Goal: Task Accomplishment & Management: Manage account settings

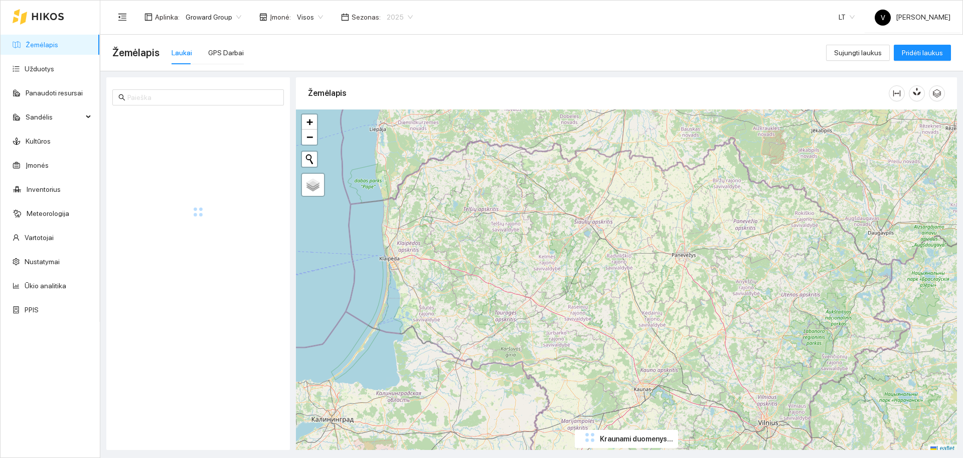
click at [387, 19] on span "2025" at bounding box center [400, 17] width 26 height 15
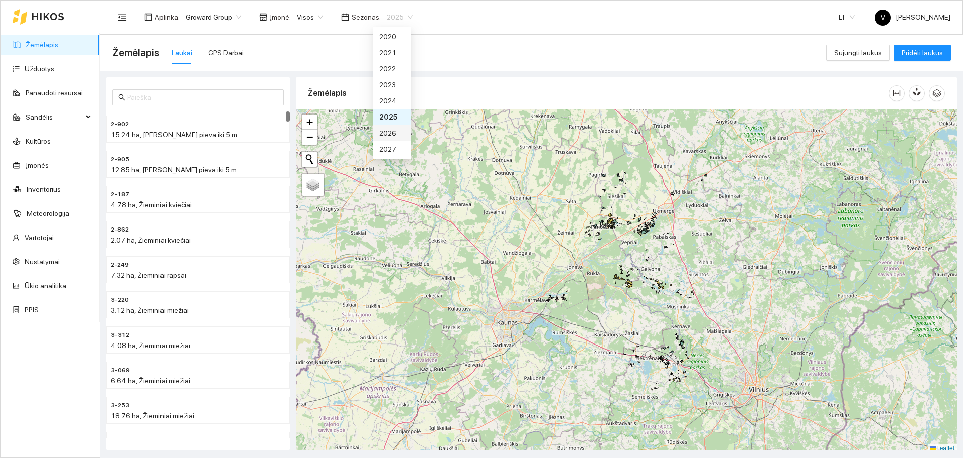
click at [397, 133] on div "2026" at bounding box center [392, 132] width 26 height 11
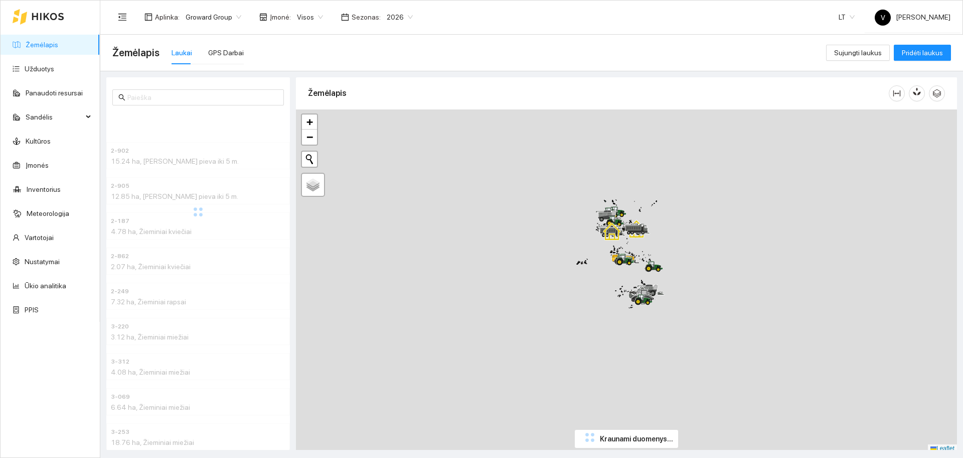
scroll to position [3, 0]
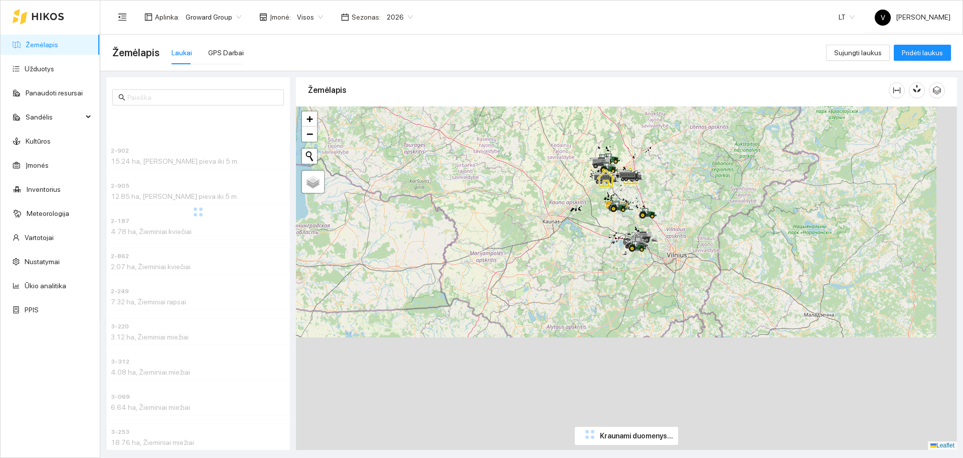
drag, startPoint x: 661, startPoint y: 280, endPoint x: 655, endPoint y: 248, distance: 32.1
click at [655, 248] on div at bounding box center [626, 277] width 661 height 343
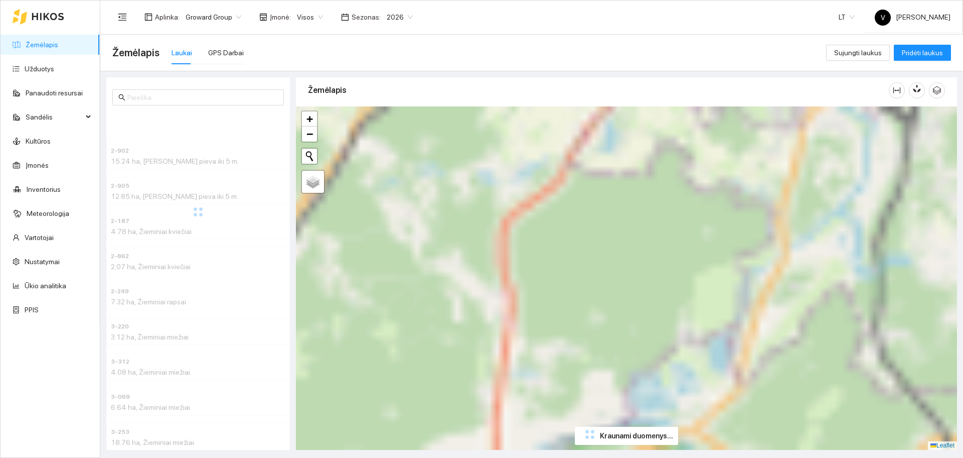
drag, startPoint x: 627, startPoint y: 336, endPoint x: 625, endPoint y: 323, distance: 13.1
click at [627, 347] on div at bounding box center [626, 277] width 661 height 343
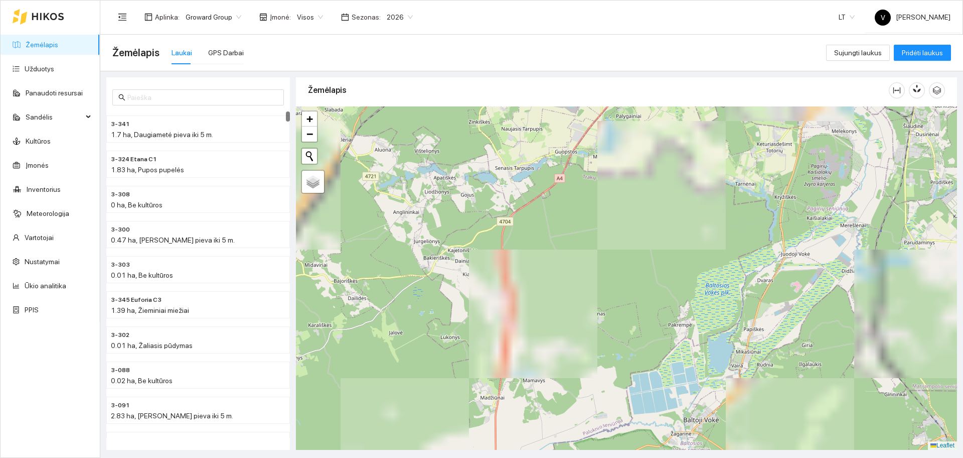
drag, startPoint x: 596, startPoint y: 153, endPoint x: 591, endPoint y: 330, distance: 177.2
click at [591, 330] on div at bounding box center [626, 277] width 661 height 343
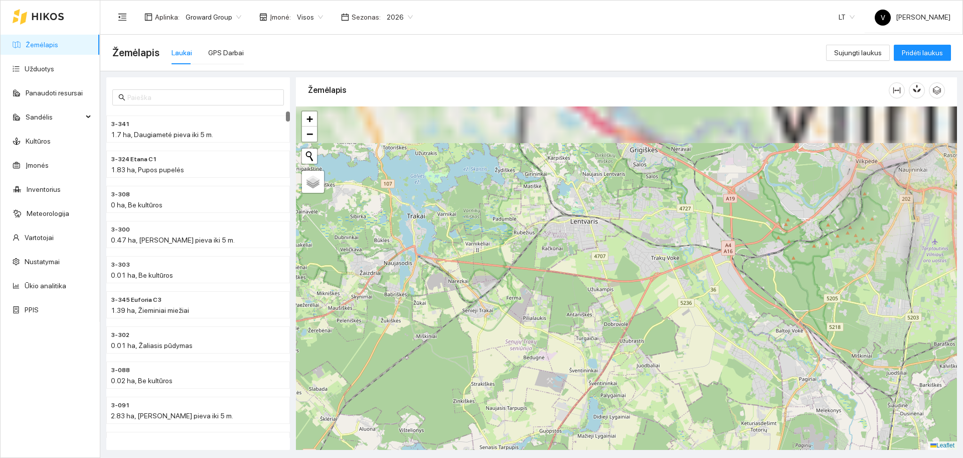
drag, startPoint x: 620, startPoint y: 244, endPoint x: 598, endPoint y: 247, distance: 21.8
click at [615, 342] on div at bounding box center [626, 277] width 661 height 343
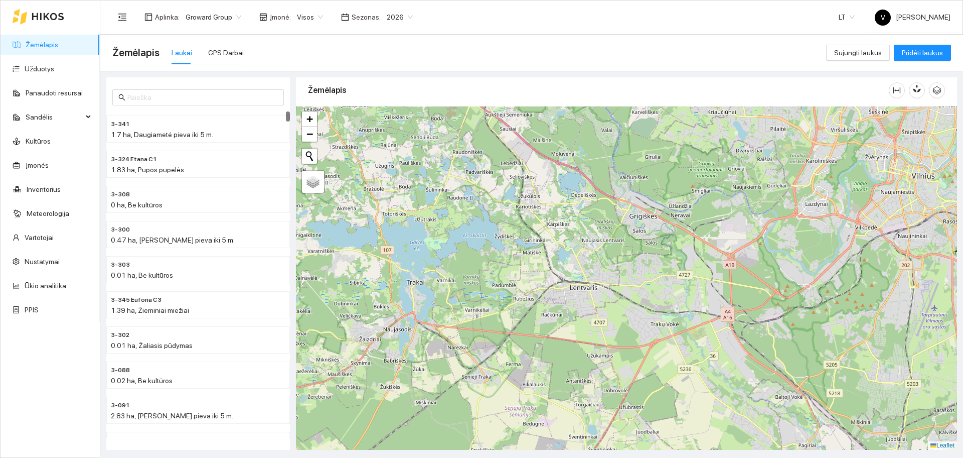
drag, startPoint x: 585, startPoint y: 177, endPoint x: 584, endPoint y: 241, distance: 64.7
click at [584, 241] on div at bounding box center [626, 277] width 661 height 343
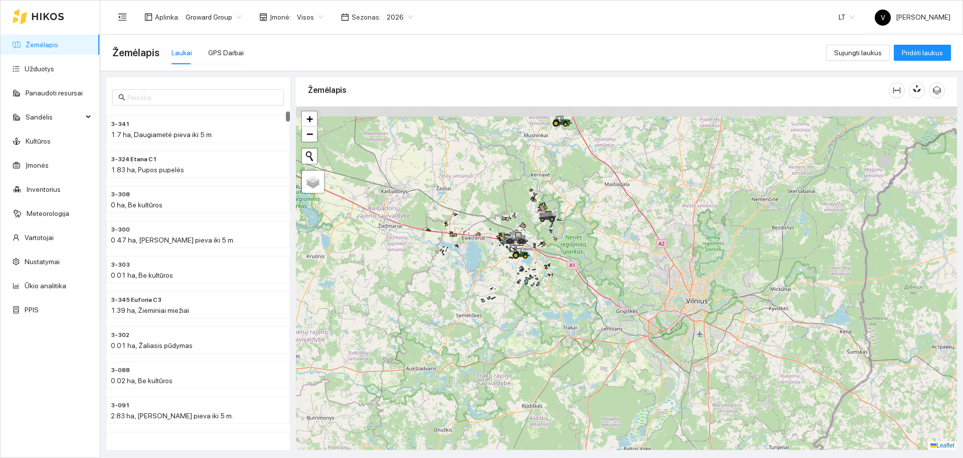
drag, startPoint x: 584, startPoint y: 247, endPoint x: 603, endPoint y: 272, distance: 30.8
click at [603, 272] on div at bounding box center [626, 277] width 661 height 343
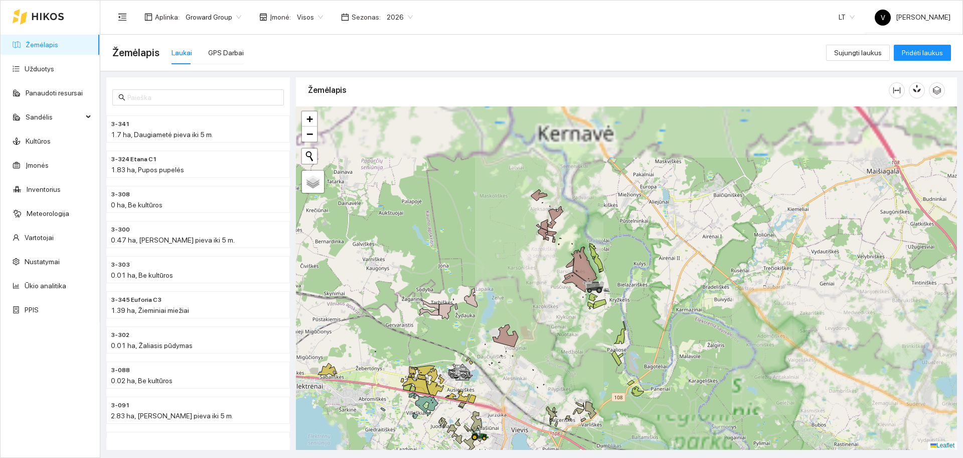
drag, startPoint x: 566, startPoint y: 258, endPoint x: 599, endPoint y: 295, distance: 49.0
click at [599, 291] on icon at bounding box center [596, 289] width 18 height 4
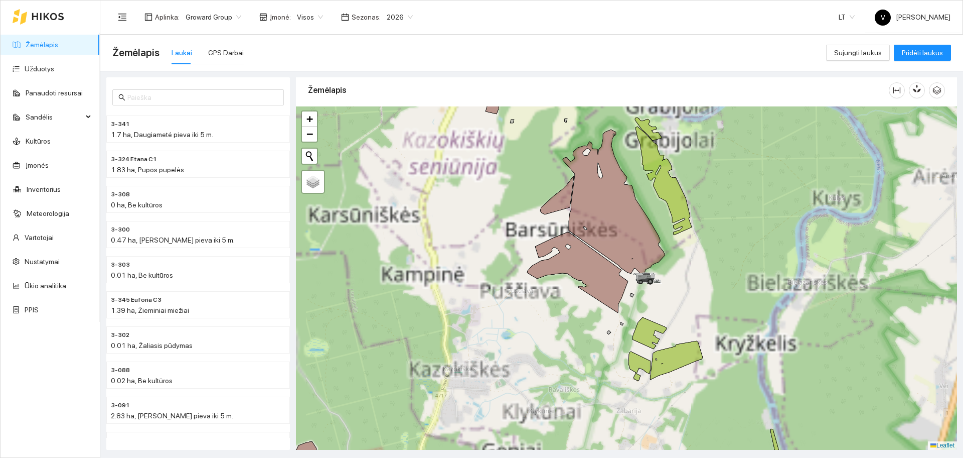
drag, startPoint x: 675, startPoint y: 259, endPoint x: 732, endPoint y: 253, distance: 57.0
click at [732, 253] on div at bounding box center [626, 277] width 661 height 343
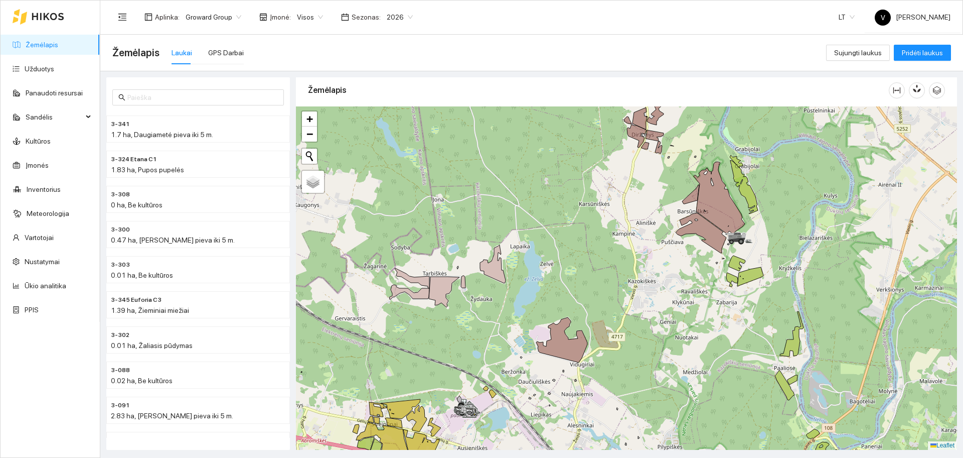
drag, startPoint x: 564, startPoint y: 299, endPoint x: 626, endPoint y: 284, distance: 63.0
click at [649, 288] on div at bounding box center [626, 277] width 661 height 343
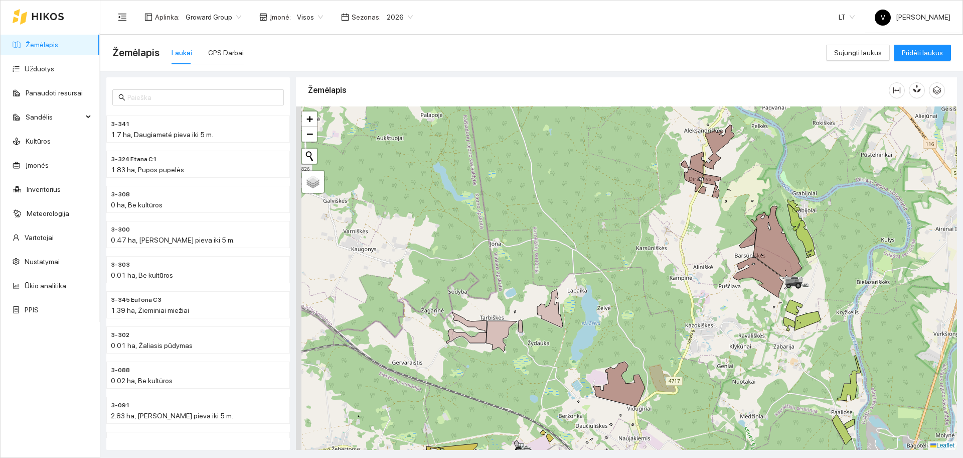
drag, startPoint x: 613, startPoint y: 248, endPoint x: 619, endPoint y: 268, distance: 20.3
click at [619, 267] on div at bounding box center [626, 277] width 661 height 343
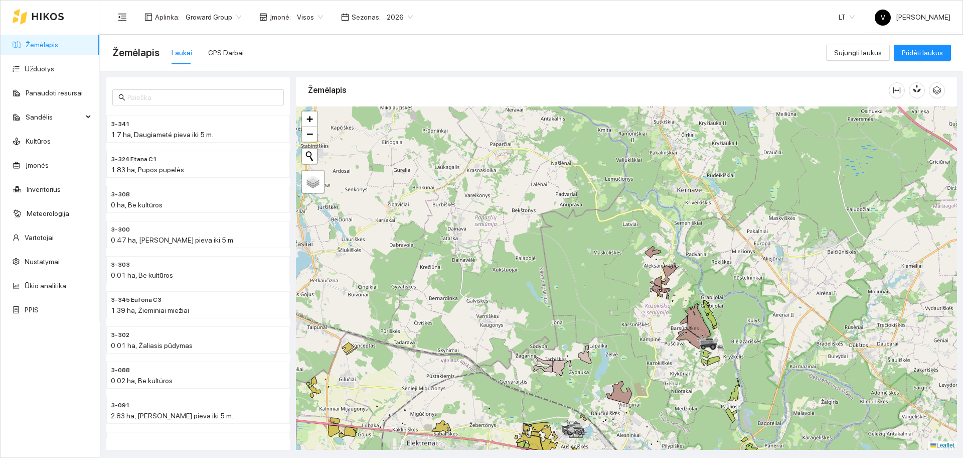
drag, startPoint x: 621, startPoint y: 204, endPoint x: 616, endPoint y: 266, distance: 61.9
click at [616, 266] on div at bounding box center [626, 277] width 661 height 343
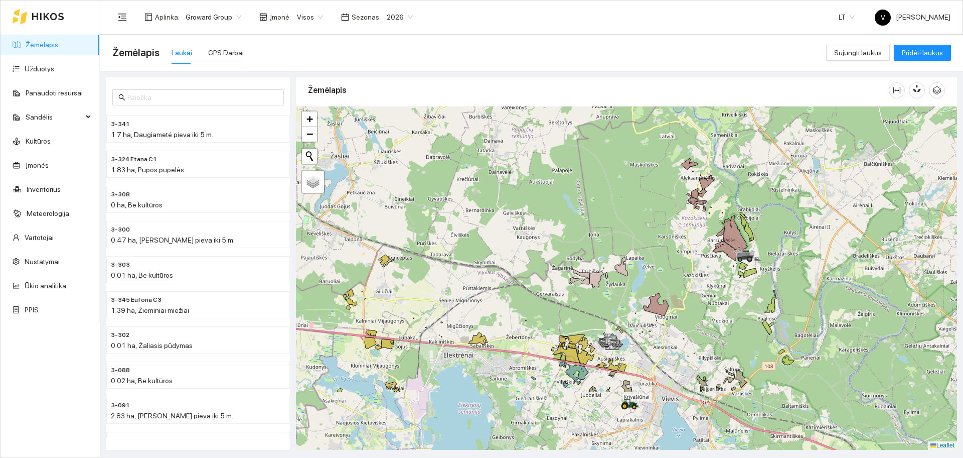
drag, startPoint x: 602, startPoint y: 308, endPoint x: 640, endPoint y: 219, distance: 96.7
click at [640, 219] on div at bounding box center [626, 277] width 661 height 343
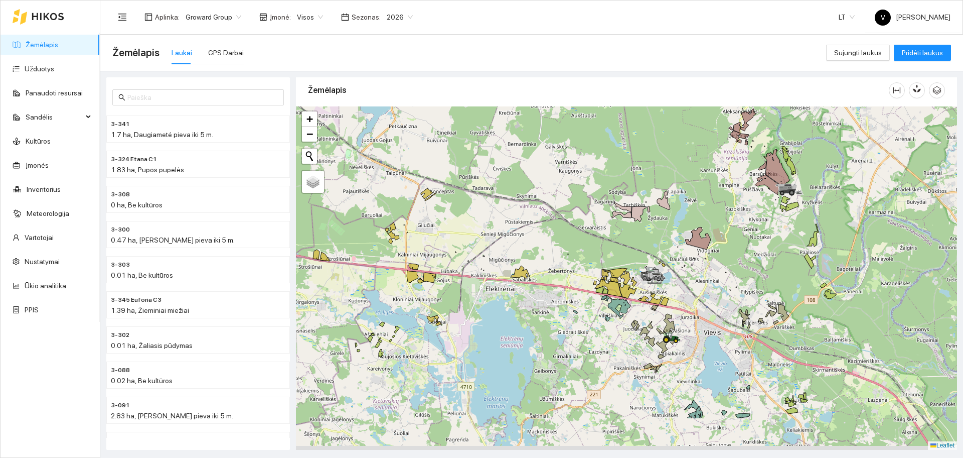
drag, startPoint x: 511, startPoint y: 264, endPoint x: 546, endPoint y: 185, distance: 86.7
click at [547, 186] on div at bounding box center [626, 277] width 661 height 343
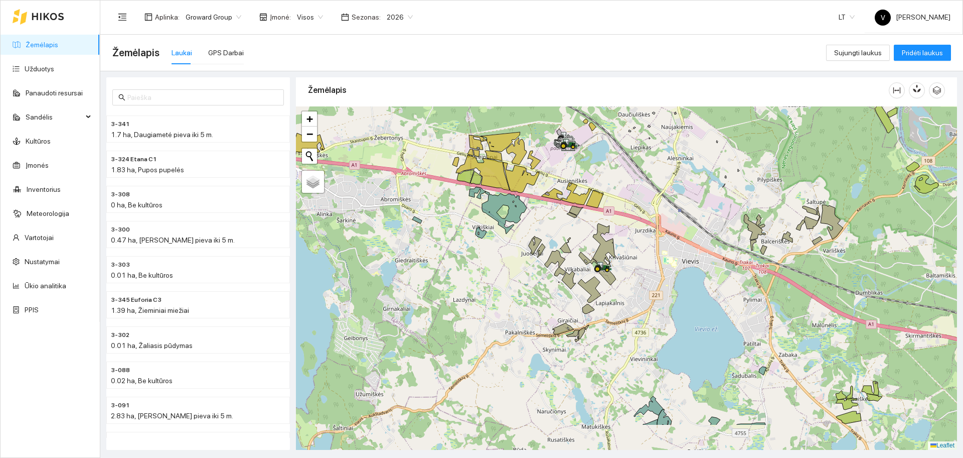
drag, startPoint x: 702, startPoint y: 361, endPoint x: 647, endPoint y: 307, distance: 77.7
click at [647, 307] on div at bounding box center [626, 277] width 661 height 343
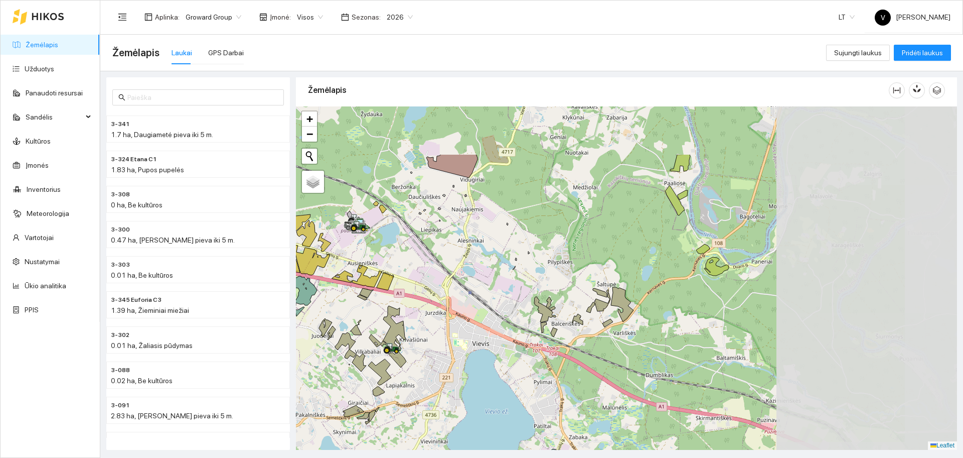
drag, startPoint x: 732, startPoint y: 262, endPoint x: 559, endPoint y: 329, distance: 185.5
click at [559, 329] on div at bounding box center [626, 277] width 661 height 343
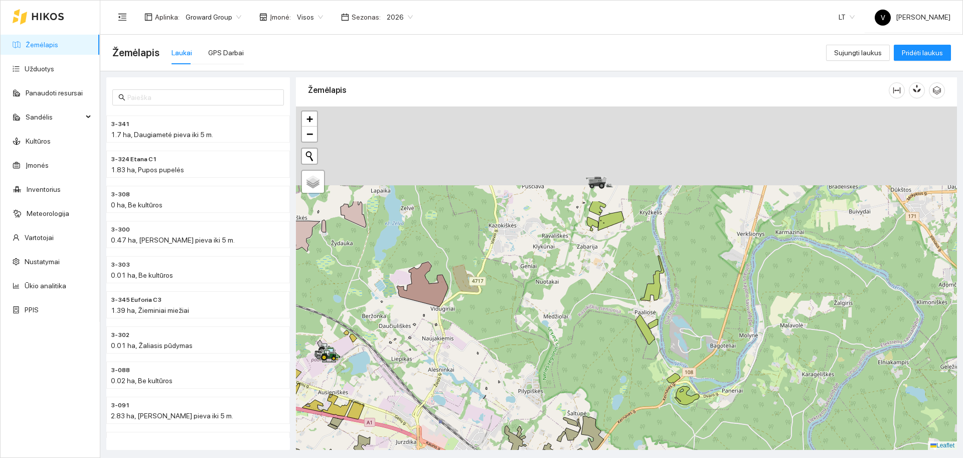
drag, startPoint x: 620, startPoint y: 197, endPoint x: 591, endPoint y: 329, distance: 135.2
click at [591, 329] on div at bounding box center [626, 277] width 661 height 343
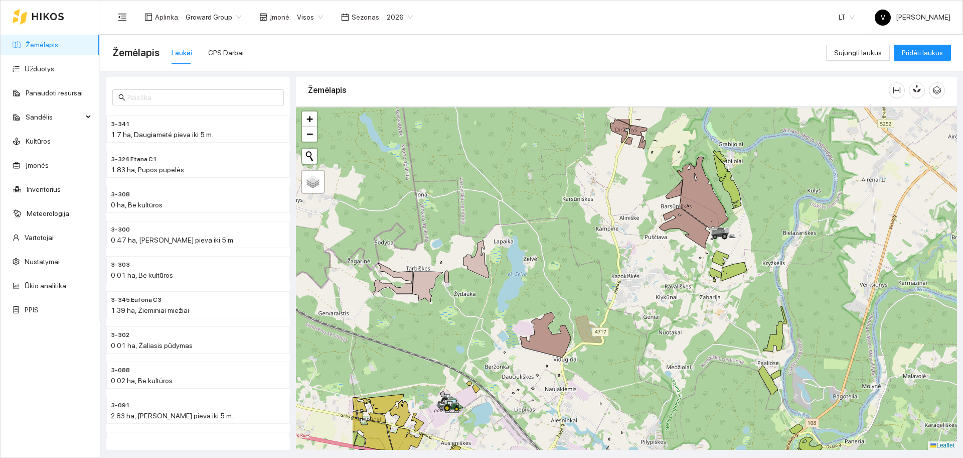
drag, startPoint x: 538, startPoint y: 254, endPoint x: 642, endPoint y: 274, distance: 105.7
click at [642, 274] on div at bounding box center [626, 277] width 661 height 343
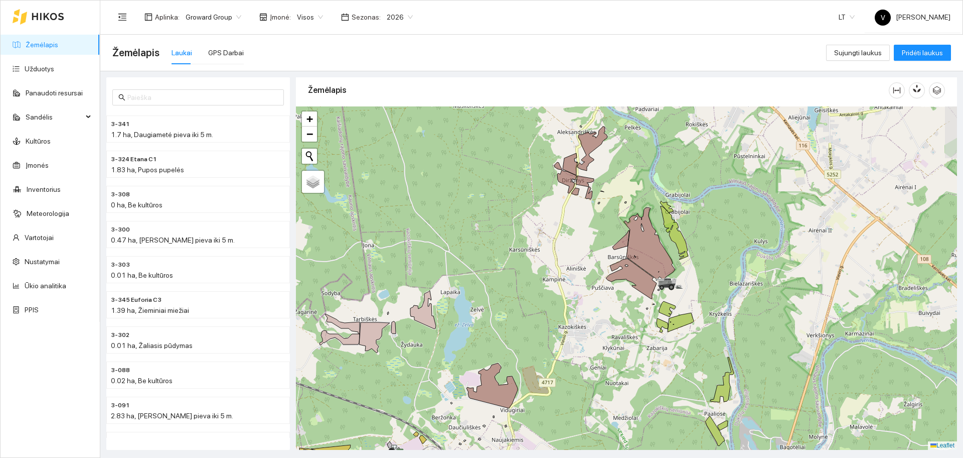
drag, startPoint x: 570, startPoint y: 278, endPoint x: 548, endPoint y: 296, distance: 27.8
click at [548, 296] on div at bounding box center [626, 277] width 661 height 343
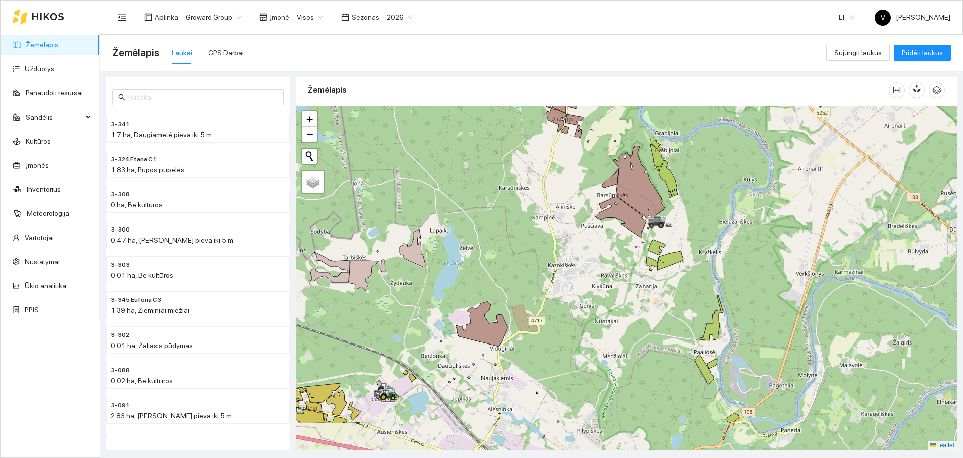
drag, startPoint x: 537, startPoint y: 305, endPoint x: 527, endPoint y: 276, distance: 29.7
click at [527, 276] on div at bounding box center [626, 277] width 661 height 343
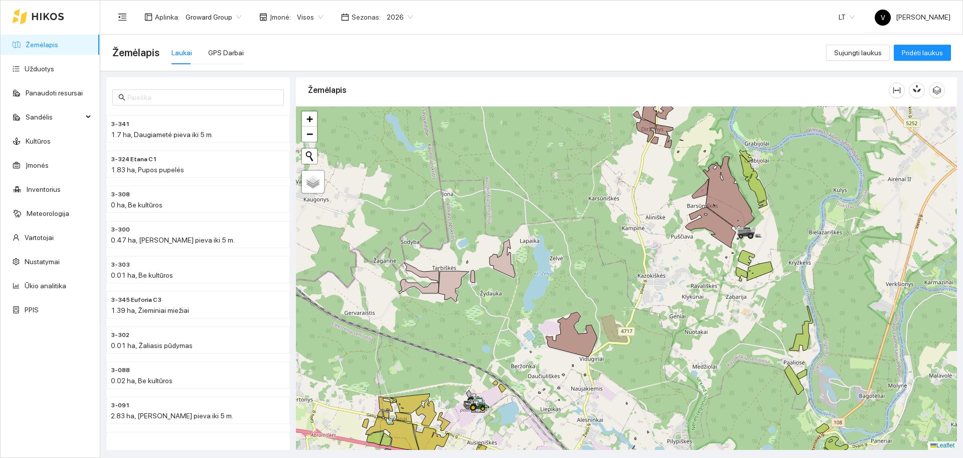
drag, startPoint x: 474, startPoint y: 232, endPoint x: 567, endPoint y: 243, distance: 94.0
click at [567, 243] on div at bounding box center [626, 277] width 661 height 343
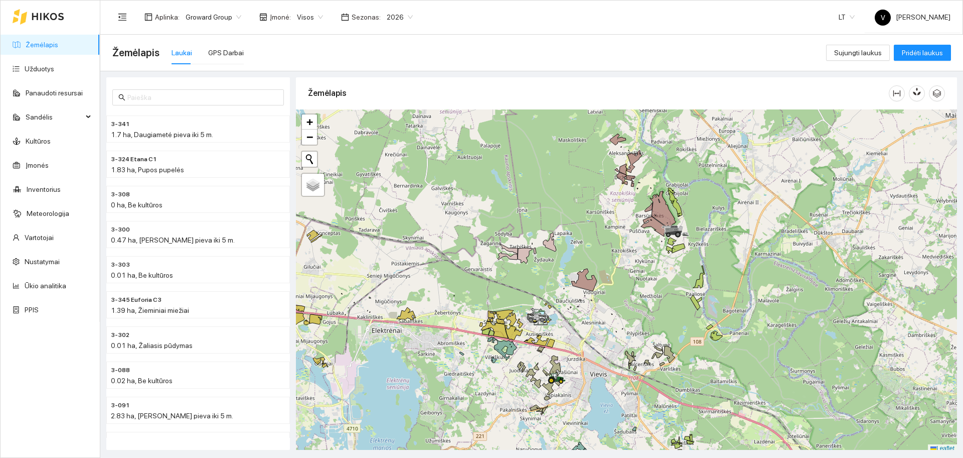
scroll to position [3, 0]
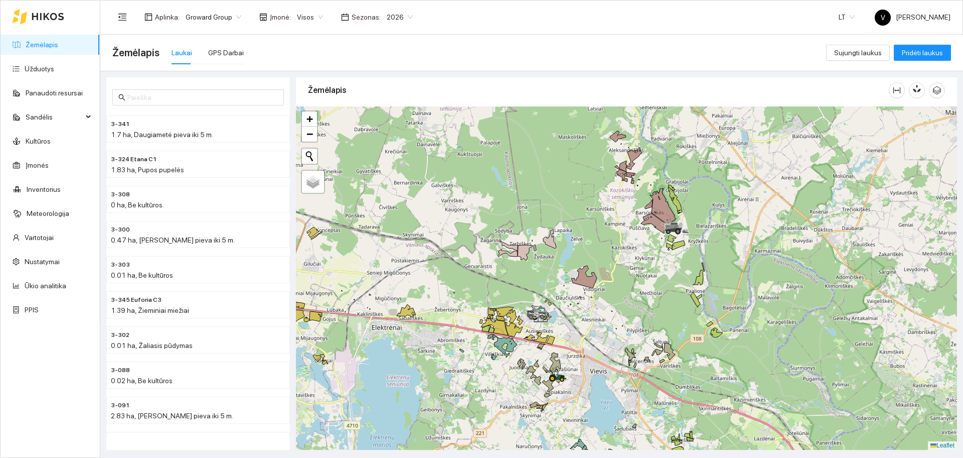
drag, startPoint x: 706, startPoint y: 203, endPoint x: 662, endPoint y: 240, distance: 57.3
drag, startPoint x: 662, startPoint y: 240, endPoint x: 772, endPoint y: 0, distance: 263.8
click at [742, 31] on div "Aplinka : Groward Group Įmonė : Visos Sezonas : 2026 LT V [PERSON_NAME]" at bounding box center [531, 17] width 838 height 33
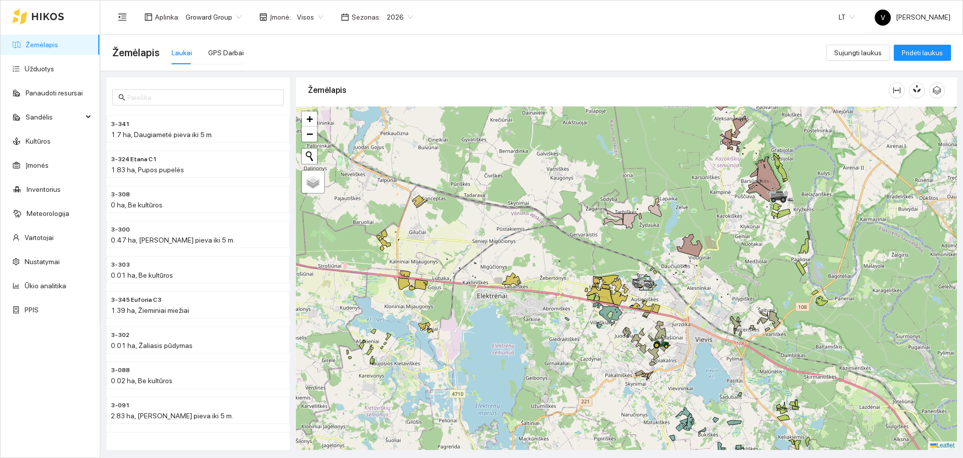
drag, startPoint x: 554, startPoint y: 332, endPoint x: 658, endPoint y: 298, distance: 108.8
click at [659, 299] on div at bounding box center [626, 277] width 661 height 343
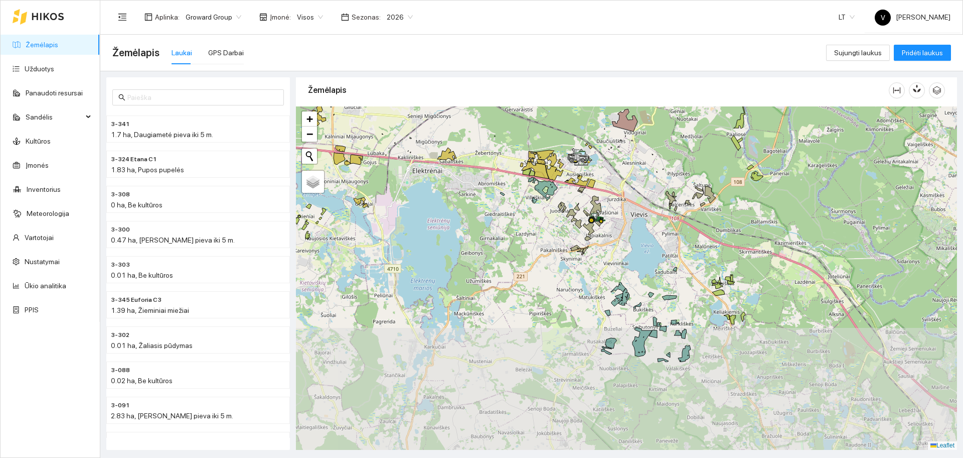
drag, startPoint x: 637, startPoint y: 343, endPoint x: 629, endPoint y: 272, distance: 70.7
click at [575, 259] on div at bounding box center [626, 277] width 661 height 343
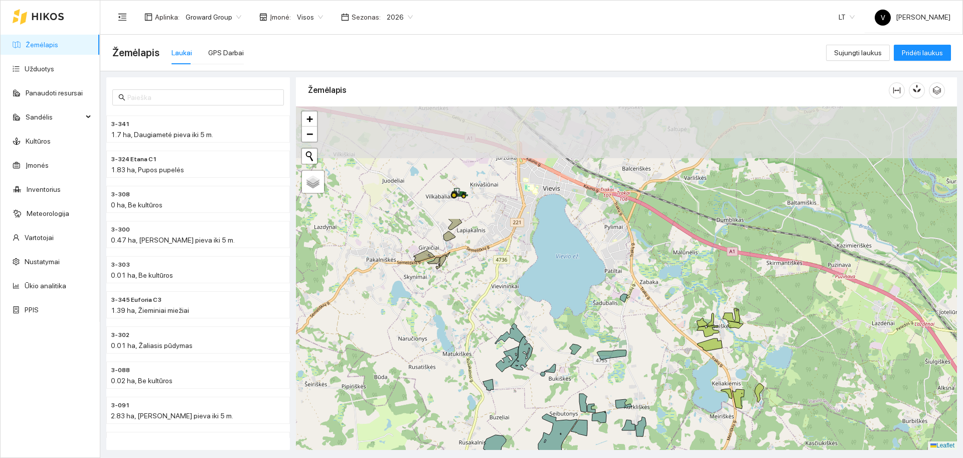
drag, startPoint x: 652, startPoint y: 242, endPoint x: 602, endPoint y: 351, distance: 119.9
click at [602, 351] on icon at bounding box center [612, 355] width 30 height 10
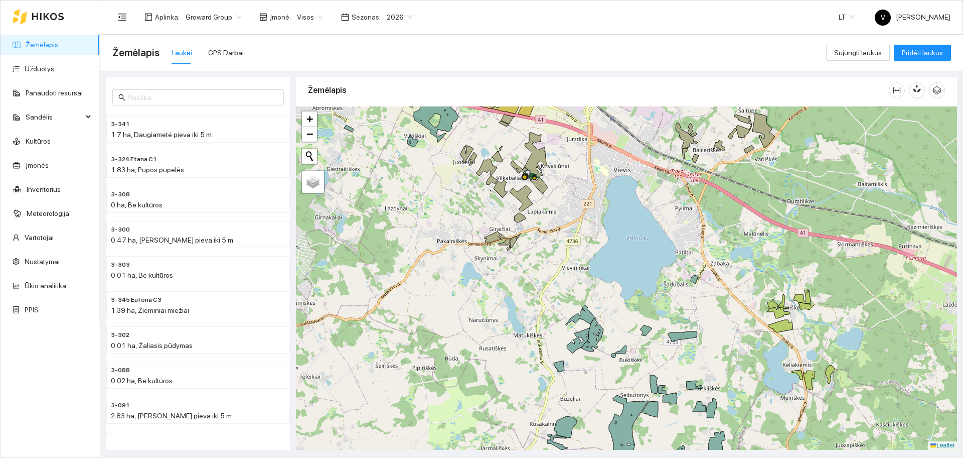
drag, startPoint x: 481, startPoint y: 239, endPoint x: 578, endPoint y: 128, distance: 147.2
click at [503, 234] on icon at bounding box center [495, 237] width 21 height 12
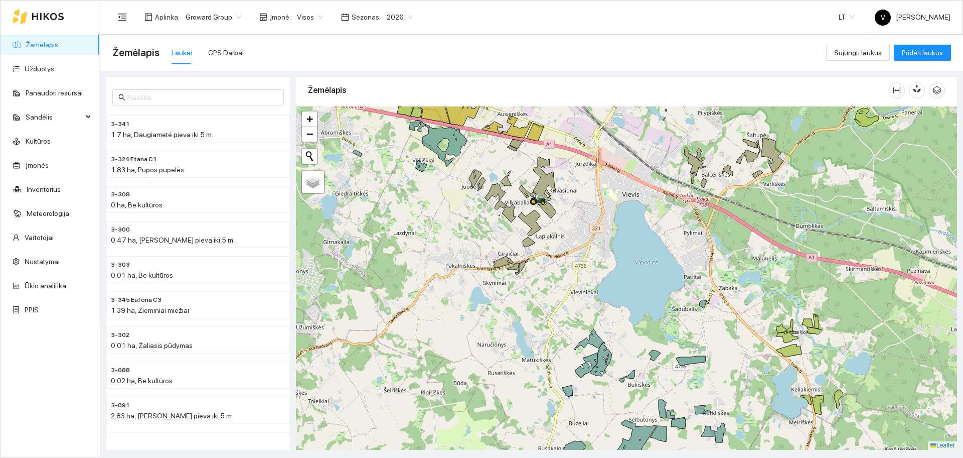
drag, startPoint x: 649, startPoint y: 223, endPoint x: 578, endPoint y: 360, distance: 154.4
click at [578, 360] on div at bounding box center [626, 277] width 661 height 343
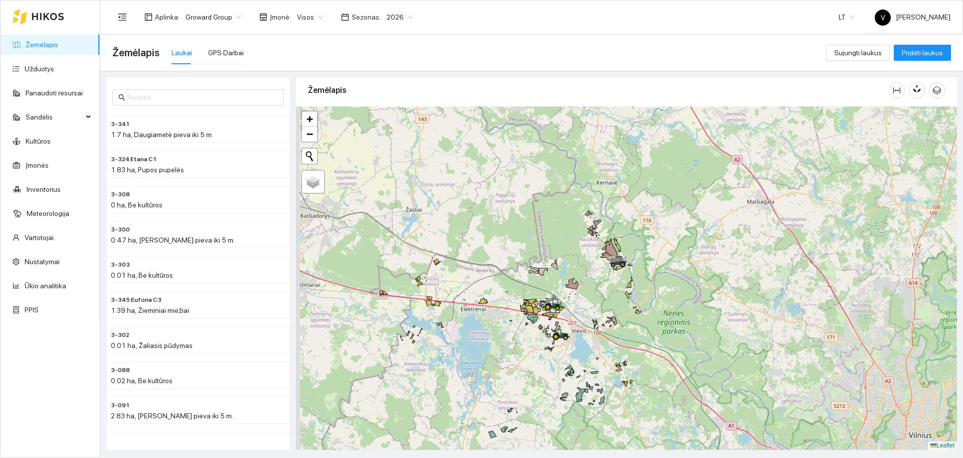
drag, startPoint x: 633, startPoint y: 265, endPoint x: 632, endPoint y: 256, distance: 9.5
click at [634, 257] on icon at bounding box center [621, 260] width 28 height 11
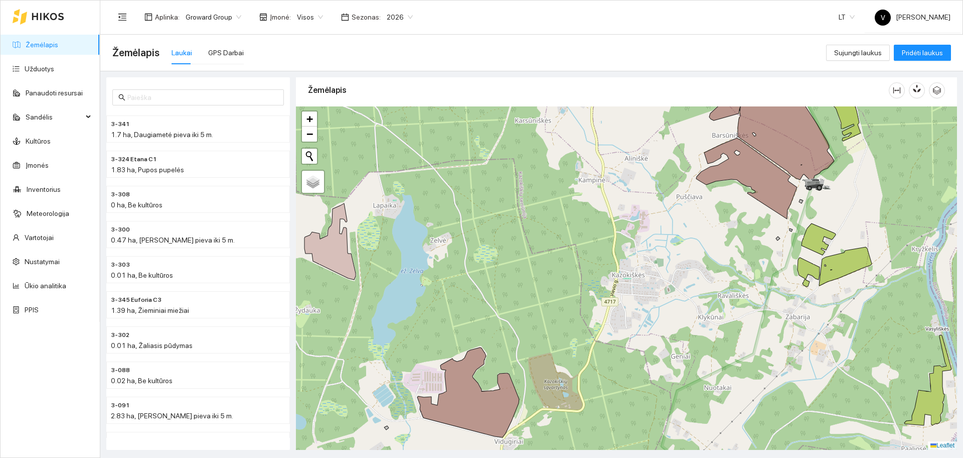
drag, startPoint x: 604, startPoint y: 255, endPoint x: 605, endPoint y: 279, distance: 24.1
click at [605, 279] on div at bounding box center [626, 277] width 661 height 343
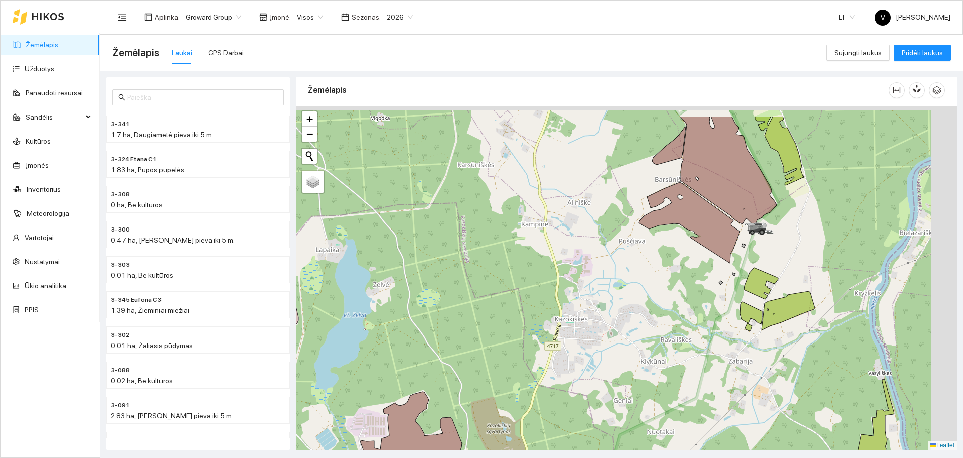
drag, startPoint x: 585, startPoint y: 285, endPoint x: 620, endPoint y: 259, distance: 43.5
click at [579, 290] on div at bounding box center [626, 277] width 661 height 343
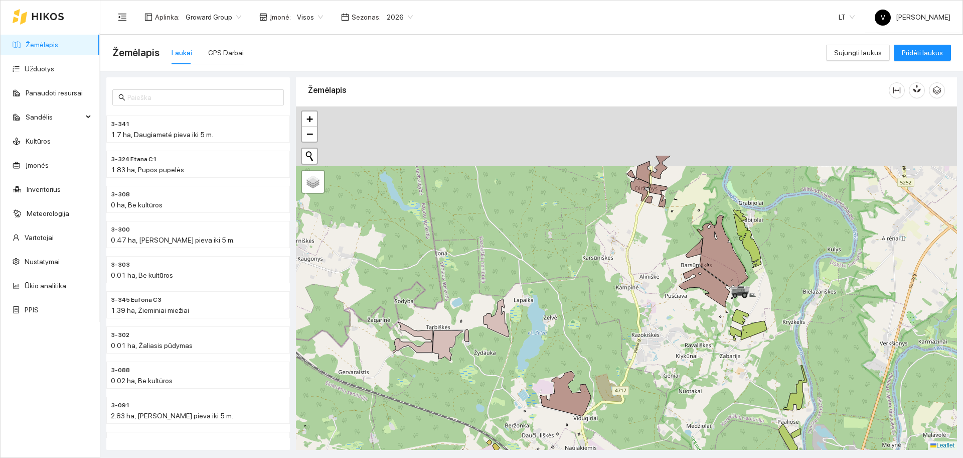
drag, startPoint x: 791, startPoint y: 184, endPoint x: 803, endPoint y: 287, distance: 104.1
click at [806, 288] on div at bounding box center [626, 277] width 661 height 343
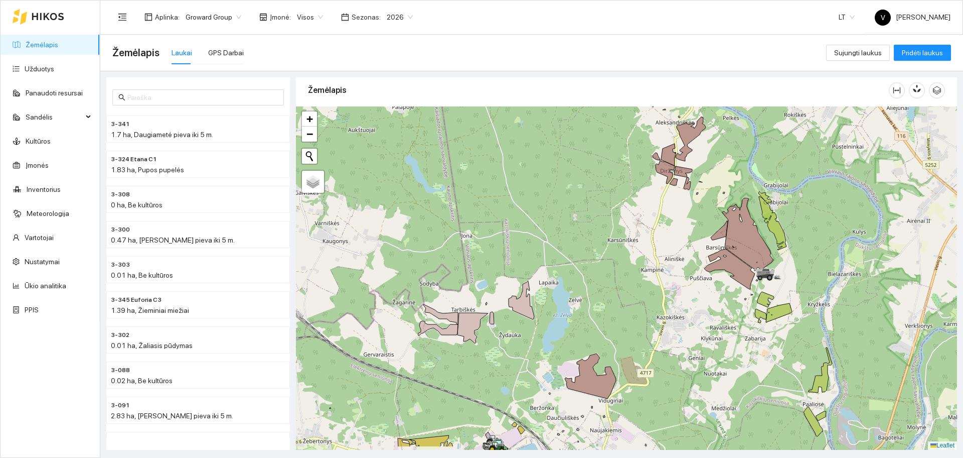
drag, startPoint x: 759, startPoint y: 185, endPoint x: 775, endPoint y: 156, distance: 33.5
click at [775, 156] on div at bounding box center [626, 277] width 661 height 343
click at [742, 241] on icon at bounding box center [748, 234] width 51 height 72
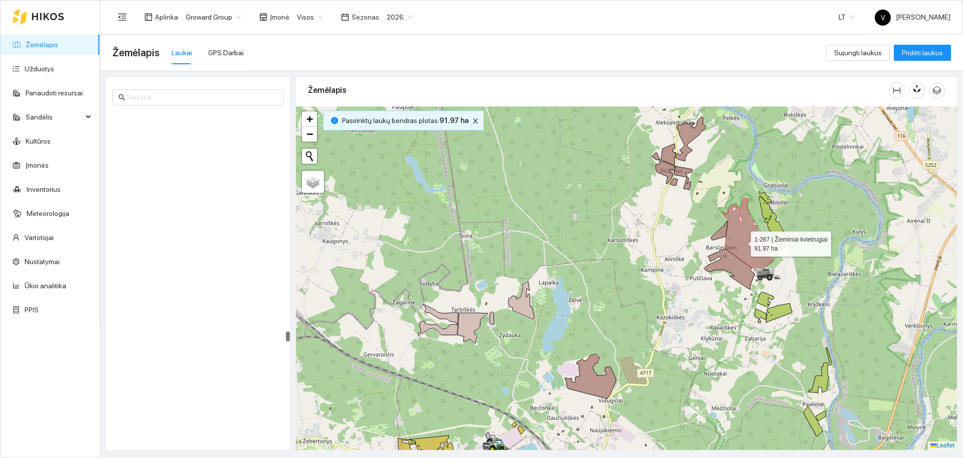
scroll to position [12400, 0]
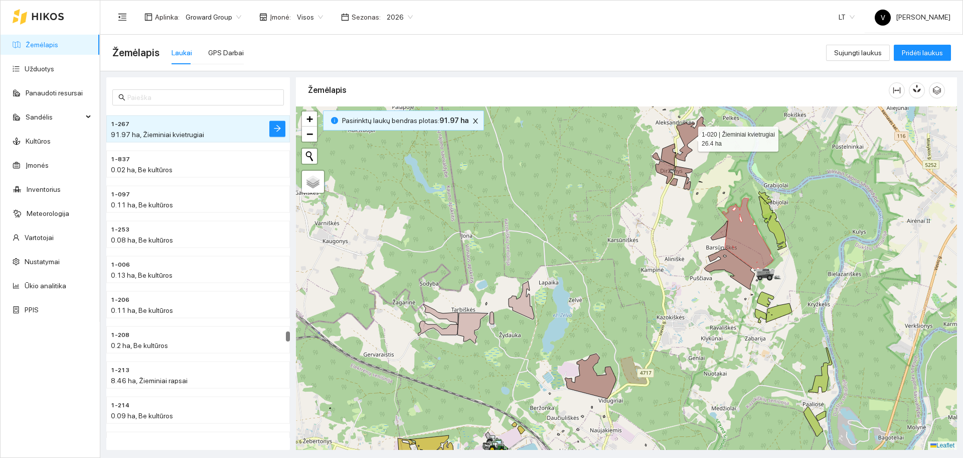
click at [690, 132] on icon at bounding box center [691, 139] width 30 height 44
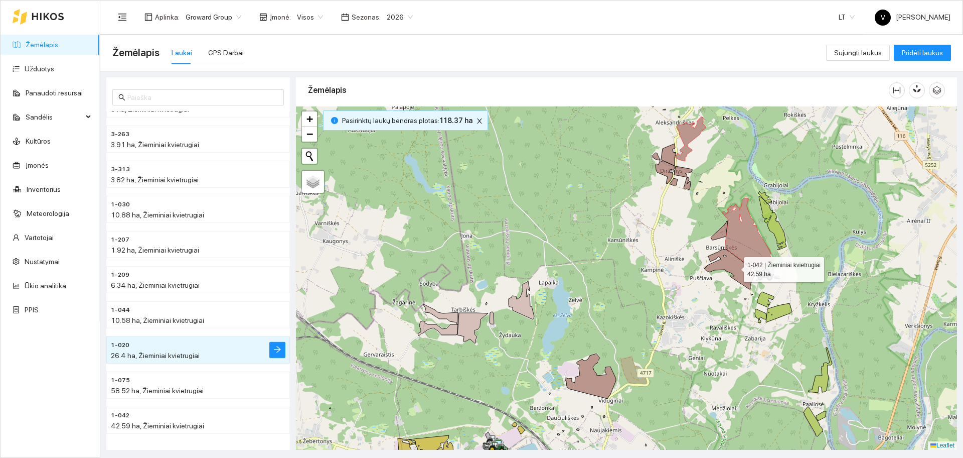
click at [735, 267] on icon at bounding box center [729, 269] width 51 height 40
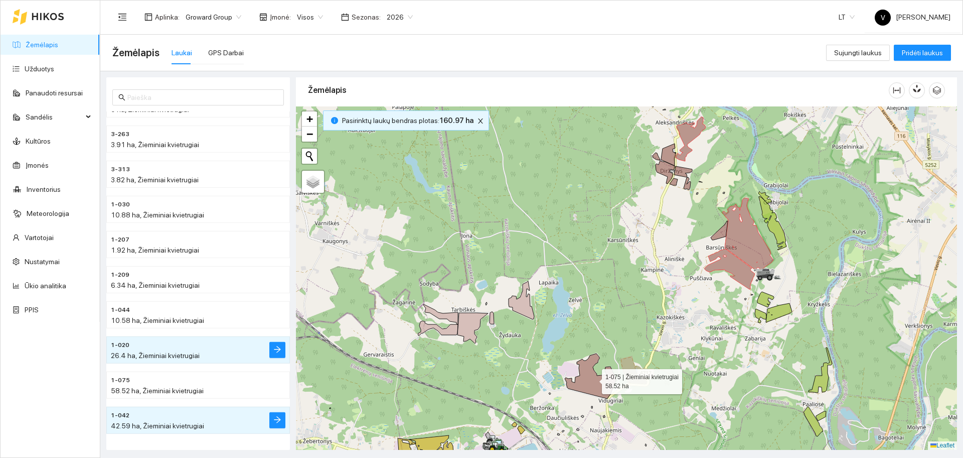
click at [601, 387] on icon at bounding box center [590, 375] width 51 height 45
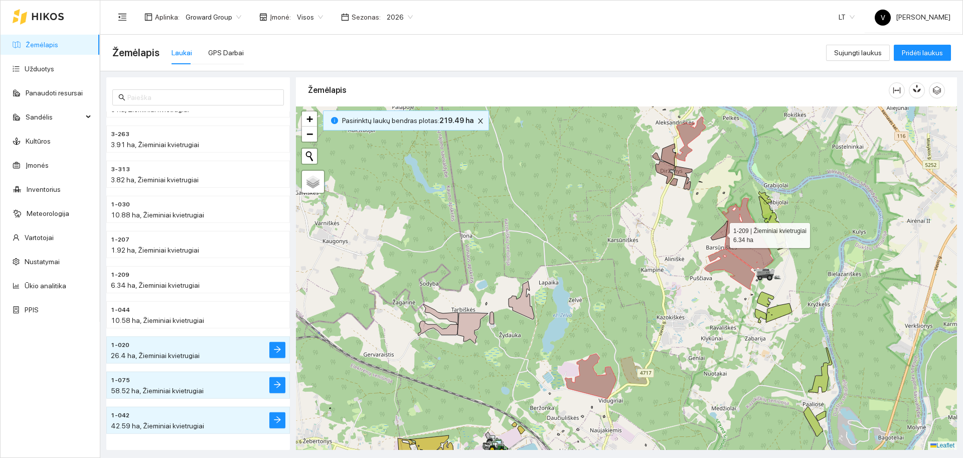
click at [718, 233] on icon at bounding box center [719, 230] width 17 height 19
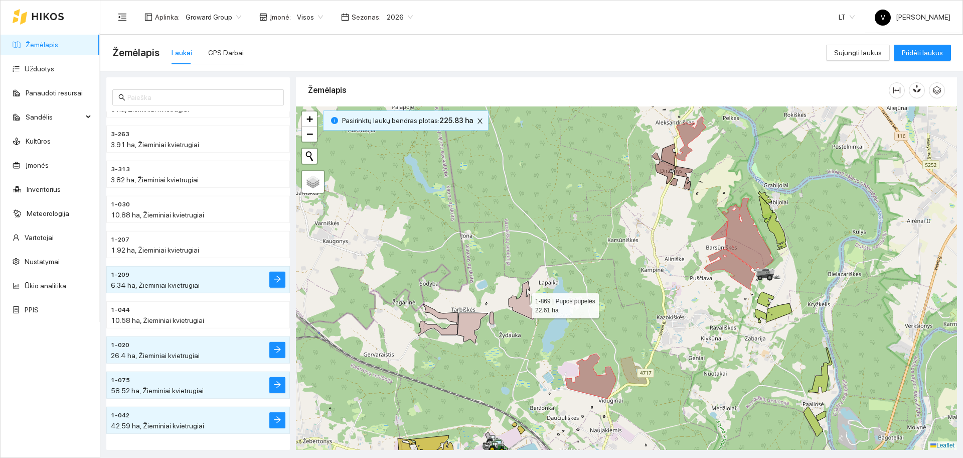
click at [523, 304] on icon at bounding box center [522, 300] width 26 height 38
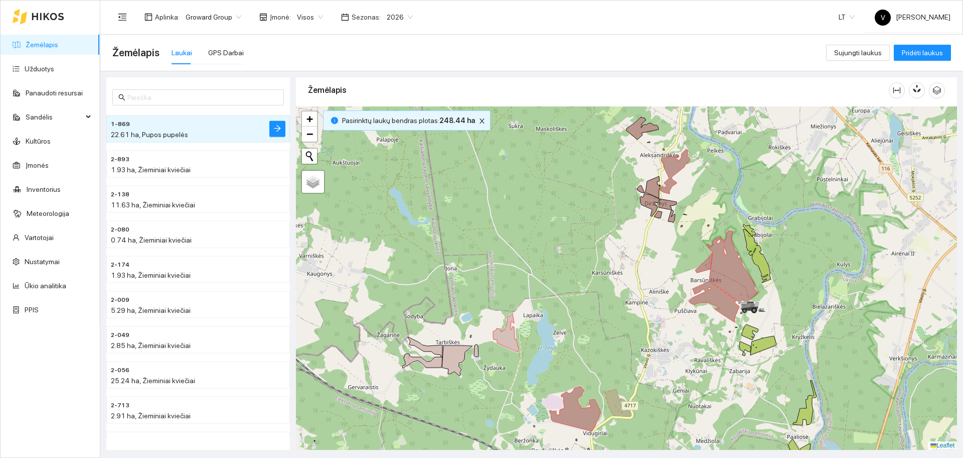
drag, startPoint x: 571, startPoint y: 222, endPoint x: 560, endPoint y: 263, distance: 42.8
click at [560, 263] on div at bounding box center [626, 277] width 661 height 343
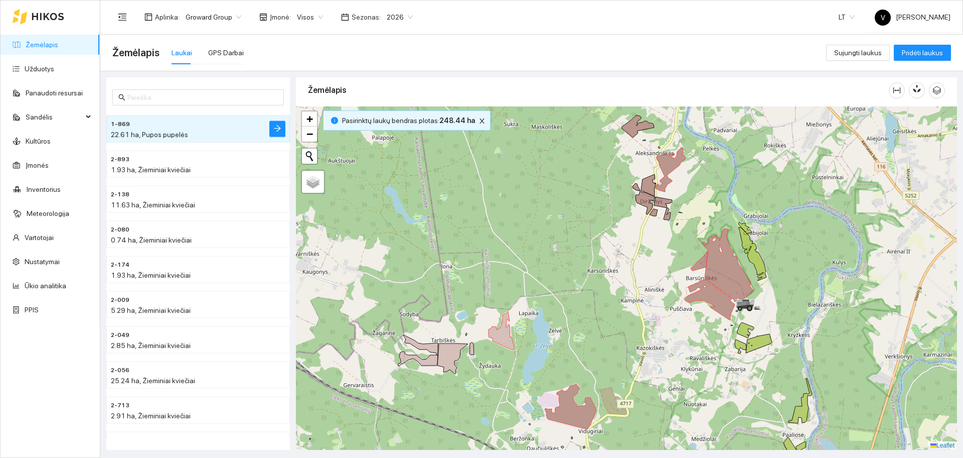
click at [578, 229] on div at bounding box center [626, 277] width 661 height 343
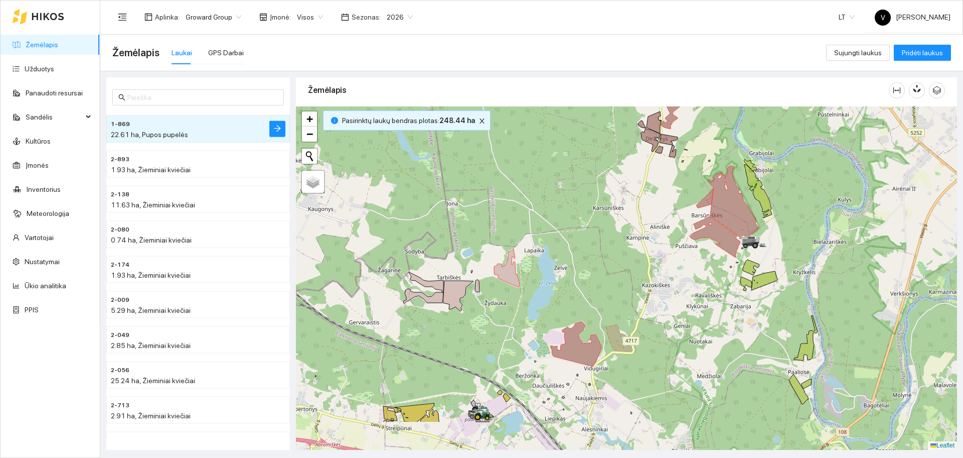
drag, startPoint x: 644, startPoint y: 222, endPoint x: 644, endPoint y: 214, distance: 7.5
click at [644, 214] on div at bounding box center [626, 277] width 661 height 343
click at [479, 119] on icon "close" at bounding box center [482, 120] width 7 height 7
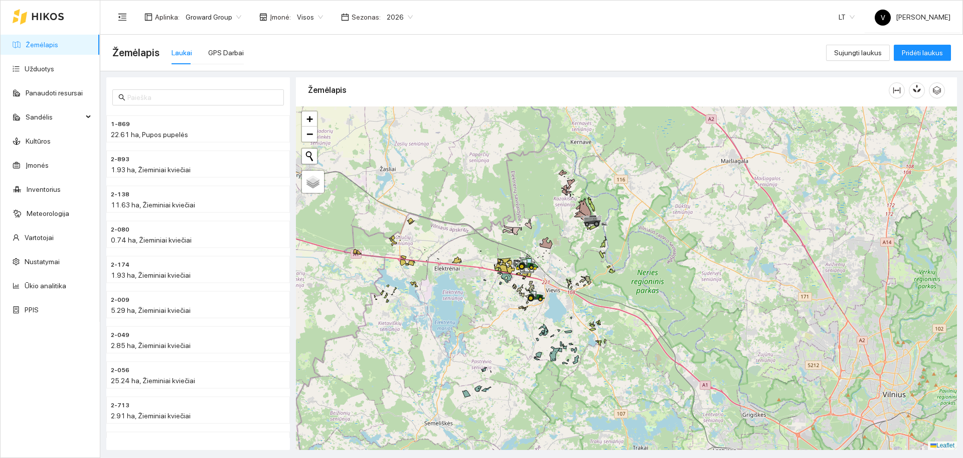
drag, startPoint x: 644, startPoint y: 302, endPoint x: 643, endPoint y: 270, distance: 31.6
click at [643, 270] on div at bounding box center [626, 277] width 661 height 343
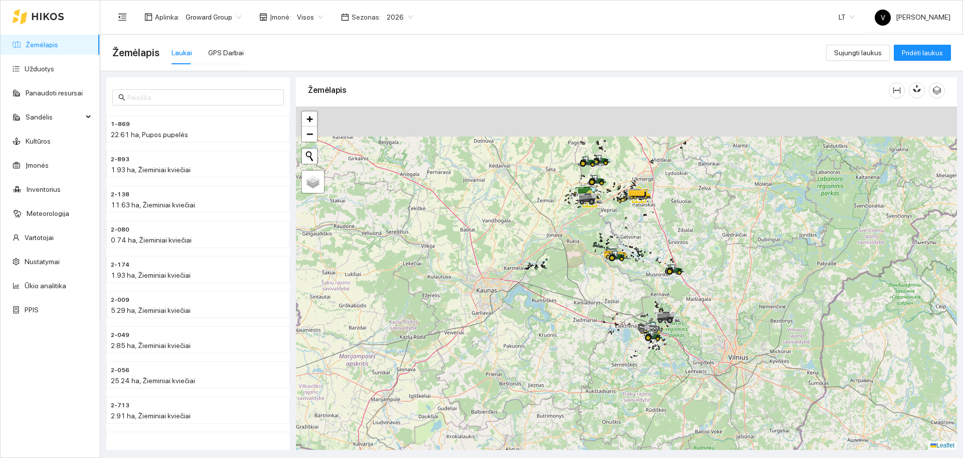
drag, startPoint x: 615, startPoint y: 189, endPoint x: 659, endPoint y: 296, distance: 115.2
click at [659, 296] on div at bounding box center [626, 277] width 661 height 343
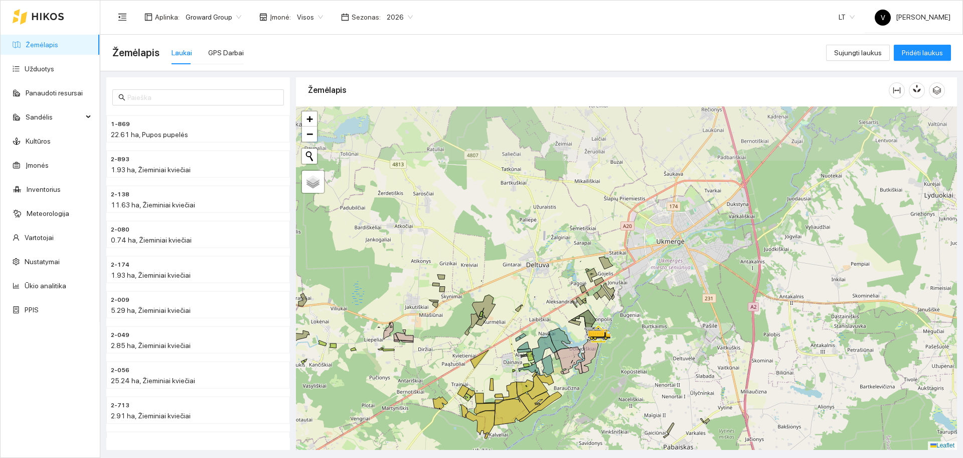
drag, startPoint x: 703, startPoint y: 199, endPoint x: 665, endPoint y: 306, distance: 112.8
click at [665, 307] on div at bounding box center [626, 277] width 661 height 343
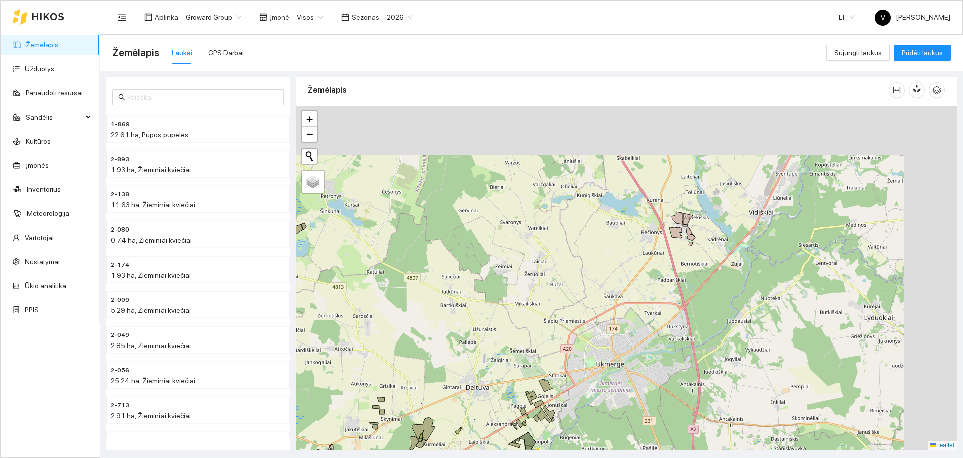
drag, startPoint x: 714, startPoint y: 210, endPoint x: 652, endPoint y: 332, distance: 136.4
click at [652, 332] on div at bounding box center [626, 277] width 661 height 343
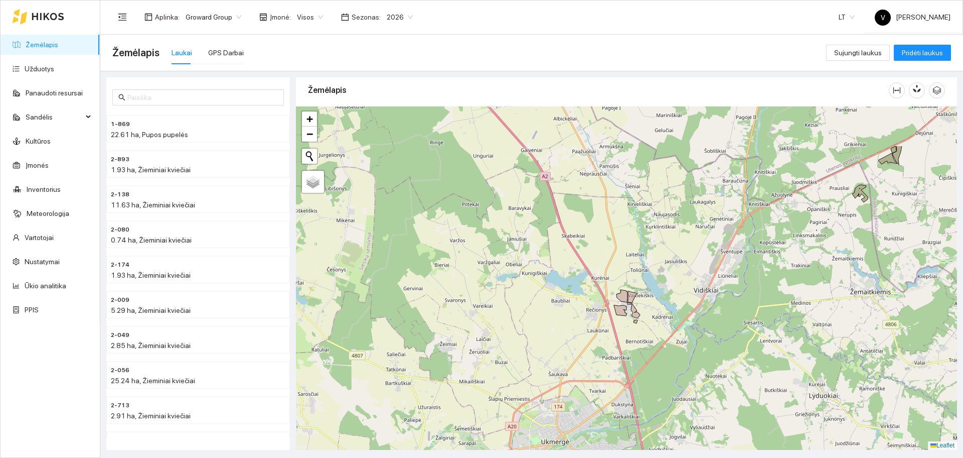
drag, startPoint x: 694, startPoint y: 221, endPoint x: 661, endPoint y: 270, distance: 59.3
click at [661, 270] on div at bounding box center [626, 277] width 661 height 343
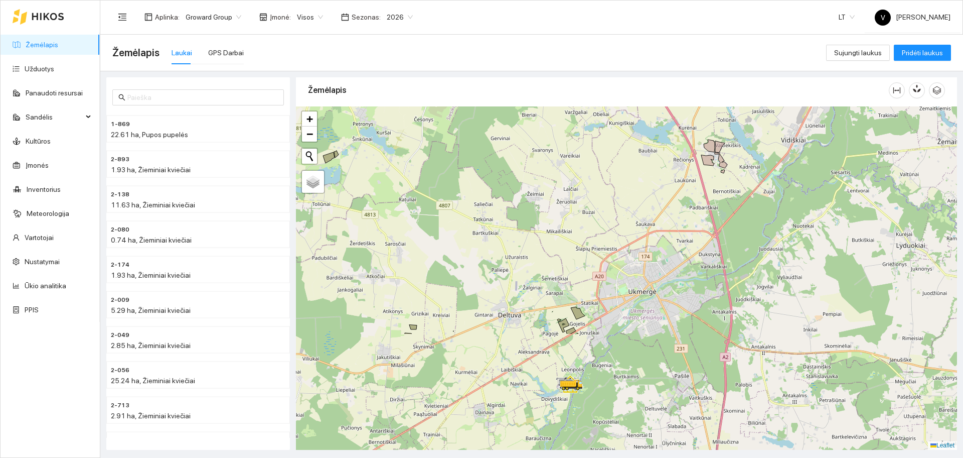
drag, startPoint x: 642, startPoint y: 327, endPoint x: 727, endPoint y: 183, distance: 166.7
click at [727, 183] on div at bounding box center [626, 277] width 661 height 343
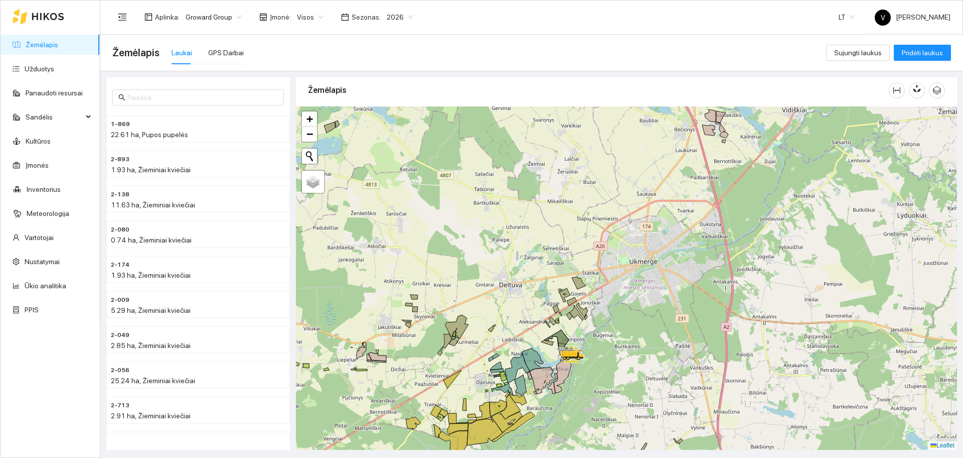
drag, startPoint x: 652, startPoint y: 250, endPoint x: 654, endPoint y: 238, distance: 12.1
click at [654, 238] on div at bounding box center [626, 277] width 661 height 343
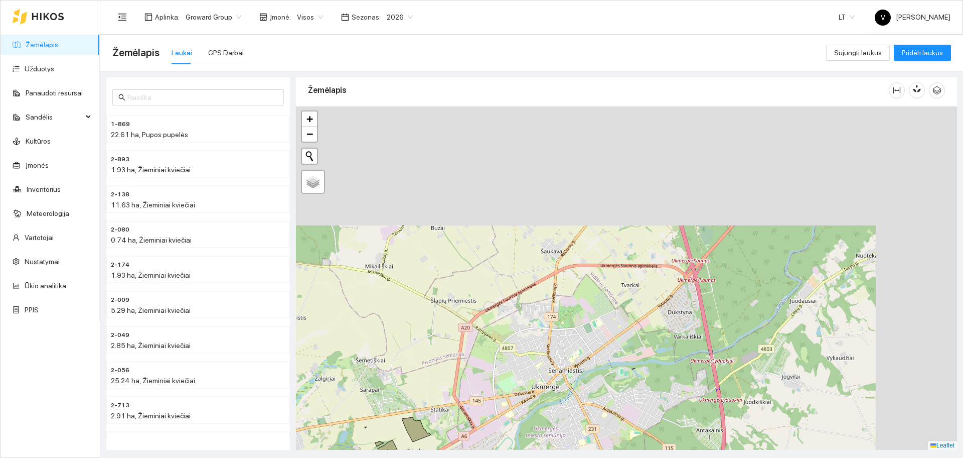
drag, startPoint x: 687, startPoint y: 171, endPoint x: 563, endPoint y: 330, distance: 202.0
click at [564, 328] on div at bounding box center [626, 277] width 661 height 343
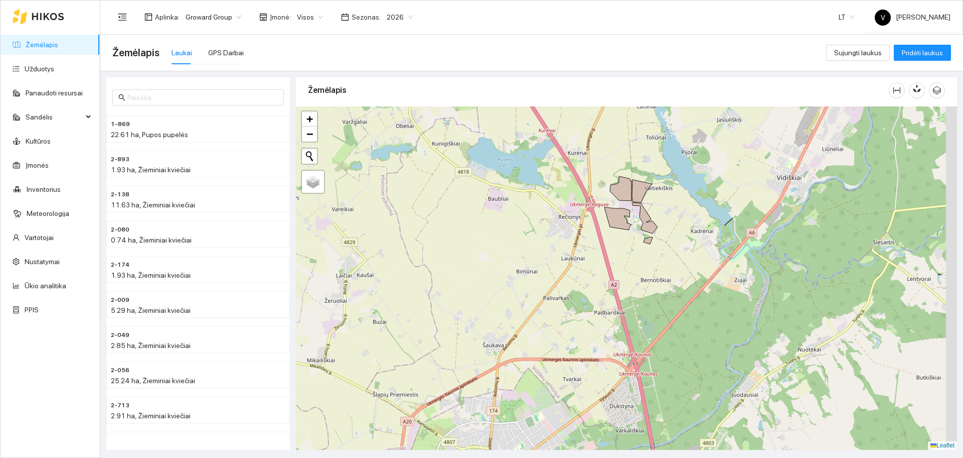
drag, startPoint x: 638, startPoint y: 225, endPoint x: 598, endPoint y: 294, distance: 78.9
click at [598, 294] on div at bounding box center [626, 277] width 661 height 343
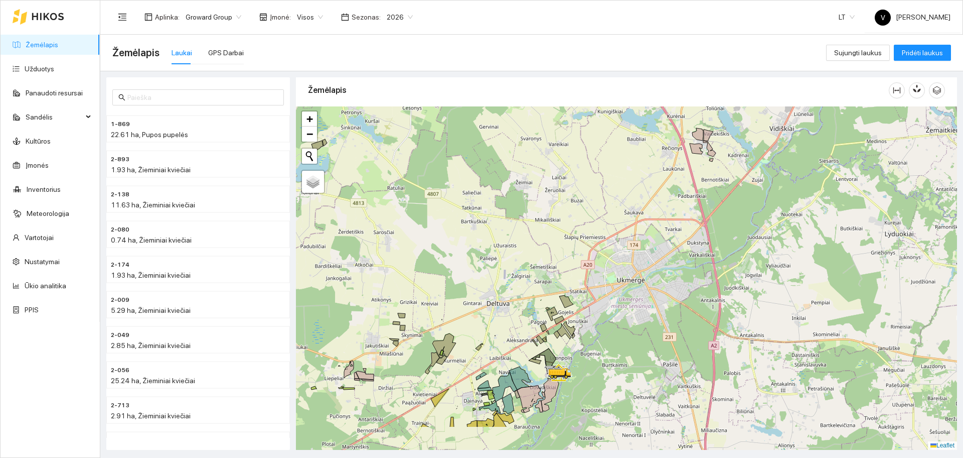
drag, startPoint x: 558, startPoint y: 287, endPoint x: 687, endPoint y: 188, distance: 161.8
click at [687, 188] on div at bounding box center [626, 277] width 661 height 343
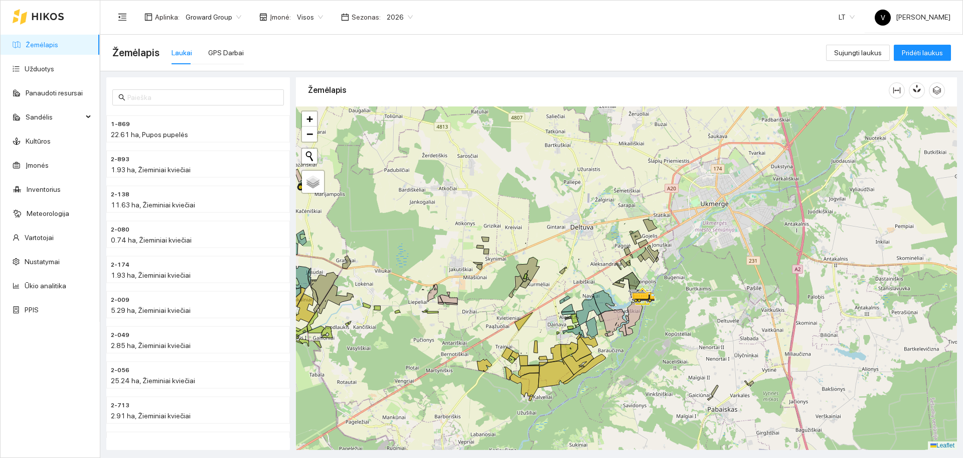
drag, startPoint x: 596, startPoint y: 301, endPoint x: 623, endPoint y: 263, distance: 46.0
click at [623, 264] on div at bounding box center [626, 277] width 661 height 343
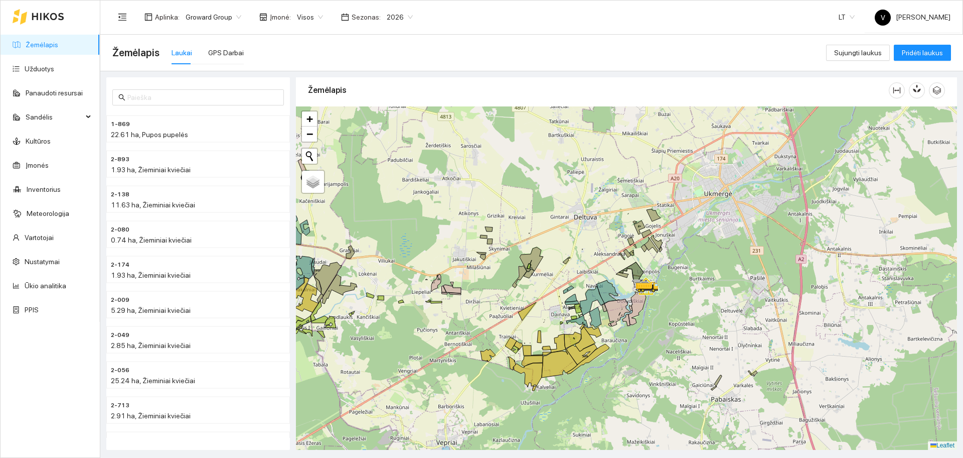
drag, startPoint x: 643, startPoint y: 267, endPoint x: 646, endPoint y: 255, distance: 12.4
click at [646, 255] on div at bounding box center [626, 277] width 661 height 343
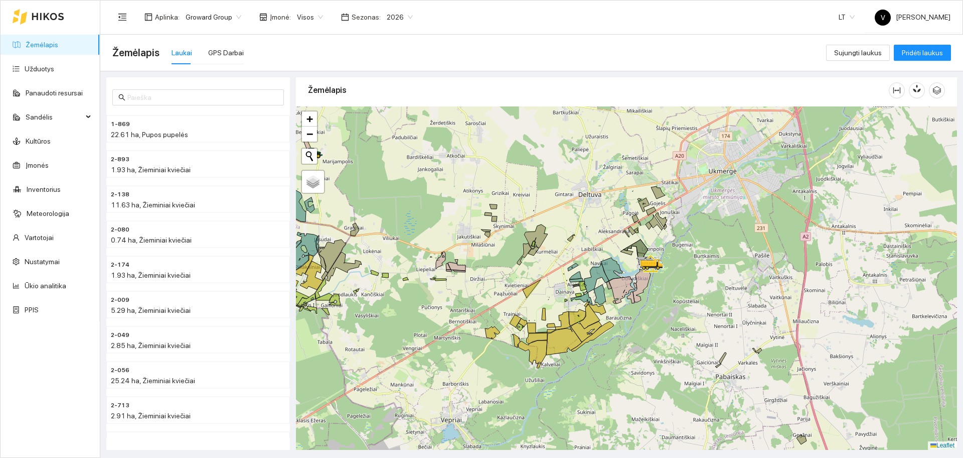
drag, startPoint x: 637, startPoint y: 237, endPoint x: 635, endPoint y: 217, distance: 19.7
click at [641, 217] on div at bounding box center [626, 277] width 661 height 343
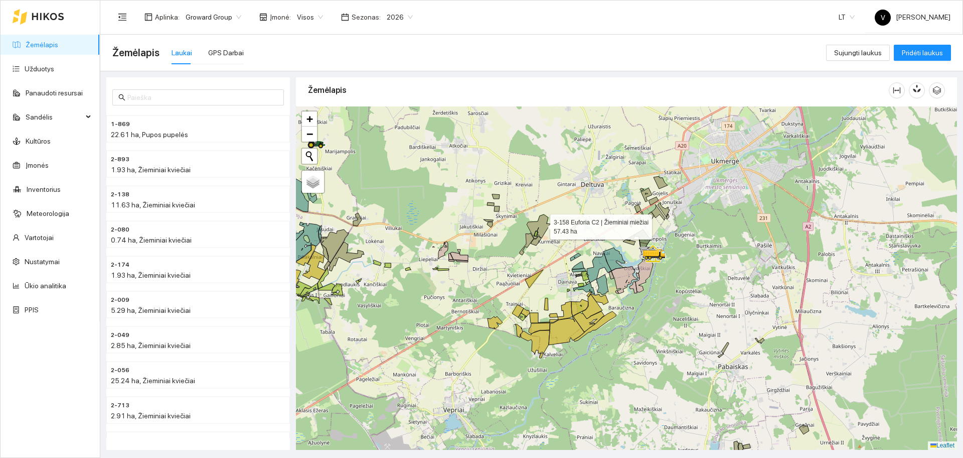
click at [541, 224] on icon at bounding box center [539, 226] width 24 height 24
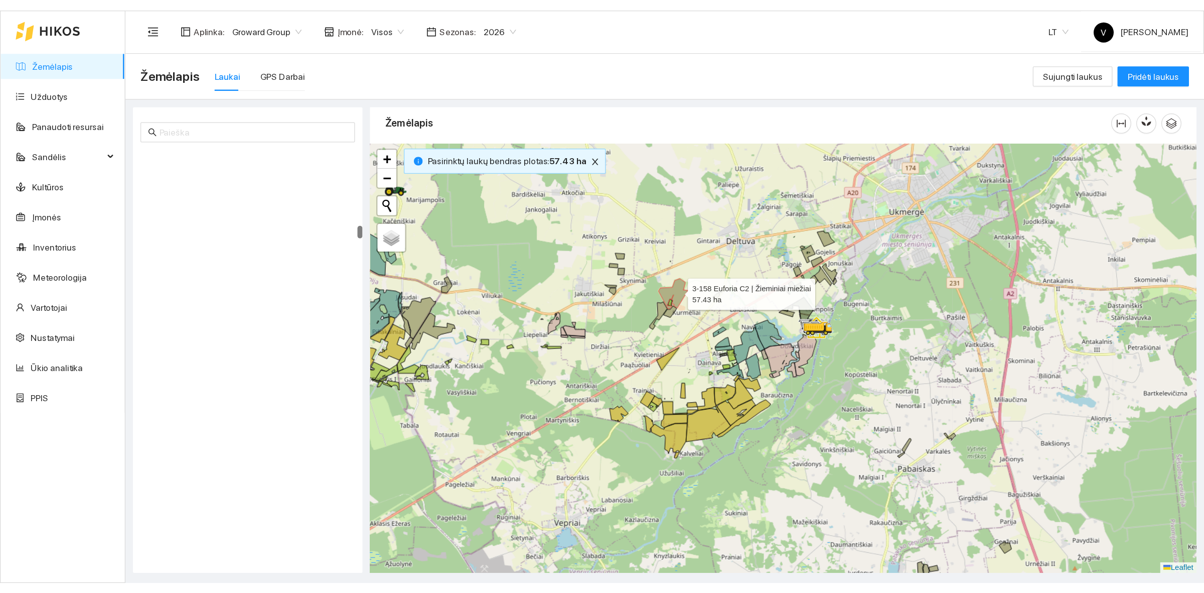
scroll to position [3434, 0]
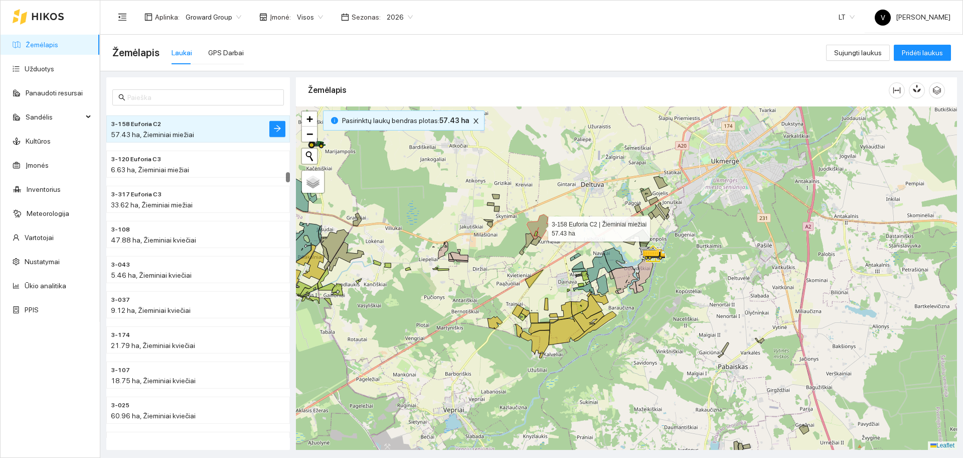
click at [540, 224] on icon at bounding box center [539, 226] width 24 height 24
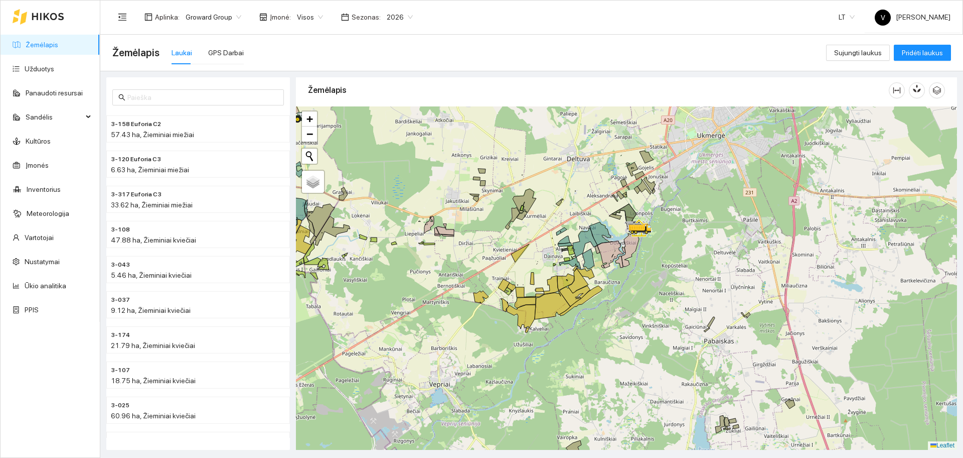
drag, startPoint x: 555, startPoint y: 175, endPoint x: 547, endPoint y: 159, distance: 17.7
click at [547, 159] on div at bounding box center [626, 277] width 661 height 343
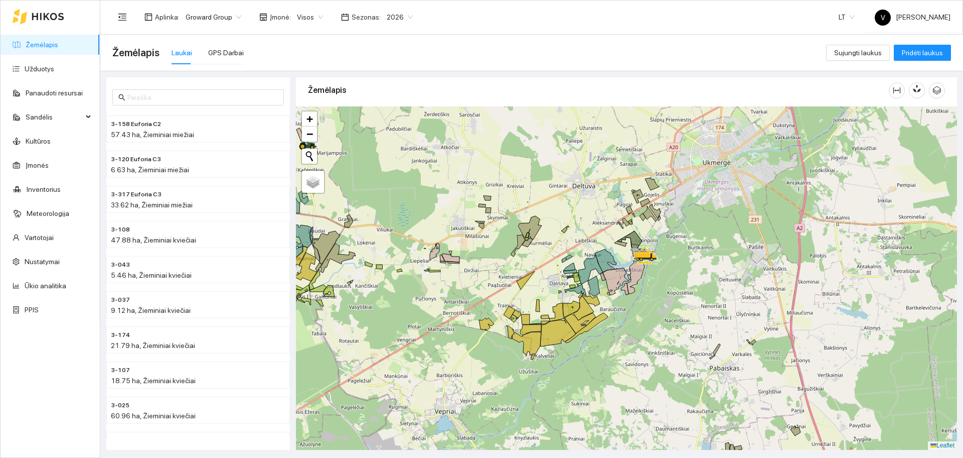
drag, startPoint x: 659, startPoint y: 208, endPoint x: 664, endPoint y: 235, distance: 27.7
click at [664, 235] on div at bounding box center [626, 277] width 661 height 343
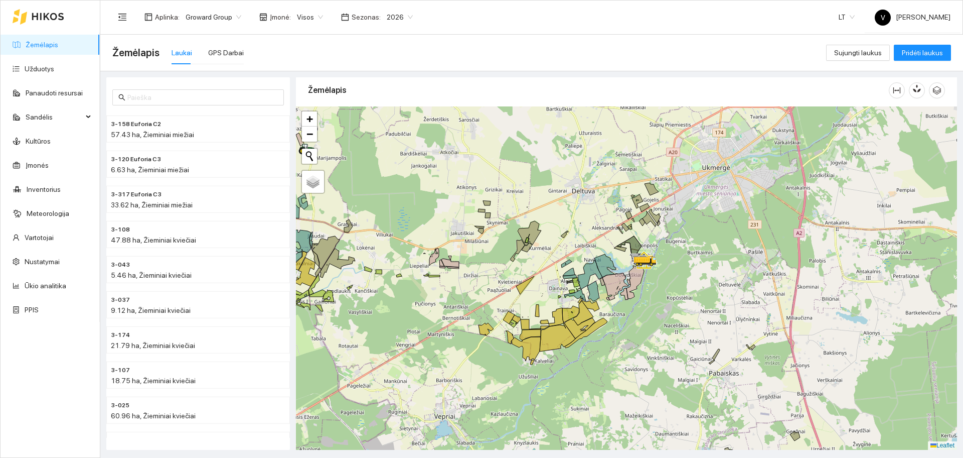
click at [699, 177] on div at bounding box center [626, 277] width 661 height 343
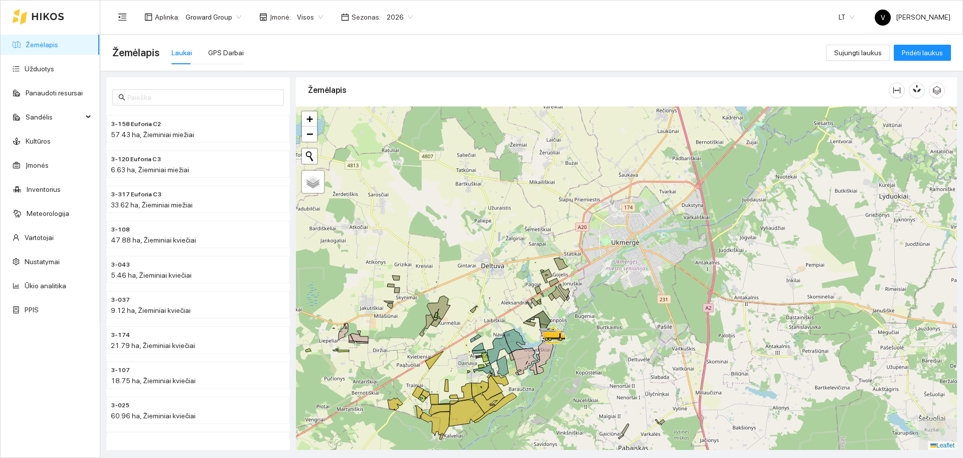
drag, startPoint x: 706, startPoint y: 251, endPoint x: 617, endPoint y: 326, distance: 116.8
click at [617, 326] on div at bounding box center [626, 277] width 661 height 343
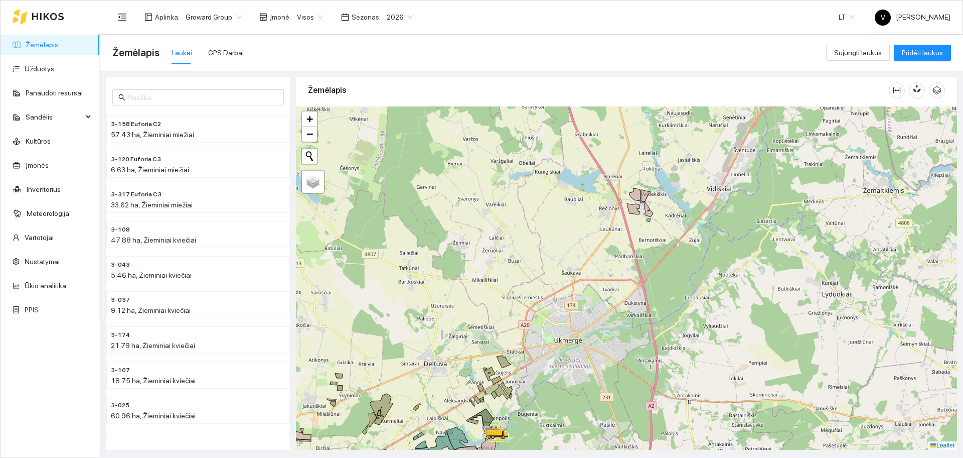
drag, startPoint x: 673, startPoint y: 238, endPoint x: 600, endPoint y: 347, distance: 131.2
click at [611, 340] on div at bounding box center [626, 277] width 661 height 343
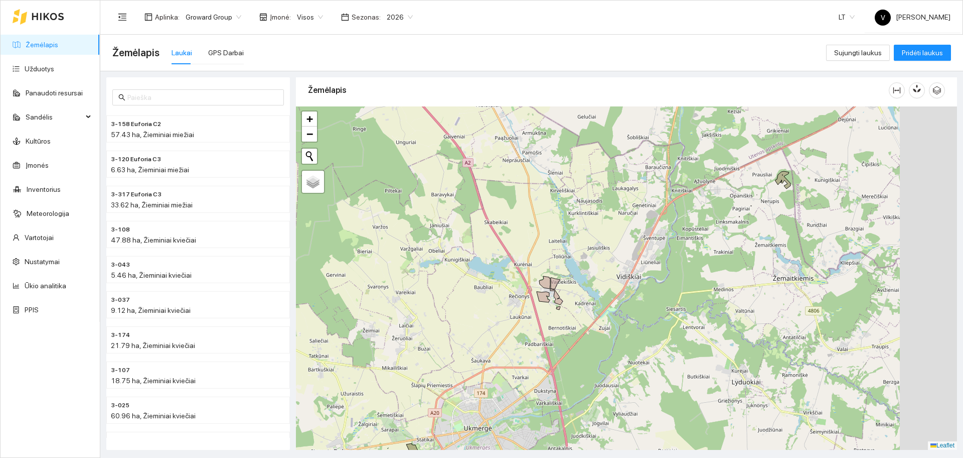
drag, startPoint x: 622, startPoint y: 235, endPoint x: 595, endPoint y: 264, distance: 40.1
click at [595, 264] on div at bounding box center [626, 277] width 661 height 343
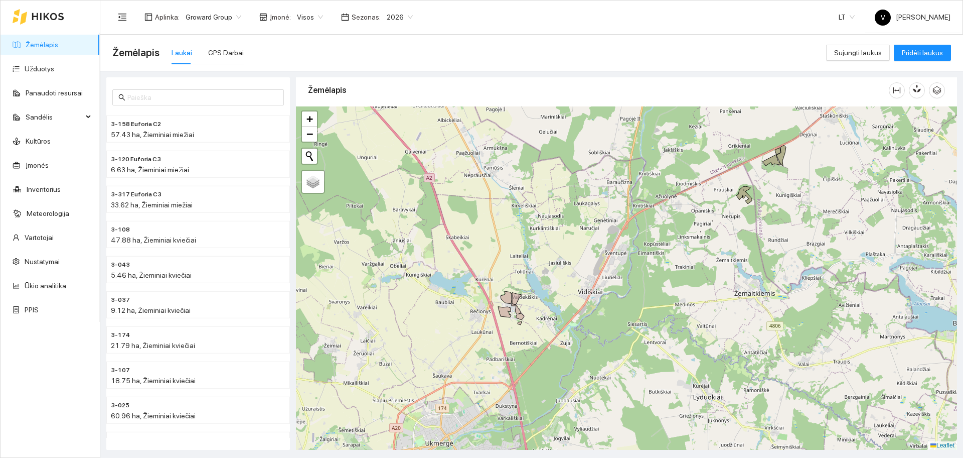
drag, startPoint x: 769, startPoint y: 159, endPoint x: 741, endPoint y: 169, distance: 29.7
click at [763, 166] on icon at bounding box center [772, 160] width 19 height 11
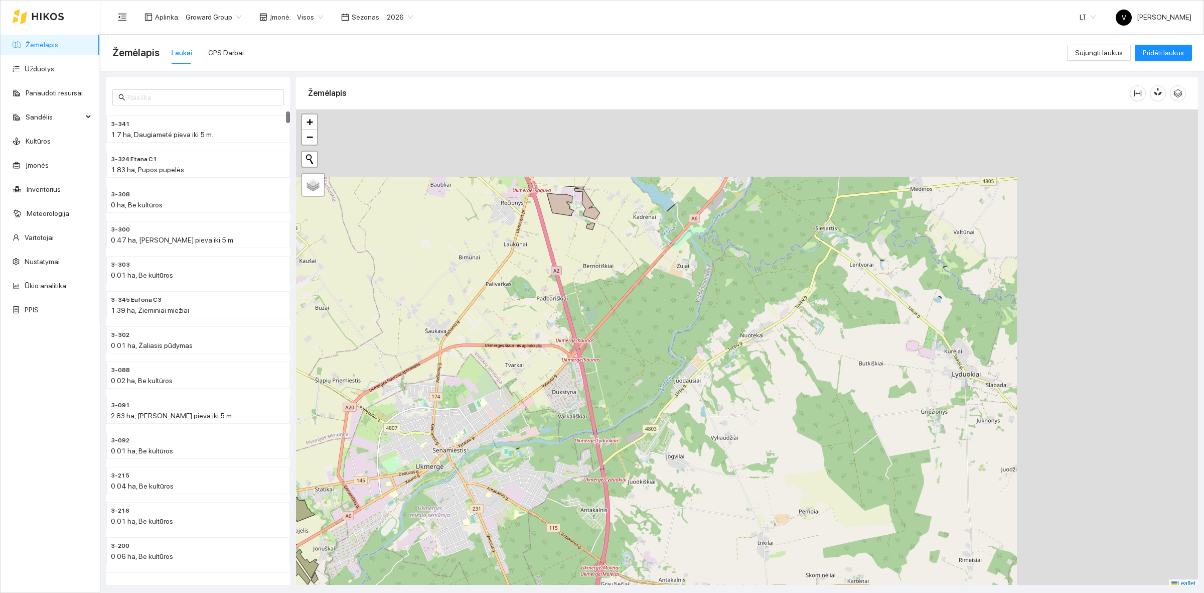
scroll to position [3, 0]
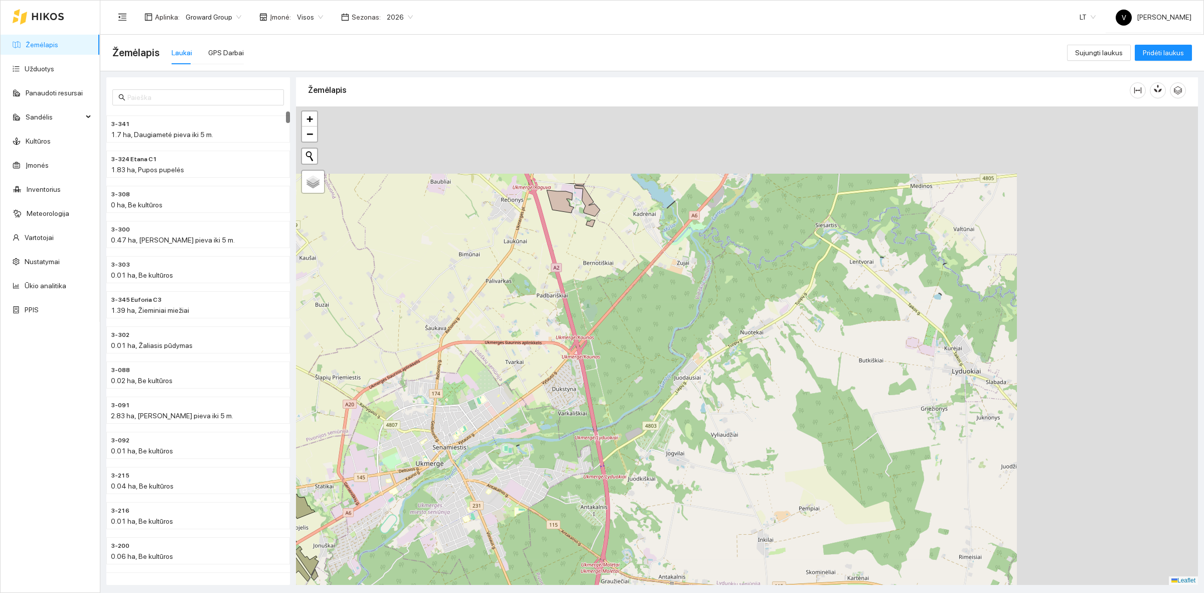
drag, startPoint x: 580, startPoint y: 390, endPoint x: 607, endPoint y: 352, distance: 47.5
click at [557, 394] on div at bounding box center [747, 345] width 902 height 478
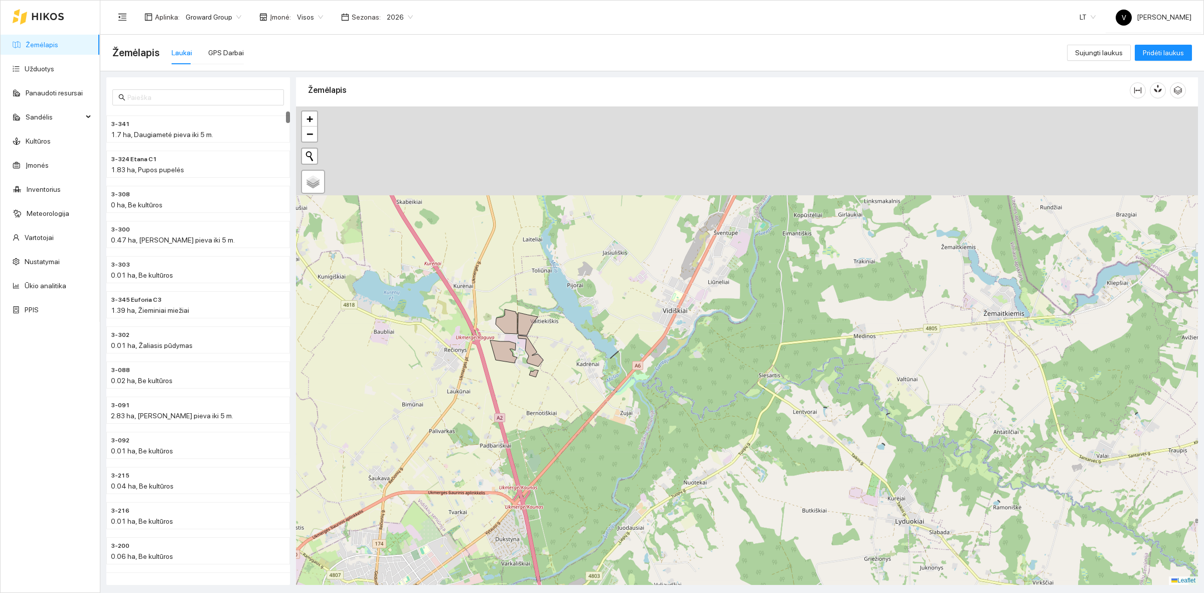
drag, startPoint x: 710, startPoint y: 237, endPoint x: 625, endPoint y: 433, distance: 213.5
click at [628, 432] on div at bounding box center [747, 345] width 902 height 478
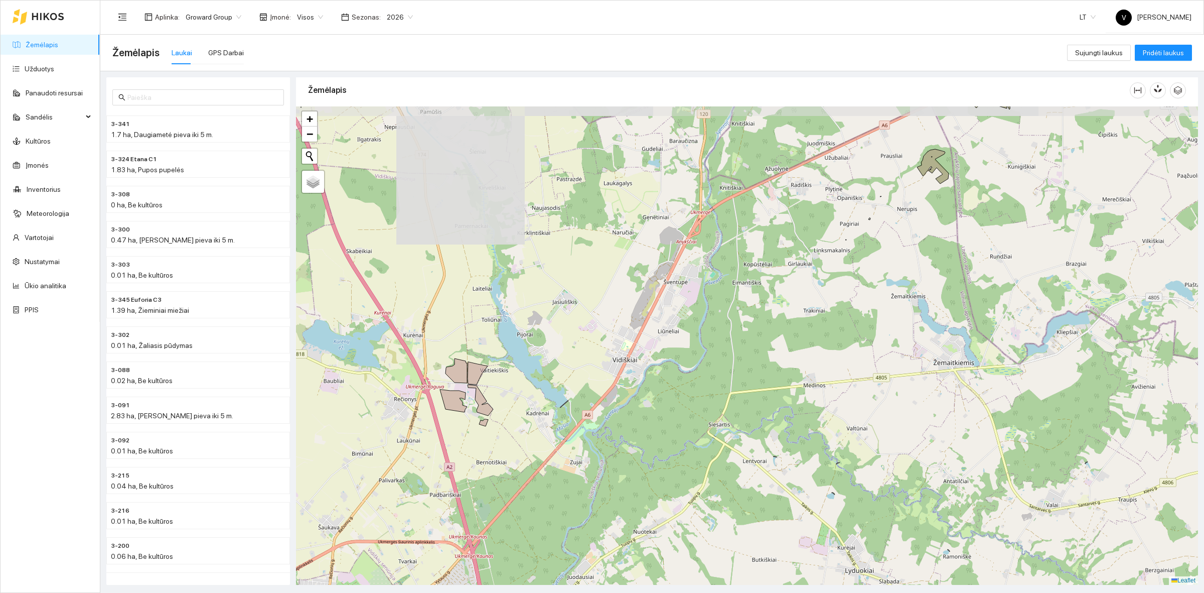
drag, startPoint x: 682, startPoint y: 305, endPoint x: 606, endPoint y: 409, distance: 129.3
click at [606, 409] on div at bounding box center [747, 345] width 902 height 478
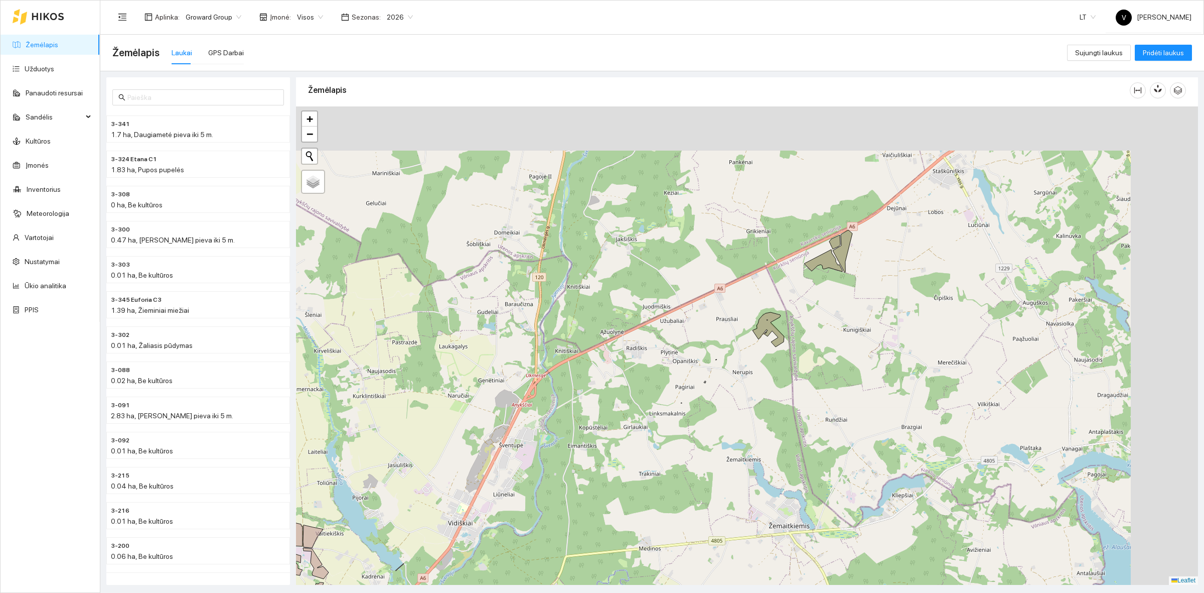
drag, startPoint x: 859, startPoint y: 247, endPoint x: 669, endPoint y: 355, distance: 218.6
click at [666, 358] on div at bounding box center [747, 345] width 902 height 478
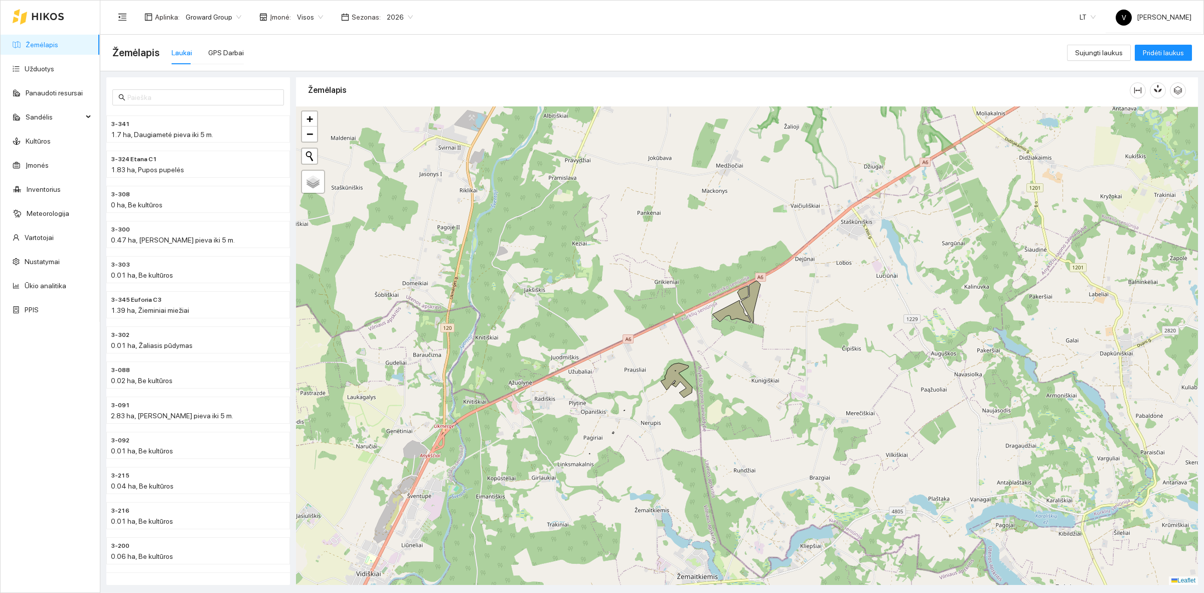
click at [799, 347] on div at bounding box center [747, 345] width 902 height 478
click at [671, 378] on icon at bounding box center [677, 380] width 32 height 35
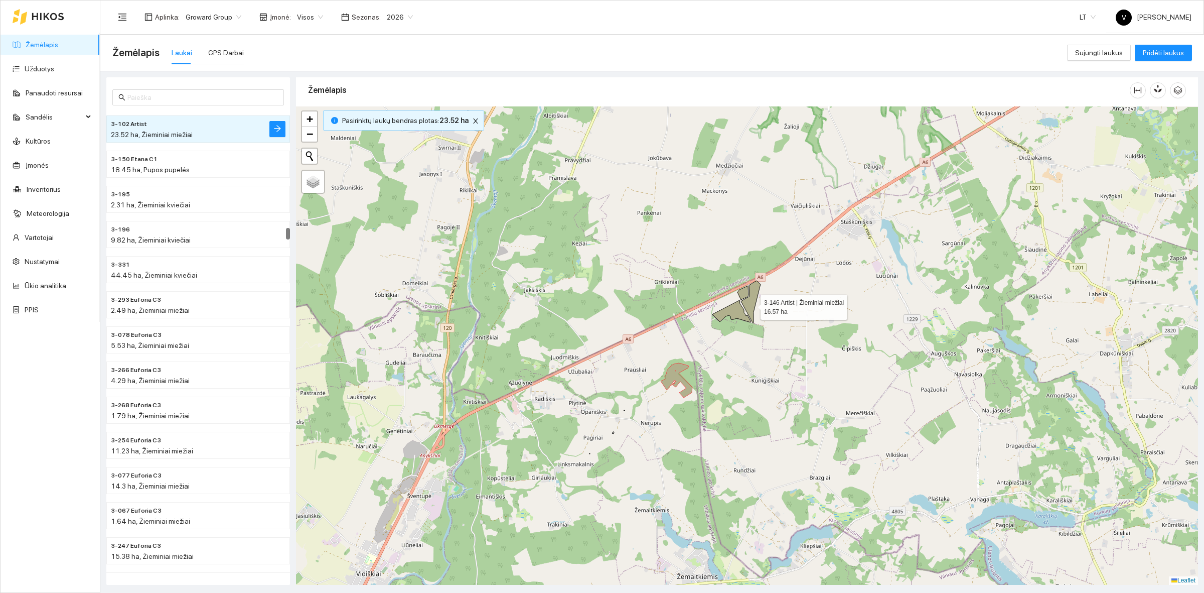
click at [750, 300] on icon at bounding box center [751, 301] width 20 height 43
click at [743, 290] on icon at bounding box center [743, 293] width 11 height 14
click at [731, 310] on icon at bounding box center [732, 311] width 38 height 22
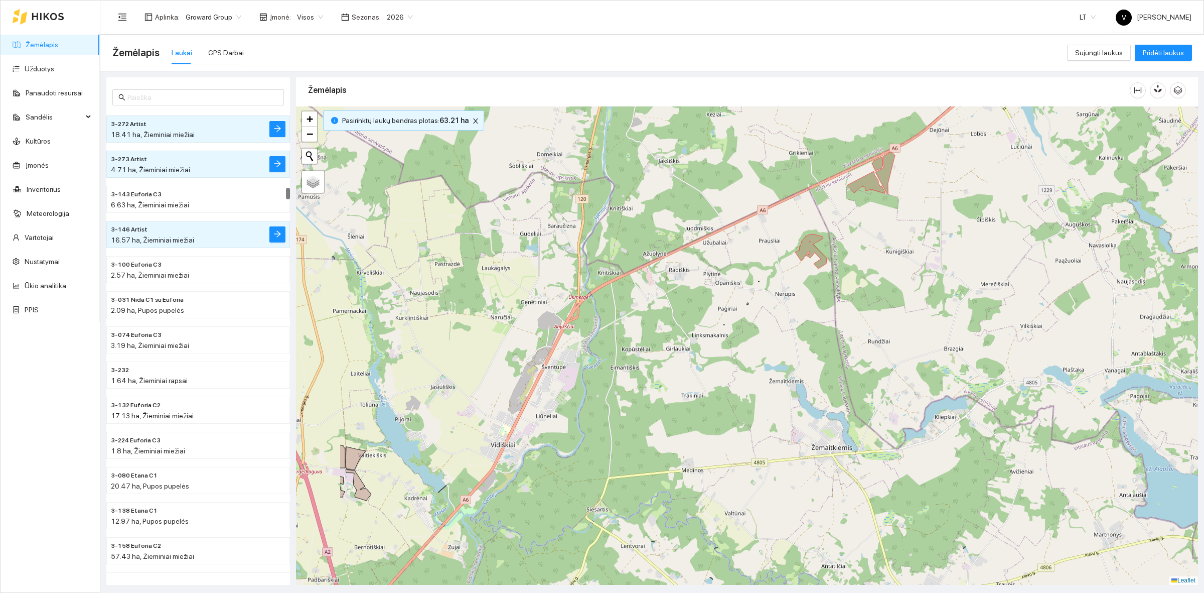
drag, startPoint x: 766, startPoint y: 353, endPoint x: 865, endPoint y: 256, distance: 138.0
click at [865, 256] on div at bounding box center [747, 345] width 902 height 478
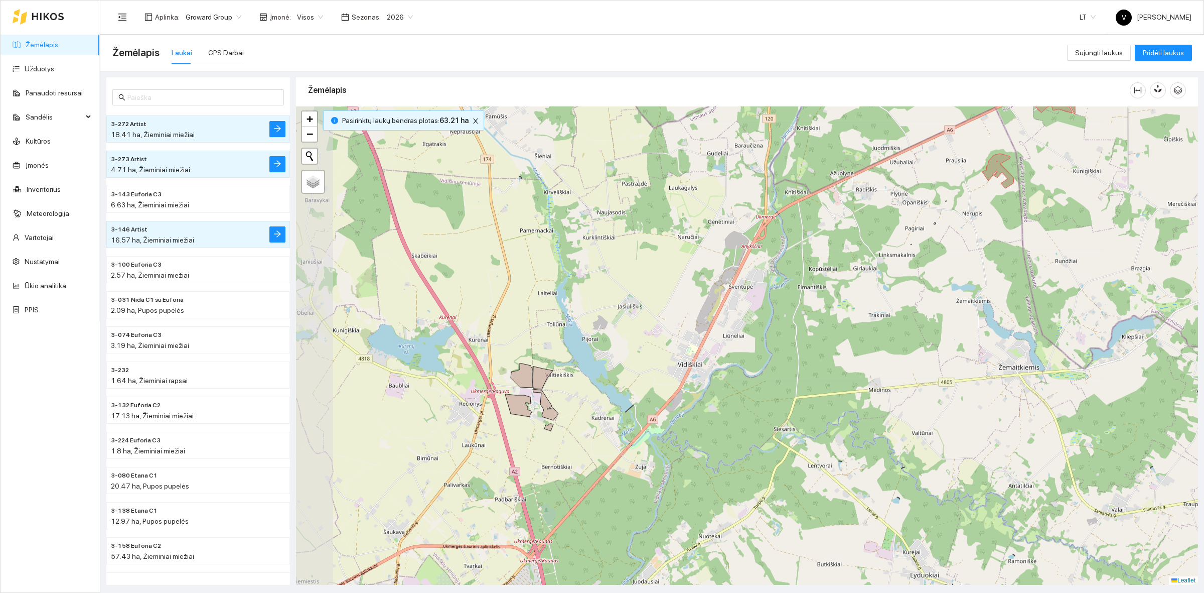
drag, startPoint x: 744, startPoint y: 307, endPoint x: 909, endPoint y: 239, distance: 178.4
click at [932, 225] on div at bounding box center [747, 345] width 902 height 478
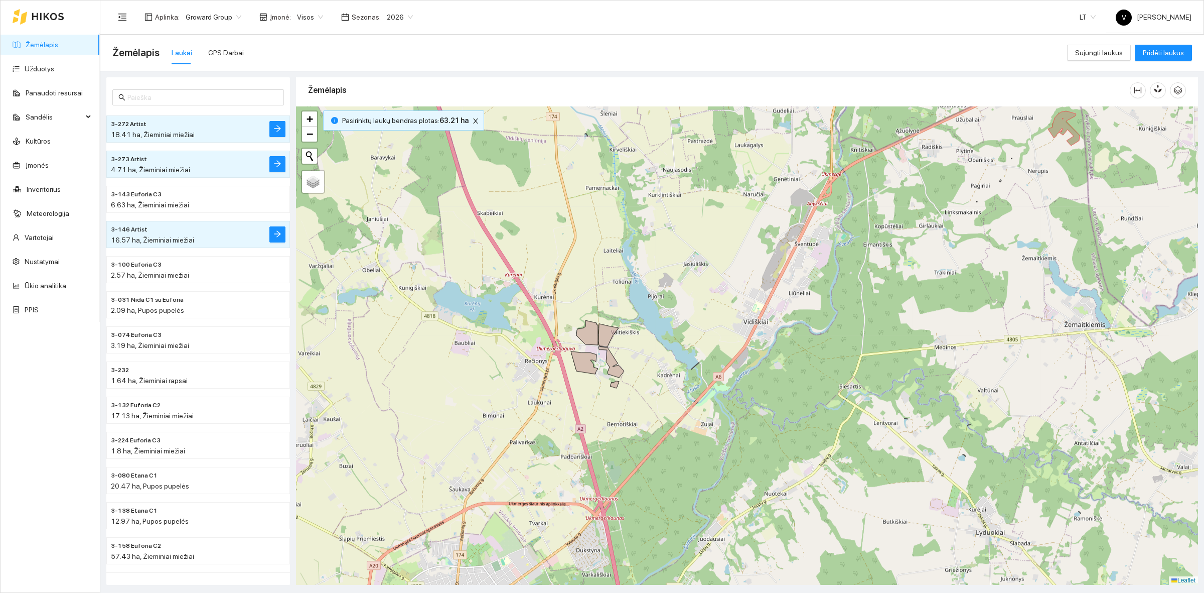
drag, startPoint x: 1000, startPoint y: 242, endPoint x: 1072, endPoint y: 196, distance: 86.4
click at [963, 196] on div at bounding box center [747, 345] width 902 height 478
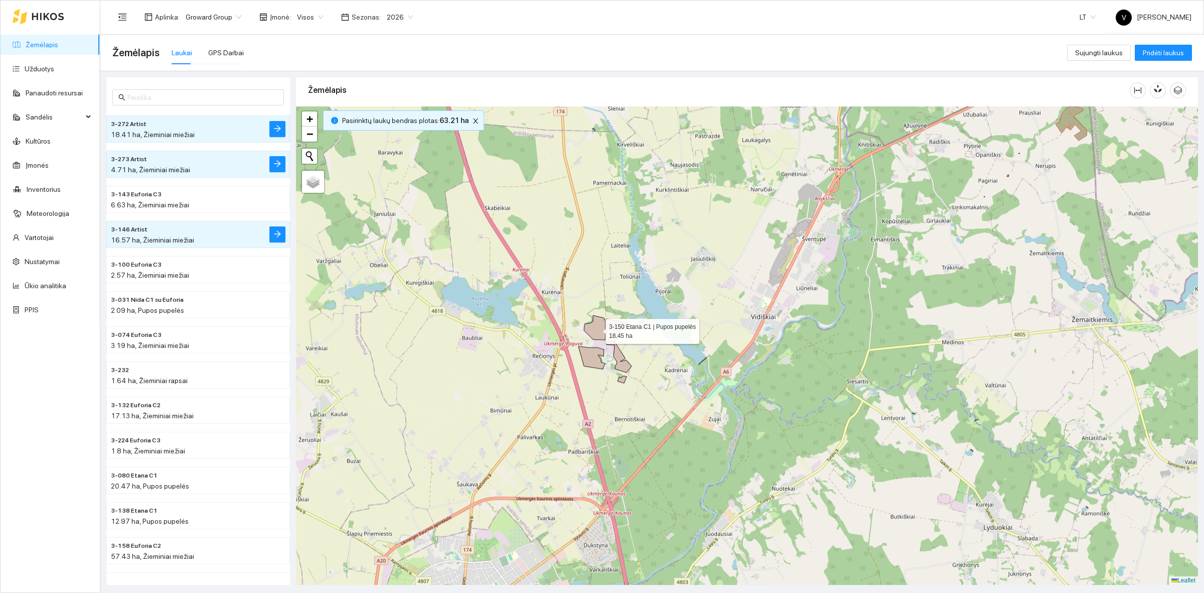
click at [596, 326] on icon at bounding box center [595, 327] width 22 height 25
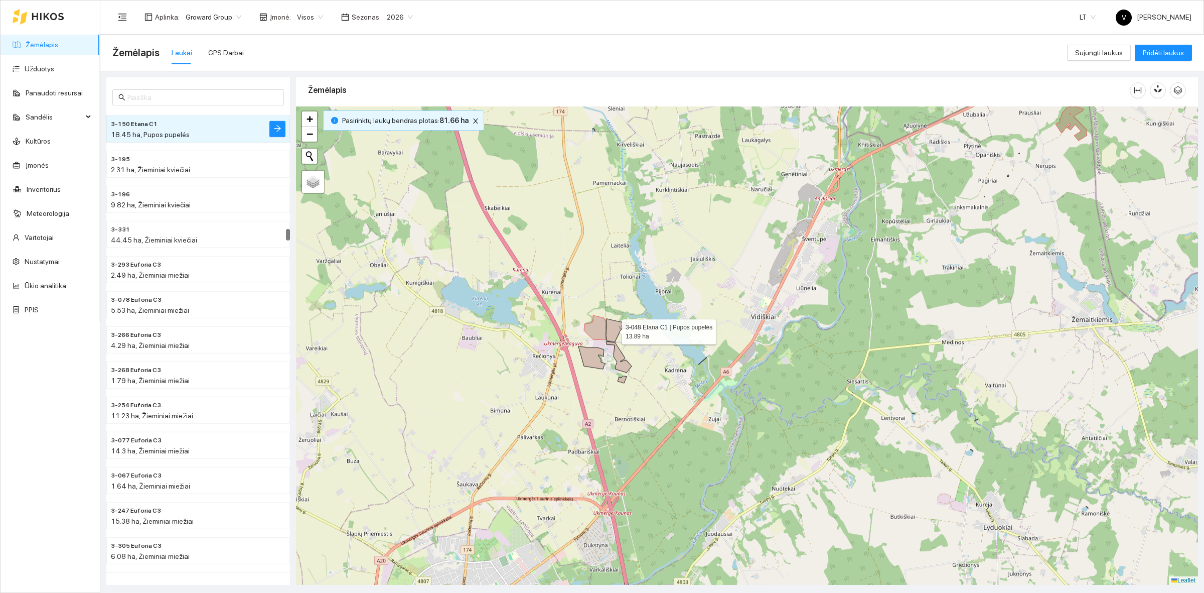
click at [613, 331] on icon at bounding box center [616, 330] width 20 height 23
click at [617, 352] on icon at bounding box center [619, 356] width 26 height 31
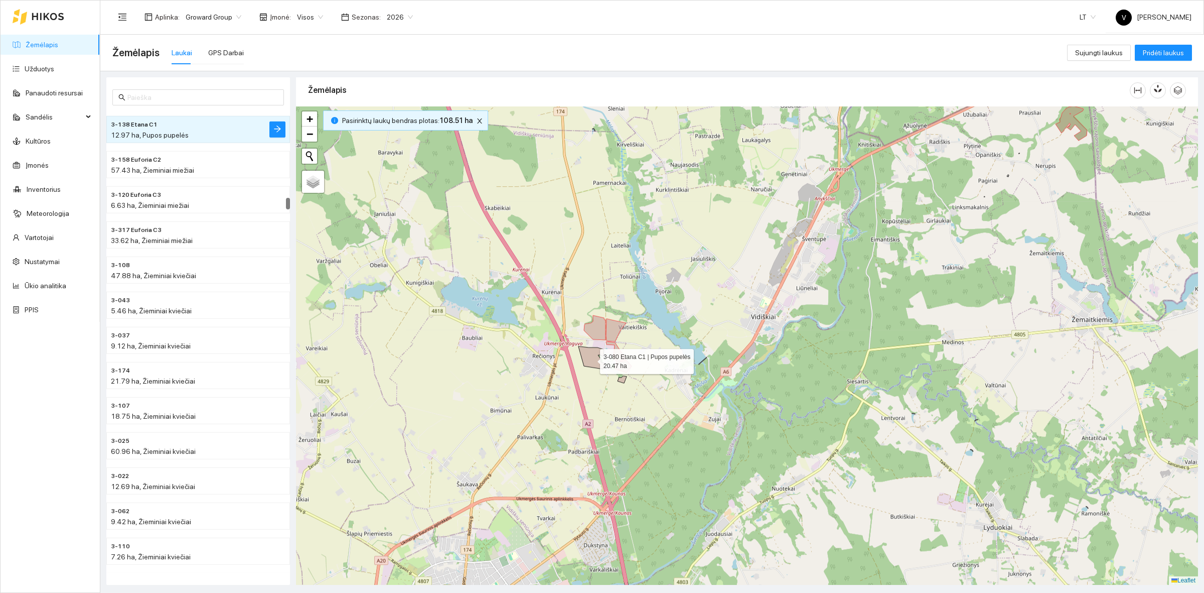
click at [591, 359] on icon at bounding box center [592, 357] width 27 height 23
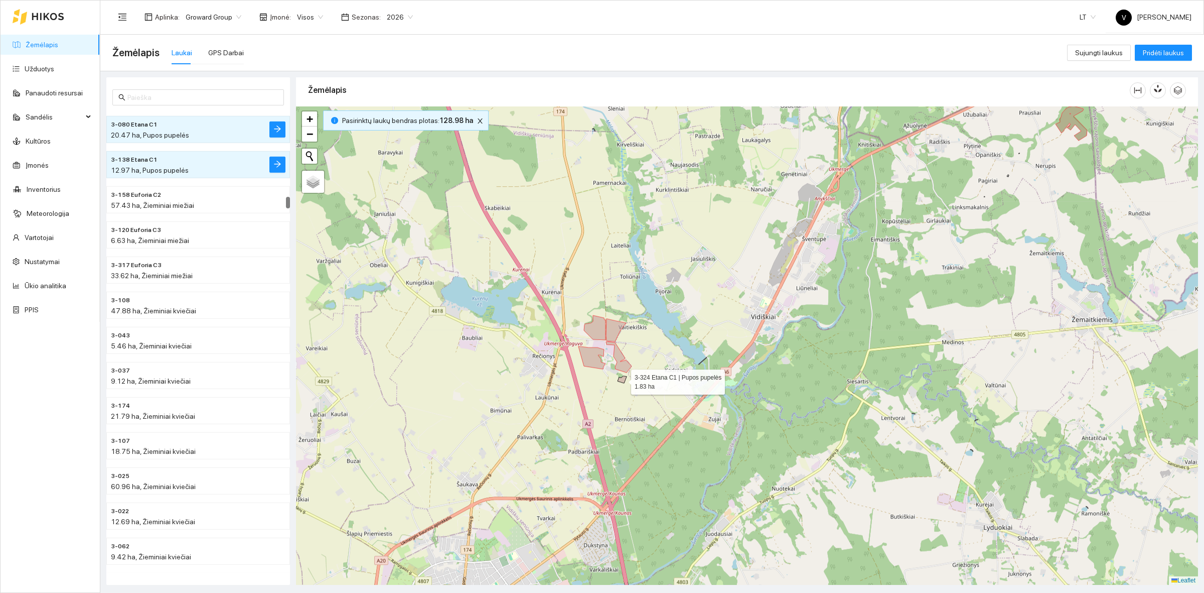
click at [623, 379] on icon at bounding box center [622, 379] width 9 height 7
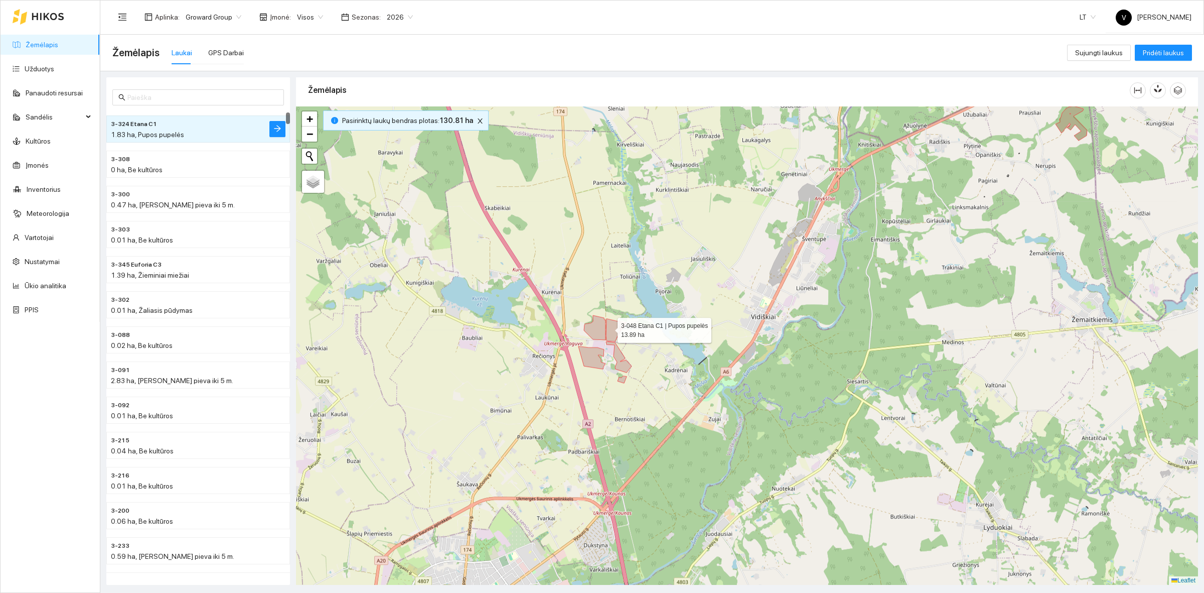
click at [609, 328] on icon at bounding box center [616, 330] width 20 height 23
click at [591, 330] on icon at bounding box center [595, 327] width 22 height 25
click at [591, 361] on icon at bounding box center [592, 357] width 27 height 23
click at [625, 368] on icon at bounding box center [619, 356] width 26 height 31
click at [623, 380] on icon at bounding box center [622, 379] width 9 height 7
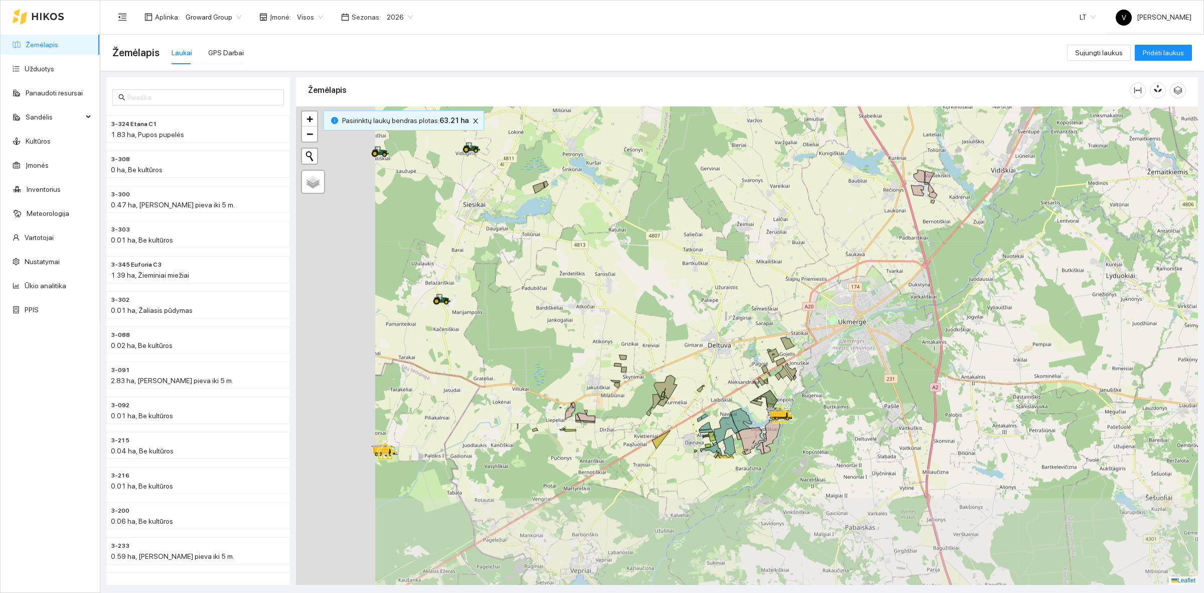
drag, startPoint x: 559, startPoint y: 424, endPoint x: 867, endPoint y: 246, distance: 355.2
click at [877, 237] on div at bounding box center [747, 345] width 902 height 478
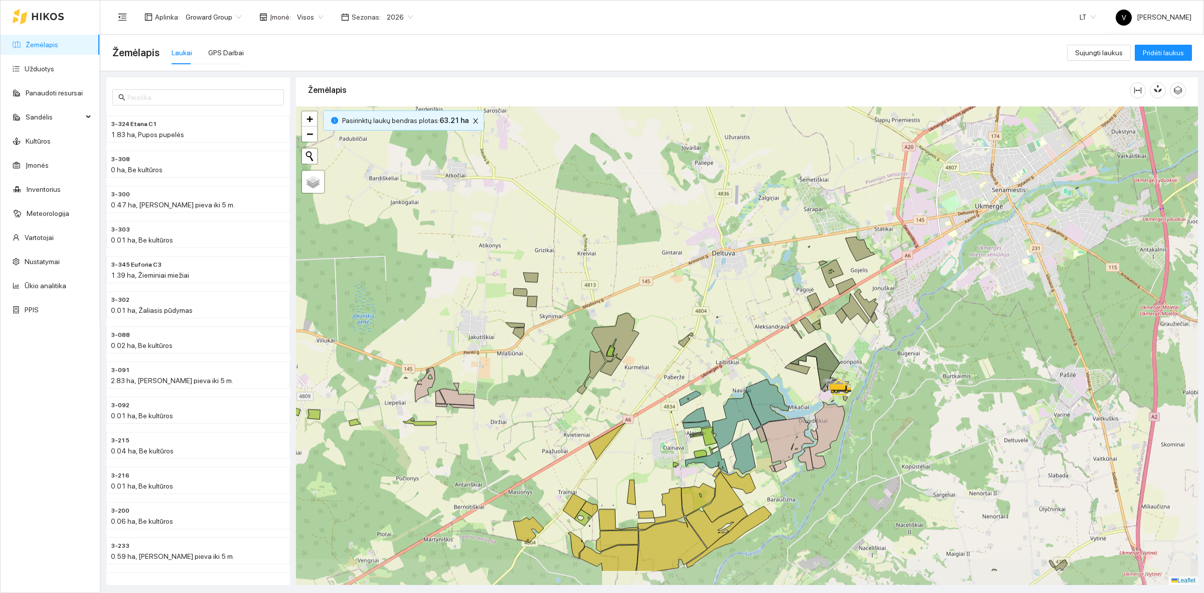
drag, startPoint x: 666, startPoint y: 364, endPoint x: 708, endPoint y: 302, distance: 75.2
click at [708, 302] on div at bounding box center [747, 345] width 902 height 478
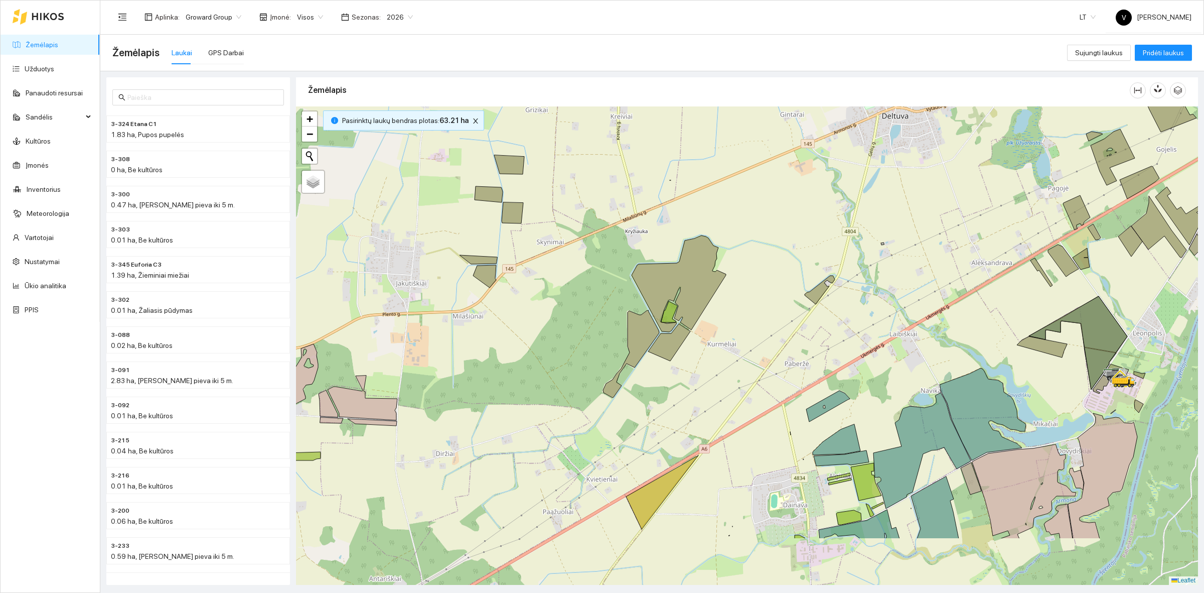
drag, startPoint x: 675, startPoint y: 311, endPoint x: 756, endPoint y: 216, distance: 124.9
click at [756, 216] on div at bounding box center [747, 345] width 902 height 478
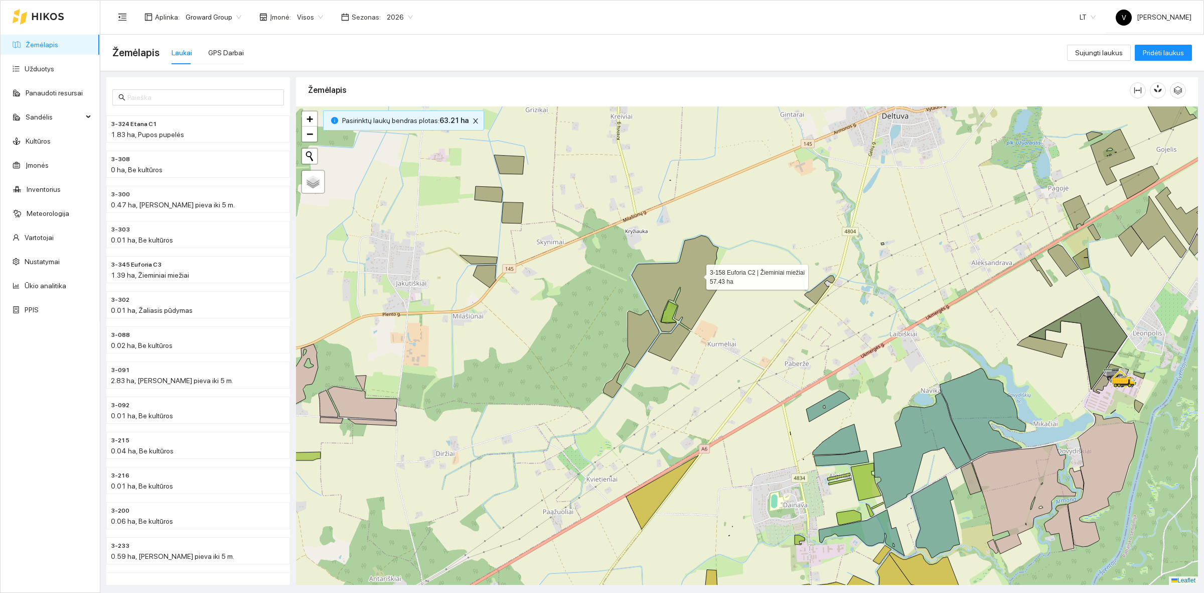
click at [697, 274] on icon at bounding box center [679, 283] width 94 height 96
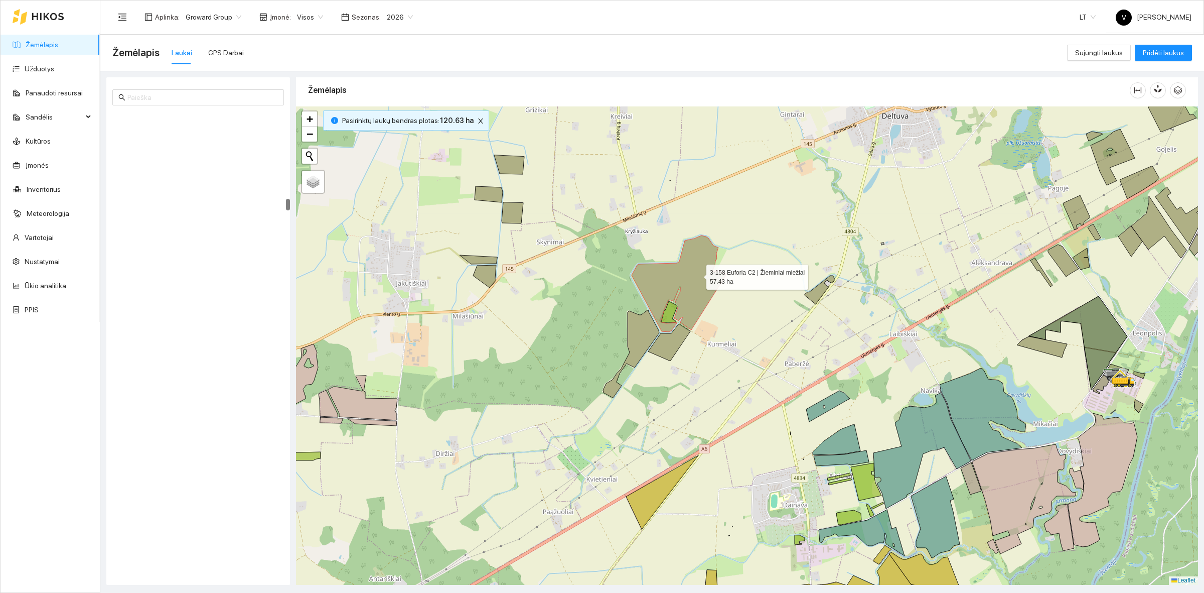
scroll to position [3436, 0]
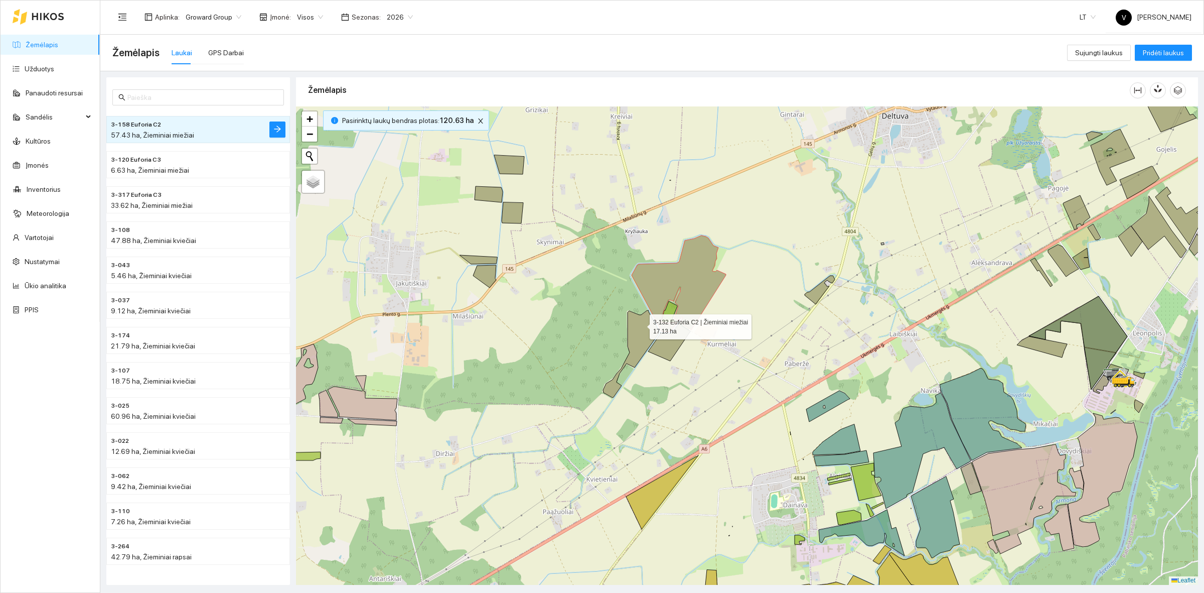
click at [641, 324] on icon at bounding box center [631, 353] width 56 height 87
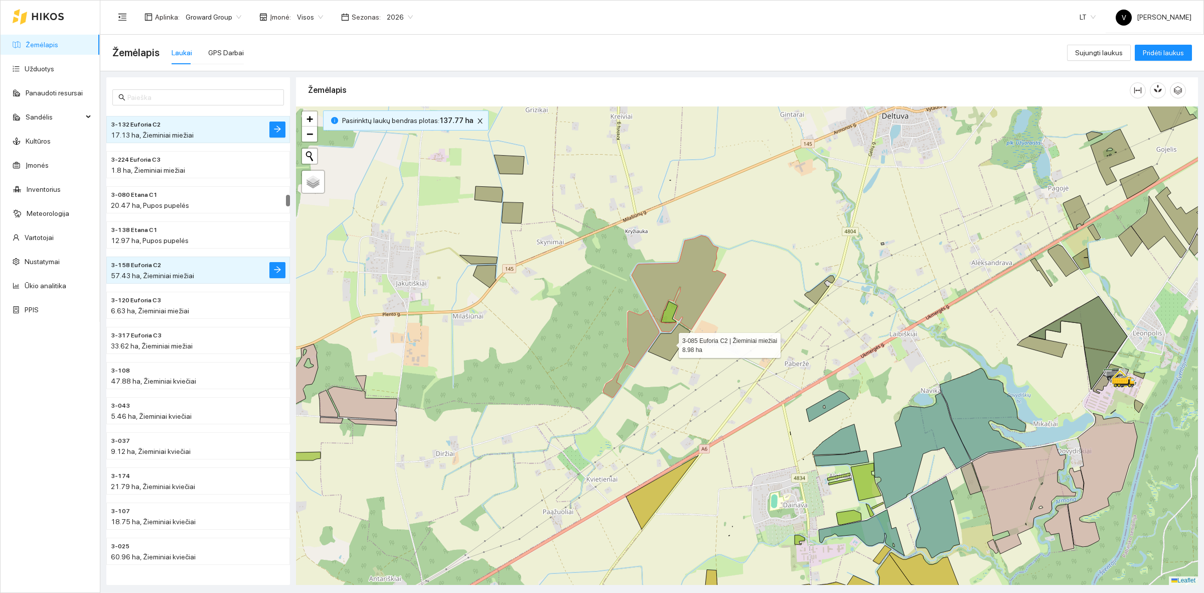
click at [666, 346] on icon at bounding box center [669, 342] width 42 height 37
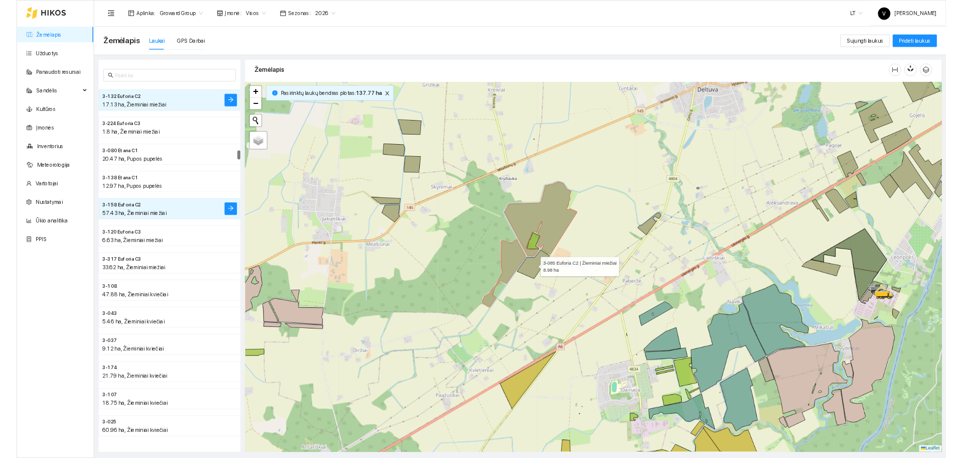
scroll to position [2488, 0]
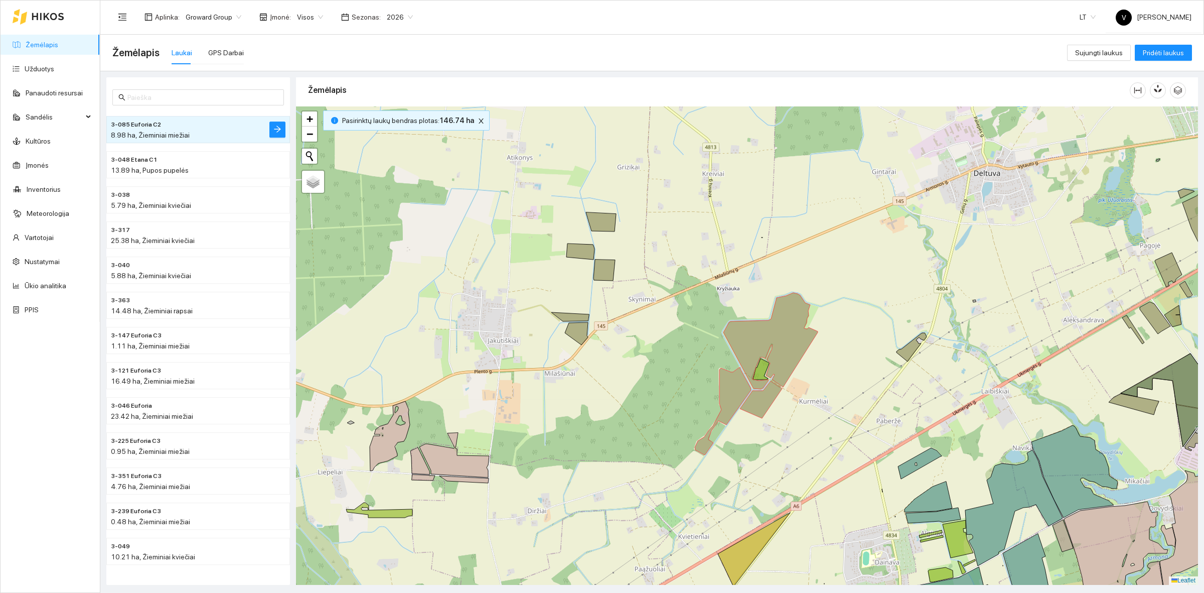
drag, startPoint x: 593, startPoint y: 237, endPoint x: 685, endPoint y: 294, distance: 108.2
click at [685, 294] on div at bounding box center [747, 345] width 902 height 478
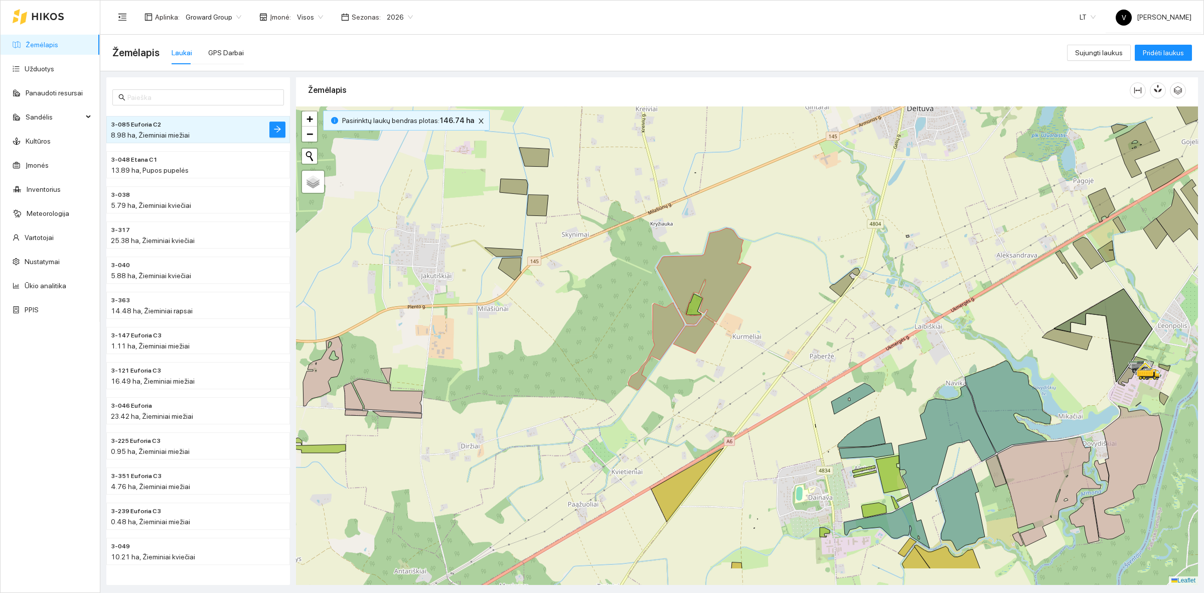
drag, startPoint x: 725, startPoint y: 389, endPoint x: 658, endPoint y: 324, distance: 93.3
click at [658, 324] on icon at bounding box center [656, 346] width 56 height 87
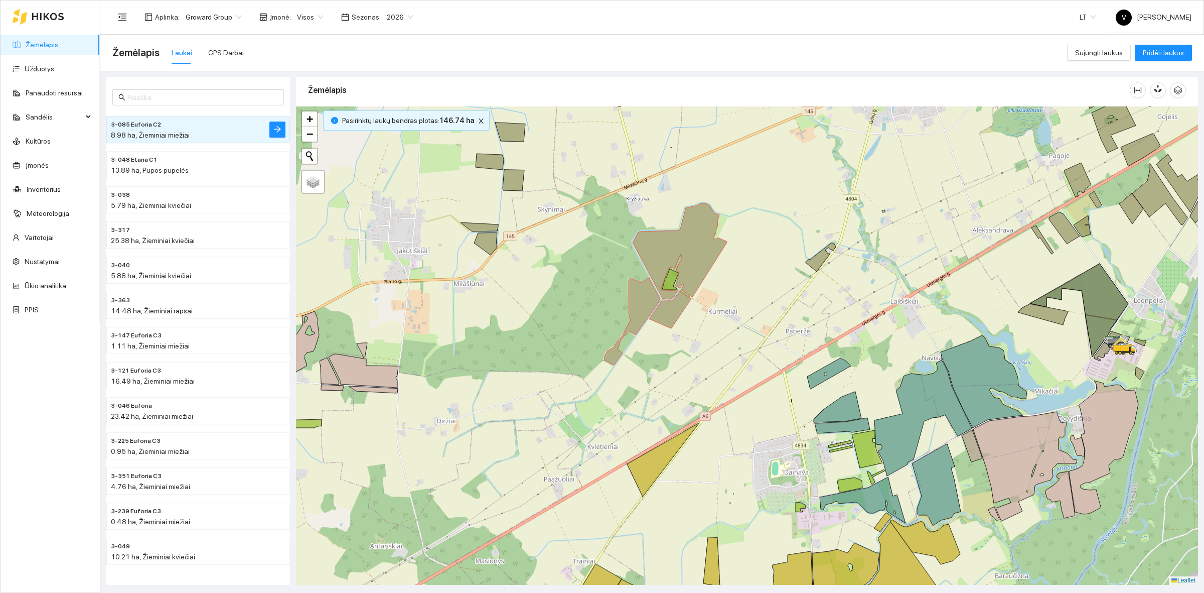
drag, startPoint x: 764, startPoint y: 394, endPoint x: 740, endPoint y: 370, distance: 34.4
click at [740, 370] on div at bounding box center [747, 345] width 902 height 478
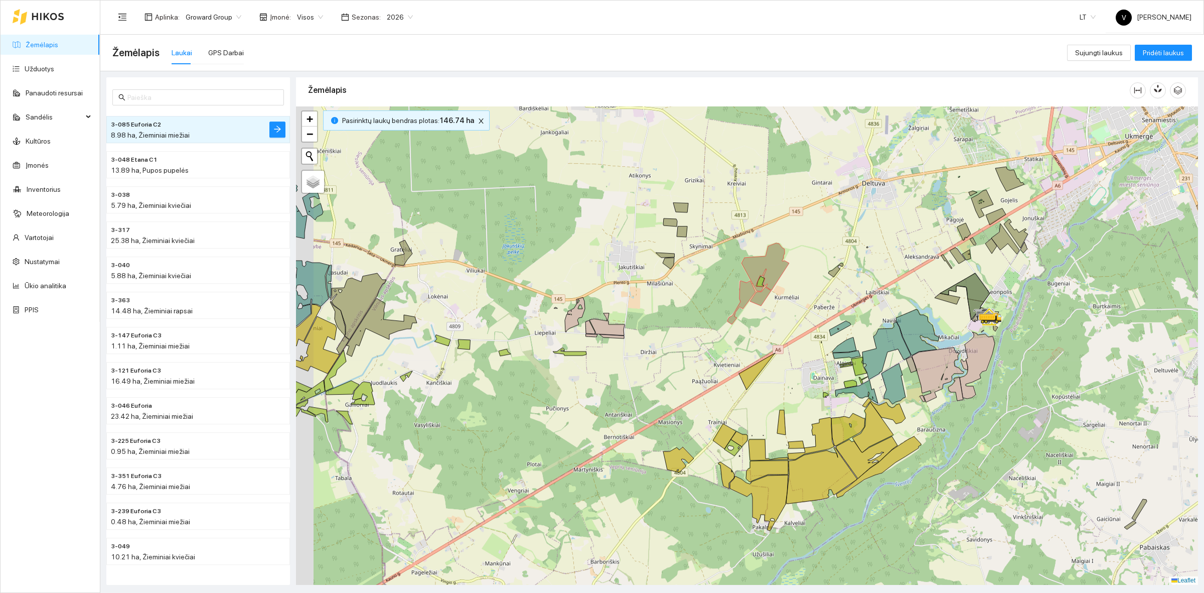
drag, startPoint x: 719, startPoint y: 438, endPoint x: 778, endPoint y: 394, distance: 73.3
click at [778, 394] on div at bounding box center [747, 345] width 902 height 478
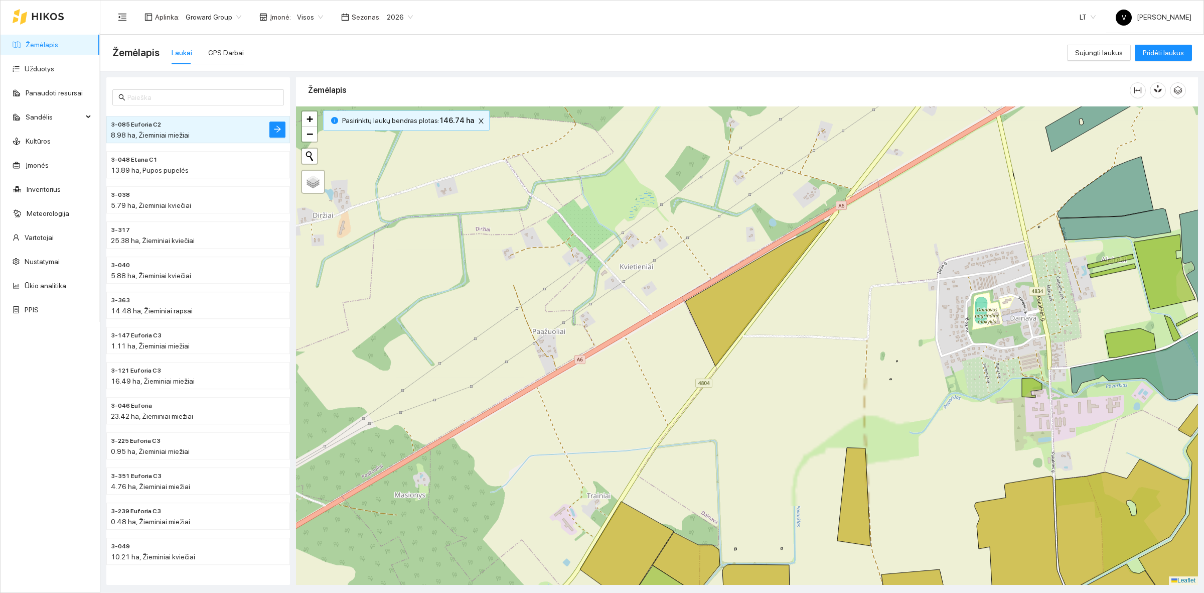
click at [776, 397] on div at bounding box center [747, 345] width 902 height 478
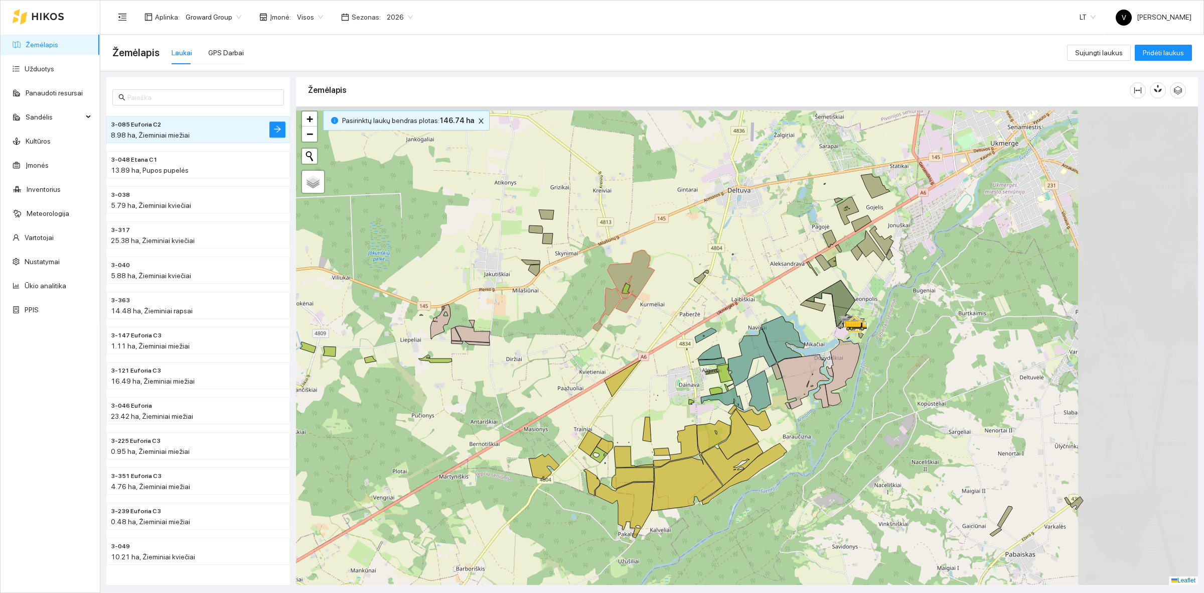
drag, startPoint x: 792, startPoint y: 294, endPoint x: 670, endPoint y: 349, distance: 134.0
click at [670, 349] on div at bounding box center [747, 345] width 902 height 478
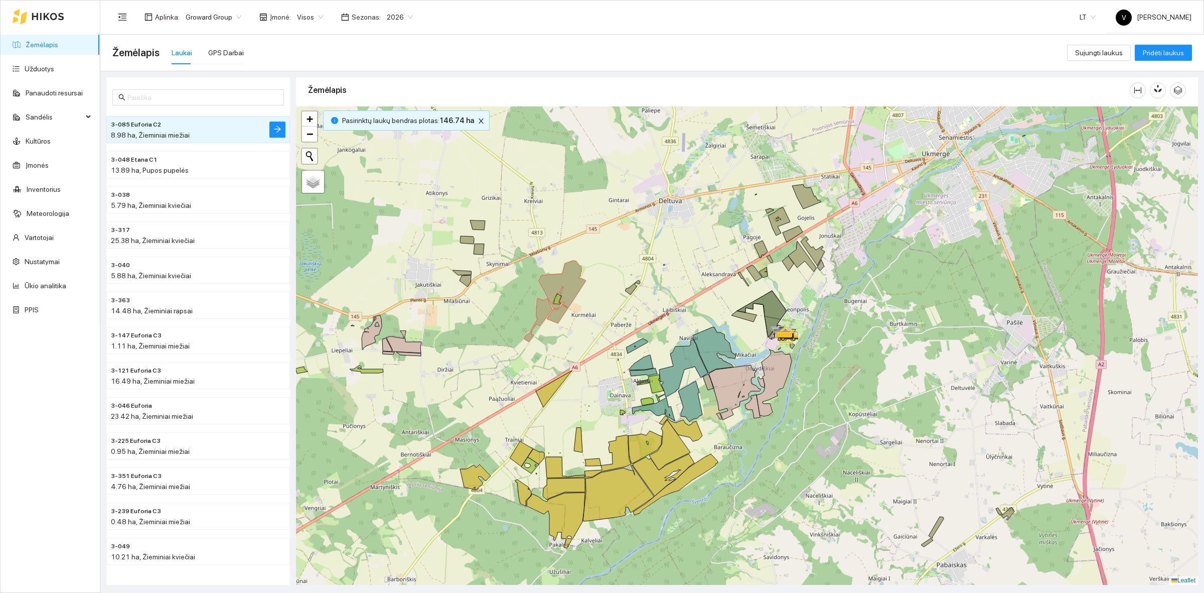
drag, startPoint x: 811, startPoint y: 320, endPoint x: 813, endPoint y: 306, distance: 14.3
click at [813, 306] on div at bounding box center [747, 345] width 902 height 478
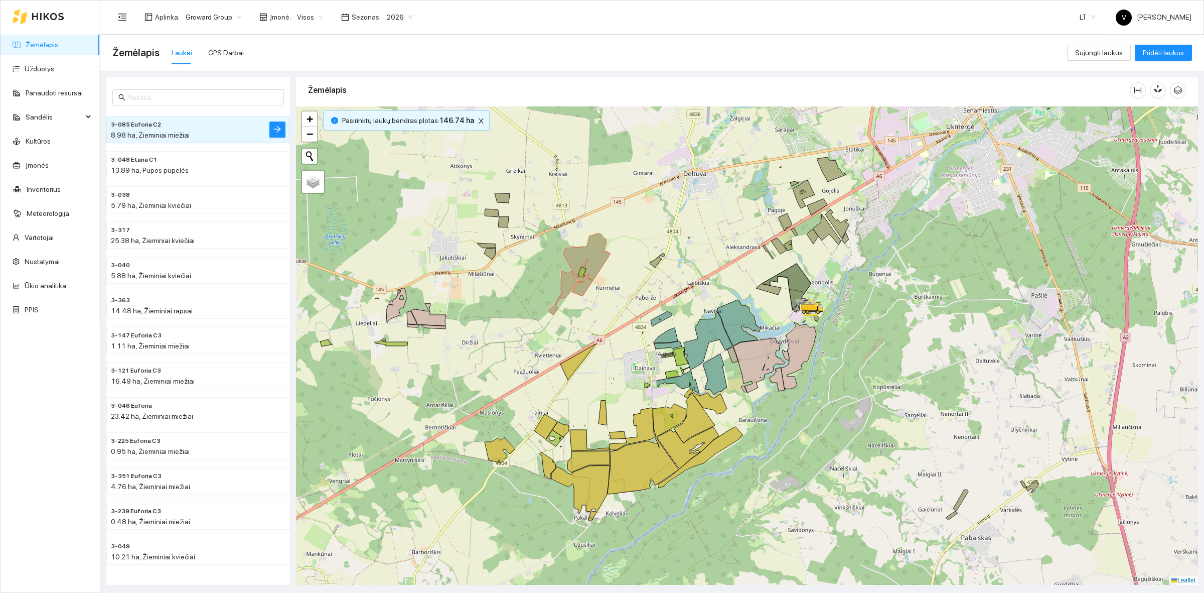
drag, startPoint x: 514, startPoint y: 360, endPoint x: 575, endPoint y: 287, distance: 95.1
click at [575, 288] on div at bounding box center [747, 345] width 902 height 478
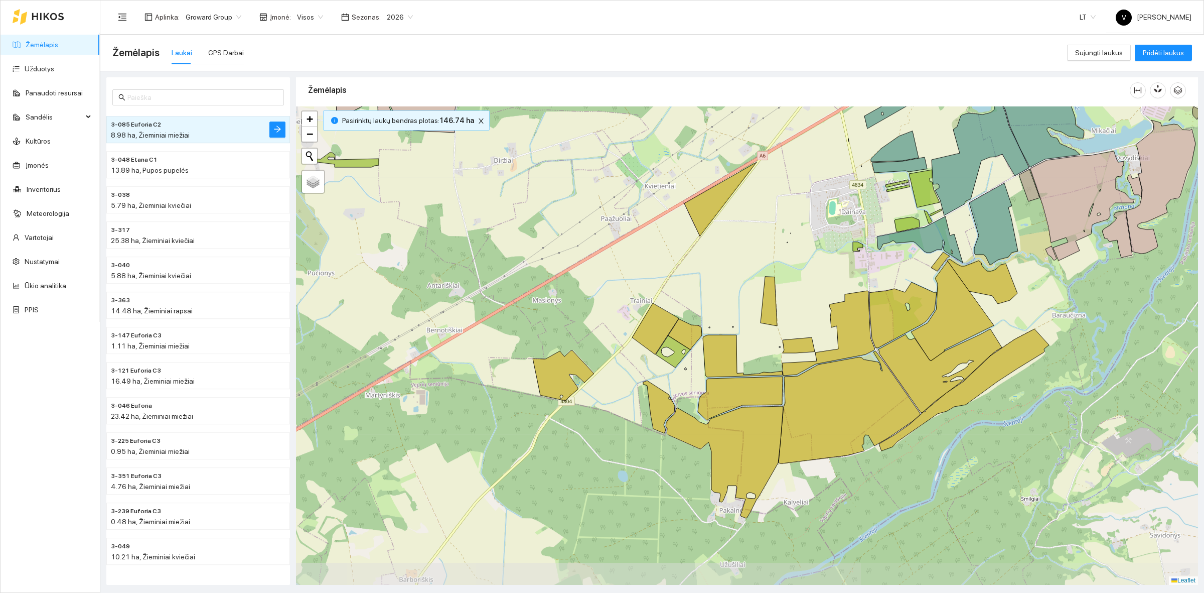
drag, startPoint x: 594, startPoint y: 340, endPoint x: 598, endPoint y: 329, distance: 11.7
click at [598, 329] on div at bounding box center [747, 345] width 902 height 478
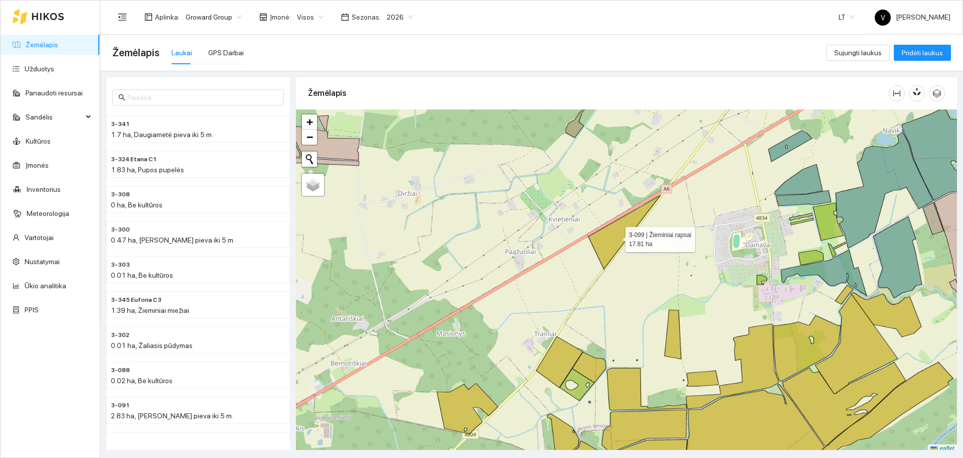
scroll to position [3, 0]
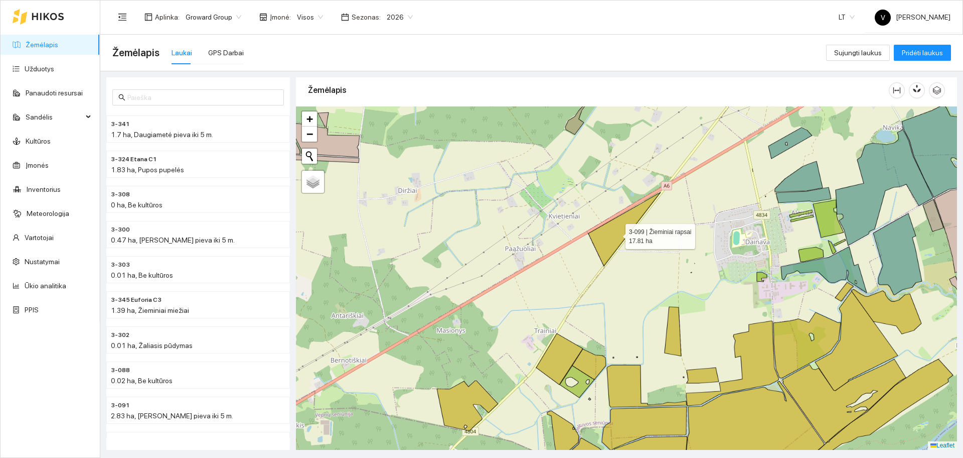
click at [617, 236] on icon at bounding box center [625, 229] width 72 height 74
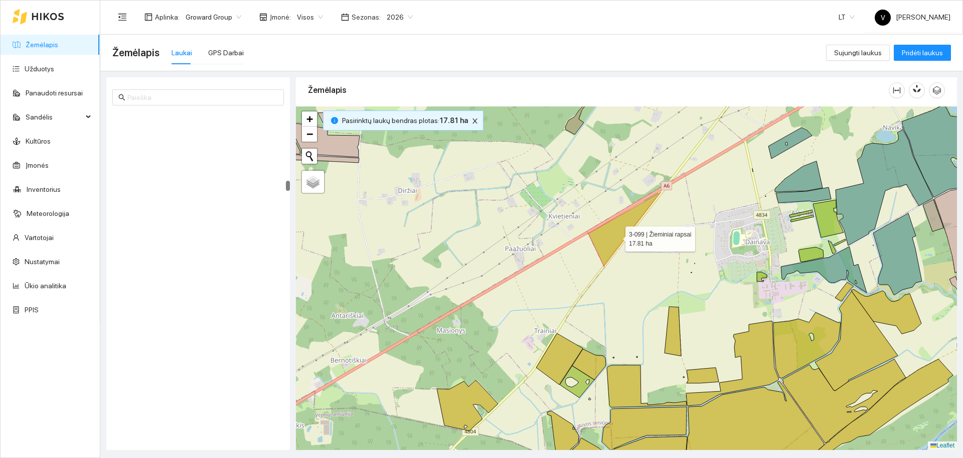
scroll to position [3924, 0]
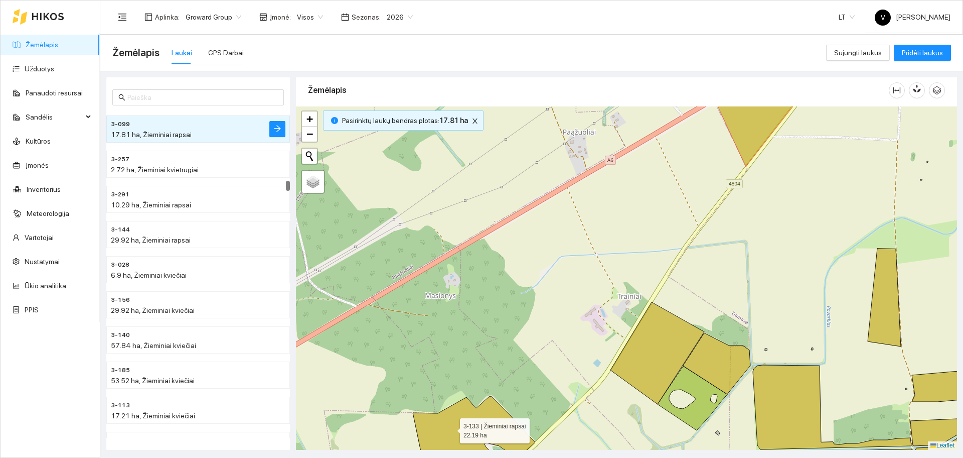
click at [451, 428] on icon at bounding box center [474, 440] width 122 height 89
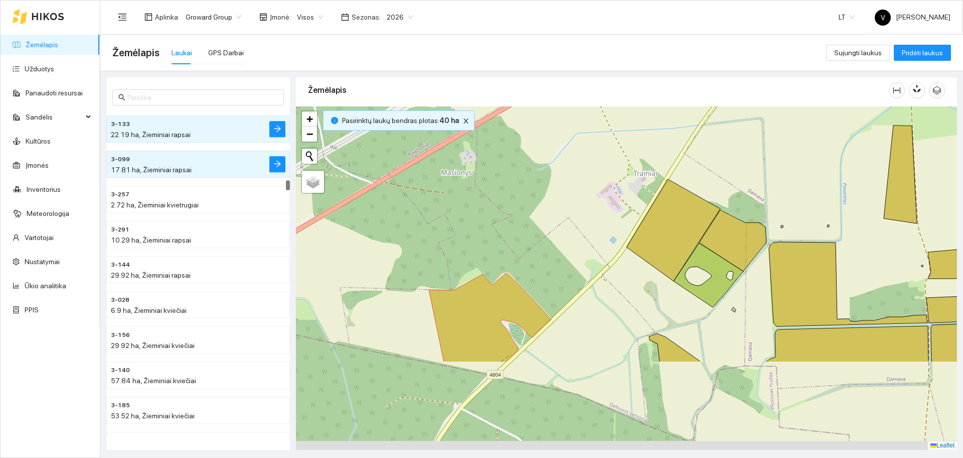
drag, startPoint x: 558, startPoint y: 290, endPoint x: 574, endPoint y: 170, distance: 121.4
click at [574, 170] on div at bounding box center [626, 277] width 661 height 343
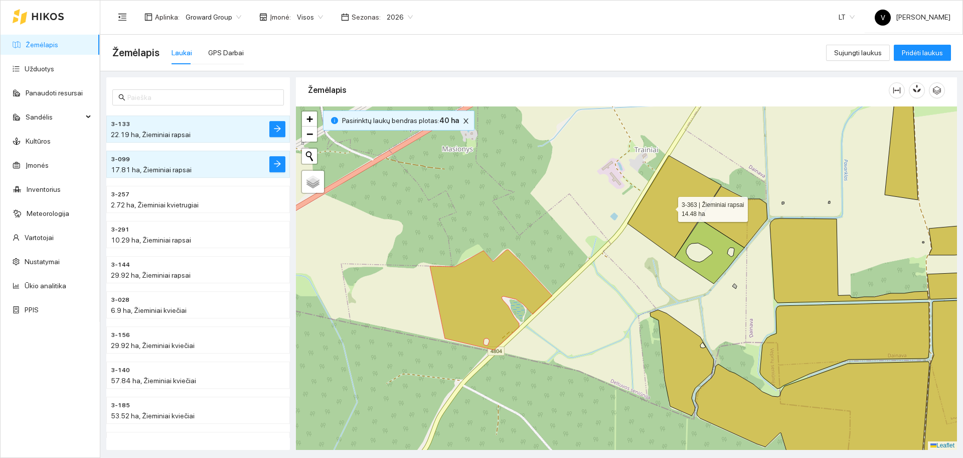
click at [669, 207] on icon at bounding box center [675, 207] width 94 height 102
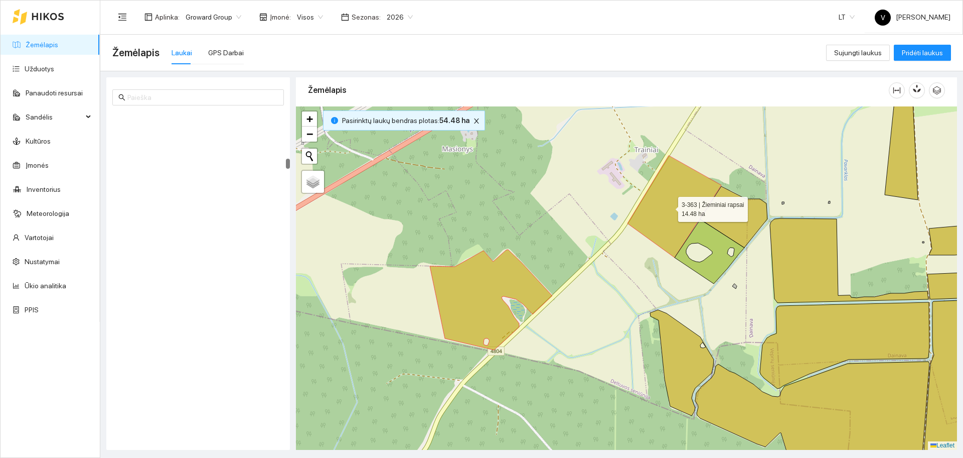
scroll to position [2663, 0]
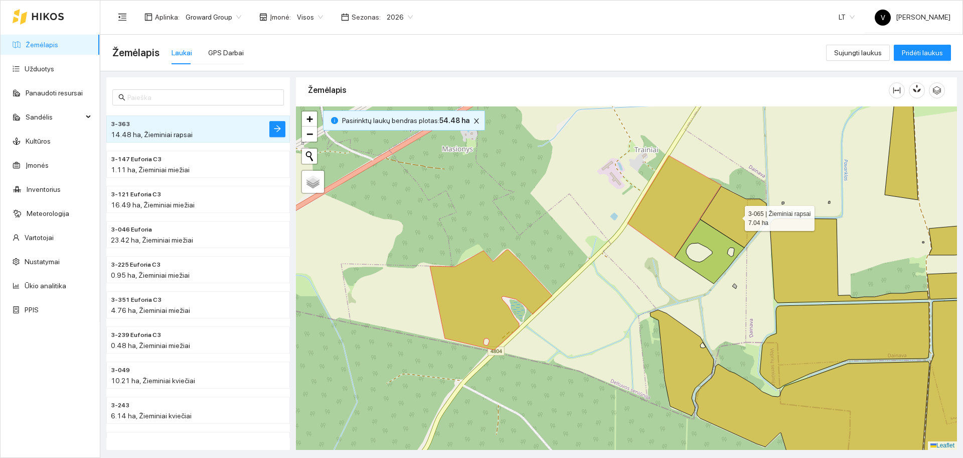
click at [742, 217] on icon at bounding box center [733, 216] width 67 height 61
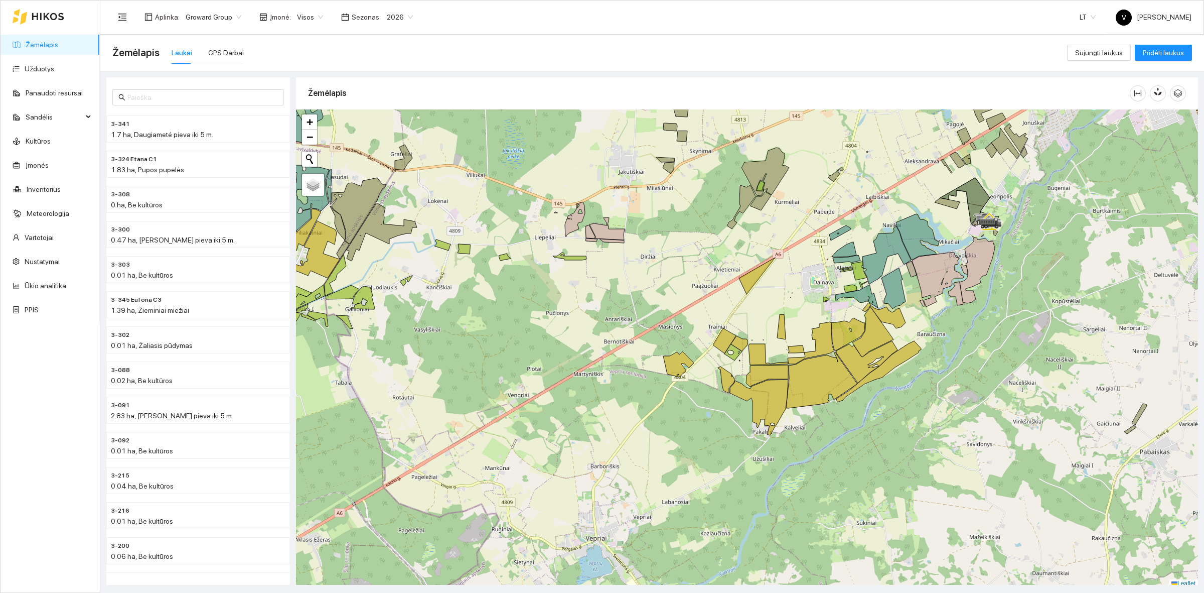
scroll to position [3, 0]
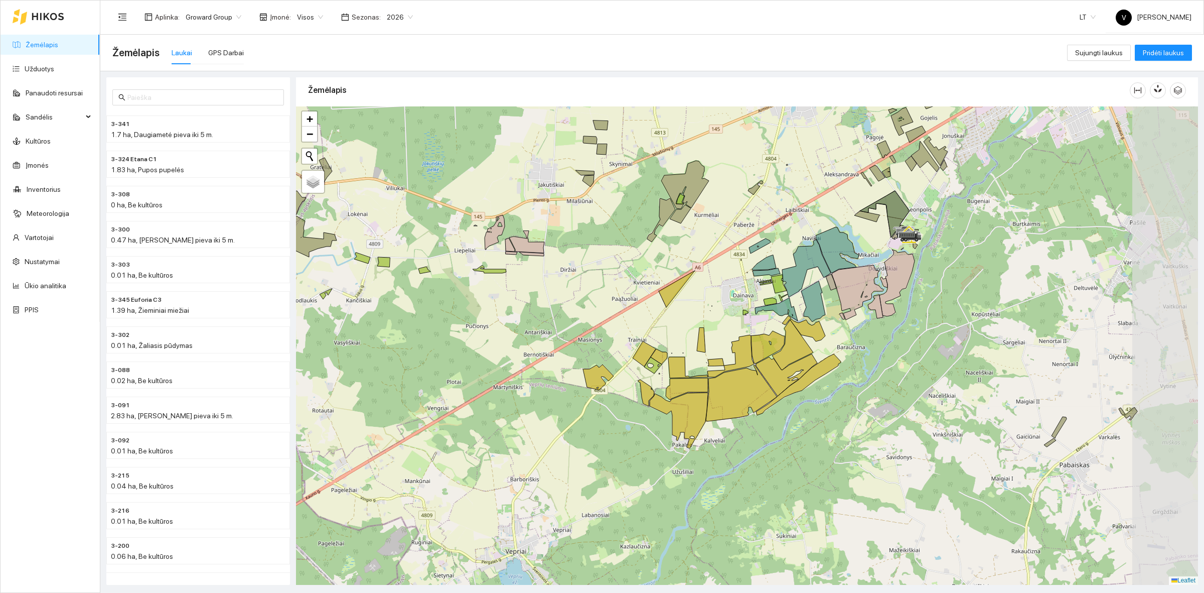
drag, startPoint x: 821, startPoint y: 295, endPoint x: 700, endPoint y: 322, distance: 124.0
click at [700, 322] on div at bounding box center [747, 345] width 902 height 478
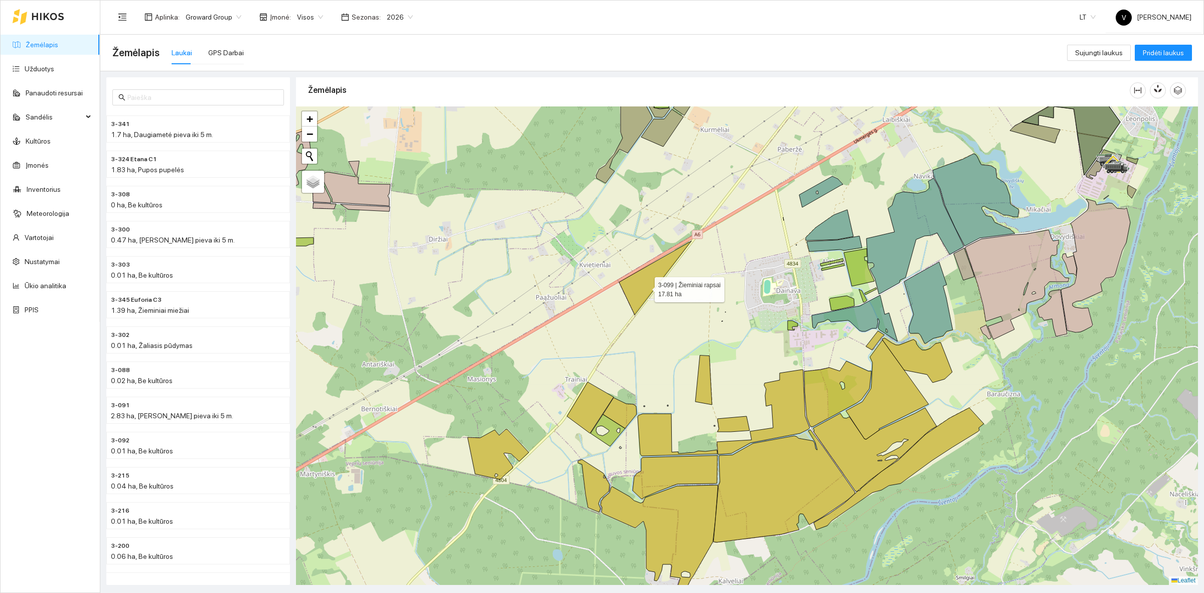
click at [645, 283] on icon at bounding box center [655, 278] width 72 height 74
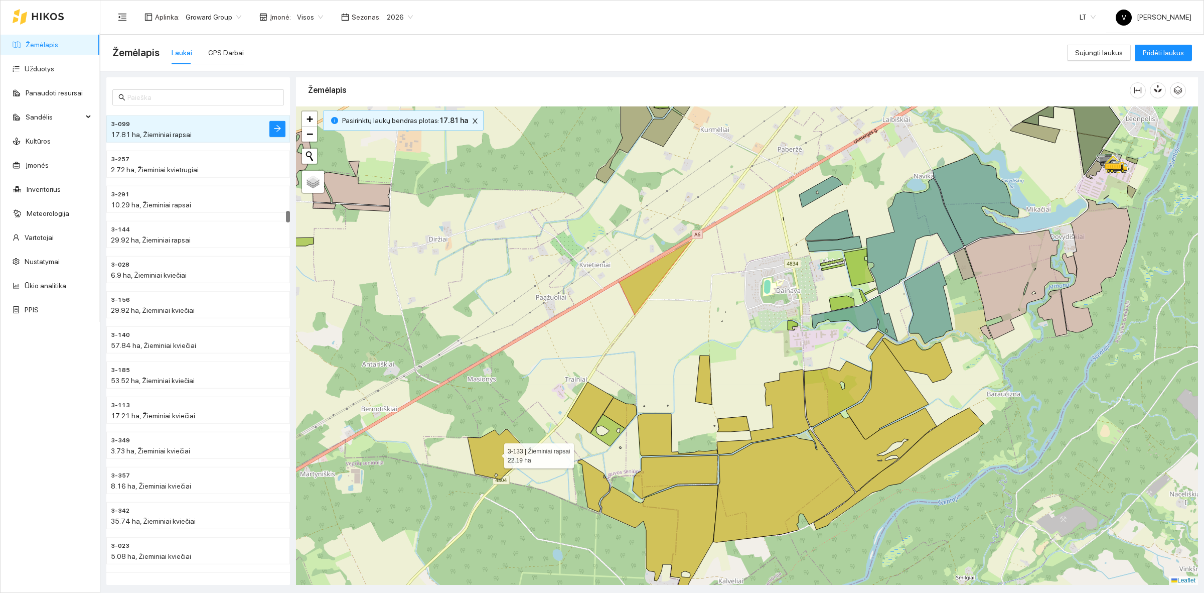
click at [493, 453] on icon at bounding box center [498, 454] width 61 height 50
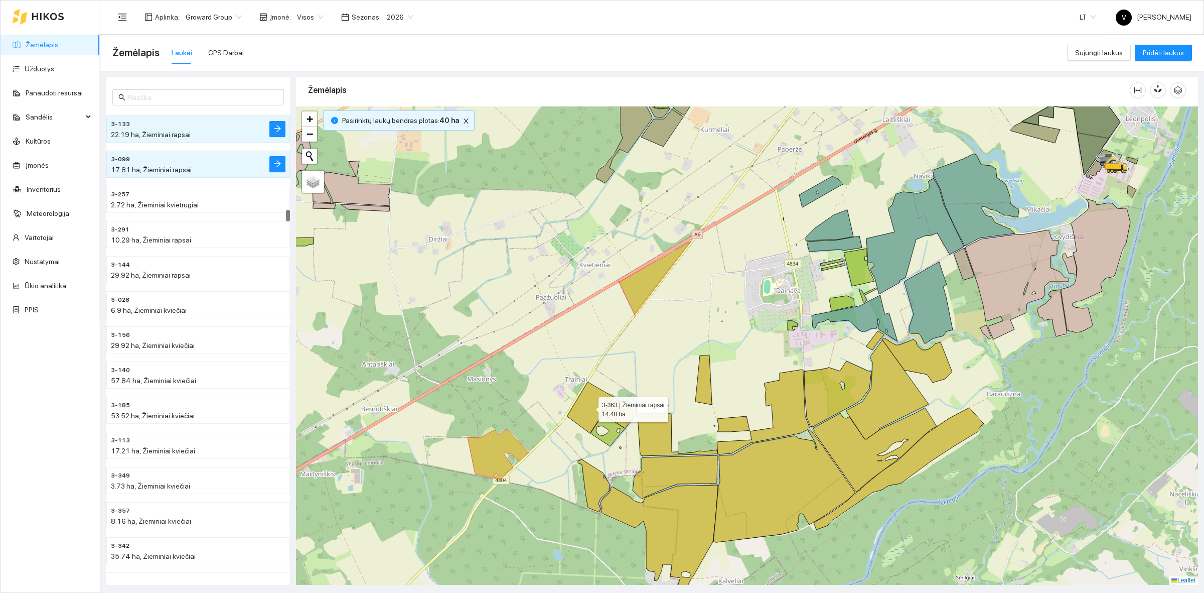
click at [599, 403] on icon at bounding box center [590, 407] width 47 height 51
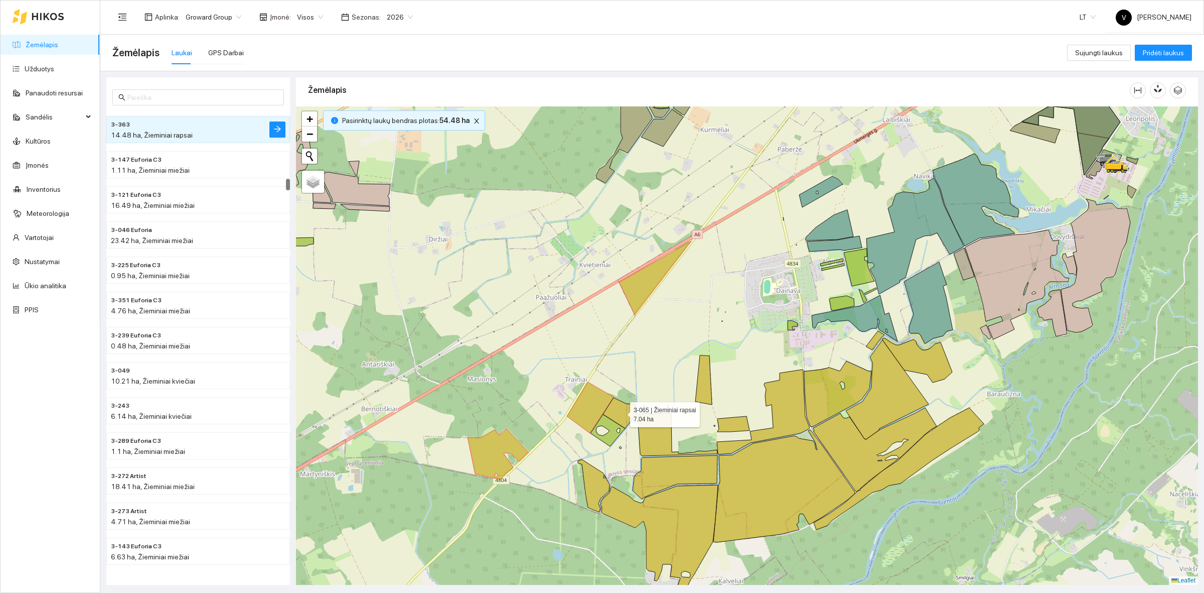
click at [626, 409] on icon at bounding box center [620, 412] width 34 height 31
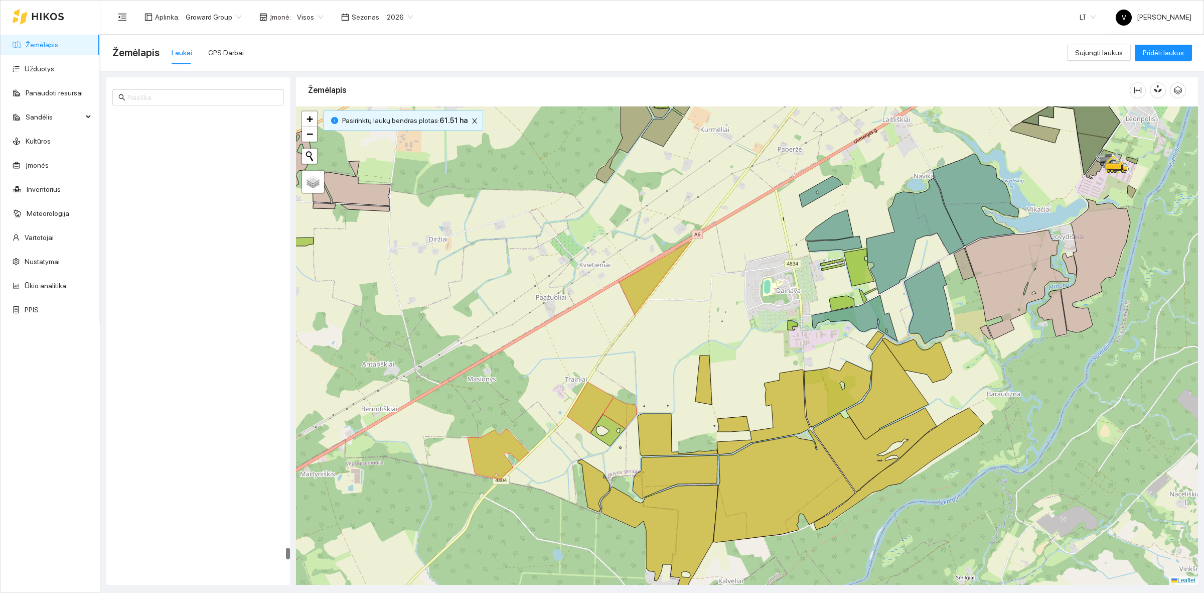
scroll to position [17201, 0]
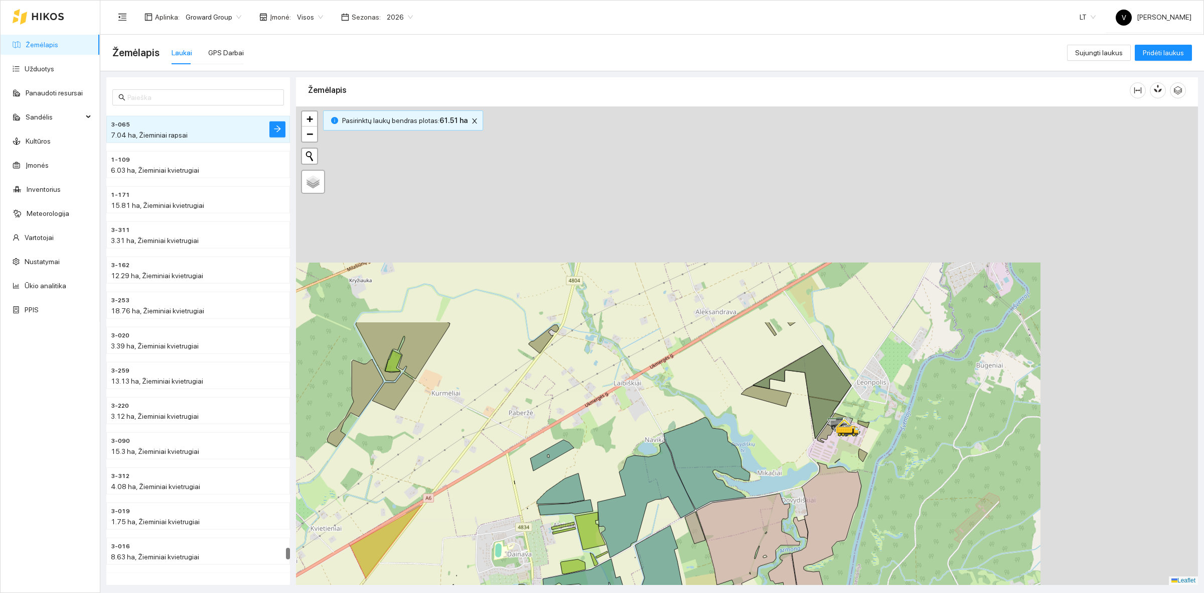
drag, startPoint x: 987, startPoint y: 194, endPoint x: 734, endPoint y: 399, distance: 326.1
click at [716, 457] on icon at bounding box center [707, 463] width 86 height 92
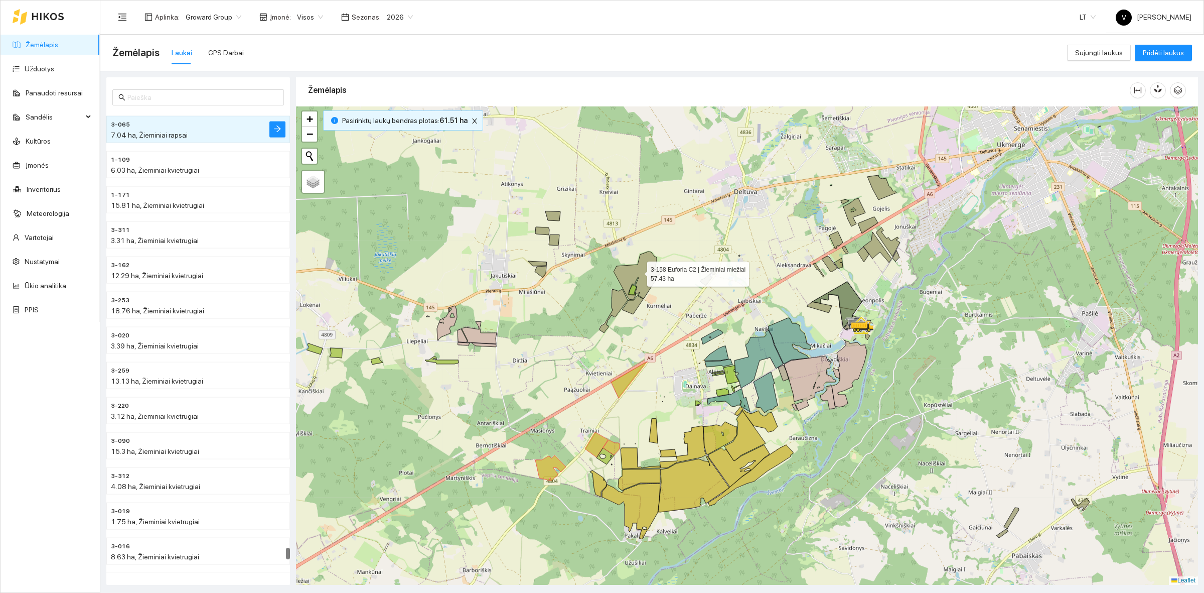
click at [638, 271] on icon at bounding box center [638, 275] width 48 height 48
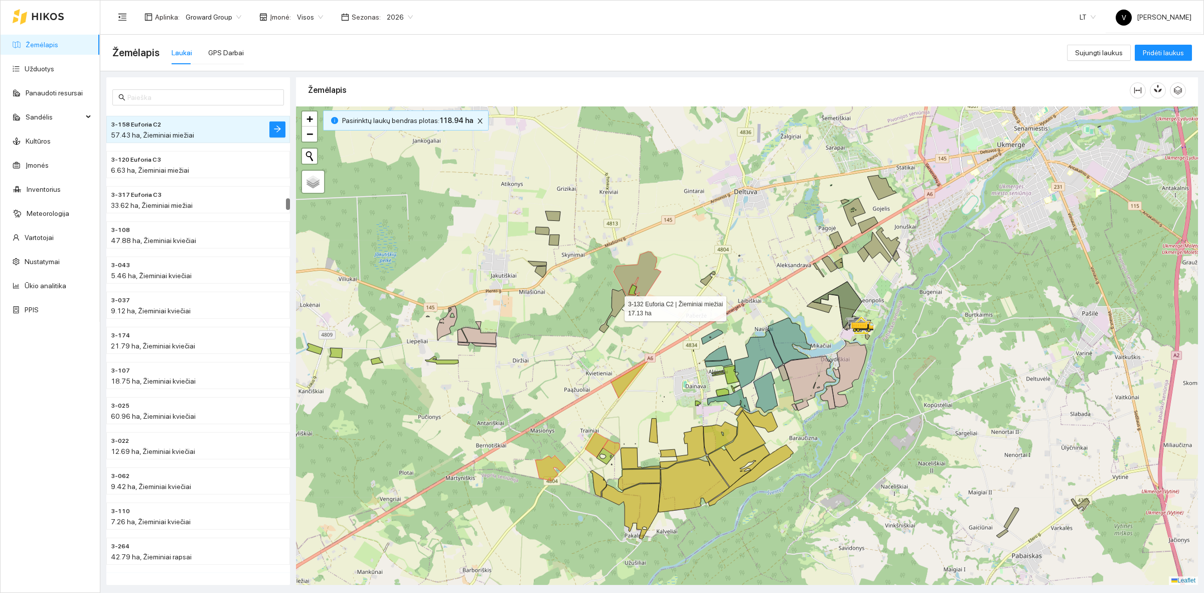
click at [617, 299] on icon at bounding box center [614, 311] width 28 height 44
click at [635, 305] on icon at bounding box center [632, 305] width 21 height 19
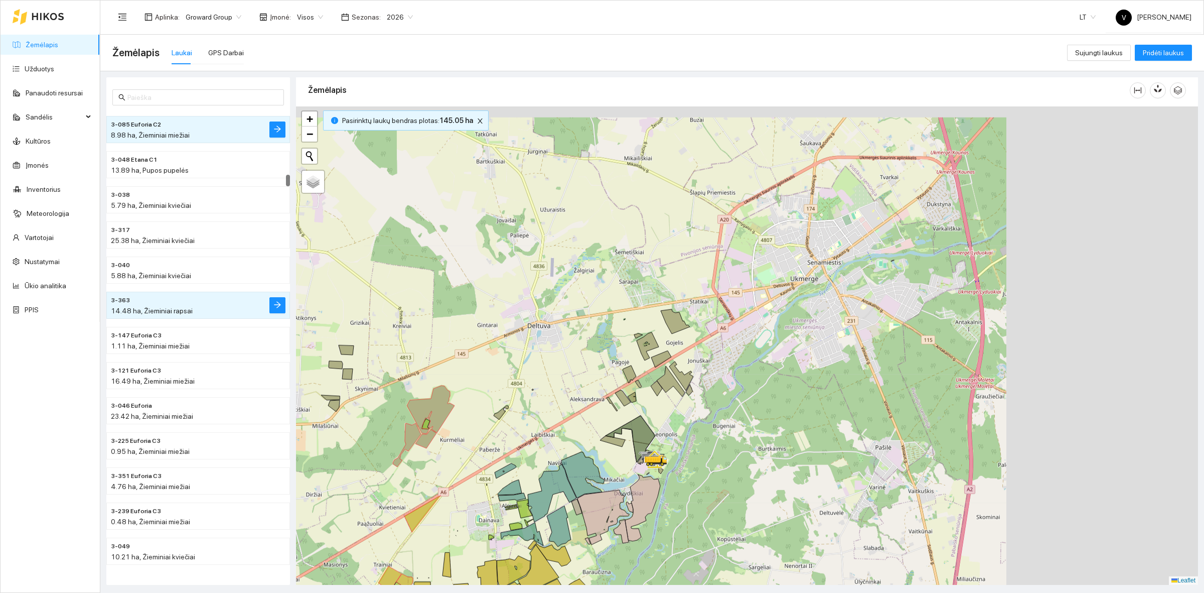
drag, startPoint x: 962, startPoint y: 241, endPoint x: 671, endPoint y: 448, distance: 357.3
click at [671, 448] on div at bounding box center [747, 345] width 902 height 478
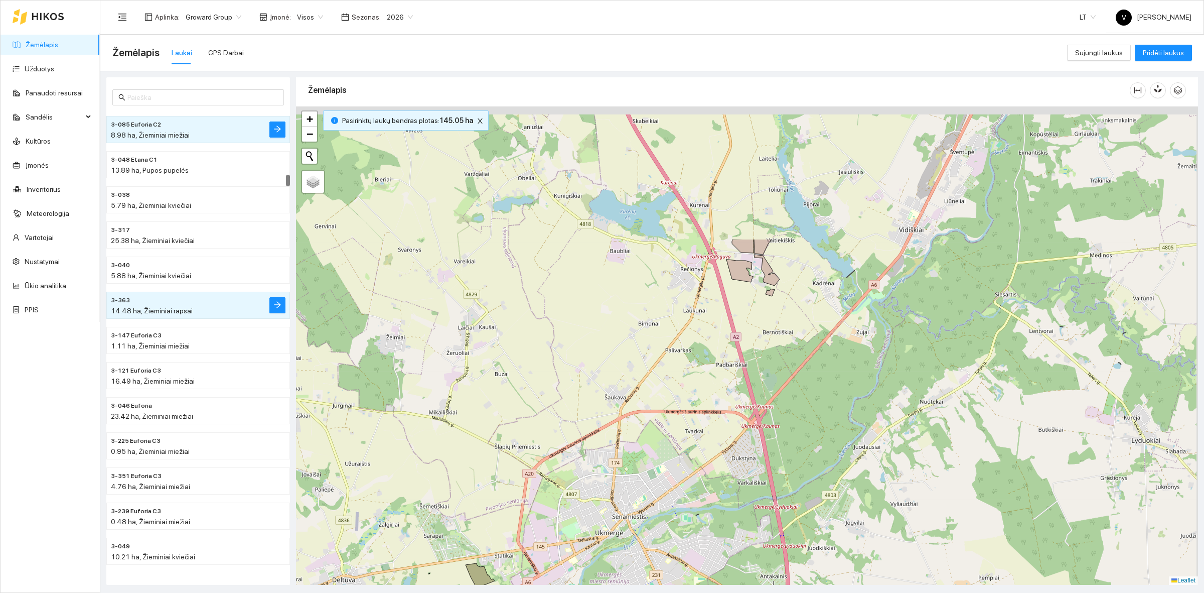
drag, startPoint x: 860, startPoint y: 244, endPoint x: 736, endPoint y: 436, distance: 228.3
click at [725, 457] on div at bounding box center [747, 345] width 902 height 478
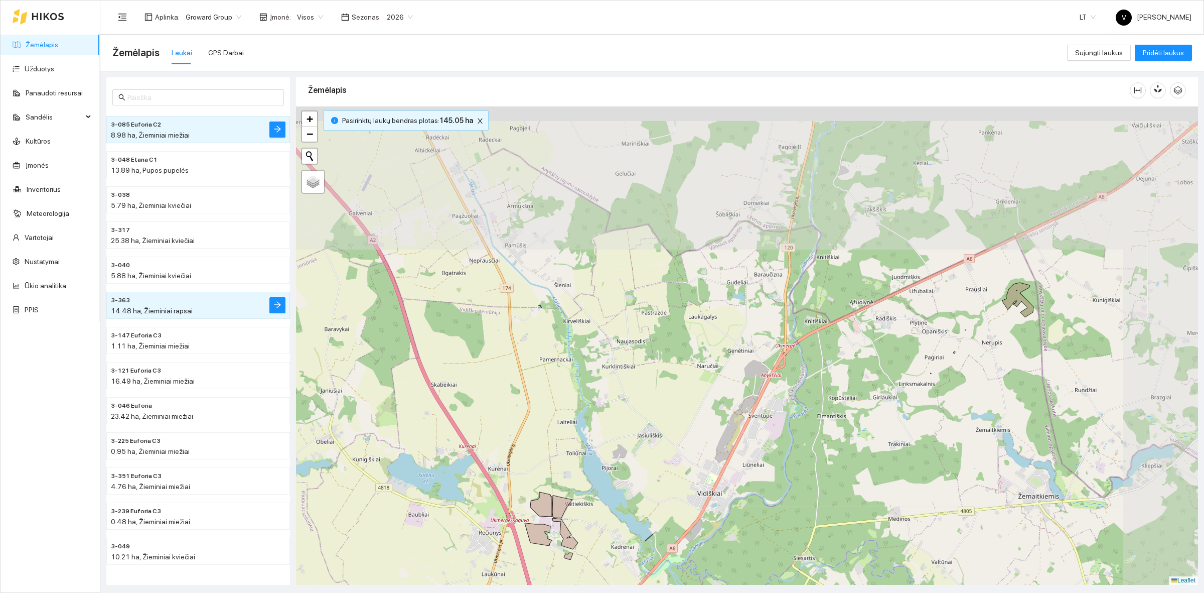
drag, startPoint x: 789, startPoint y: 315, endPoint x: 685, endPoint y: 453, distance: 172.4
click at [671, 457] on div at bounding box center [747, 345] width 902 height 478
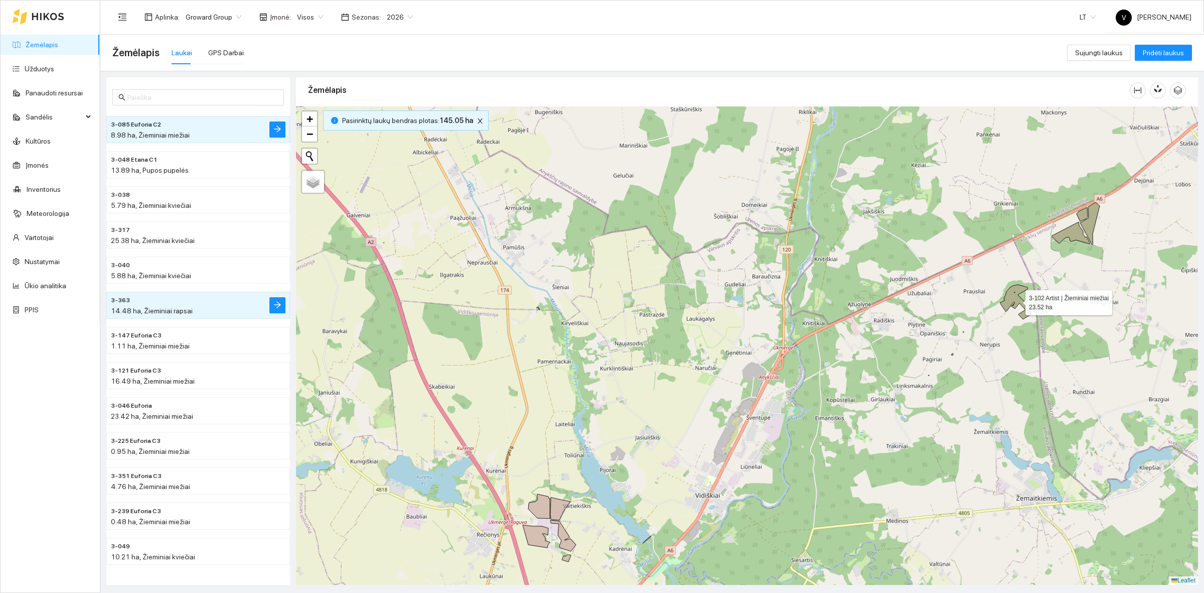
click at [963, 297] on icon at bounding box center [1016, 302] width 32 height 35
click at [963, 239] on icon at bounding box center [1071, 233] width 38 height 22
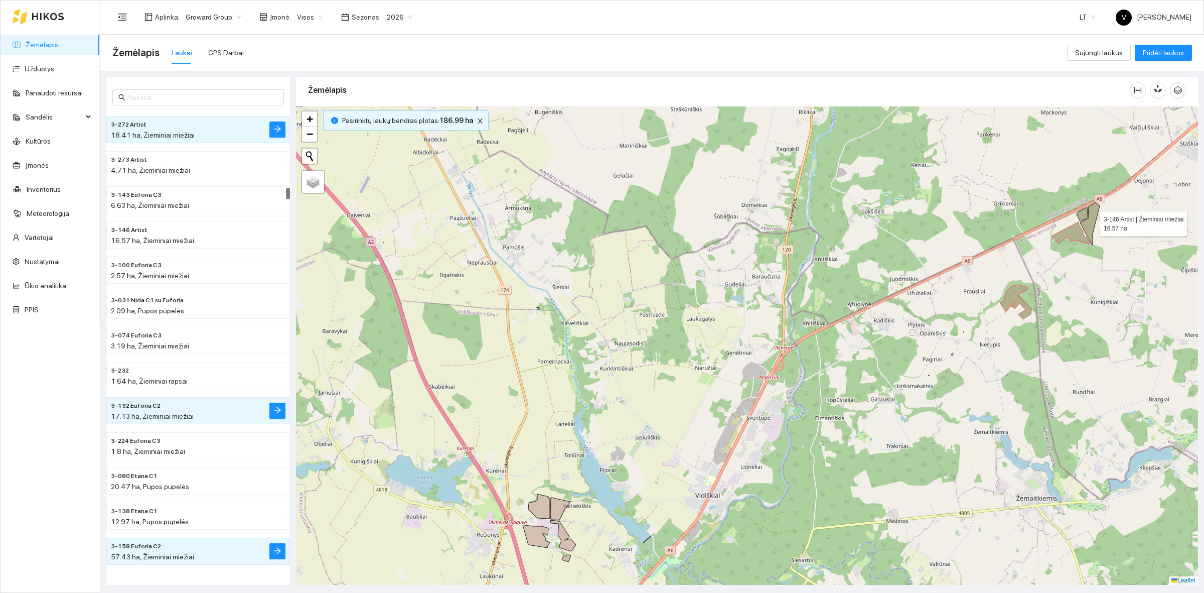
click at [963, 224] on icon at bounding box center [1090, 223] width 20 height 43
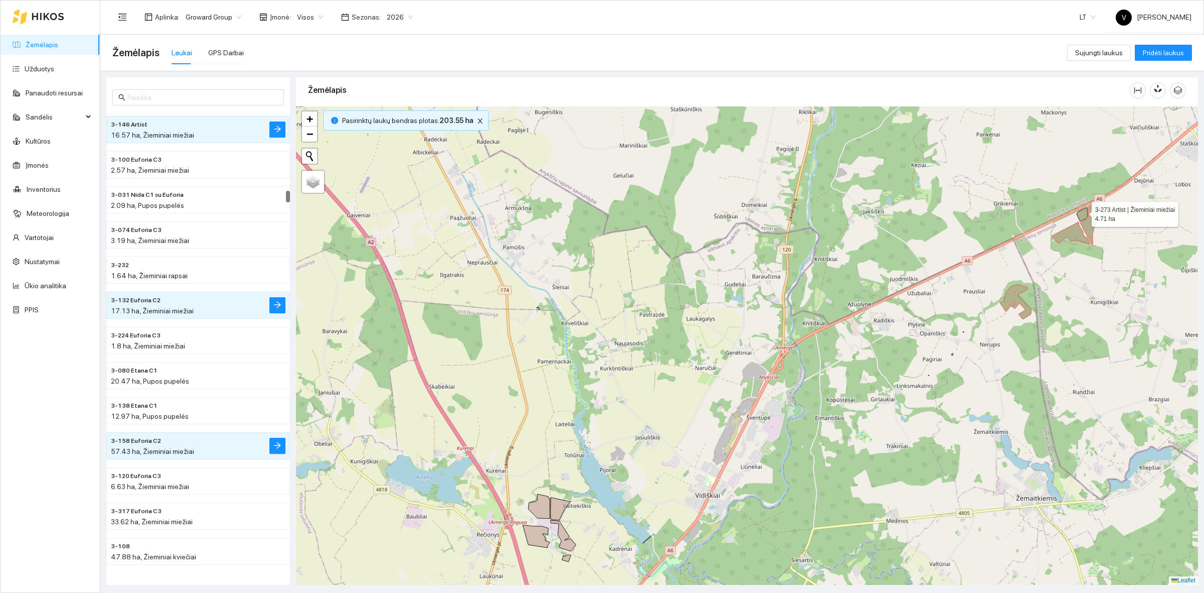
click at [963, 212] on icon at bounding box center [1082, 214] width 11 height 14
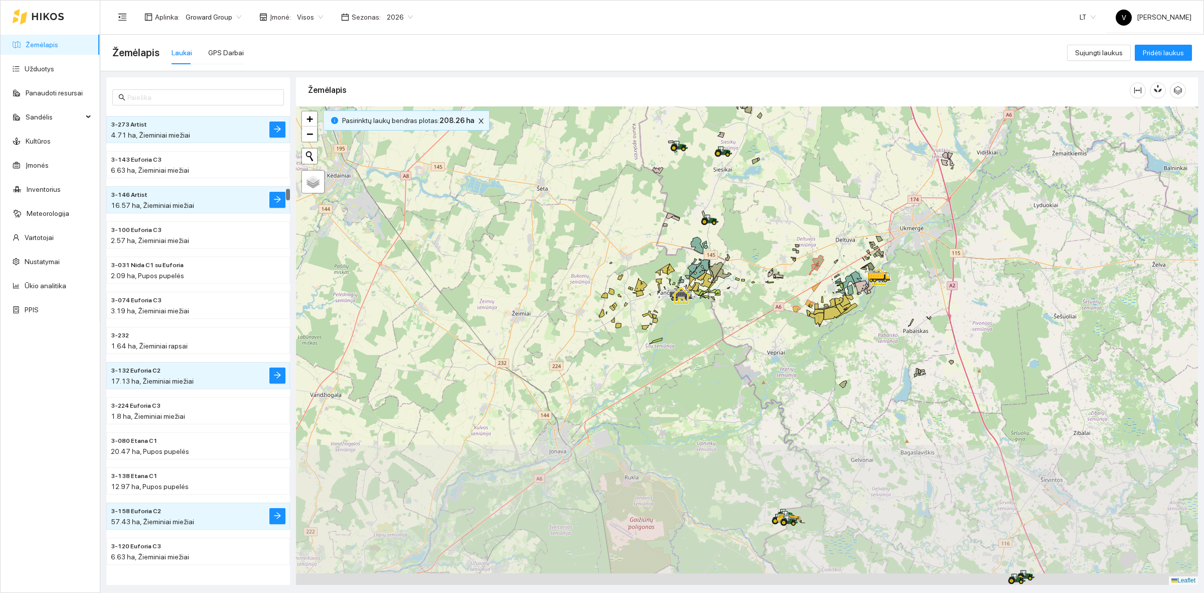
drag, startPoint x: 726, startPoint y: 339, endPoint x: 796, endPoint y: 235, distance: 125.8
click at [805, 212] on div at bounding box center [747, 345] width 902 height 478
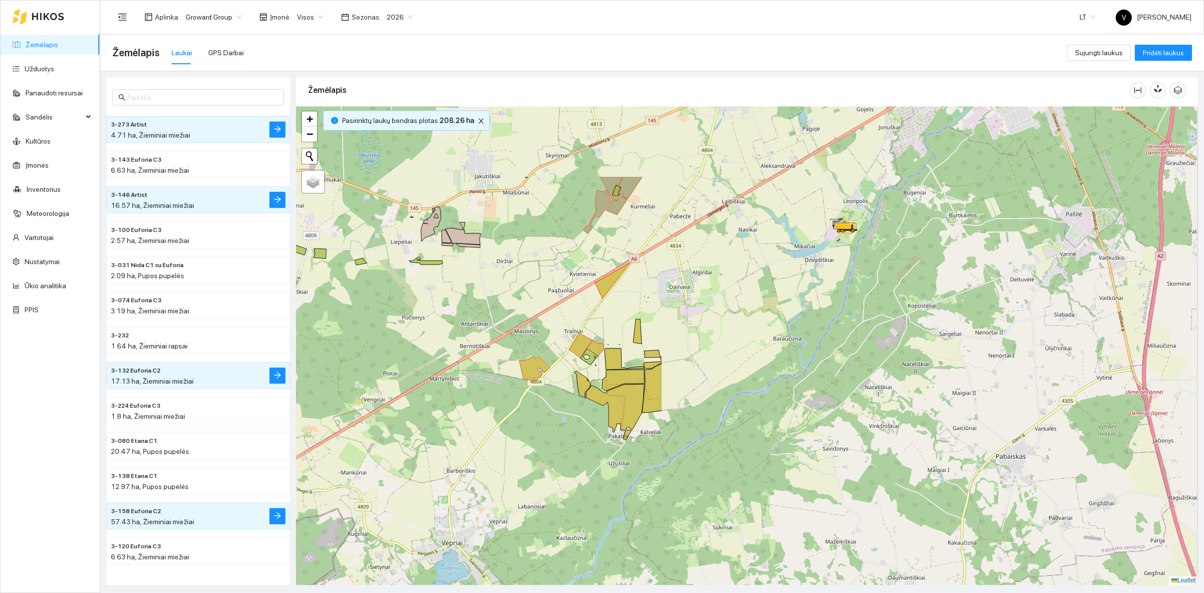
drag, startPoint x: 842, startPoint y: 320, endPoint x: 445, endPoint y: 412, distance: 408.0
click at [445, 412] on div at bounding box center [747, 345] width 902 height 478
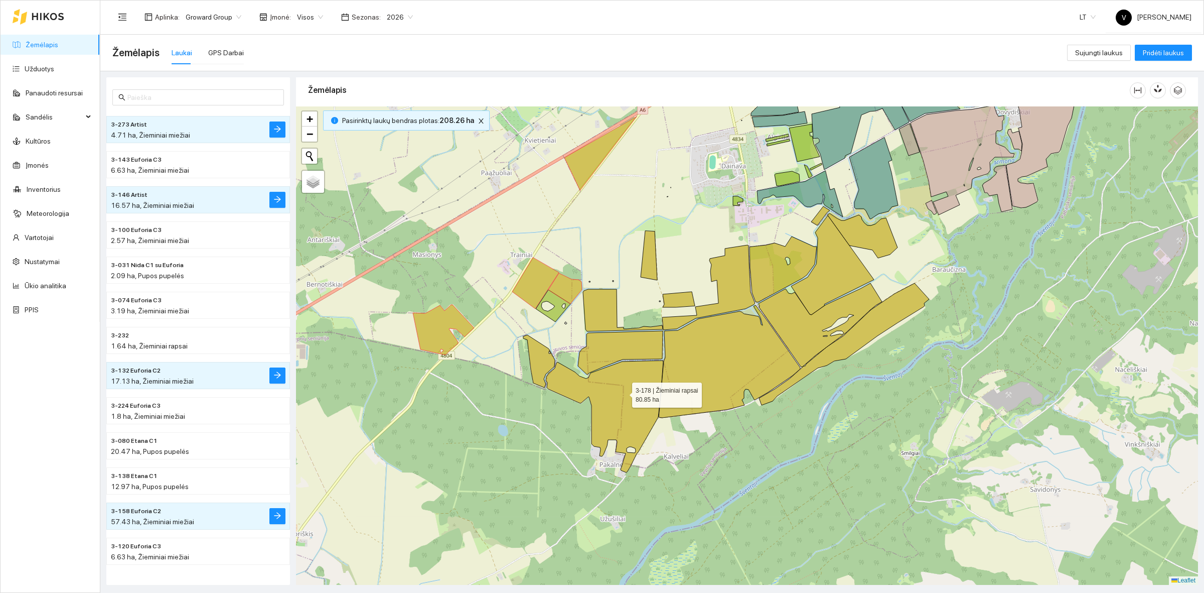
click at [623, 392] on icon at bounding box center [604, 416] width 117 height 112
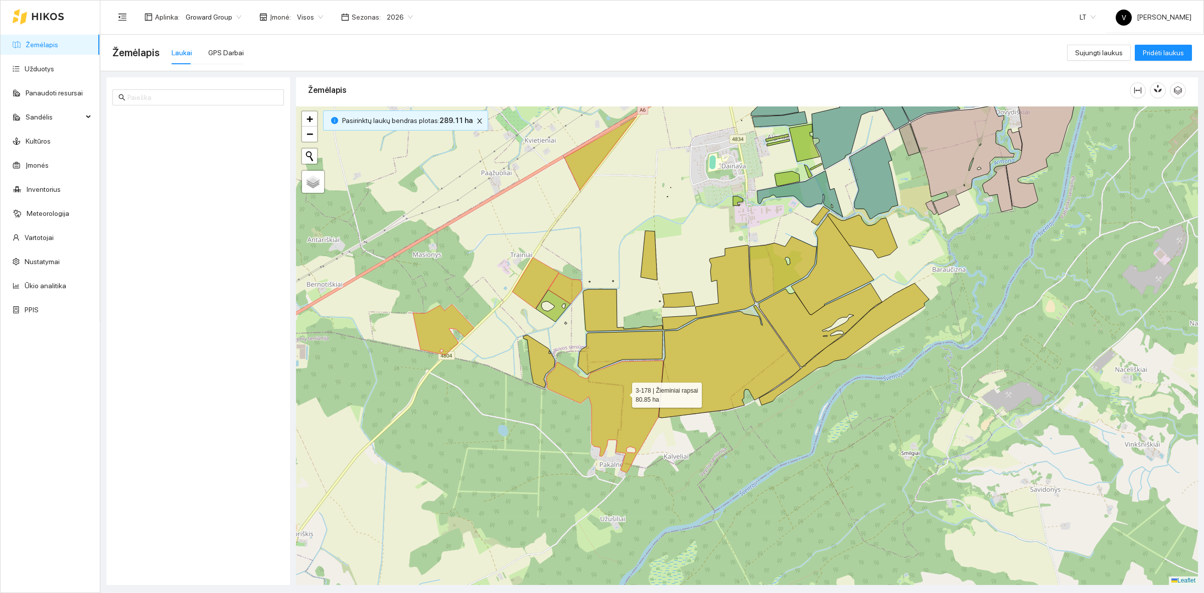
scroll to position [4455, 0]
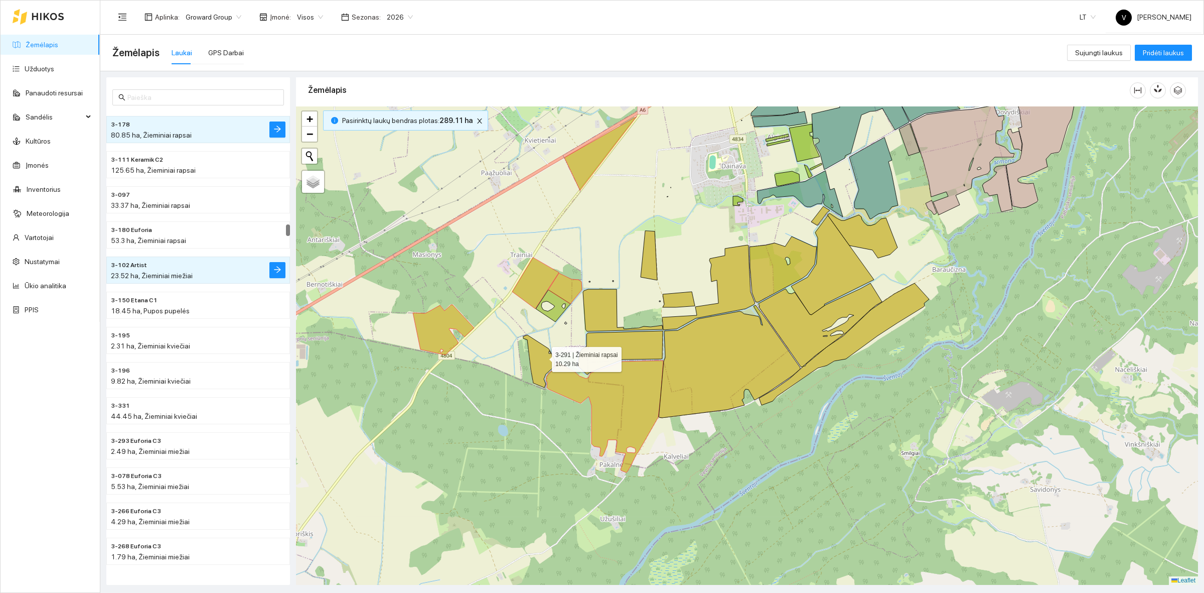
click at [543, 357] on icon at bounding box center [539, 361] width 32 height 53
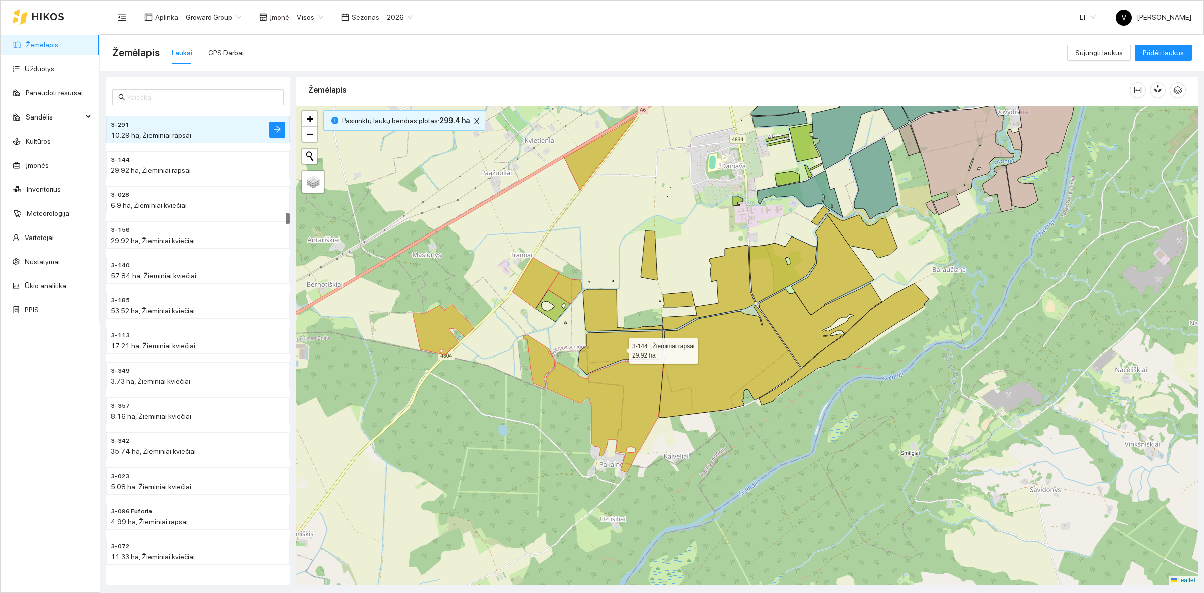
click at [636, 340] on icon at bounding box center [620, 353] width 85 height 44
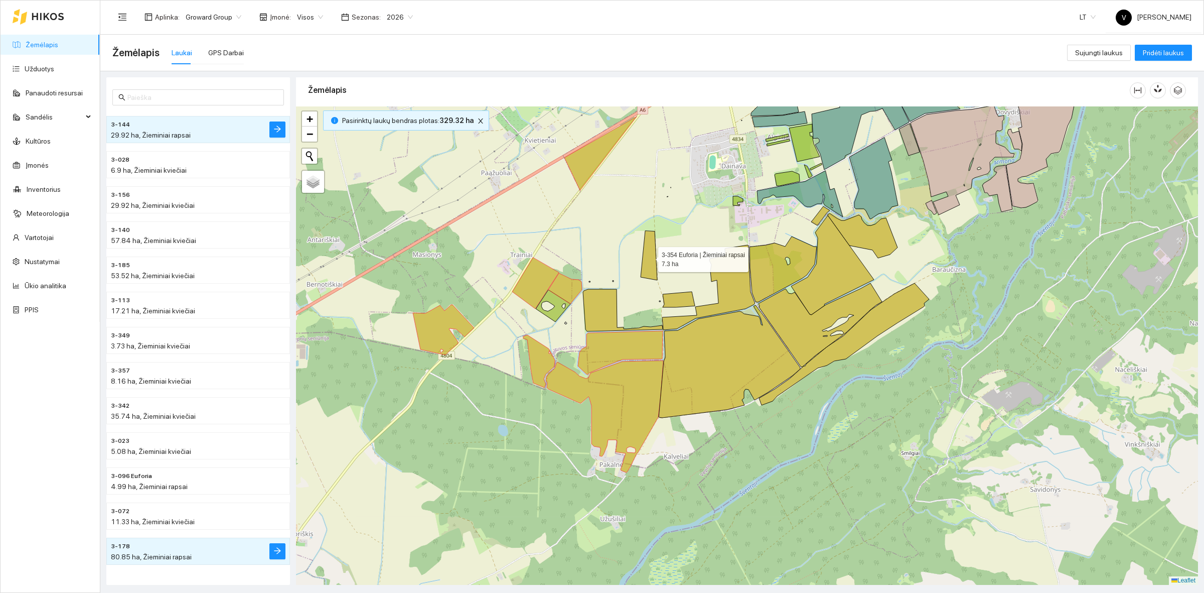
click at [648, 265] on icon at bounding box center [649, 255] width 17 height 49
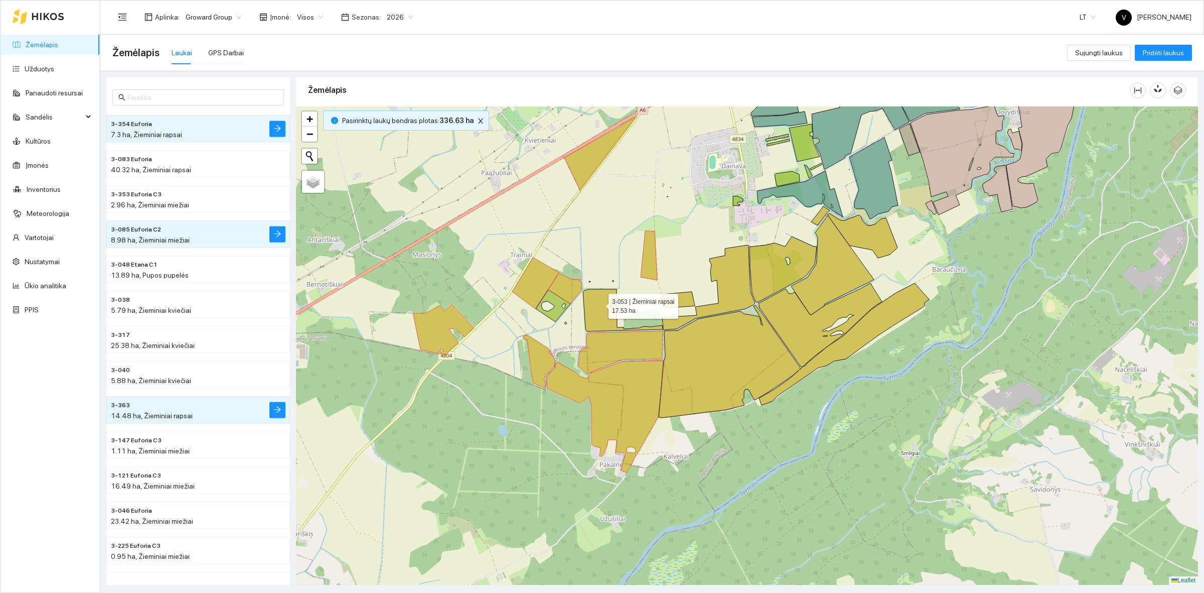
click at [600, 304] on icon at bounding box center [623, 310] width 80 height 42
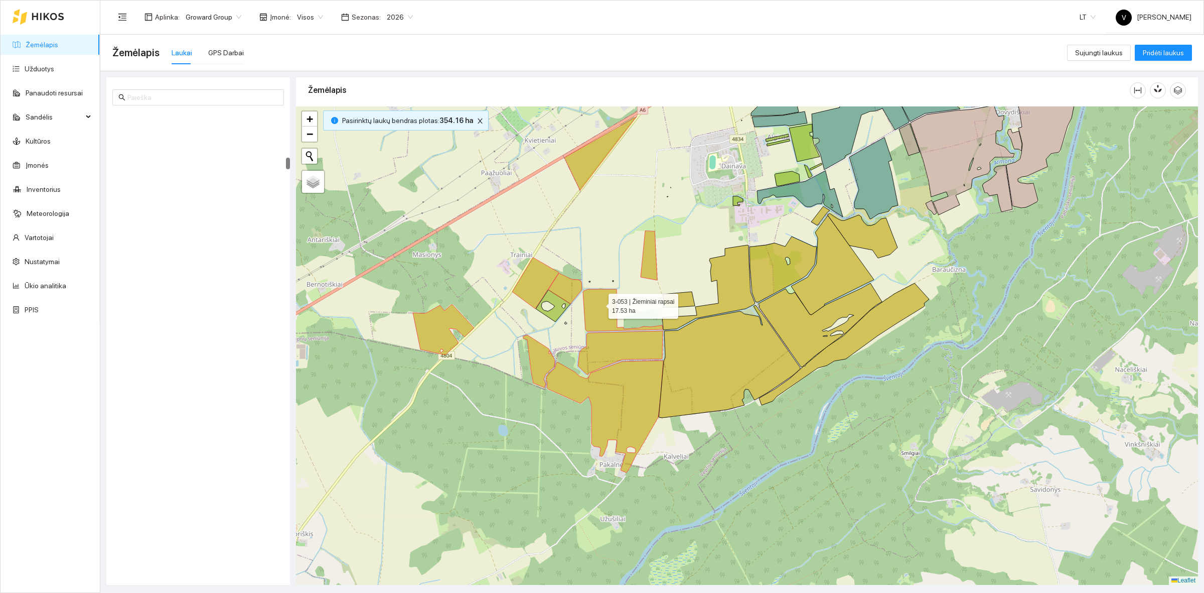
scroll to position [1822, 0]
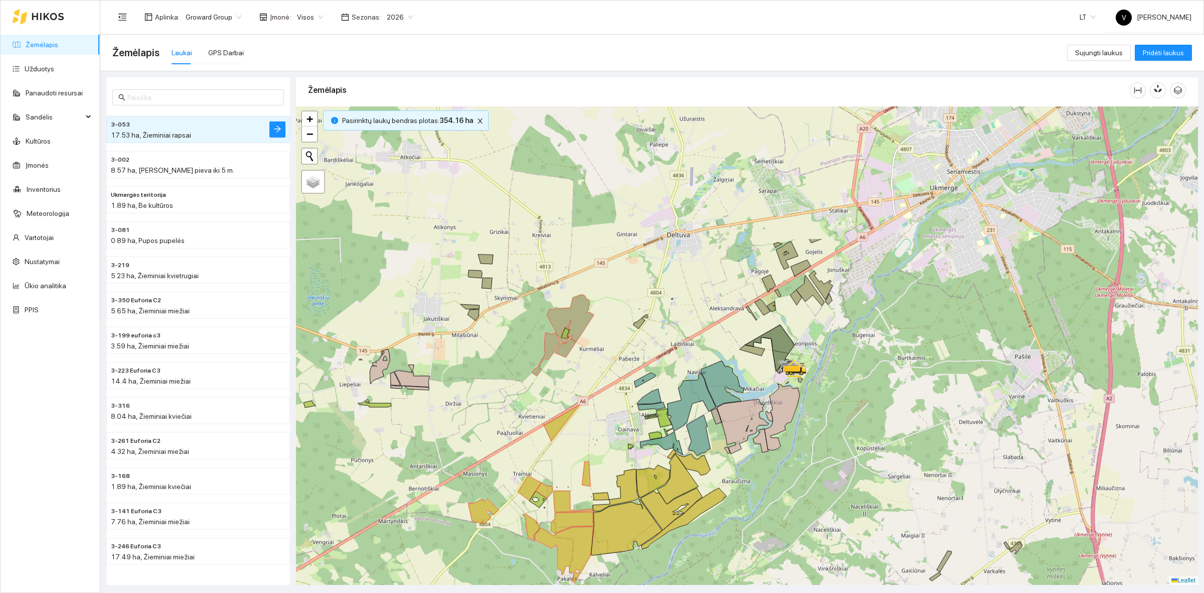
drag, startPoint x: 969, startPoint y: 224, endPoint x: 931, endPoint y: 404, distance: 184.1
click at [931, 404] on div at bounding box center [747, 345] width 902 height 478
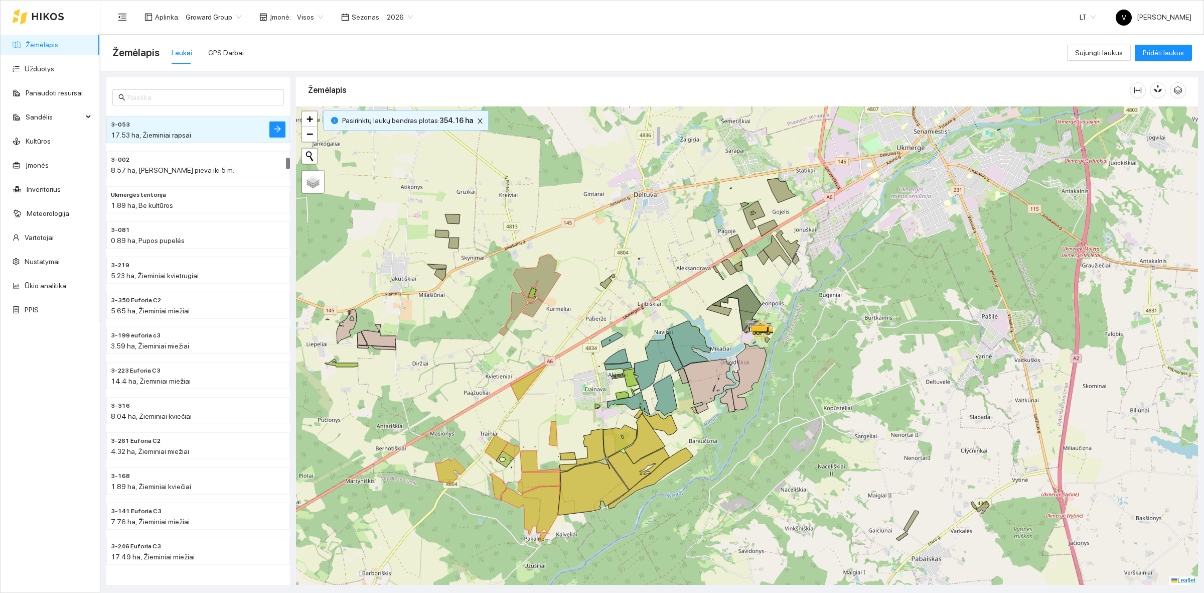
drag, startPoint x: 847, startPoint y: 375, endPoint x: 814, endPoint y: 335, distance: 52.0
click at [814, 335] on div at bounding box center [747, 345] width 902 height 478
click at [540, 457] on icon at bounding box center [531, 514] width 58 height 56
click at [498, 457] on icon at bounding box center [498, 486] width 16 height 27
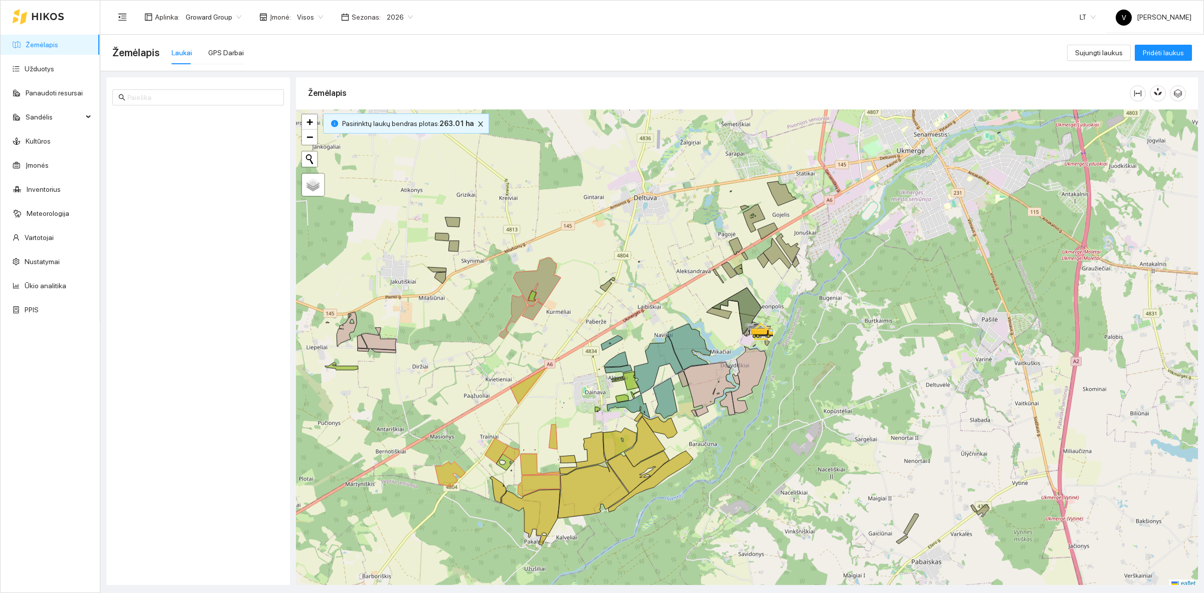
scroll to position [3, 0]
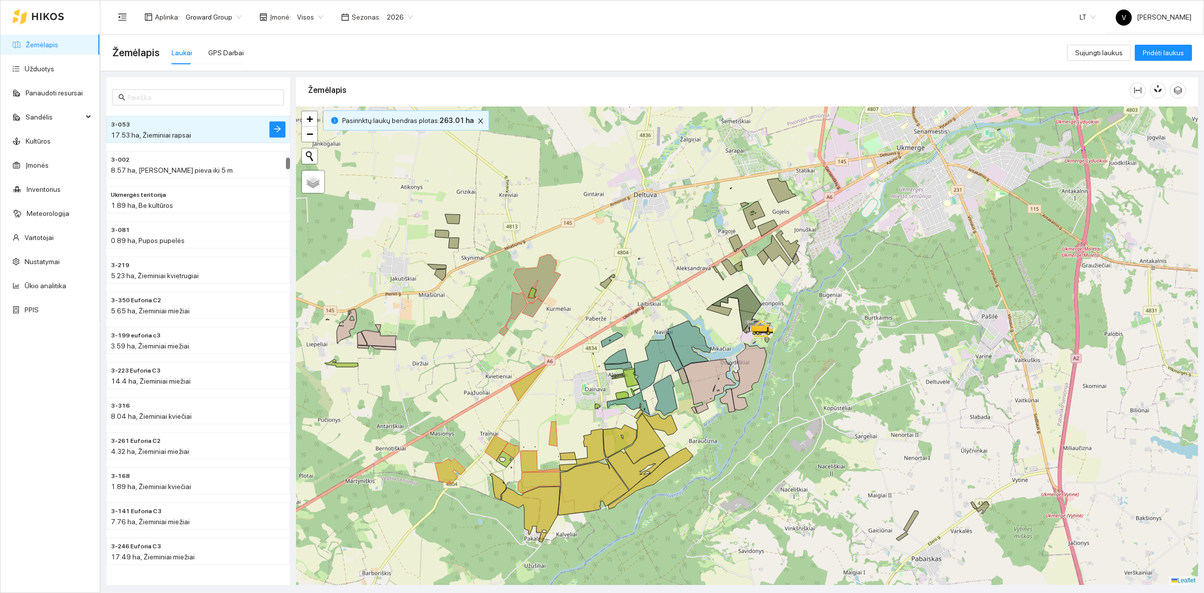
drag, startPoint x: 818, startPoint y: 435, endPoint x: 848, endPoint y: 259, distance: 178.3
click at [849, 259] on div at bounding box center [747, 345] width 902 height 478
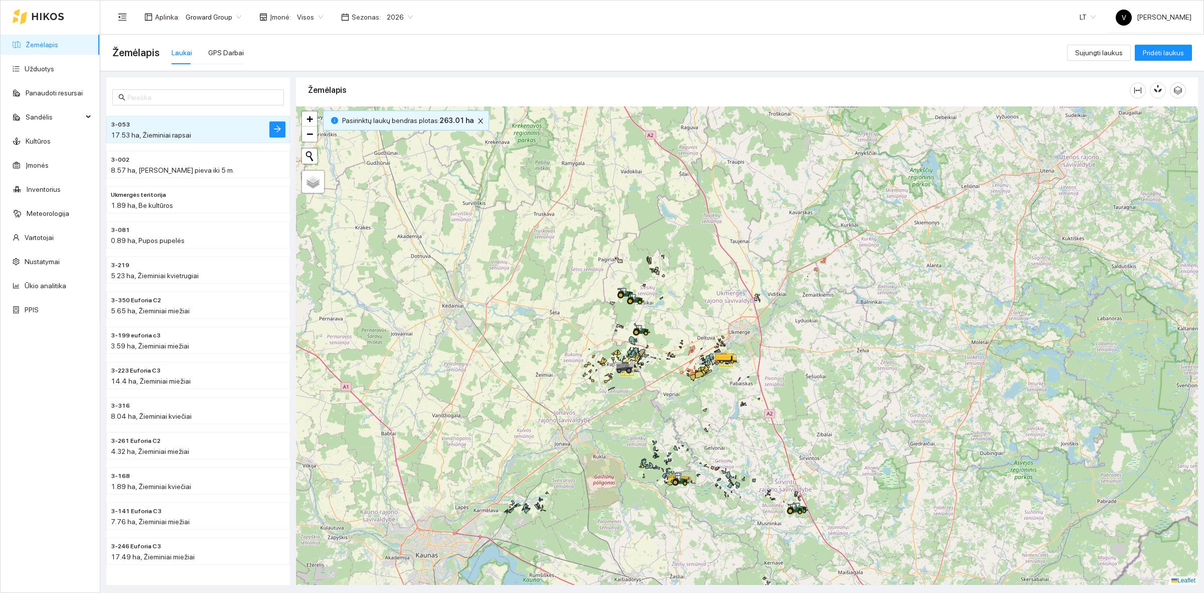
drag, startPoint x: 693, startPoint y: 509, endPoint x: 691, endPoint y: 464, distance: 45.2
click at [691, 464] on div at bounding box center [747, 345] width 902 height 478
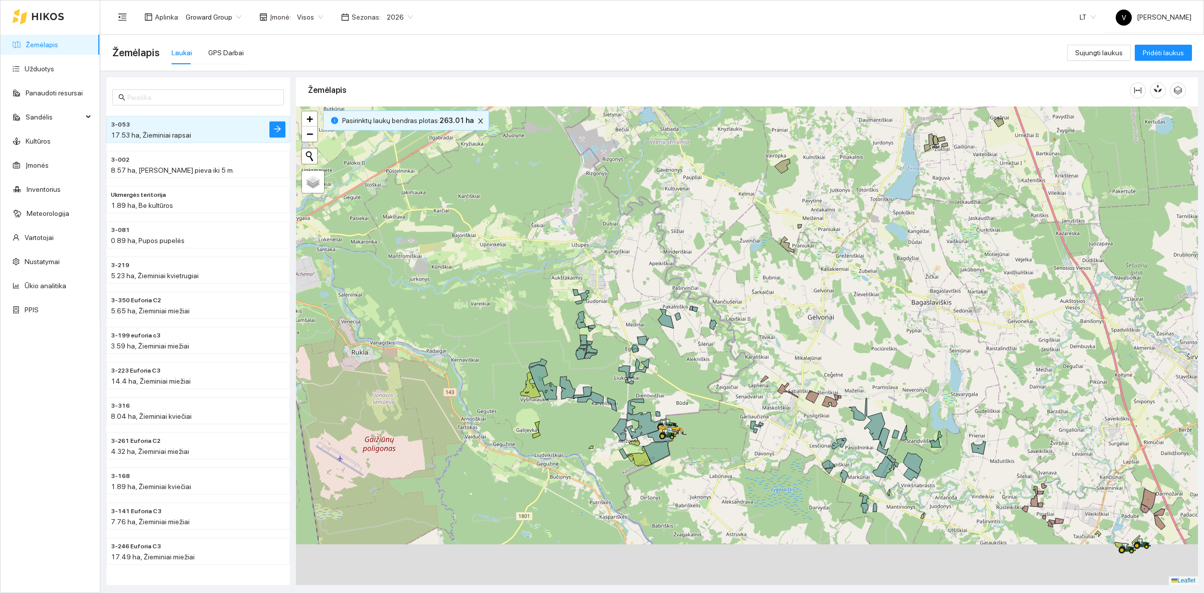
drag, startPoint x: 676, startPoint y: 484, endPoint x: 679, endPoint y: 410, distance: 73.8
click at [693, 389] on div at bounding box center [747, 345] width 902 height 478
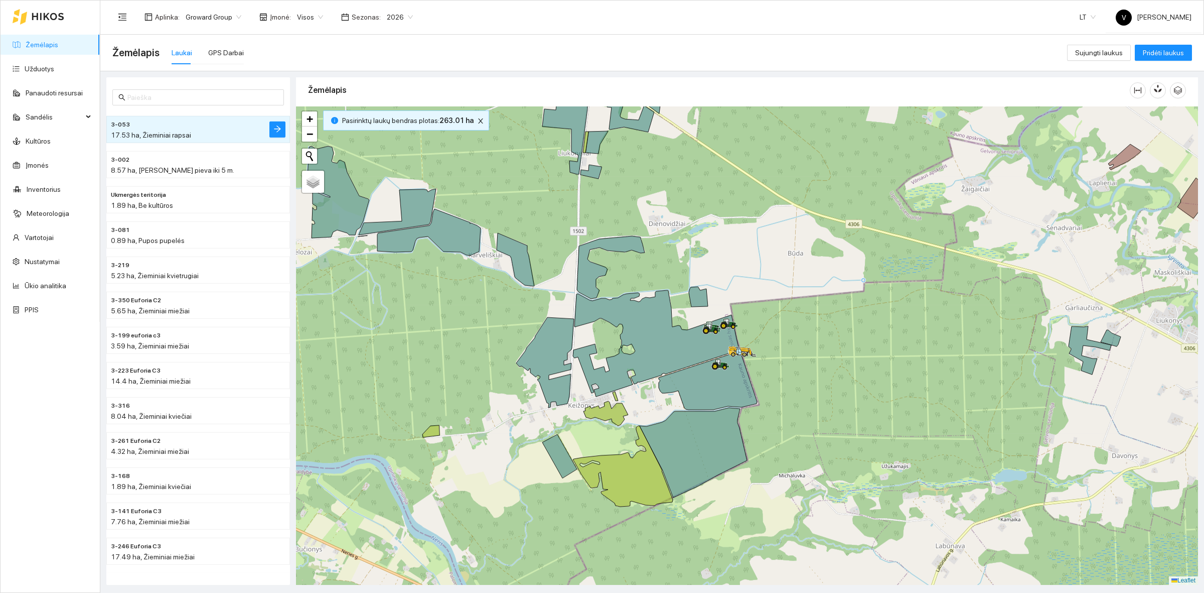
drag, startPoint x: 786, startPoint y: 344, endPoint x: 802, endPoint y: 342, distance: 15.6
click at [802, 342] on div at bounding box center [747, 345] width 902 height 478
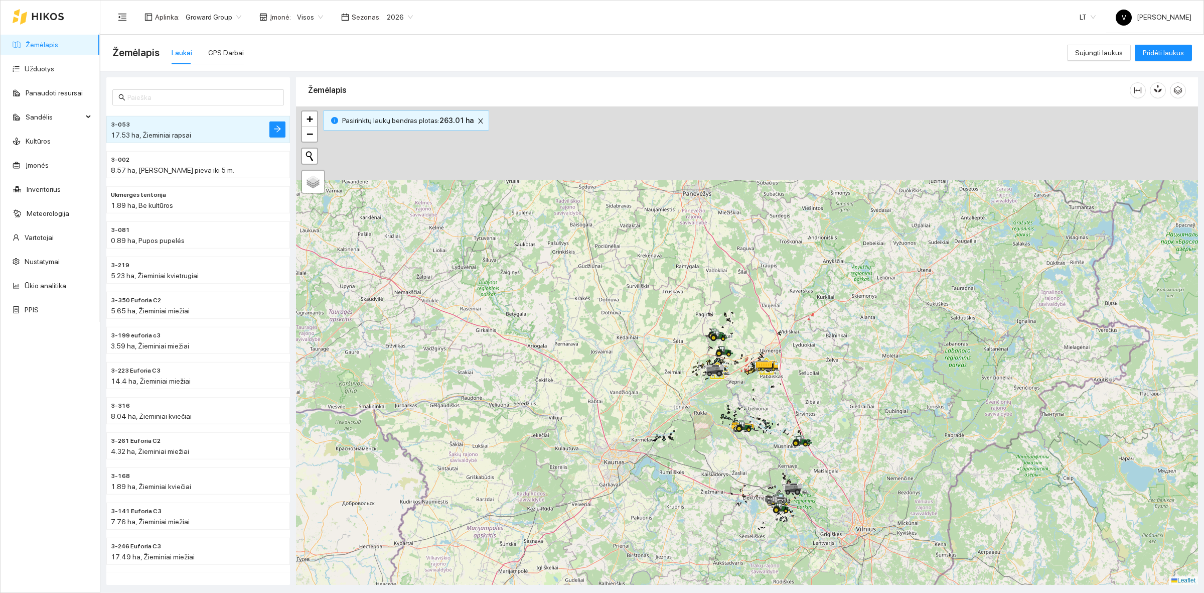
drag, startPoint x: 759, startPoint y: 202, endPoint x: 758, endPoint y: 330, distance: 128.0
click at [758, 330] on div at bounding box center [747, 345] width 902 height 478
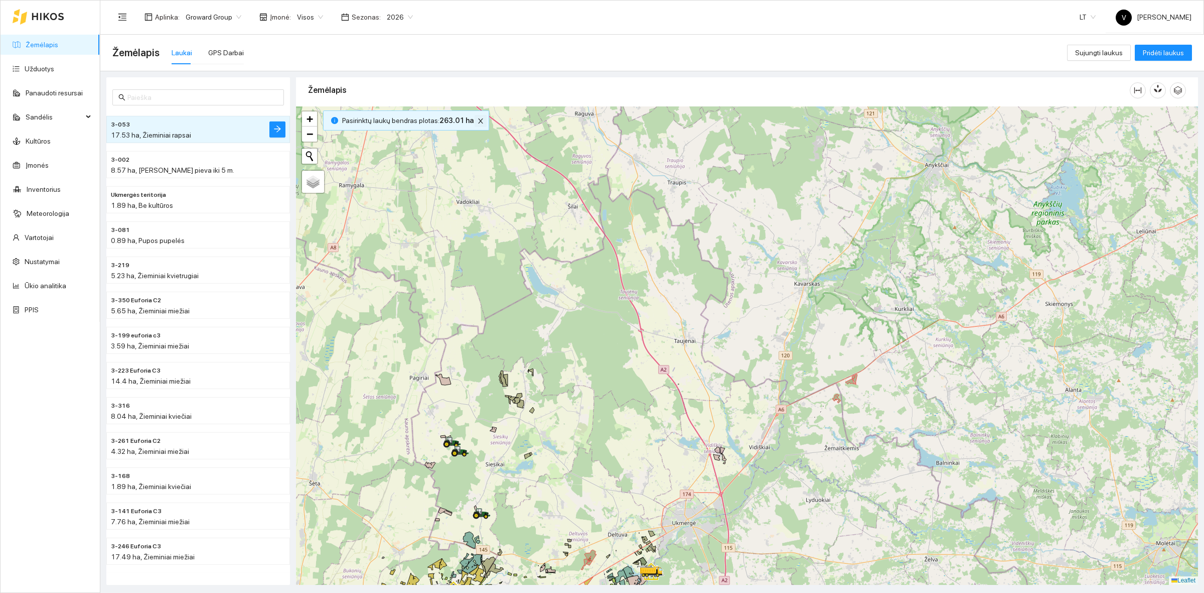
click at [478, 122] on icon "close" at bounding box center [480, 120] width 5 height 5
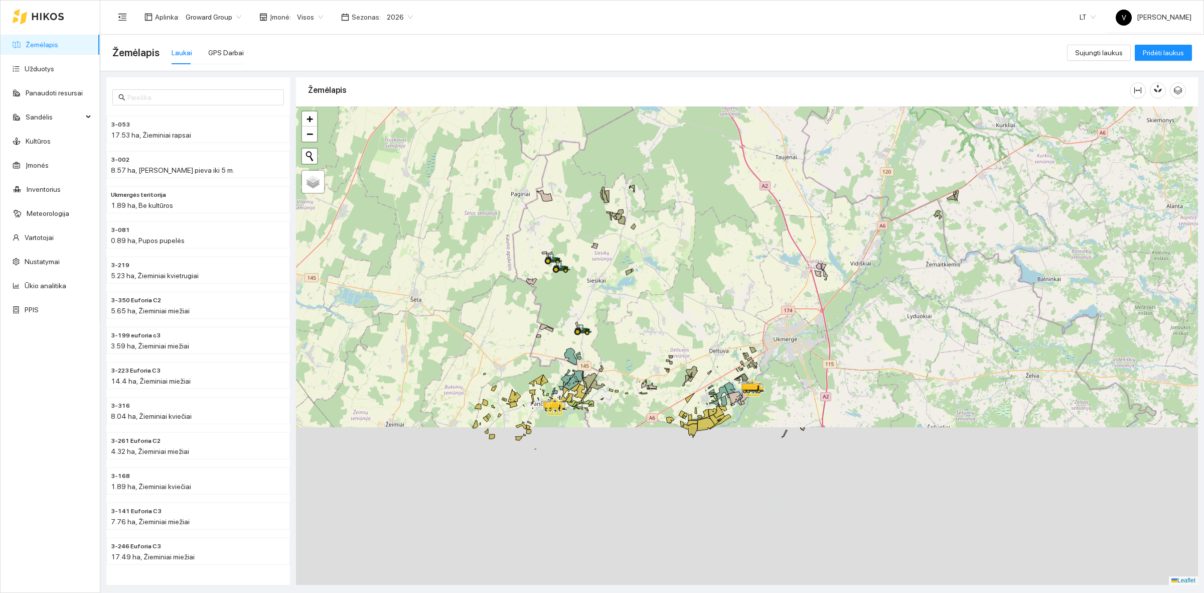
drag, startPoint x: 631, startPoint y: 422, endPoint x: 733, endPoint y: 239, distance: 209.8
click at [733, 239] on div at bounding box center [747, 345] width 902 height 478
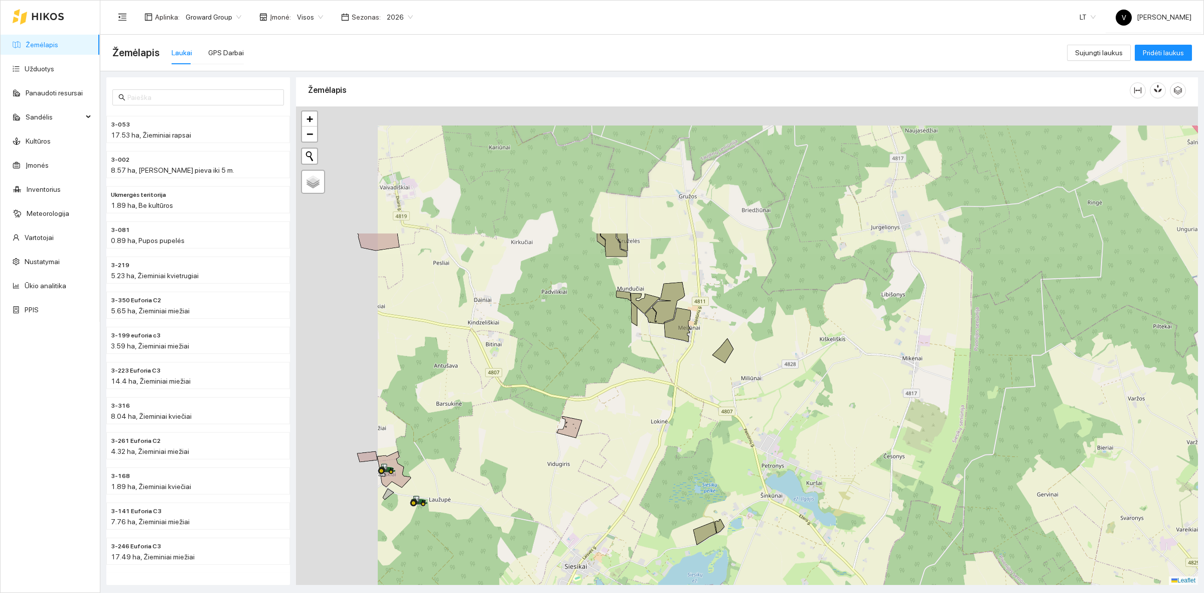
drag, startPoint x: 624, startPoint y: 216, endPoint x: 723, endPoint y: 335, distance: 154.6
click at [738, 365] on div at bounding box center [747, 345] width 902 height 478
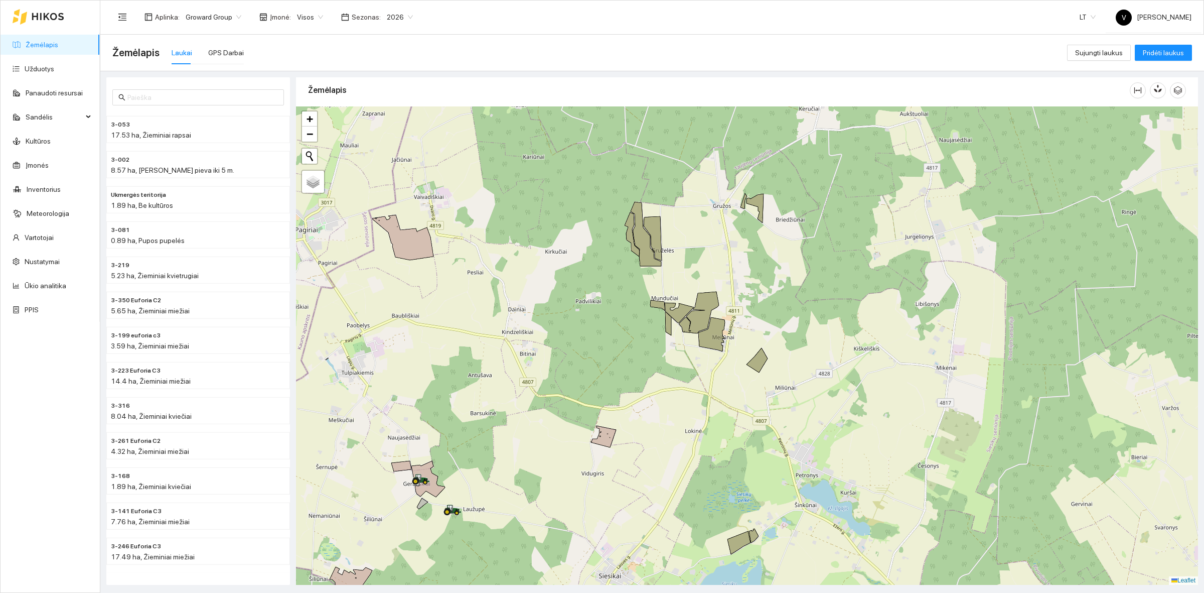
drag, startPoint x: 675, startPoint y: 253, endPoint x: 721, endPoint y: 281, distance: 52.9
click at [721, 281] on div at bounding box center [747, 345] width 902 height 478
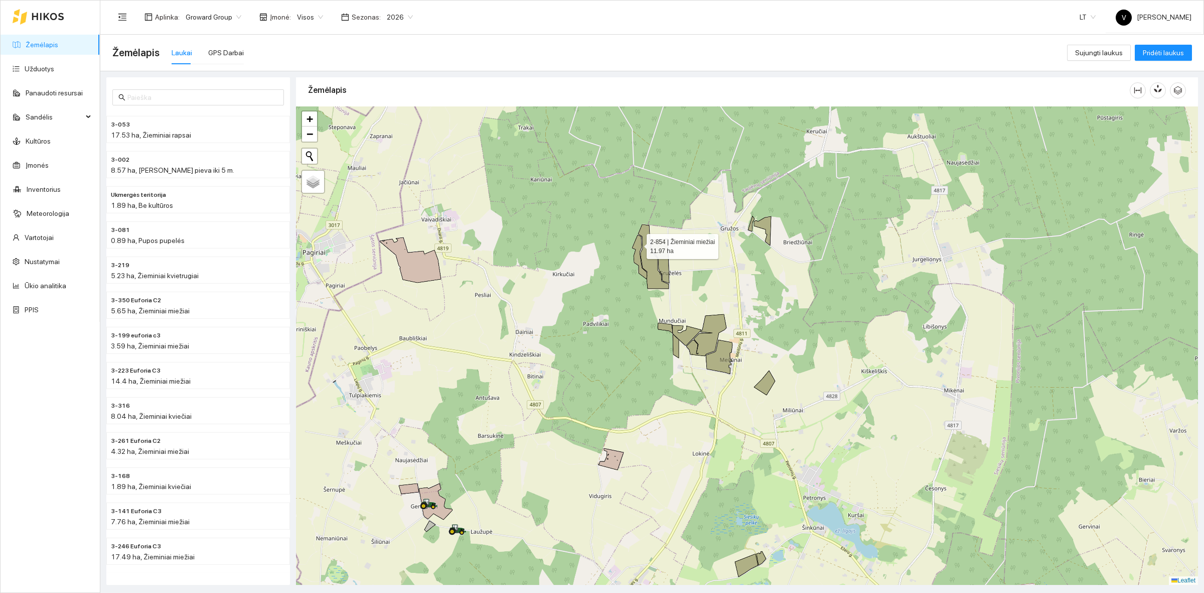
click at [638, 243] on icon at bounding box center [639, 257] width 15 height 44
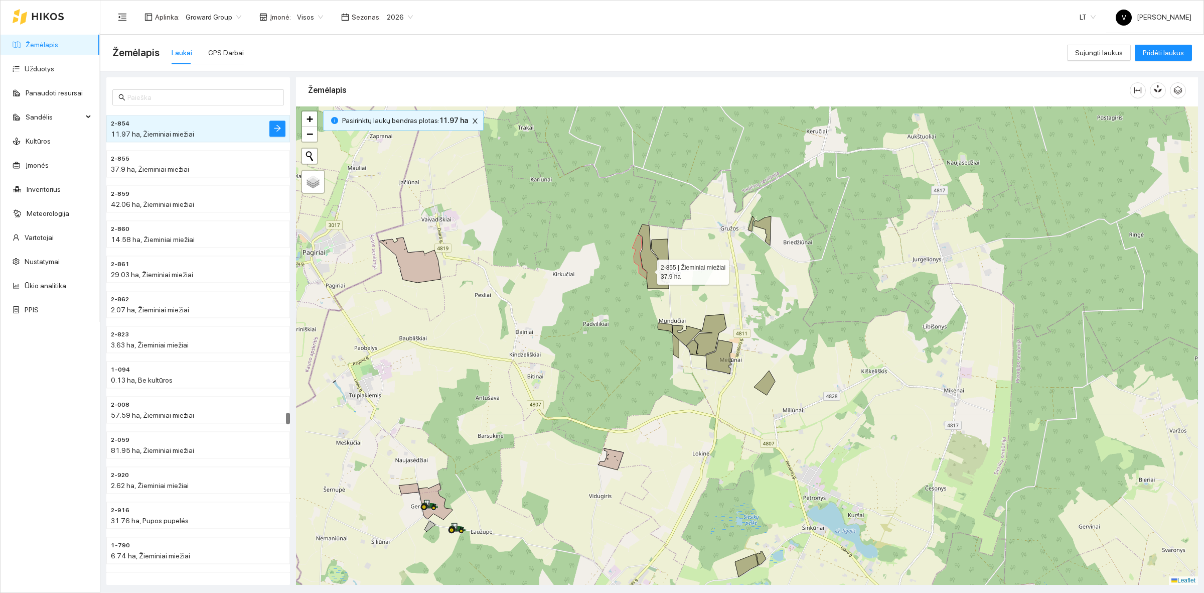
click at [649, 270] on icon at bounding box center [653, 256] width 31 height 64
click at [660, 253] on icon at bounding box center [660, 261] width 18 height 44
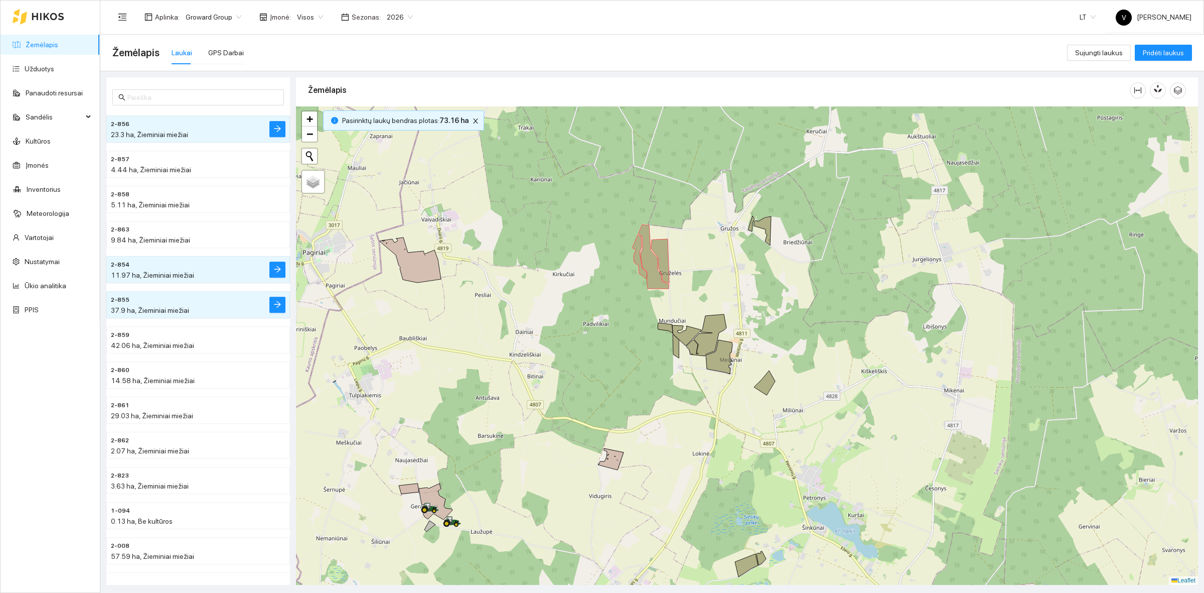
click at [752, 234] on div at bounding box center [747, 345] width 902 height 478
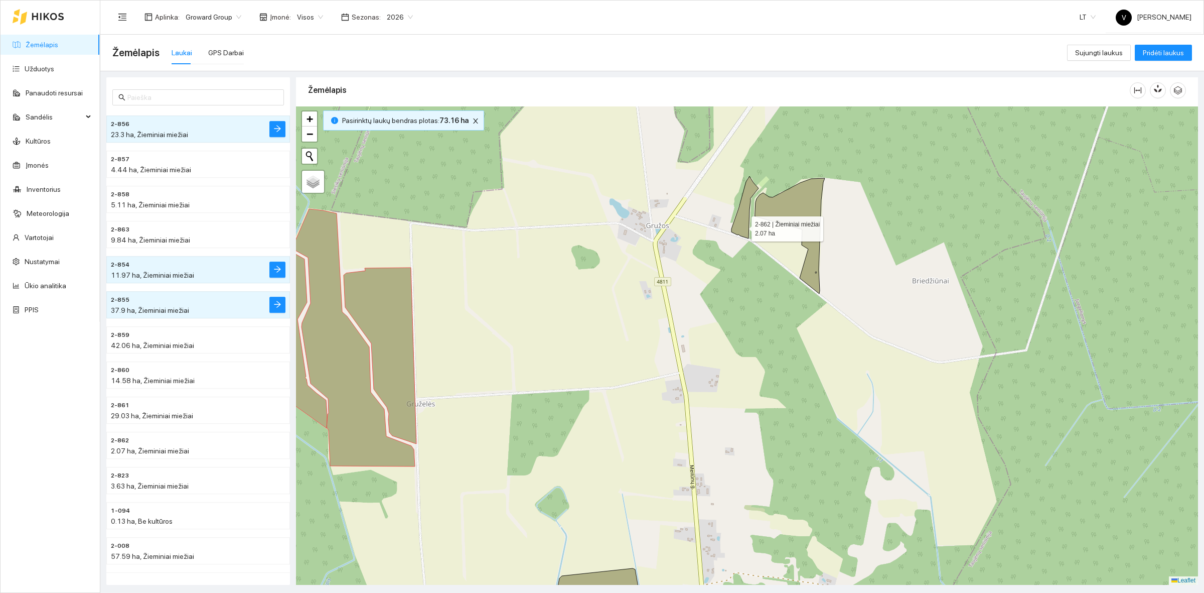
click at [742, 225] on icon at bounding box center [745, 207] width 27 height 62
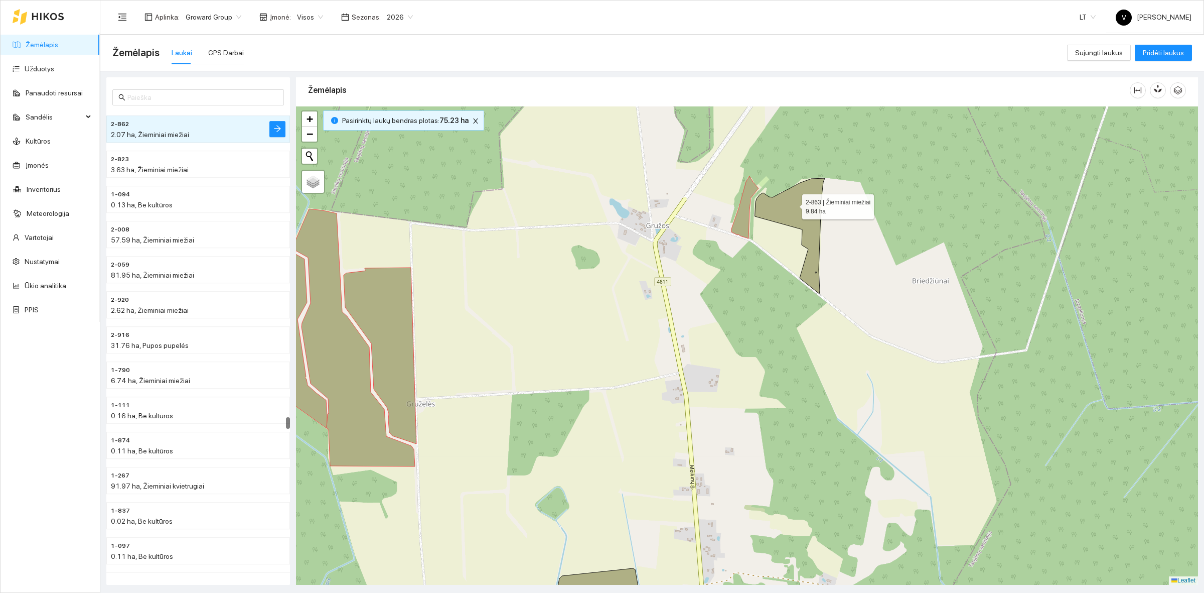
click at [793, 204] on icon at bounding box center [790, 235] width 70 height 115
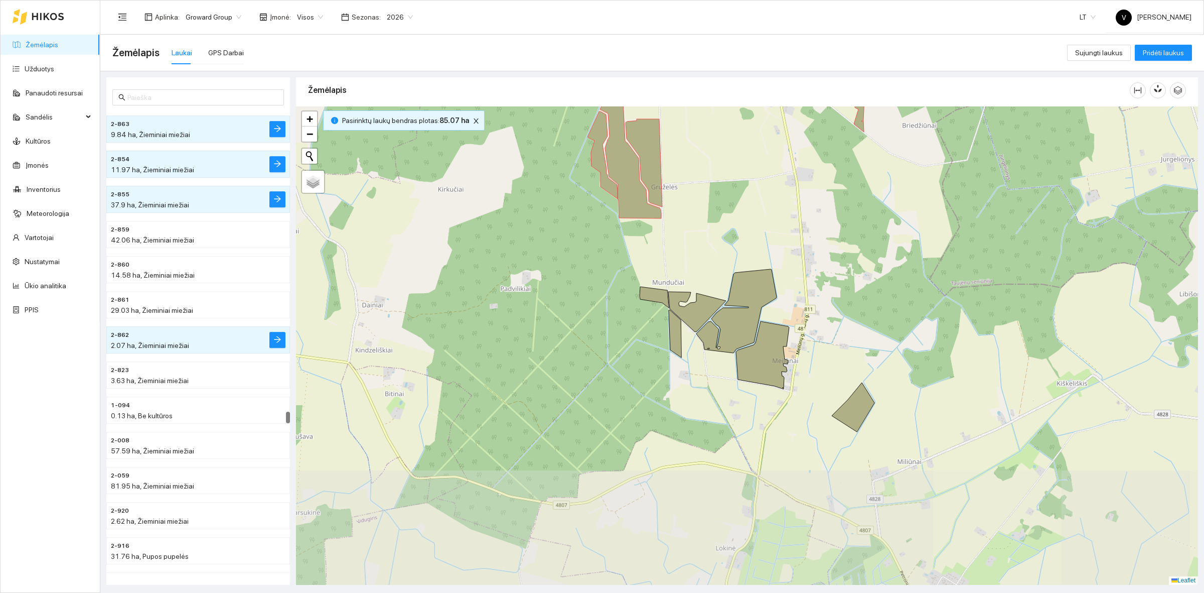
drag, startPoint x: 724, startPoint y: 390, endPoint x: 784, endPoint y: 313, distance: 98.0
click at [784, 313] on div at bounding box center [747, 345] width 902 height 478
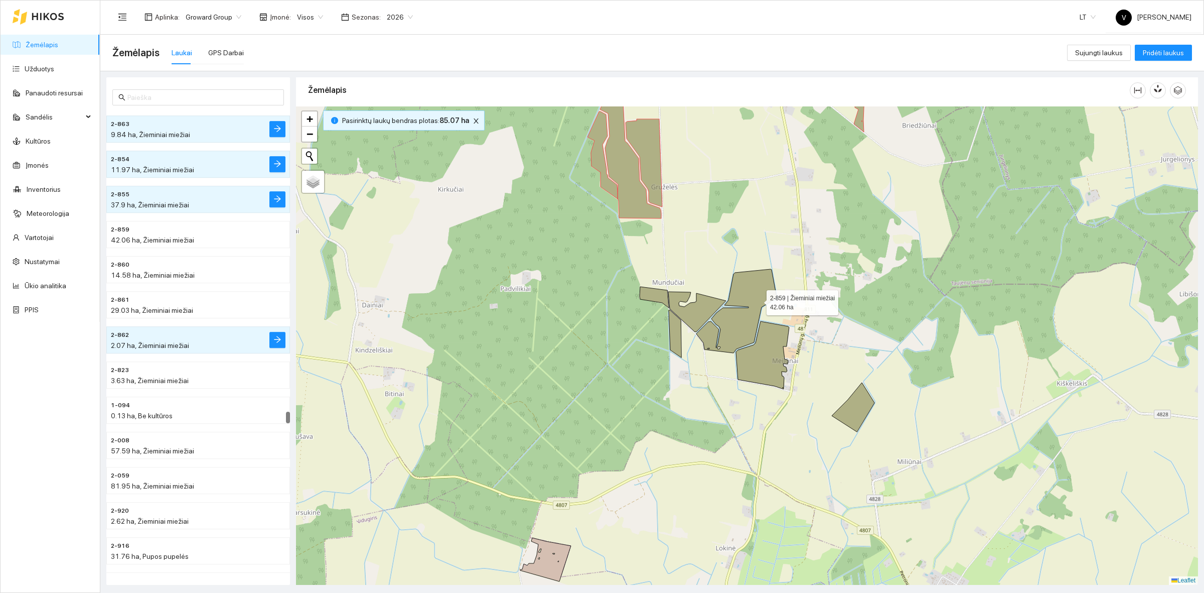
click at [758, 289] on icon at bounding box center [736, 311] width 80 height 84
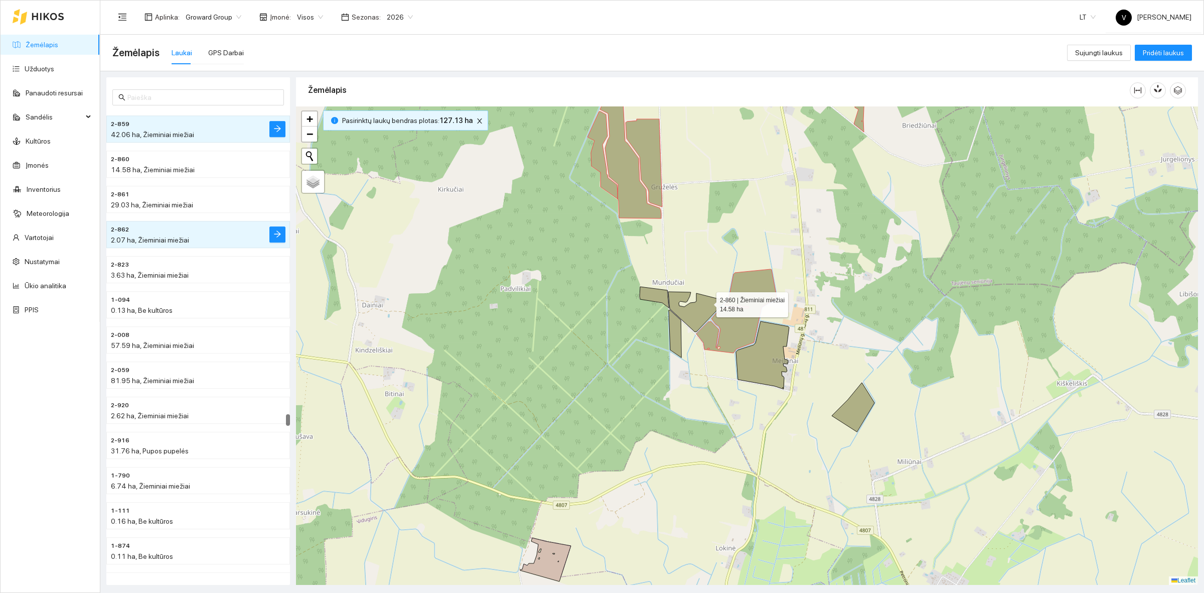
click at [698, 302] on icon at bounding box center [697, 312] width 58 height 40
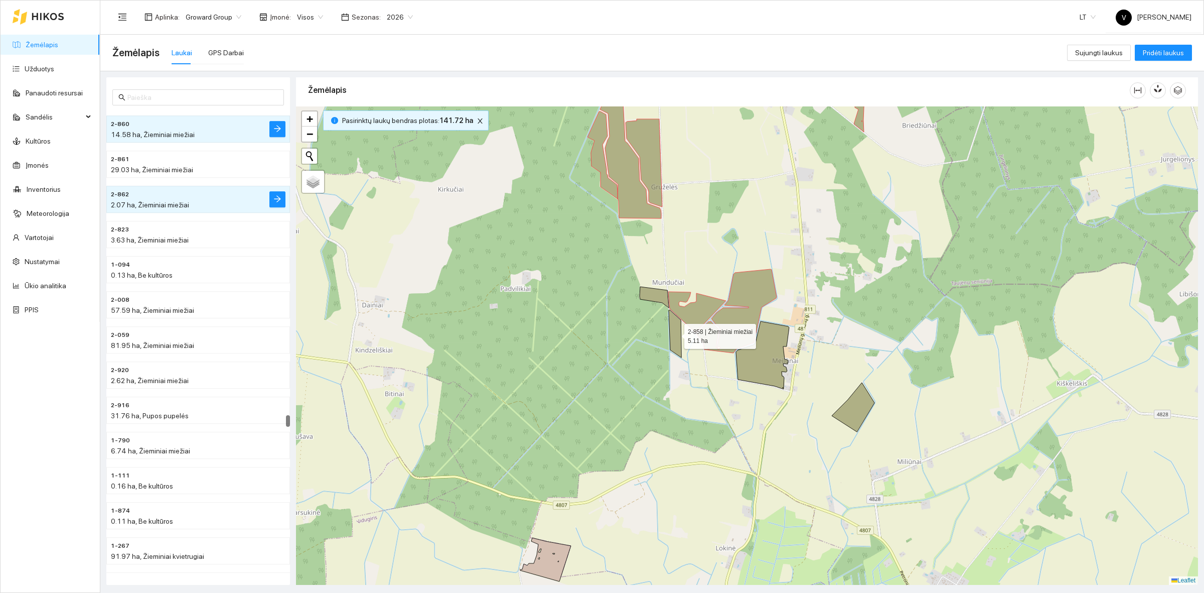
click at [670, 325] on icon at bounding box center [675, 334] width 13 height 48
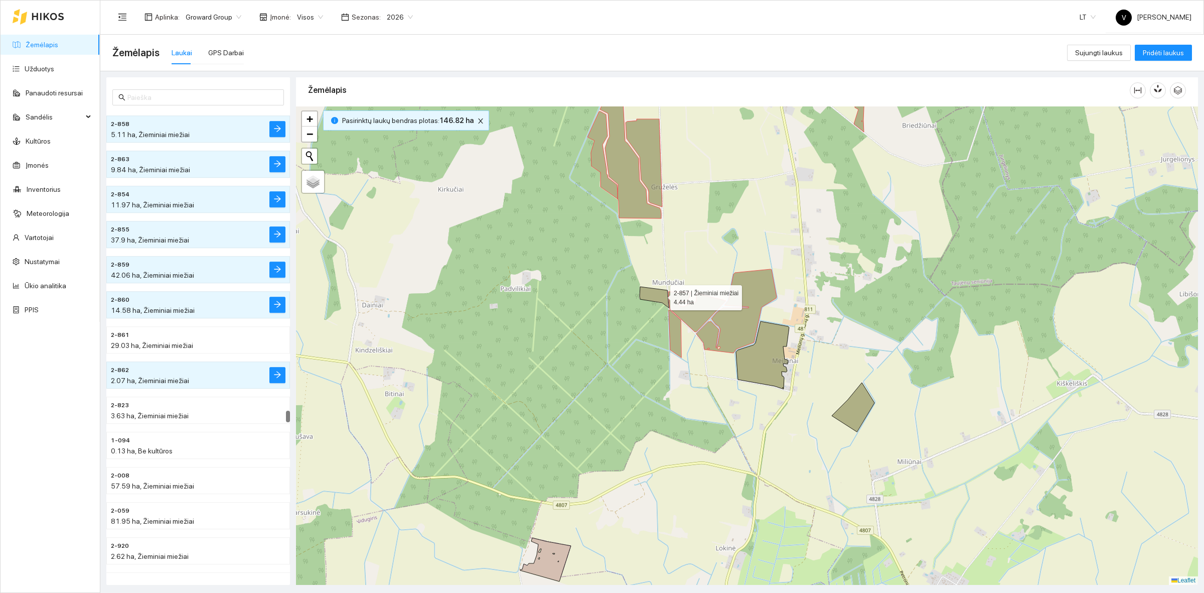
click at [661, 295] on icon at bounding box center [654, 297] width 29 height 21
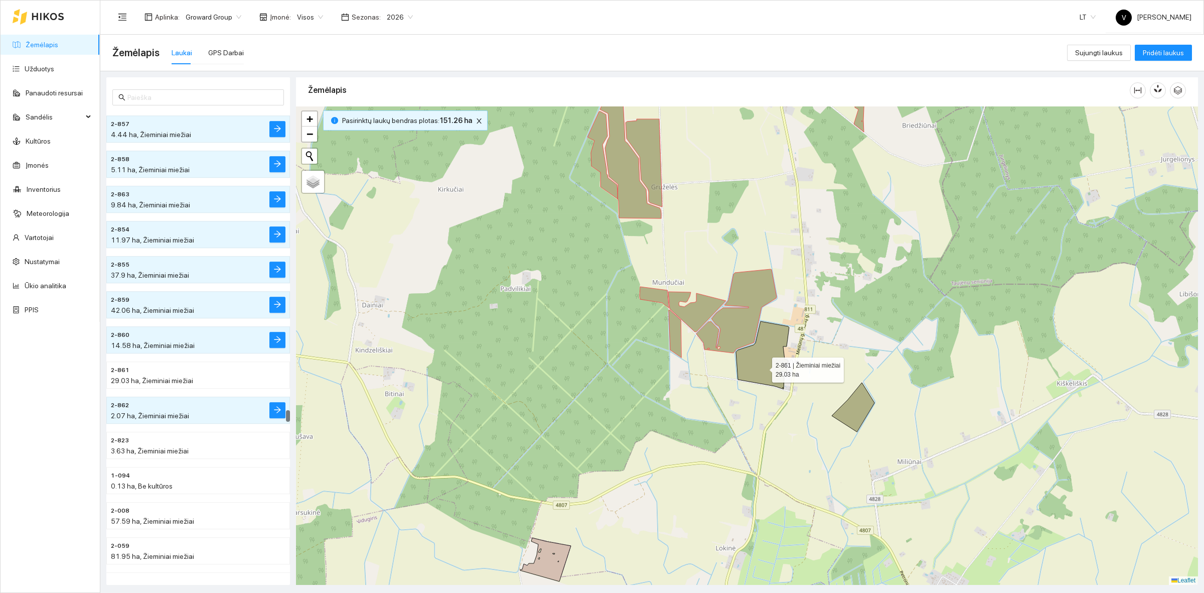
click at [764, 365] on icon at bounding box center [762, 355] width 53 height 68
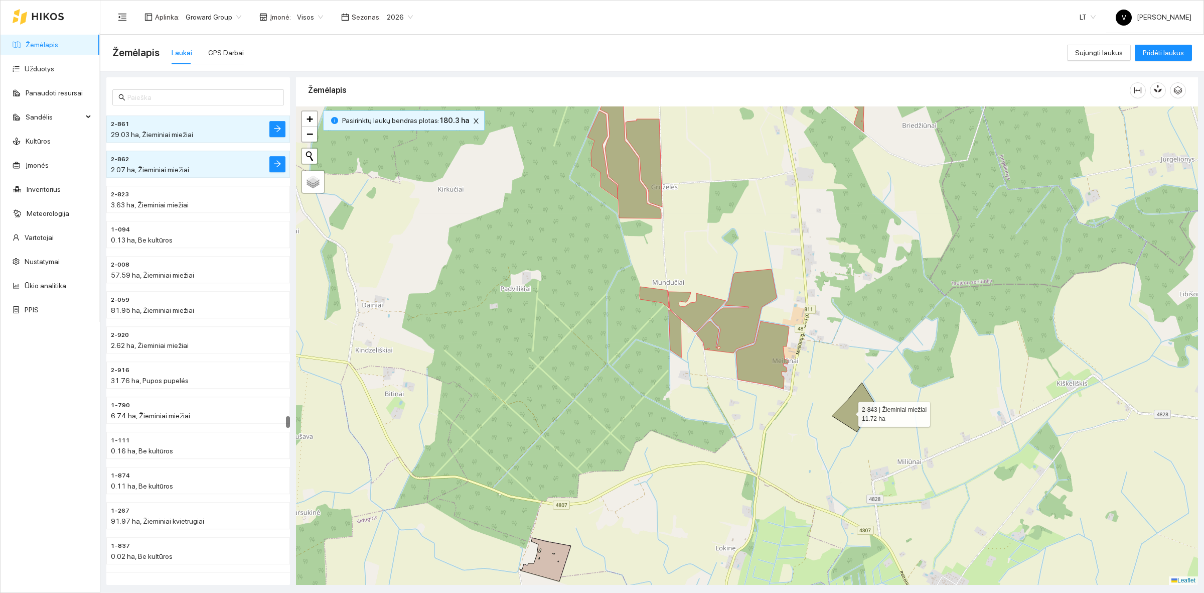
click at [852, 411] on icon at bounding box center [853, 406] width 43 height 49
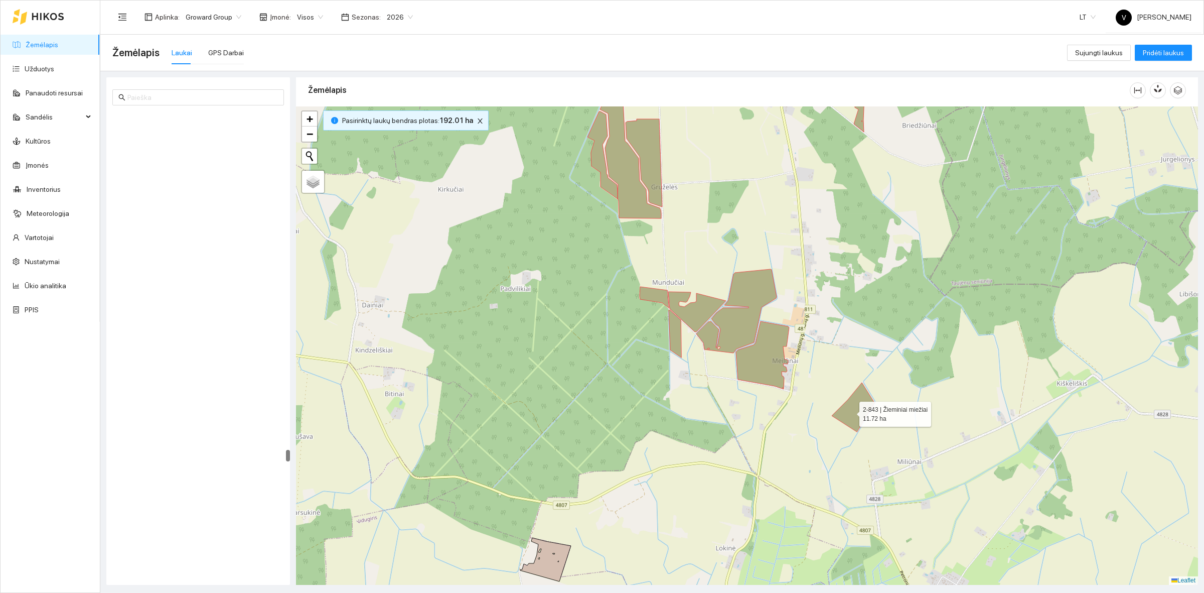
scroll to position [13358, 0]
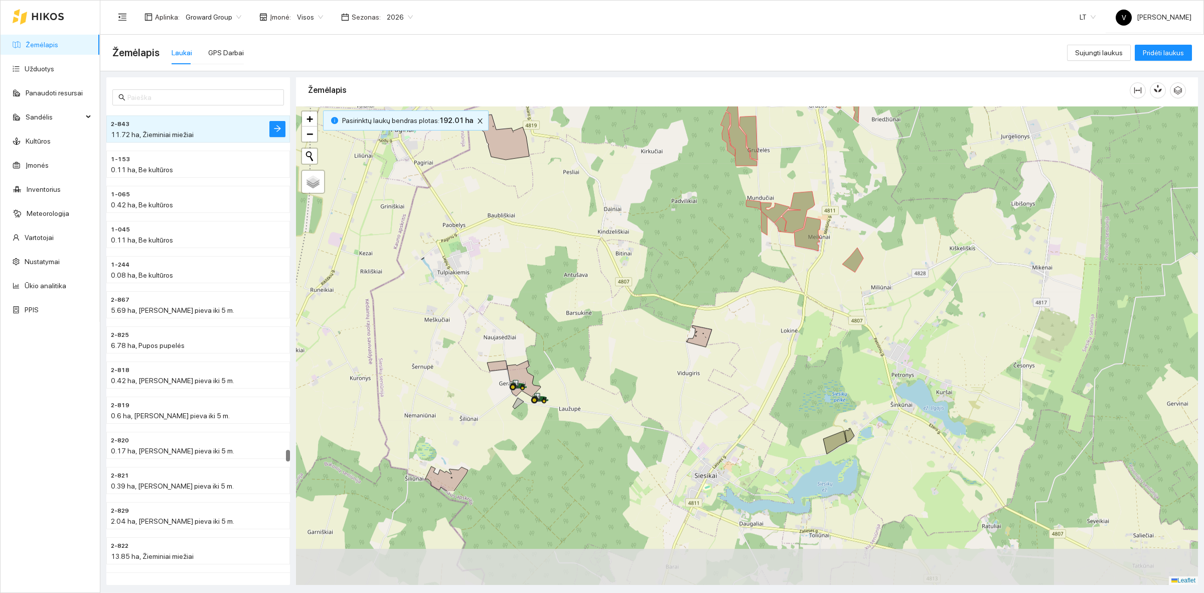
drag, startPoint x: 794, startPoint y: 434, endPoint x: 811, endPoint y: 326, distance: 109.2
click at [811, 325] on div at bounding box center [747, 345] width 902 height 478
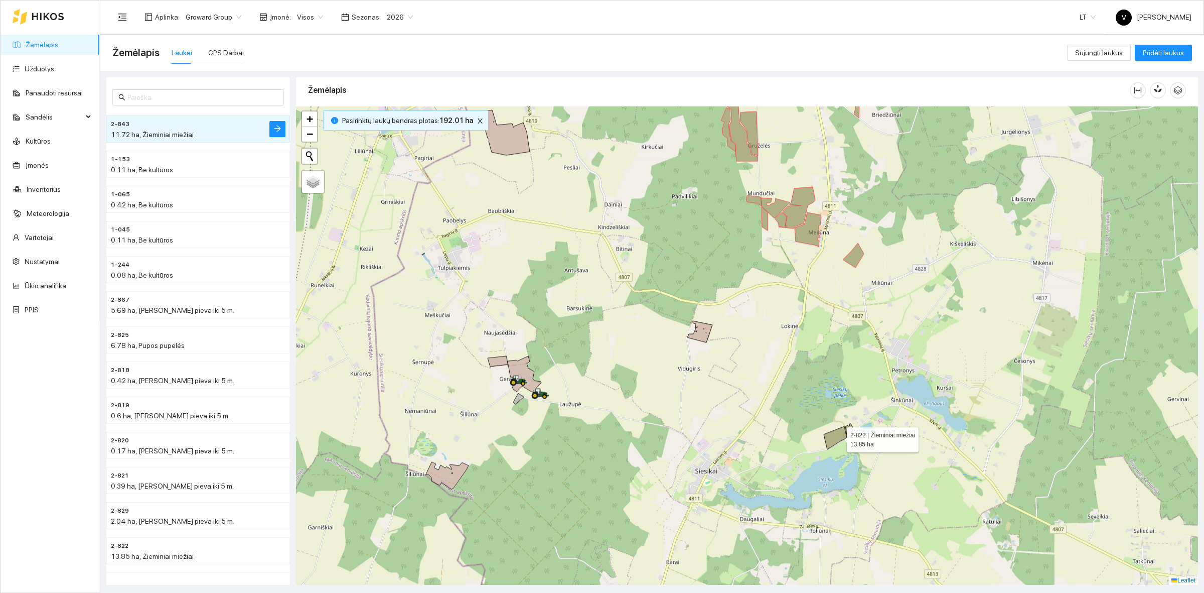
click at [838, 438] on icon at bounding box center [835, 437] width 23 height 23
click at [851, 429] on icon at bounding box center [850, 430] width 10 height 14
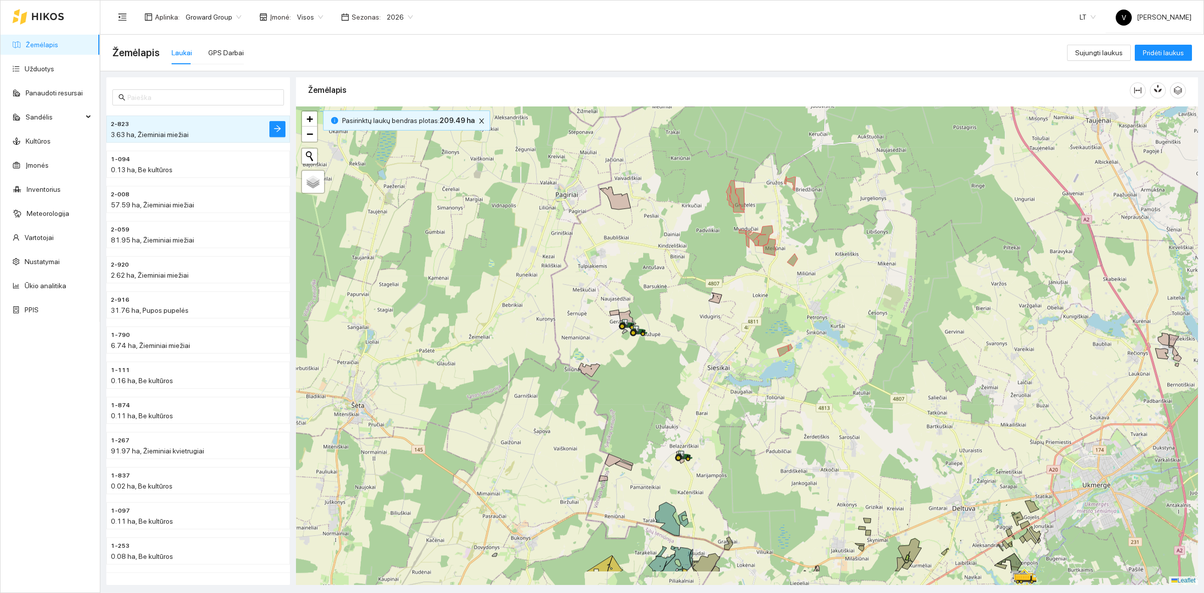
drag, startPoint x: 881, startPoint y: 394, endPoint x: 833, endPoint y: 345, distance: 68.5
click at [833, 345] on div at bounding box center [747, 345] width 902 height 478
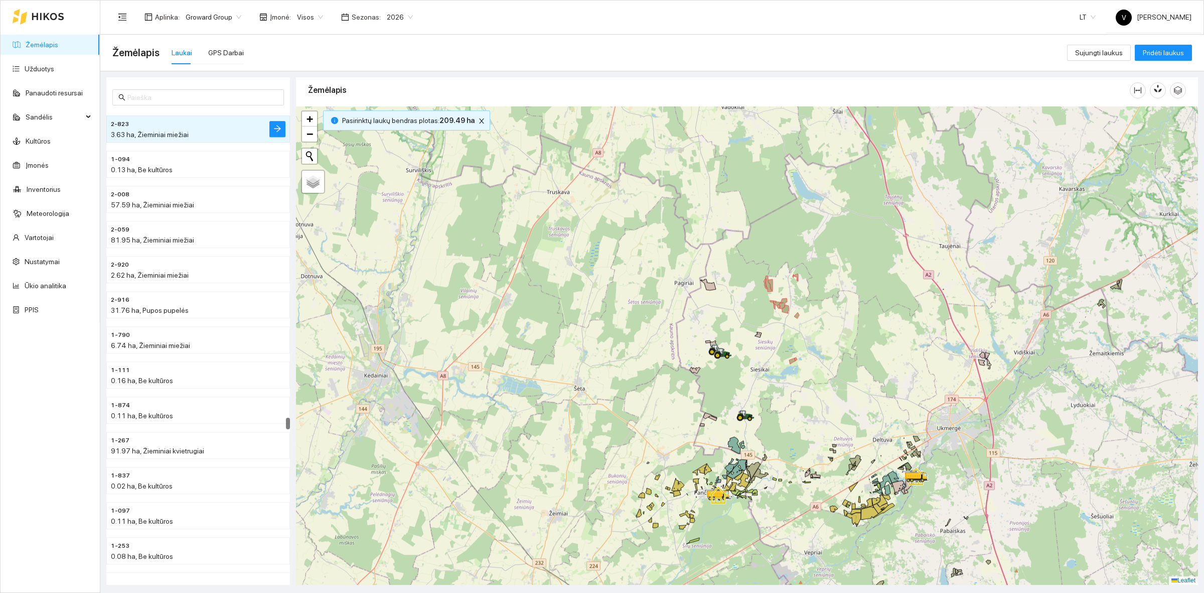
drag, startPoint x: 714, startPoint y: 308, endPoint x: 690, endPoint y: 340, distance: 40.2
click at [690, 340] on div at bounding box center [747, 345] width 902 height 478
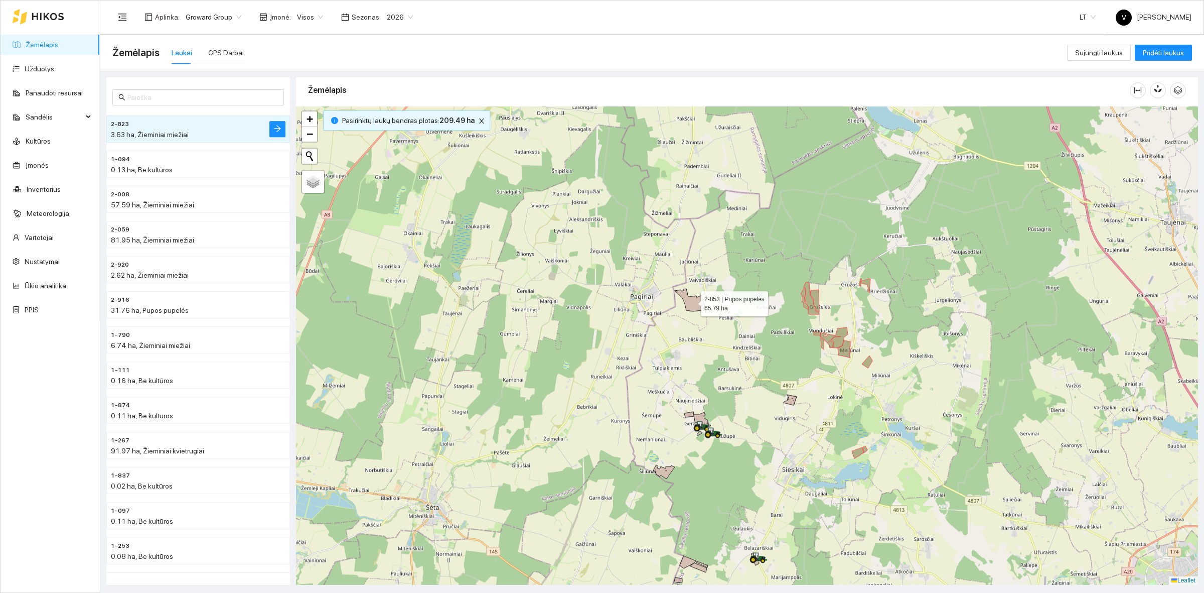
click at [695, 301] on icon at bounding box center [690, 300] width 31 height 23
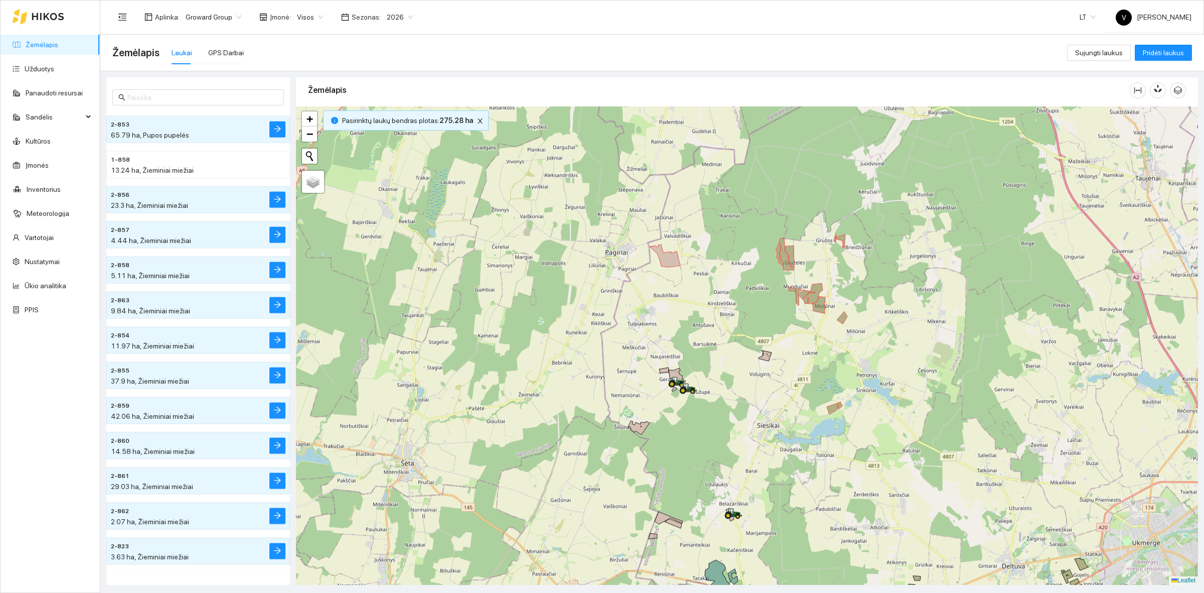
drag, startPoint x: 696, startPoint y: 359, endPoint x: 671, endPoint y: 315, distance: 50.8
click at [671, 315] on div at bounding box center [747, 345] width 902 height 478
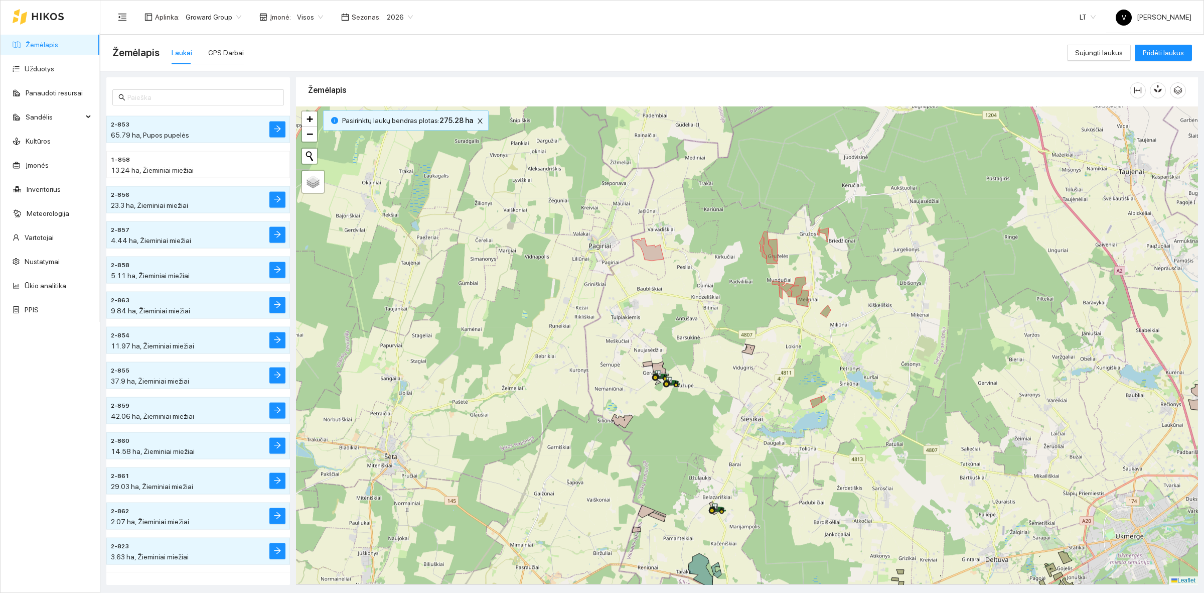
drag, startPoint x: 799, startPoint y: 345, endPoint x: 783, endPoint y: 339, distance: 17.8
click at [783, 339] on div at bounding box center [747, 345] width 902 height 478
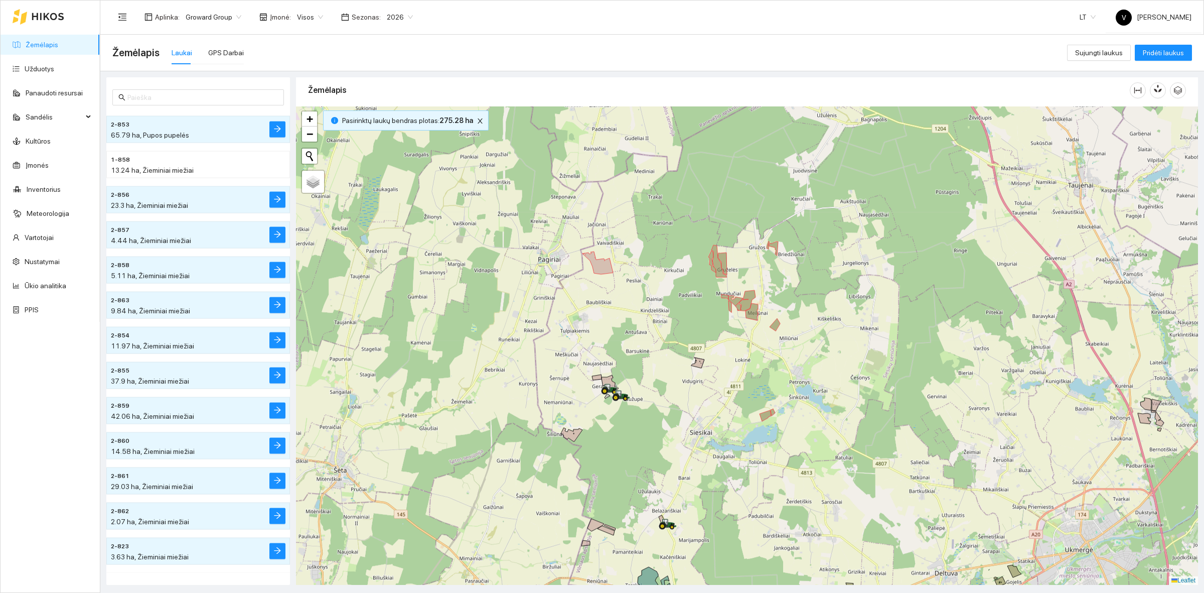
drag, startPoint x: 890, startPoint y: 354, endPoint x: 839, endPoint y: 368, distance: 52.5
click at [839, 368] on div at bounding box center [747, 345] width 902 height 478
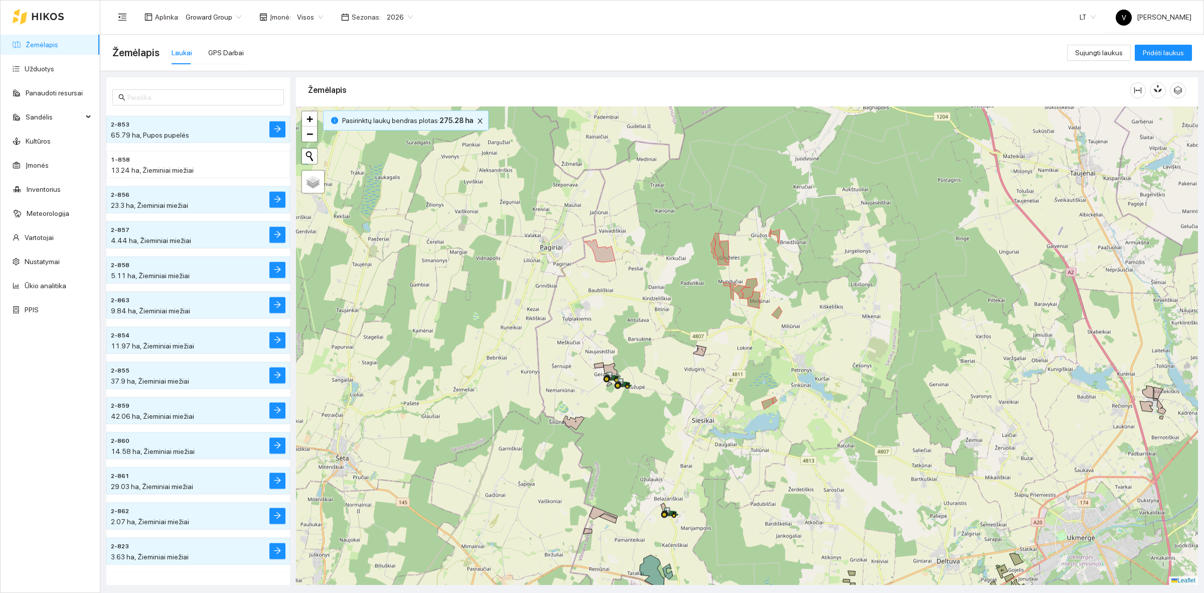
drag, startPoint x: 738, startPoint y: 382, endPoint x: 742, endPoint y: 377, distance: 6.1
click at [742, 377] on div at bounding box center [747, 345] width 902 height 478
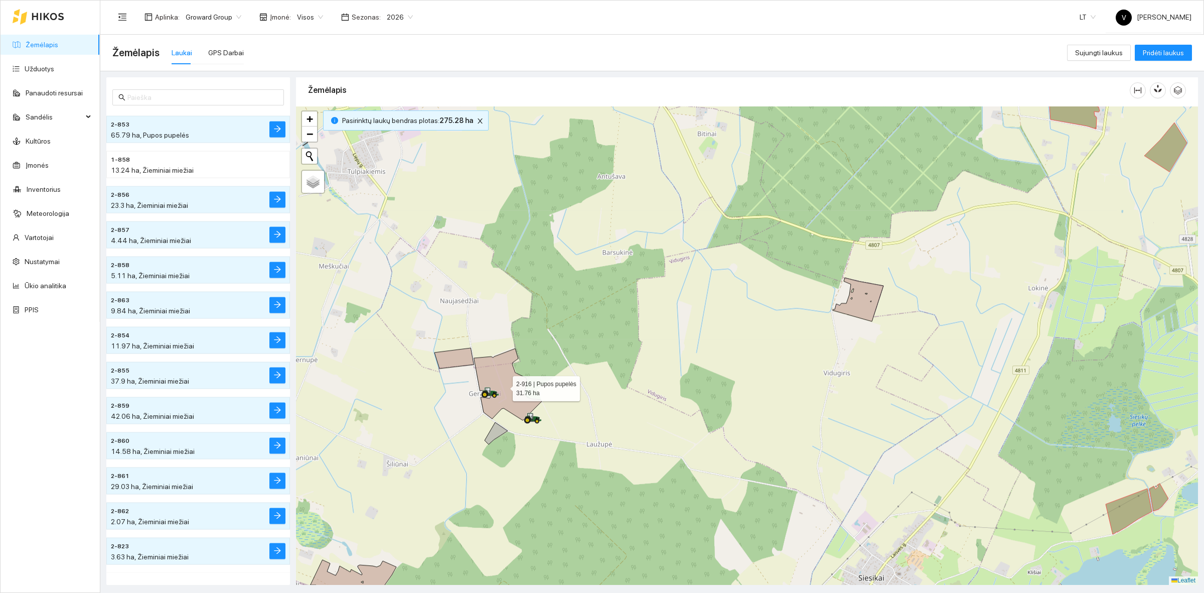
click at [499, 367] on icon at bounding box center [508, 384] width 68 height 72
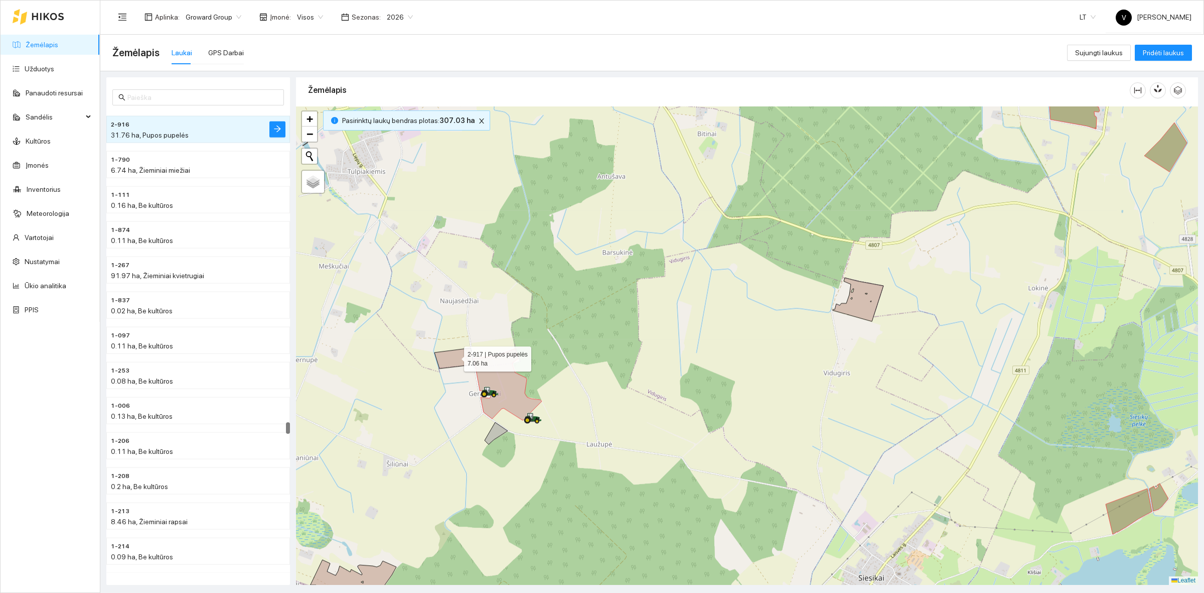
click at [455, 356] on icon at bounding box center [454, 358] width 39 height 21
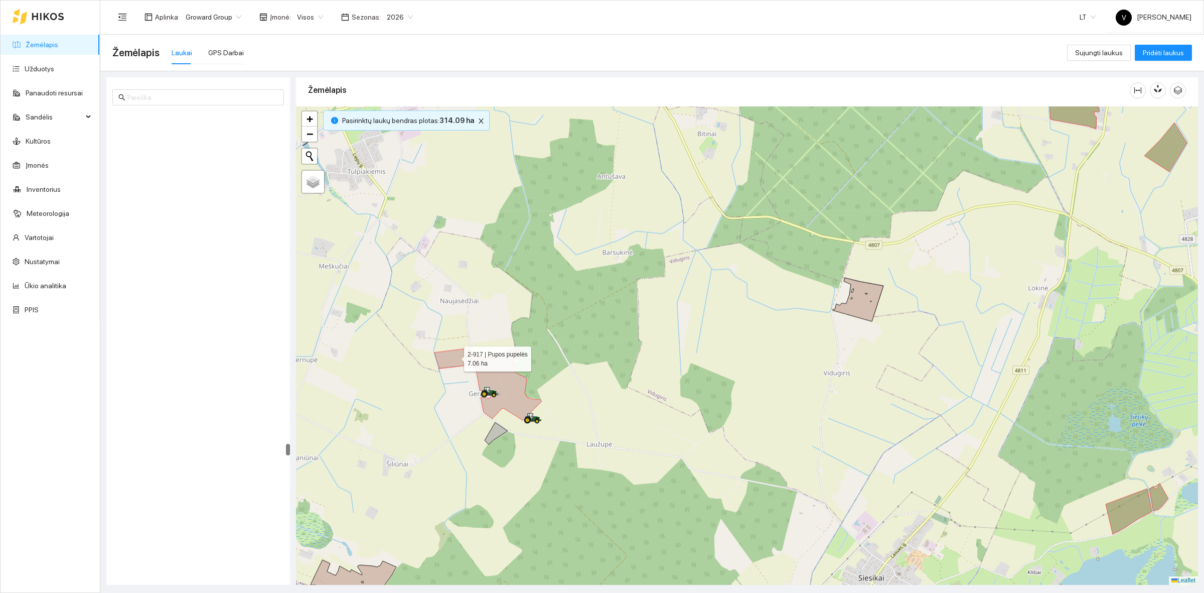
scroll to position [13113, 0]
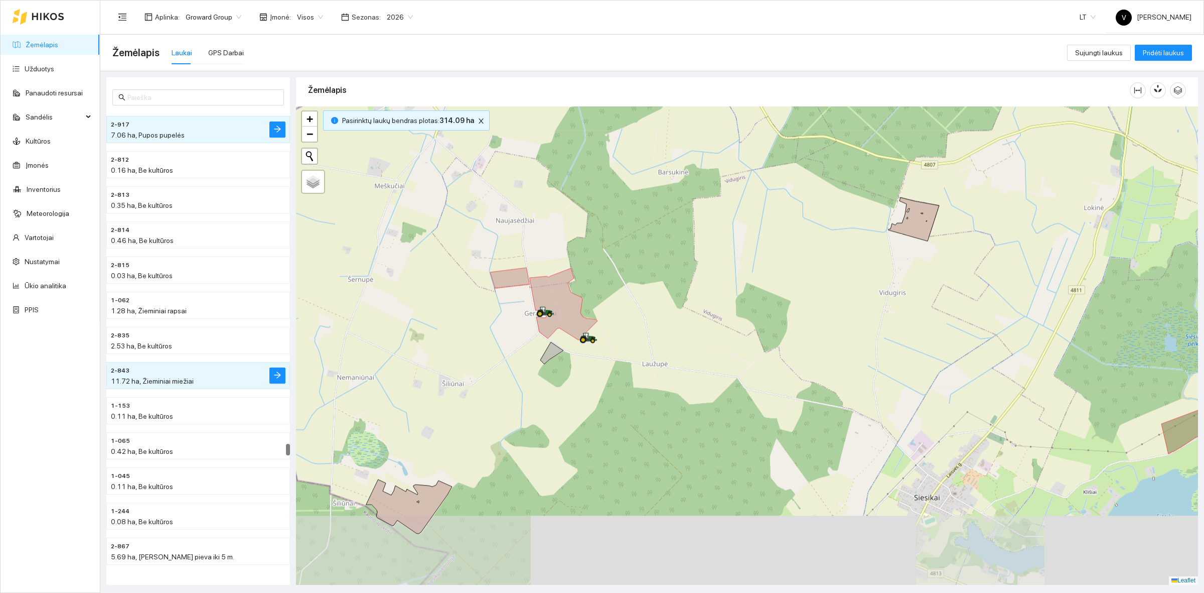
drag, startPoint x: 662, startPoint y: 419, endPoint x: 701, endPoint y: 367, distance: 64.8
click at [701, 367] on div at bounding box center [747, 345] width 902 height 478
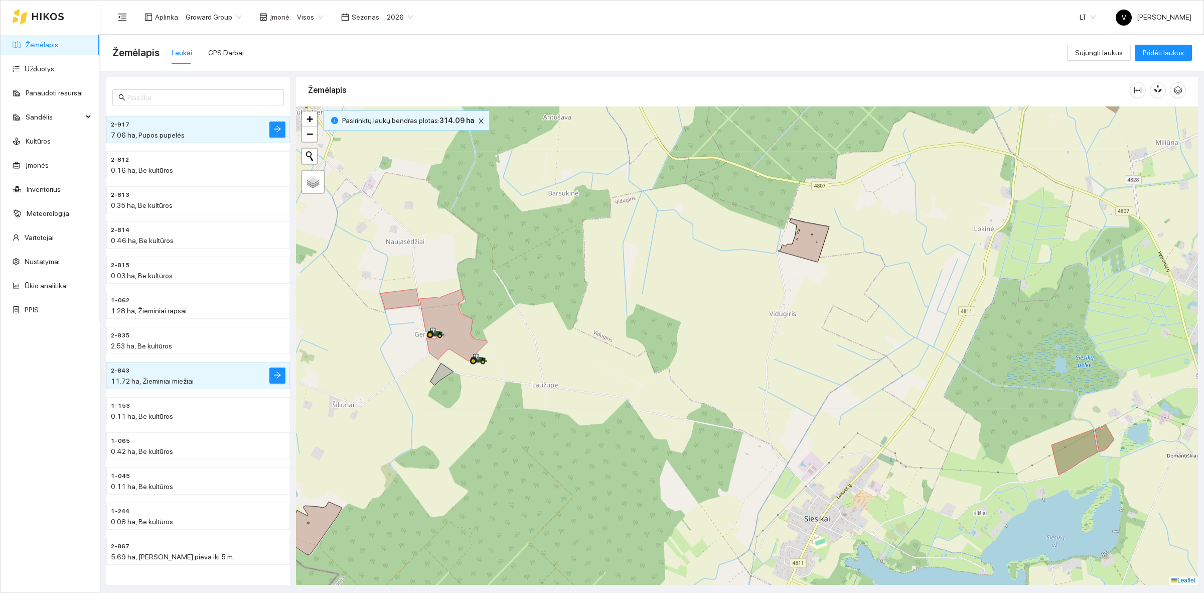
drag, startPoint x: 744, startPoint y: 439, endPoint x: 661, endPoint y: 464, distance: 86.5
click at [661, 464] on div at bounding box center [747, 345] width 902 height 478
click at [809, 251] on icon at bounding box center [804, 240] width 51 height 44
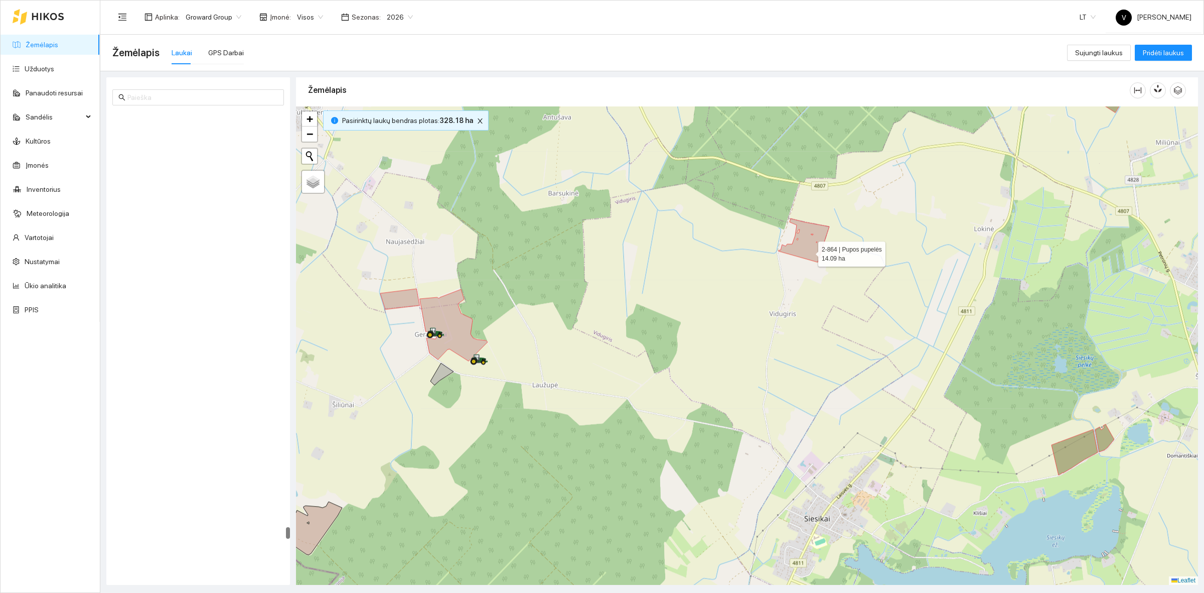
scroll to position [16409, 0]
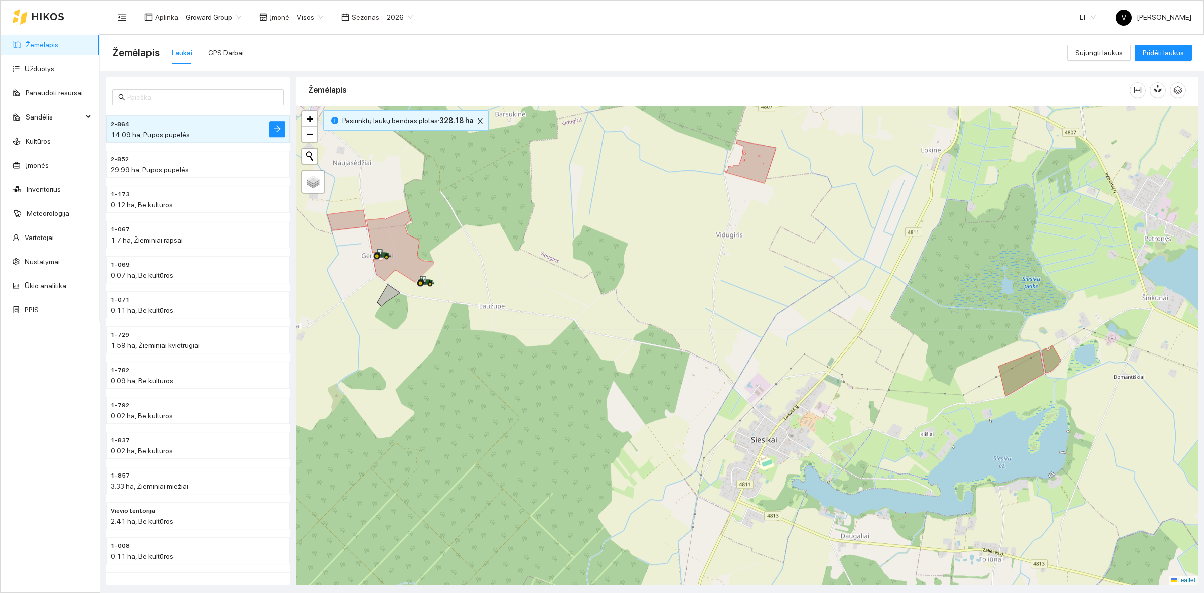
drag, startPoint x: 860, startPoint y: 378, endPoint x: 799, endPoint y: 289, distance: 108.0
click at [799, 289] on div at bounding box center [747, 345] width 902 height 478
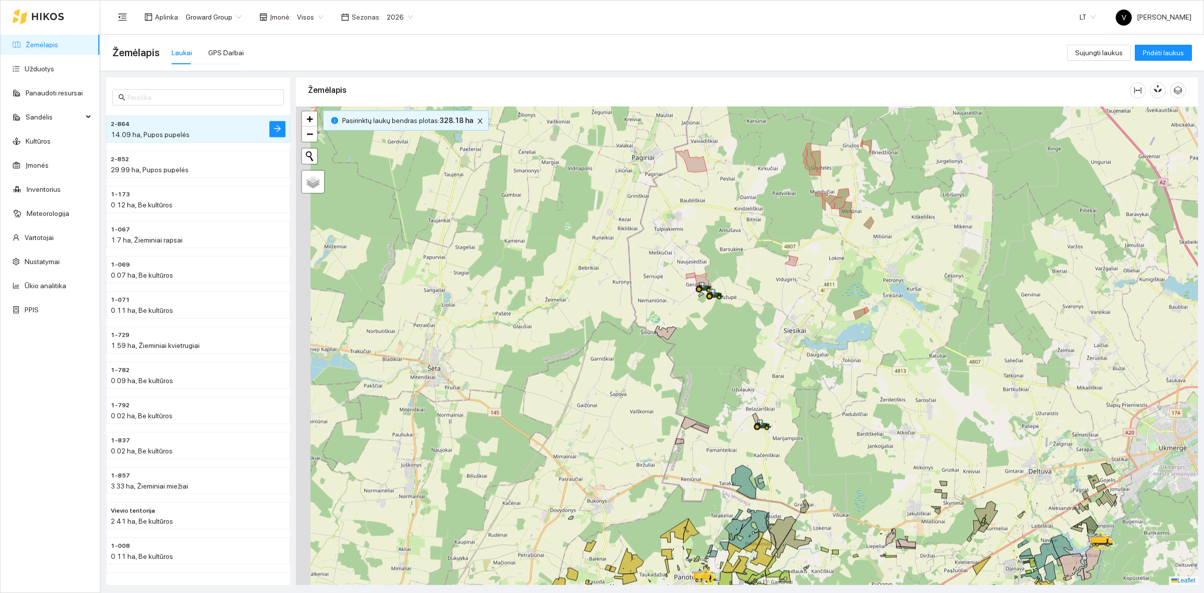
drag, startPoint x: 711, startPoint y: 395, endPoint x: 790, endPoint y: 358, distance: 87.8
click at [790, 358] on div at bounding box center [747, 345] width 902 height 478
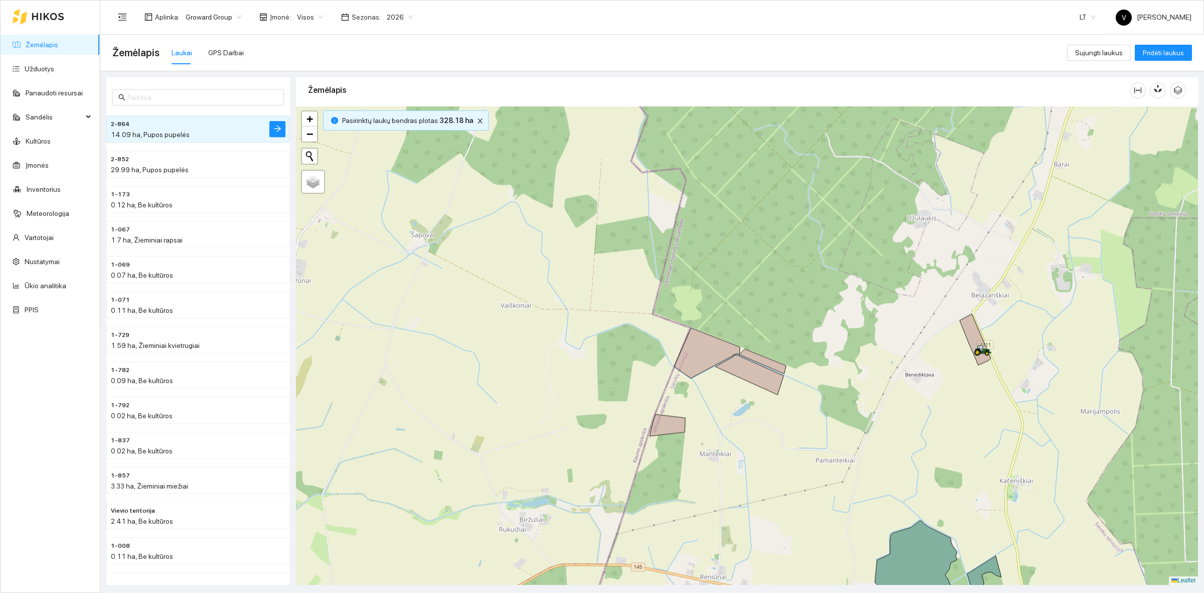
drag, startPoint x: 715, startPoint y: 288, endPoint x: 727, endPoint y: 254, distance: 35.5
click at [727, 254] on div at bounding box center [747, 345] width 902 height 478
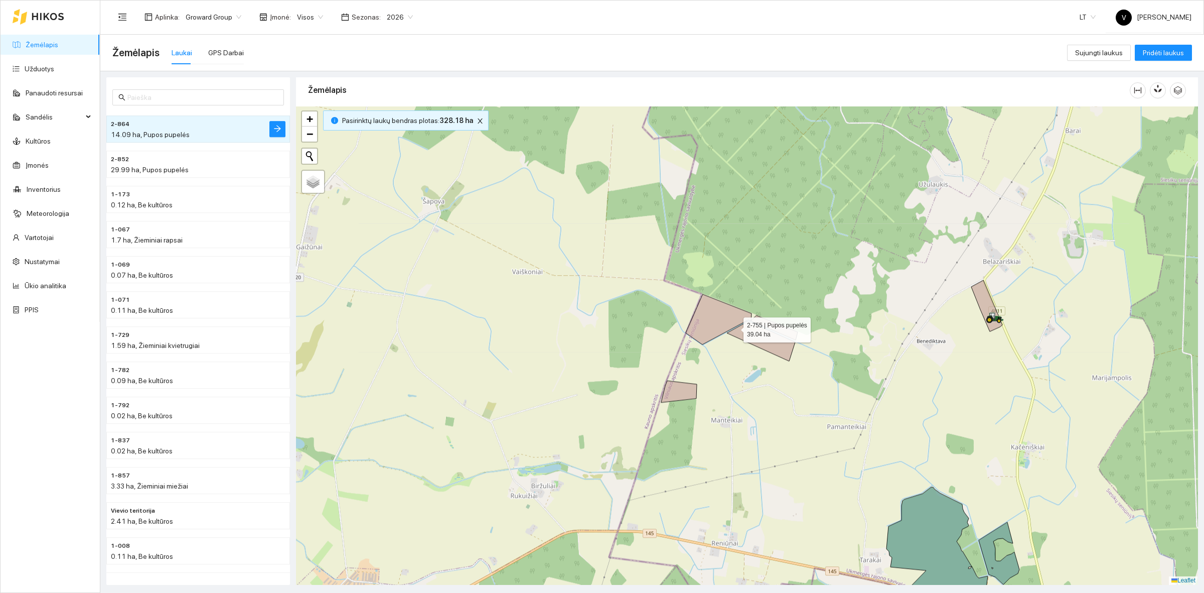
click at [704, 319] on icon at bounding box center [742, 327] width 112 height 67
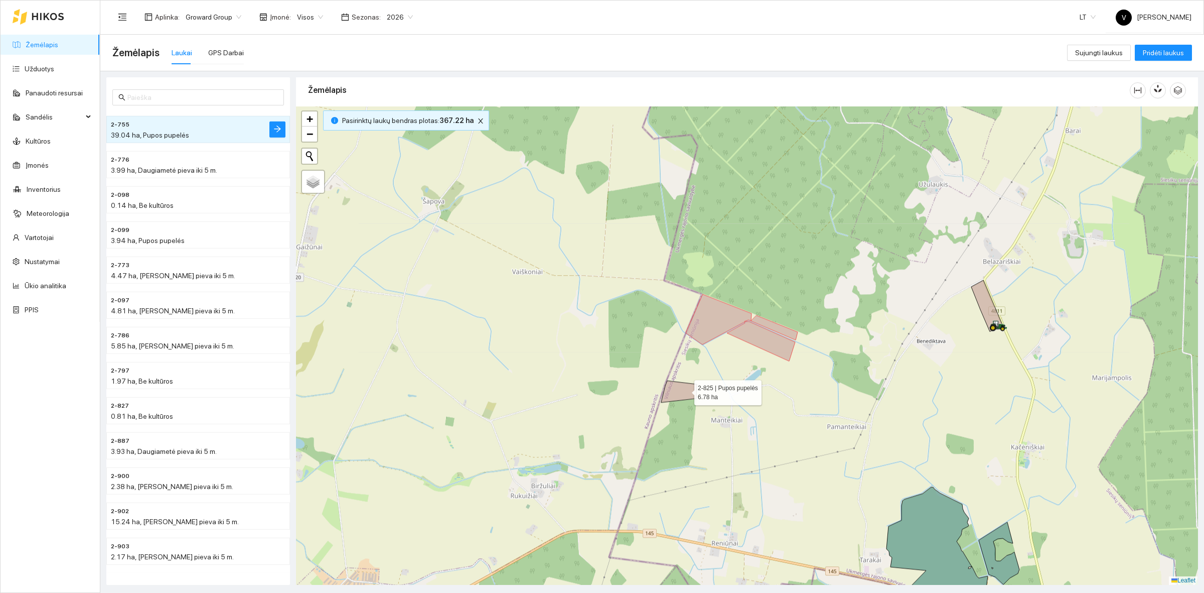
click at [685, 390] on icon at bounding box center [679, 391] width 36 height 22
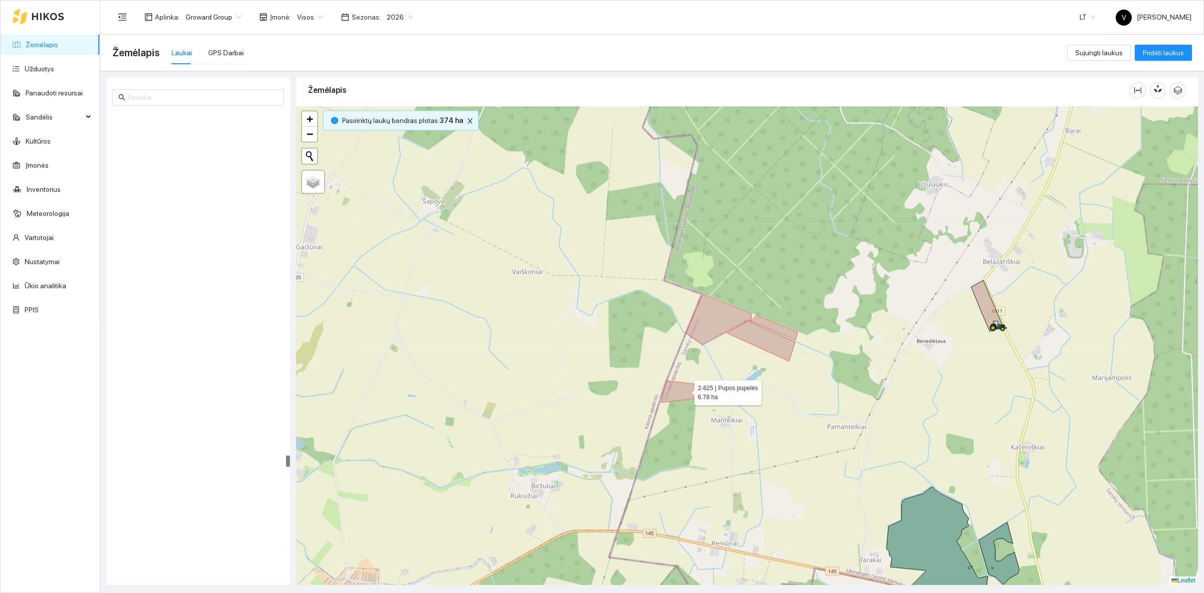
scroll to position [13569, 0]
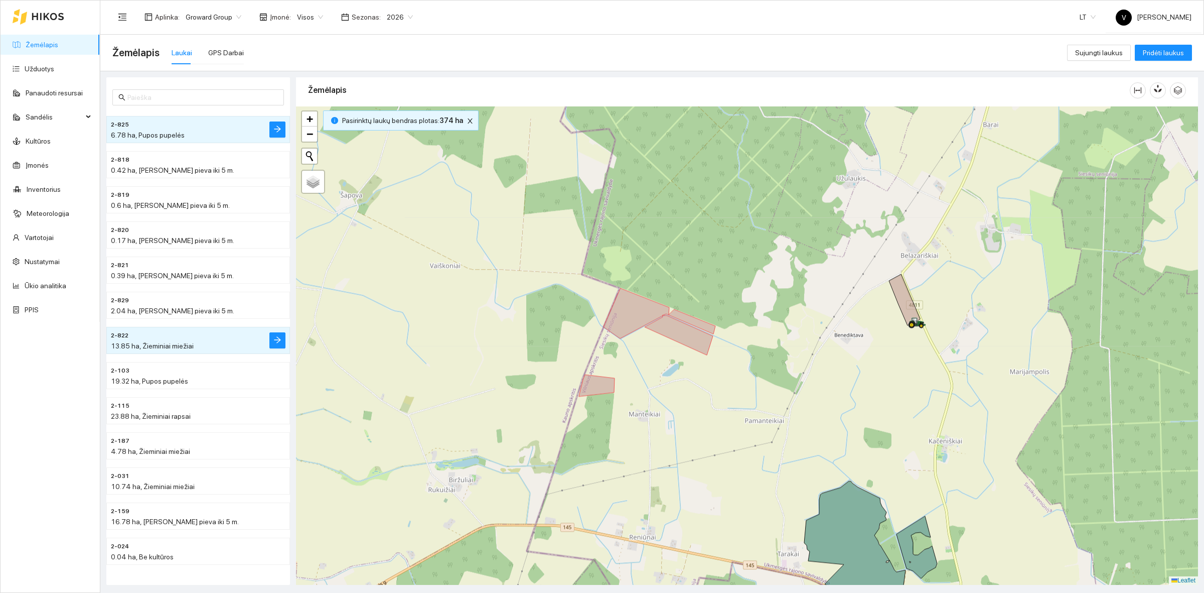
drag, startPoint x: 862, startPoint y: 446, endPoint x: 816, endPoint y: 444, distance: 45.7
click at [816, 444] on div at bounding box center [747, 345] width 902 height 478
click at [904, 299] on icon at bounding box center [904, 299] width 31 height 51
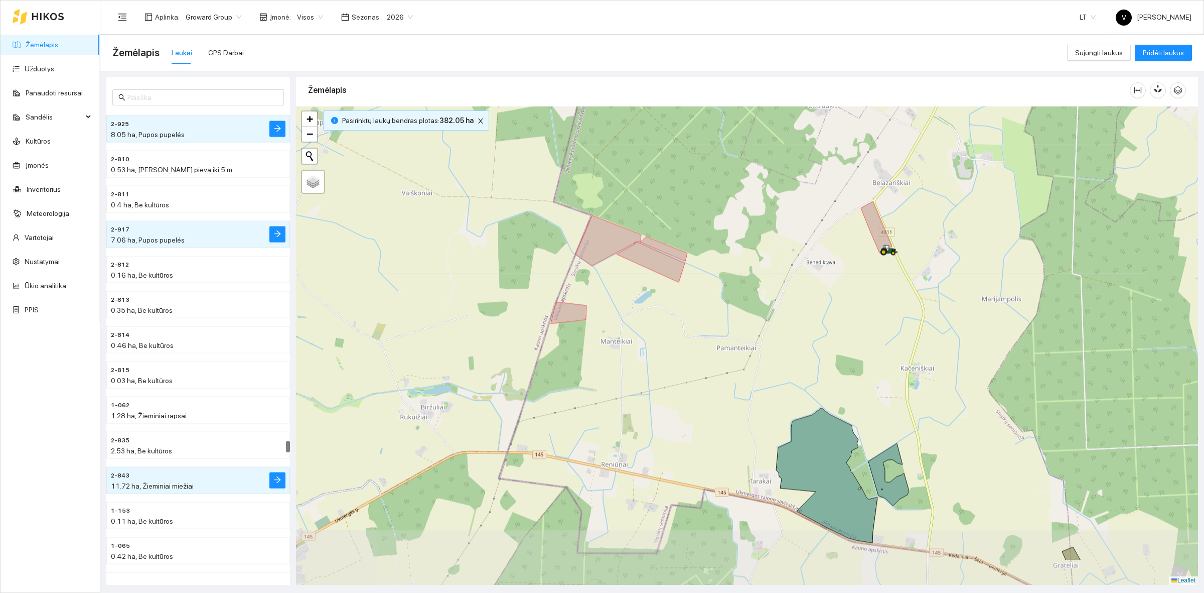
drag, startPoint x: 867, startPoint y: 451, endPoint x: 838, endPoint y: 376, distance: 79.6
click at [838, 376] on div at bounding box center [747, 345] width 902 height 478
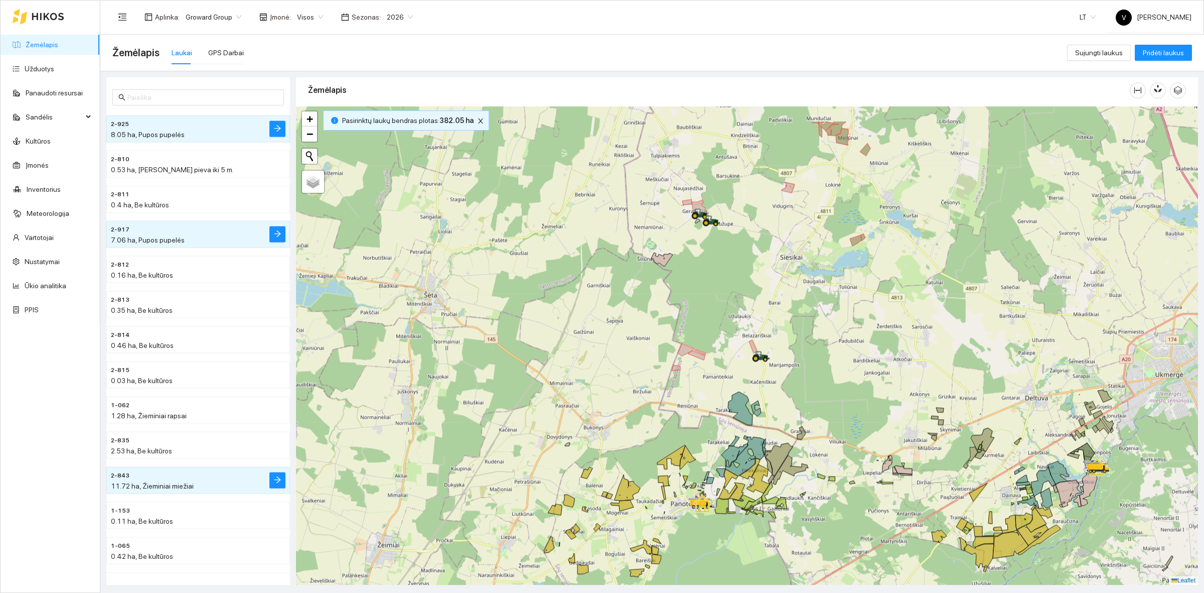
drag, startPoint x: 936, startPoint y: 363, endPoint x: 824, endPoint y: 427, distance: 129.0
click at [824, 427] on div at bounding box center [747, 345] width 902 height 478
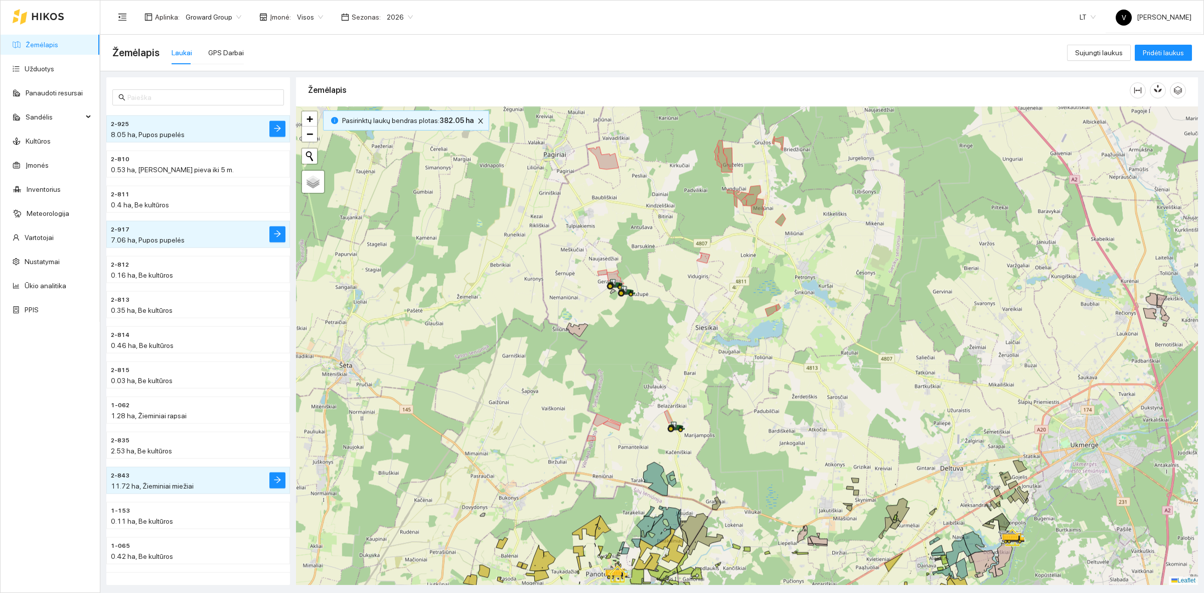
drag, startPoint x: 911, startPoint y: 355, endPoint x: 826, endPoint y: 425, distance: 110.1
click at [826, 425] on div at bounding box center [747, 345] width 902 height 478
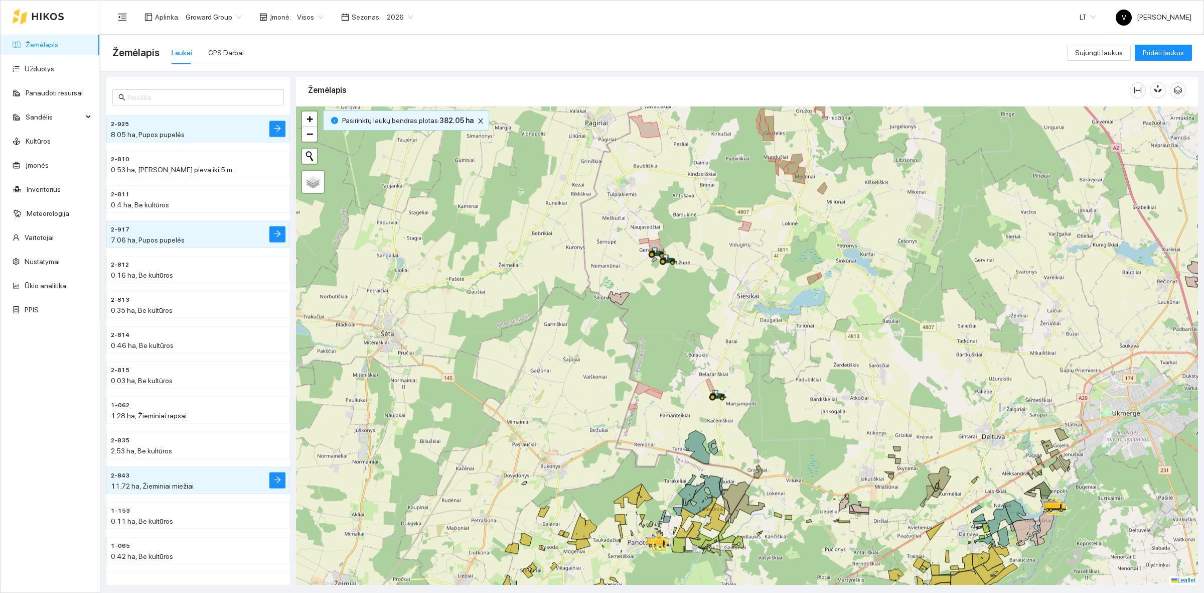
drag, startPoint x: 702, startPoint y: 451, endPoint x: 752, endPoint y: 412, distance: 62.2
click at [752, 412] on div at bounding box center [747, 345] width 902 height 478
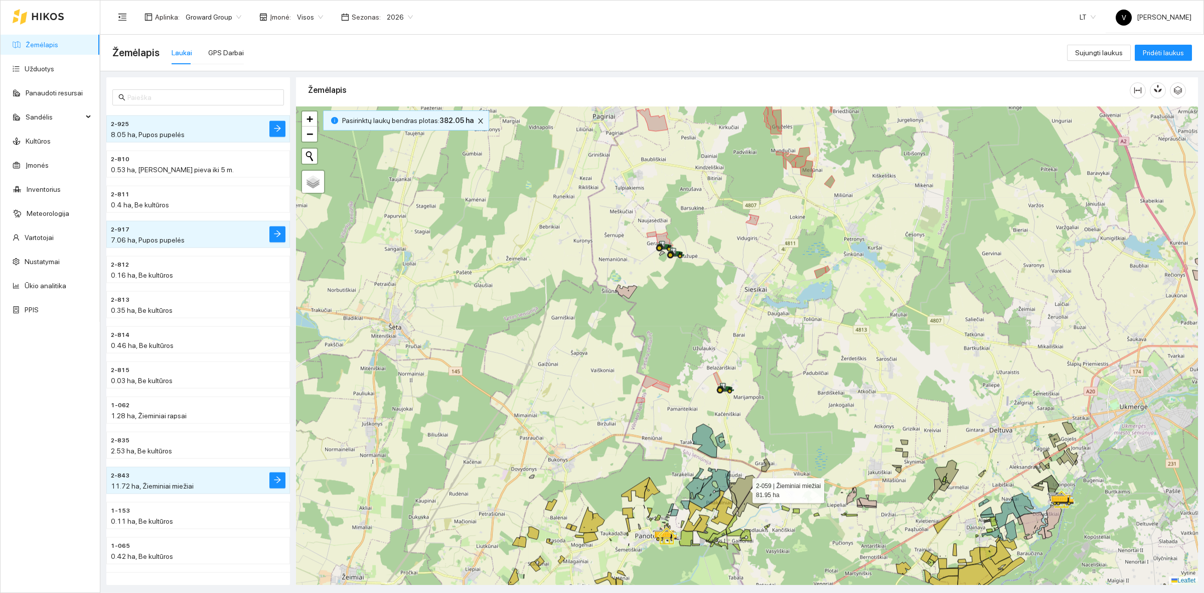
click at [744, 488] on icon at bounding box center [743, 491] width 28 height 33
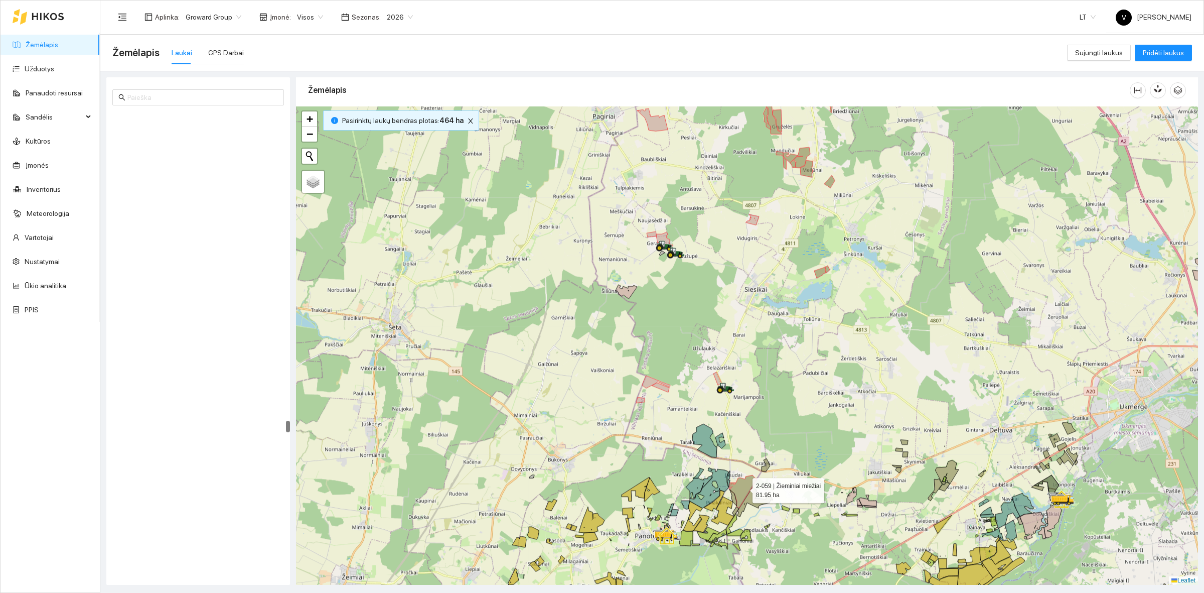
scroll to position [12200, 0]
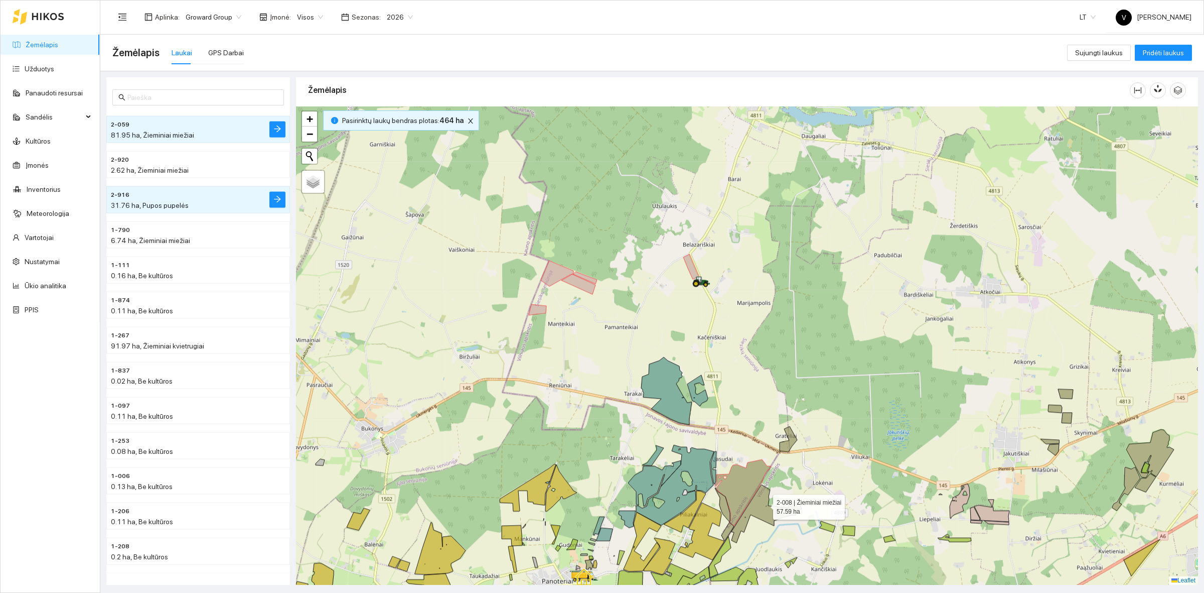
click at [764, 505] on icon at bounding box center [767, 513] width 70 height 58
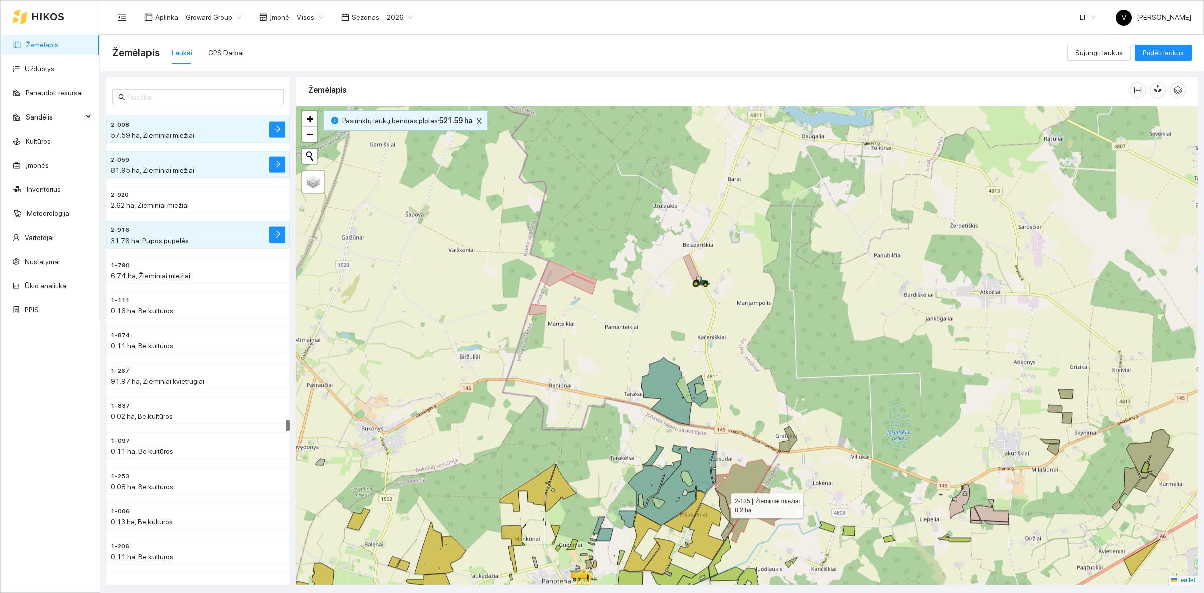
click at [723, 503] on icon at bounding box center [722, 504] width 15 height 34
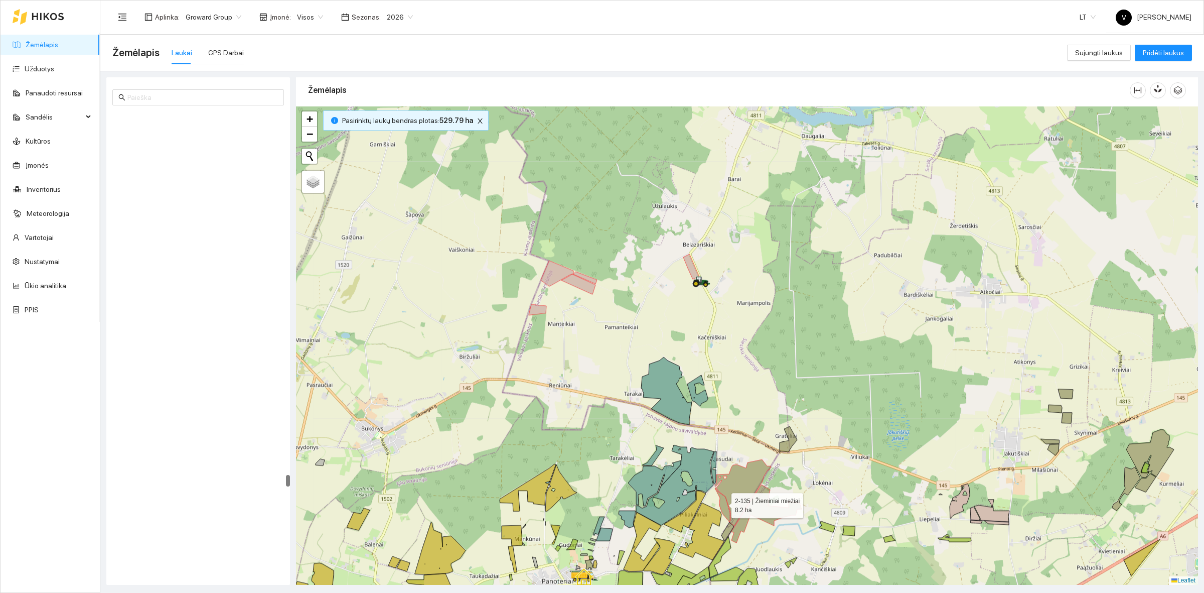
scroll to position [14343, 0]
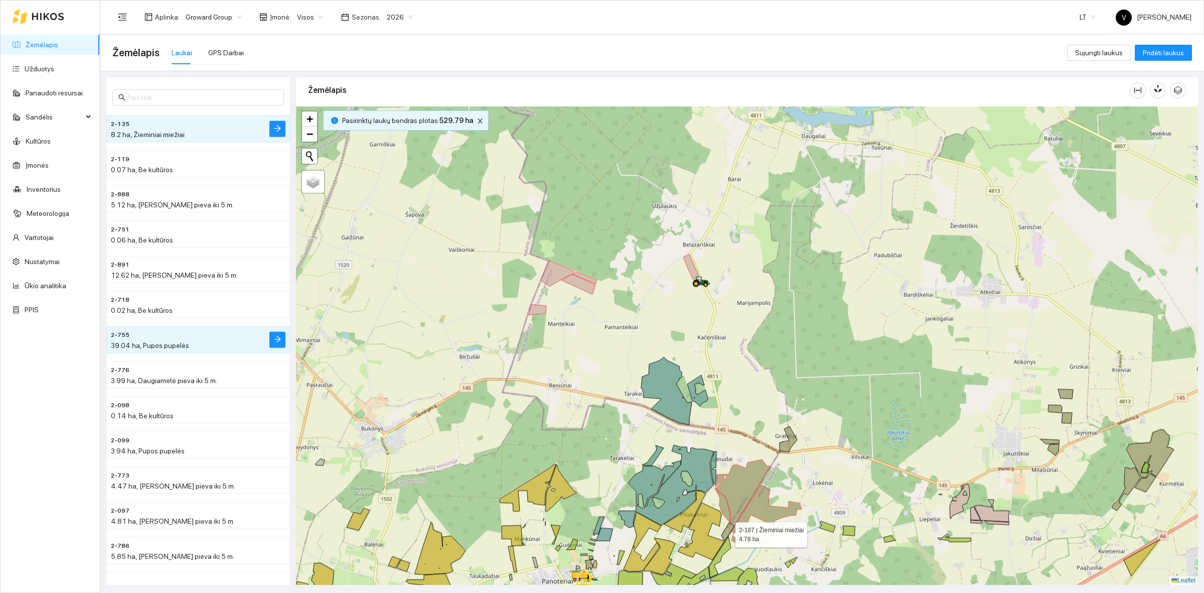
click at [727, 532] on icon at bounding box center [728, 531] width 13 height 19
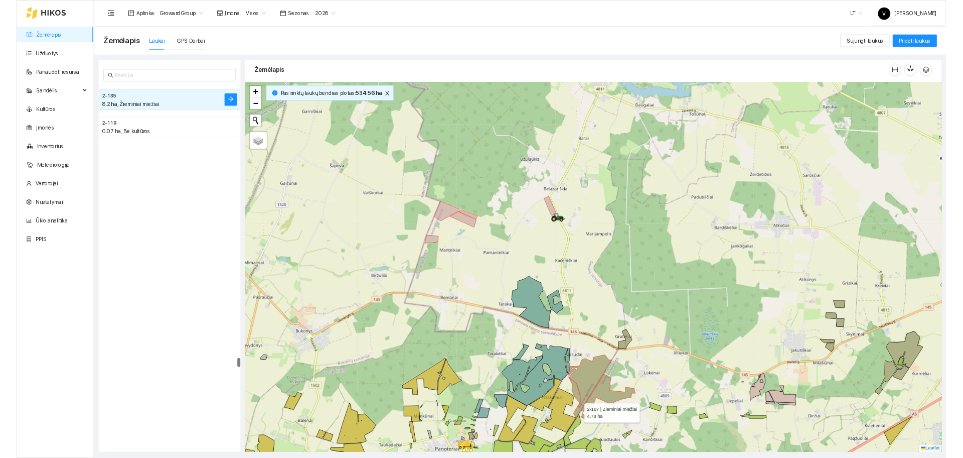
scroll to position [13886, 0]
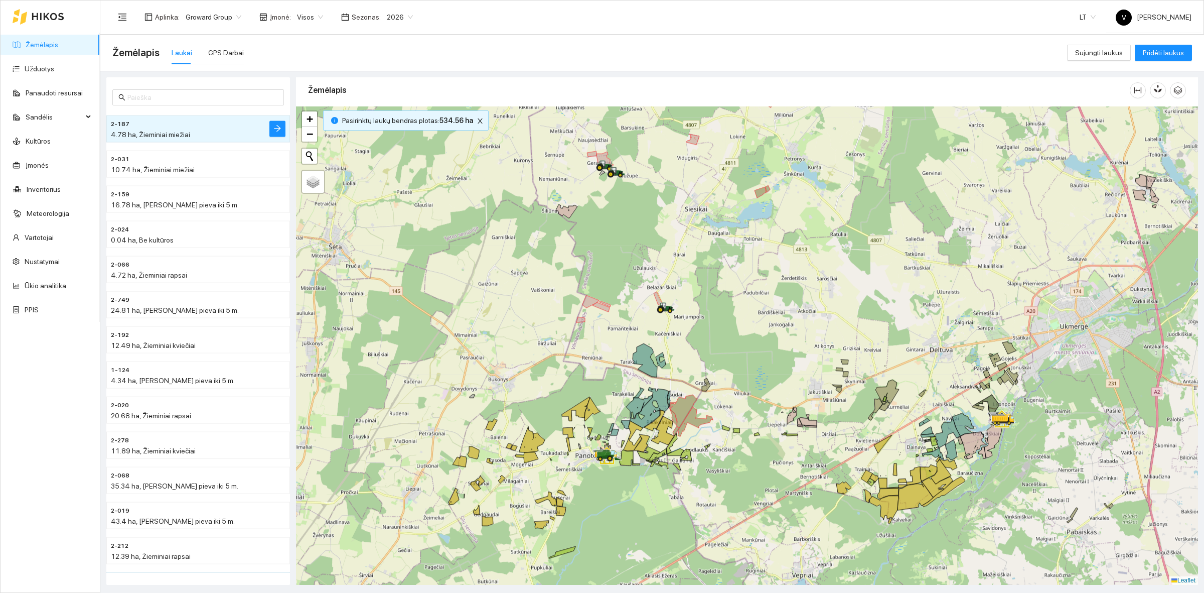
drag, startPoint x: 808, startPoint y: 370, endPoint x: 741, endPoint y: 369, distance: 66.8
click at [741, 369] on div at bounding box center [747, 345] width 902 height 478
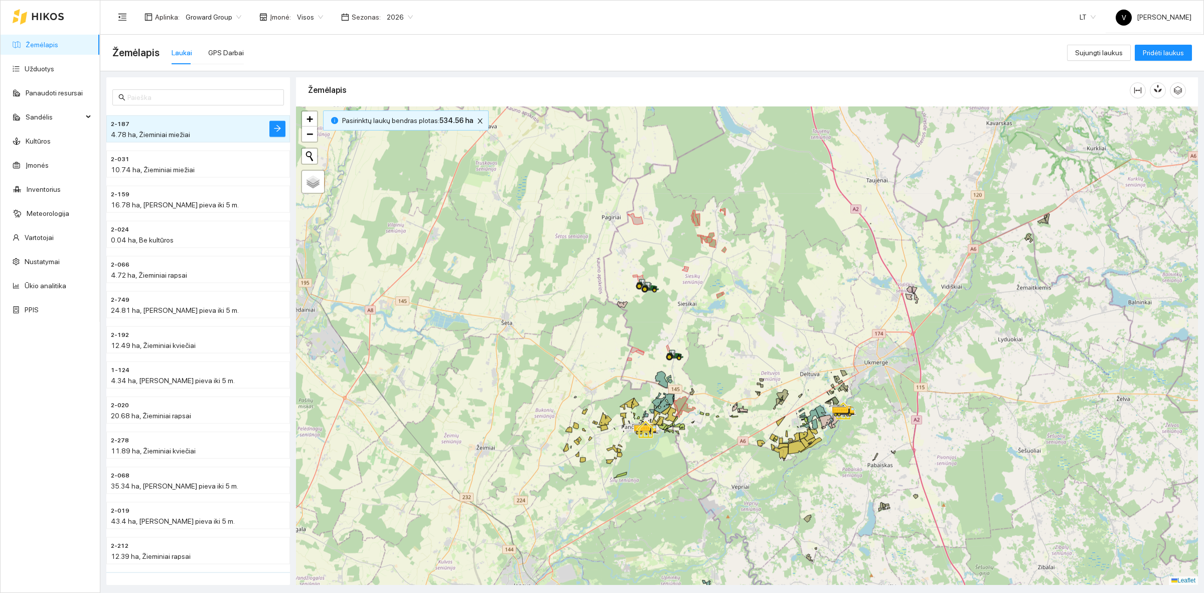
drag, startPoint x: 794, startPoint y: 303, endPoint x: 767, endPoint y: 312, distance: 28.6
click at [767, 312] on div at bounding box center [747, 345] width 902 height 478
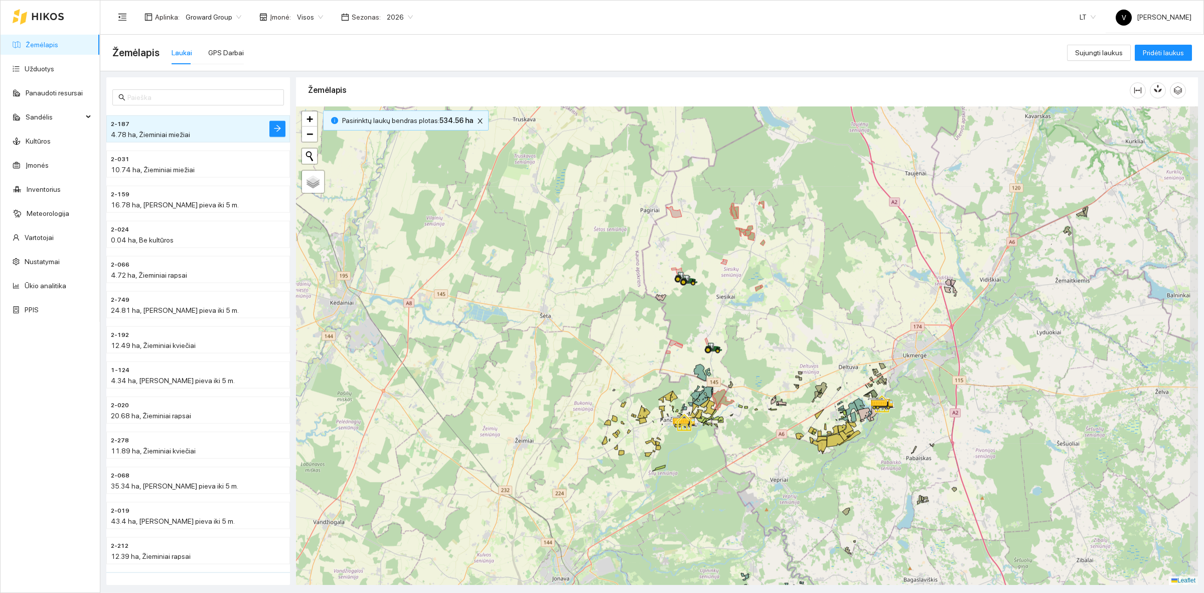
drag, startPoint x: 893, startPoint y: 310, endPoint x: 851, endPoint y: 310, distance: 41.6
click at [851, 310] on div at bounding box center [747, 345] width 902 height 478
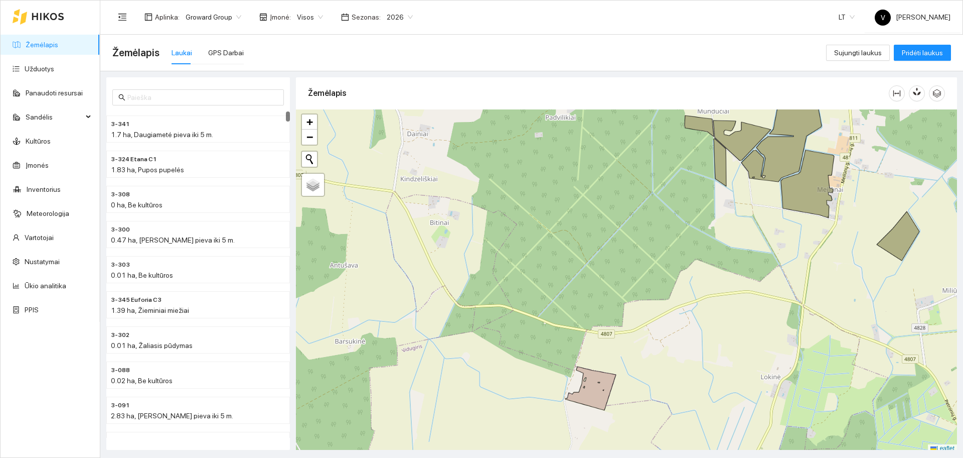
scroll to position [3, 0]
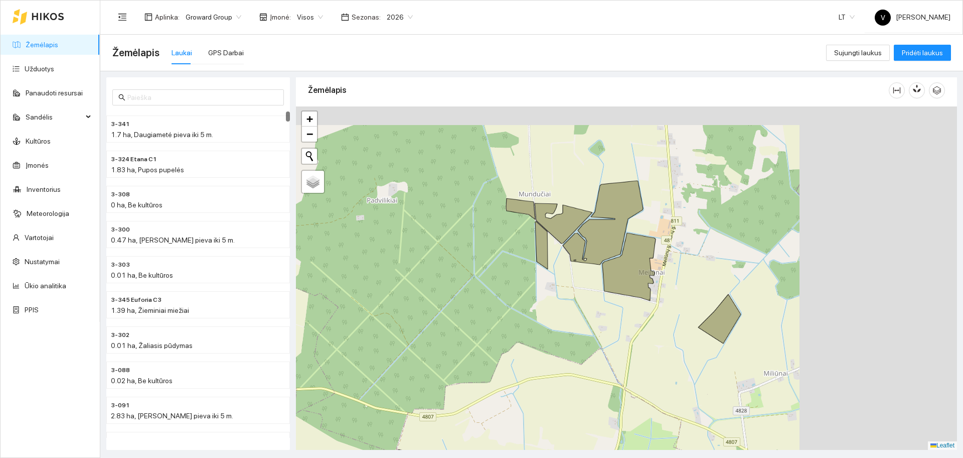
drag, startPoint x: 732, startPoint y: 264, endPoint x: 503, endPoint y: 365, distance: 250.7
click at [503, 365] on div at bounding box center [626, 277] width 661 height 343
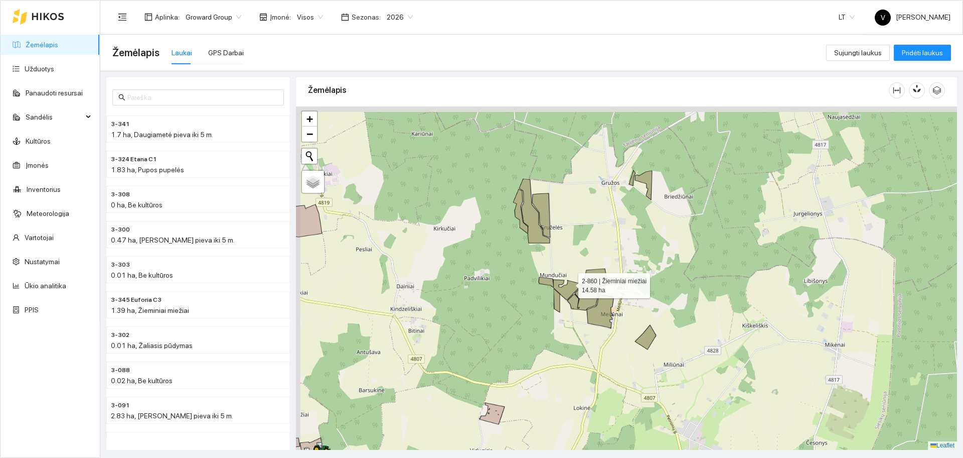
drag, startPoint x: 550, startPoint y: 256, endPoint x: 570, endPoint y: 285, distance: 35.1
click at [570, 285] on icon at bounding box center [567, 289] width 29 height 20
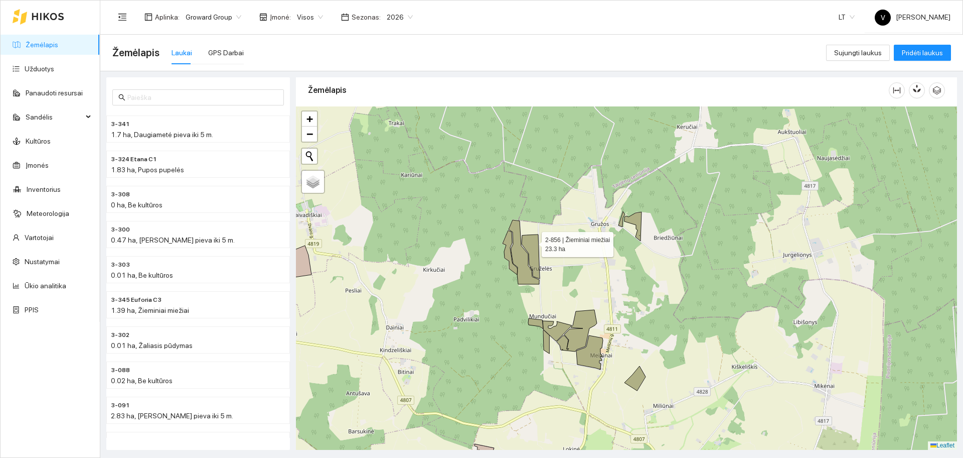
click at [533, 242] on icon at bounding box center [531, 256] width 18 height 44
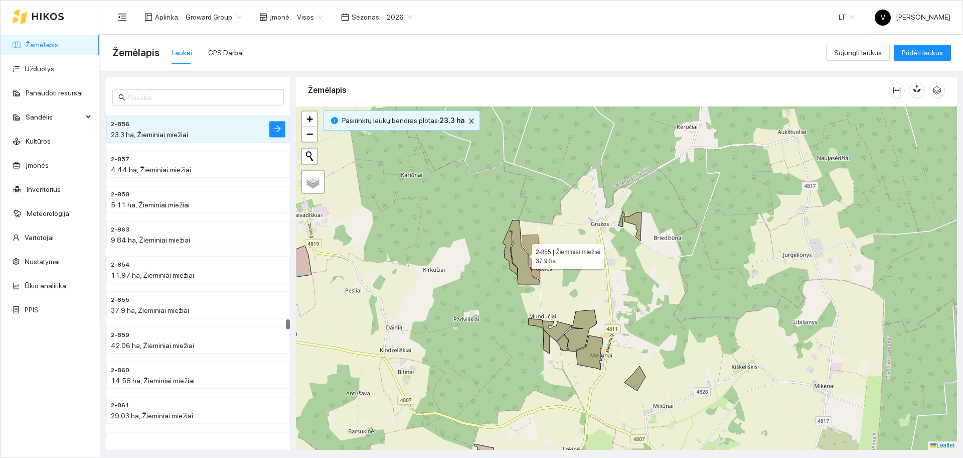
click at [522, 254] on icon at bounding box center [524, 252] width 31 height 64
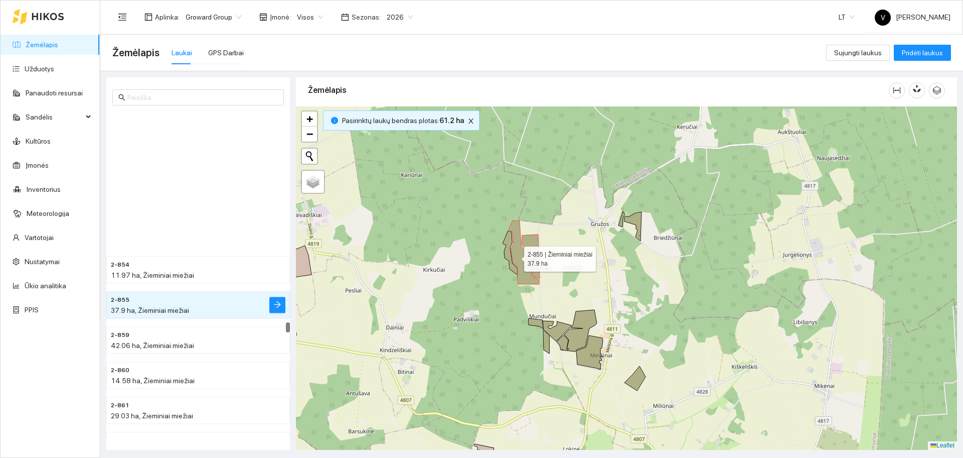
scroll to position [11909, 0]
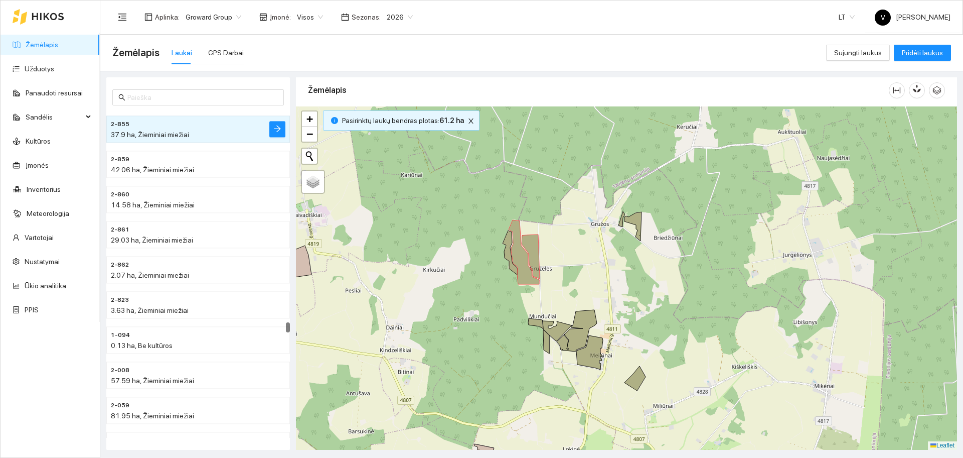
click at [503, 252] on div at bounding box center [626, 277] width 661 height 343
click at [511, 249] on icon at bounding box center [510, 252] width 15 height 44
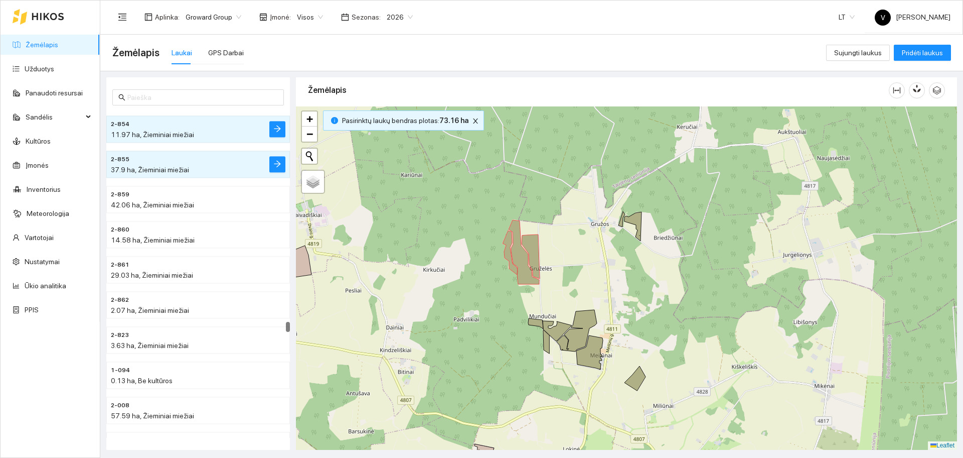
click at [641, 219] on icon at bounding box center [633, 226] width 17 height 29
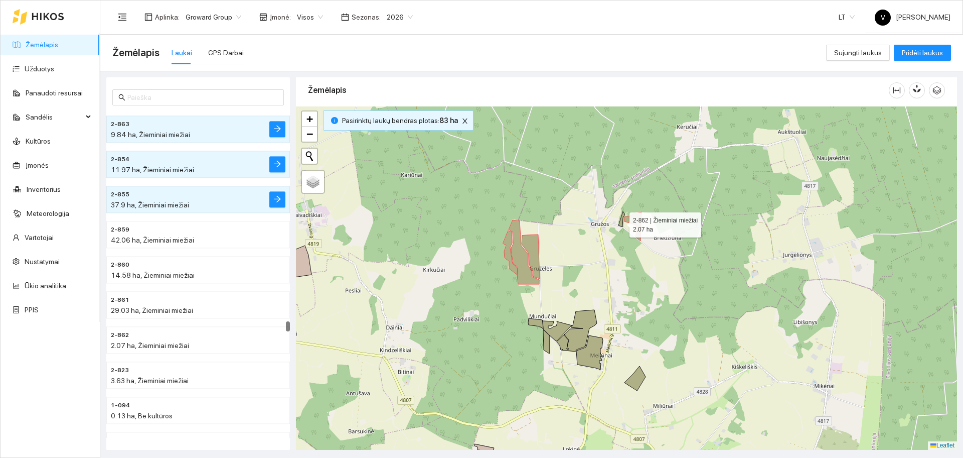
click at [621, 223] on icon at bounding box center [622, 219] width 7 height 16
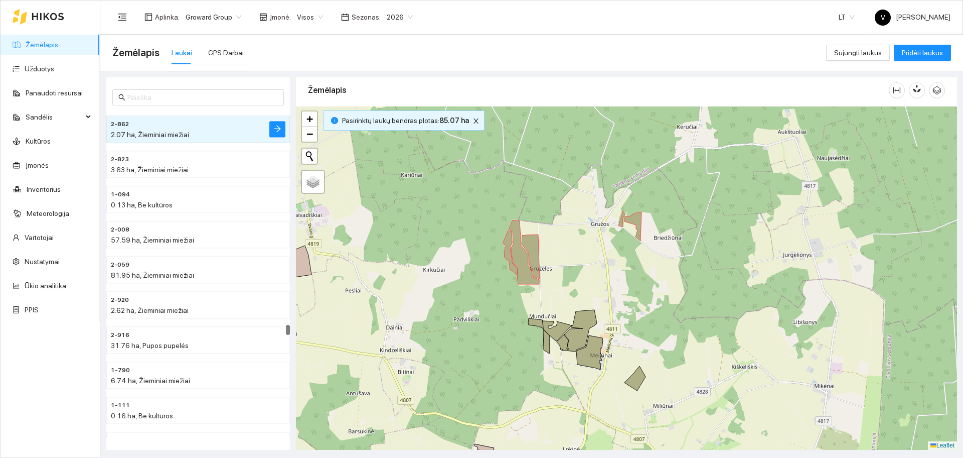
click at [595, 357] on icon at bounding box center [590, 352] width 27 height 34
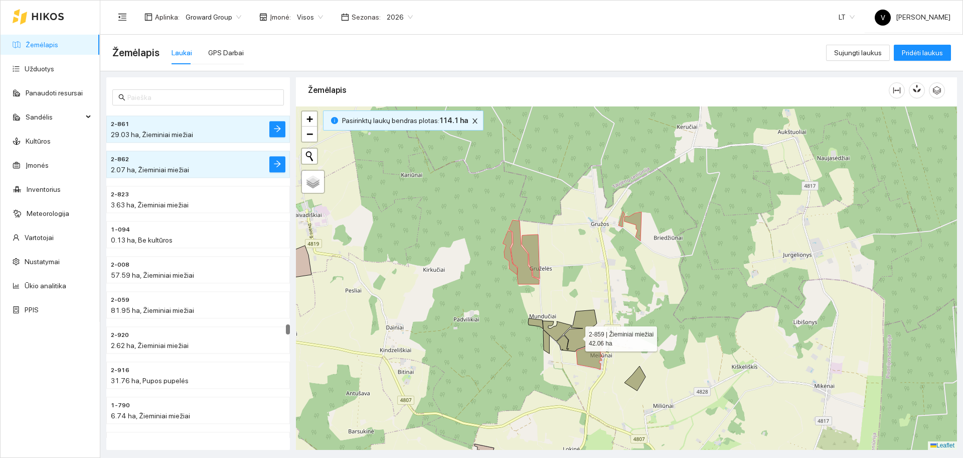
click at [577, 336] on icon at bounding box center [577, 331] width 40 height 42
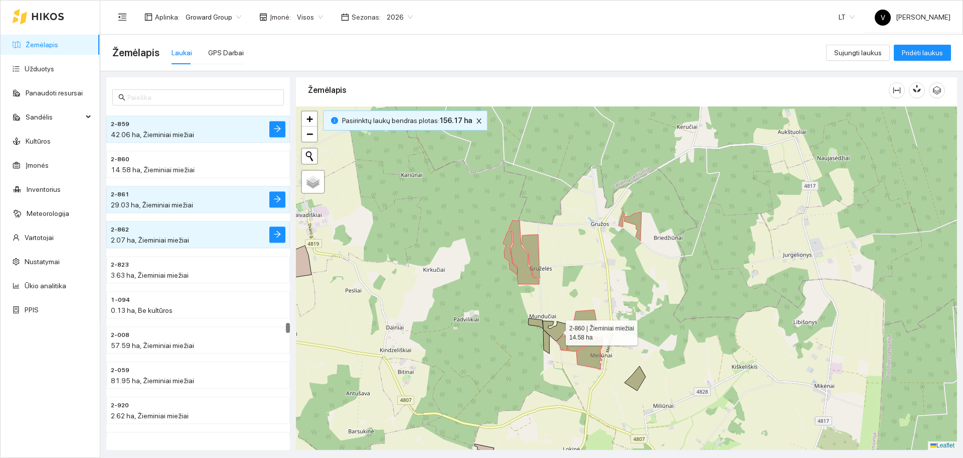
click at [557, 330] on icon at bounding box center [557, 331] width 29 height 20
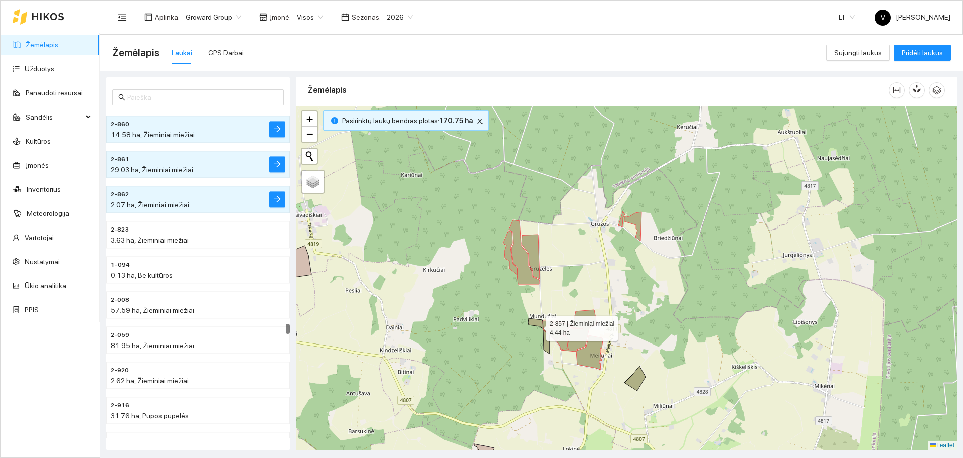
click at [537, 325] on icon at bounding box center [535, 323] width 15 height 11
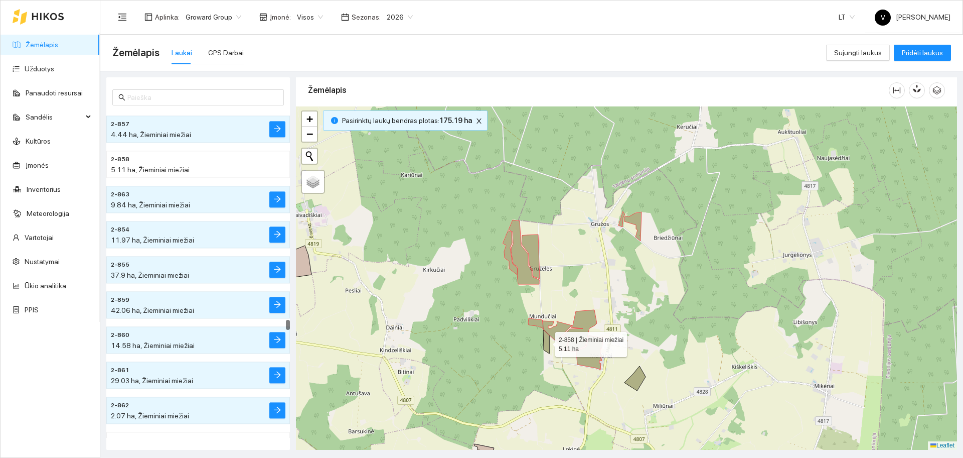
click at [547, 344] on icon at bounding box center [546, 342] width 6 height 24
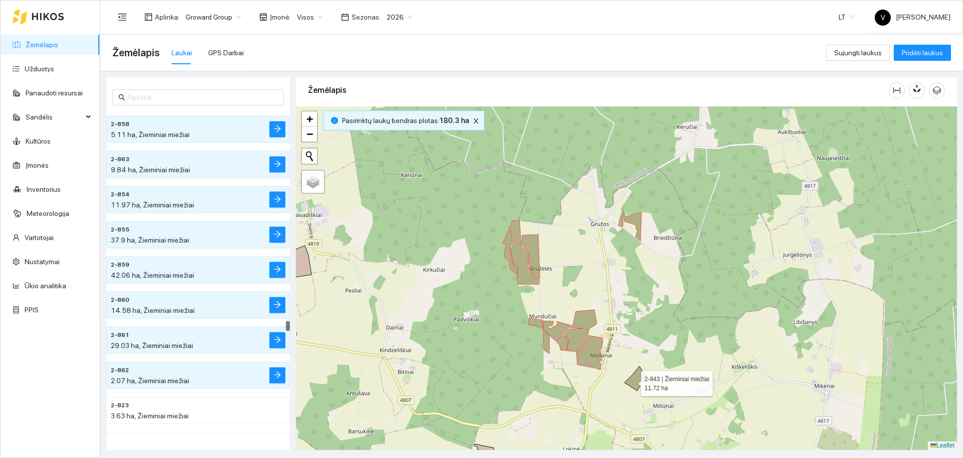
click at [633, 381] on icon at bounding box center [635, 378] width 21 height 25
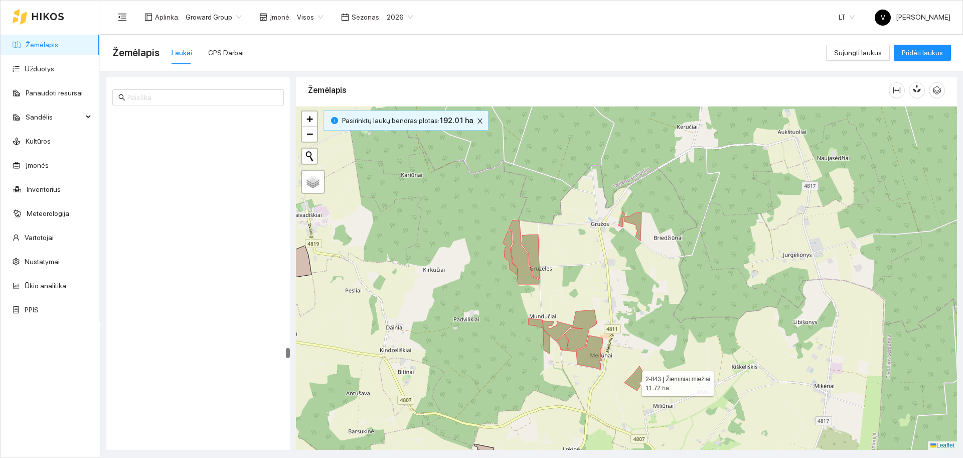
scroll to position [13347, 0]
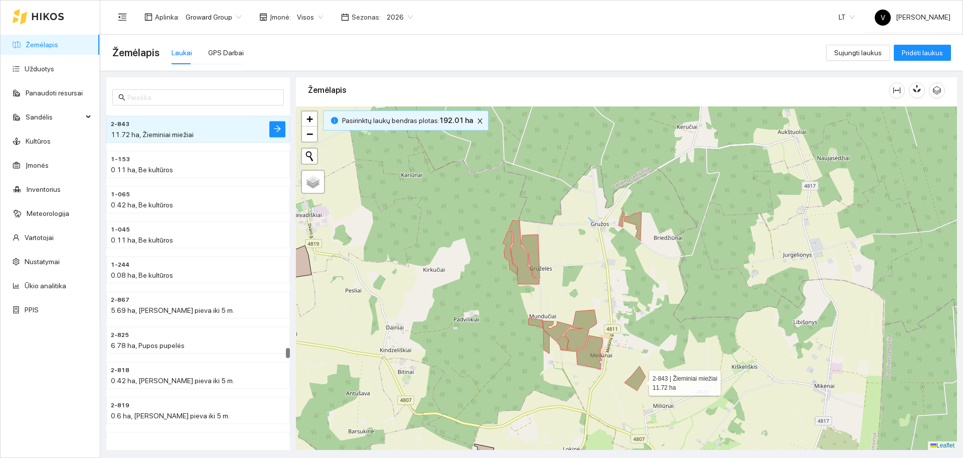
click at [640, 380] on icon at bounding box center [635, 378] width 21 height 25
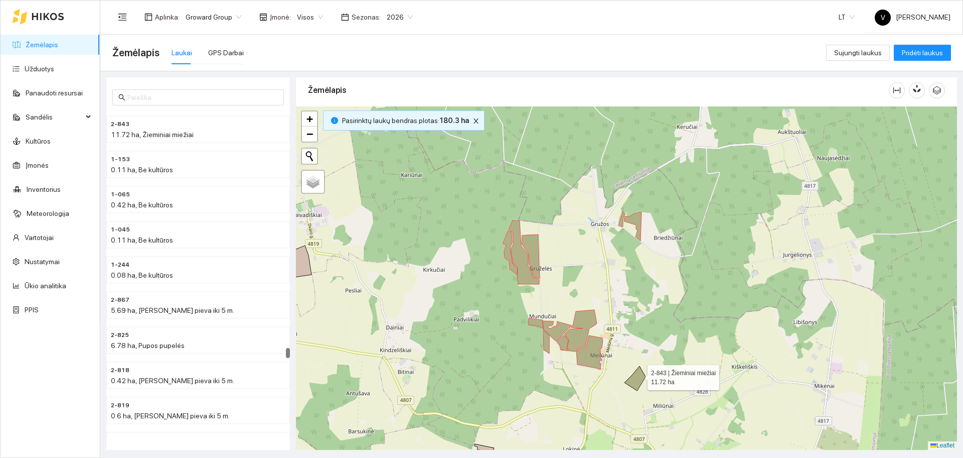
click at [639, 375] on icon at bounding box center [635, 378] width 21 height 25
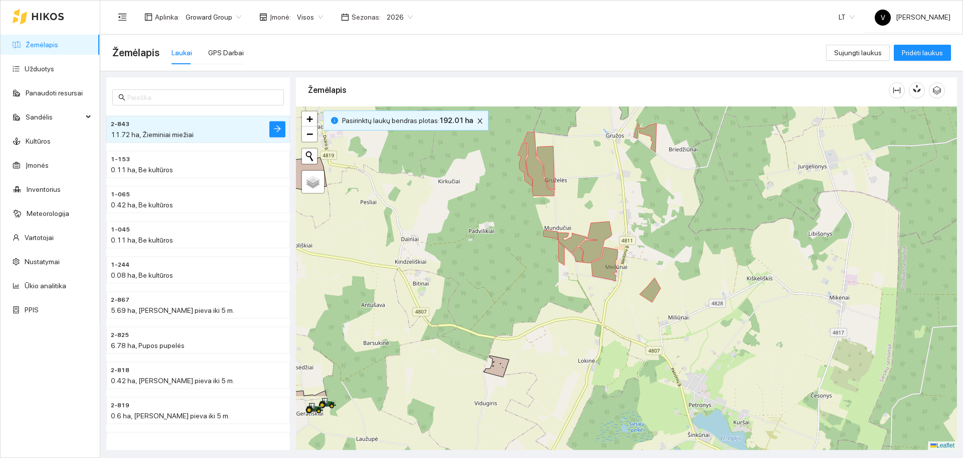
drag, startPoint x: 703, startPoint y: 316, endPoint x: 718, endPoint y: 235, distance: 82.7
click at [718, 235] on div at bounding box center [626, 277] width 661 height 343
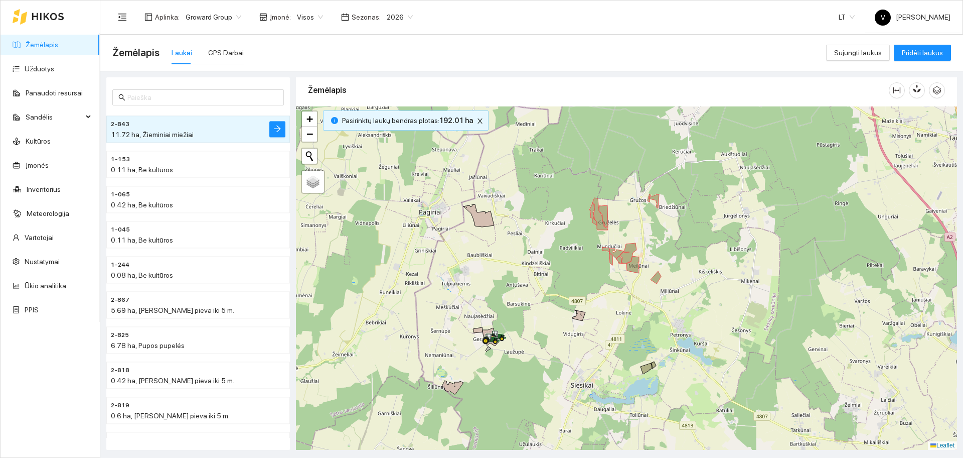
drag, startPoint x: 697, startPoint y: 226, endPoint x: 680, endPoint y: 236, distance: 20.5
click at [680, 236] on div at bounding box center [626, 277] width 661 height 343
click at [648, 366] on icon at bounding box center [647, 368] width 12 height 11
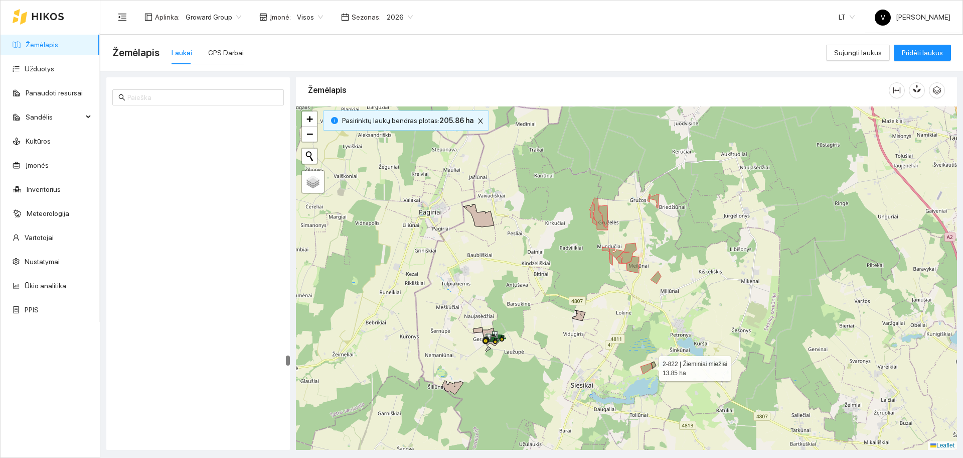
scroll to position [13768, 0]
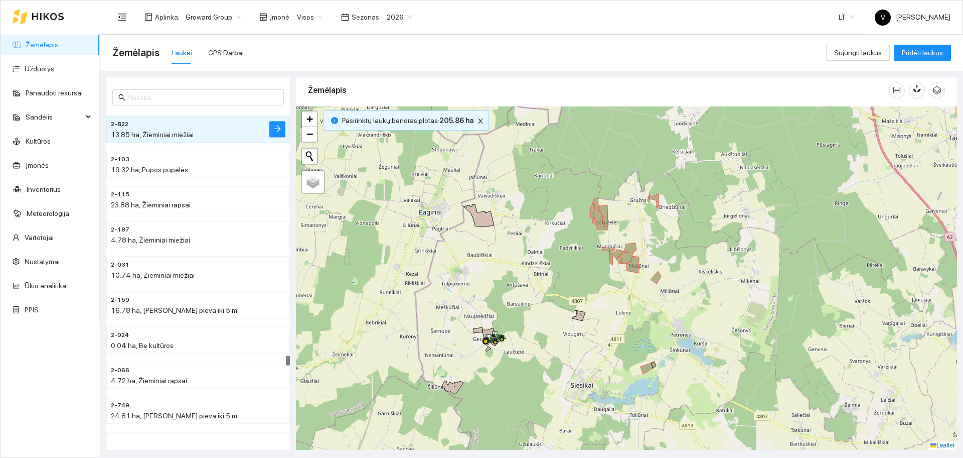
click at [657, 368] on div at bounding box center [626, 277] width 661 height 343
click at [650, 370] on div at bounding box center [626, 277] width 661 height 343
click at [655, 367] on div at bounding box center [626, 277] width 661 height 343
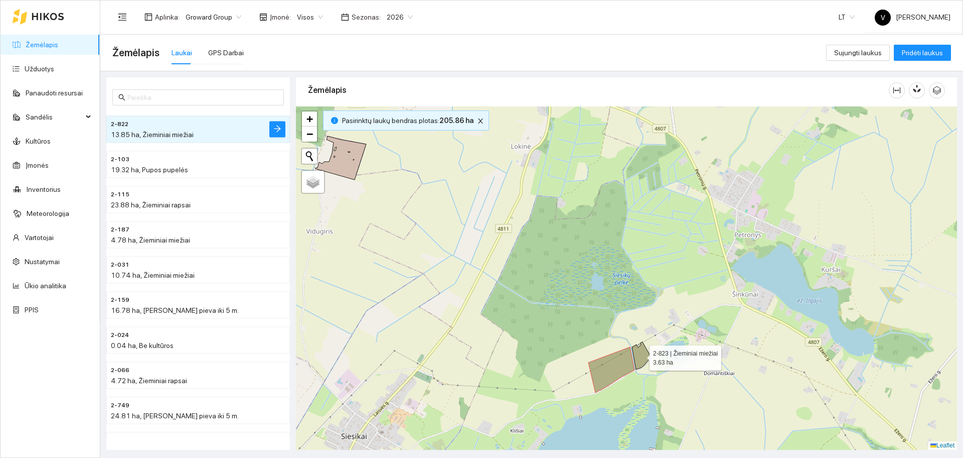
click at [643, 355] on icon at bounding box center [641, 356] width 19 height 28
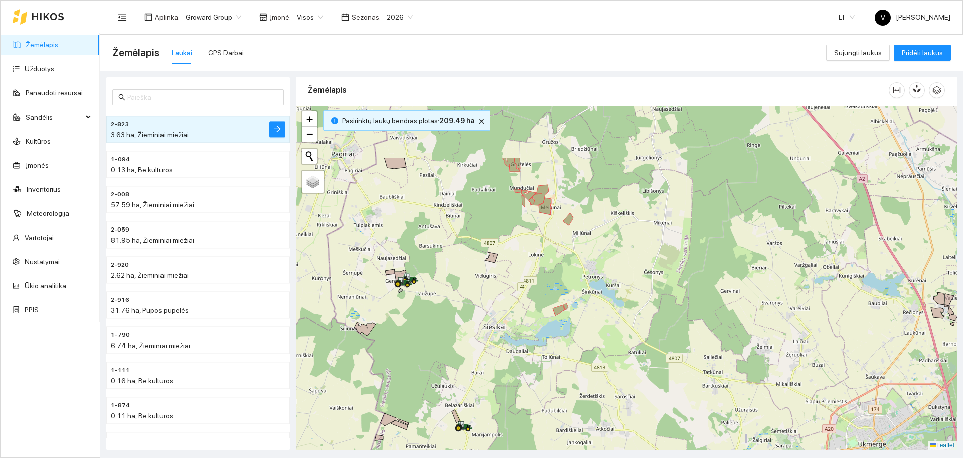
drag, startPoint x: 686, startPoint y: 177, endPoint x: 705, endPoint y: 258, distance: 84.0
click at [704, 259] on div at bounding box center [626, 277] width 661 height 343
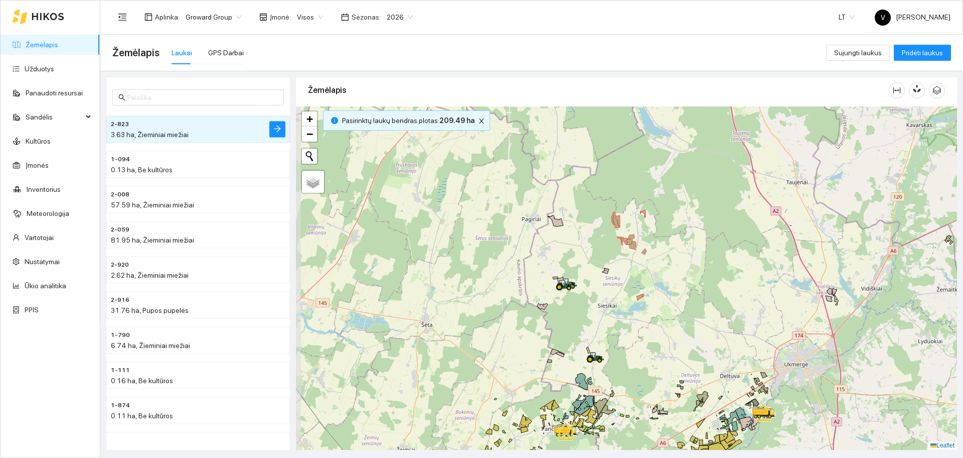
drag, startPoint x: 670, startPoint y: 258, endPoint x: 675, endPoint y: 271, distance: 14.2
click at [675, 271] on div at bounding box center [626, 277] width 661 height 343
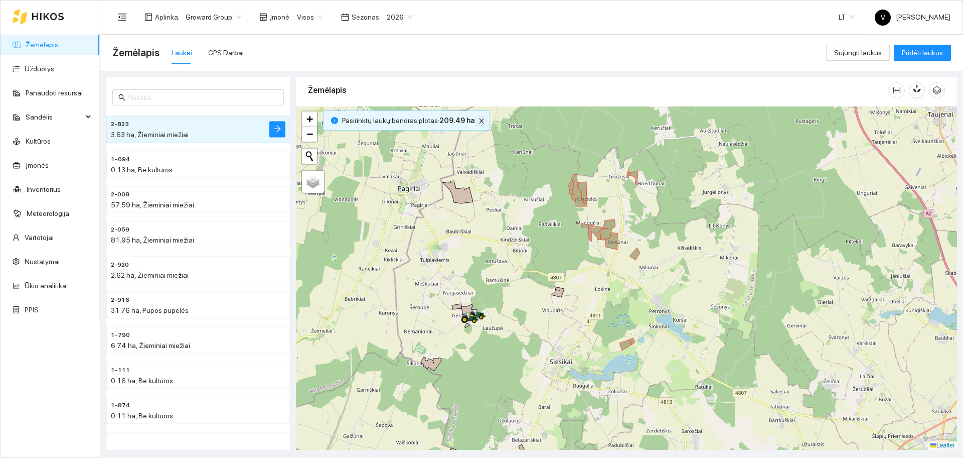
click at [478, 121] on icon "close" at bounding box center [481, 120] width 7 height 7
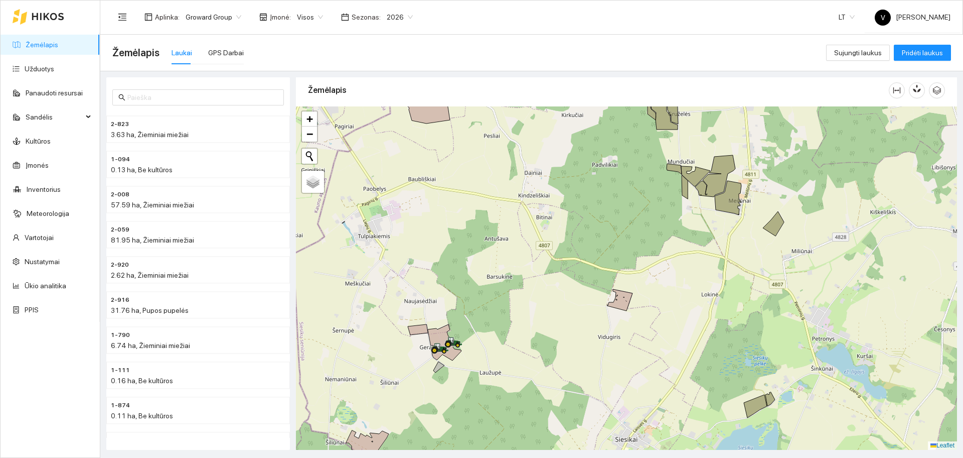
drag, startPoint x: 502, startPoint y: 312, endPoint x: 543, endPoint y: 335, distance: 47.2
click at [543, 335] on div at bounding box center [626, 277] width 661 height 343
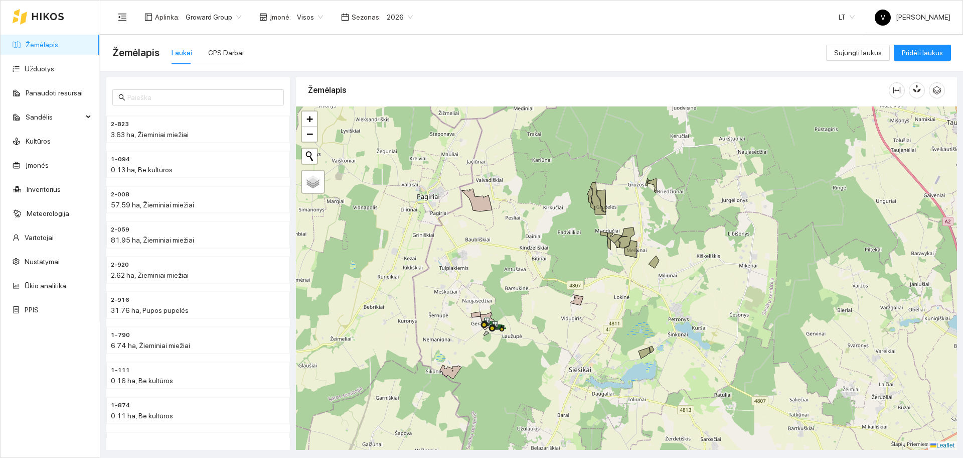
drag, startPoint x: 605, startPoint y: 273, endPoint x: 595, endPoint y: 262, distance: 15.3
click at [595, 262] on div at bounding box center [626, 277] width 661 height 343
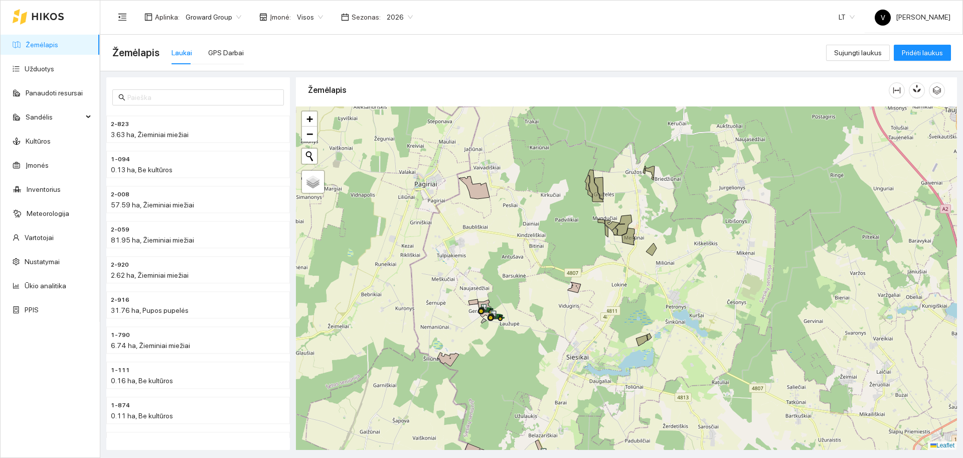
drag, startPoint x: 550, startPoint y: 279, endPoint x: 547, endPoint y: 267, distance: 12.8
click at [547, 267] on div at bounding box center [626, 277] width 661 height 343
drag, startPoint x: 560, startPoint y: 250, endPoint x: 554, endPoint y: 227, distance: 23.7
click at [554, 227] on div at bounding box center [626, 277] width 661 height 343
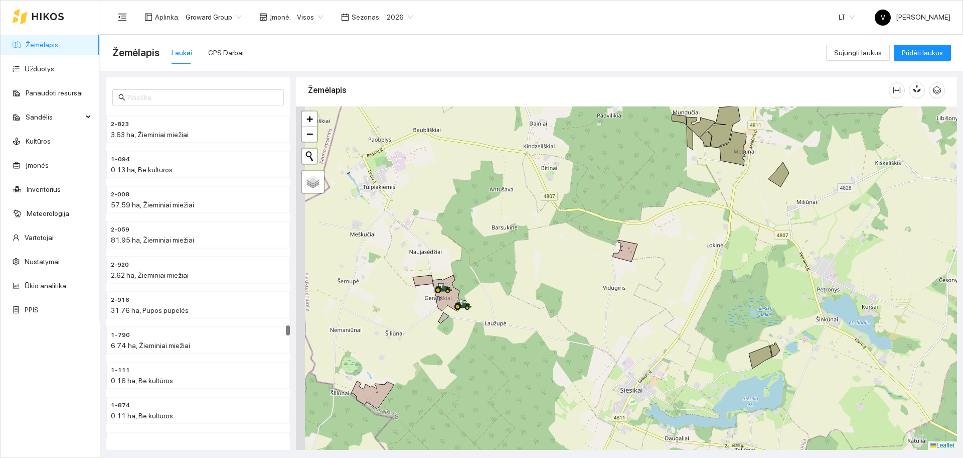
drag, startPoint x: 488, startPoint y: 364, endPoint x: 543, endPoint y: 355, distance: 55.4
click at [543, 355] on div at bounding box center [626, 277] width 661 height 343
click at [419, 279] on icon at bounding box center [423, 280] width 20 height 11
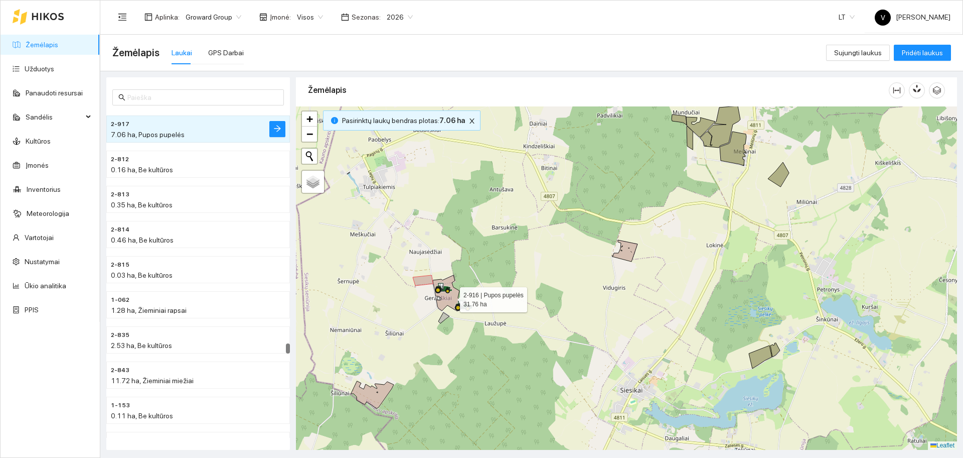
click at [453, 296] on icon at bounding box center [450, 293] width 34 height 36
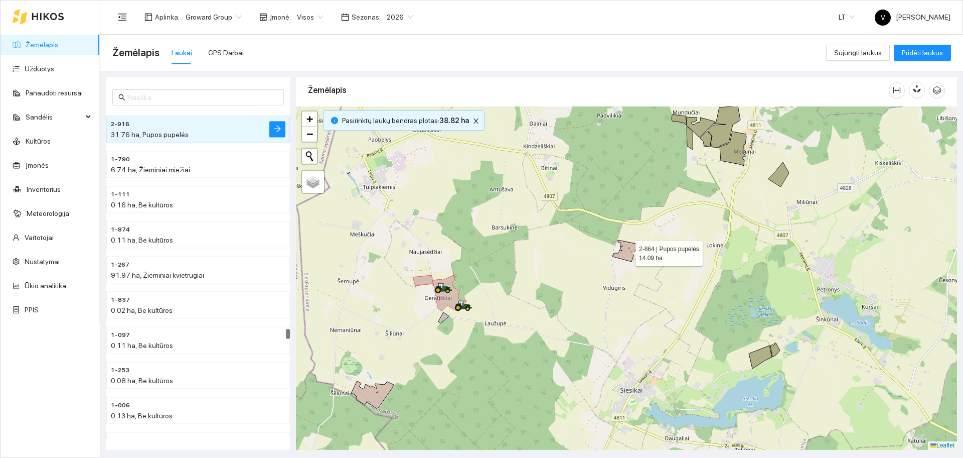
click at [630, 251] on icon at bounding box center [625, 251] width 25 height 22
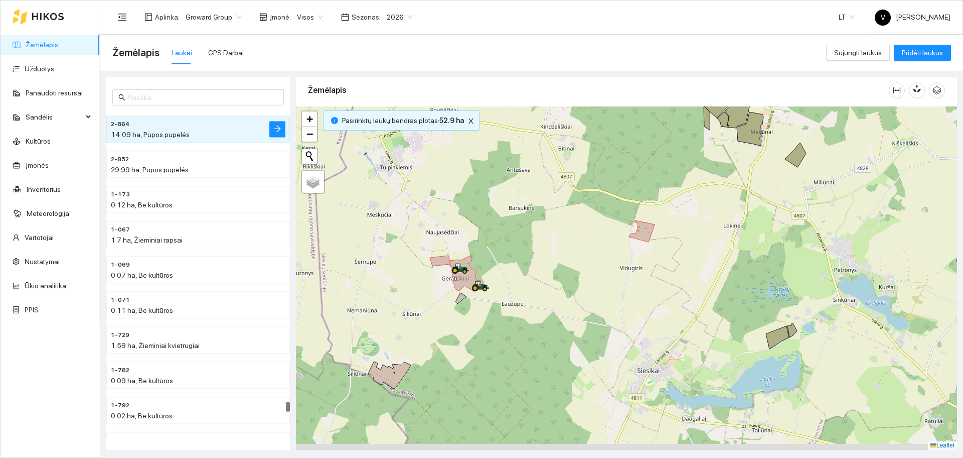
drag, startPoint x: 628, startPoint y: 343, endPoint x: 644, endPoint y: 323, distance: 25.6
click at [644, 323] on div at bounding box center [626, 277] width 661 height 343
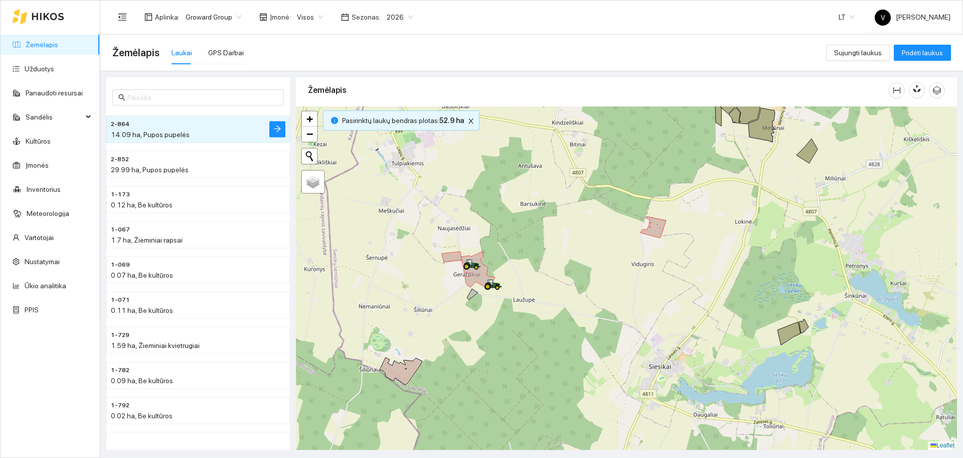
drag, startPoint x: 542, startPoint y: 277, endPoint x: 553, endPoint y: 273, distance: 12.2
click at [553, 273] on div at bounding box center [626, 277] width 661 height 343
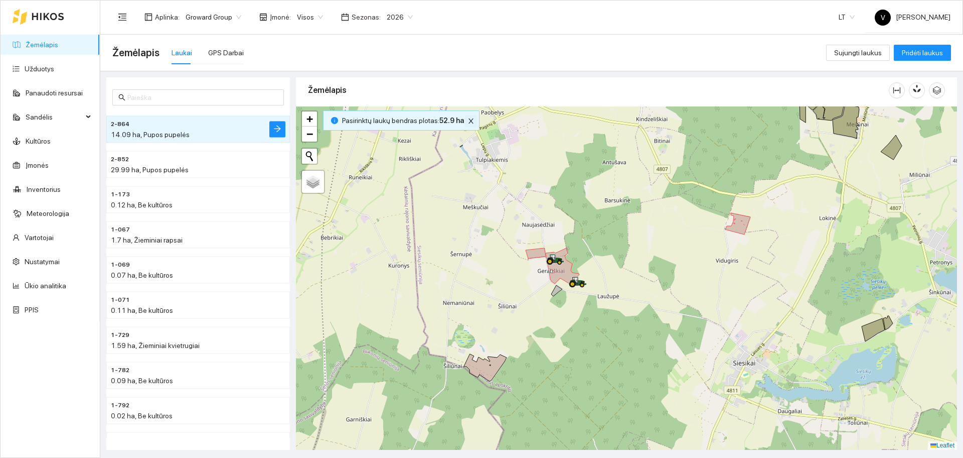
click at [469, 120] on icon "close" at bounding box center [471, 120] width 7 height 7
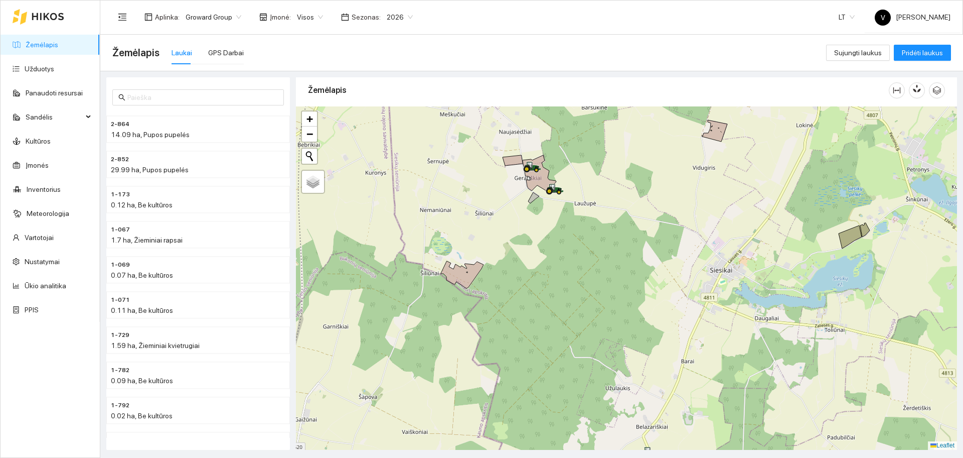
drag, startPoint x: 626, startPoint y: 278, endPoint x: 603, endPoint y: 186, distance: 95.7
click at [603, 186] on div at bounding box center [626, 277] width 661 height 343
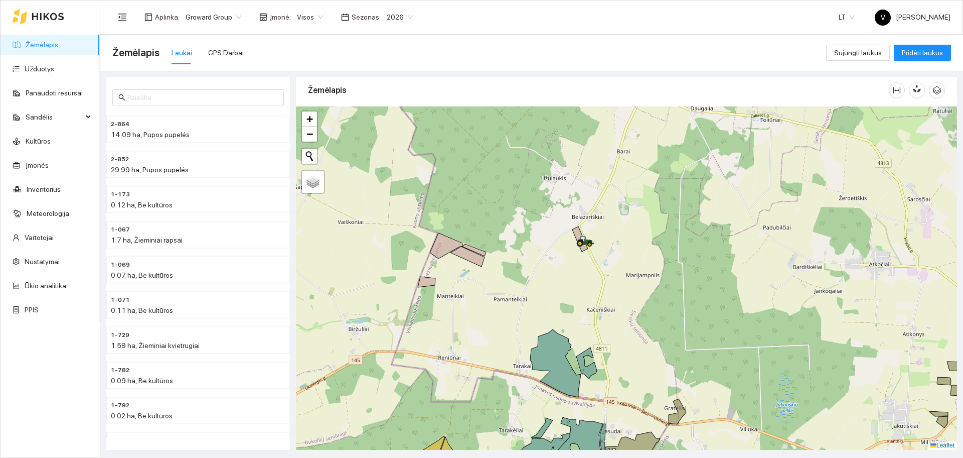
drag, startPoint x: 601, startPoint y: 221, endPoint x: 671, endPoint y: 232, distance: 71.1
click at [677, 227] on div at bounding box center [626, 277] width 661 height 343
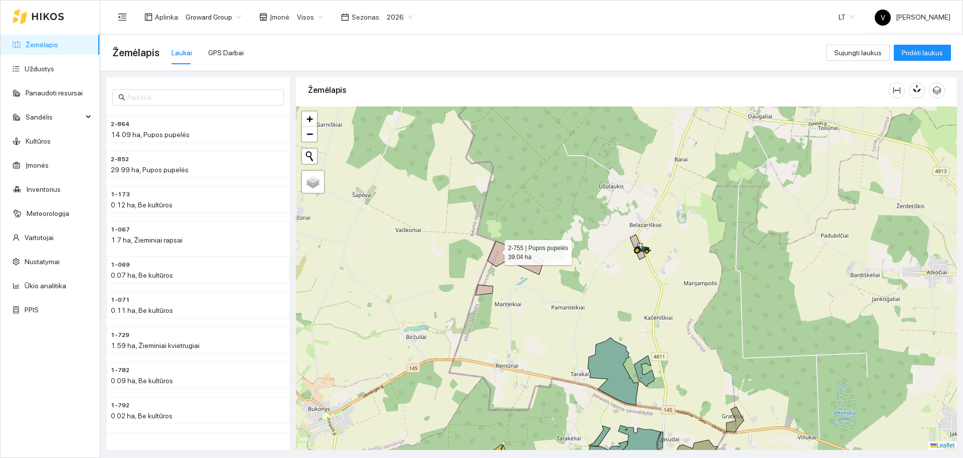
click at [497, 250] on icon at bounding box center [516, 258] width 56 height 34
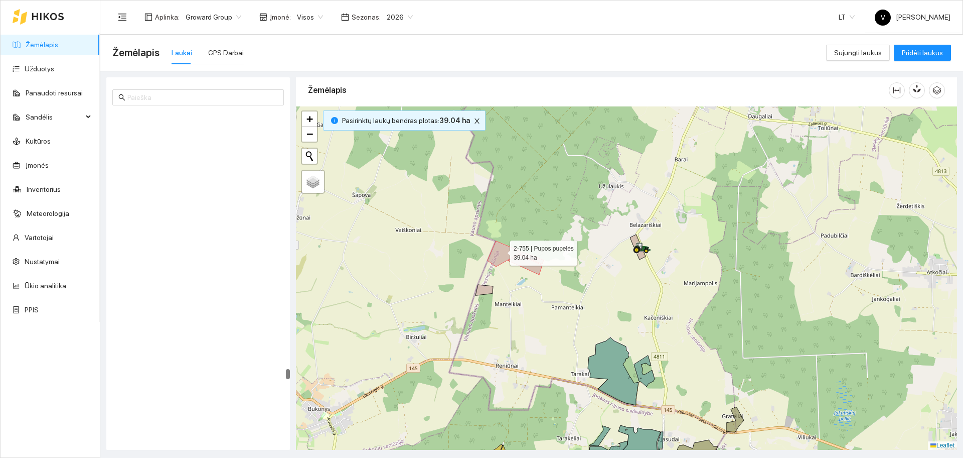
scroll to position [14542, 0]
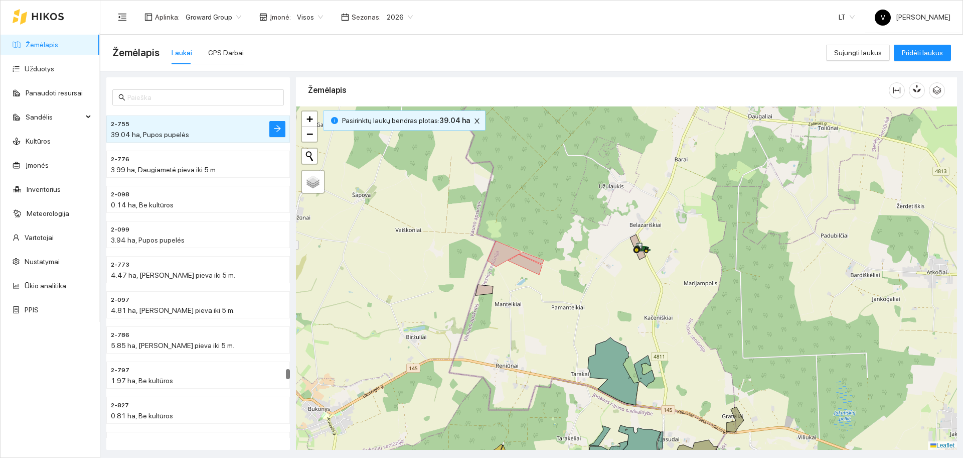
click at [483, 295] on div at bounding box center [626, 277] width 661 height 343
click at [486, 291] on icon at bounding box center [485, 290] width 18 height 11
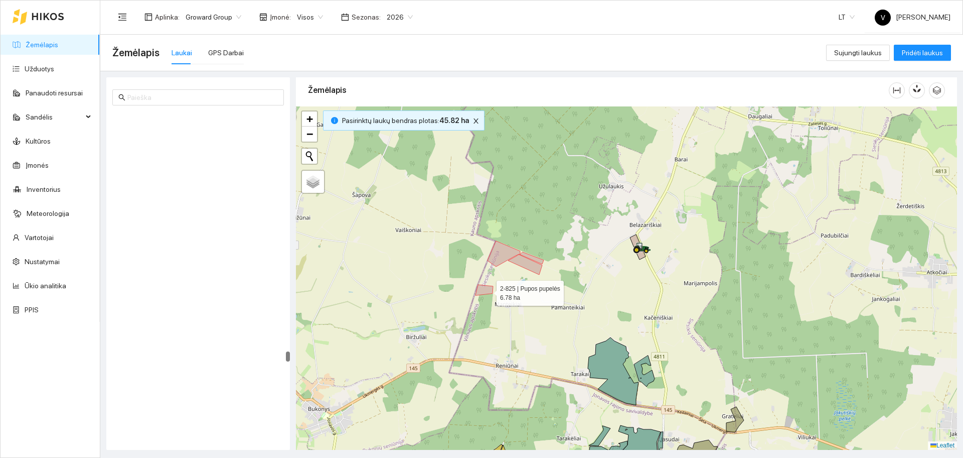
scroll to position [13559, 0]
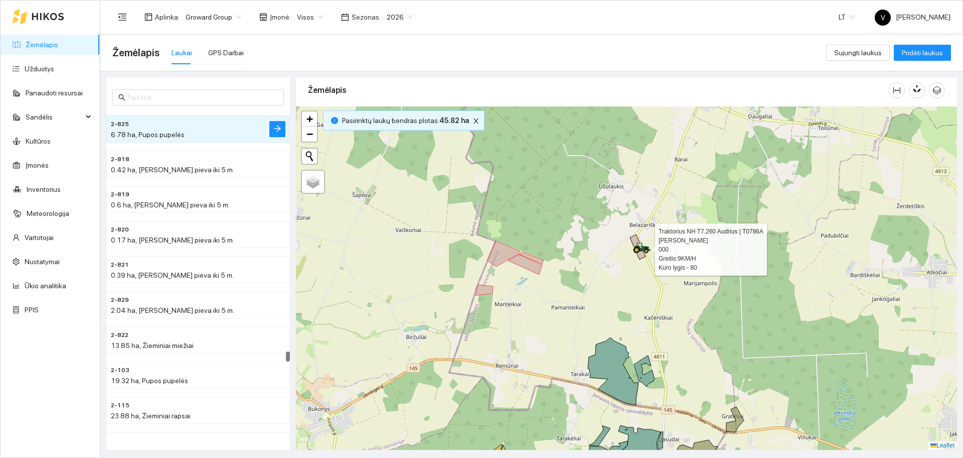
click at [636, 240] on div at bounding box center [636, 252] width 6 height 25
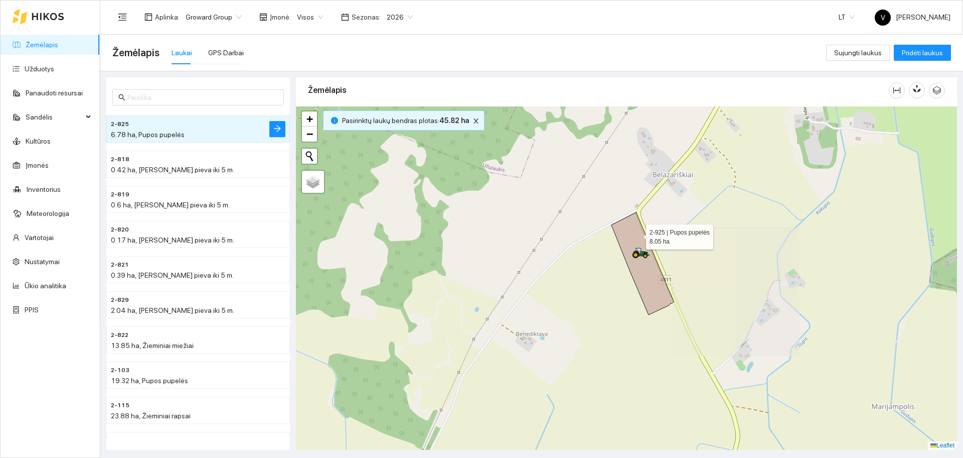
click at [638, 232] on icon at bounding box center [643, 263] width 62 height 102
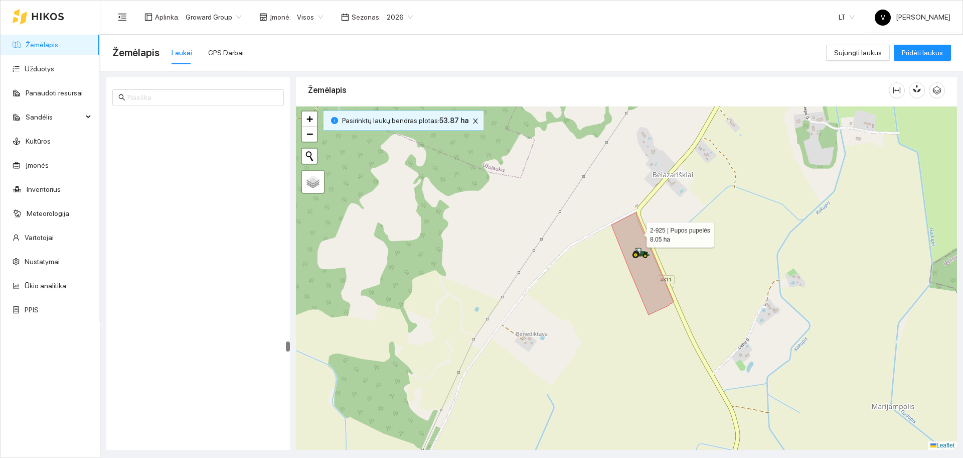
scroll to position [12998, 0]
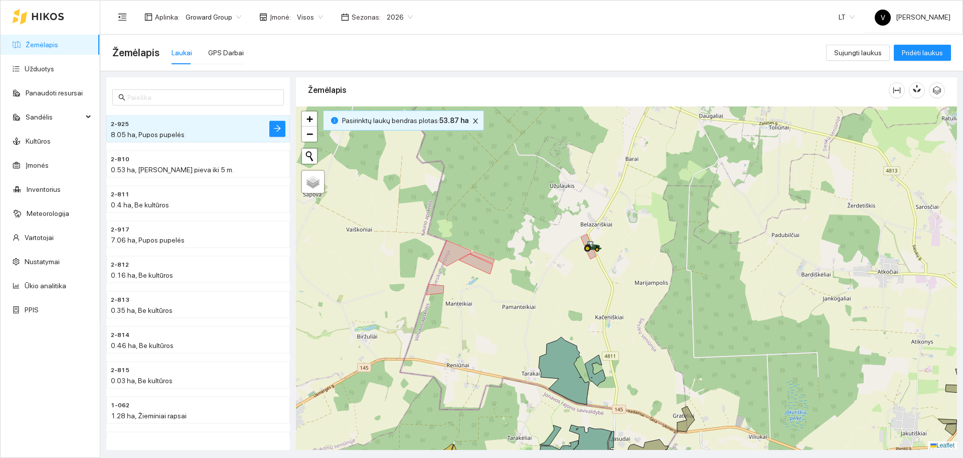
drag, startPoint x: 647, startPoint y: 294, endPoint x: 604, endPoint y: 296, distance: 43.7
click at [604, 296] on div at bounding box center [626, 277] width 661 height 343
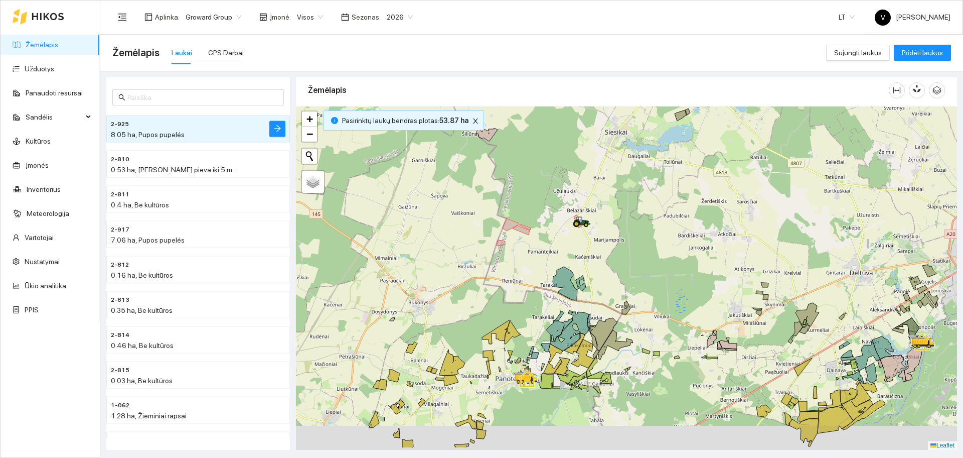
drag, startPoint x: 638, startPoint y: 333, endPoint x: 617, endPoint y: 262, distance: 73.3
click at [619, 264] on div at bounding box center [626, 277] width 661 height 343
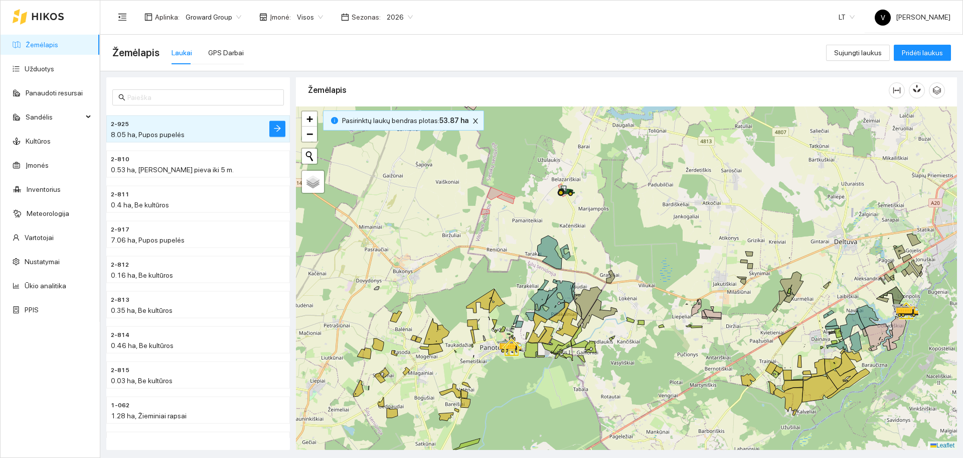
drag, startPoint x: 602, startPoint y: 299, endPoint x: 603, endPoint y: 260, distance: 38.6
click at [604, 260] on div at bounding box center [626, 277] width 661 height 343
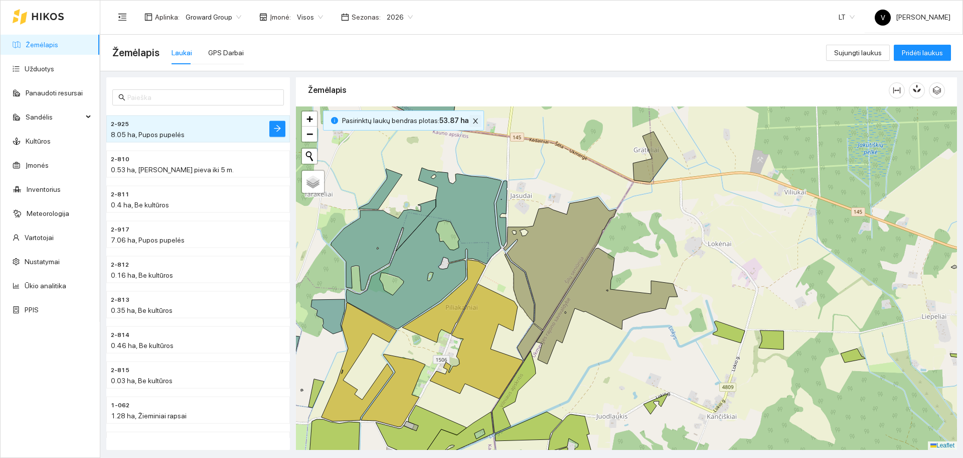
click at [473, 123] on icon "close" at bounding box center [475, 120] width 5 height 5
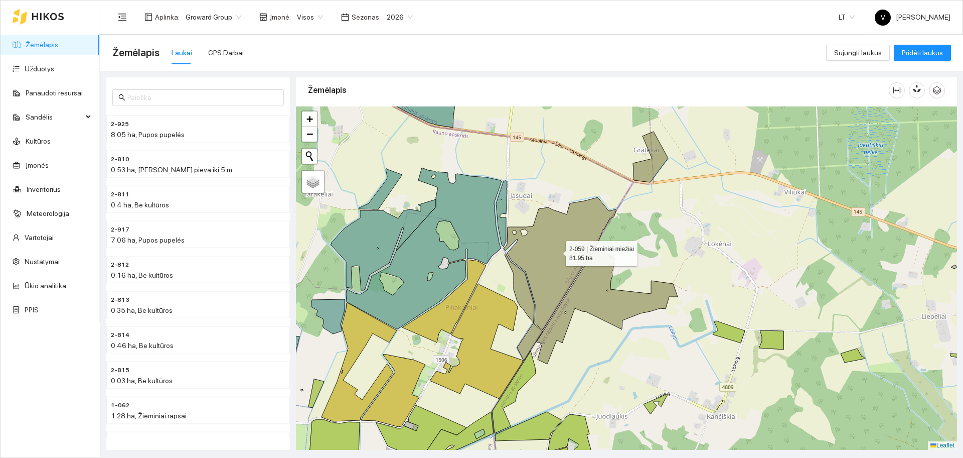
click at [544, 247] on icon at bounding box center [560, 263] width 113 height 132
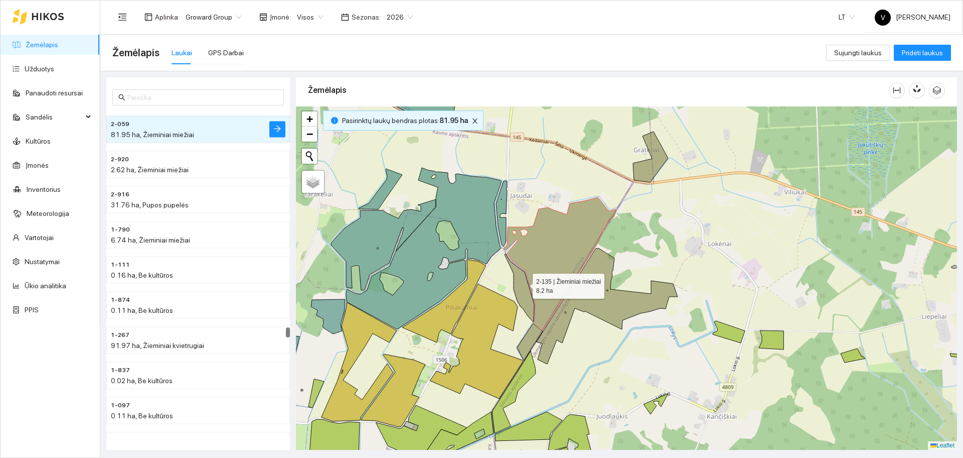
click at [523, 286] on icon at bounding box center [520, 287] width 30 height 68
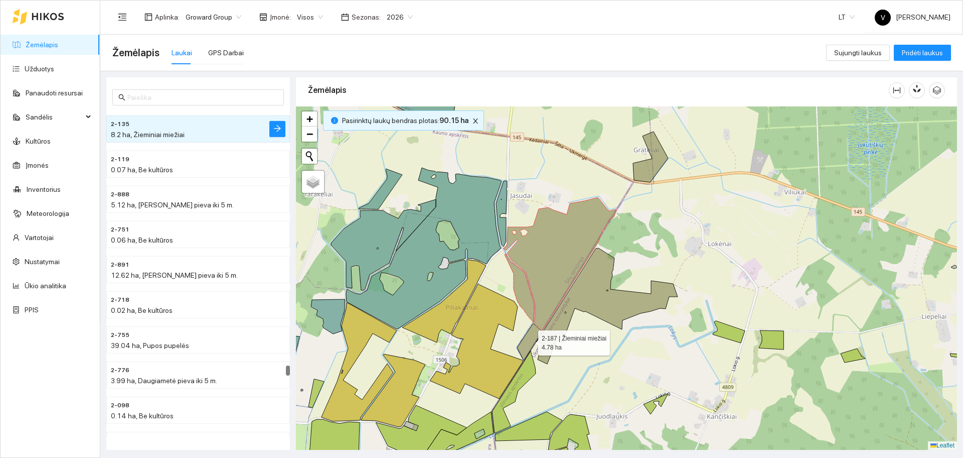
click at [529, 340] on icon at bounding box center [530, 341] width 26 height 37
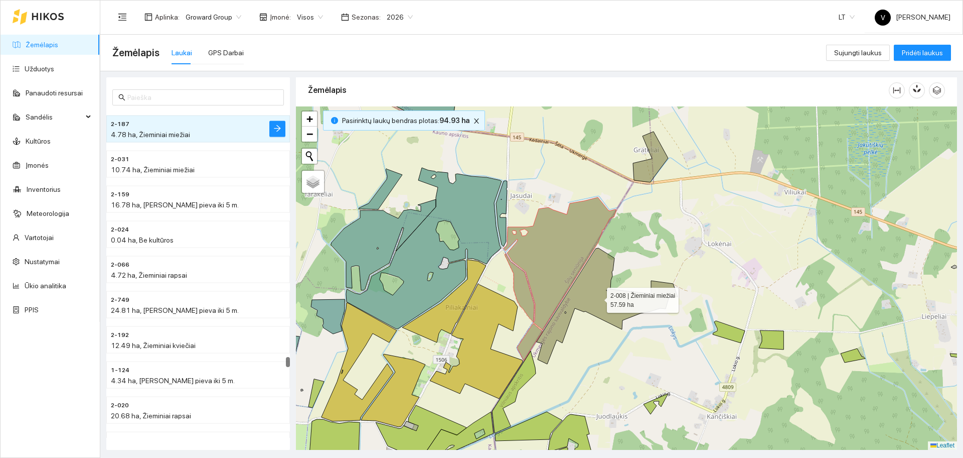
click at [598, 295] on icon at bounding box center [607, 306] width 141 height 116
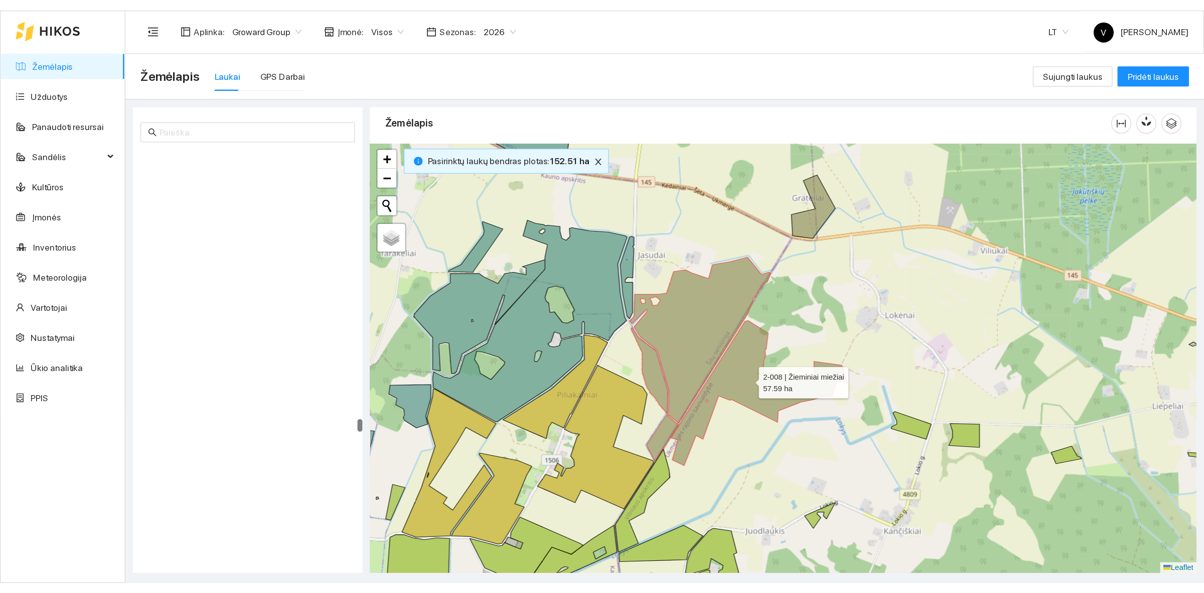
scroll to position [12155, 0]
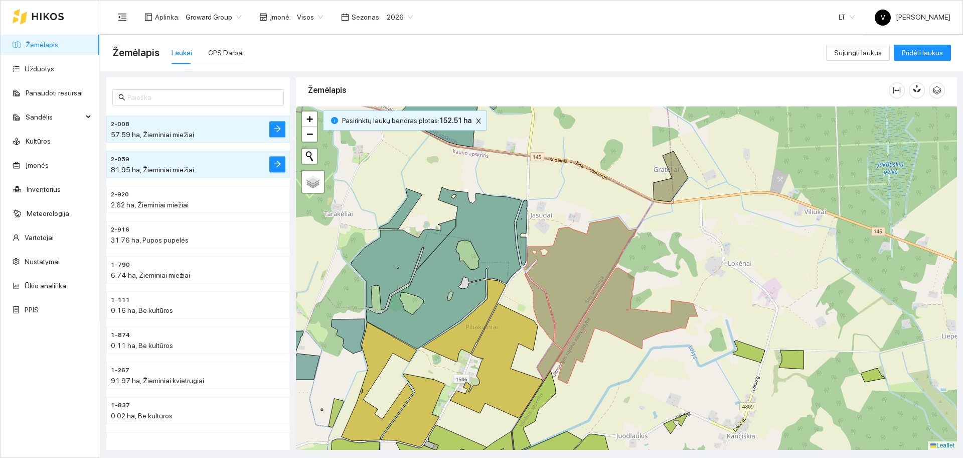
drag, startPoint x: 731, startPoint y: 274, endPoint x: 749, endPoint y: 289, distance: 22.5
click at [749, 289] on div at bounding box center [626, 277] width 661 height 343
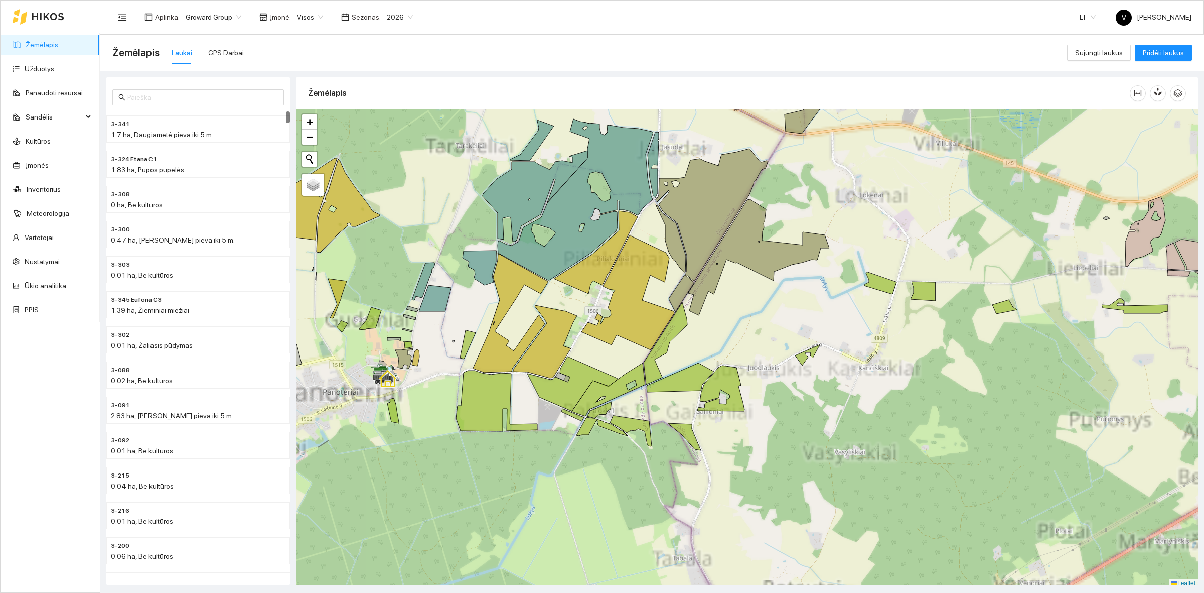
scroll to position [3, 0]
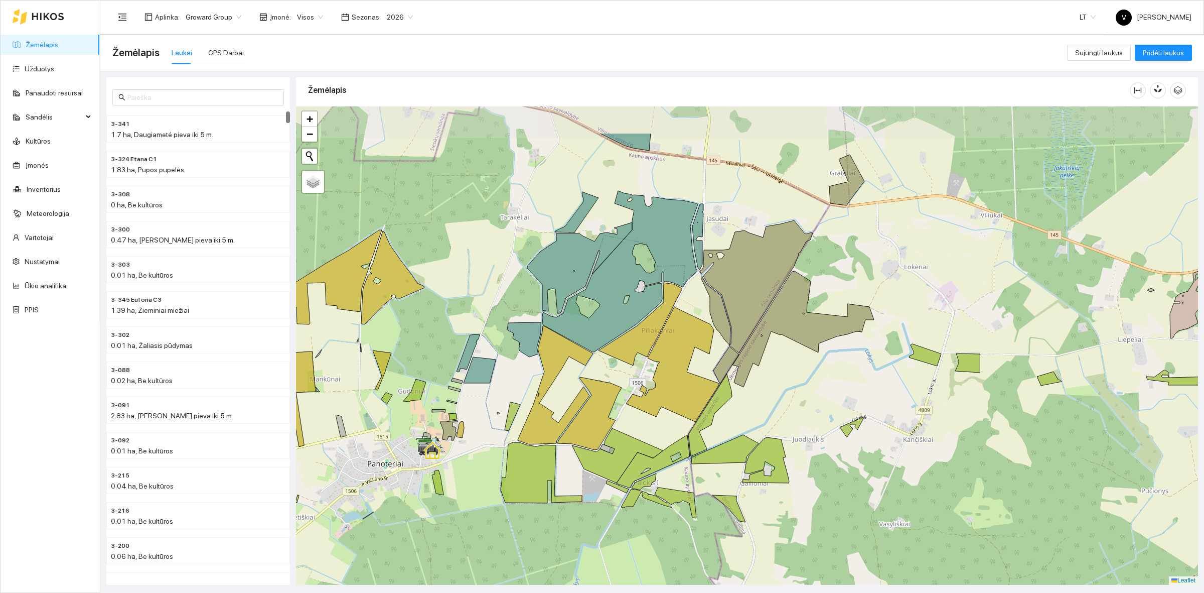
drag, startPoint x: 736, startPoint y: 297, endPoint x: 781, endPoint y: 371, distance: 87.1
click at [781, 371] on div at bounding box center [747, 345] width 902 height 478
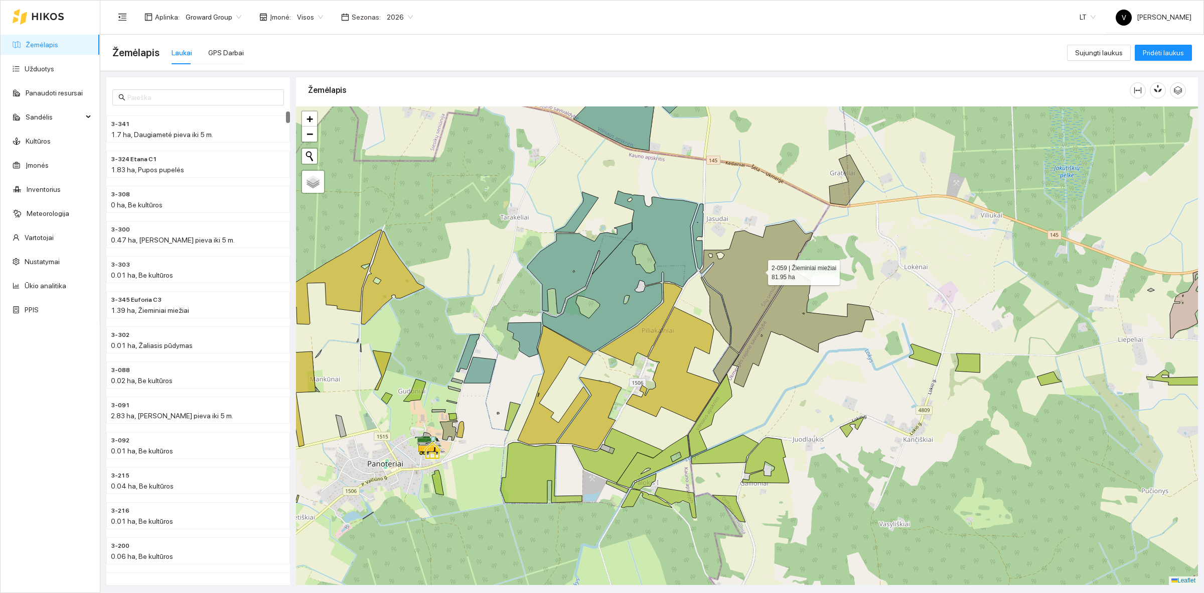
drag, startPoint x: 759, startPoint y: 270, endPoint x: 732, endPoint y: 290, distance: 34.1
click at [759, 270] on icon at bounding box center [756, 286] width 113 height 132
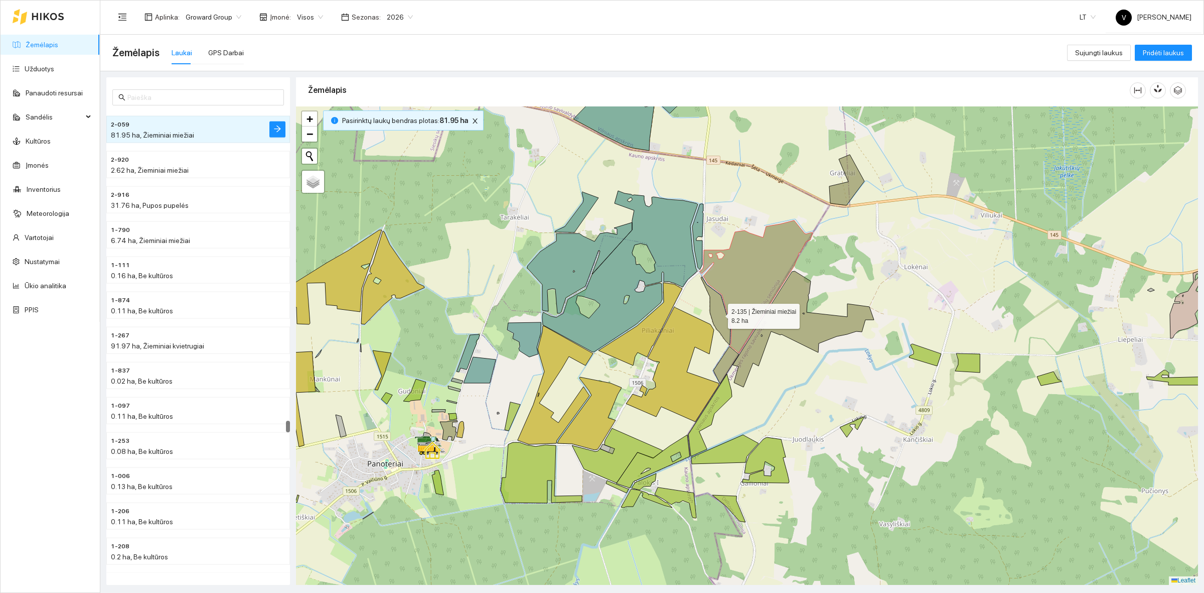
click at [721, 307] on icon at bounding box center [716, 310] width 30 height 68
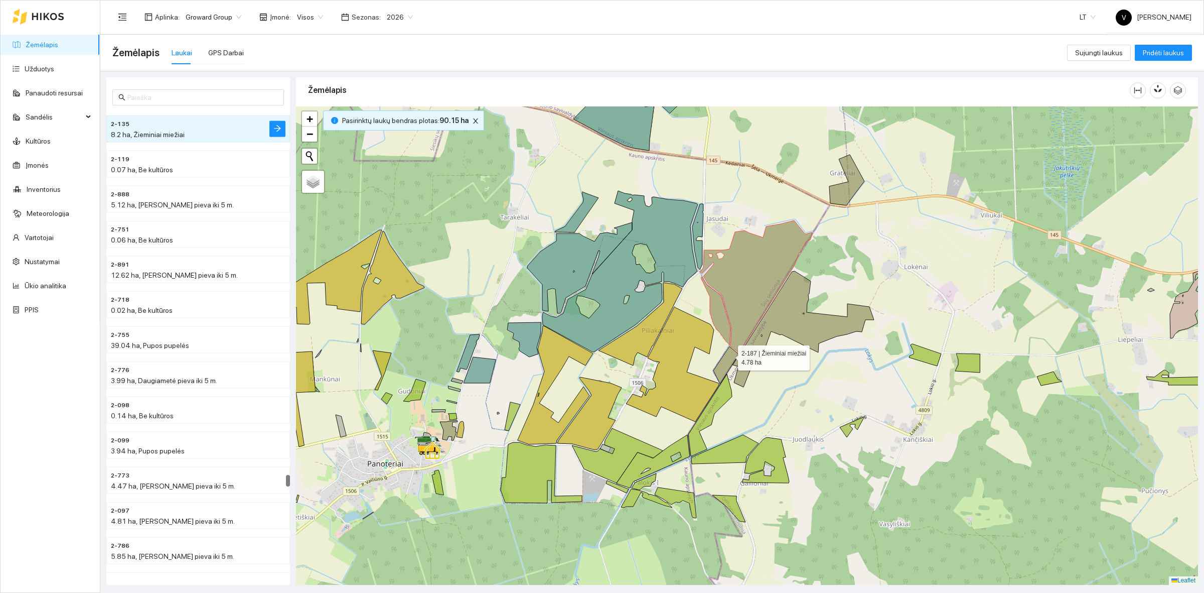
click at [729, 355] on icon at bounding box center [727, 364] width 26 height 37
click at [803, 303] on icon at bounding box center [803, 329] width 141 height 116
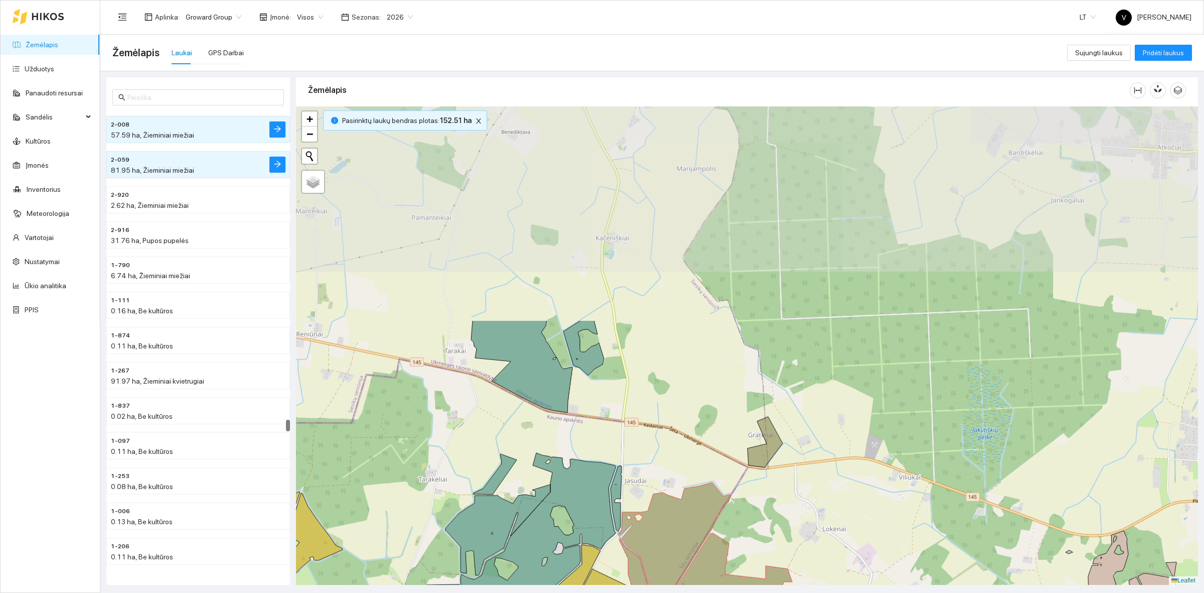
drag, startPoint x: 706, startPoint y: 209, endPoint x: 645, endPoint y: 436, distance: 234.4
click at [645, 436] on div at bounding box center [747, 345] width 902 height 478
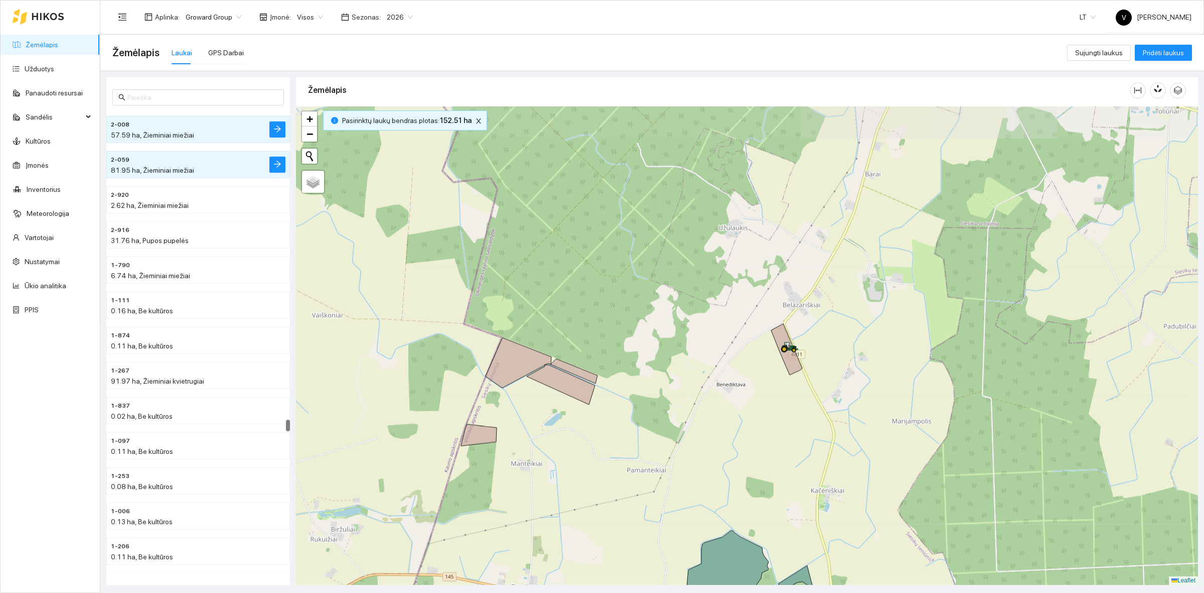
drag, startPoint x: 626, startPoint y: 264, endPoint x: 836, endPoint y: 476, distance: 298.4
click at [836, 476] on div at bounding box center [747, 345] width 902 height 478
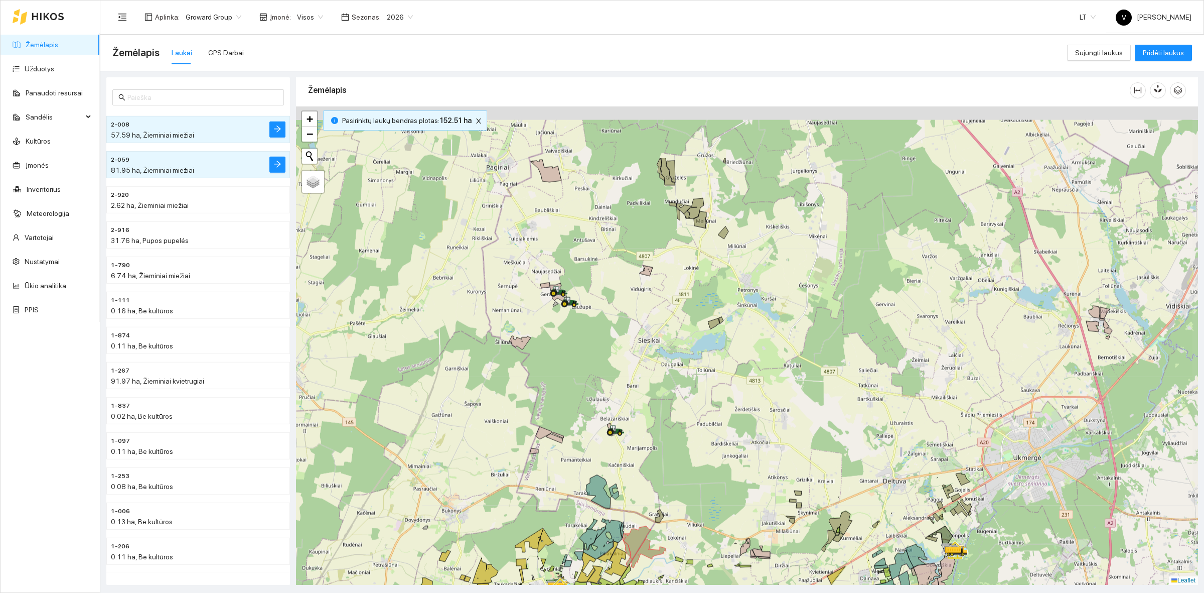
drag, startPoint x: 624, startPoint y: 234, endPoint x: 578, endPoint y: 340, distance: 114.8
click at [578, 340] on div at bounding box center [747, 345] width 902 height 478
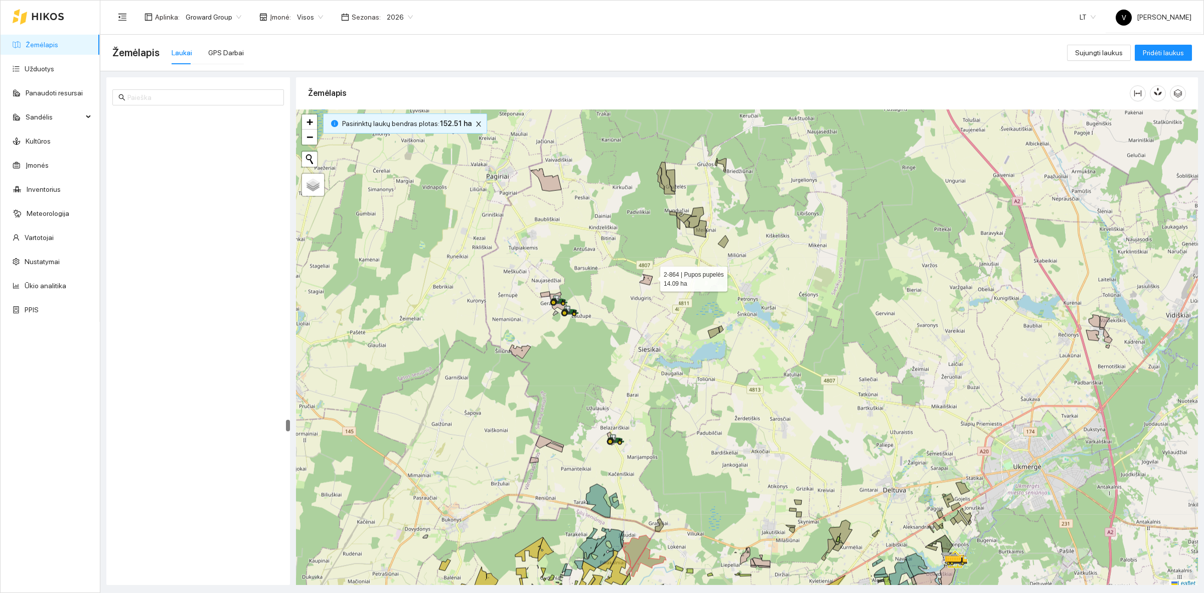
scroll to position [3, 0]
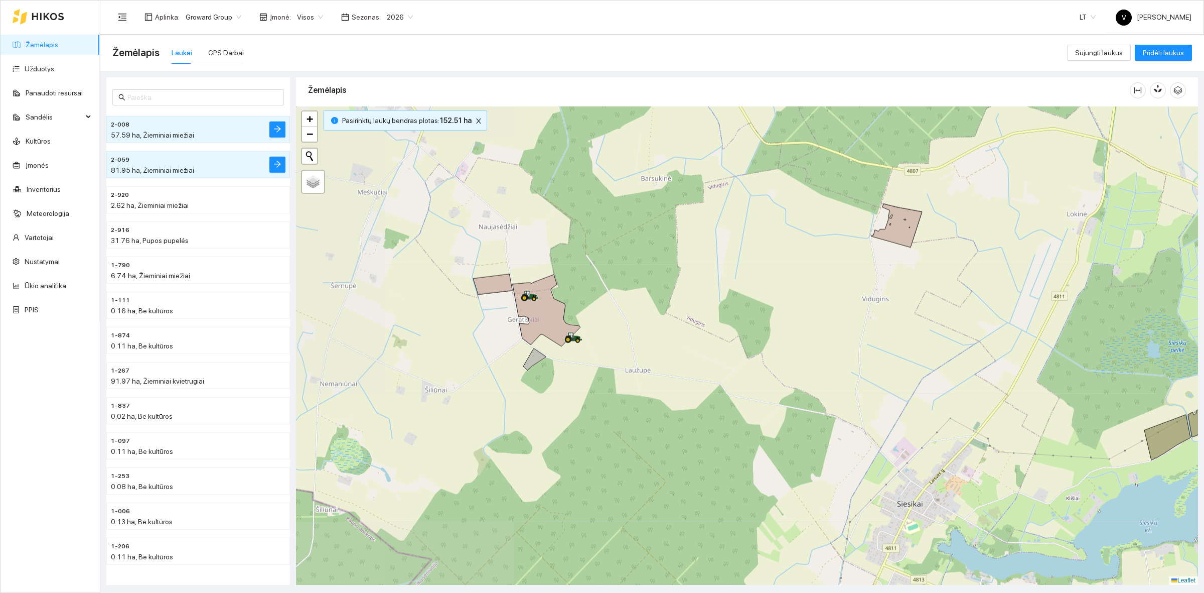
drag, startPoint x: 475, startPoint y: 295, endPoint x: 741, endPoint y: 234, distance: 272.8
click at [741, 234] on div at bounding box center [747, 345] width 902 height 478
click at [478, 118] on icon "close" at bounding box center [478, 120] width 7 height 7
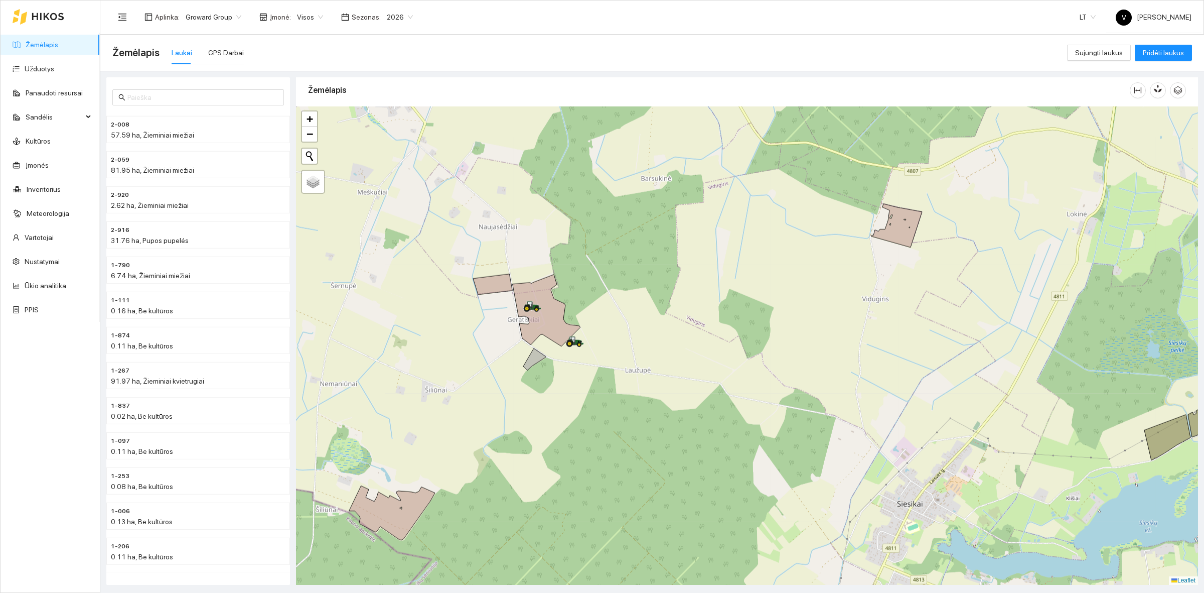
drag, startPoint x: 907, startPoint y: 264, endPoint x: 879, endPoint y: 282, distance: 33.4
click at [879, 282] on div at bounding box center [747, 345] width 902 height 478
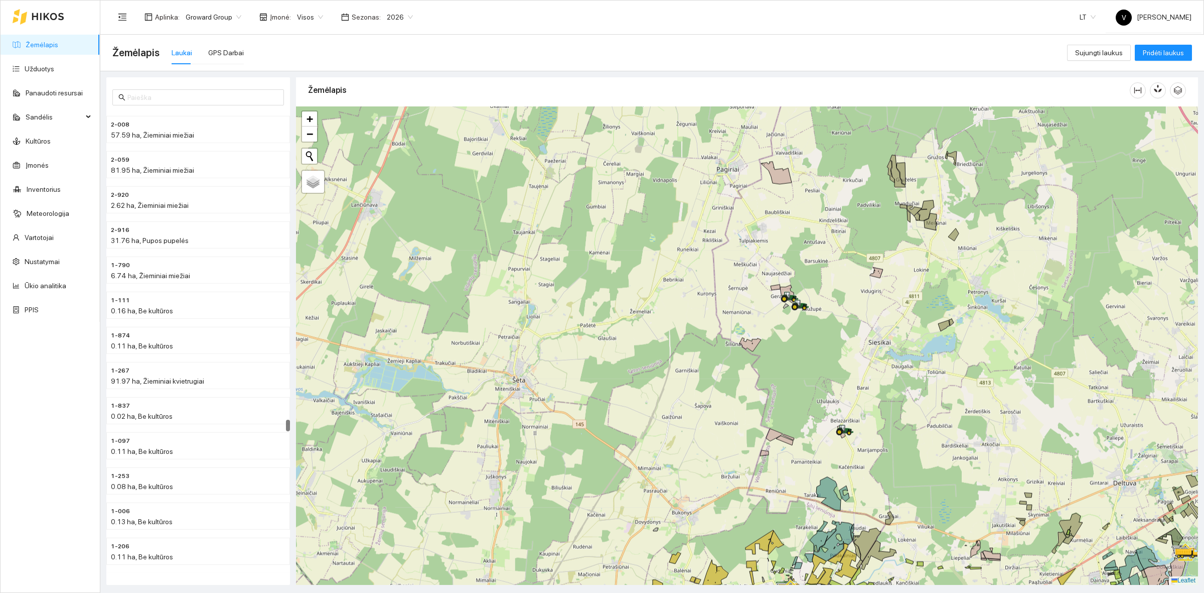
click at [746, 314] on div at bounding box center [747, 345] width 902 height 478
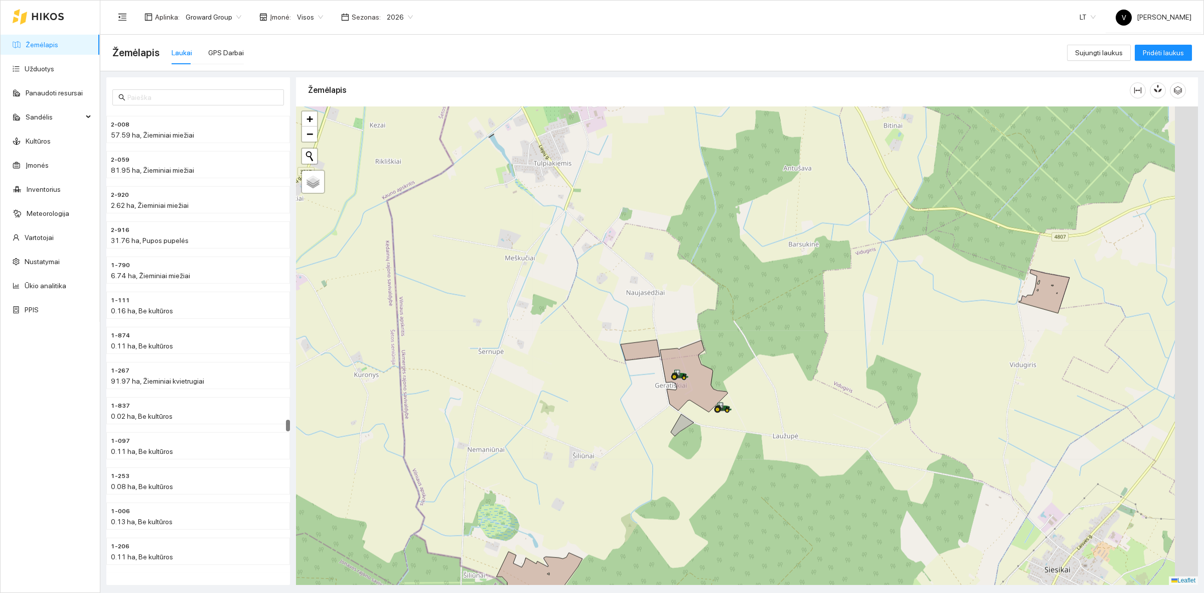
drag, startPoint x: 834, startPoint y: 328, endPoint x: 674, endPoint y: 247, distance: 179.5
click at [675, 231] on div at bounding box center [747, 345] width 902 height 478
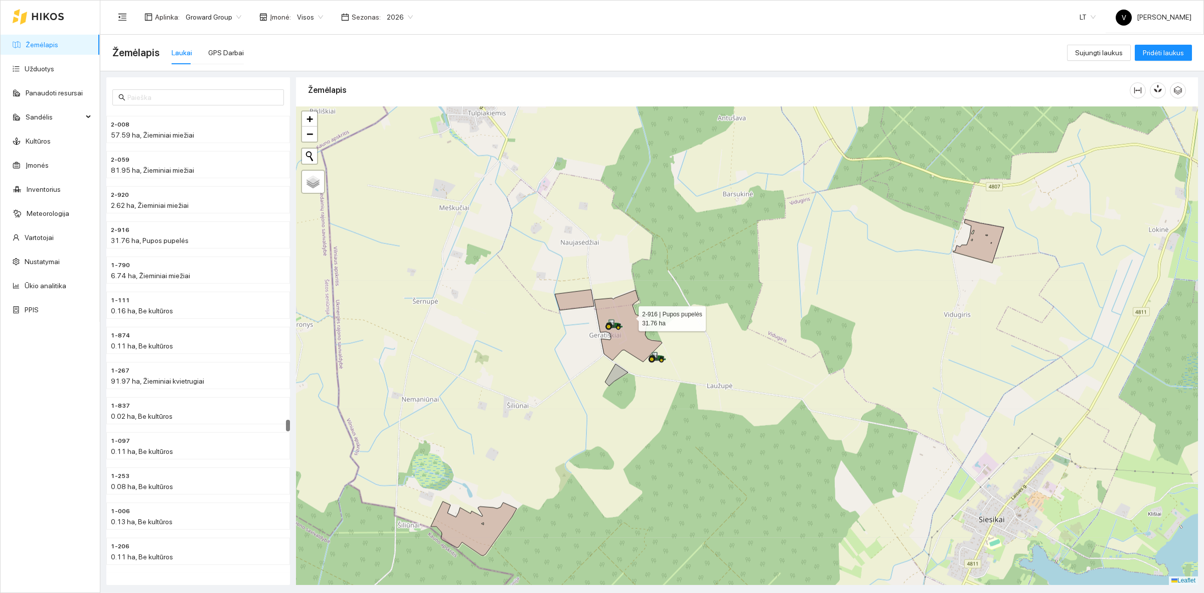
click at [630, 316] on icon at bounding box center [629, 326] width 68 height 72
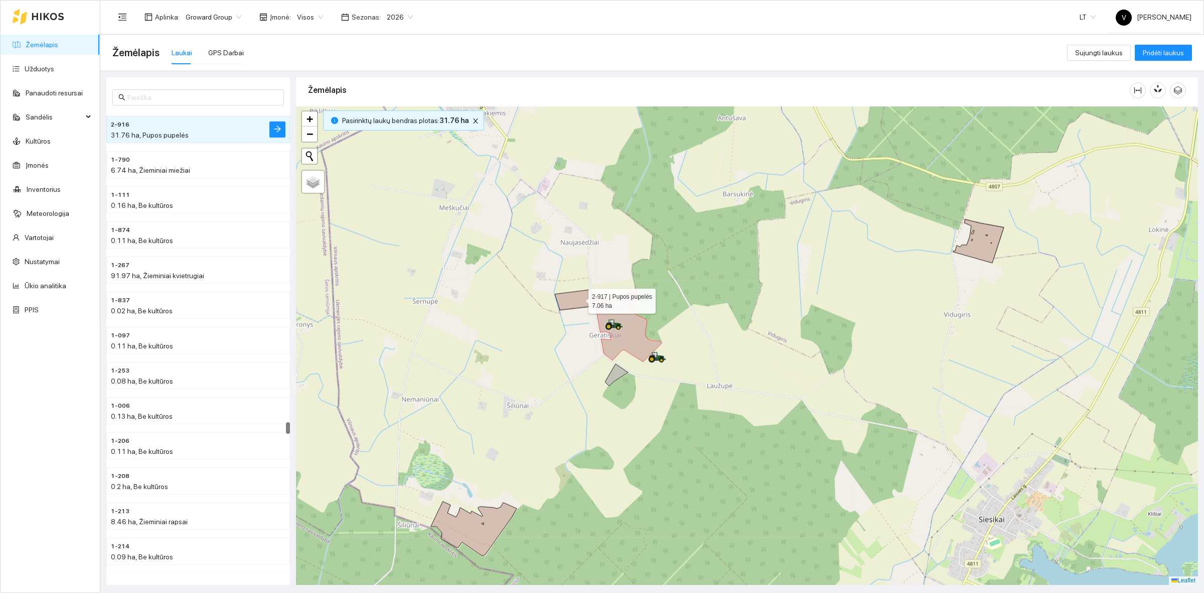
drag, startPoint x: 579, startPoint y: 299, endPoint x: 913, endPoint y: 277, distance: 335.3
click at [580, 299] on icon at bounding box center [574, 300] width 39 height 21
click at [988, 243] on icon at bounding box center [978, 241] width 51 height 44
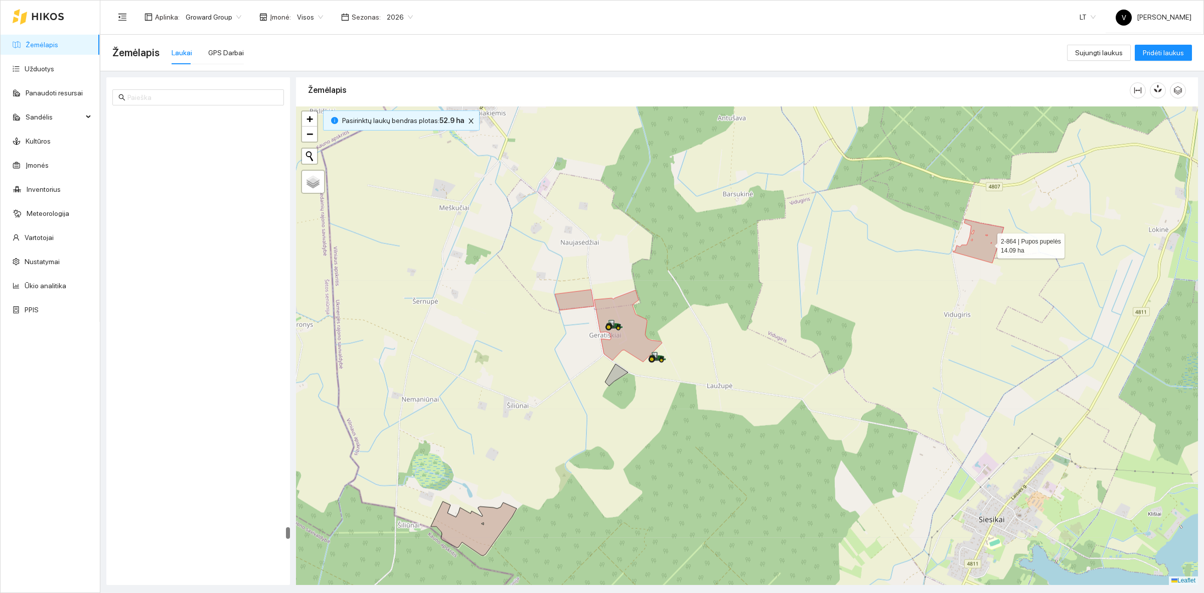
scroll to position [16399, 0]
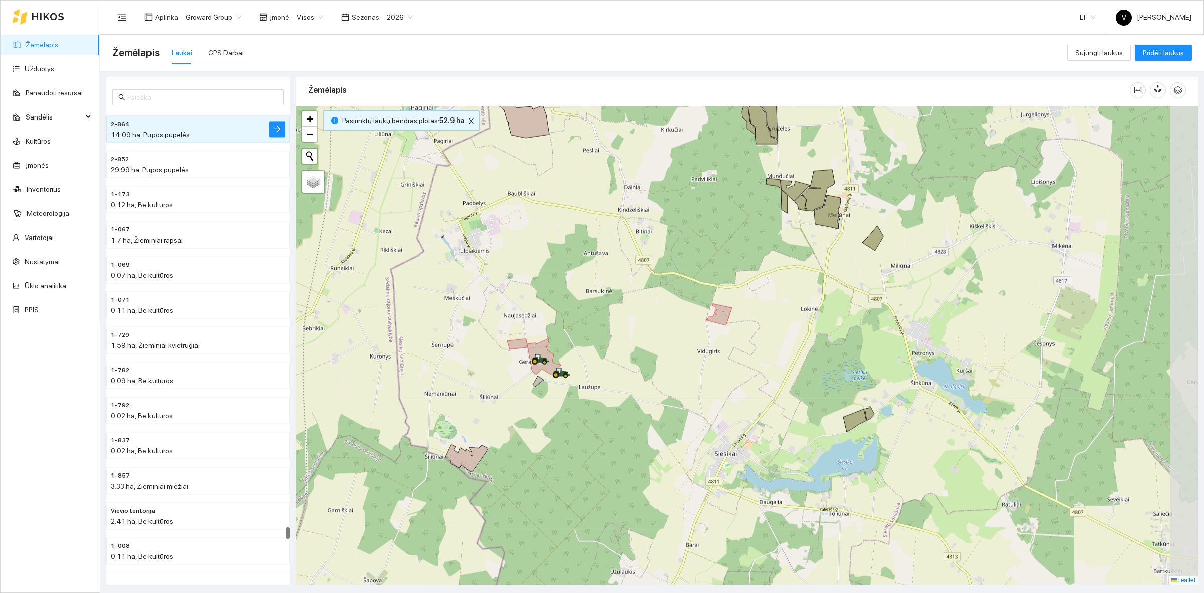
drag, startPoint x: 799, startPoint y: 349, endPoint x: 747, endPoint y: 360, distance: 53.4
click at [747, 360] on div at bounding box center [747, 345] width 902 height 478
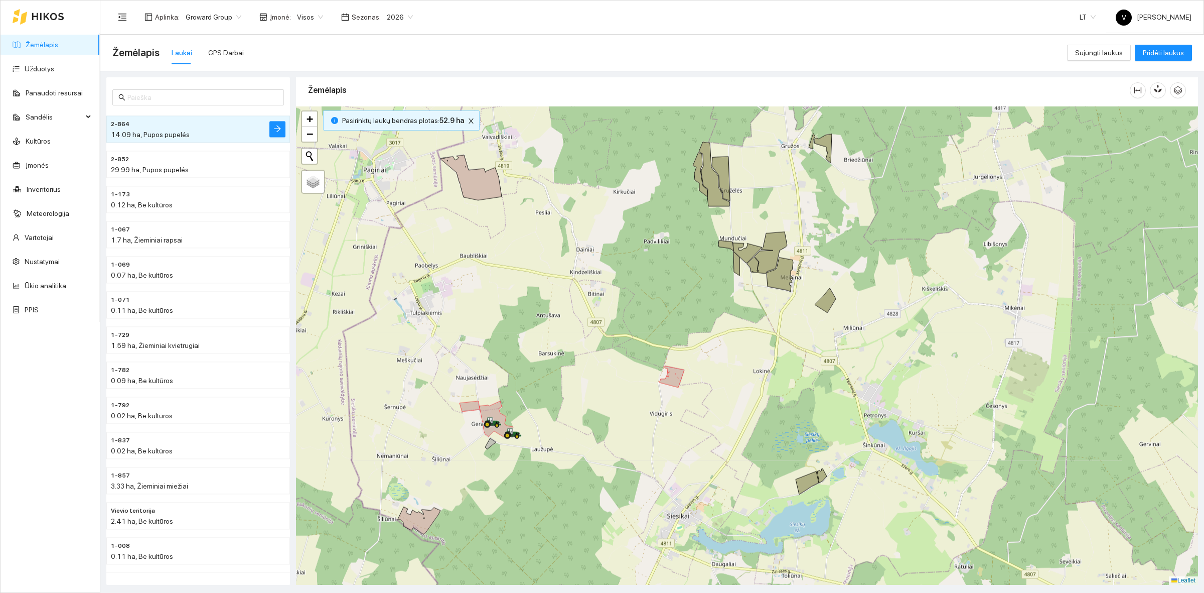
drag, startPoint x: 821, startPoint y: 254, endPoint x: 773, endPoint y: 317, distance: 78.4
click at [773, 317] on div at bounding box center [747, 345] width 902 height 478
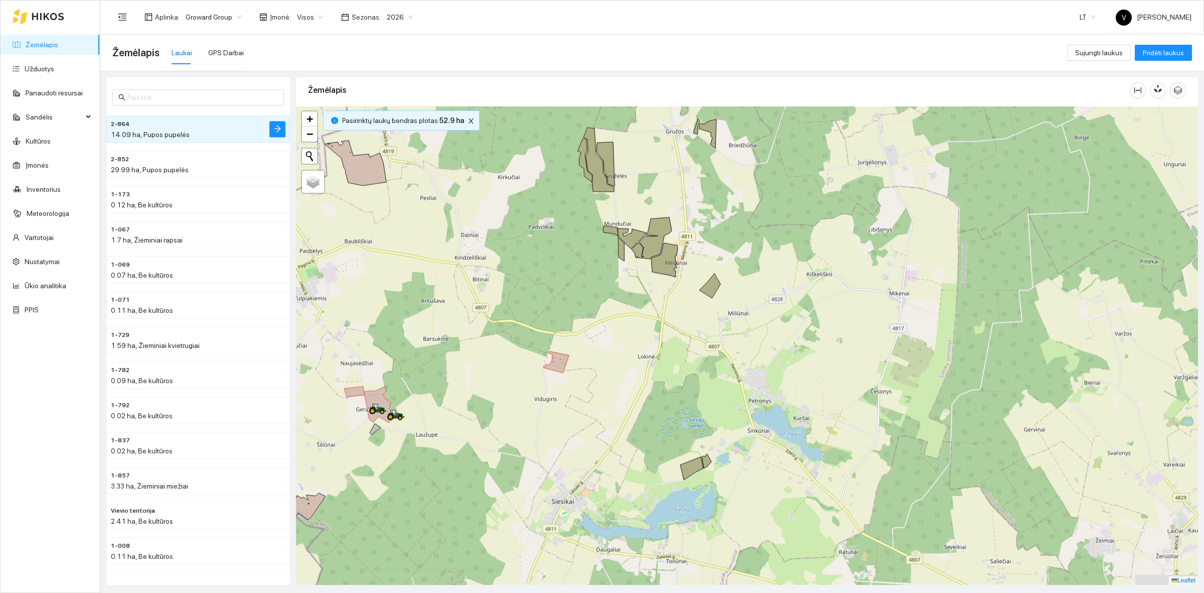
drag, startPoint x: 688, startPoint y: 231, endPoint x: 567, endPoint y: 141, distance: 150.2
click at [567, 141] on div at bounding box center [747, 345] width 902 height 478
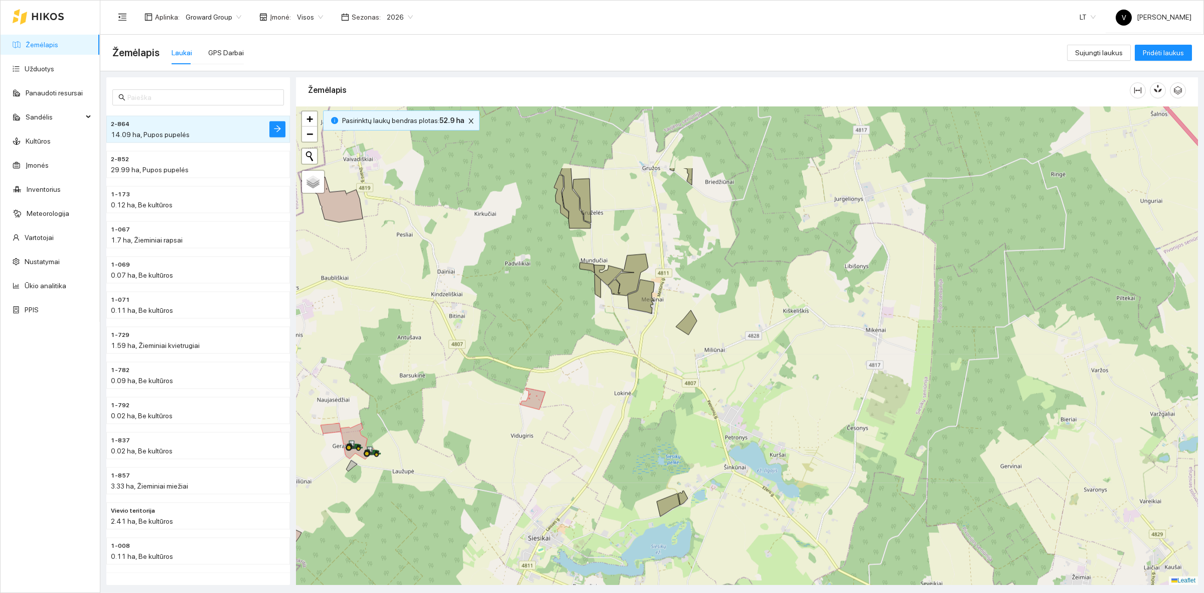
drag, startPoint x: 581, startPoint y: 186, endPoint x: 550, endPoint y: 347, distance: 163.9
click at [550, 347] on div at bounding box center [747, 345] width 902 height 478
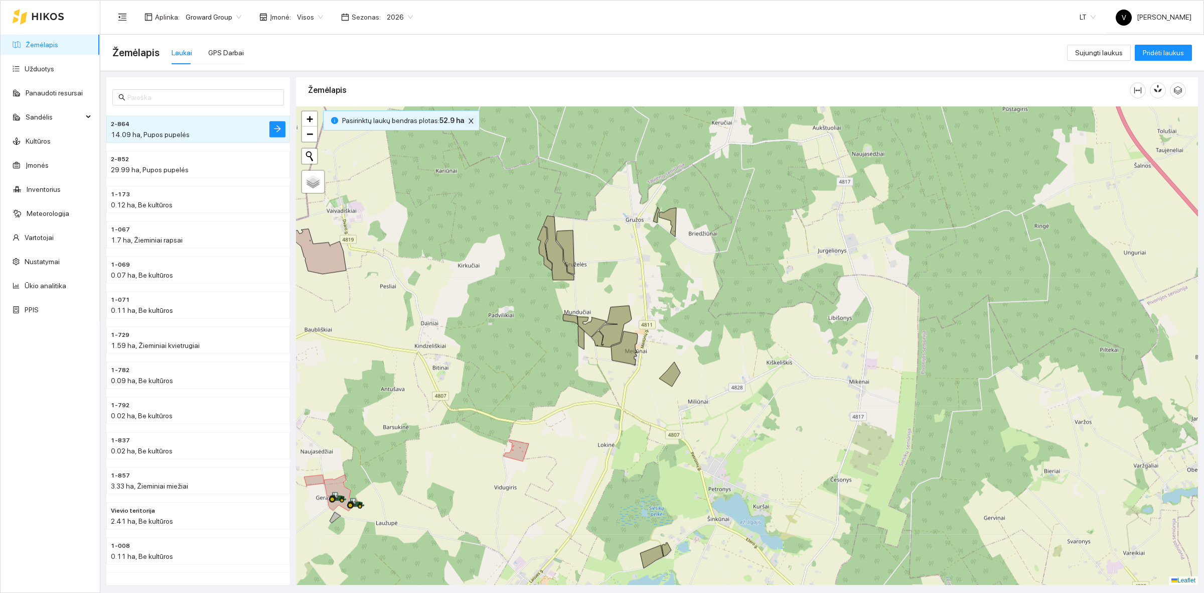
click at [467, 124] on button "button" at bounding box center [471, 121] width 12 height 12
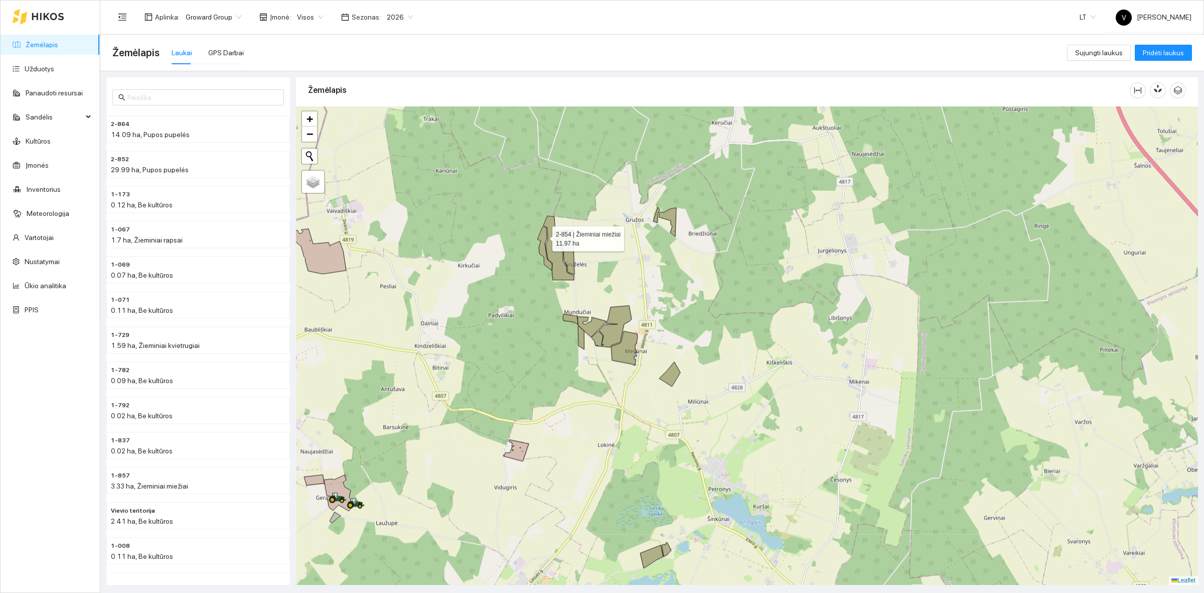
click at [543, 235] on icon at bounding box center [544, 248] width 15 height 44
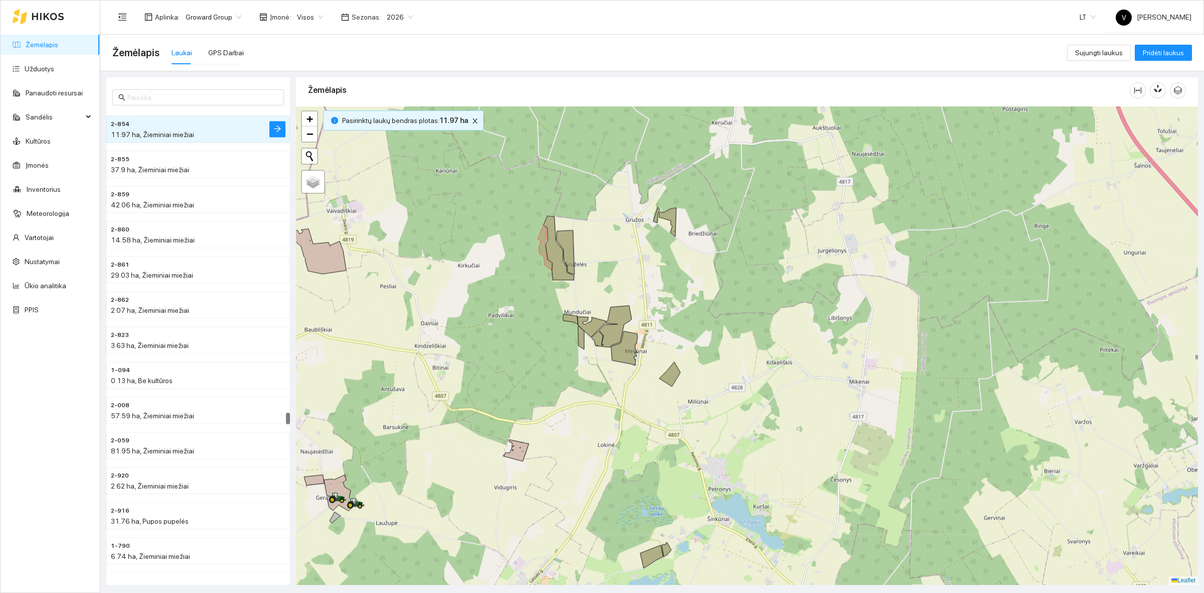
click at [555, 228] on div at bounding box center [747, 345] width 902 height 478
click at [548, 221] on icon at bounding box center [558, 248] width 31 height 64
click at [565, 240] on icon at bounding box center [565, 252] width 18 height 44
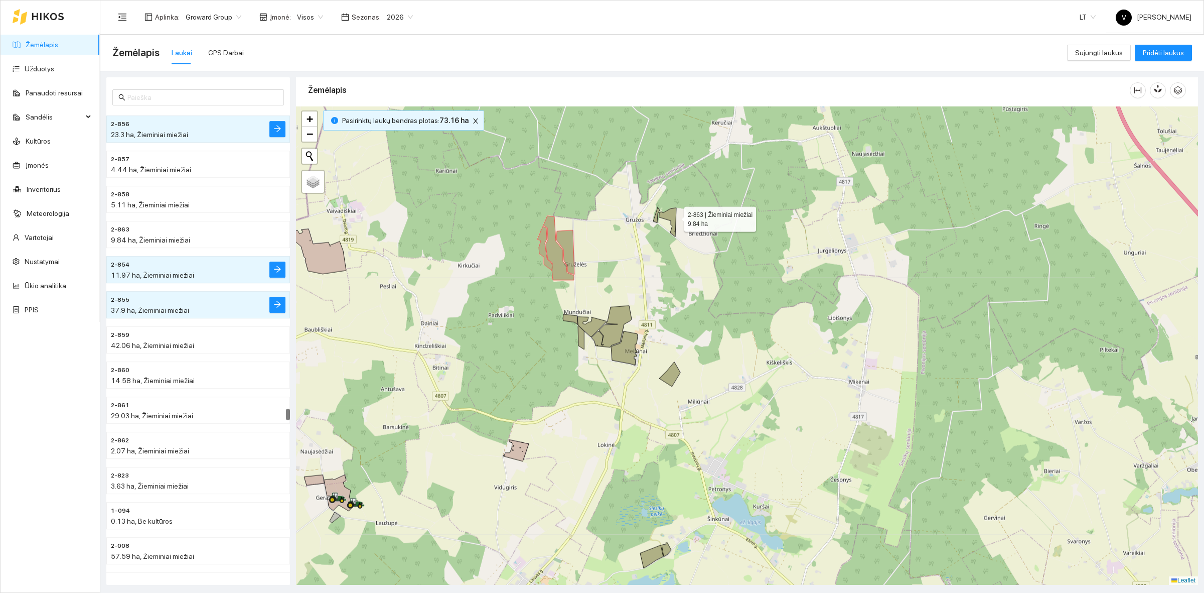
click at [675, 217] on icon at bounding box center [667, 222] width 17 height 29
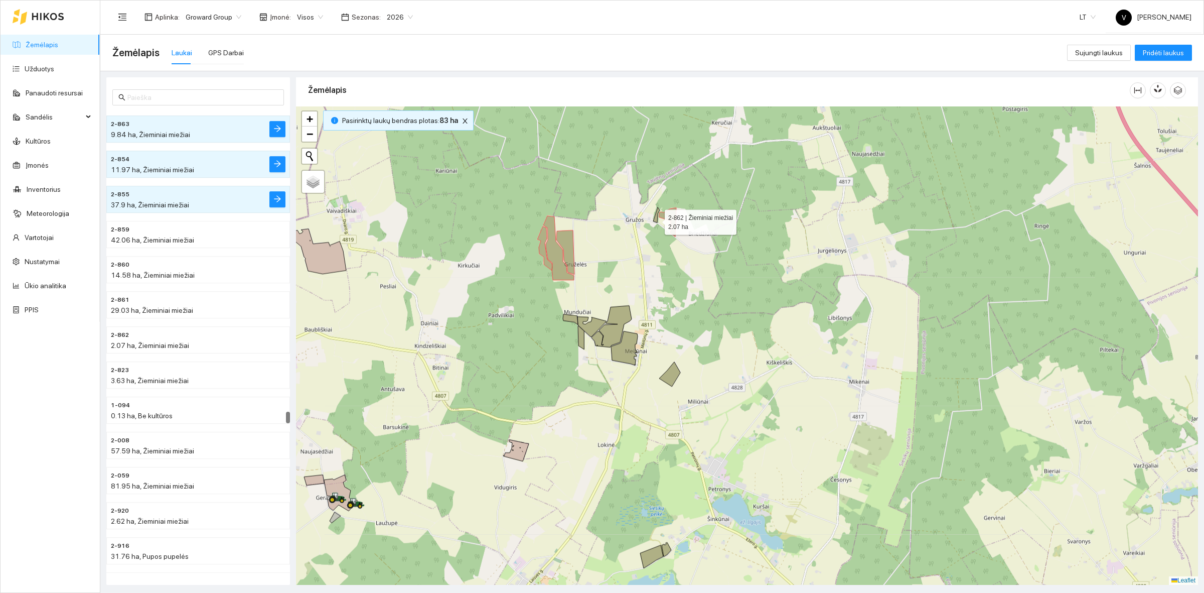
click at [656, 220] on icon at bounding box center [656, 215] width 7 height 16
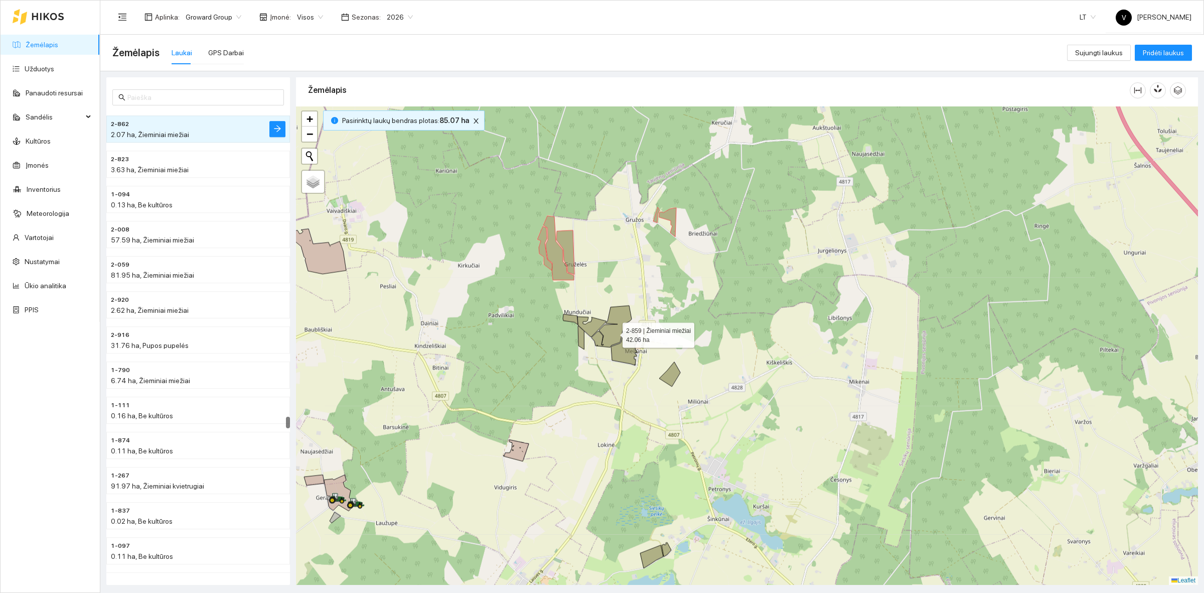
click at [614, 333] on icon at bounding box center [612, 327] width 40 height 42
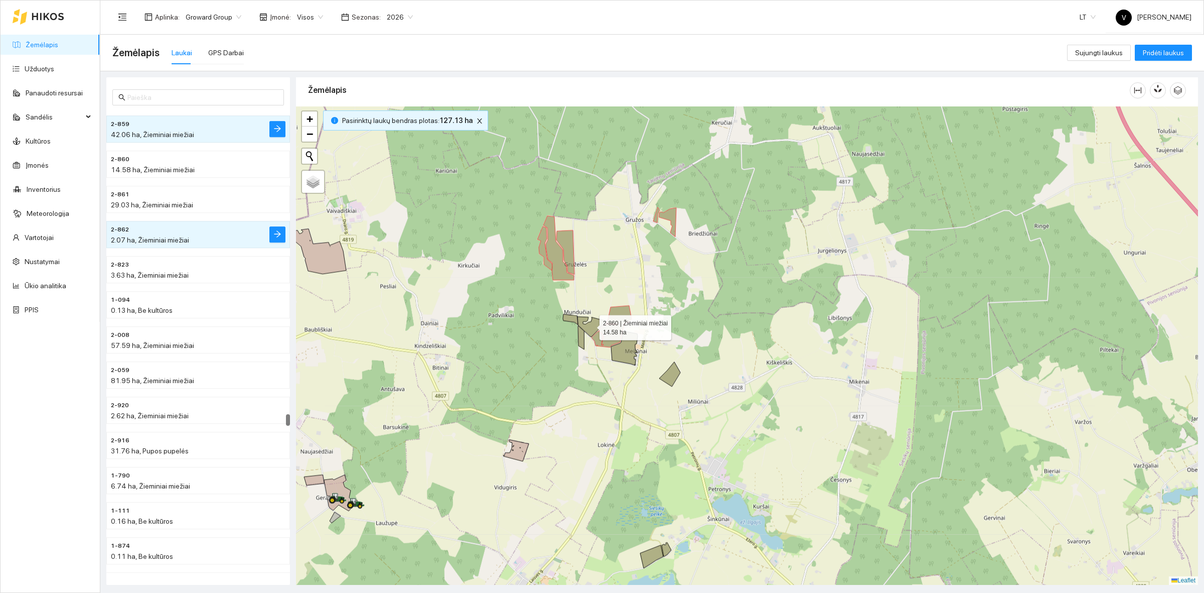
click at [593, 325] on icon at bounding box center [592, 327] width 29 height 20
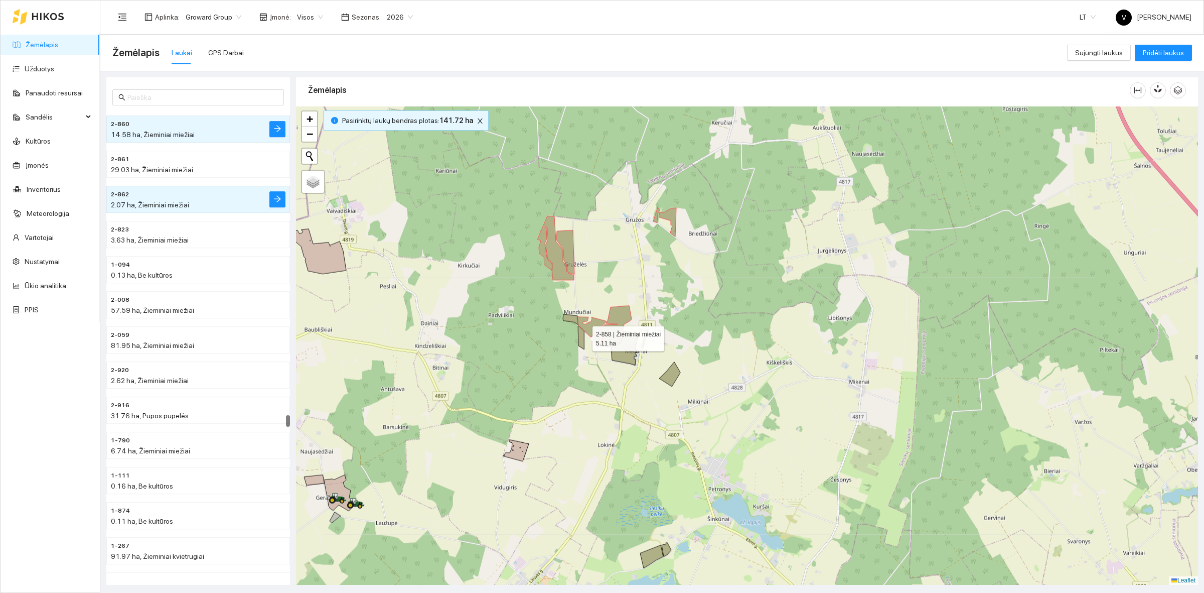
click at [584, 337] on icon at bounding box center [581, 338] width 6 height 24
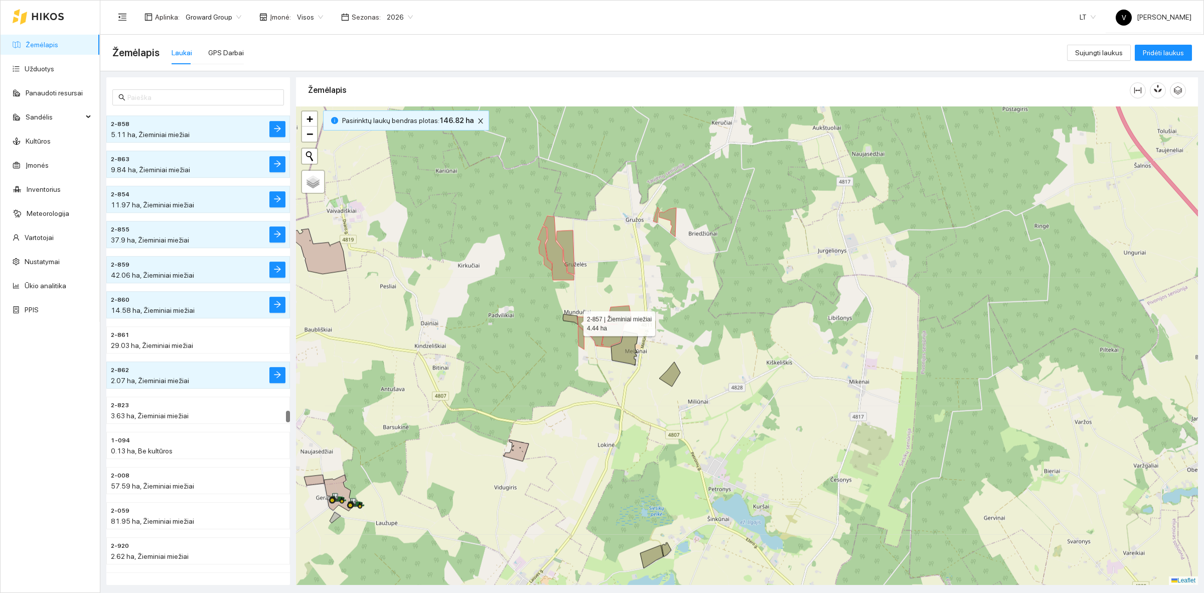
click at [575, 321] on icon at bounding box center [570, 319] width 15 height 11
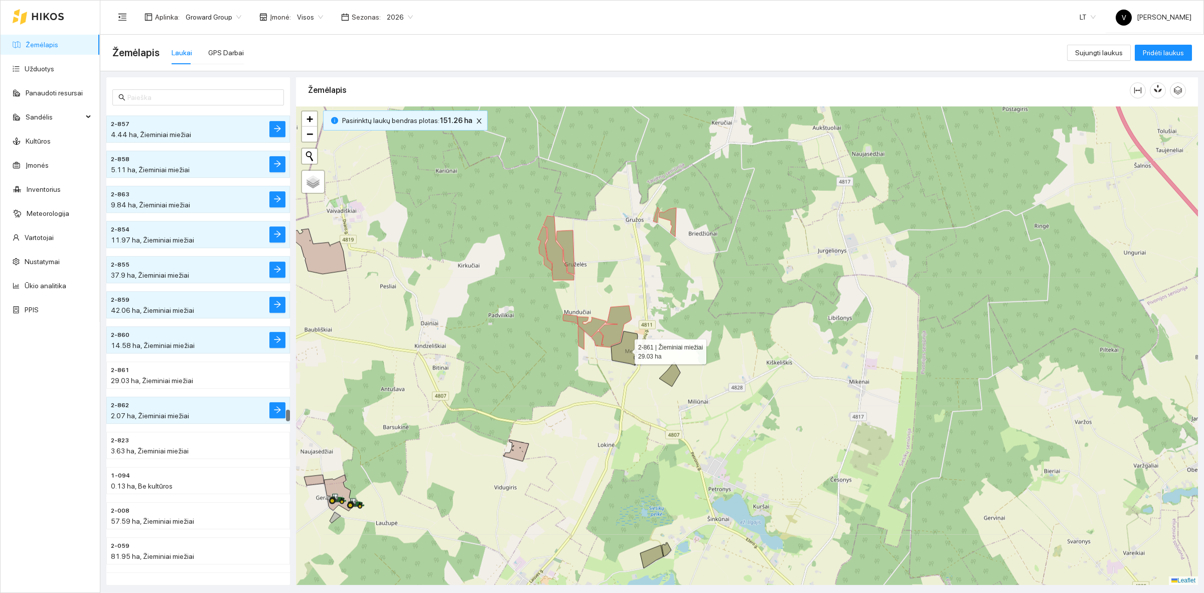
click at [631, 352] on icon at bounding box center [624, 348] width 27 height 34
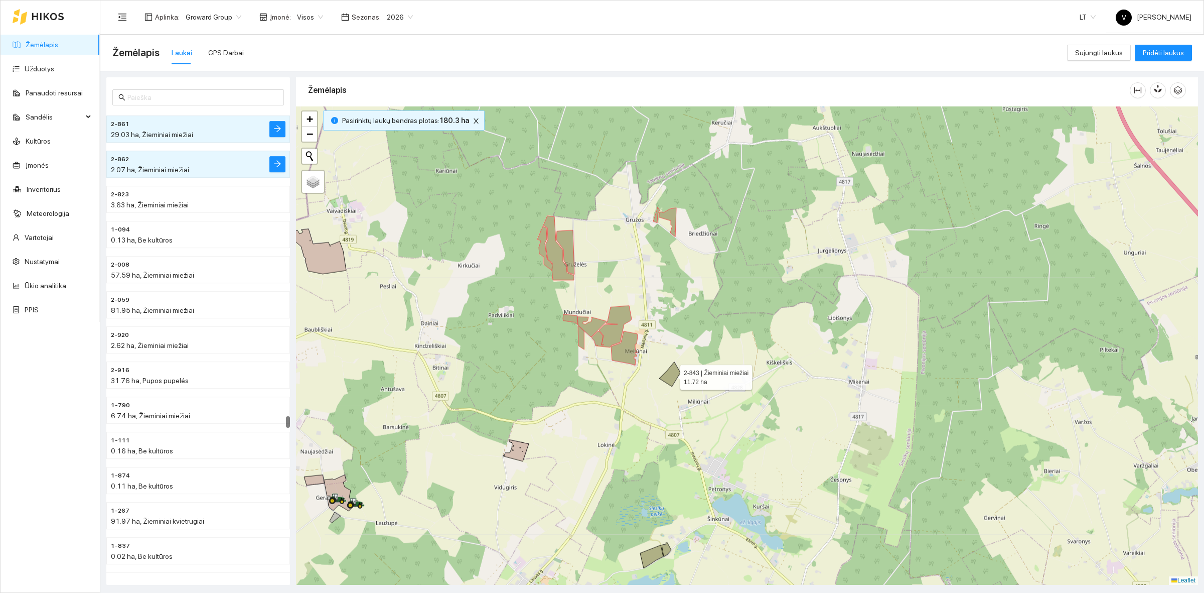
click at [672, 374] on icon at bounding box center [669, 374] width 21 height 25
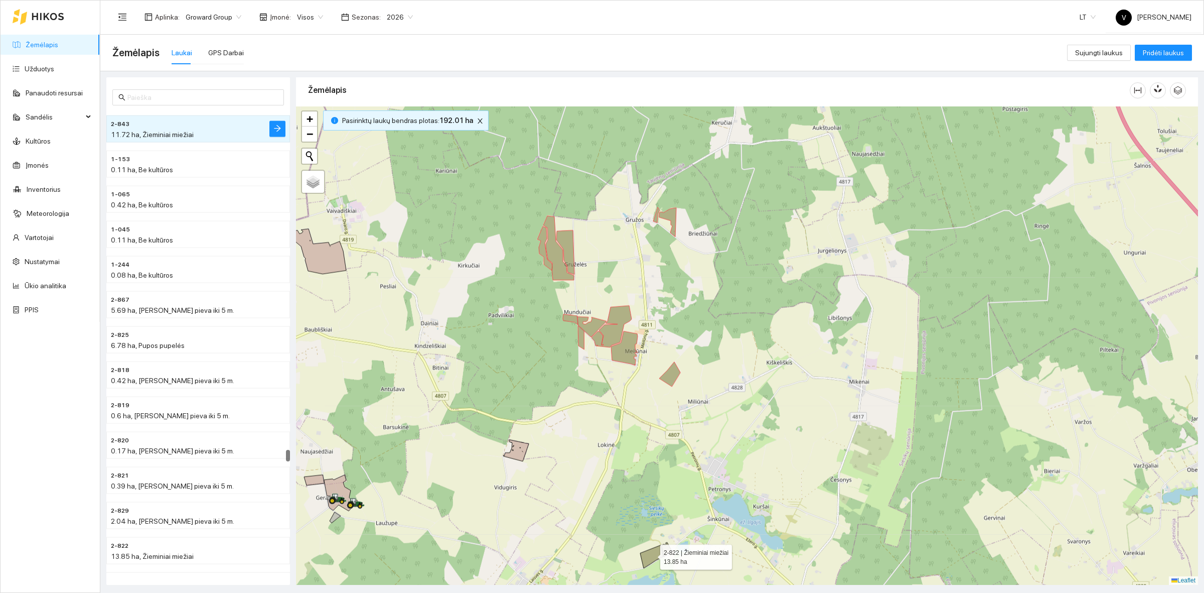
click at [653, 556] on icon at bounding box center [651, 556] width 23 height 23
click at [669, 548] on icon at bounding box center [667, 549] width 10 height 14
click at [478, 117] on icon "close" at bounding box center [481, 120] width 7 height 7
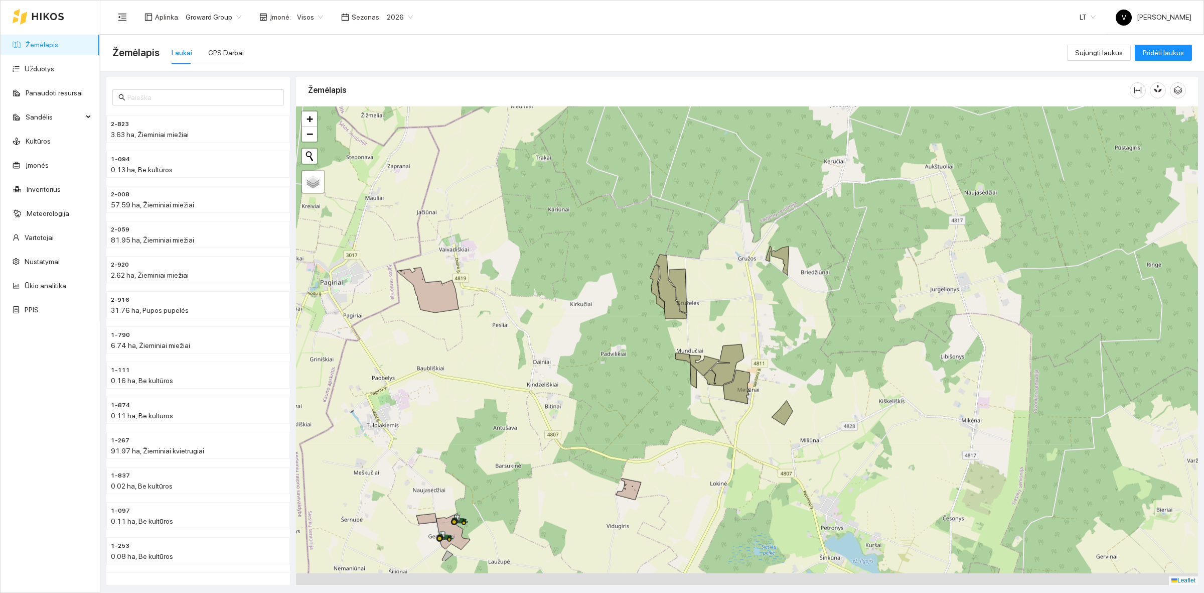
drag, startPoint x: 783, startPoint y: 423, endPoint x: 774, endPoint y: 382, distance: 42.2
click at [777, 400] on icon at bounding box center [782, 412] width 21 height 25
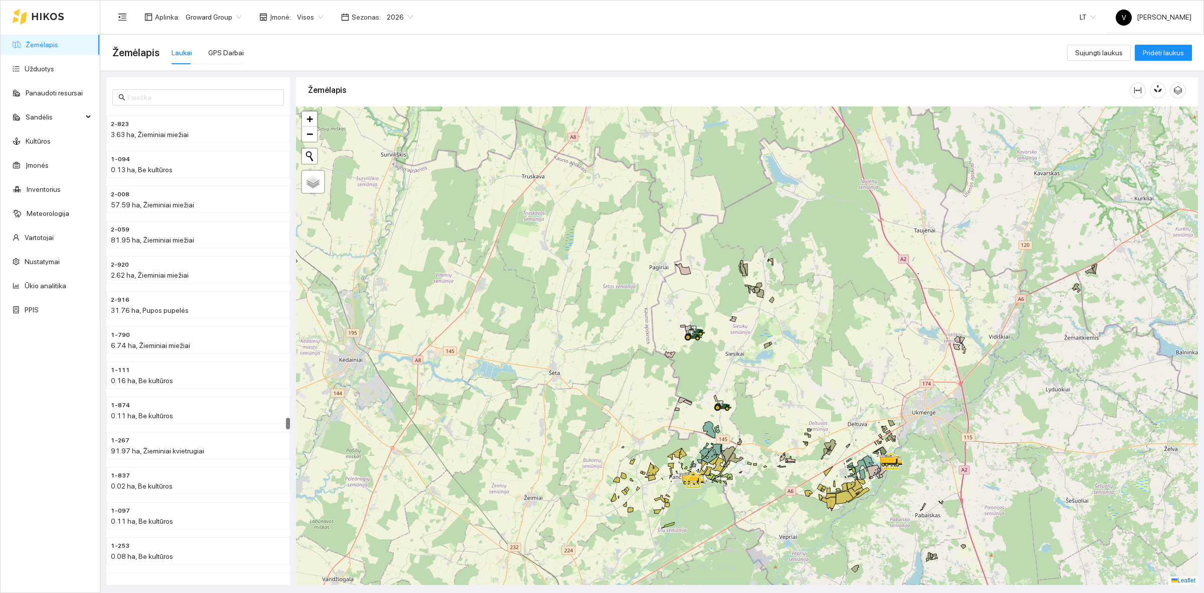
drag, startPoint x: 861, startPoint y: 319, endPoint x: 769, endPoint y: 301, distance: 94.0
click at [768, 311] on div at bounding box center [747, 345] width 902 height 478
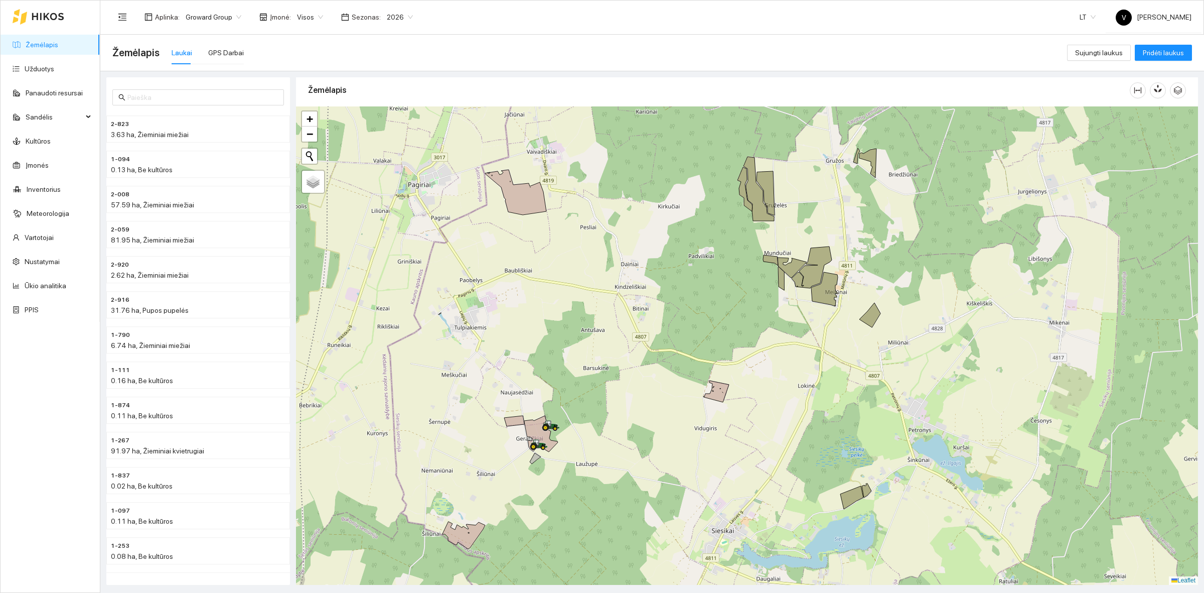
drag, startPoint x: 514, startPoint y: 293, endPoint x: 647, endPoint y: 291, distance: 133.0
click at [647, 291] on div at bounding box center [747, 345] width 902 height 478
click at [512, 192] on icon at bounding box center [515, 193] width 61 height 45
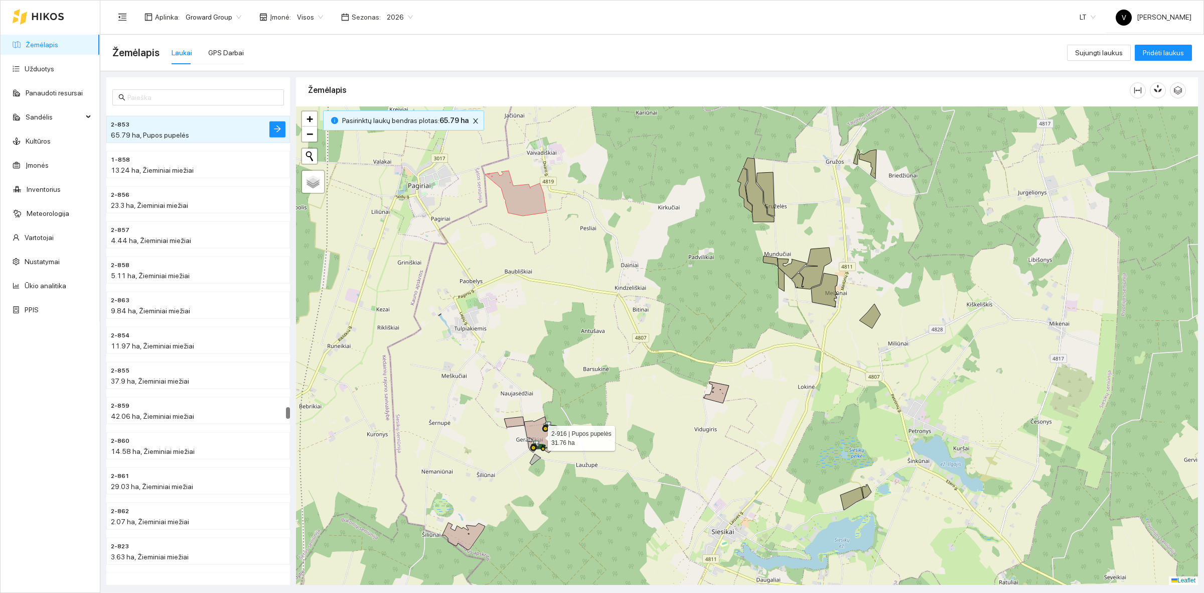
click at [538, 428] on icon at bounding box center [541, 434] width 34 height 36
click at [521, 419] on icon at bounding box center [514, 421] width 20 height 11
click at [766, 174] on icon at bounding box center [766, 194] width 18 height 44
click at [755, 189] on icon at bounding box center [759, 190] width 31 height 64
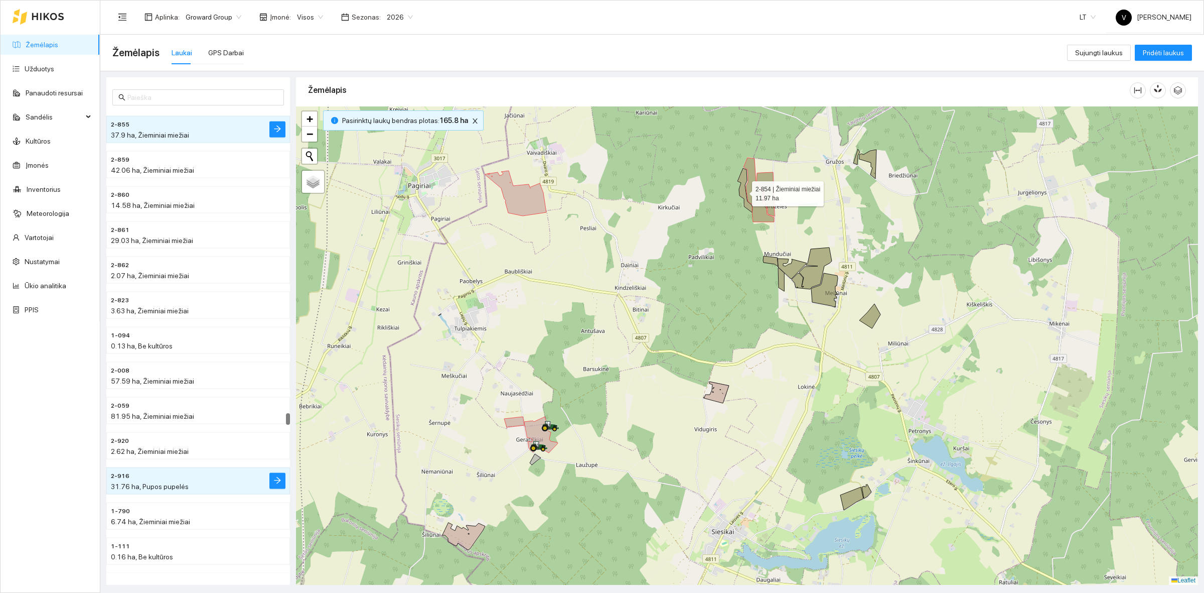
click at [743, 191] on icon at bounding box center [745, 190] width 15 height 44
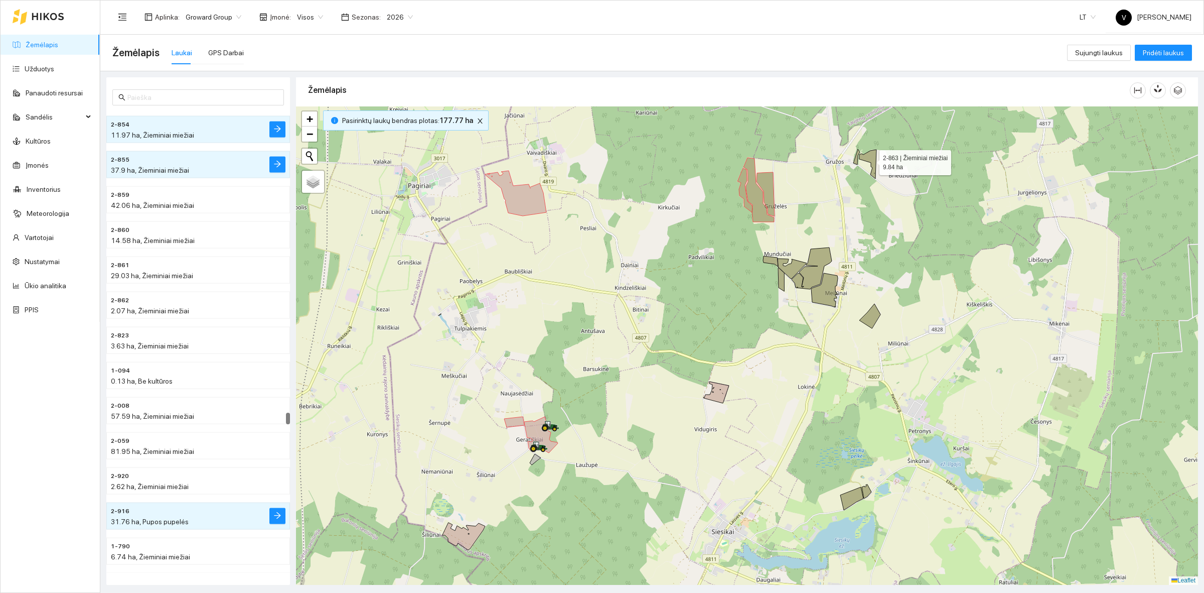
click at [873, 161] on icon at bounding box center [868, 164] width 17 height 29
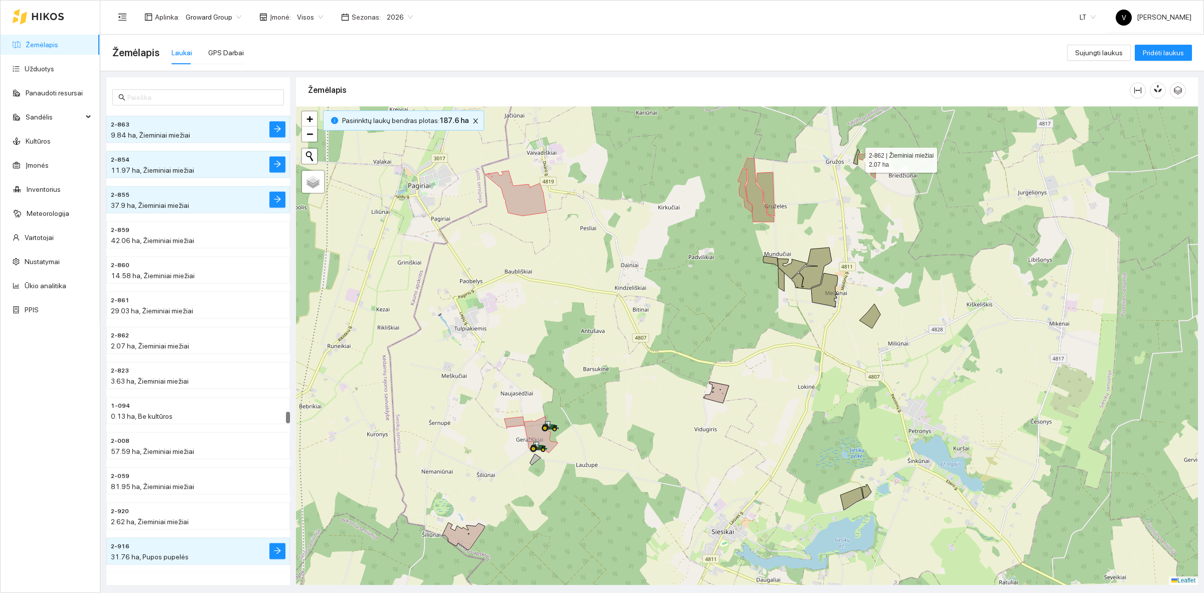
click at [857, 158] on icon at bounding box center [857, 157] width 7 height 16
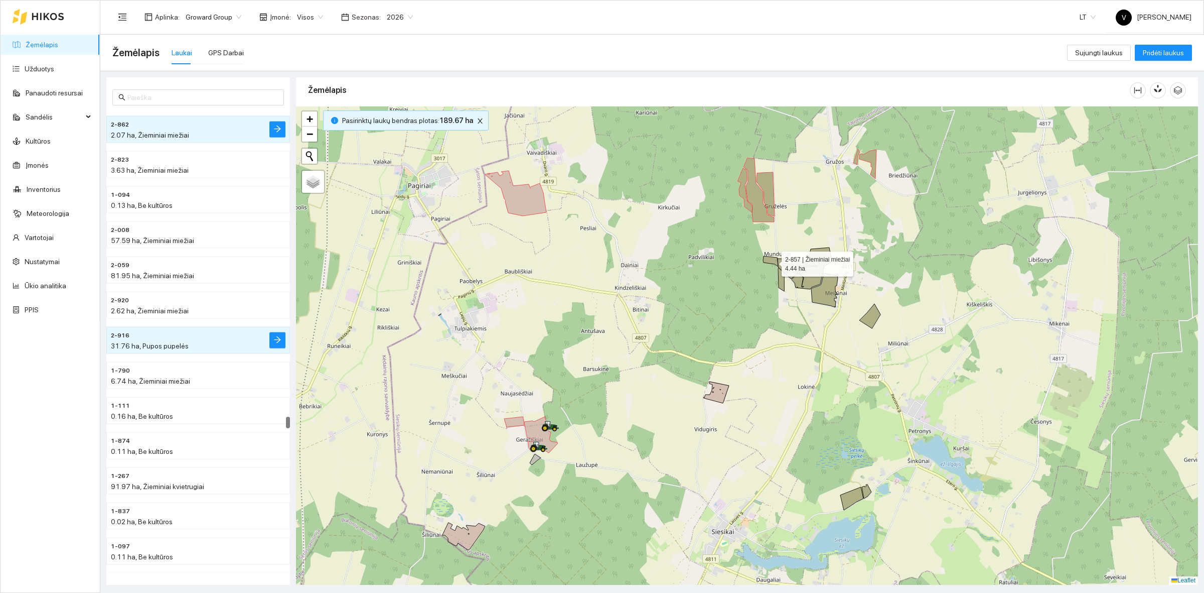
click at [772, 261] on icon at bounding box center [770, 261] width 15 height 11
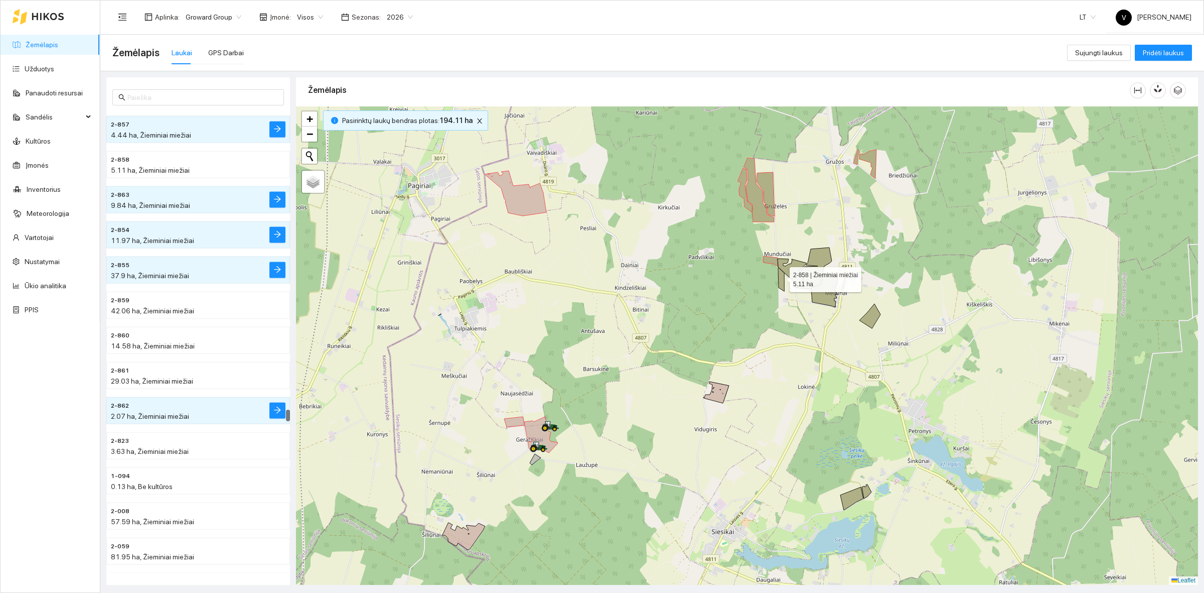
click at [783, 281] on icon at bounding box center [781, 279] width 6 height 24
click at [797, 267] on icon at bounding box center [793, 270] width 29 height 20
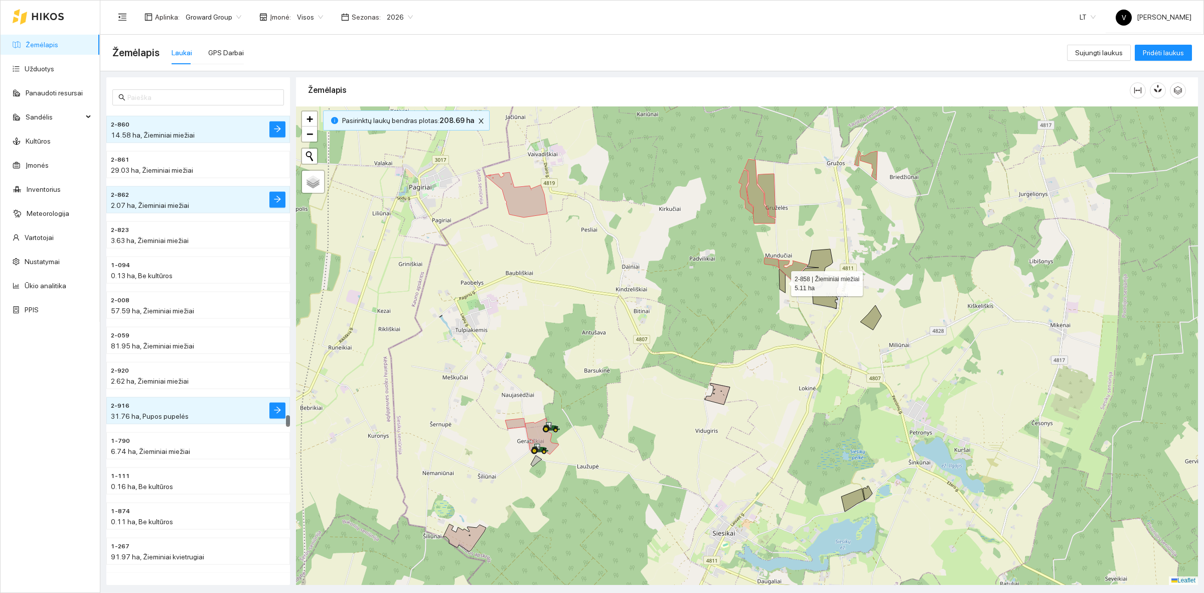
click at [784, 282] on icon at bounding box center [782, 281] width 6 height 24
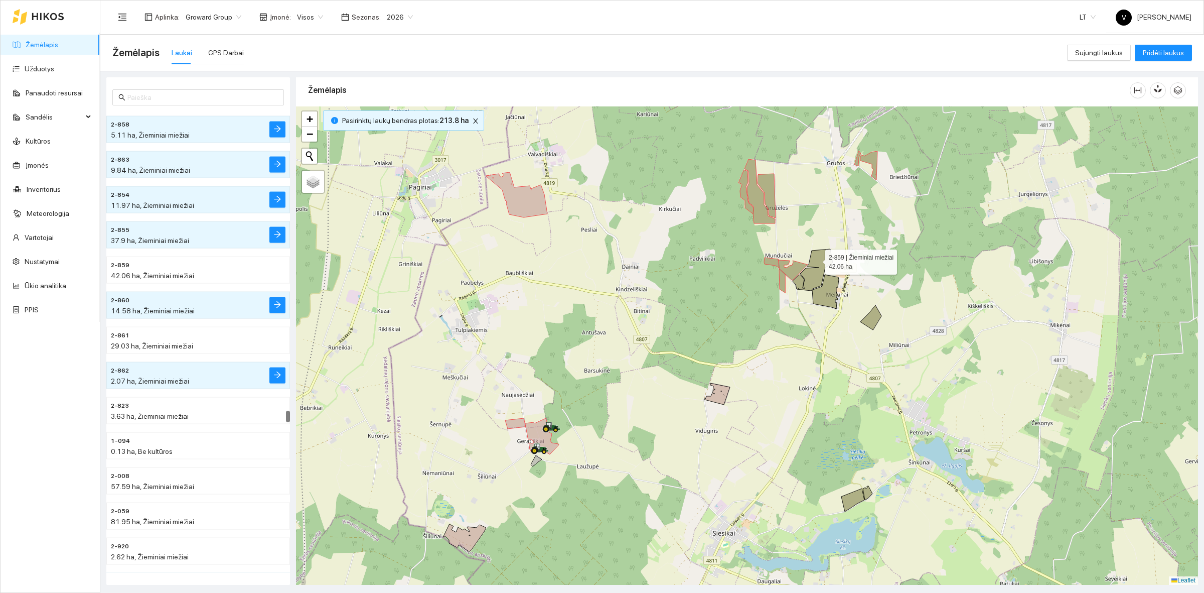
click at [816, 259] on icon at bounding box center [813, 270] width 40 height 42
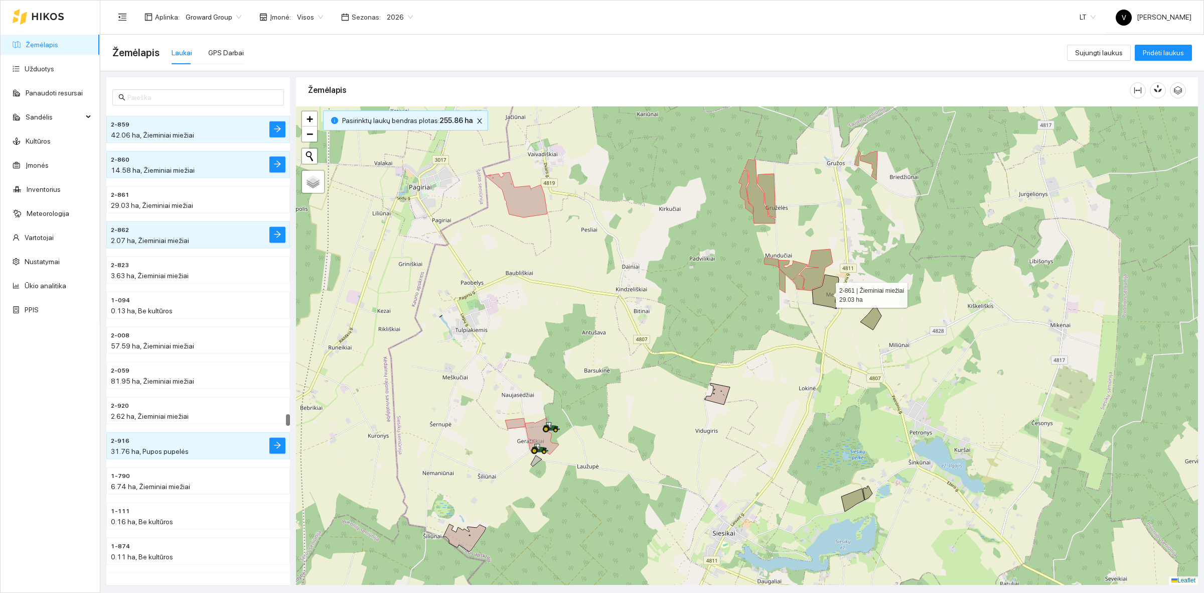
click at [826, 287] on icon at bounding box center [825, 291] width 27 height 34
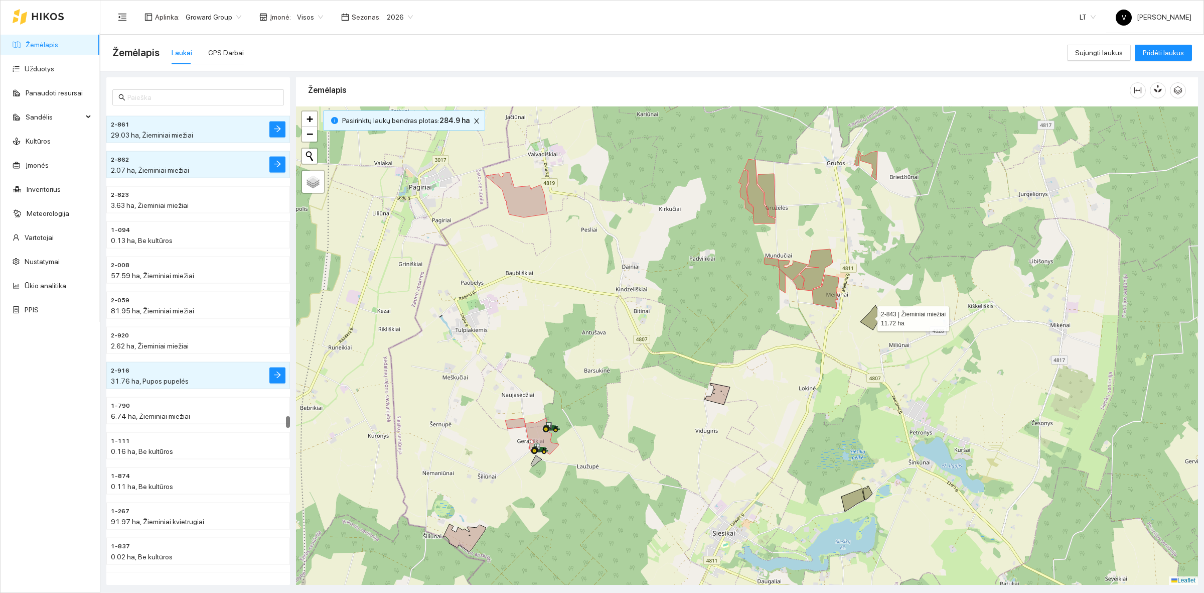
click at [869, 317] on icon at bounding box center [871, 317] width 21 height 25
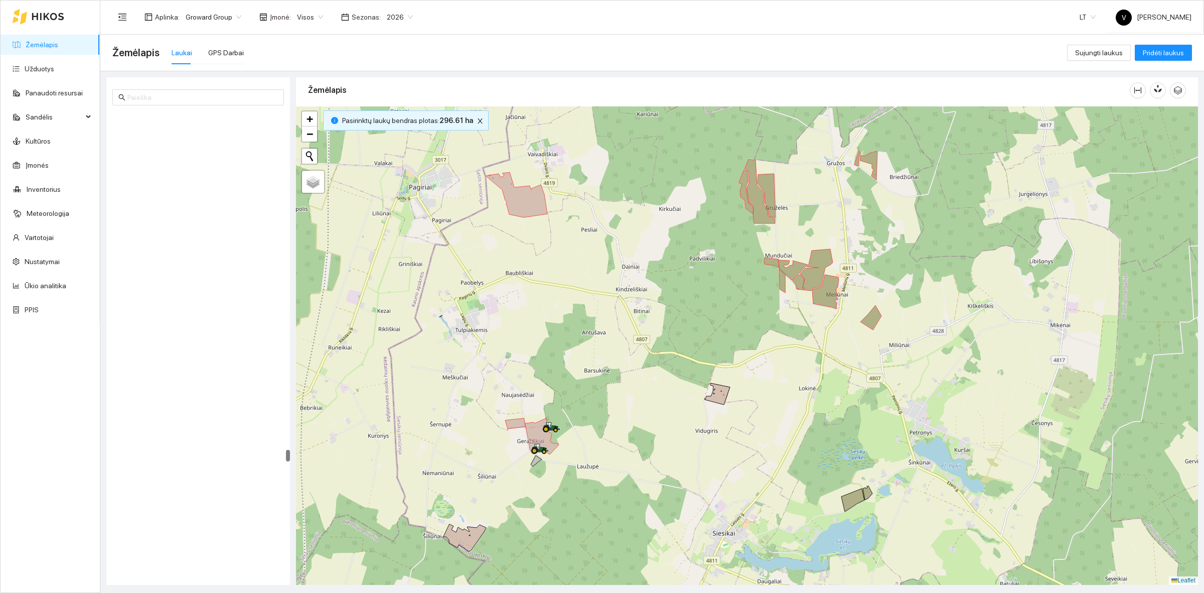
scroll to position [13349, 0]
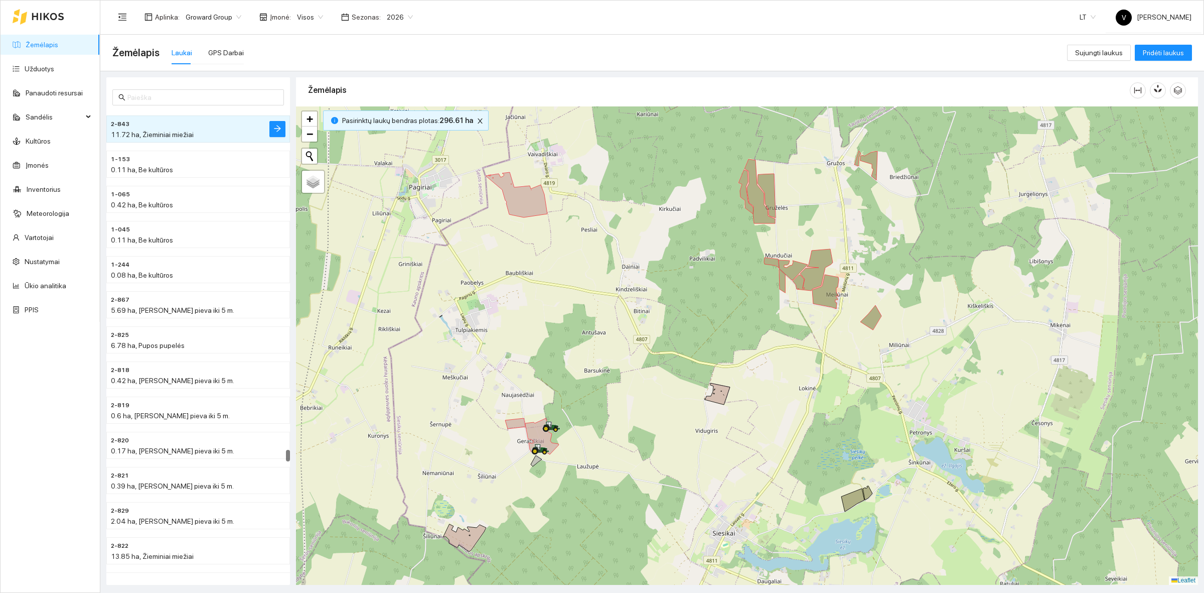
click at [863, 504] on div at bounding box center [747, 345] width 902 height 478
click at [871, 493] on icon at bounding box center [868, 493] width 10 height 14
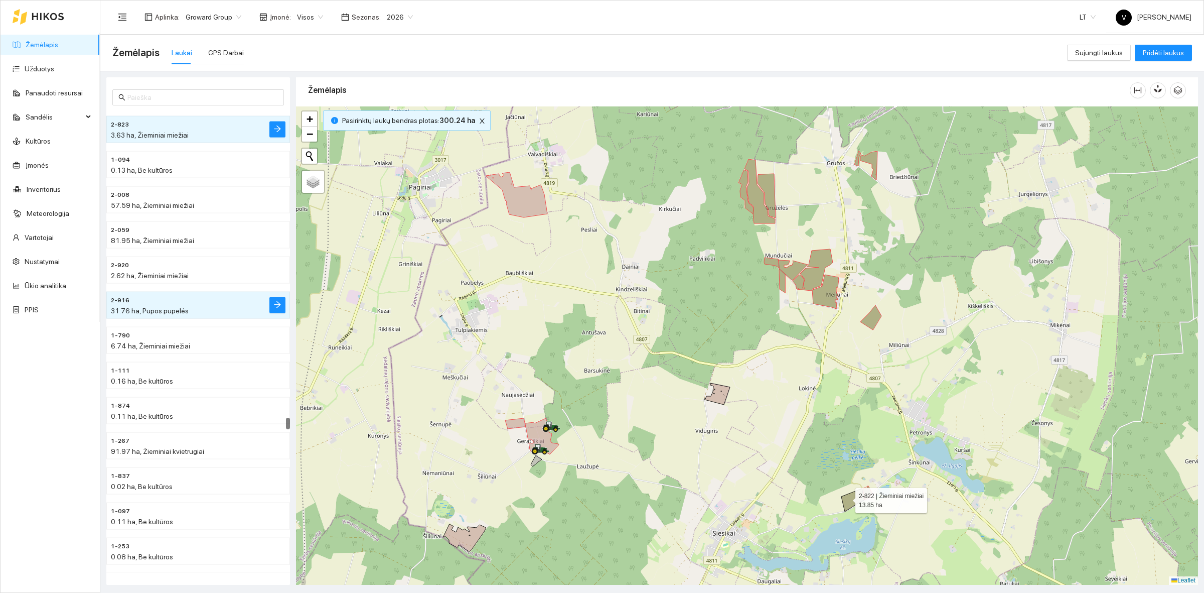
click at [846, 498] on icon at bounding box center [852, 499] width 23 height 23
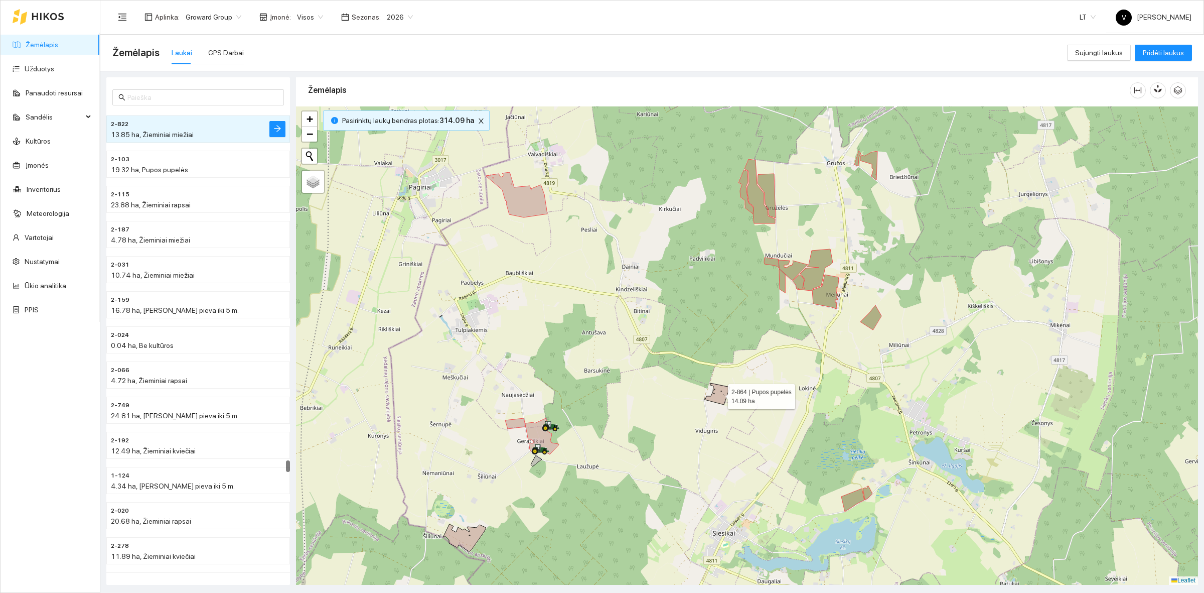
click at [723, 388] on icon at bounding box center [717, 394] width 25 height 22
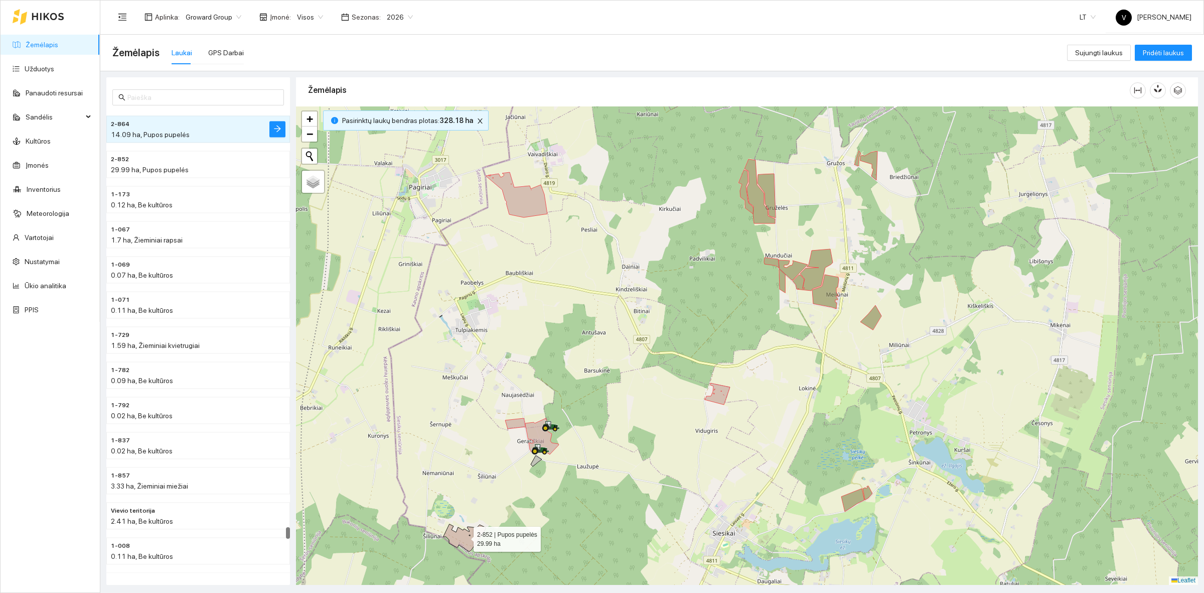
click at [473, 537] on icon at bounding box center [465, 537] width 43 height 27
click at [465, 537] on icon at bounding box center [465, 537] width 43 height 27
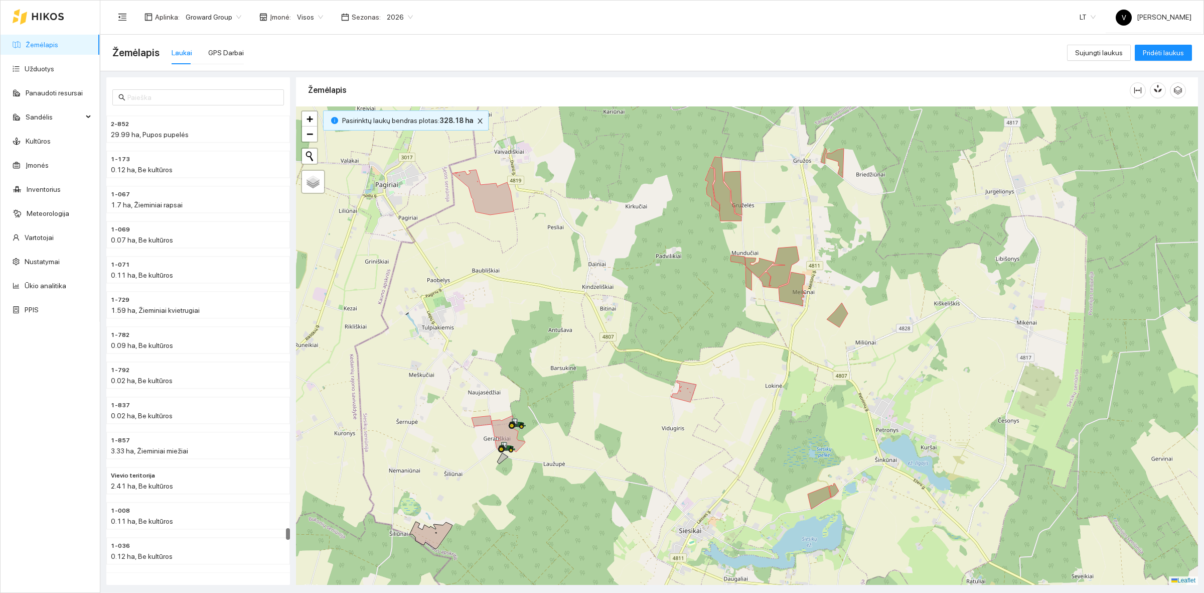
drag, startPoint x: 806, startPoint y: 456, endPoint x: 776, endPoint y: 451, distance: 30.0
click at [774, 453] on div at bounding box center [747, 345] width 902 height 478
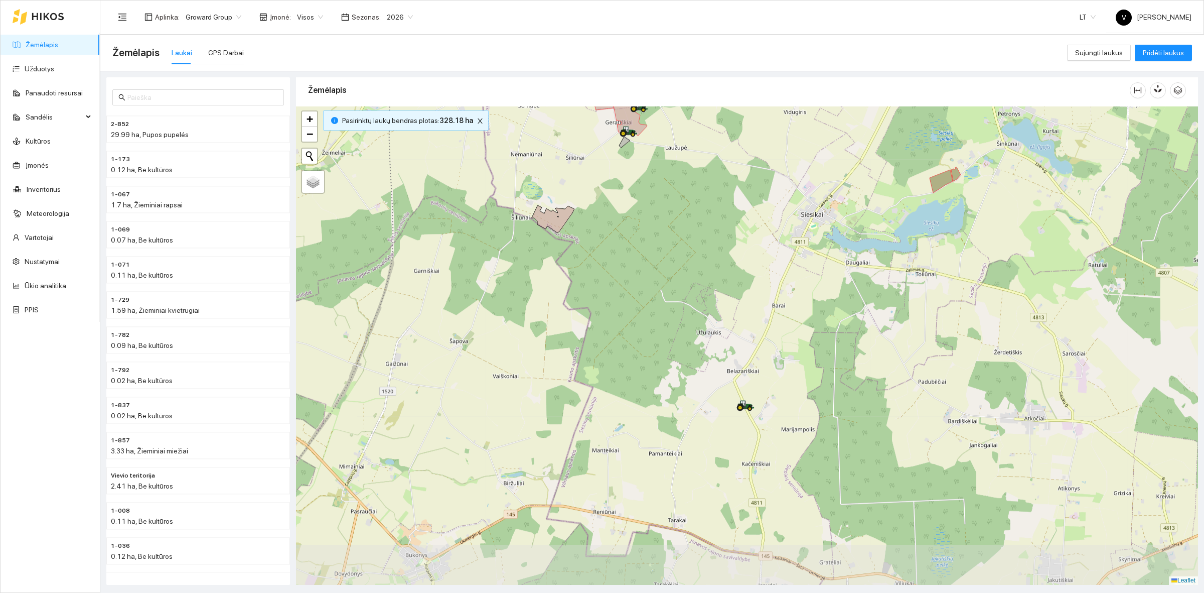
drag, startPoint x: 711, startPoint y: 477, endPoint x: 833, endPoint y: 162, distance: 337.9
click at [833, 162] on div at bounding box center [747, 345] width 902 height 478
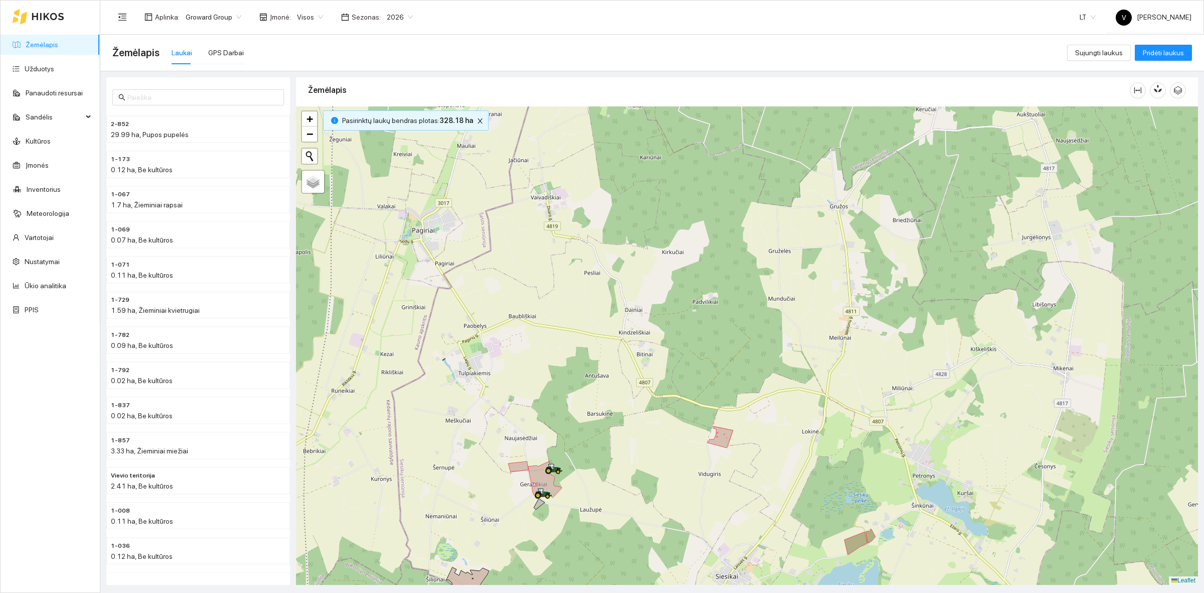
drag, startPoint x: 823, startPoint y: 151, endPoint x: 738, endPoint y: 513, distance: 372.2
click at [738, 513] on div at bounding box center [747, 345] width 902 height 478
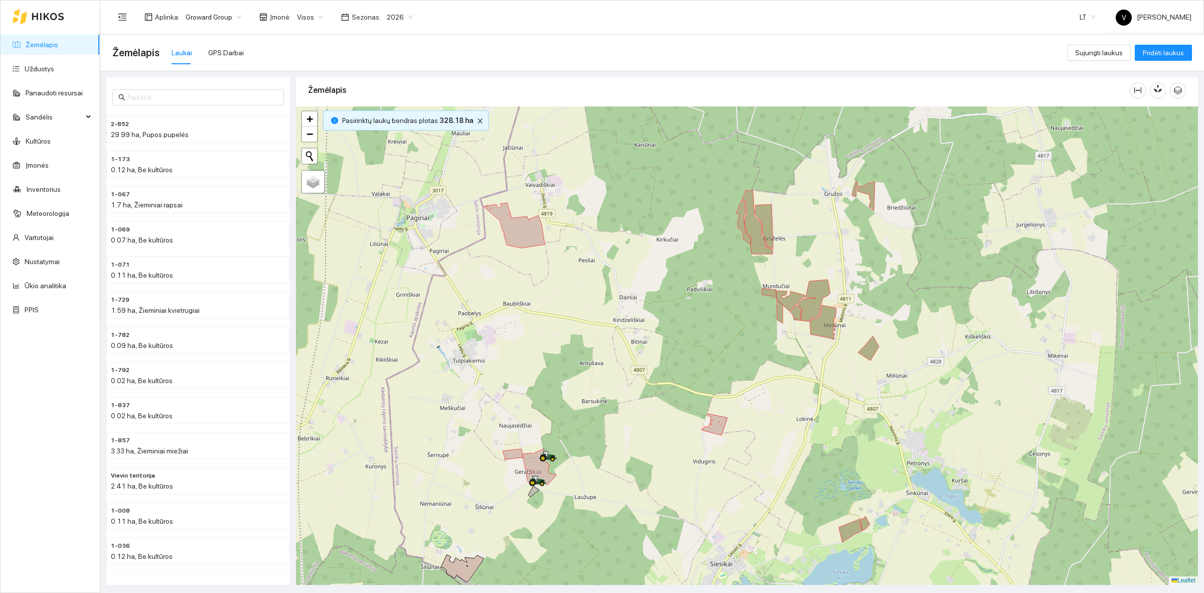
drag, startPoint x: 763, startPoint y: 508, endPoint x: 757, endPoint y: 495, distance: 14.1
click at [757, 495] on div at bounding box center [747, 345] width 902 height 478
drag, startPoint x: 478, startPoint y: 121, endPoint x: 554, endPoint y: 210, distance: 117.4
click at [478, 121] on icon "close" at bounding box center [480, 120] width 7 height 7
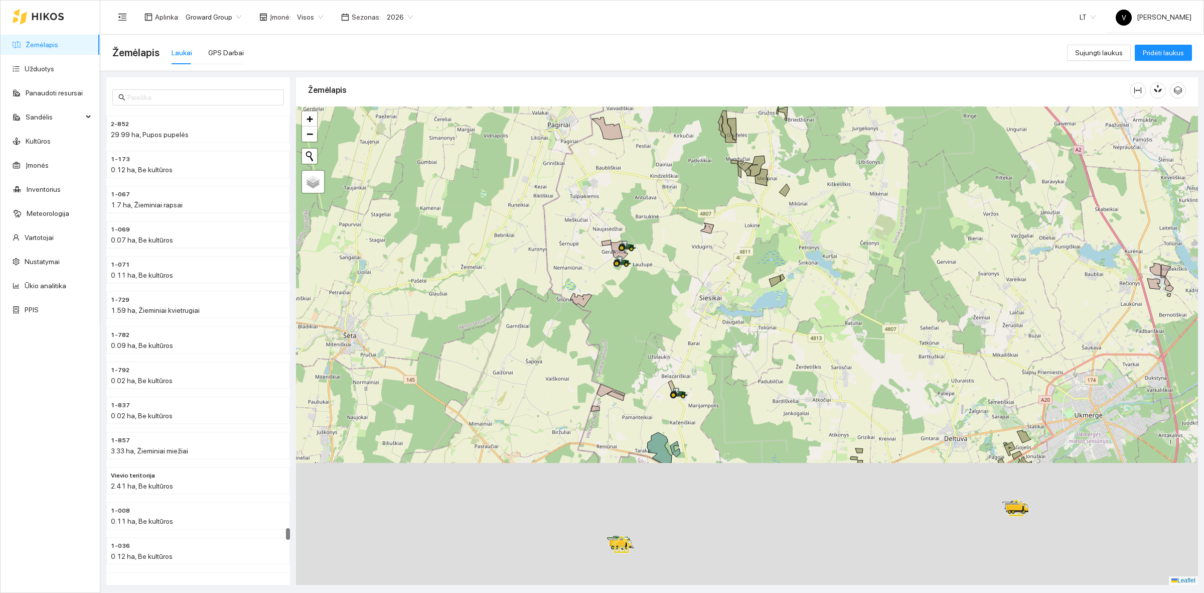
drag, startPoint x: 712, startPoint y: 424, endPoint x: 719, endPoint y: 263, distance: 160.7
click at [719, 264] on div at bounding box center [747, 345] width 902 height 478
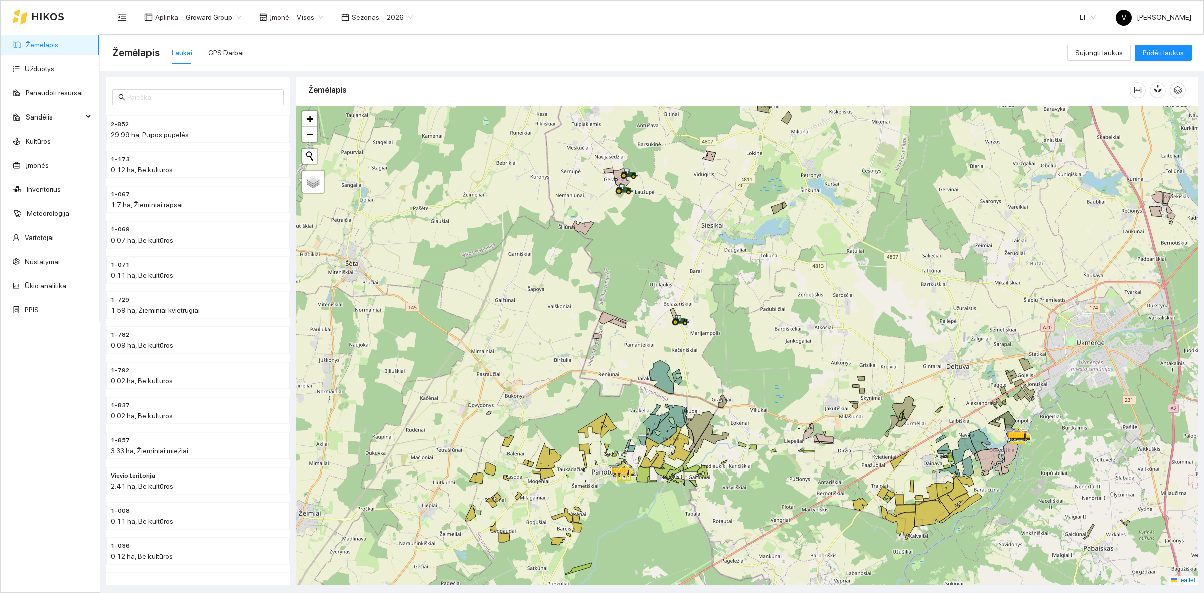
drag, startPoint x: 719, startPoint y: 428, endPoint x: 721, endPoint y: 379, distance: 48.2
click at [721, 379] on div at bounding box center [747, 345] width 902 height 478
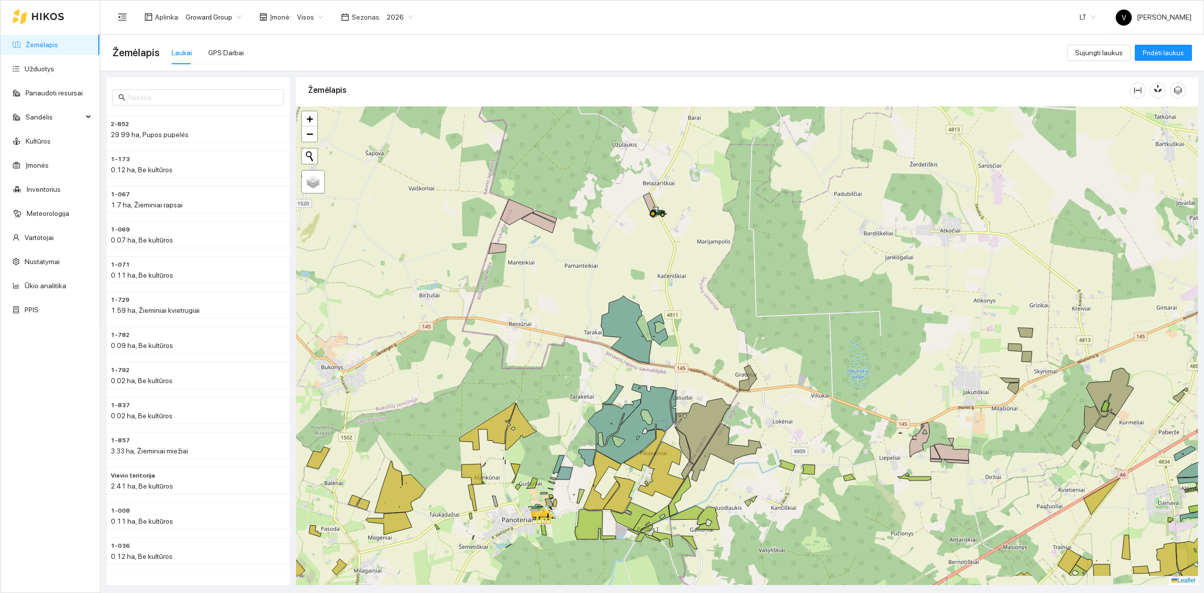
drag, startPoint x: 762, startPoint y: 360, endPoint x: 757, endPoint y: 319, distance: 41.0
click at [757, 319] on div at bounding box center [747, 345] width 902 height 478
click at [648, 197] on icon at bounding box center [651, 205] width 16 height 25
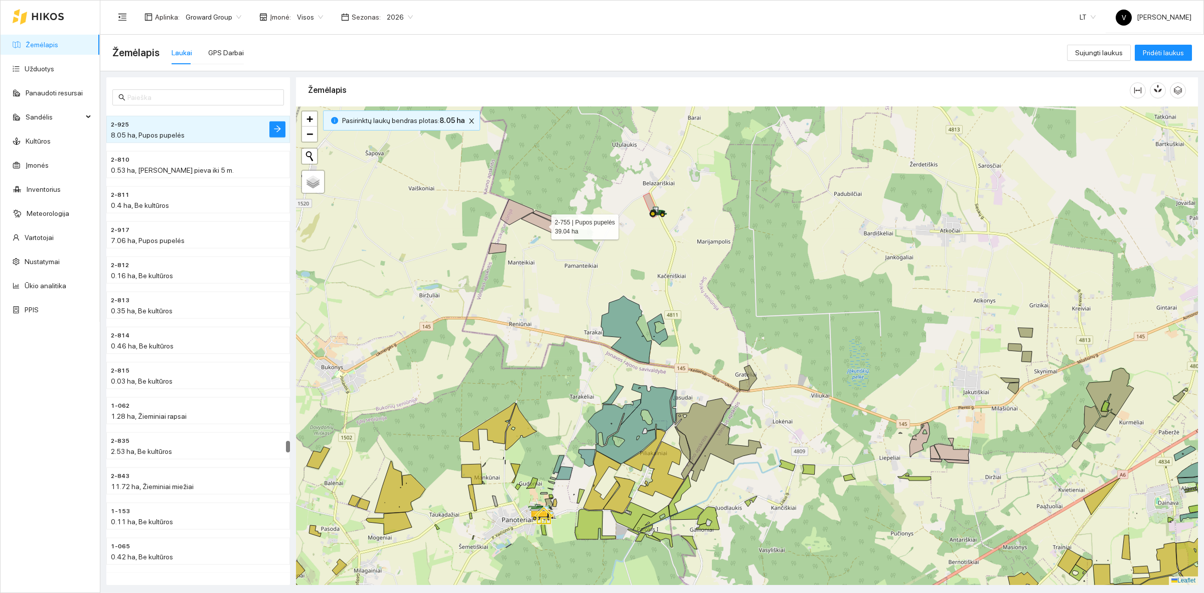
click at [540, 229] on div at bounding box center [747, 345] width 902 height 478
click at [537, 224] on icon at bounding box center [529, 216] width 56 height 34
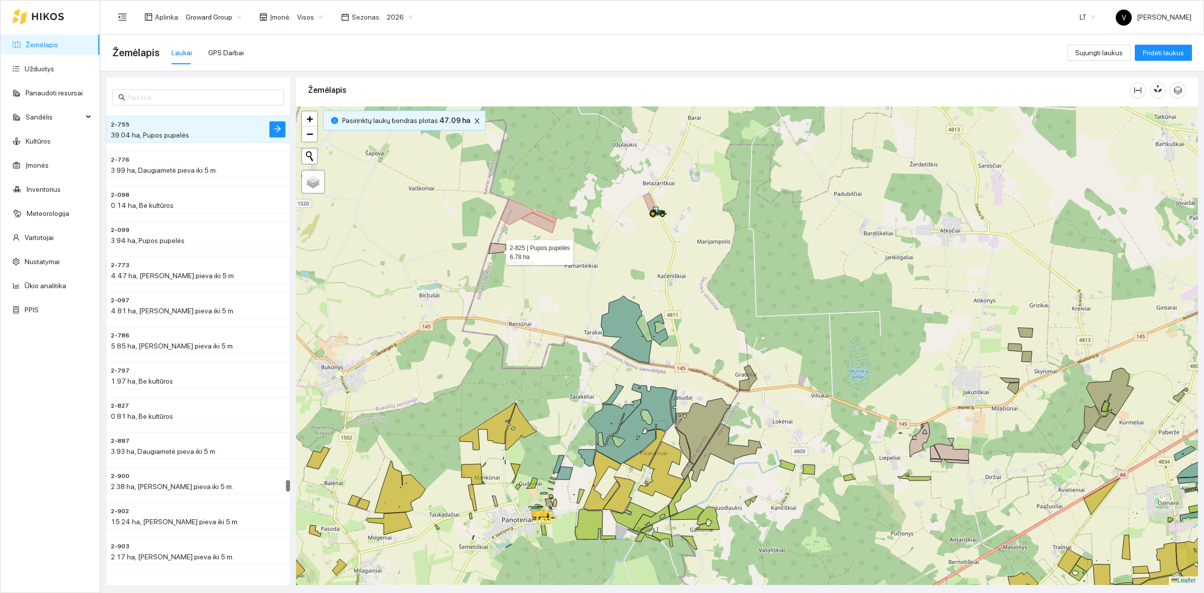
click at [497, 250] on icon at bounding box center [498, 248] width 18 height 11
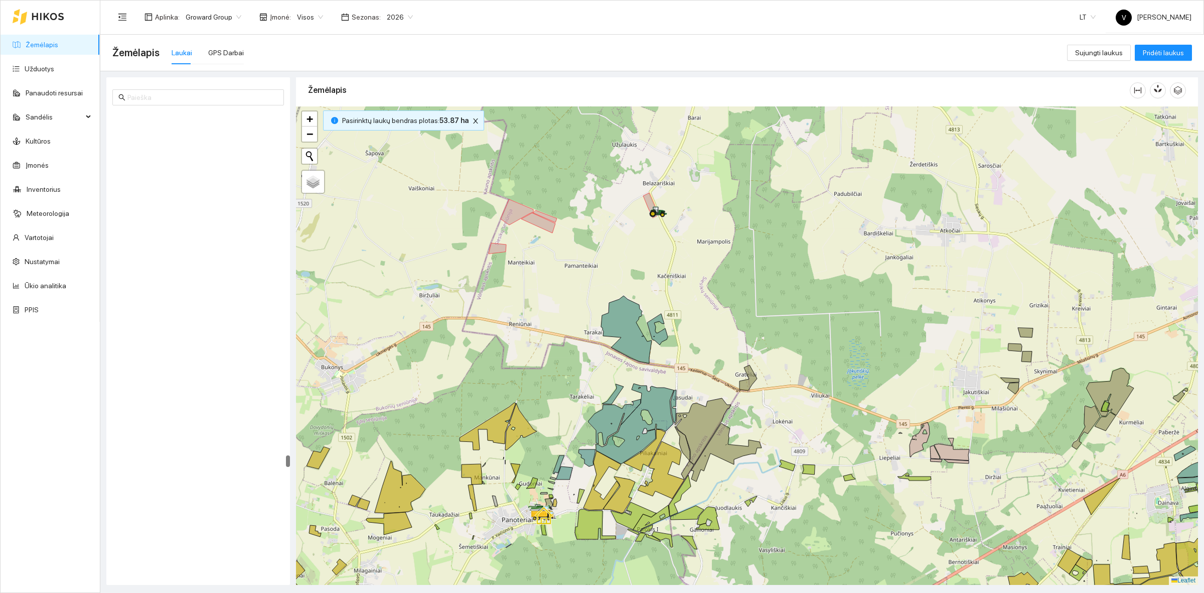
scroll to position [13560, 0]
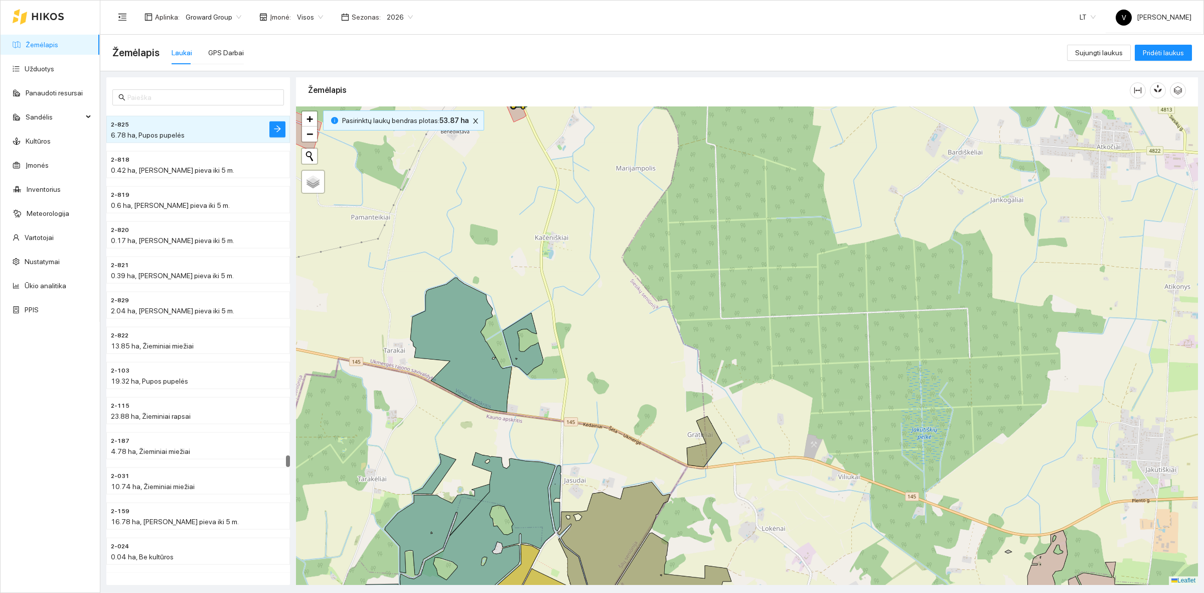
drag, startPoint x: 795, startPoint y: 332, endPoint x: 834, endPoint y: 258, distance: 83.5
click at [839, 246] on div at bounding box center [747, 345] width 902 height 478
click at [802, 312] on div at bounding box center [747, 345] width 902 height 478
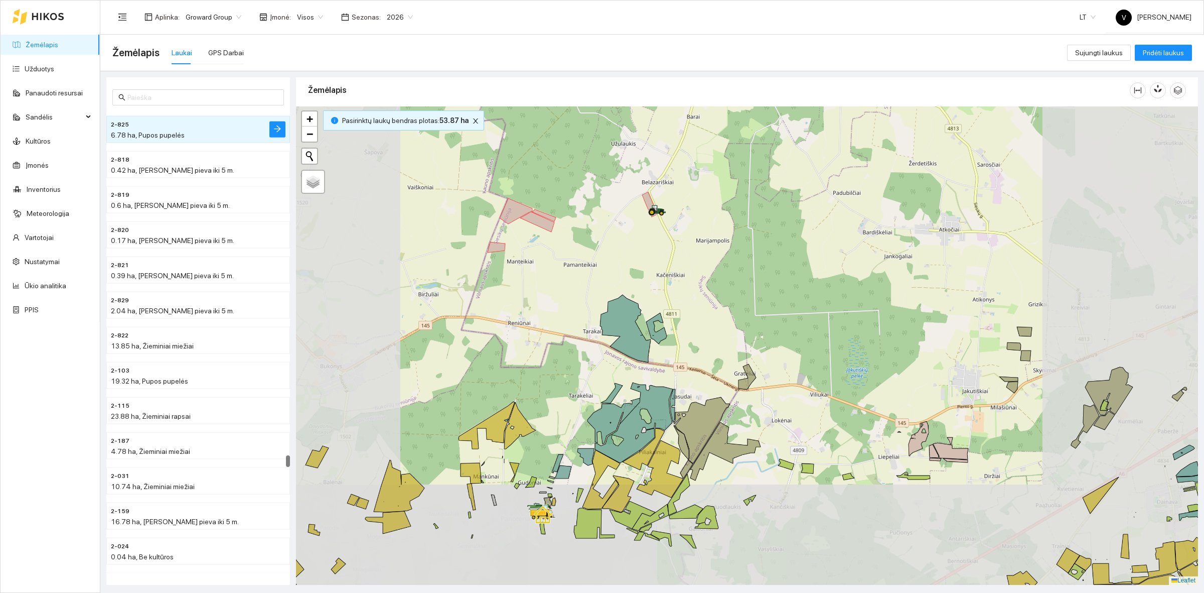
drag, startPoint x: 758, startPoint y: 325, endPoint x: 762, endPoint y: 295, distance: 29.9
click at [763, 296] on div at bounding box center [747, 345] width 902 height 478
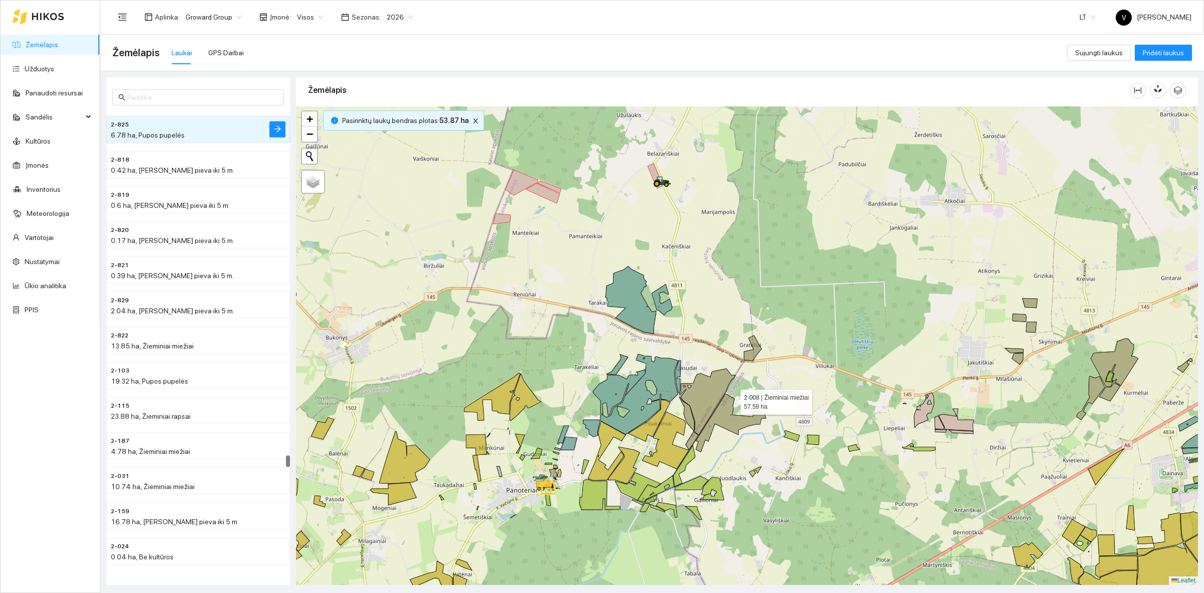
click at [696, 400] on icon at bounding box center [707, 401] width 56 height 66
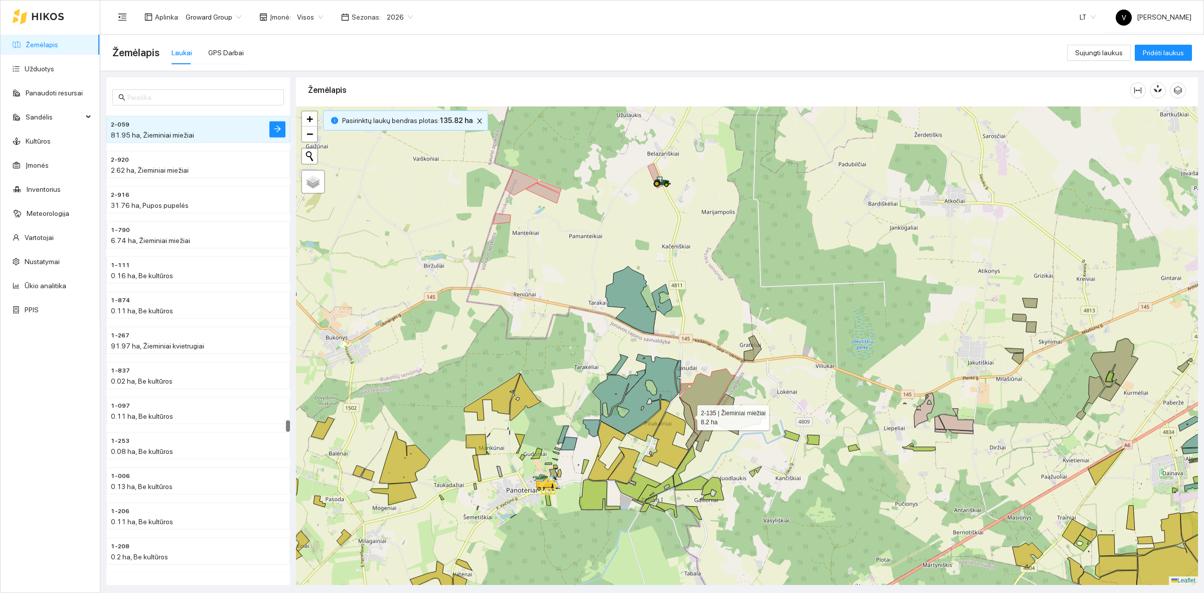
click at [686, 414] on icon at bounding box center [686, 413] width 15 height 34
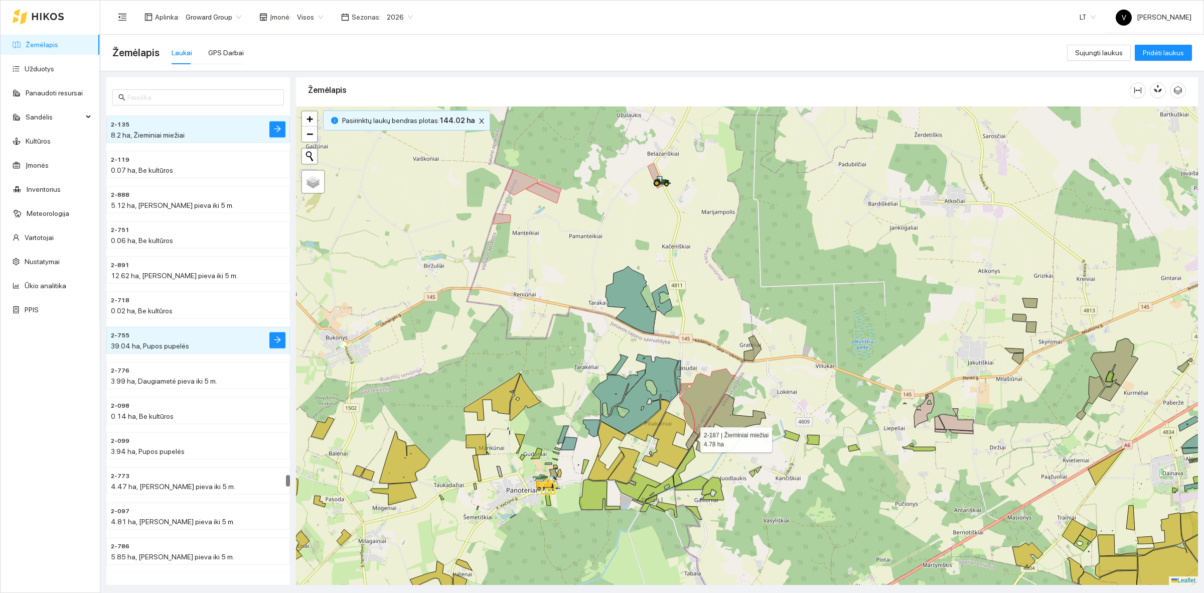
click at [691, 437] on icon at bounding box center [692, 440] width 13 height 19
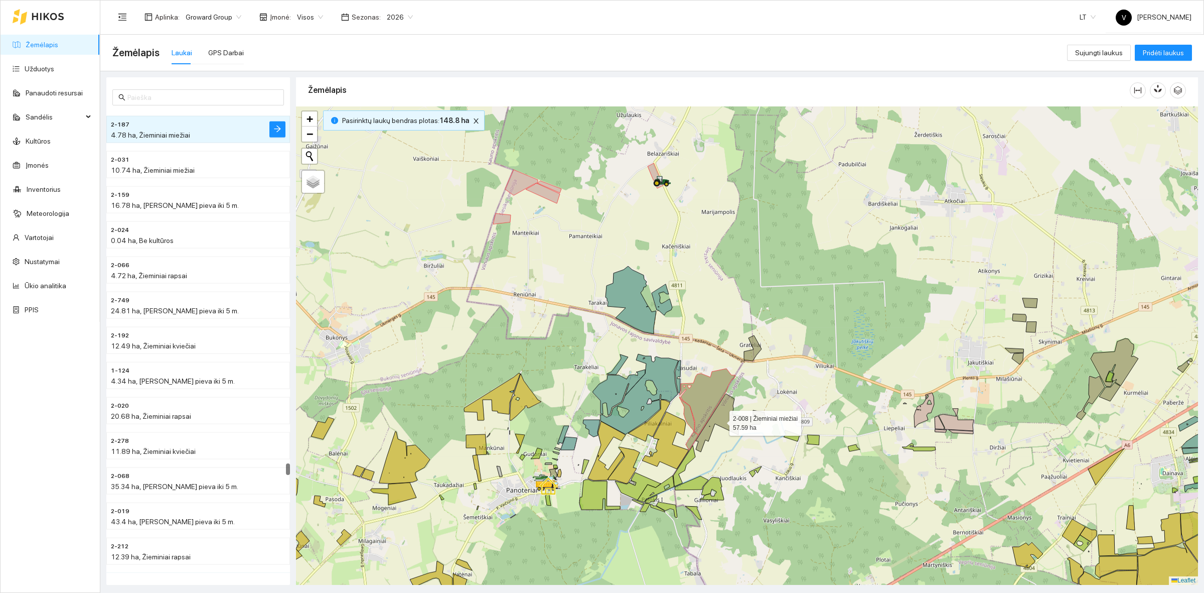
click at [720, 414] on icon at bounding box center [731, 422] width 70 height 58
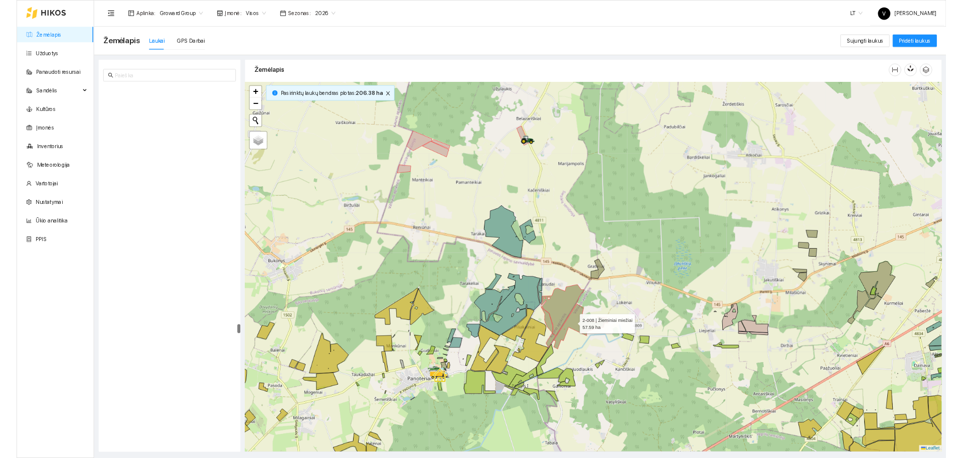
scroll to position [12156, 0]
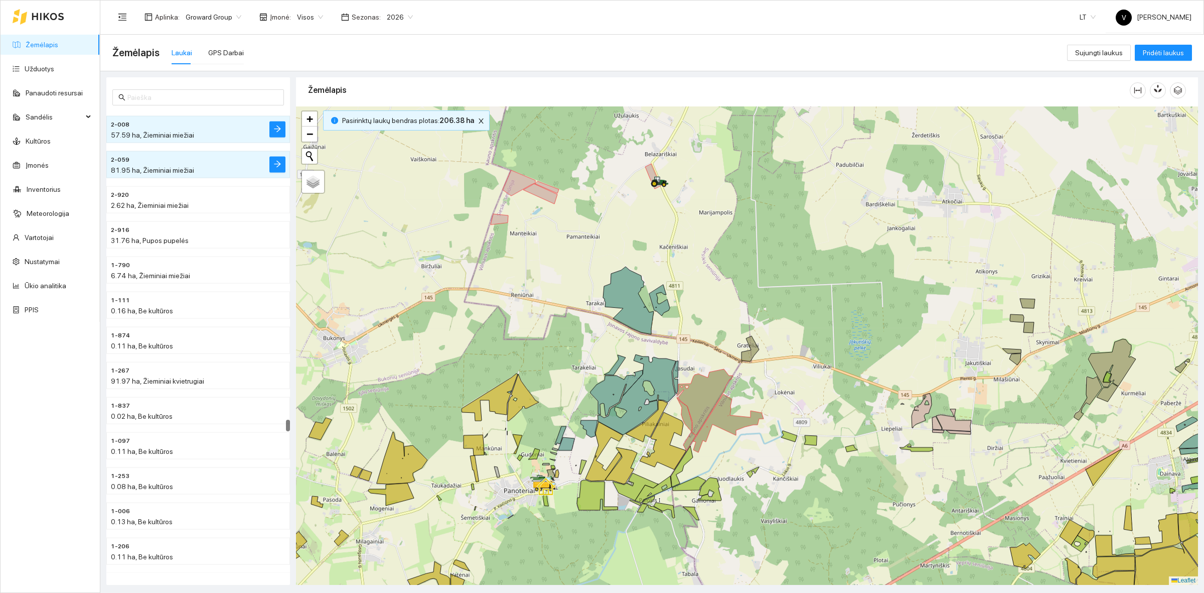
click at [808, 405] on div at bounding box center [747, 345] width 902 height 478
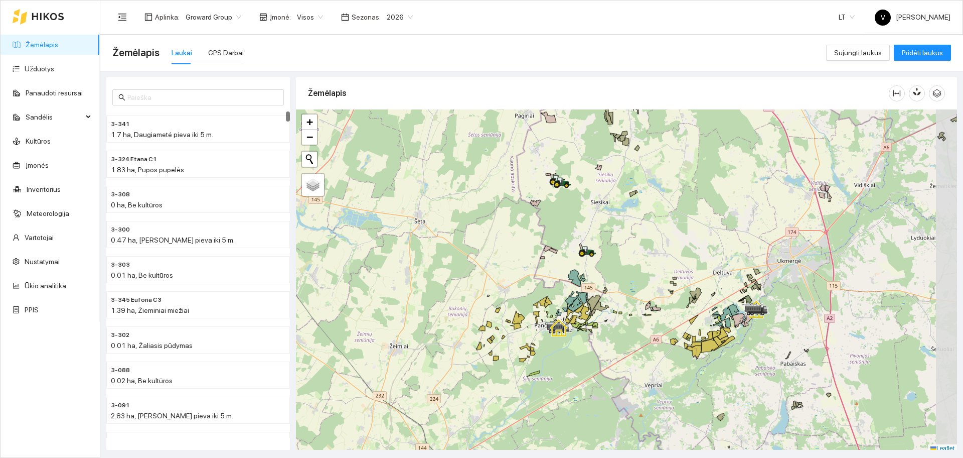
scroll to position [3, 0]
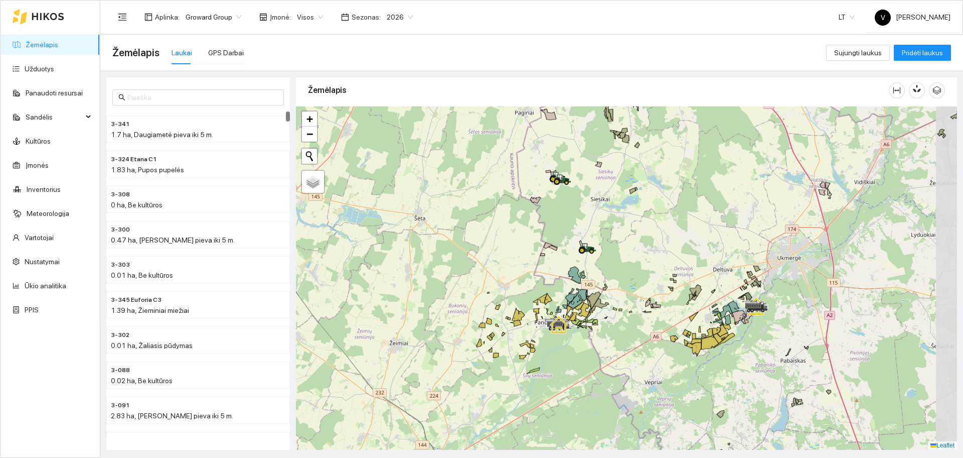
drag, startPoint x: 729, startPoint y: 207, endPoint x: 680, endPoint y: 221, distance: 50.7
click at [680, 221] on div at bounding box center [626, 277] width 661 height 343
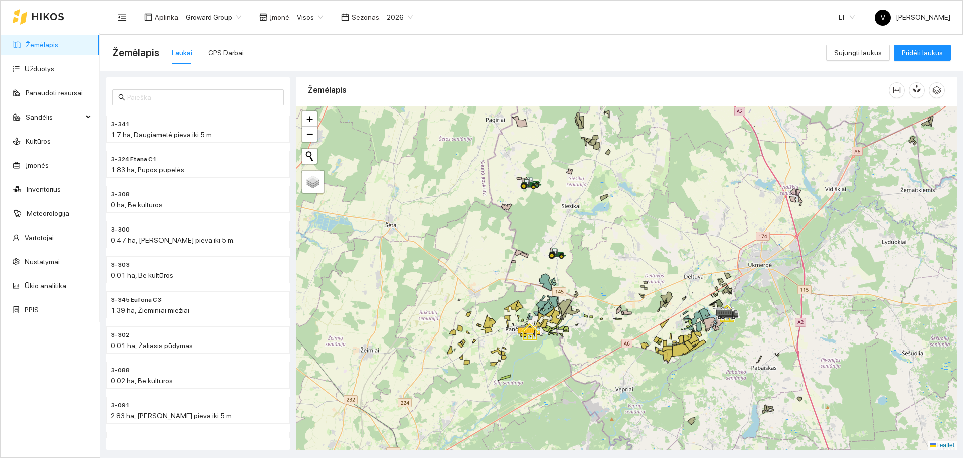
drag, startPoint x: 625, startPoint y: 286, endPoint x: 592, endPoint y: 270, distance: 35.9
click at [592, 271] on div at bounding box center [626, 277] width 661 height 343
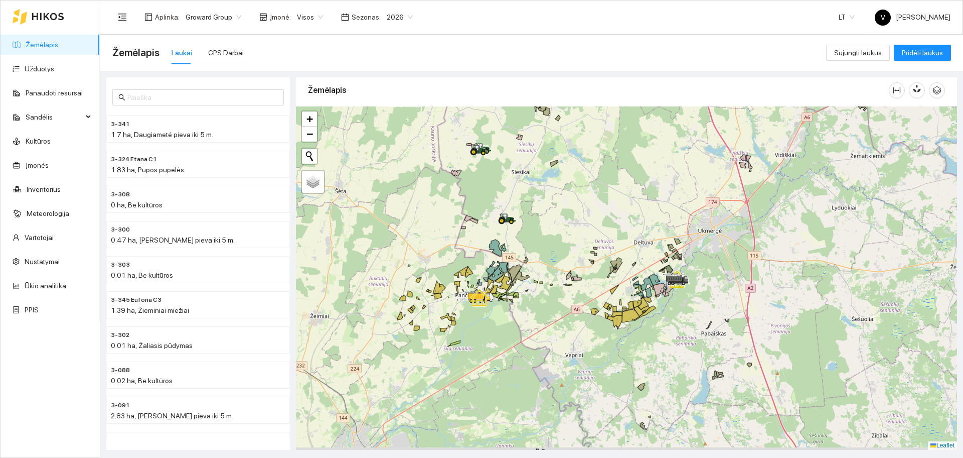
drag, startPoint x: 738, startPoint y: 294, endPoint x: 720, endPoint y: 274, distance: 26.3
click at [720, 274] on div at bounding box center [626, 277] width 661 height 343
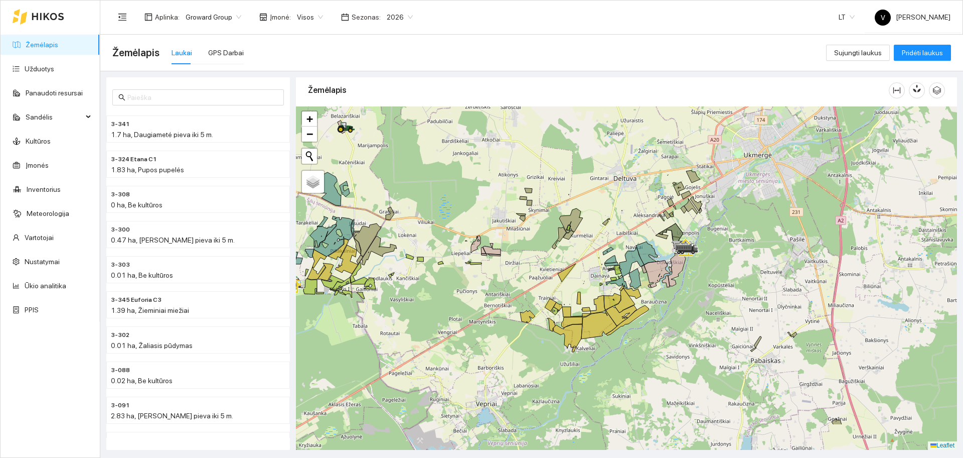
drag, startPoint x: 656, startPoint y: 273, endPoint x: 687, endPoint y: 219, distance: 62.9
click at [687, 219] on div at bounding box center [626, 277] width 661 height 343
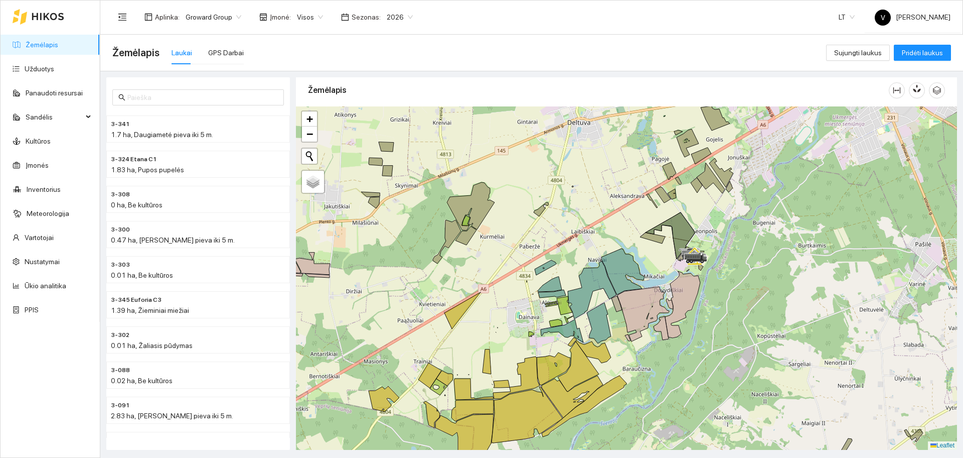
drag, startPoint x: 684, startPoint y: 266, endPoint x: 700, endPoint y: 242, distance: 29.2
click at [727, 248] on div at bounding box center [626, 277] width 661 height 343
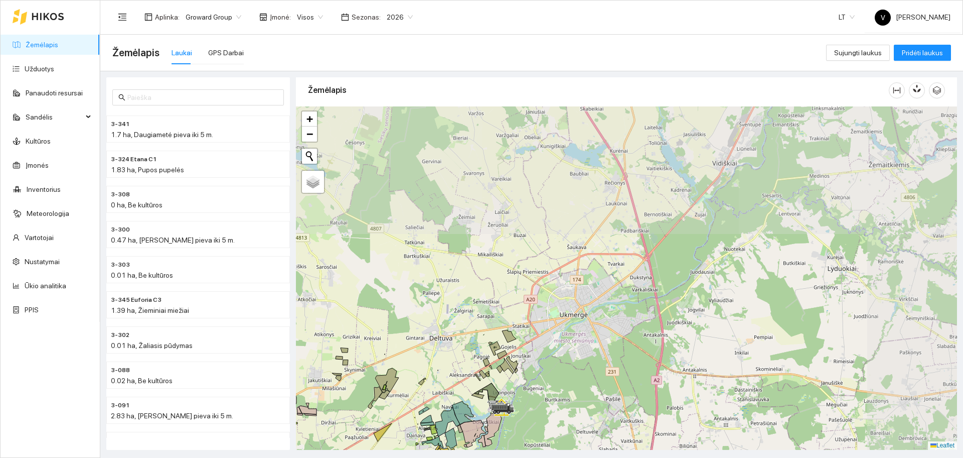
drag, startPoint x: 714, startPoint y: 289, endPoint x: 690, endPoint y: 287, distance: 23.6
click at [631, 357] on div at bounding box center [626, 277] width 661 height 343
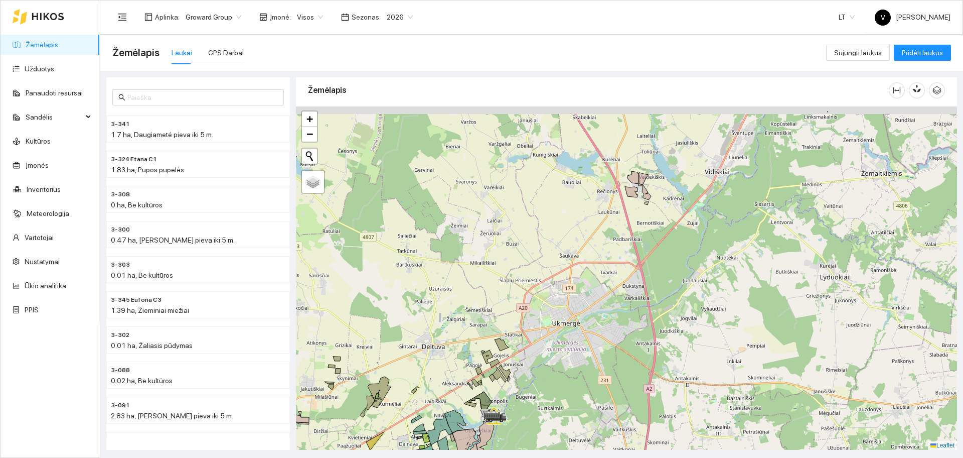
drag, startPoint x: 722, startPoint y: 210, endPoint x: 617, endPoint y: 319, distance: 151.2
click at [617, 319] on div at bounding box center [626, 277] width 661 height 343
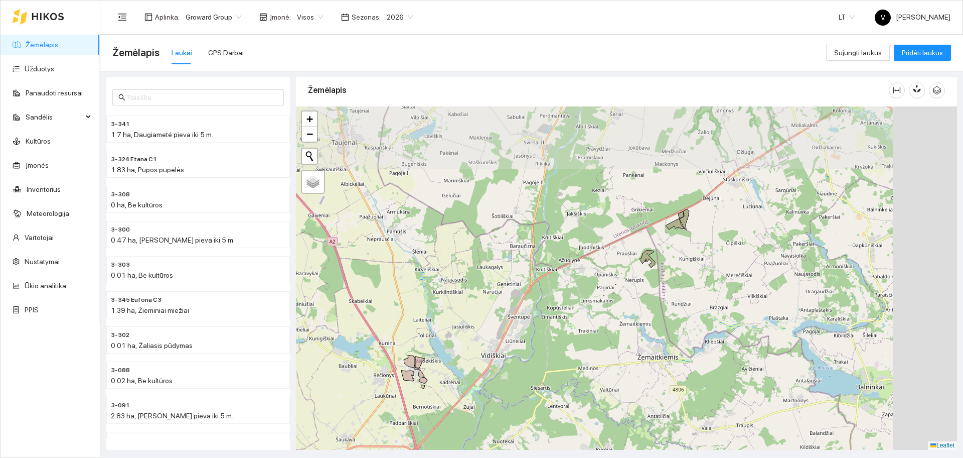
drag, startPoint x: 745, startPoint y: 195, endPoint x: 648, endPoint y: 266, distance: 120.2
click at [648, 266] on div at bounding box center [626, 277] width 661 height 343
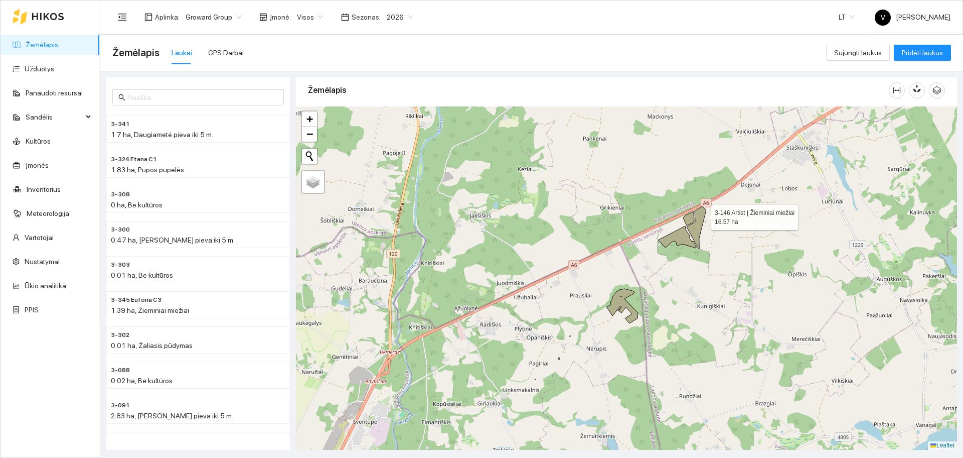
click at [702, 215] on icon at bounding box center [697, 227] width 20 height 43
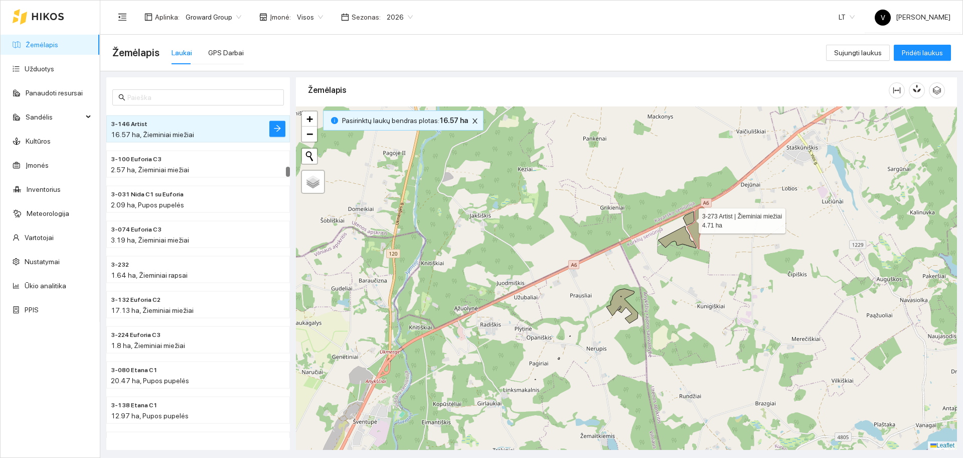
click at [691, 217] on icon at bounding box center [688, 218] width 11 height 14
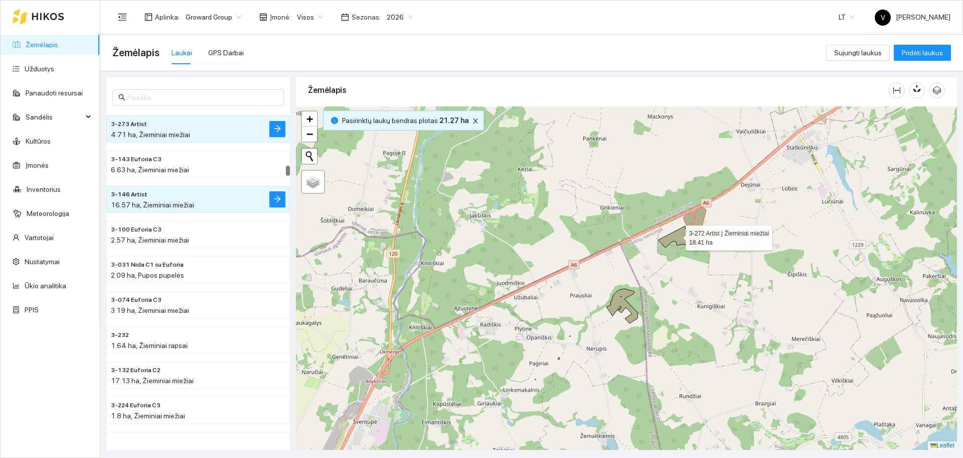
click at [677, 235] on icon at bounding box center [677, 237] width 38 height 22
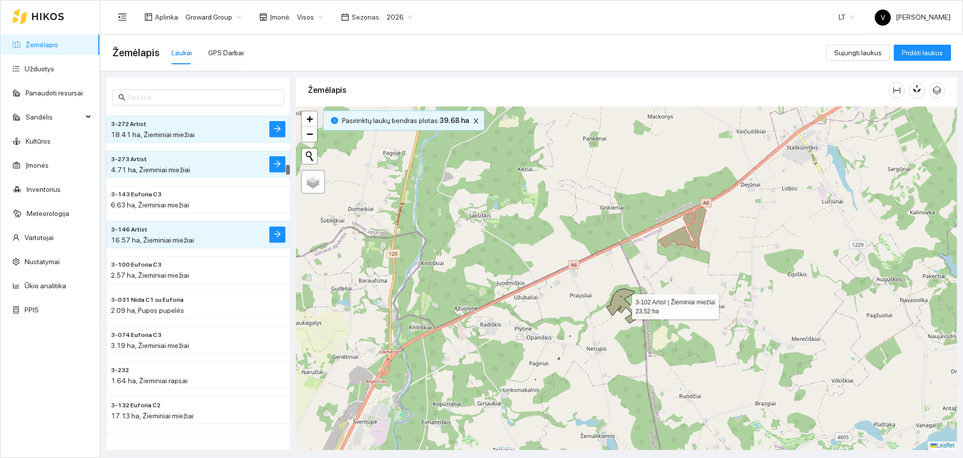
click at [623, 299] on icon at bounding box center [623, 306] width 32 height 35
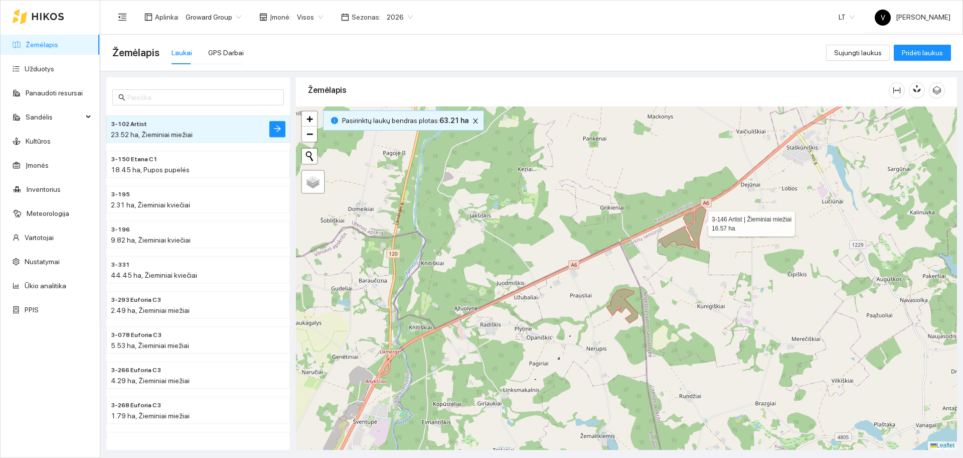
click at [699, 221] on icon at bounding box center [697, 227] width 20 height 43
click at [690, 217] on icon at bounding box center [688, 218] width 11 height 14
click at [682, 231] on icon at bounding box center [677, 237] width 38 height 22
click at [618, 300] on icon at bounding box center [623, 306] width 32 height 35
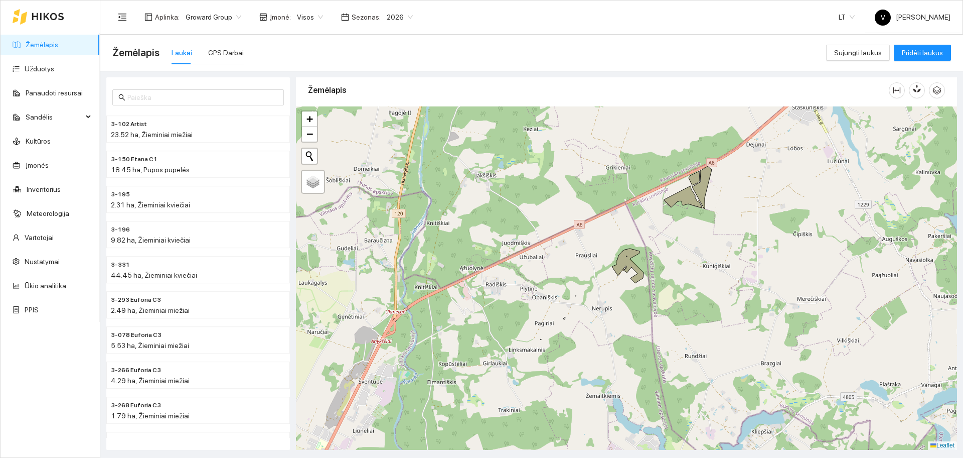
drag, startPoint x: 611, startPoint y: 263, endPoint x: 616, endPoint y: 226, distance: 38.0
click at [616, 226] on div at bounding box center [626, 277] width 661 height 343
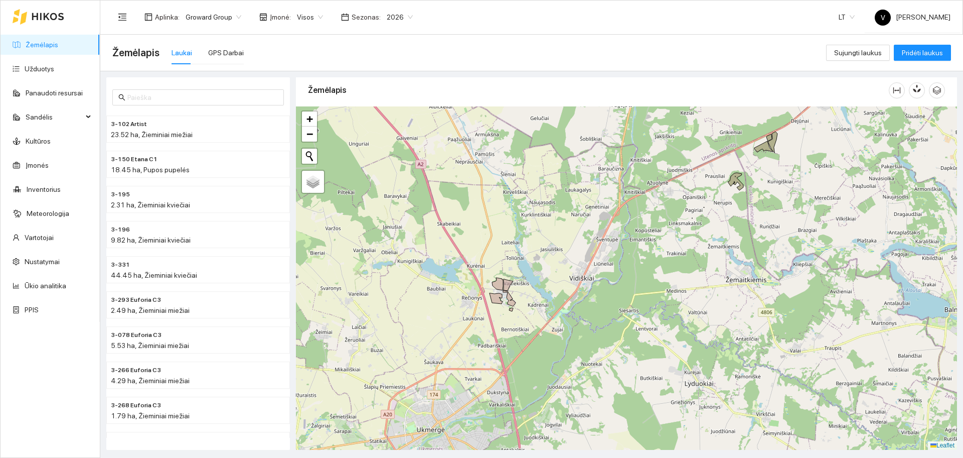
drag, startPoint x: 529, startPoint y: 289, endPoint x: 643, endPoint y: 225, distance: 131.2
click at [643, 225] on div at bounding box center [626, 277] width 661 height 343
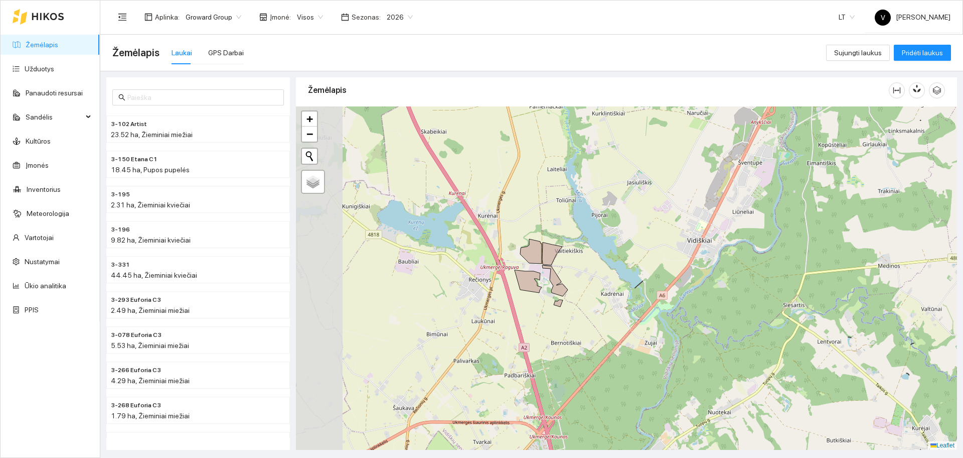
drag, startPoint x: 552, startPoint y: 290, endPoint x: 647, endPoint y: 253, distance: 101.8
click at [647, 253] on div at bounding box center [626, 277] width 661 height 343
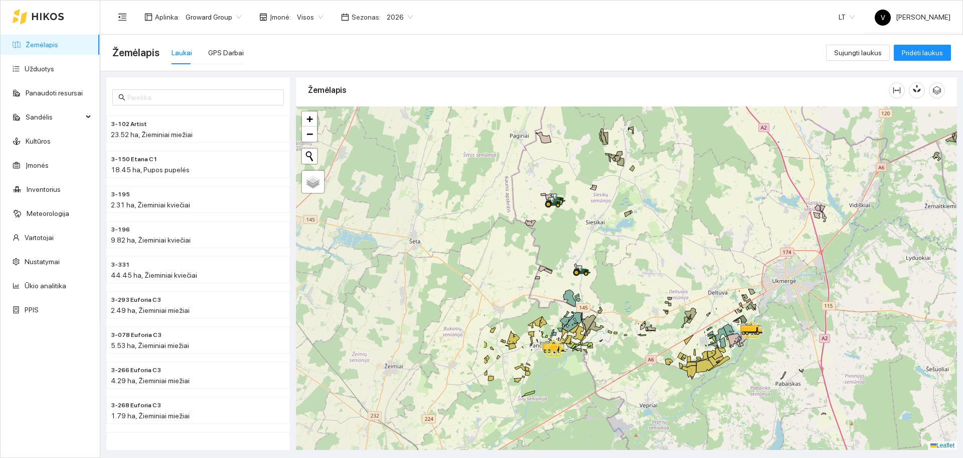
drag, startPoint x: 481, startPoint y: 235, endPoint x: 644, endPoint y: 205, distance: 165.3
click at [657, 203] on div at bounding box center [626, 277] width 661 height 343
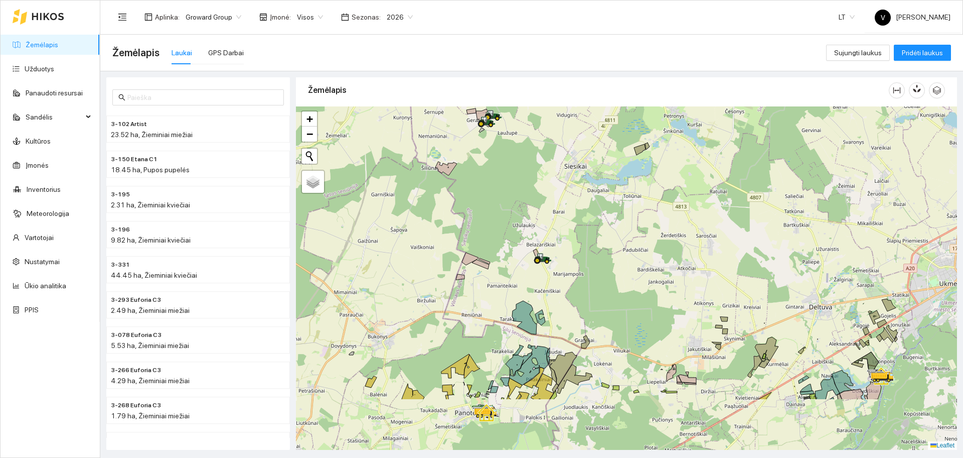
drag, startPoint x: 637, startPoint y: 299, endPoint x: 594, endPoint y: 181, distance: 125.6
click at [595, 181] on div at bounding box center [626, 277] width 661 height 343
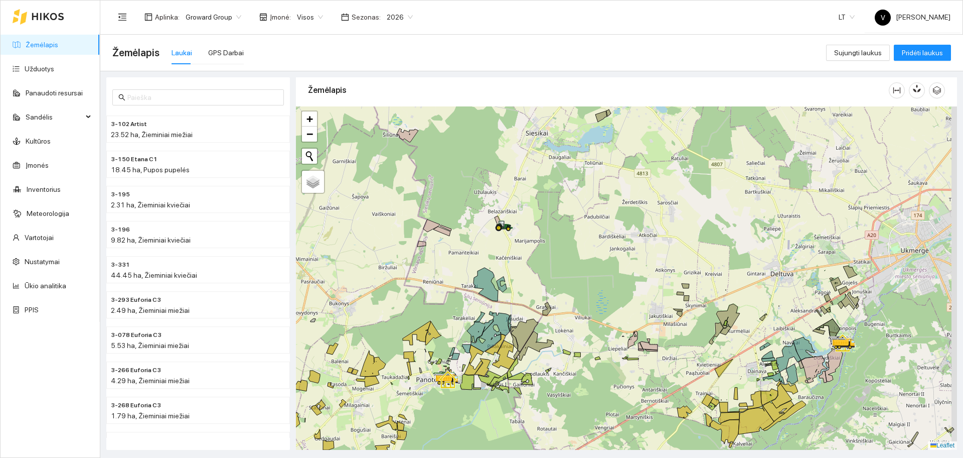
drag, startPoint x: 751, startPoint y: 268, endPoint x: 644, endPoint y: 268, distance: 106.9
click at [644, 268] on div at bounding box center [626, 277] width 661 height 343
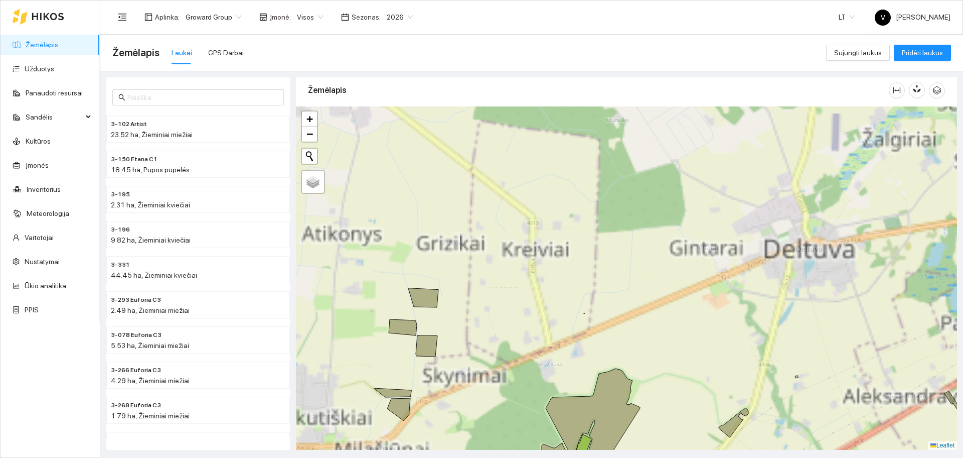
drag, startPoint x: 636, startPoint y: 330, endPoint x: 627, endPoint y: 195, distance: 135.7
click at [627, 182] on div at bounding box center [626, 277] width 661 height 343
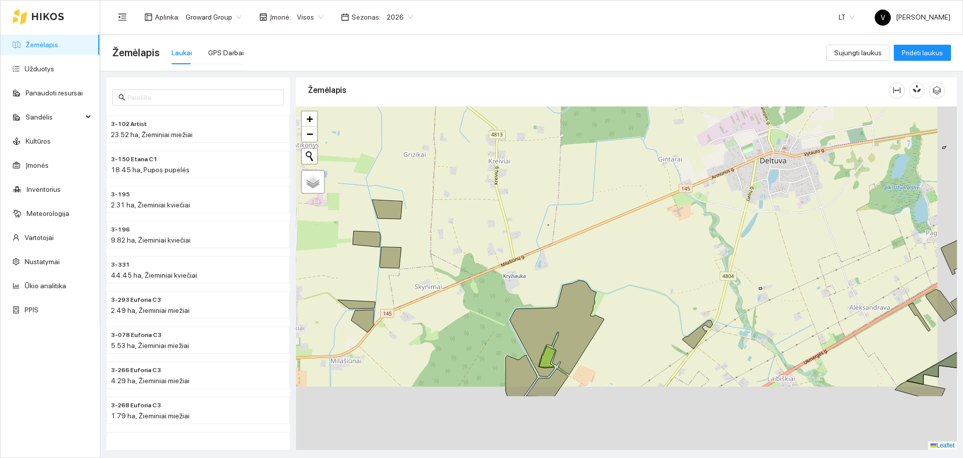
drag, startPoint x: 655, startPoint y: 323, endPoint x: 602, endPoint y: 150, distance: 181.1
click at [601, 151] on div at bounding box center [626, 277] width 661 height 343
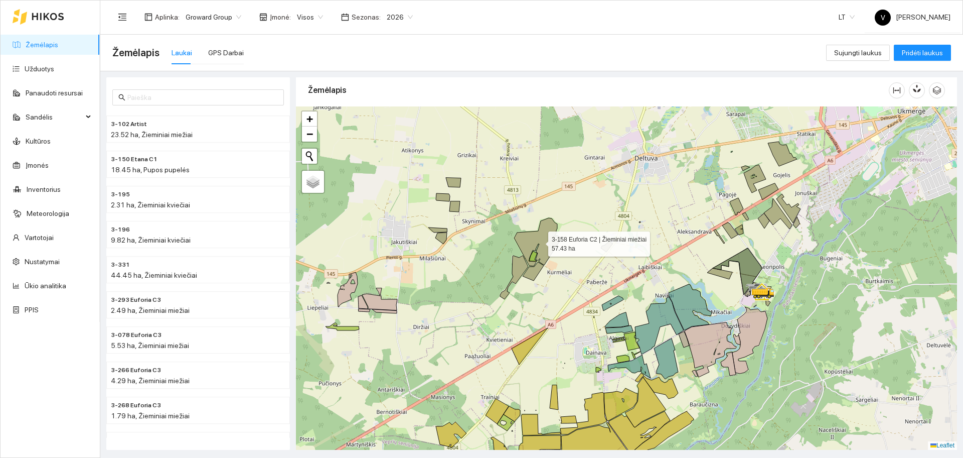
click at [555, 239] on icon at bounding box center [538, 242] width 48 height 48
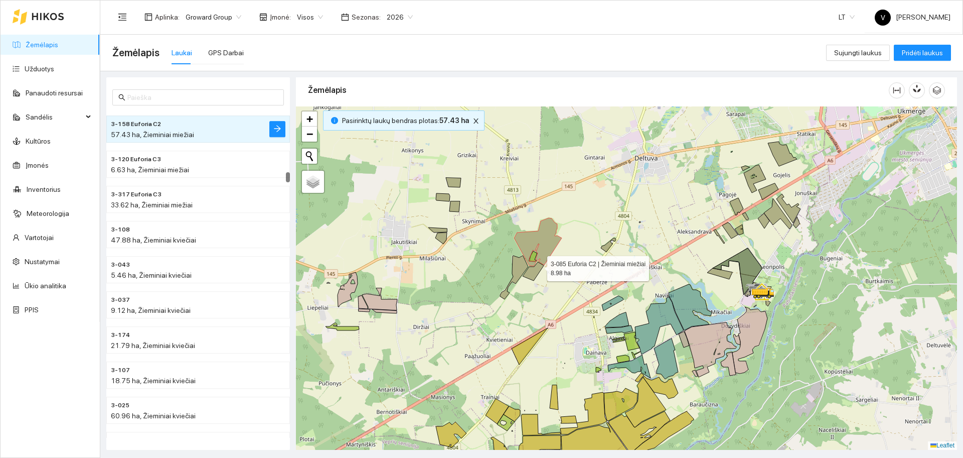
click at [536, 269] on icon at bounding box center [533, 271] width 21 height 19
click at [521, 264] on icon at bounding box center [514, 277] width 28 height 44
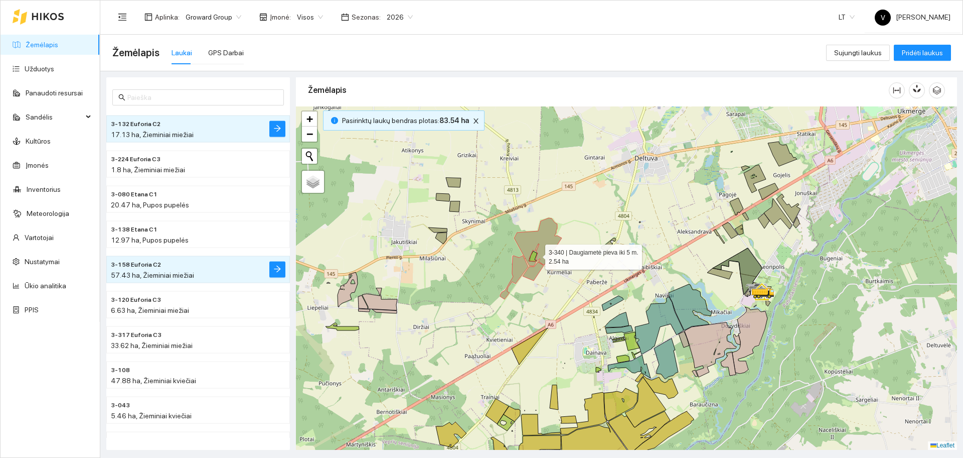
click at [536, 247] on icon at bounding box center [538, 242] width 48 height 48
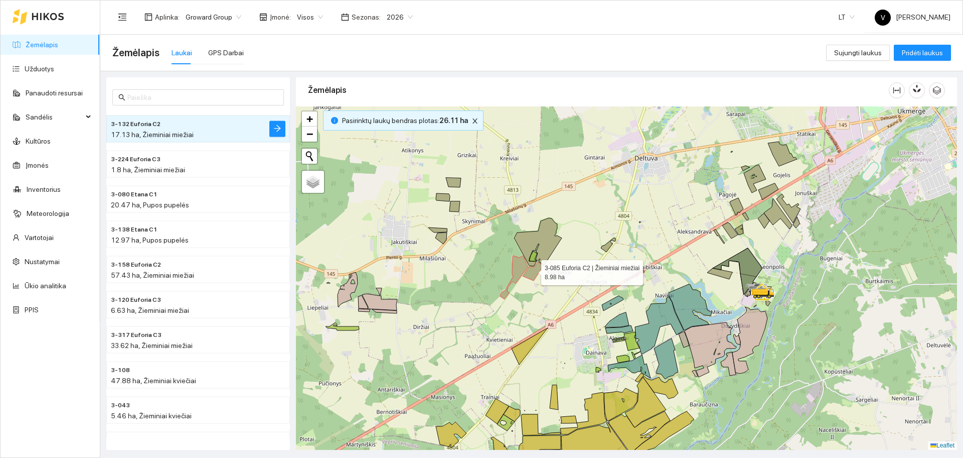
click at [532, 272] on icon at bounding box center [533, 271] width 21 height 19
click at [519, 268] on icon at bounding box center [514, 277] width 28 height 44
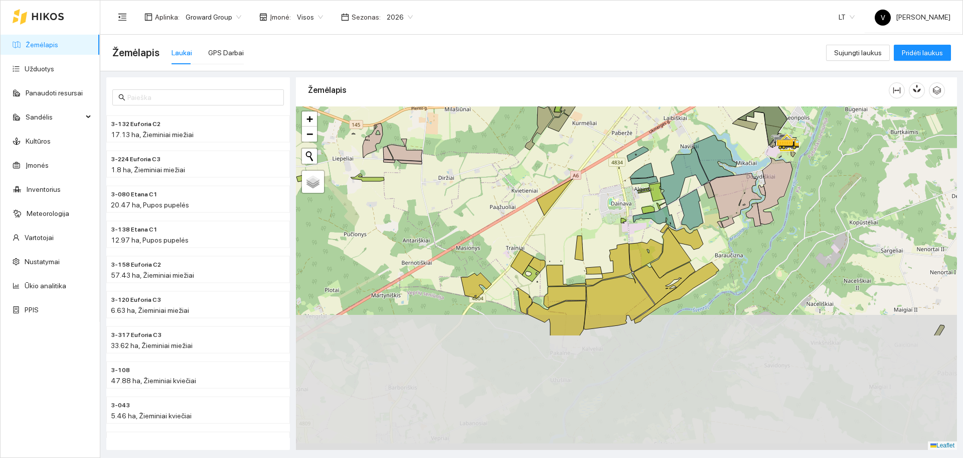
drag, startPoint x: 555, startPoint y: 334, endPoint x: 560, endPoint y: 194, distance: 140.1
click at [587, 173] on div at bounding box center [626, 277] width 661 height 343
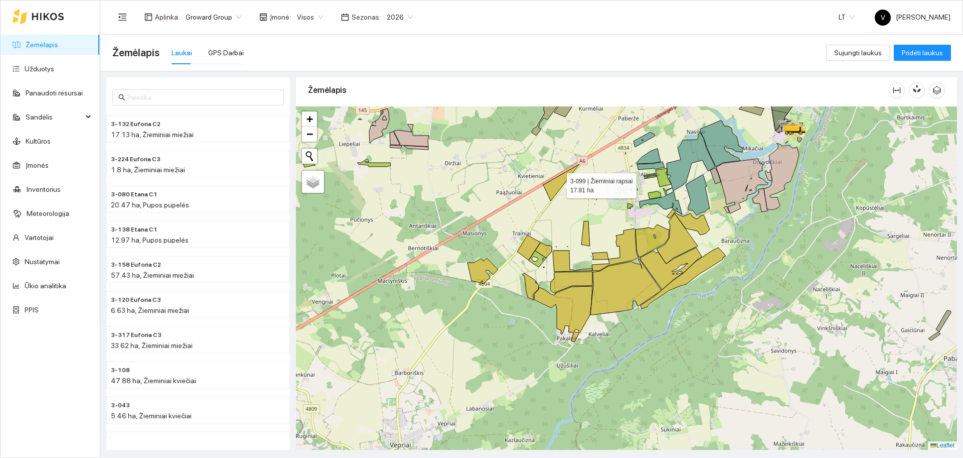
click at [550, 186] on icon at bounding box center [561, 182] width 36 height 37
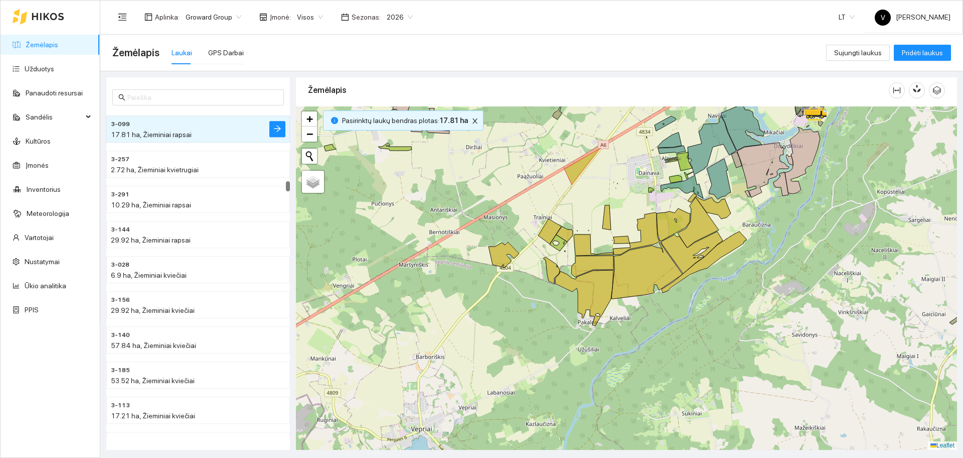
drag, startPoint x: 567, startPoint y: 229, endPoint x: 588, endPoint y: 213, distance: 26.5
click at [588, 213] on div at bounding box center [626, 277] width 661 height 343
click at [553, 231] on icon at bounding box center [549, 231] width 23 height 25
click at [564, 231] on icon at bounding box center [564, 233] width 17 height 15
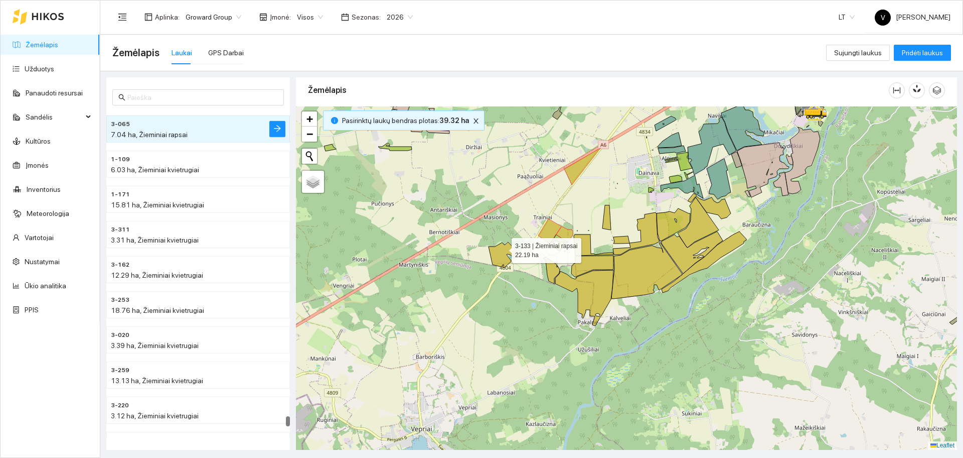
click at [502, 249] on icon at bounding box center [504, 255] width 31 height 26
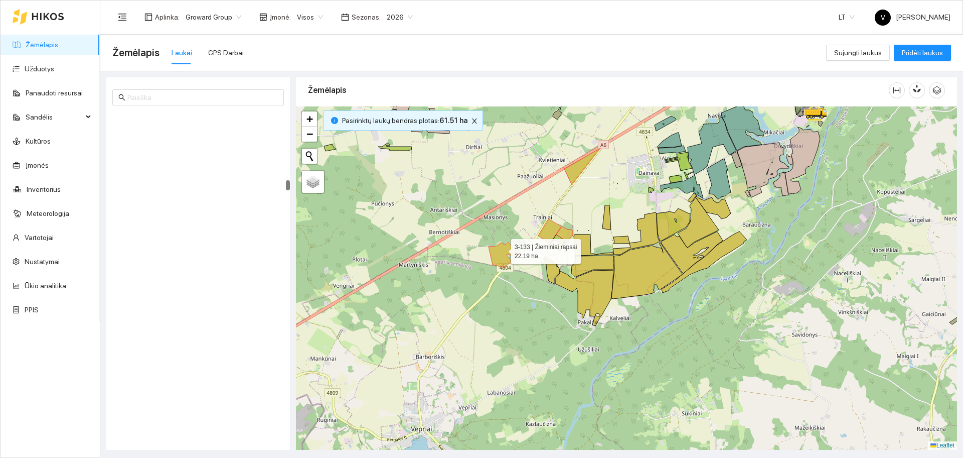
scroll to position [3893, 0]
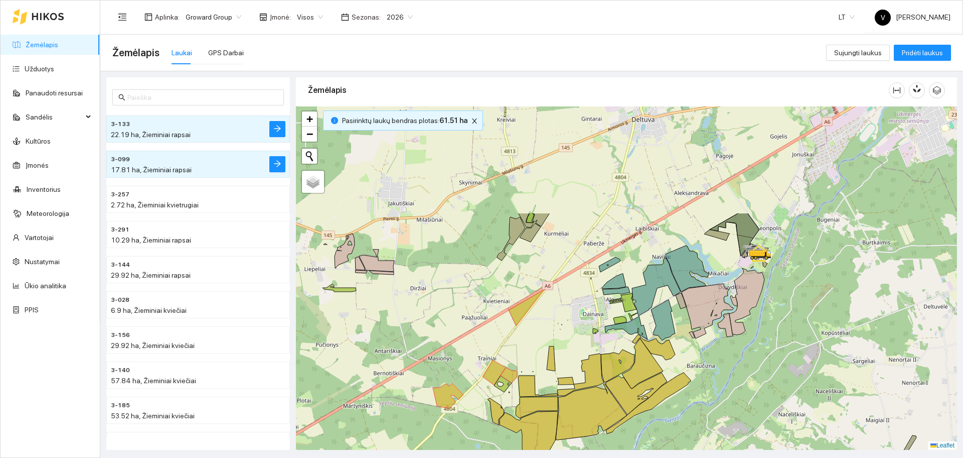
drag, startPoint x: 771, startPoint y: 211, endPoint x: 716, endPoint y: 352, distance: 151.6
click at [716, 352] on div at bounding box center [626, 277] width 661 height 343
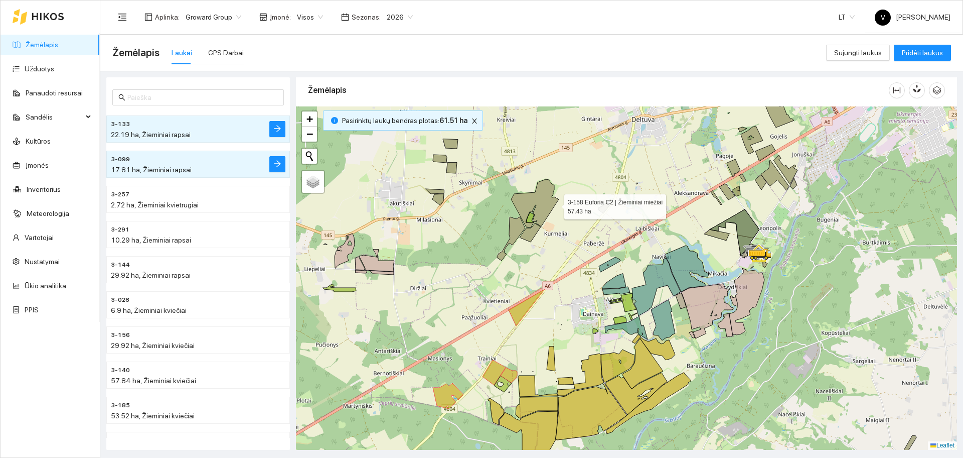
click at [552, 201] on icon at bounding box center [535, 203] width 48 height 48
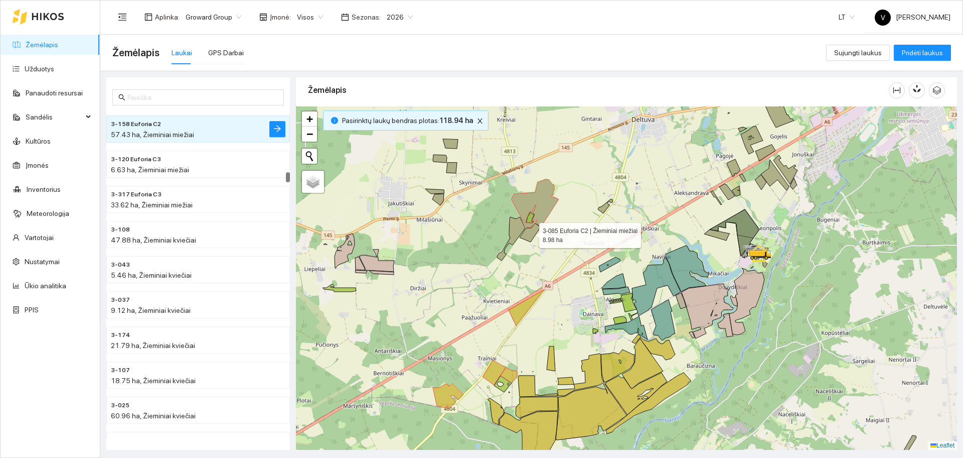
click at [530, 232] on icon at bounding box center [530, 232] width 21 height 19
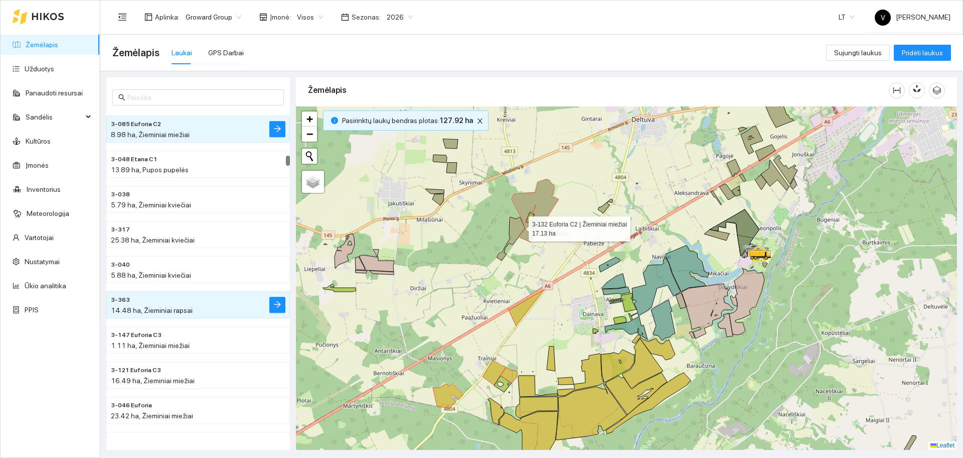
click at [518, 224] on icon at bounding box center [511, 239] width 28 height 44
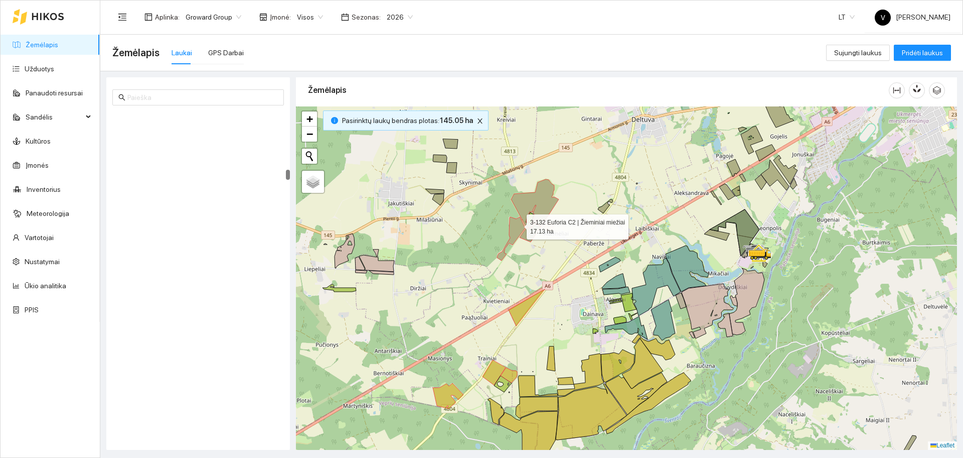
scroll to position [3296, 0]
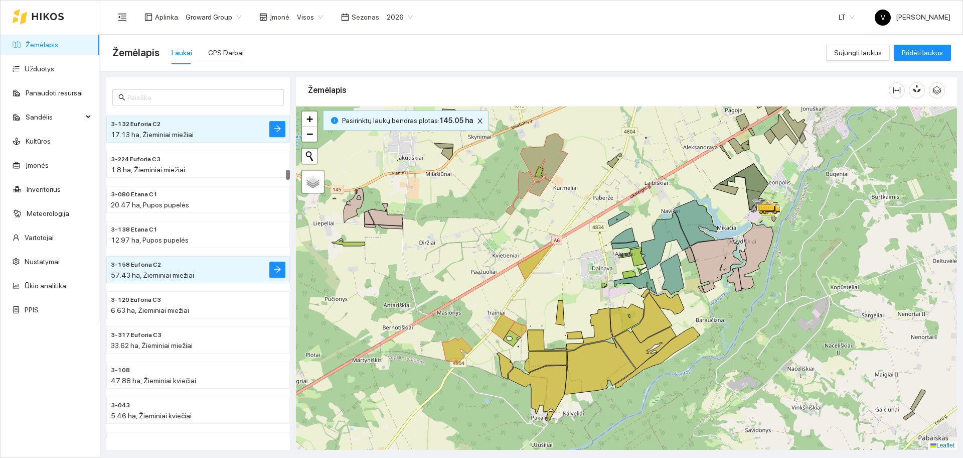
drag, startPoint x: 635, startPoint y: 287, endPoint x: 634, endPoint y: 233, distance: 53.2
click at [642, 233] on icon at bounding box center [665, 241] width 49 height 58
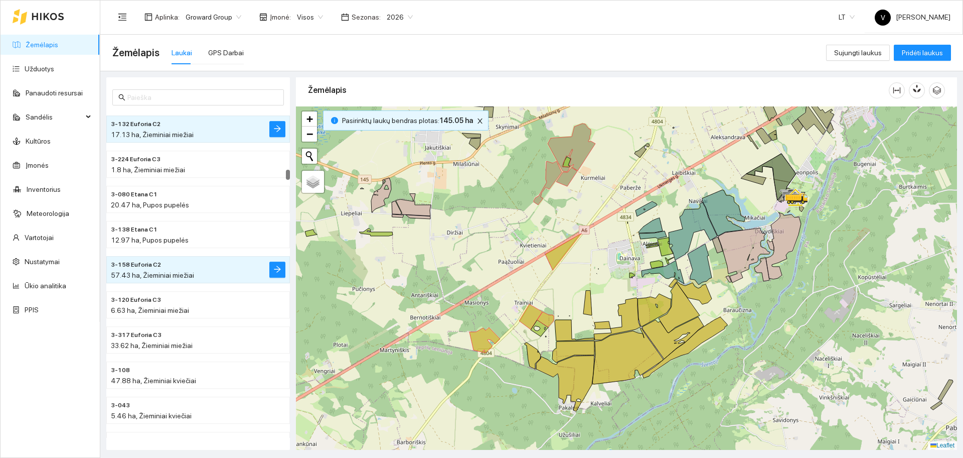
drag, startPoint x: 619, startPoint y: 187, endPoint x: 634, endPoint y: 186, distance: 14.6
click at [634, 186] on div at bounding box center [626, 277] width 661 height 343
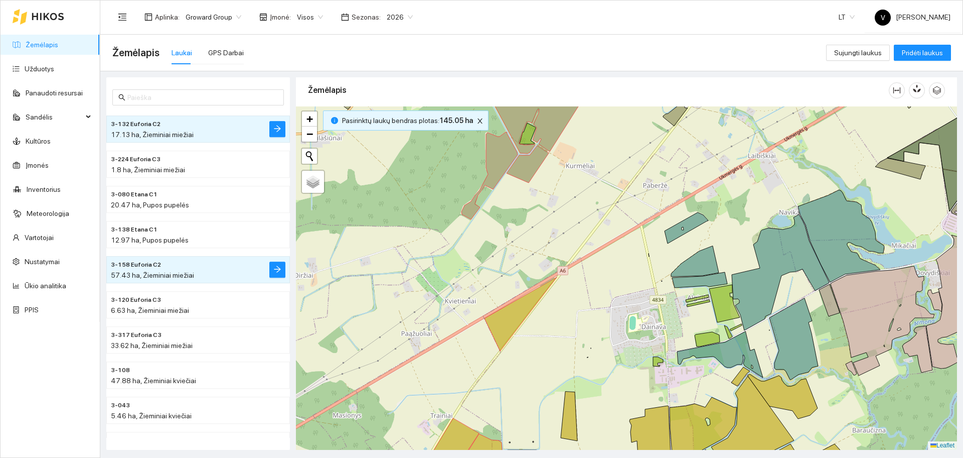
drag, startPoint x: 609, startPoint y: 189, endPoint x: 636, endPoint y: 185, distance: 27.4
click at [636, 185] on div at bounding box center [626, 277] width 661 height 343
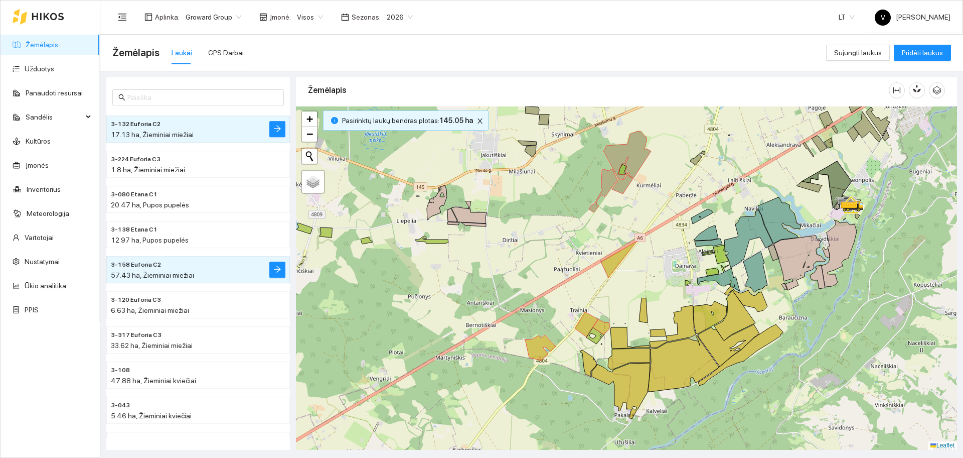
drag, startPoint x: 636, startPoint y: 182, endPoint x: 677, endPoint y: 192, distance: 41.7
click at [677, 192] on div at bounding box center [626, 277] width 661 height 343
click at [700, 301] on div at bounding box center [626, 277] width 661 height 343
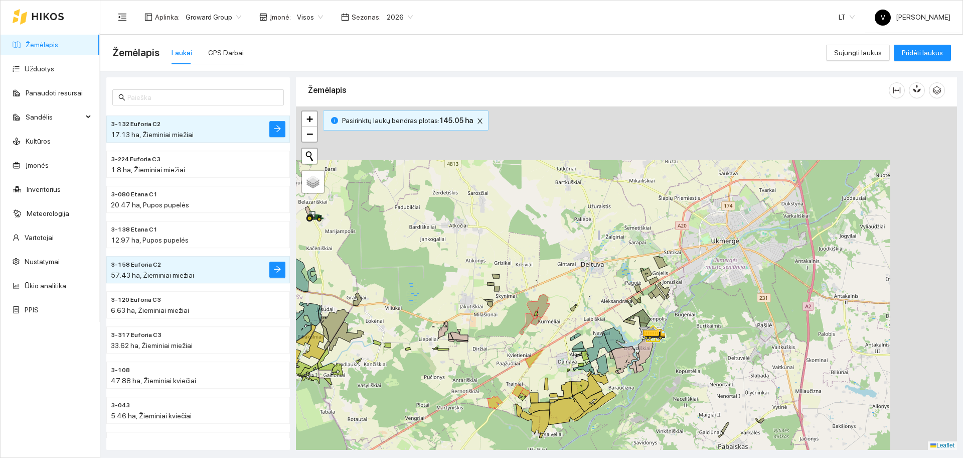
drag, startPoint x: 809, startPoint y: 230, endPoint x: 632, endPoint y: 323, distance: 199.7
click at [632, 323] on div at bounding box center [626, 277] width 661 height 343
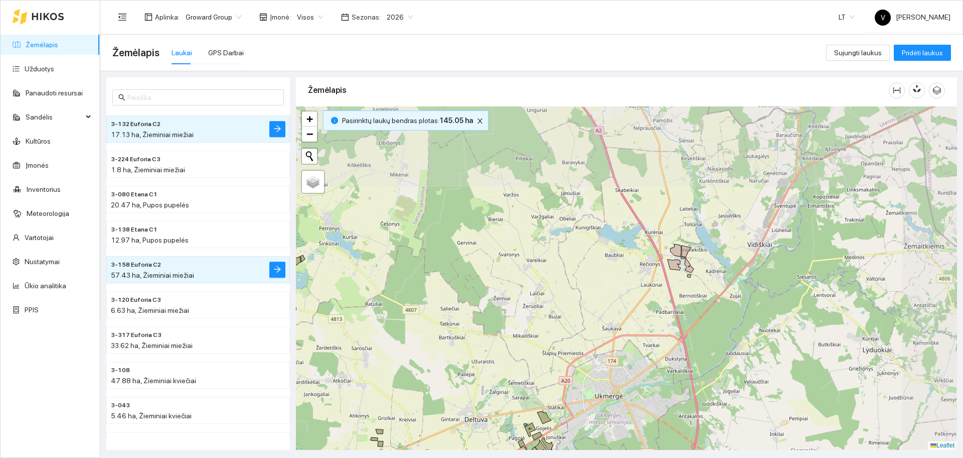
drag, startPoint x: 711, startPoint y: 214, endPoint x: 638, endPoint y: 335, distance: 140.7
click at [638, 335] on div at bounding box center [626, 277] width 661 height 343
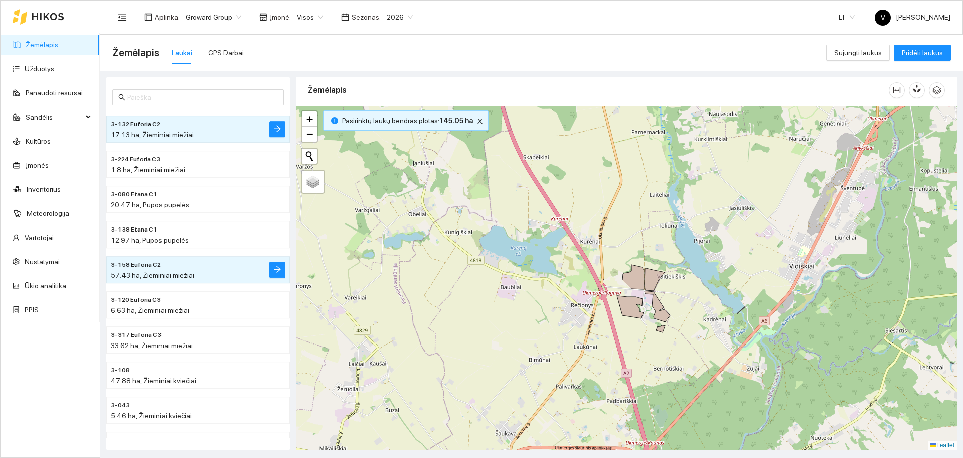
drag, startPoint x: 842, startPoint y: 232, endPoint x: 708, endPoint y: 326, distance: 163.7
click at [708, 326] on div at bounding box center [626, 277] width 661 height 343
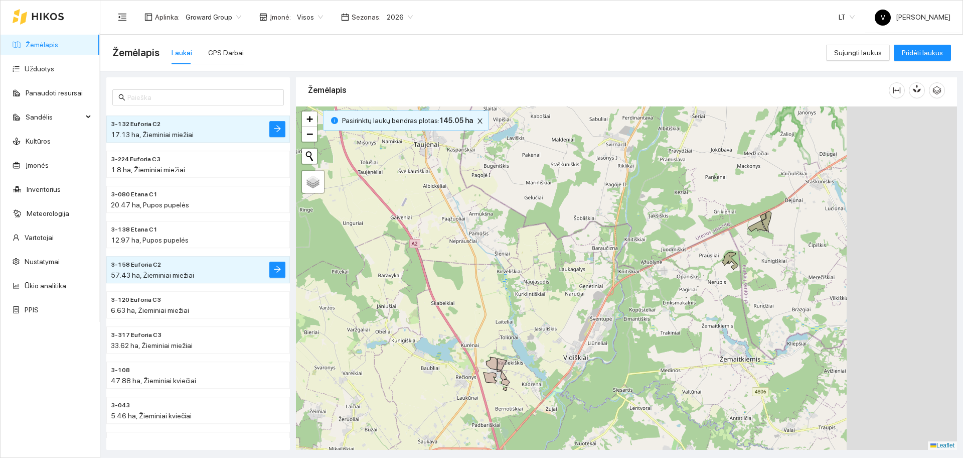
drag, startPoint x: 857, startPoint y: 211, endPoint x: 646, endPoint y: 282, distance: 222.9
click at [722, 269] on icon at bounding box center [730, 261] width 16 height 18
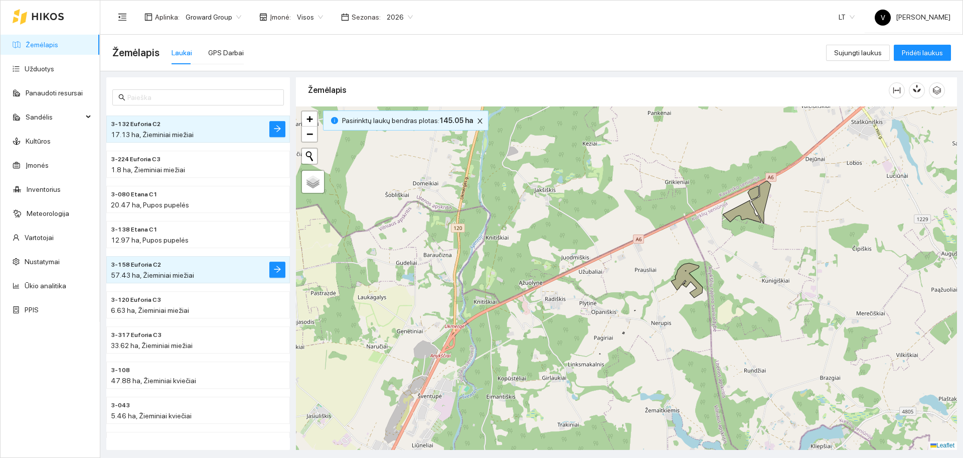
drag, startPoint x: 681, startPoint y: 272, endPoint x: 780, endPoint y: 230, distance: 107.9
click at [780, 231] on div at bounding box center [626, 277] width 661 height 343
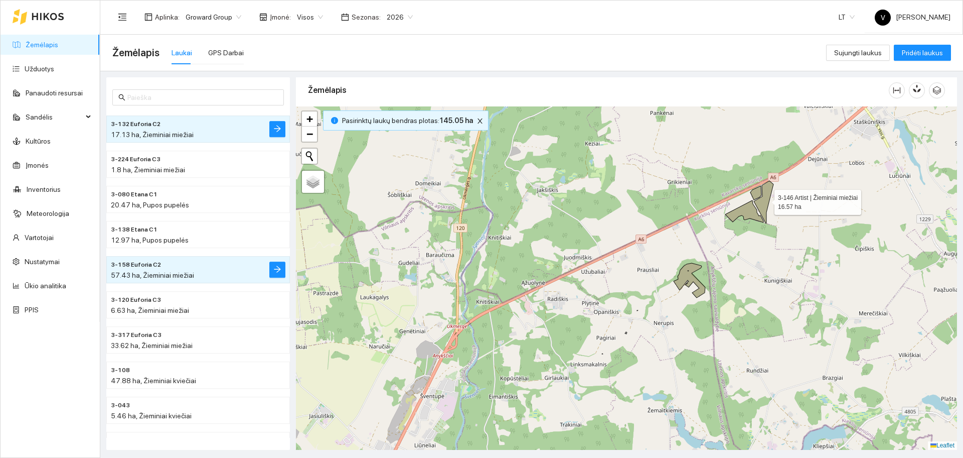
click at [765, 200] on icon at bounding box center [764, 202] width 20 height 43
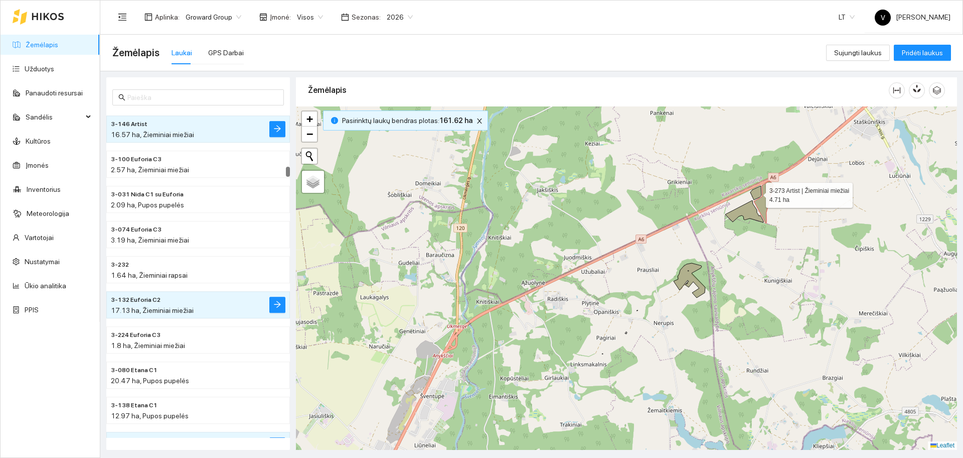
click at [756, 190] on icon at bounding box center [756, 193] width 11 height 14
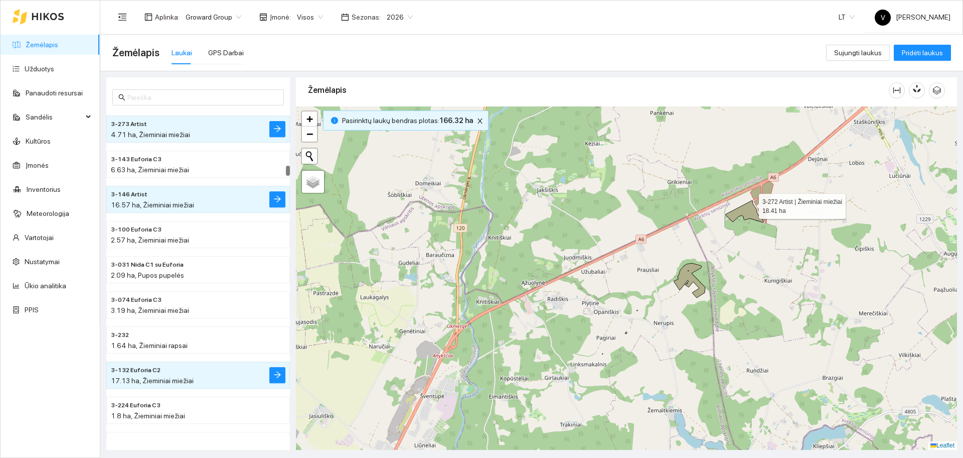
click at [744, 208] on icon at bounding box center [745, 211] width 38 height 22
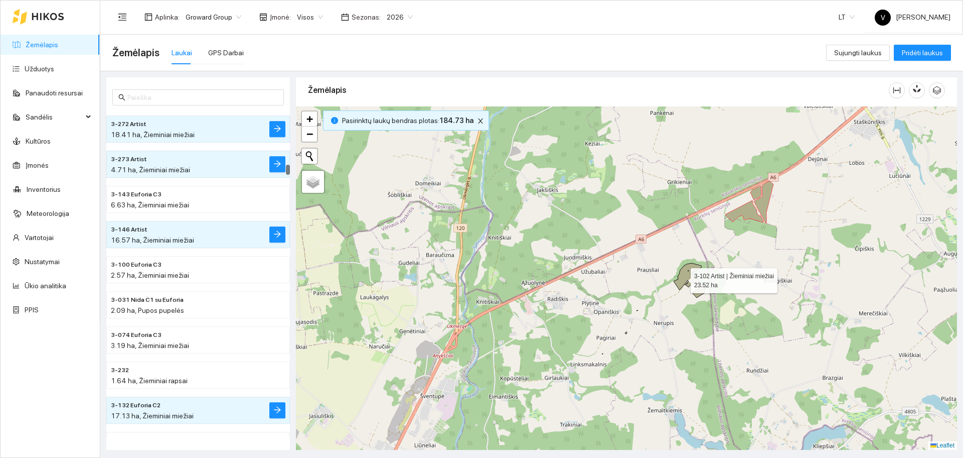
click at [682, 278] on icon at bounding box center [690, 280] width 32 height 35
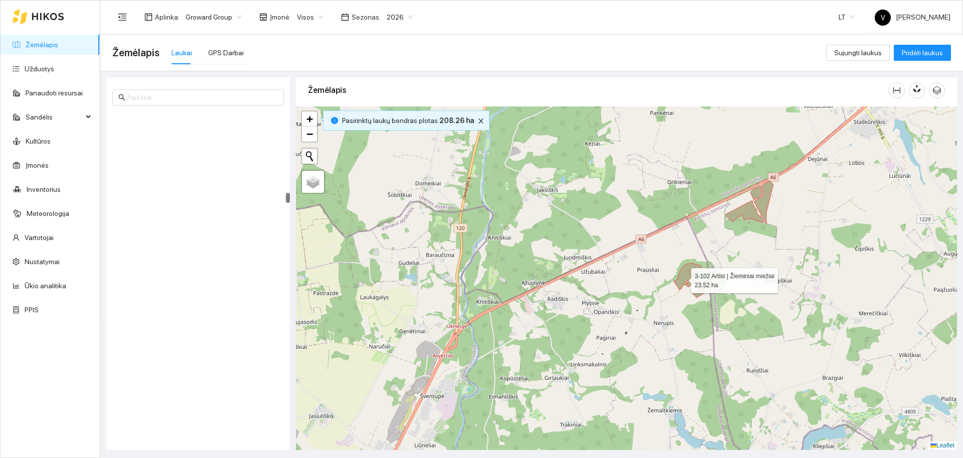
scroll to position [4595, 0]
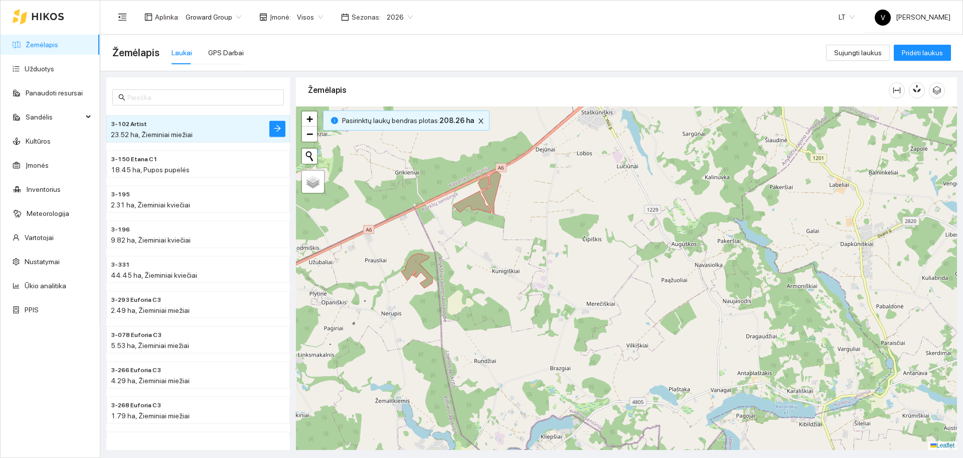
drag, startPoint x: 806, startPoint y: 283, endPoint x: 532, endPoint y: 274, distance: 273.6
click at [532, 274] on div at bounding box center [626, 277] width 661 height 343
click at [478, 120] on icon "close" at bounding box center [481, 120] width 7 height 7
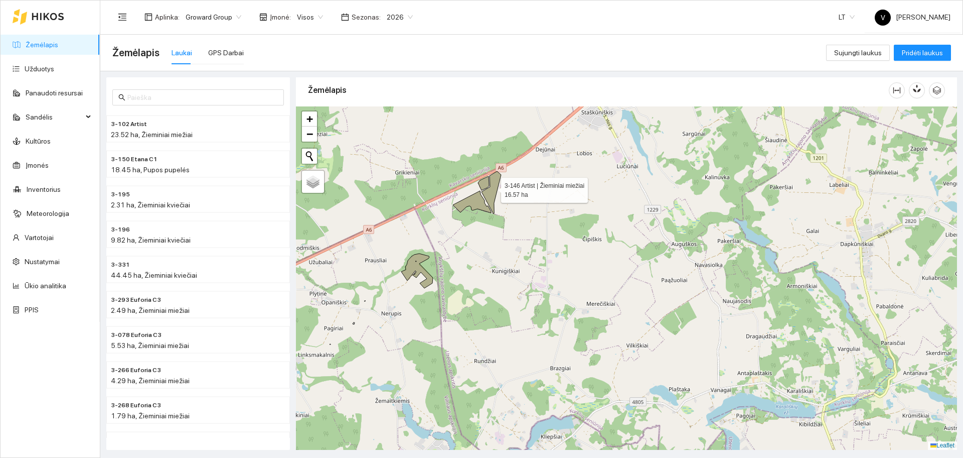
click at [492, 189] on icon at bounding box center [492, 192] width 20 height 43
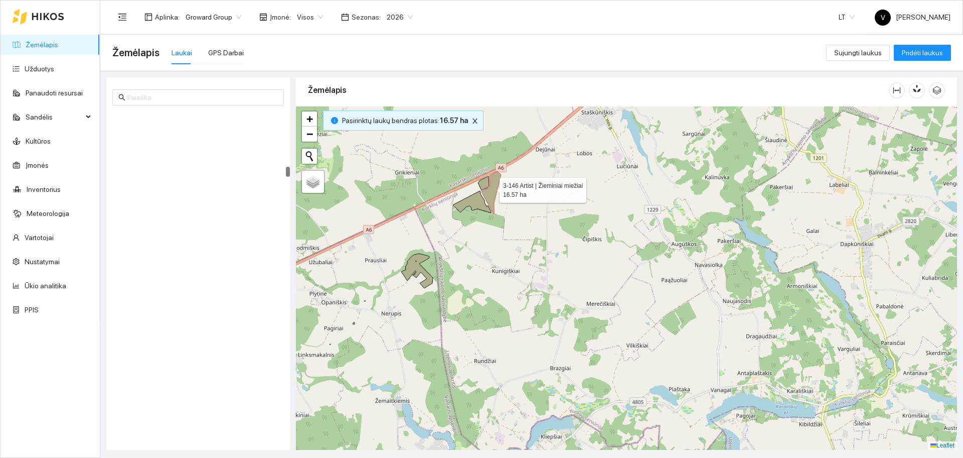
scroll to position [3120, 0]
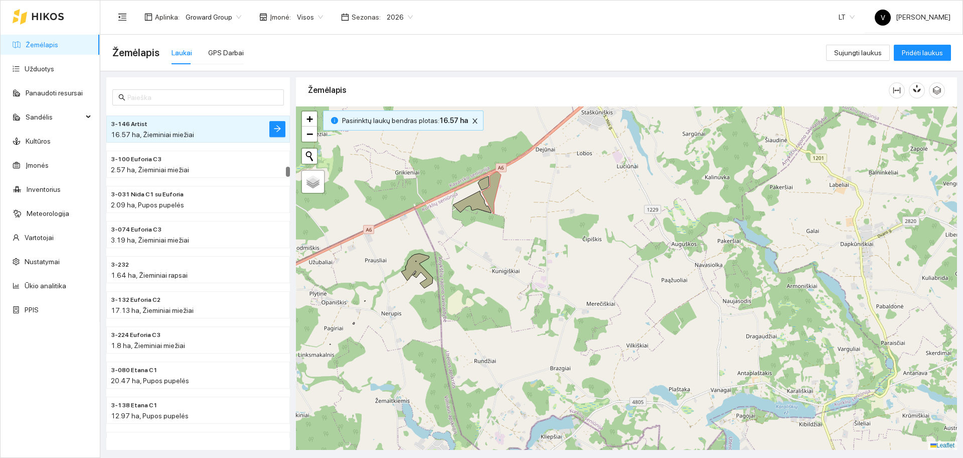
click at [484, 178] on div at bounding box center [626, 277] width 661 height 343
click at [482, 181] on icon at bounding box center [483, 183] width 11 height 14
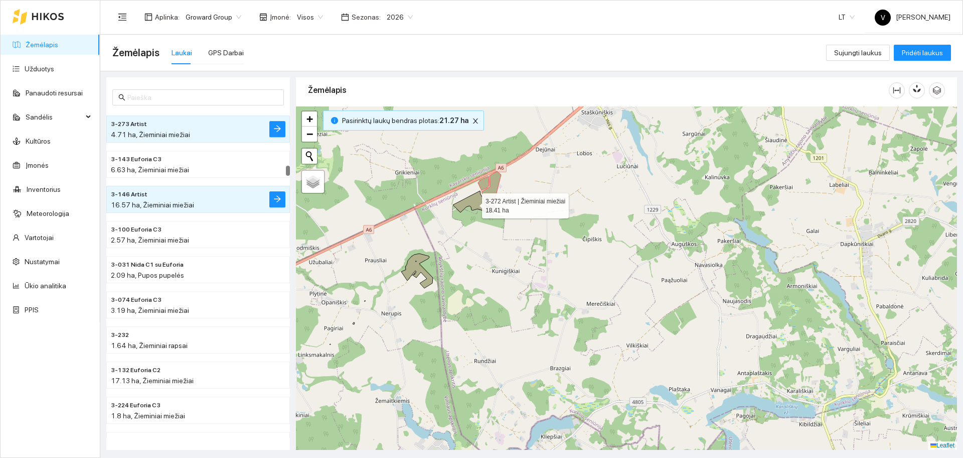
click at [478, 198] on icon at bounding box center [472, 202] width 38 height 22
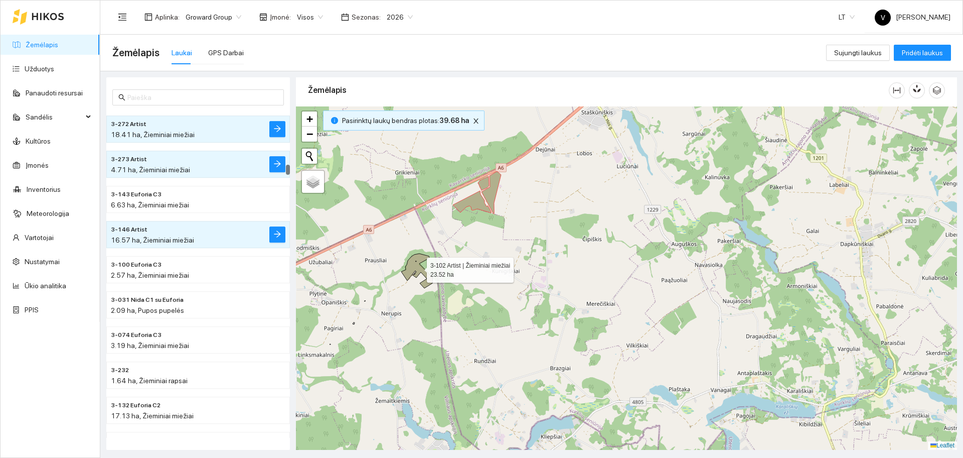
click at [418, 267] on icon at bounding box center [417, 270] width 32 height 35
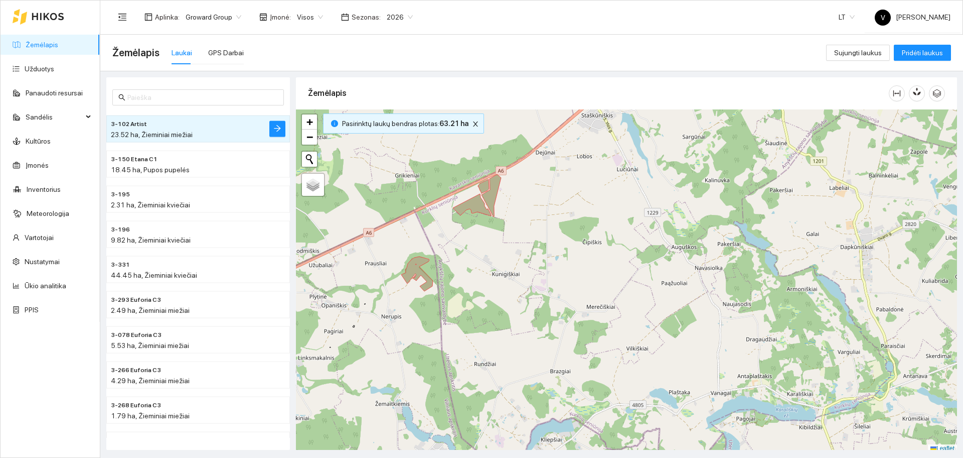
scroll to position [3, 0]
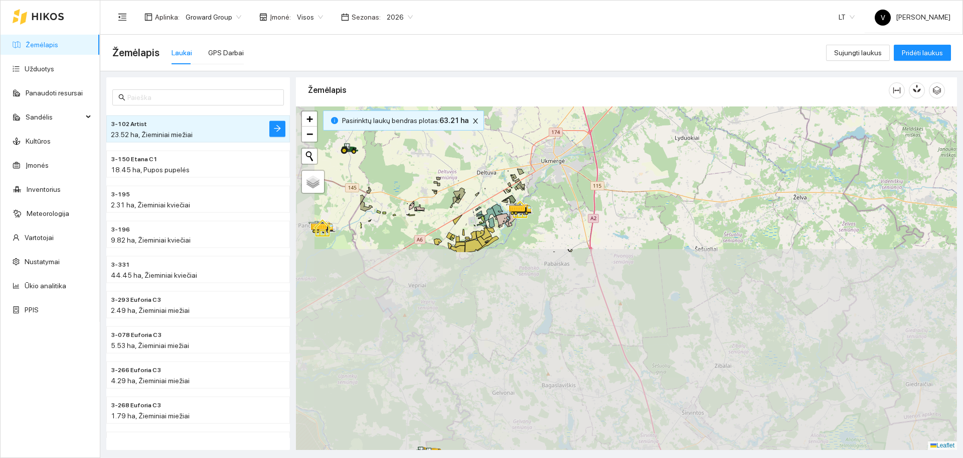
drag, startPoint x: 612, startPoint y: 158, endPoint x: 629, endPoint y: 129, distance: 32.6
click at [629, 119] on div at bounding box center [626, 277] width 661 height 343
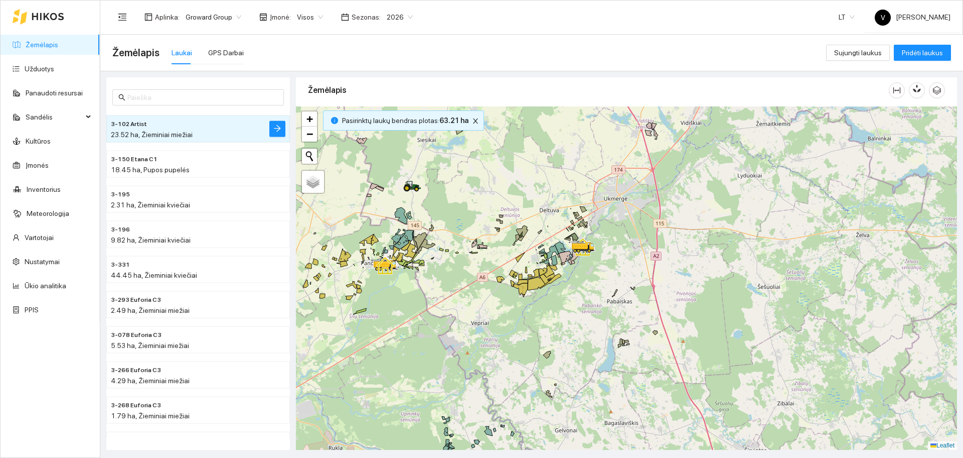
drag, startPoint x: 537, startPoint y: 257, endPoint x: 590, endPoint y: 286, distance: 60.2
click at [590, 286] on div at bounding box center [626, 277] width 661 height 343
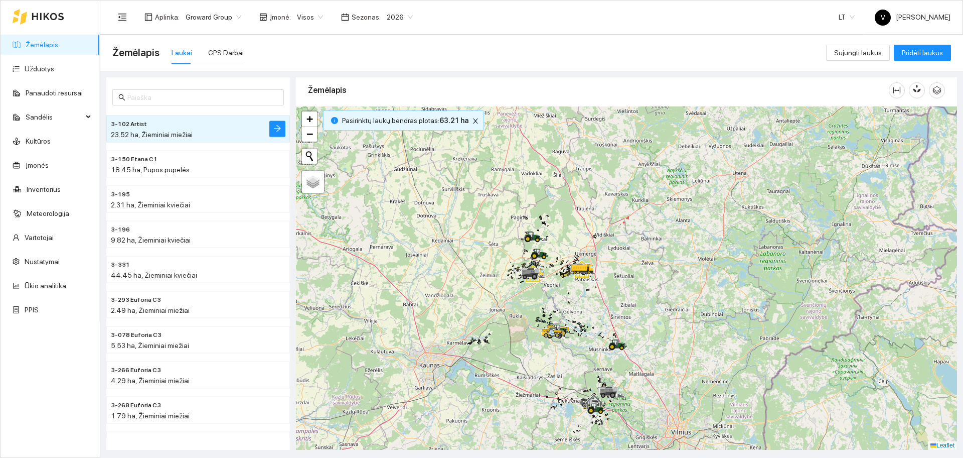
drag, startPoint x: 565, startPoint y: 217, endPoint x: 561, endPoint y: 228, distance: 12.2
click at [560, 229] on div at bounding box center [626, 277] width 661 height 343
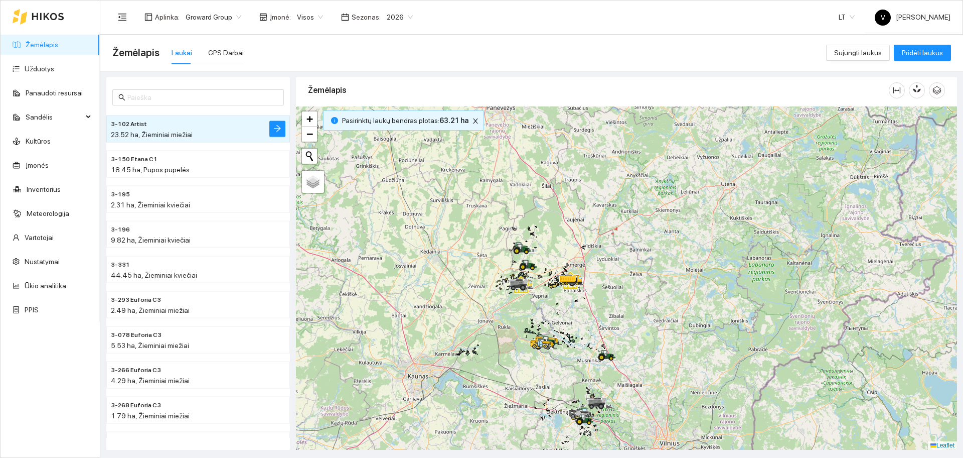
drag, startPoint x: 660, startPoint y: 296, endPoint x: 649, endPoint y: 306, distance: 14.9
click at [649, 306] on div at bounding box center [626, 277] width 661 height 343
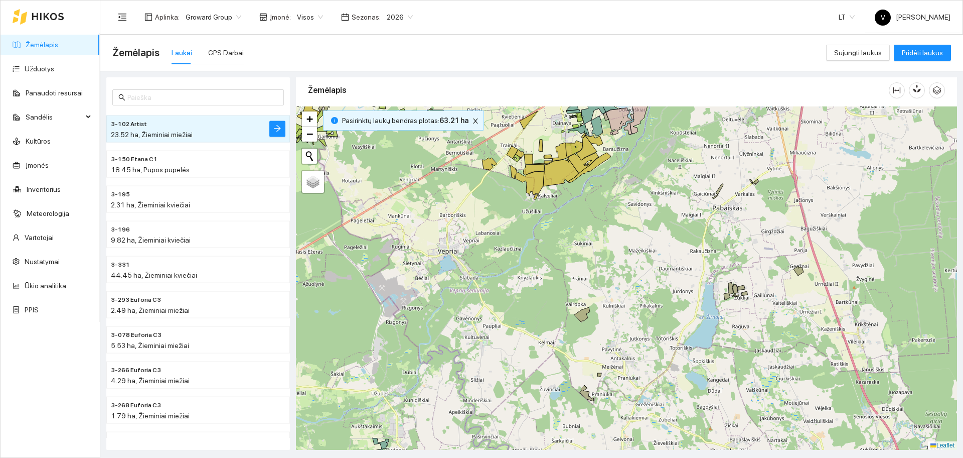
drag, startPoint x: 552, startPoint y: 305, endPoint x: 531, endPoint y: 334, distance: 35.9
click at [531, 334] on div at bounding box center [626, 277] width 661 height 343
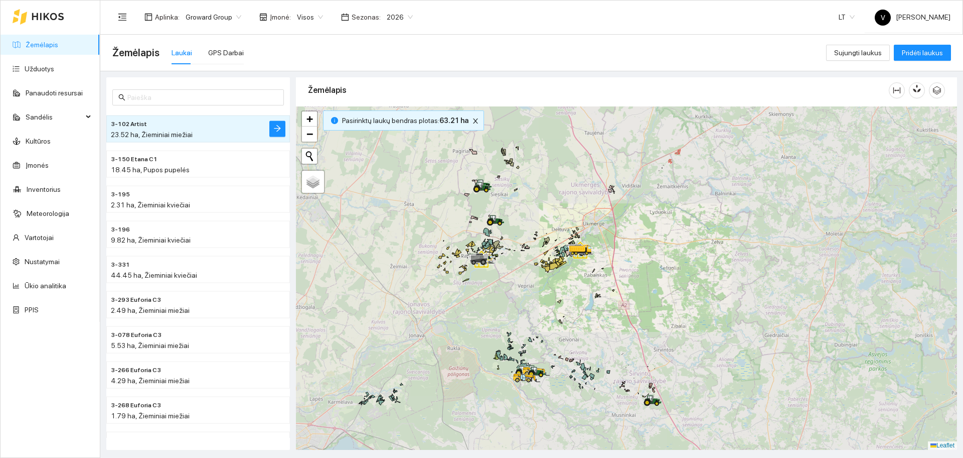
drag, startPoint x: 621, startPoint y: 382, endPoint x: 628, endPoint y: 309, distance: 73.6
click at [628, 309] on div at bounding box center [626, 277] width 661 height 343
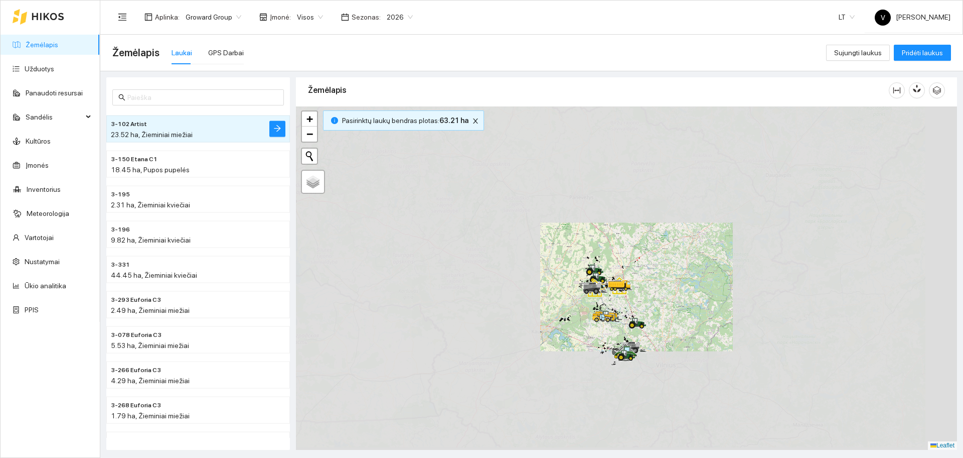
drag, startPoint x: 628, startPoint y: 277, endPoint x: 625, endPoint y: 284, distance: 7.0
click at [628, 341] on icon at bounding box center [634, 347] width 28 height 12
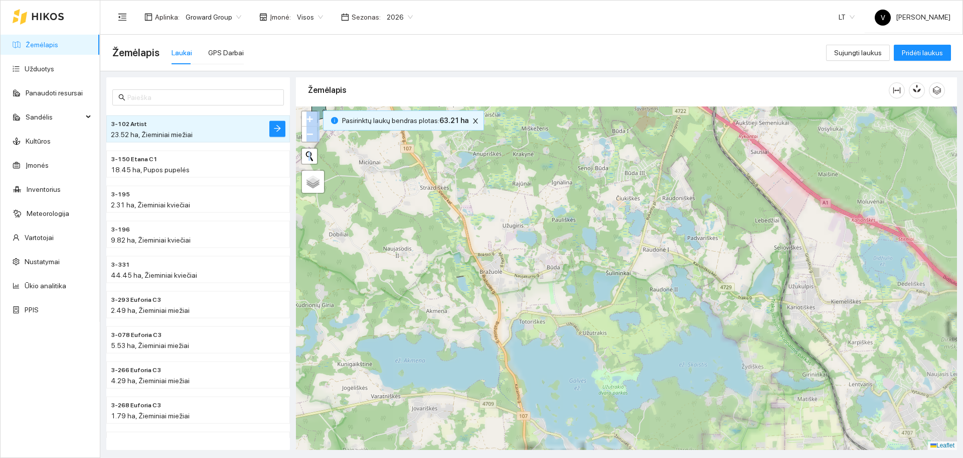
drag, startPoint x: 607, startPoint y: 272, endPoint x: 660, endPoint y: 343, distance: 88.5
click at [692, 375] on div at bounding box center [626, 277] width 661 height 343
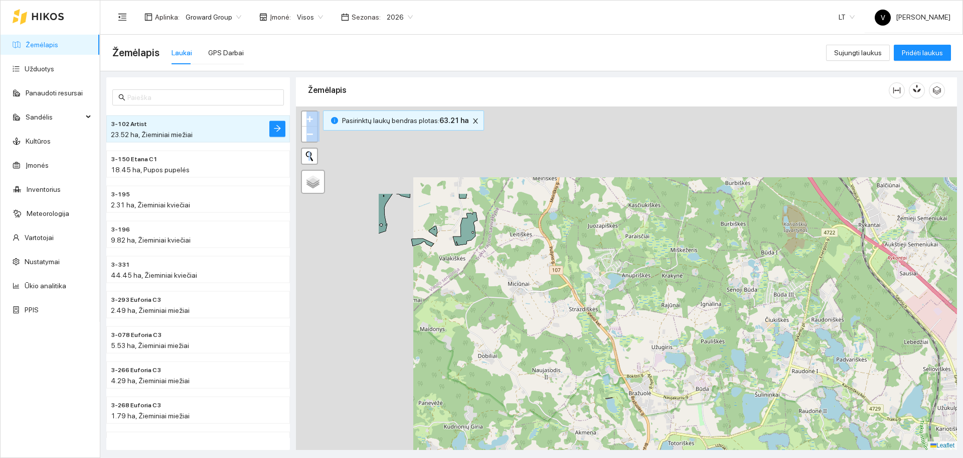
drag, startPoint x: 508, startPoint y: 222, endPoint x: 685, endPoint y: 354, distance: 220.5
click at [685, 354] on div at bounding box center [626, 277] width 661 height 343
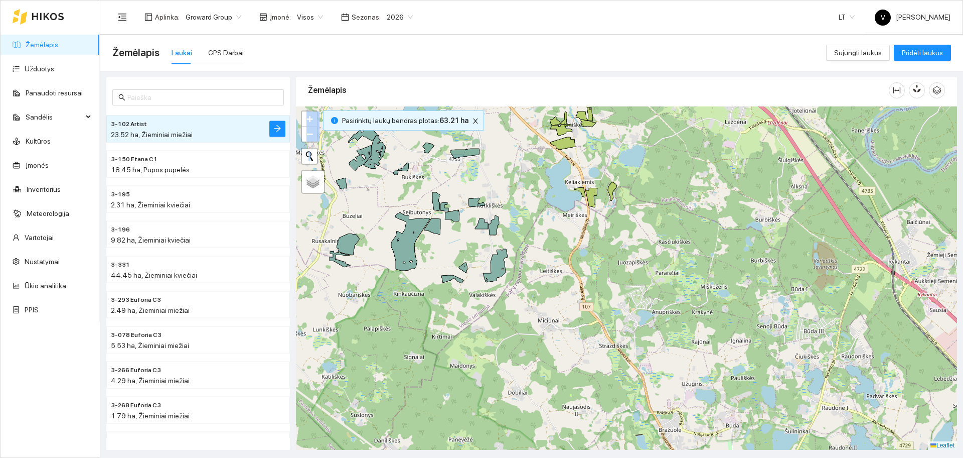
drag, startPoint x: 659, startPoint y: 251, endPoint x: 744, endPoint y: 328, distance: 114.7
click at [744, 328] on div at bounding box center [626, 277] width 661 height 343
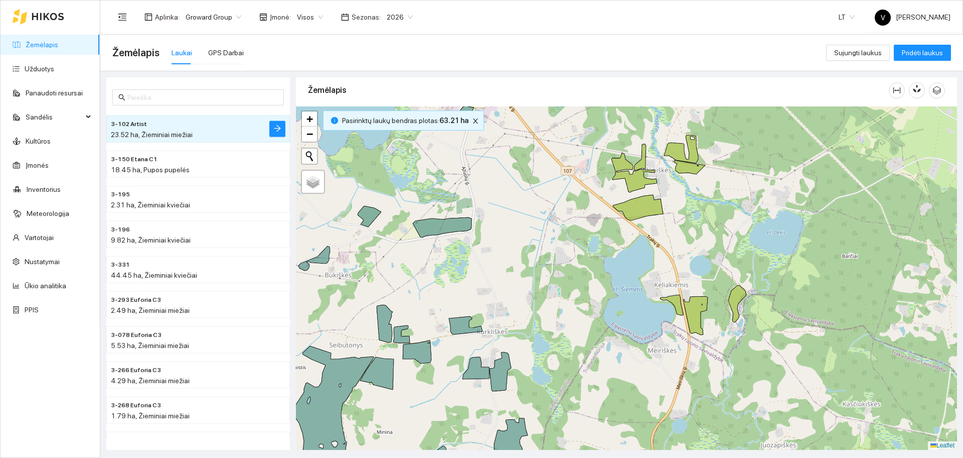
drag, startPoint x: 583, startPoint y: 217, endPoint x: 668, endPoint y: 252, distance: 92.7
click at [683, 266] on div at bounding box center [626, 277] width 661 height 343
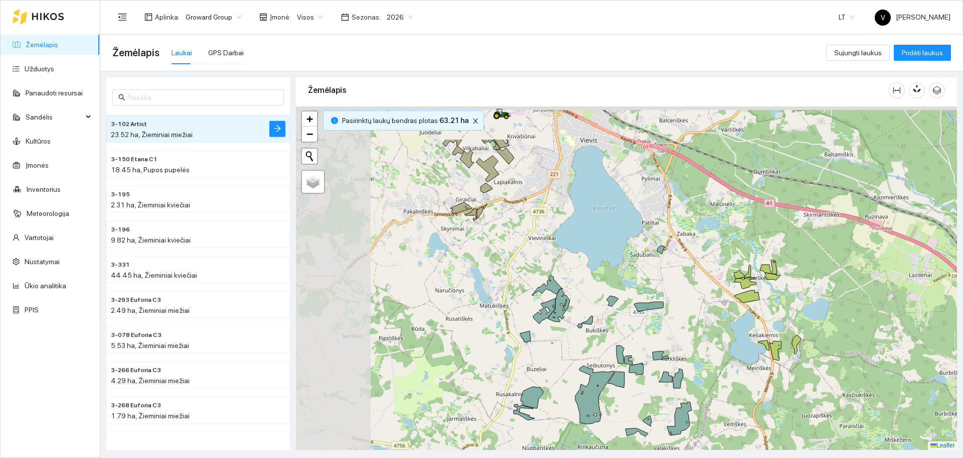
drag, startPoint x: 558, startPoint y: 252, endPoint x: 658, endPoint y: 319, distance: 120.1
click at [659, 321] on div at bounding box center [626, 277] width 661 height 343
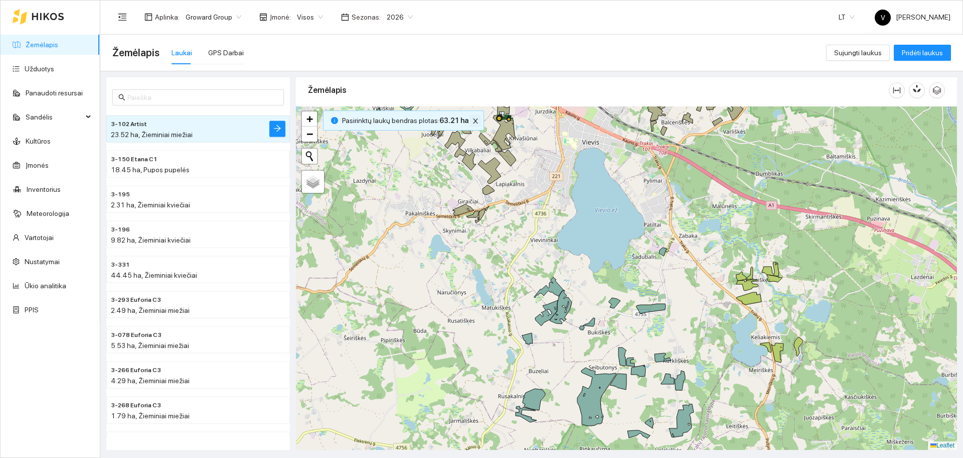
click at [473, 121] on icon "close" at bounding box center [475, 120] width 7 height 7
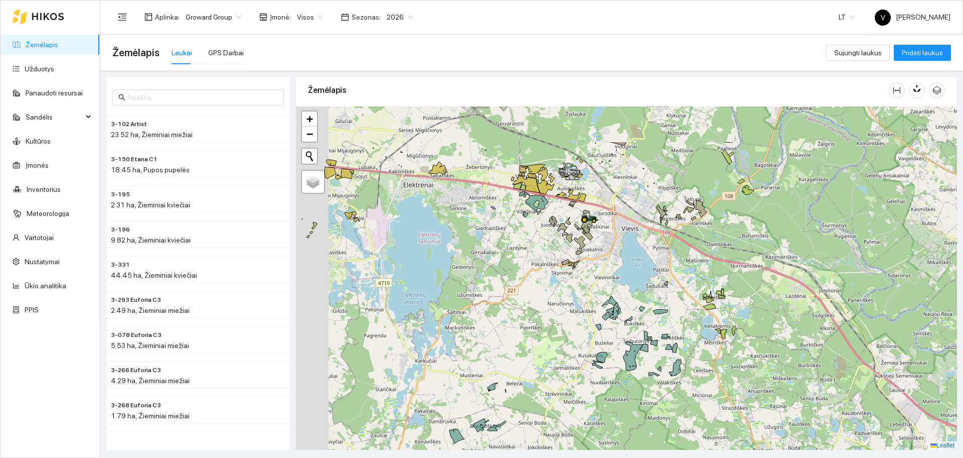
drag, startPoint x: 545, startPoint y: 255, endPoint x: 611, endPoint y: 322, distance: 93.3
click at [611, 321] on div at bounding box center [626, 277] width 661 height 343
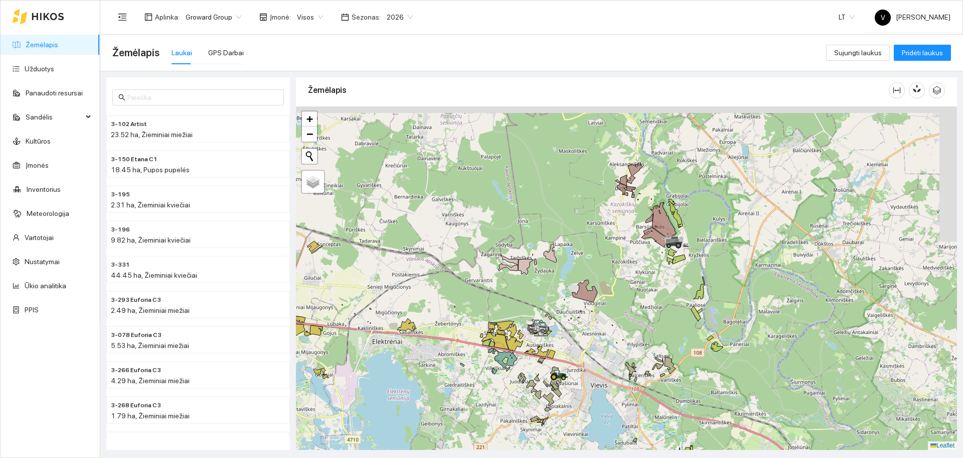
drag, startPoint x: 722, startPoint y: 173, endPoint x: 586, endPoint y: 293, distance: 180.6
click at [590, 275] on div at bounding box center [626, 277] width 661 height 343
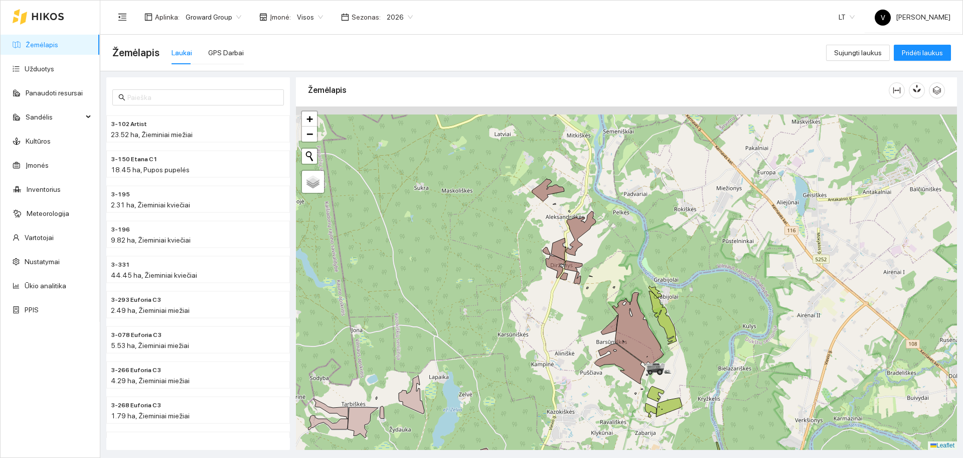
drag, startPoint x: 608, startPoint y: 239, endPoint x: 595, endPoint y: 275, distance: 38.9
click at [595, 275] on div at bounding box center [626, 277] width 661 height 343
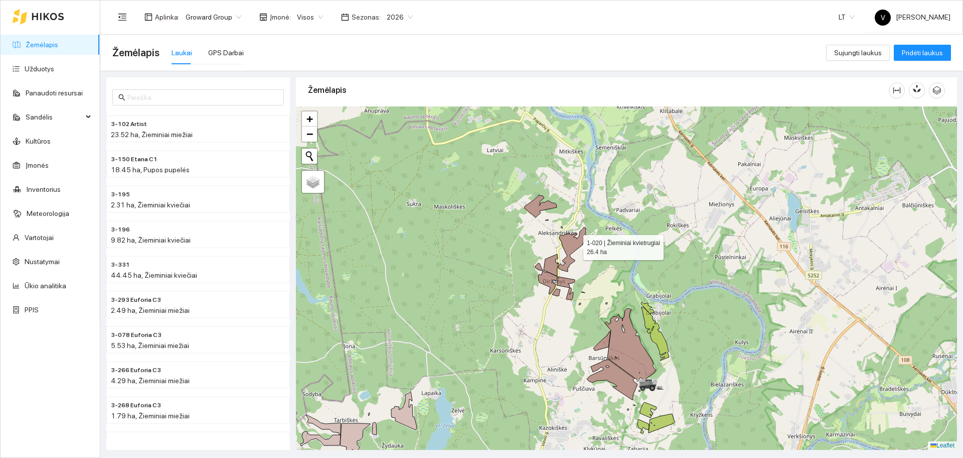
click at [575, 245] on icon at bounding box center [573, 249] width 30 height 44
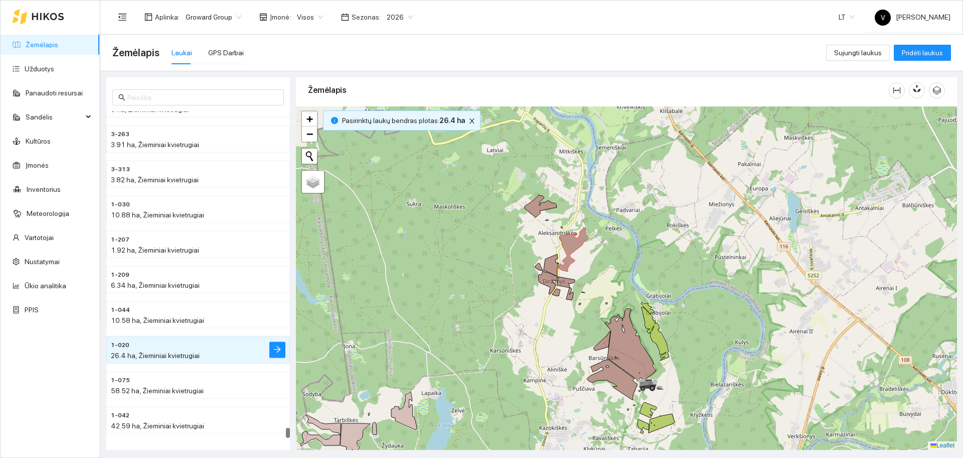
drag, startPoint x: 641, startPoint y: 273, endPoint x: 650, endPoint y: 247, distance: 28.1
click at [650, 247] on div at bounding box center [626, 277] width 661 height 343
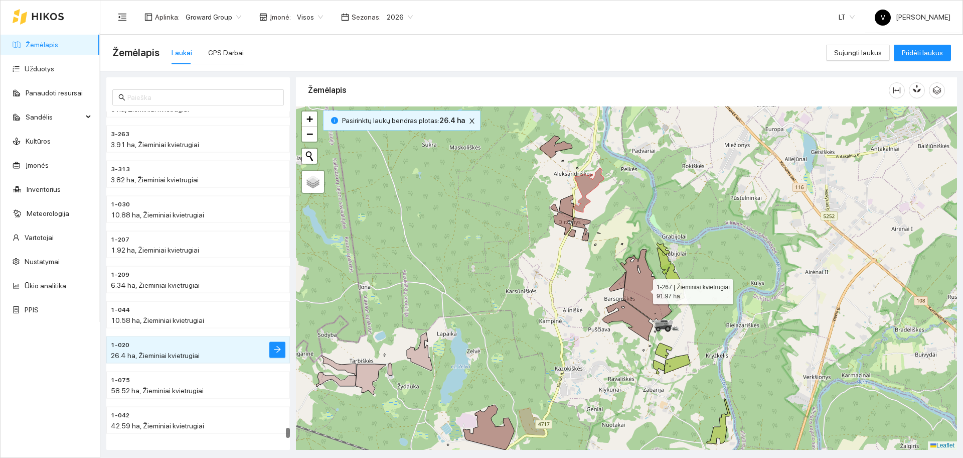
click at [635, 280] on icon at bounding box center [646, 285] width 51 height 72
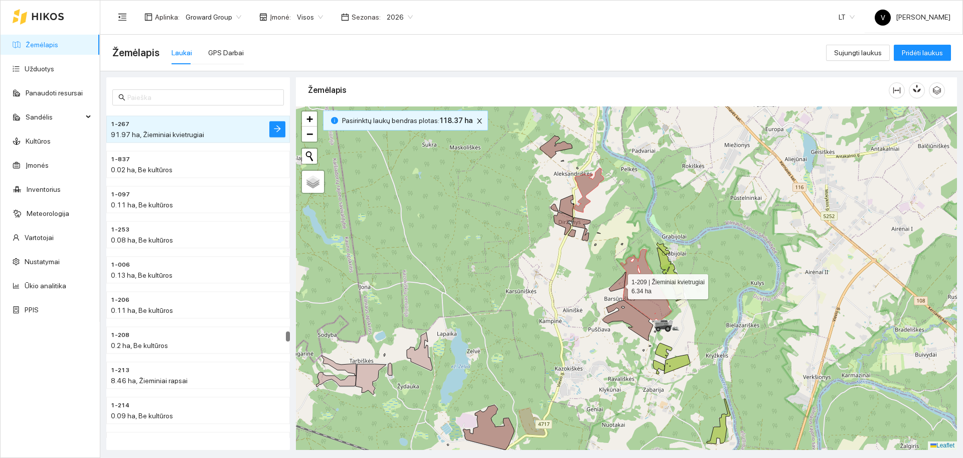
click at [618, 283] on icon at bounding box center [617, 281] width 17 height 19
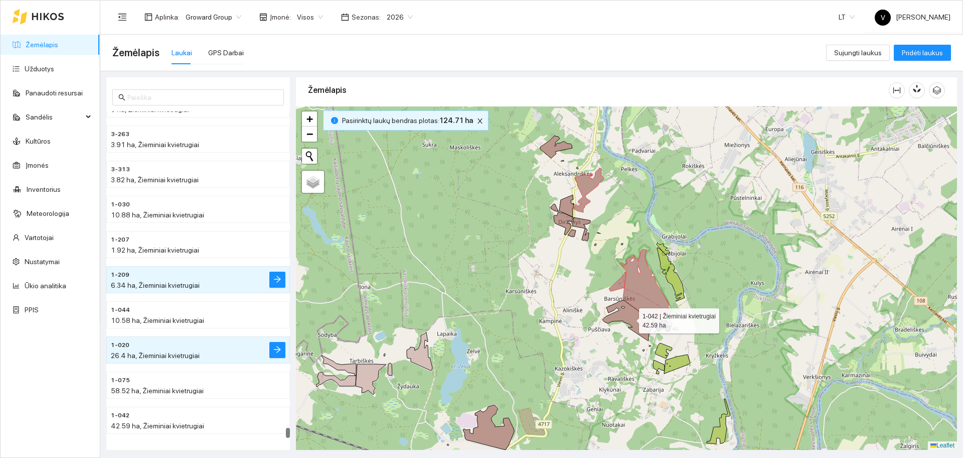
click at [630, 318] on icon at bounding box center [628, 320] width 51 height 40
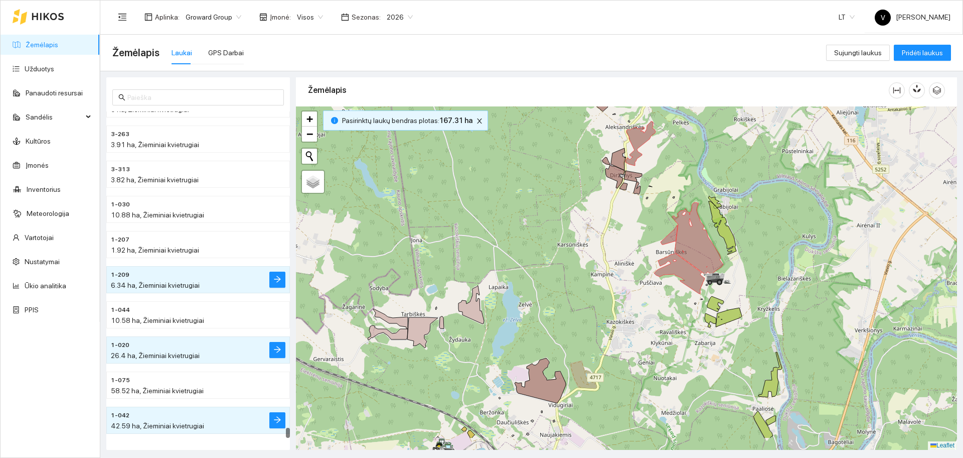
drag, startPoint x: 610, startPoint y: 355, endPoint x: 705, endPoint y: 274, distance: 124.6
click at [705, 276] on div at bounding box center [626, 277] width 661 height 343
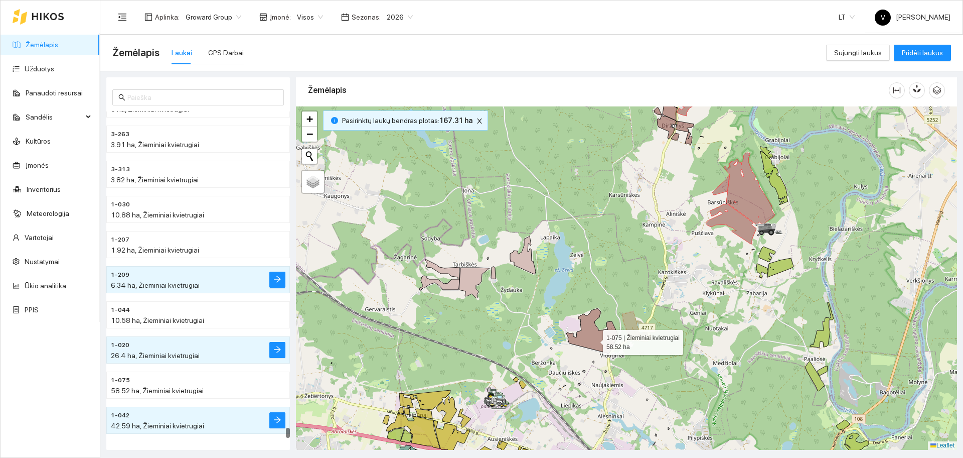
click at [594, 339] on icon at bounding box center [591, 330] width 51 height 45
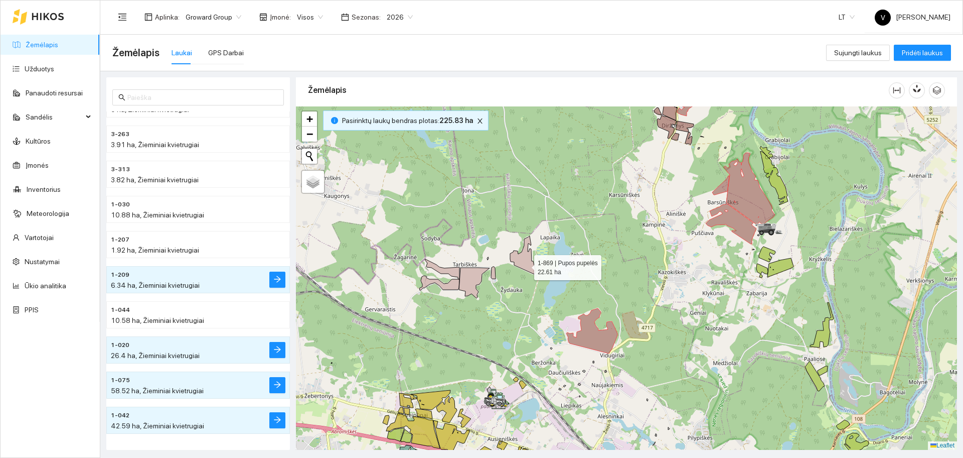
click at [522, 259] on icon at bounding box center [523, 255] width 26 height 38
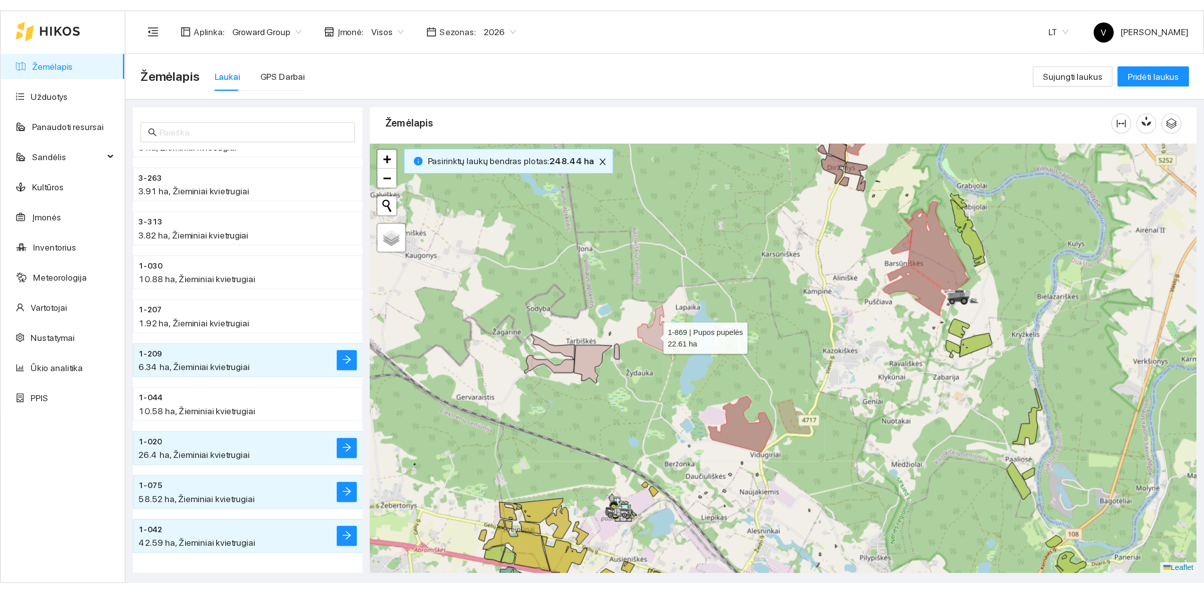
scroll to position [9429, 0]
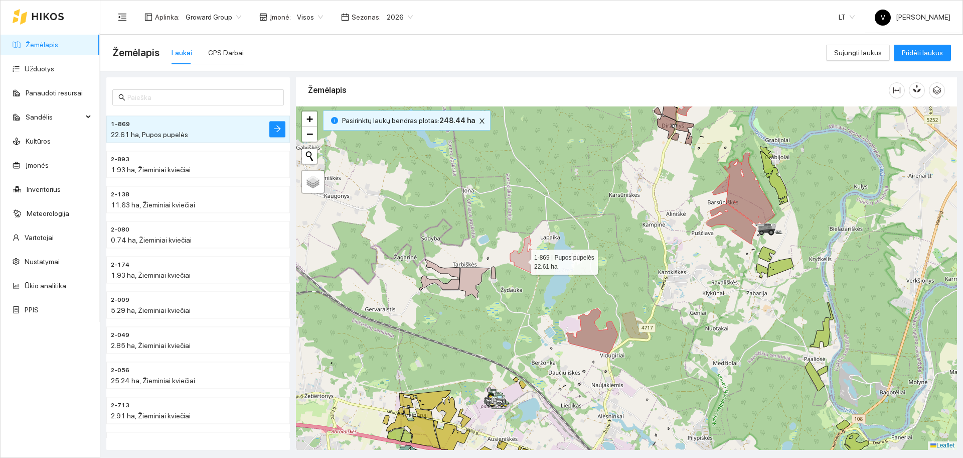
click at [522, 259] on icon at bounding box center [523, 255] width 26 height 38
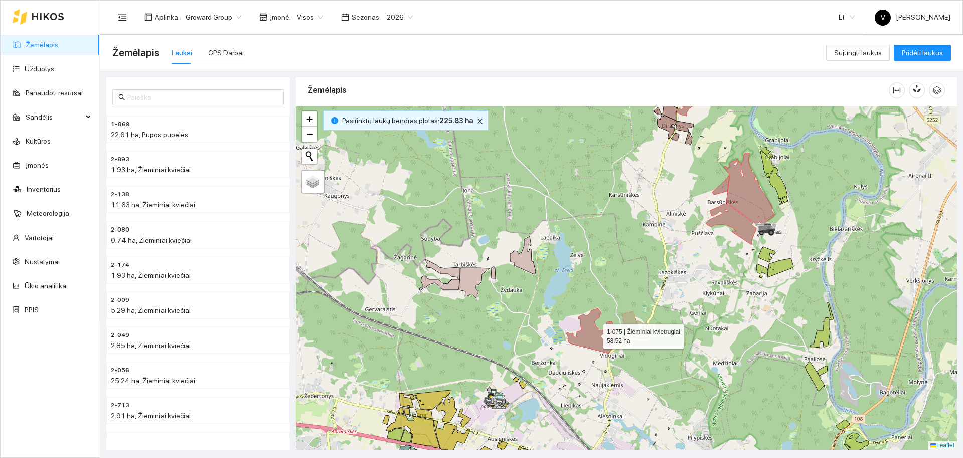
click at [601, 336] on icon at bounding box center [591, 330] width 51 height 45
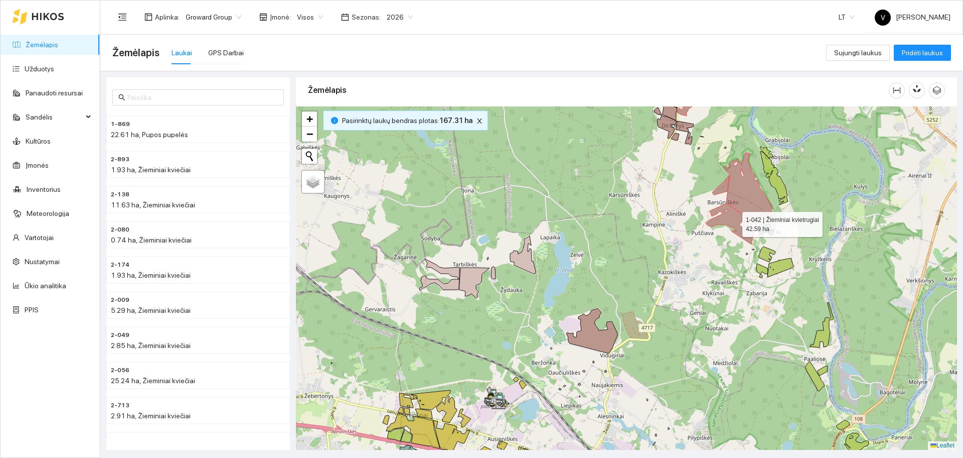
click at [737, 222] on icon at bounding box center [731, 224] width 51 height 40
click at [752, 197] on icon at bounding box center [749, 189] width 51 height 72
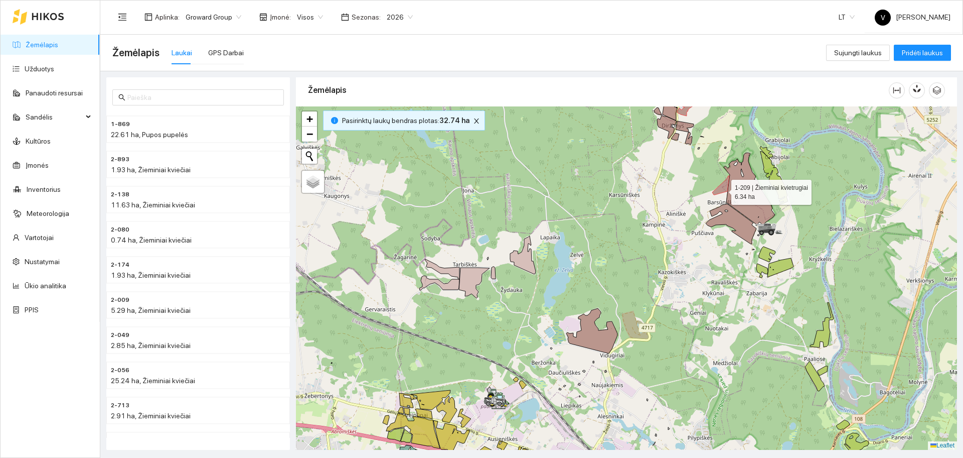
click at [723, 190] on icon at bounding box center [721, 185] width 17 height 19
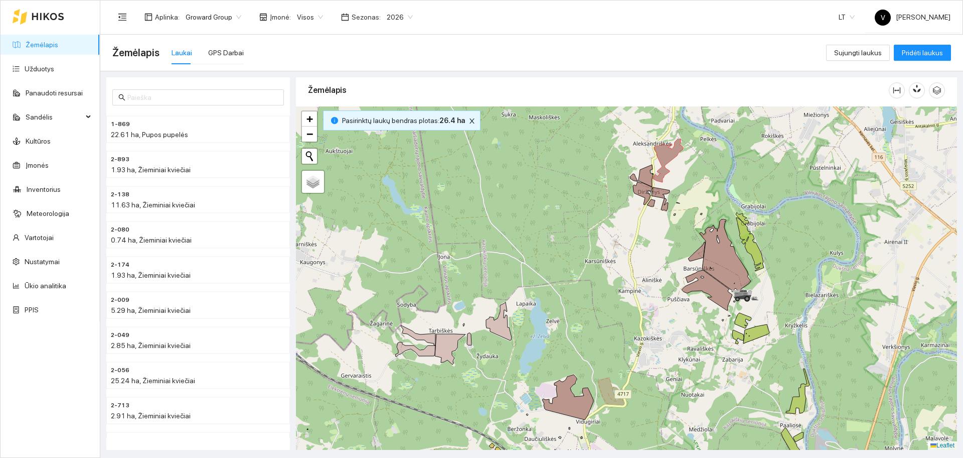
drag, startPoint x: 660, startPoint y: 219, endPoint x: 656, endPoint y: 240, distance: 21.5
click at [656, 240] on div at bounding box center [626, 277] width 661 height 343
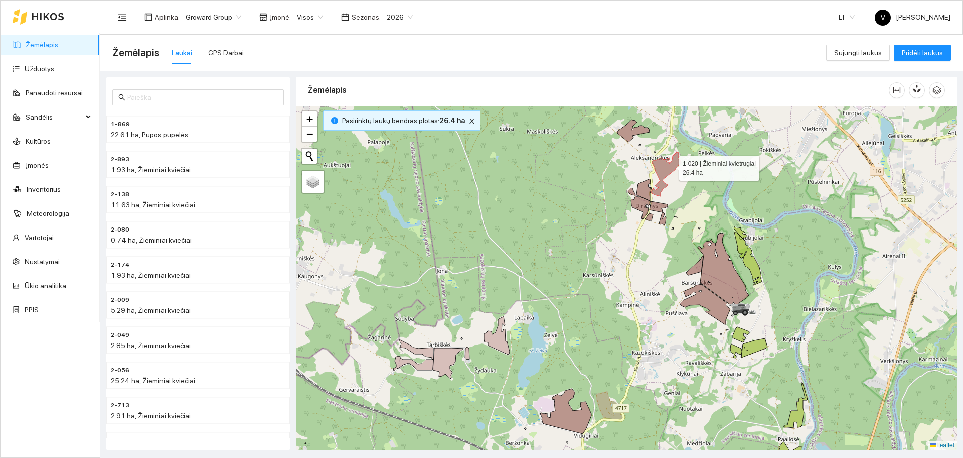
click at [670, 165] on icon at bounding box center [666, 174] width 30 height 44
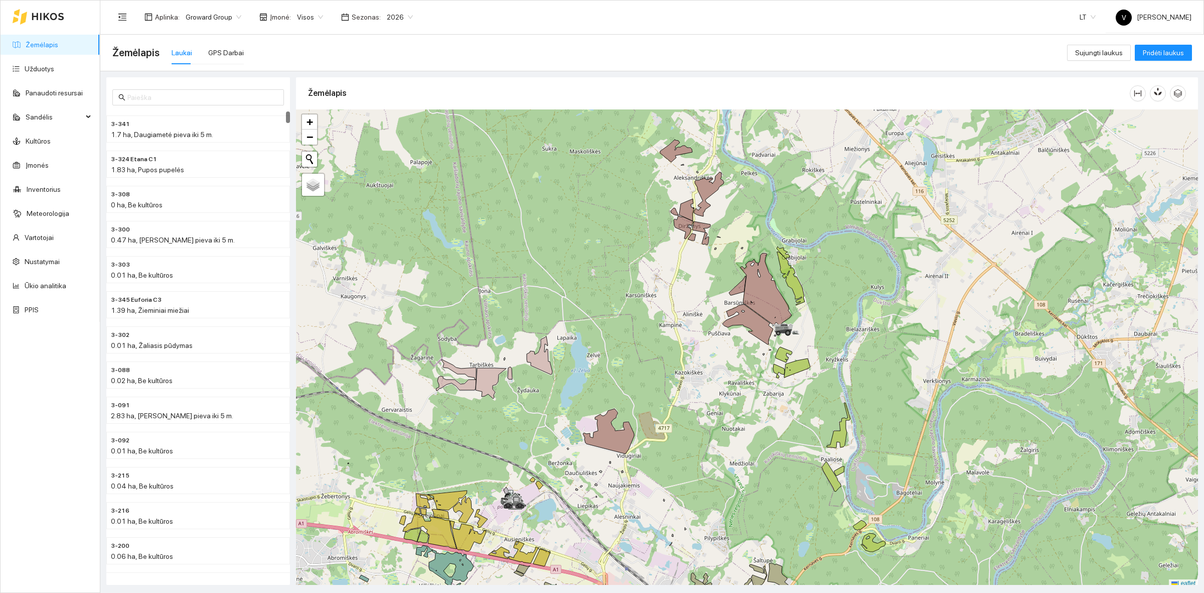
scroll to position [3, 0]
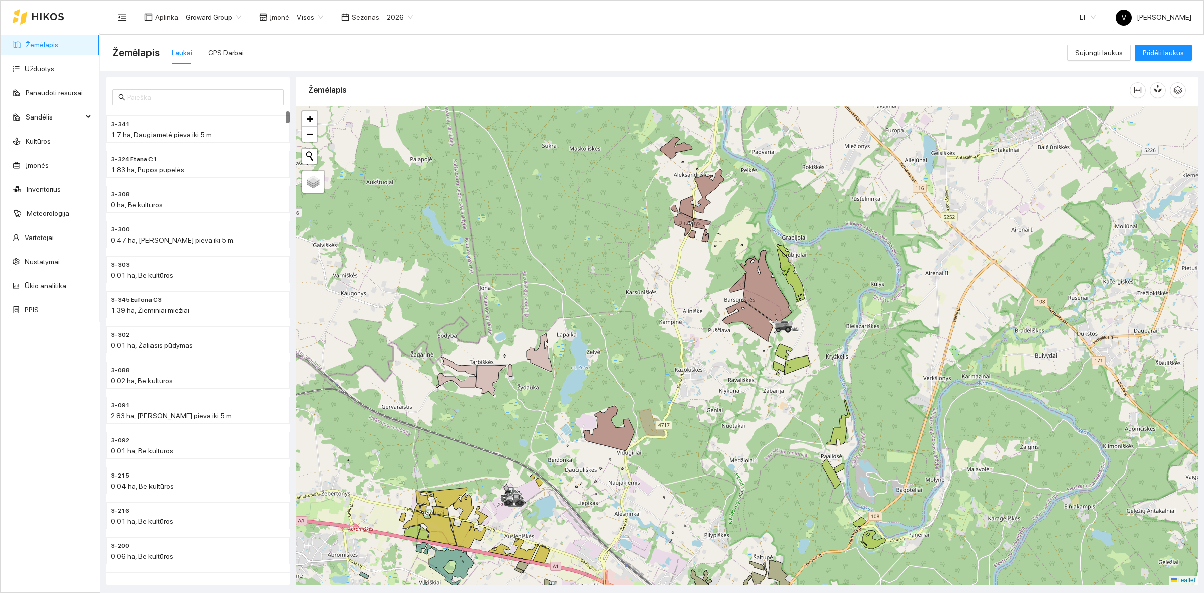
drag, startPoint x: 705, startPoint y: 281, endPoint x: 761, endPoint y: 424, distance: 153.5
click at [761, 424] on div at bounding box center [747, 345] width 902 height 478
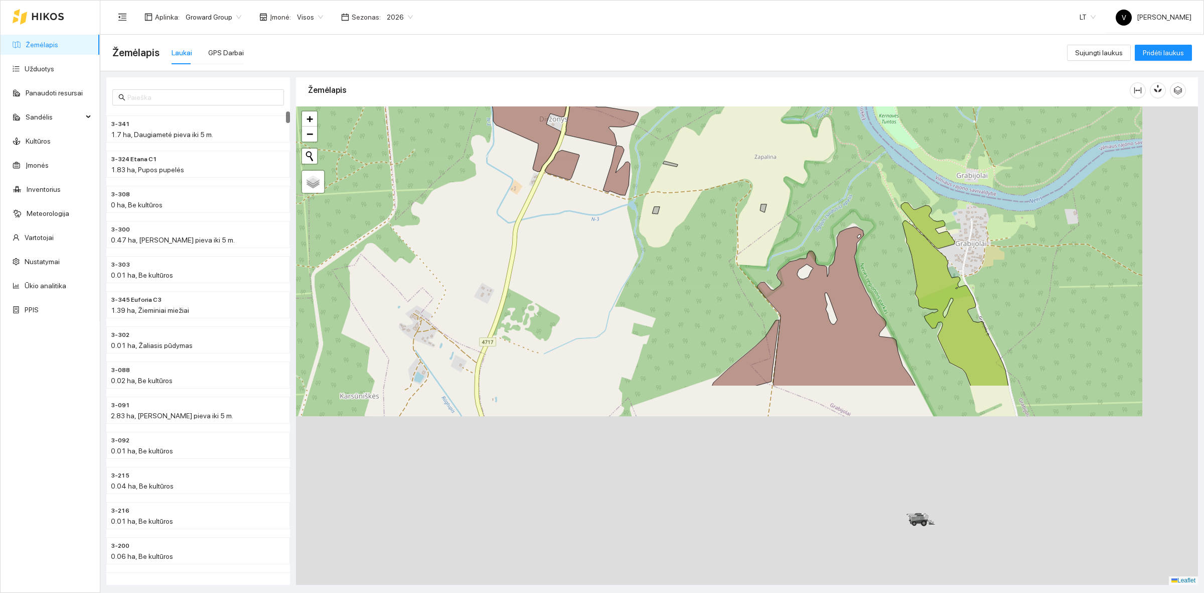
drag, startPoint x: 914, startPoint y: 424, endPoint x: 782, endPoint y: 94, distance: 356.2
click at [783, 96] on div "Žemėlapis" at bounding box center [747, 327] width 902 height 507
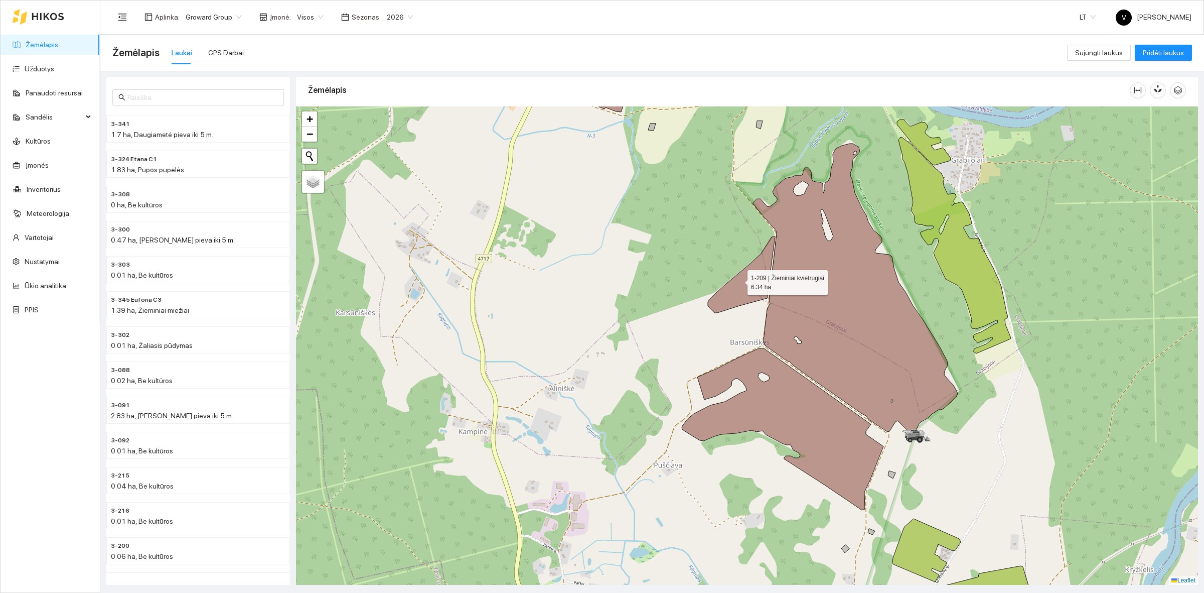
drag, startPoint x: 739, startPoint y: 280, endPoint x: 806, endPoint y: 294, distance: 69.2
click at [739, 280] on icon at bounding box center [741, 274] width 67 height 76
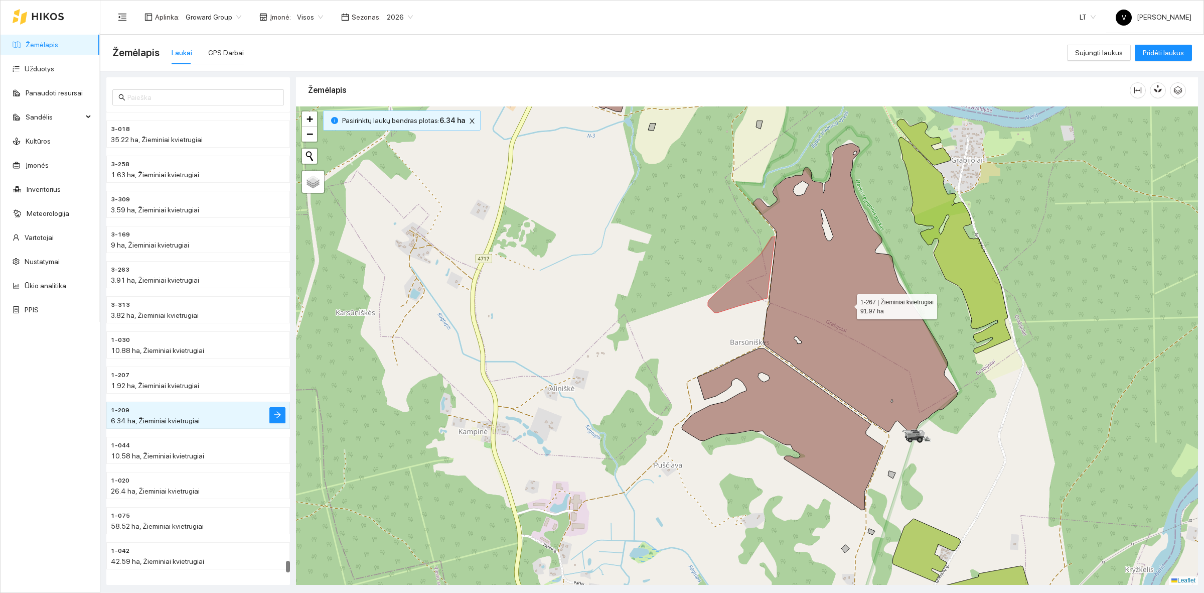
click at [838, 300] on icon at bounding box center [855, 289] width 205 height 290
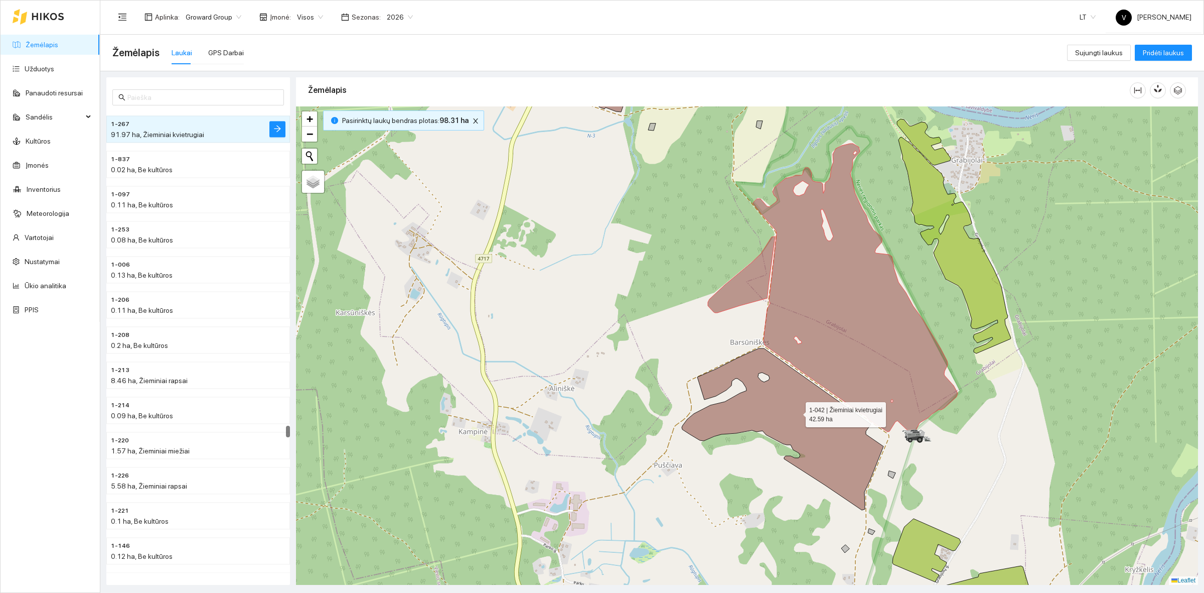
click at [797, 414] on icon at bounding box center [783, 429] width 202 height 162
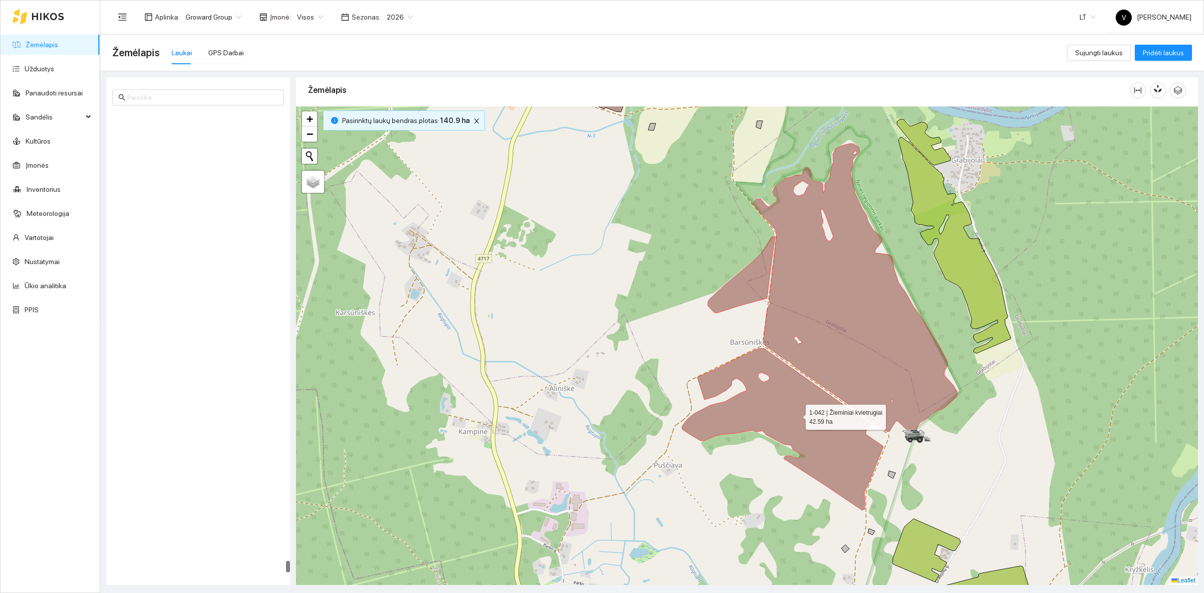
scroll to position [17720, 0]
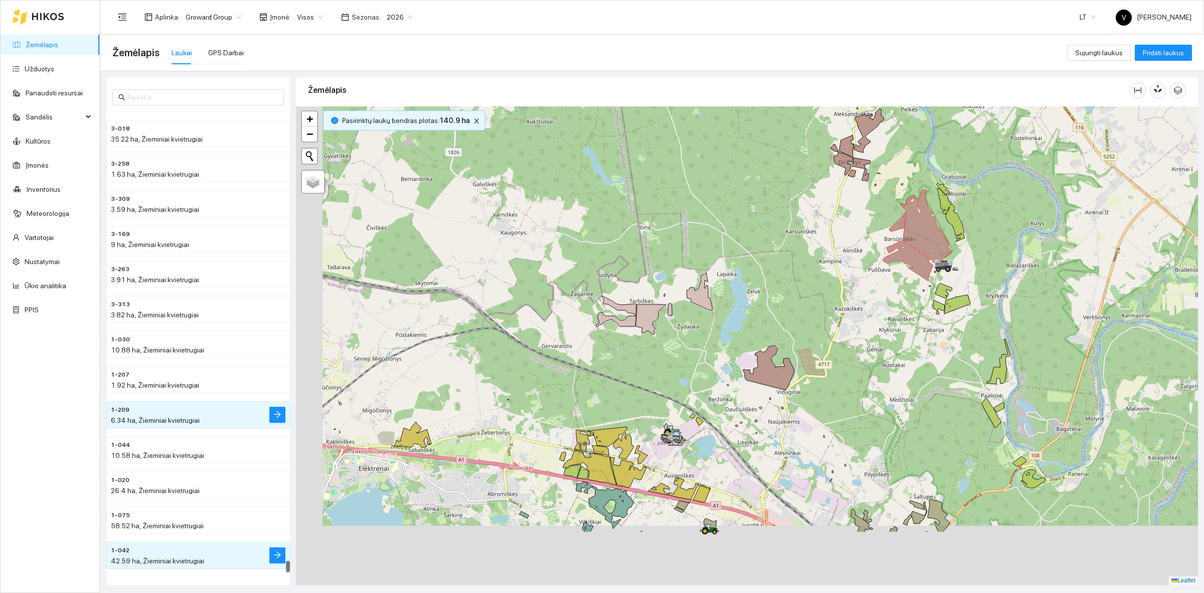
drag, startPoint x: 738, startPoint y: 428, endPoint x: 742, endPoint y: 393, distance: 35.4
click at [851, 320] on div at bounding box center [747, 345] width 902 height 478
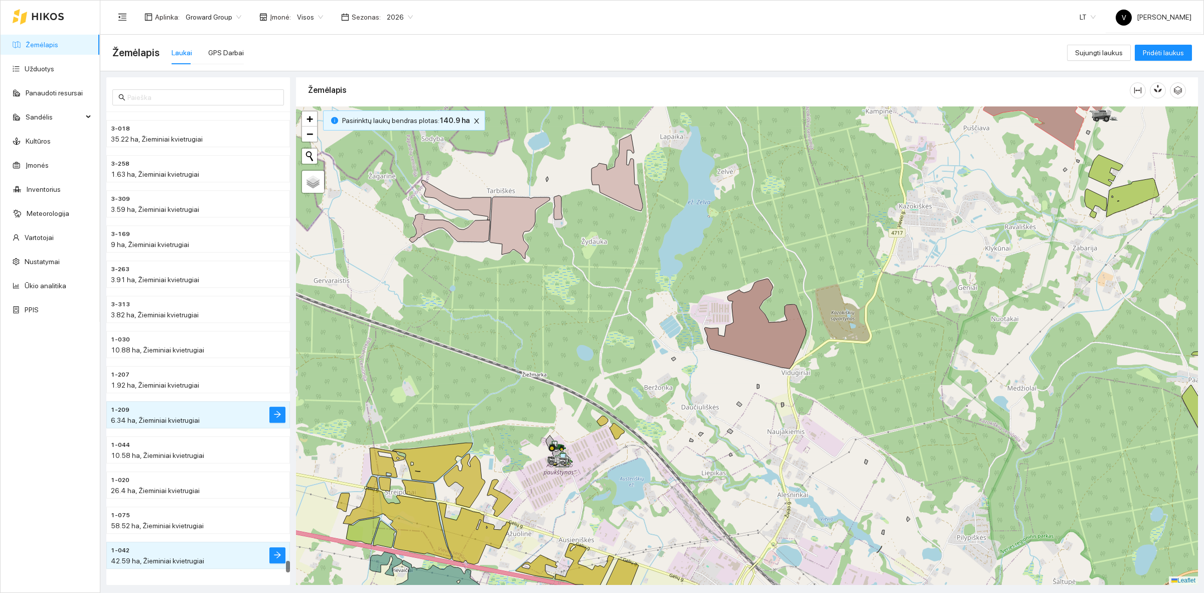
drag, startPoint x: 625, startPoint y: 375, endPoint x: 615, endPoint y: 374, distance: 9.7
click at [615, 374] on div at bounding box center [747, 345] width 902 height 478
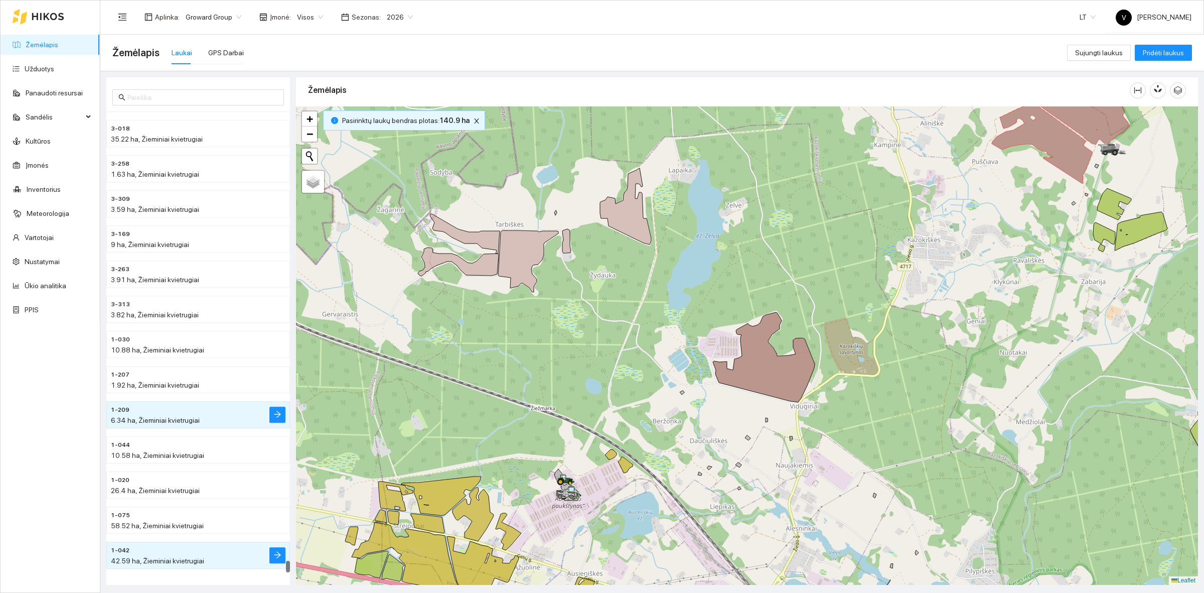
drag, startPoint x: 596, startPoint y: 302, endPoint x: 598, endPoint y: 309, distance: 7.3
click at [598, 309] on div at bounding box center [747, 345] width 902 height 478
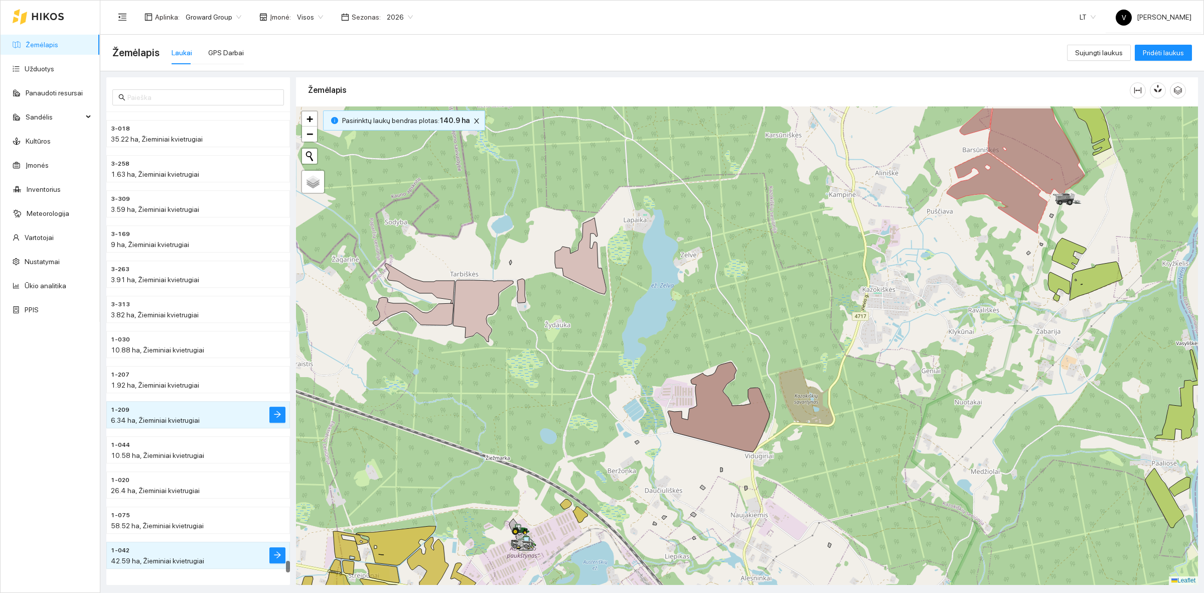
drag, startPoint x: 861, startPoint y: 242, endPoint x: 761, endPoint y: 339, distance: 139.1
click at [763, 337] on div at bounding box center [747, 345] width 902 height 478
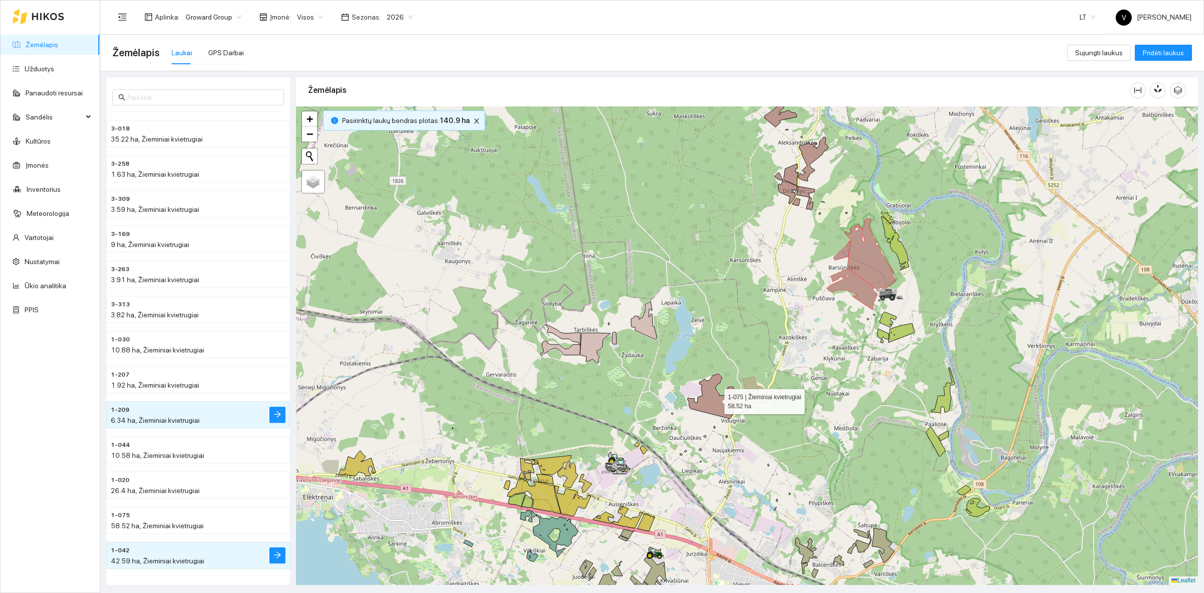
click at [710, 404] on icon at bounding box center [712, 395] width 51 height 45
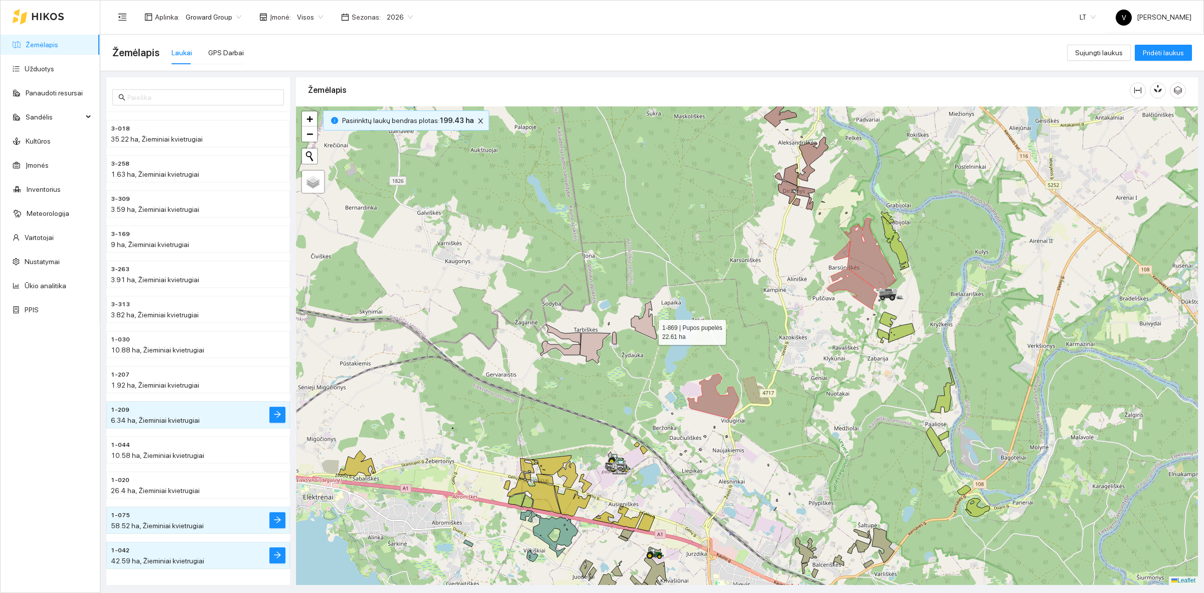
click at [650, 330] on icon at bounding box center [644, 320] width 26 height 38
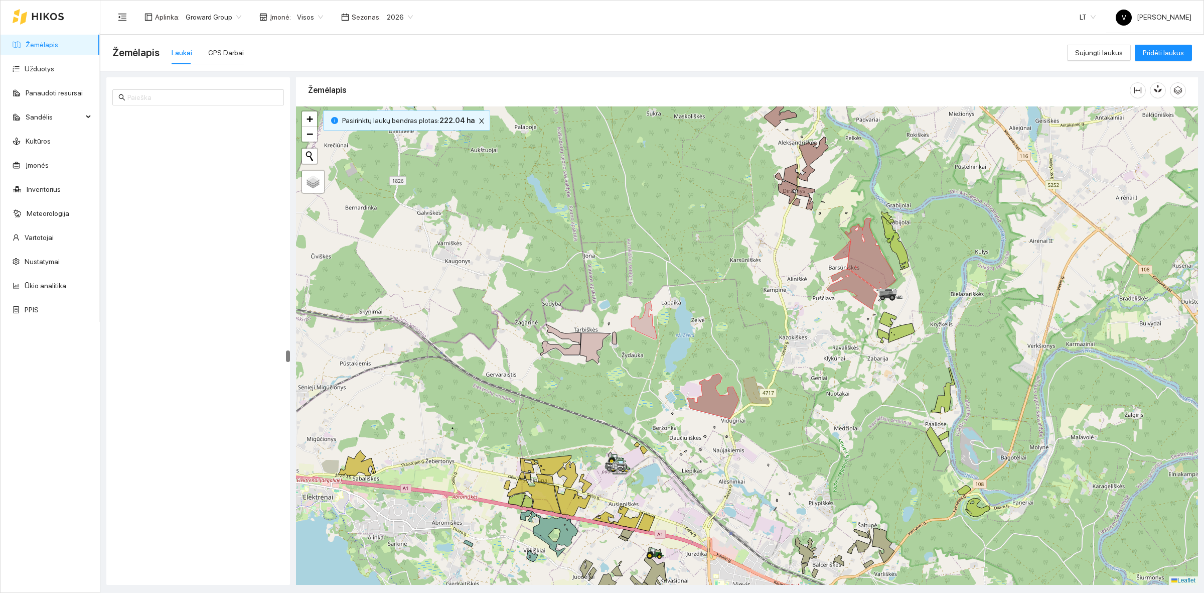
scroll to position [9423, 0]
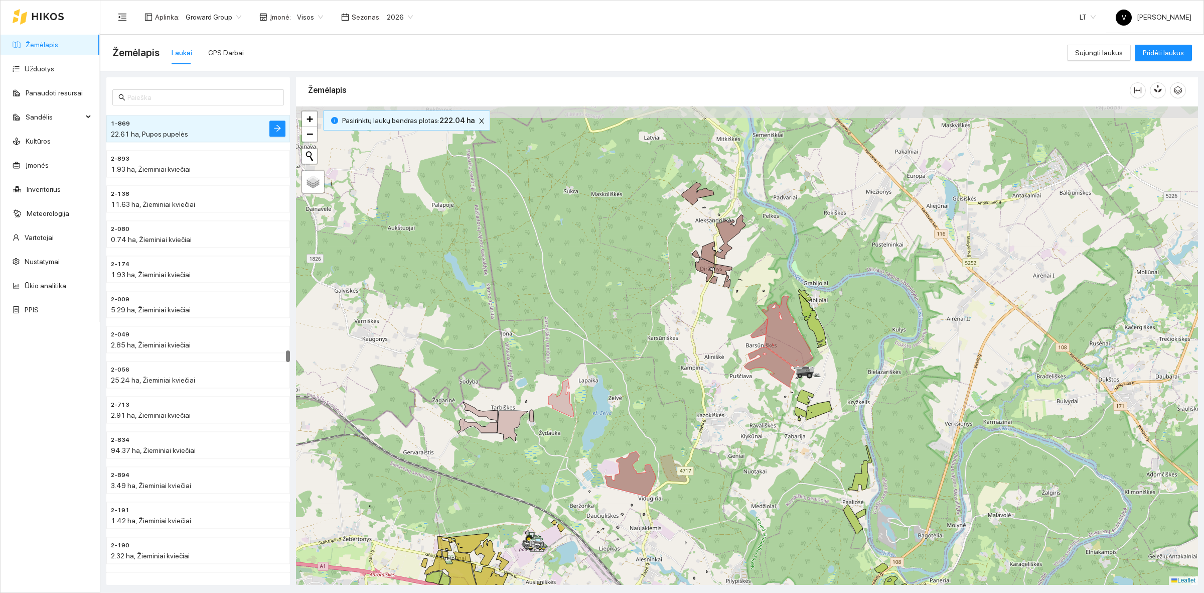
drag, startPoint x: 780, startPoint y: 303, endPoint x: 718, endPoint y: 355, distance: 81.2
click at [718, 356] on div at bounding box center [747, 345] width 902 height 478
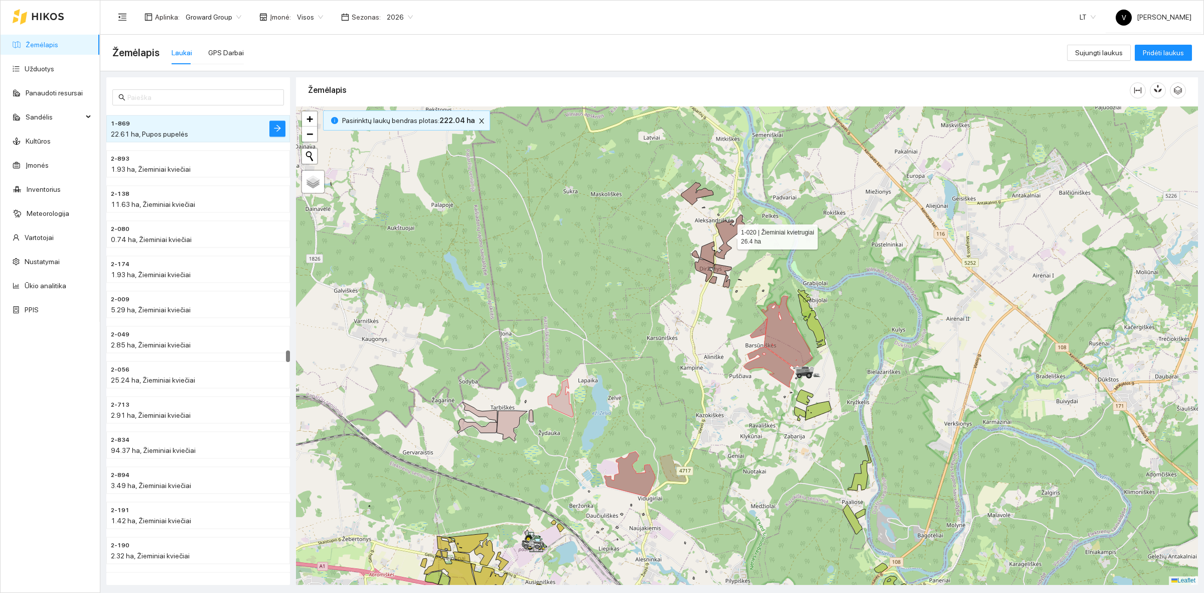
click at [732, 229] on icon at bounding box center [730, 237] width 30 height 44
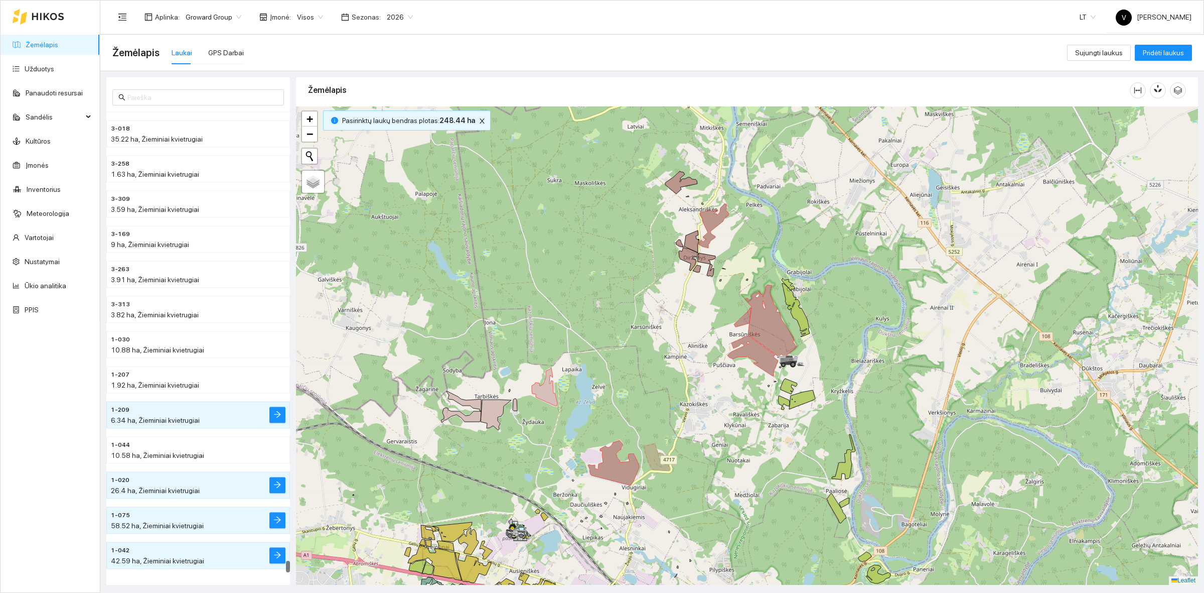
drag, startPoint x: 724, startPoint y: 296, endPoint x: 708, endPoint y: 285, distance: 19.5
click at [708, 285] on div at bounding box center [747, 345] width 902 height 478
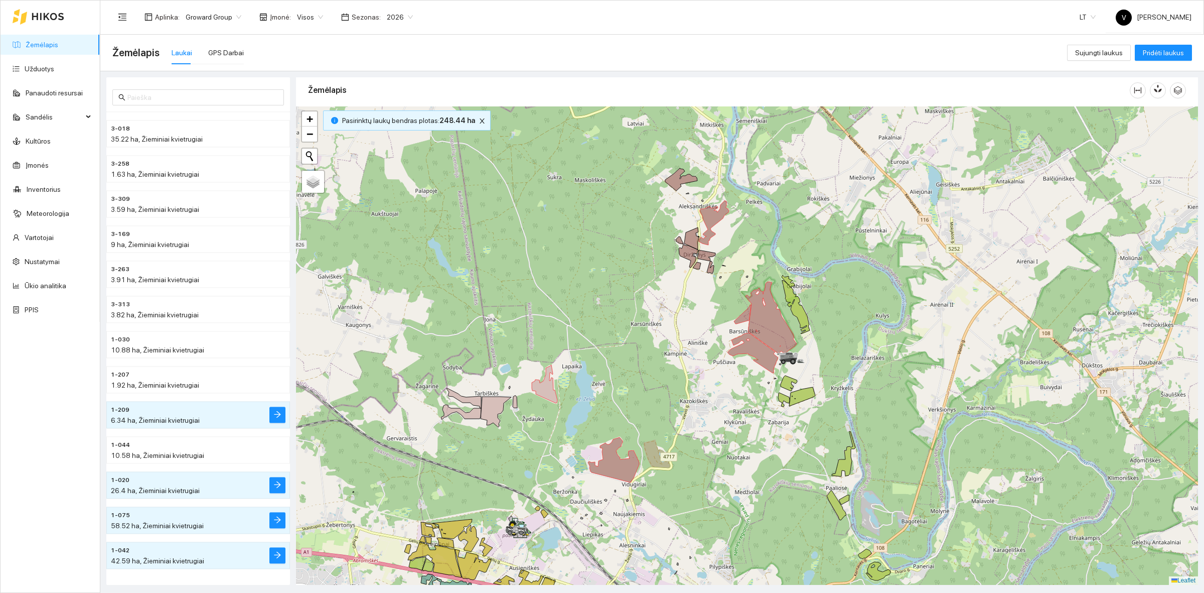
click at [661, 389] on div at bounding box center [747, 345] width 902 height 478
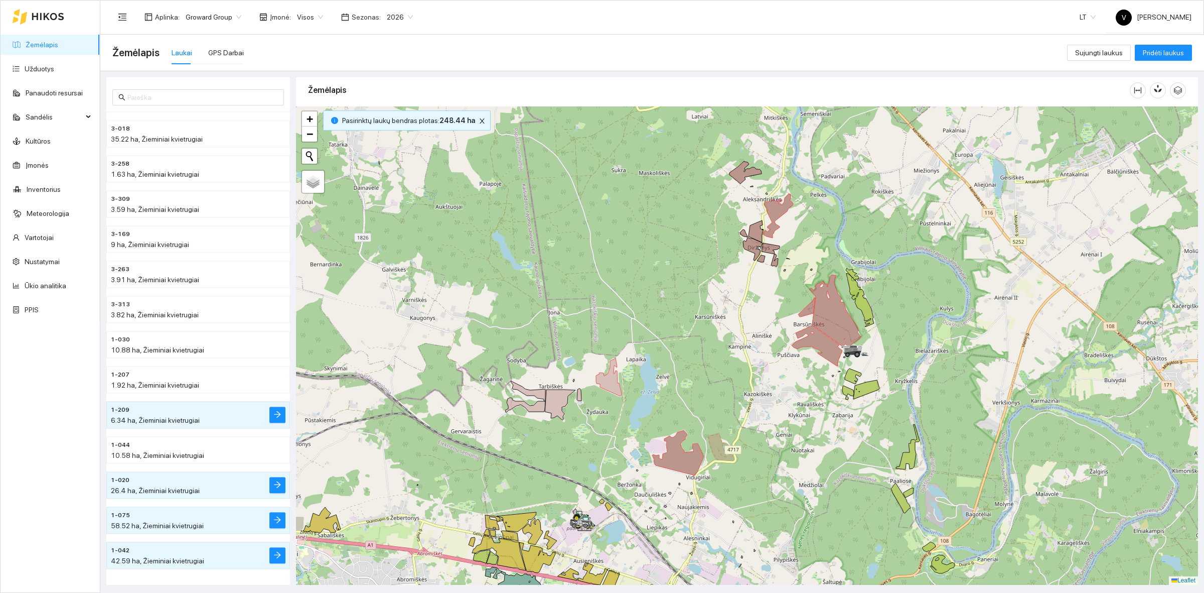
drag, startPoint x: 668, startPoint y: 344, endPoint x: 728, endPoint y: 337, distance: 60.6
click at [728, 337] on div at bounding box center [747, 345] width 902 height 478
click at [61, 191] on link "Inventorius" at bounding box center [44, 189] width 34 height 8
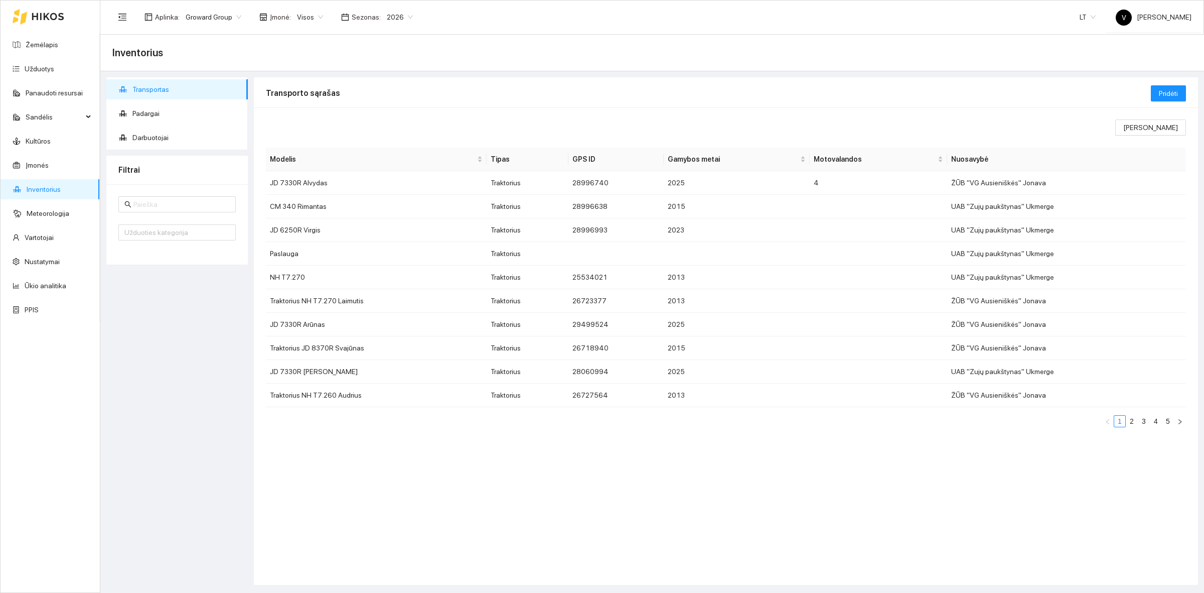
click at [387, 14] on span "2026" at bounding box center [400, 17] width 26 height 15
click at [392, 117] on div "2025" at bounding box center [393, 116] width 26 height 11
click at [305, 14] on span "Visos" at bounding box center [310, 17] width 26 height 15
click at [347, 82] on div "ŽŪB "VG Ausieniškės" Jonava" at bounding box center [344, 84] width 103 height 11
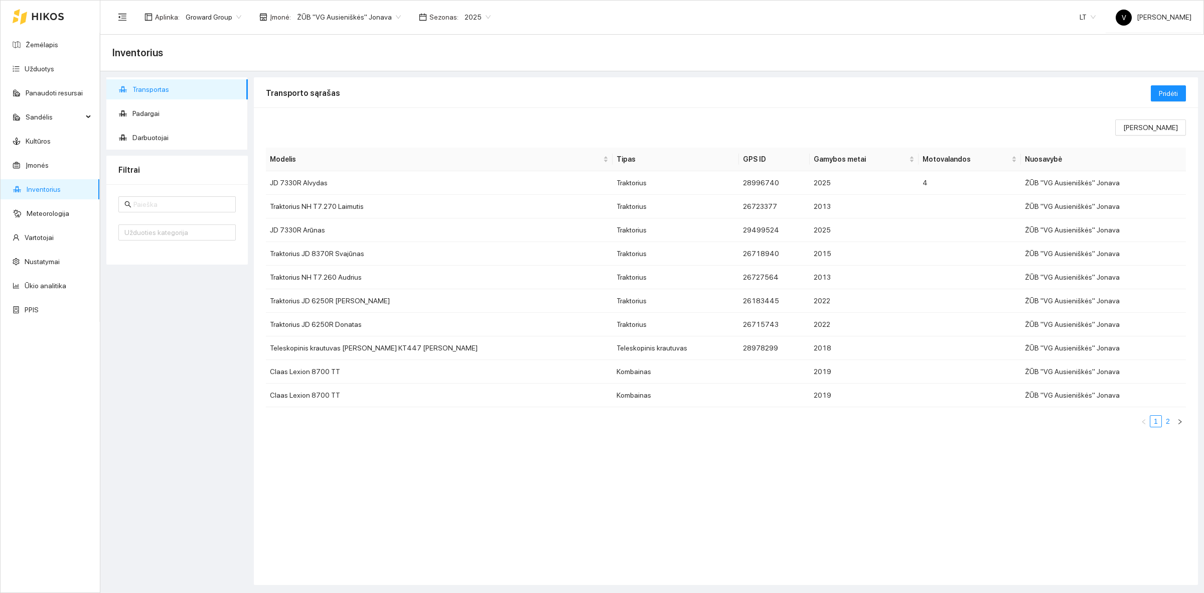
click at [963, 422] on link "2" at bounding box center [1168, 420] width 11 height 11
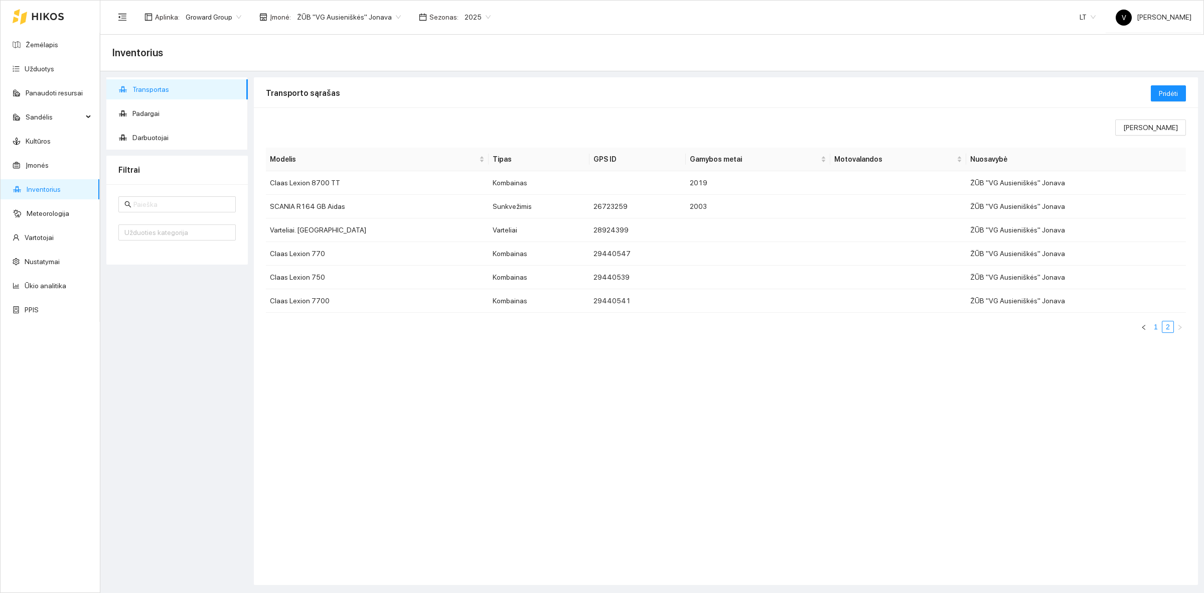
click at [963, 329] on link "1" at bounding box center [1156, 326] width 11 height 11
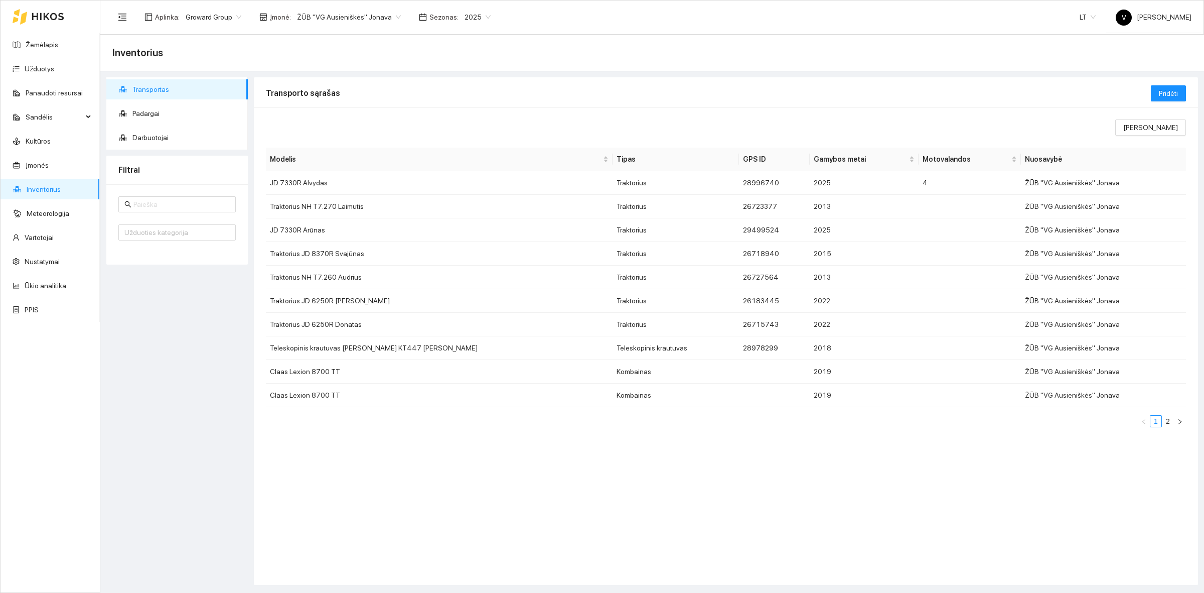
click at [364, 18] on span "ŽŪB "VG Ausieniškės" Jonava" at bounding box center [349, 17] width 104 height 15
drag, startPoint x: 41, startPoint y: 46, endPoint x: 63, endPoint y: 48, distance: 22.7
click at [41, 46] on link "Žemėlapis" at bounding box center [42, 45] width 33 height 8
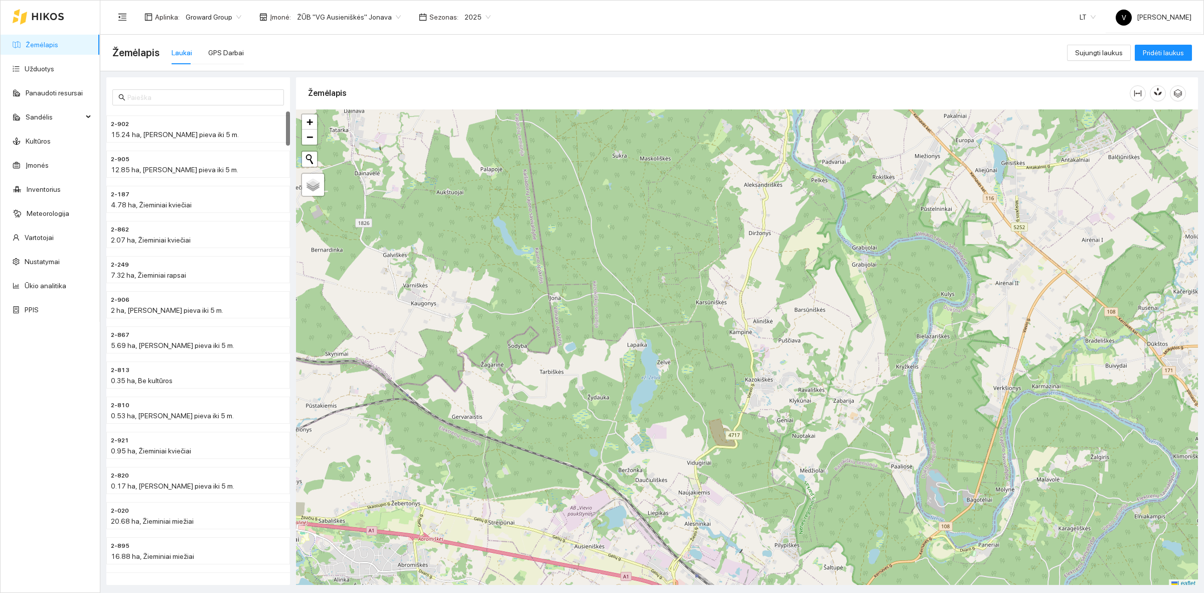
scroll to position [3, 0]
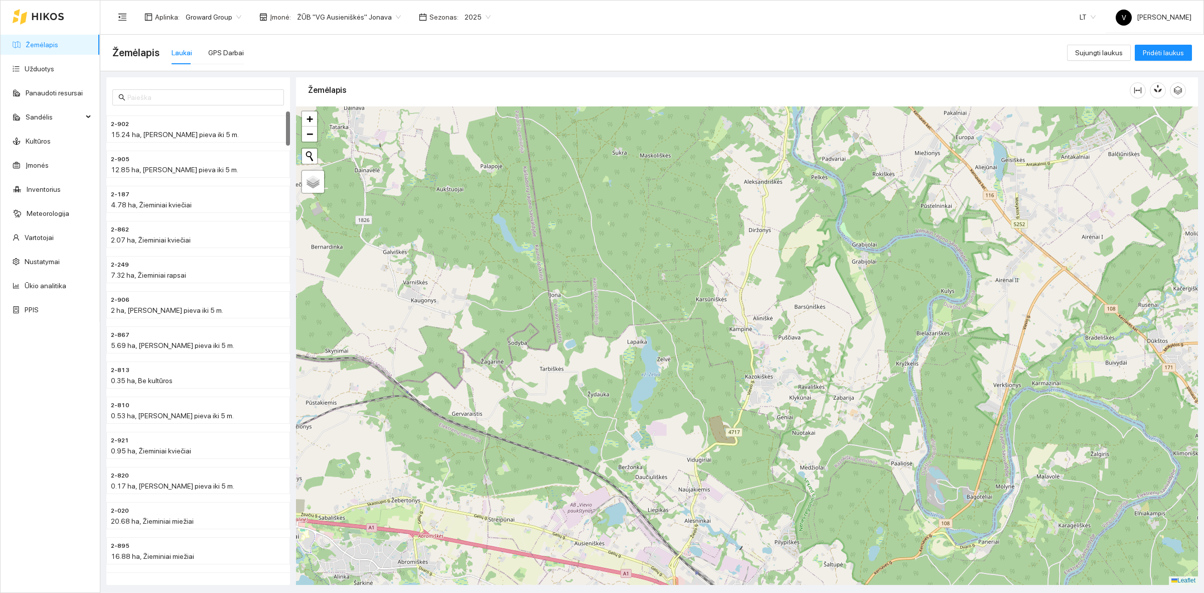
drag, startPoint x: 766, startPoint y: 433, endPoint x: 785, endPoint y: 315, distance: 119.0
click at [787, 313] on div at bounding box center [747, 345] width 902 height 478
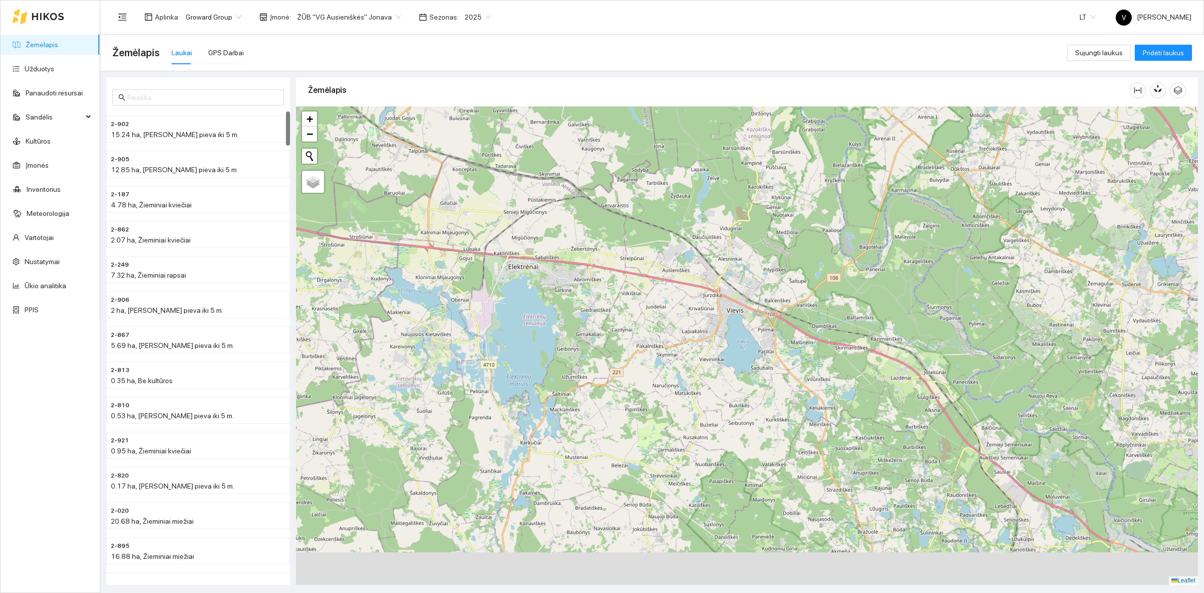
drag, startPoint x: 767, startPoint y: 435, endPoint x: 746, endPoint y: 335, distance: 102.1
click at [746, 335] on div at bounding box center [747, 345] width 902 height 478
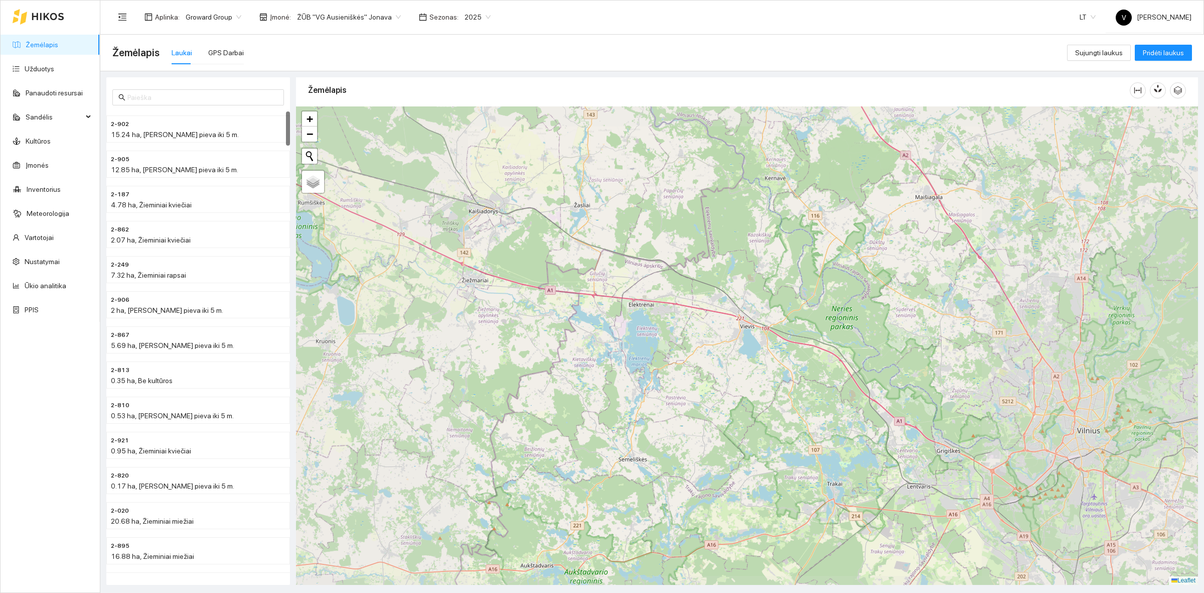
drag, startPoint x: 826, startPoint y: 435, endPoint x: 805, endPoint y: 359, distance: 79.0
click at [805, 359] on div at bounding box center [747, 345] width 902 height 478
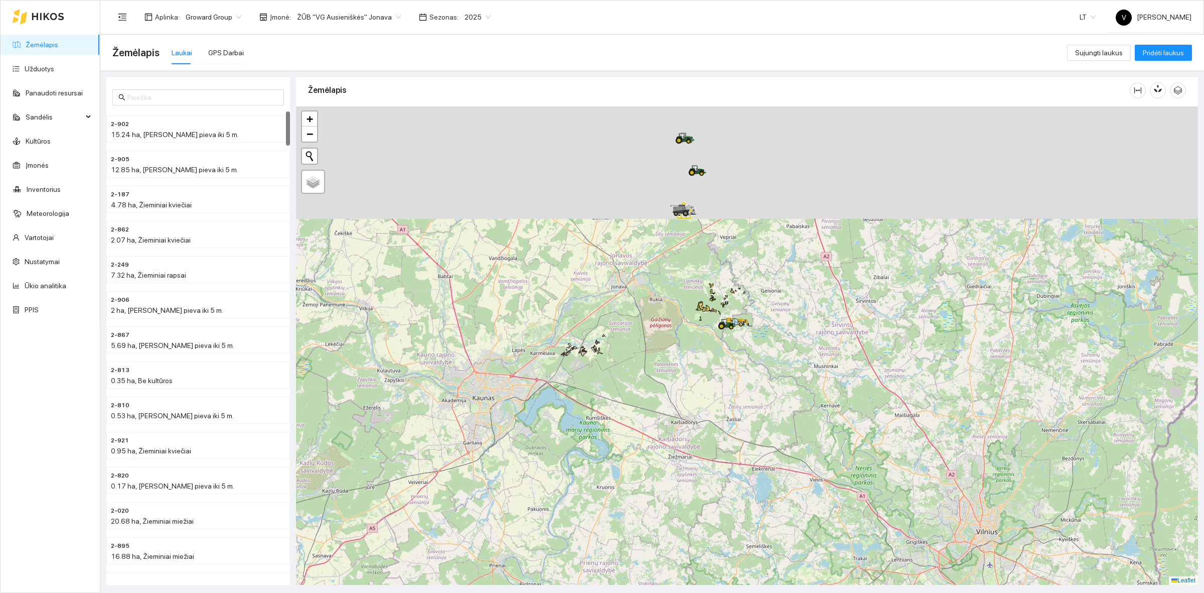
drag, startPoint x: 833, startPoint y: 387, endPoint x: 858, endPoint y: 429, distance: 48.4
click at [858, 429] on div at bounding box center [747, 345] width 902 height 478
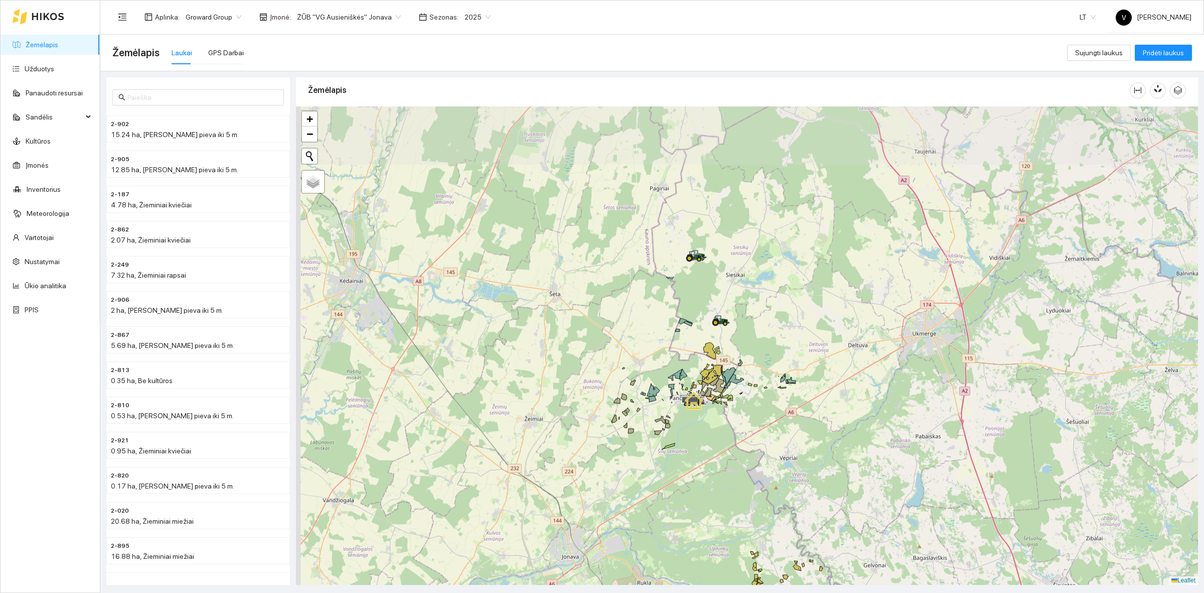
drag, startPoint x: 658, startPoint y: 232, endPoint x: 688, endPoint y: 440, distance: 210.3
click at [674, 454] on div at bounding box center [747, 345] width 902 height 478
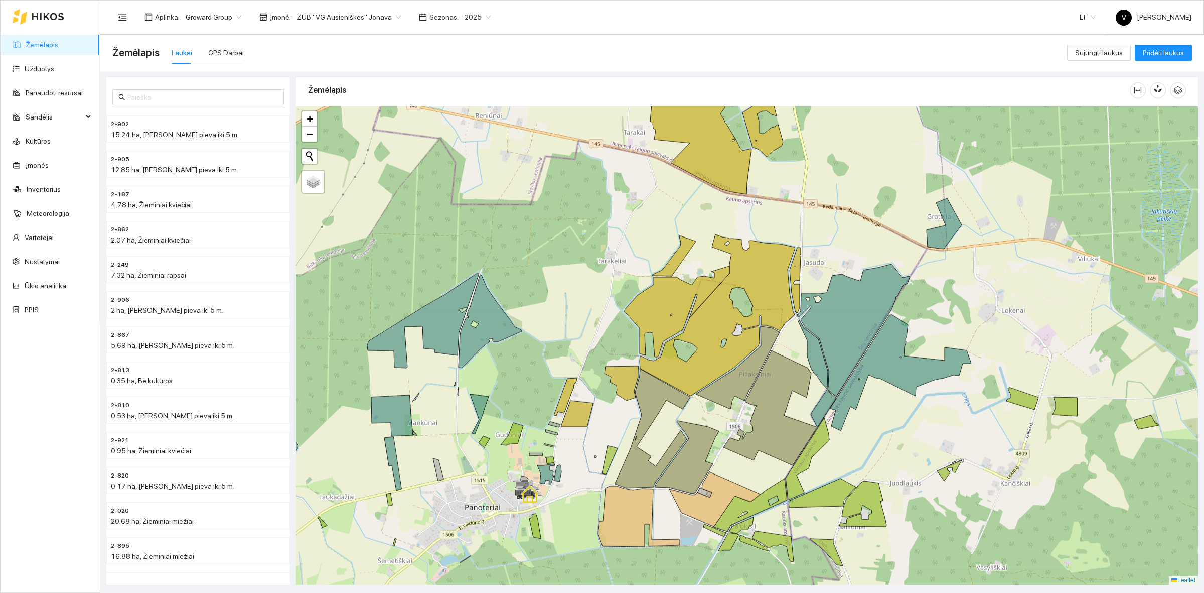
drag, startPoint x: 563, startPoint y: 477, endPoint x: 702, endPoint y: 402, distance: 157.6
click at [703, 405] on div at bounding box center [747, 345] width 902 height 478
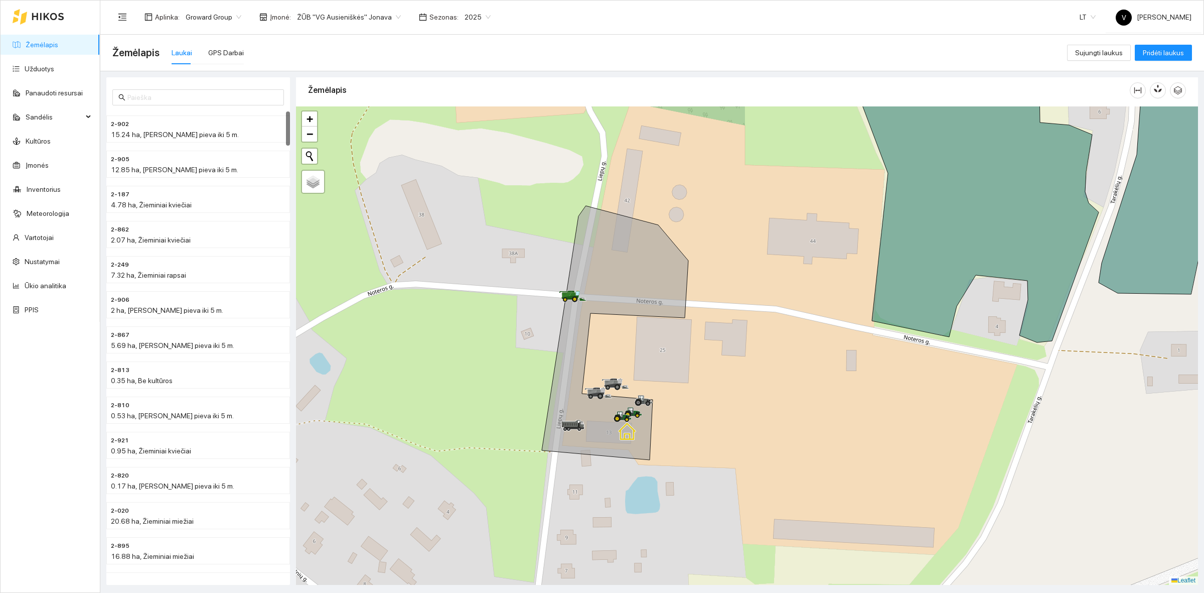
drag, startPoint x: 603, startPoint y: 344, endPoint x: 621, endPoint y: 342, distance: 17.6
click at [621, 342] on div at bounding box center [747, 345] width 902 height 478
click at [217, 50] on div "GPS Darbai" at bounding box center [226, 52] width 36 height 11
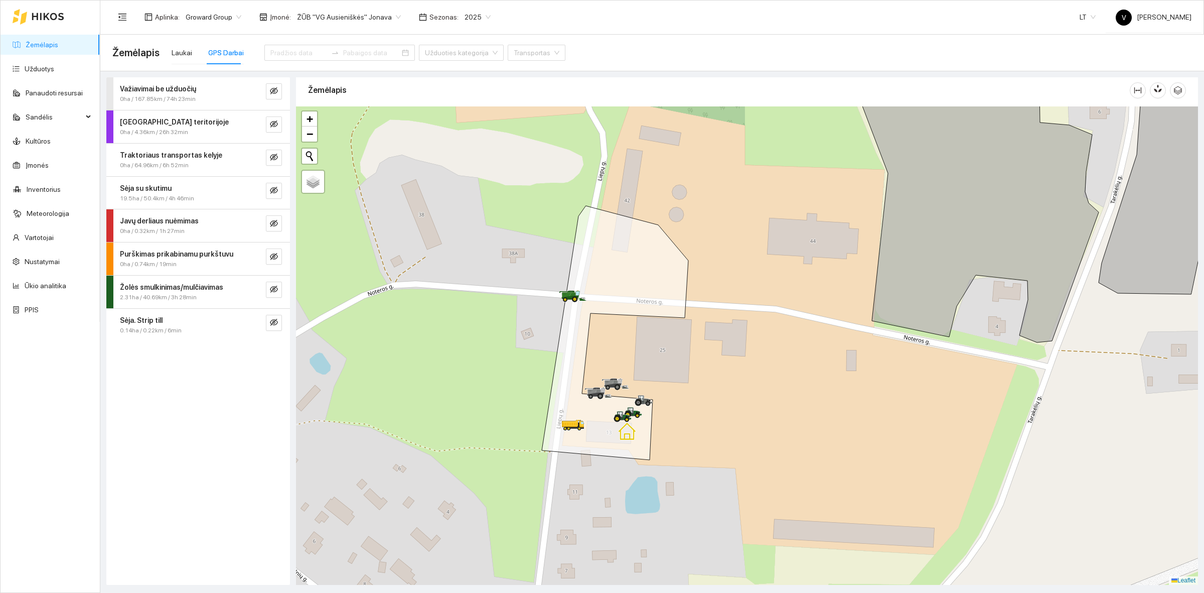
click at [170, 221] on strong "Javų derliaus nuėmimas" at bounding box center [159, 221] width 79 height 8
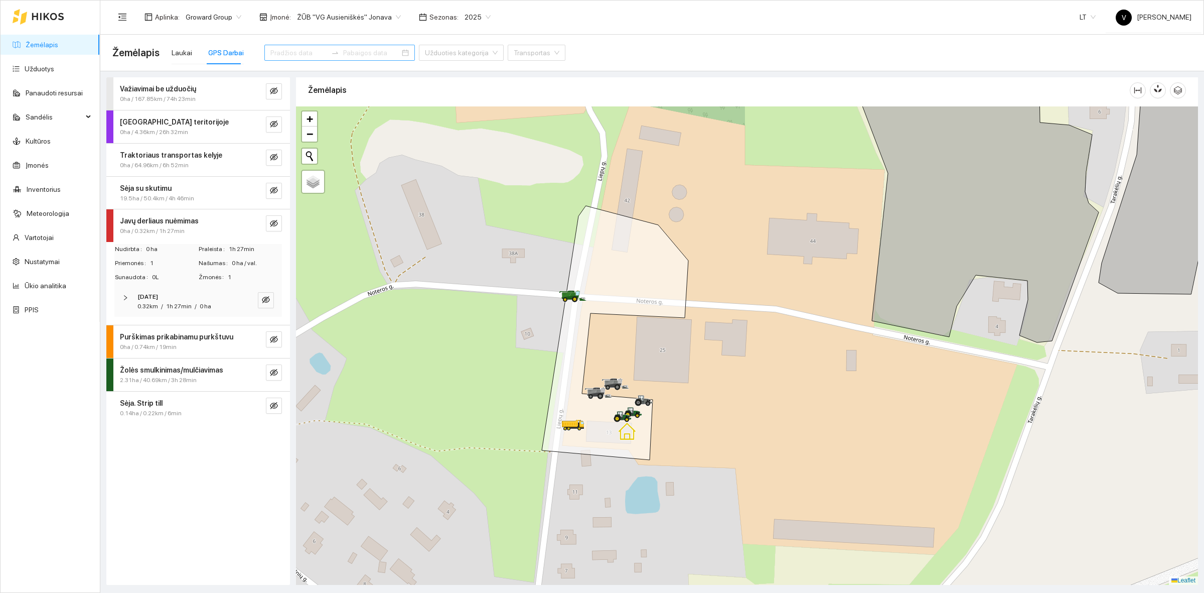
click at [307, 51] on input at bounding box center [298, 52] width 57 height 11
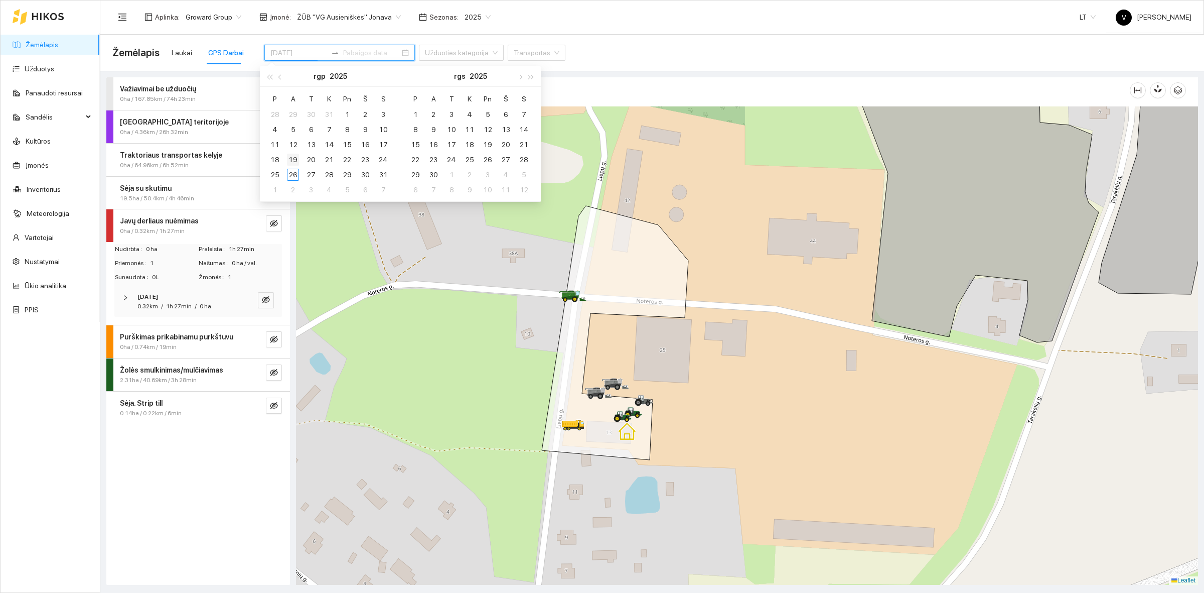
type input "[DATE]"
click at [292, 159] on div "19" at bounding box center [293, 160] width 12 height 12
type input "[DATE]"
click at [292, 172] on div "26" at bounding box center [293, 175] width 12 height 12
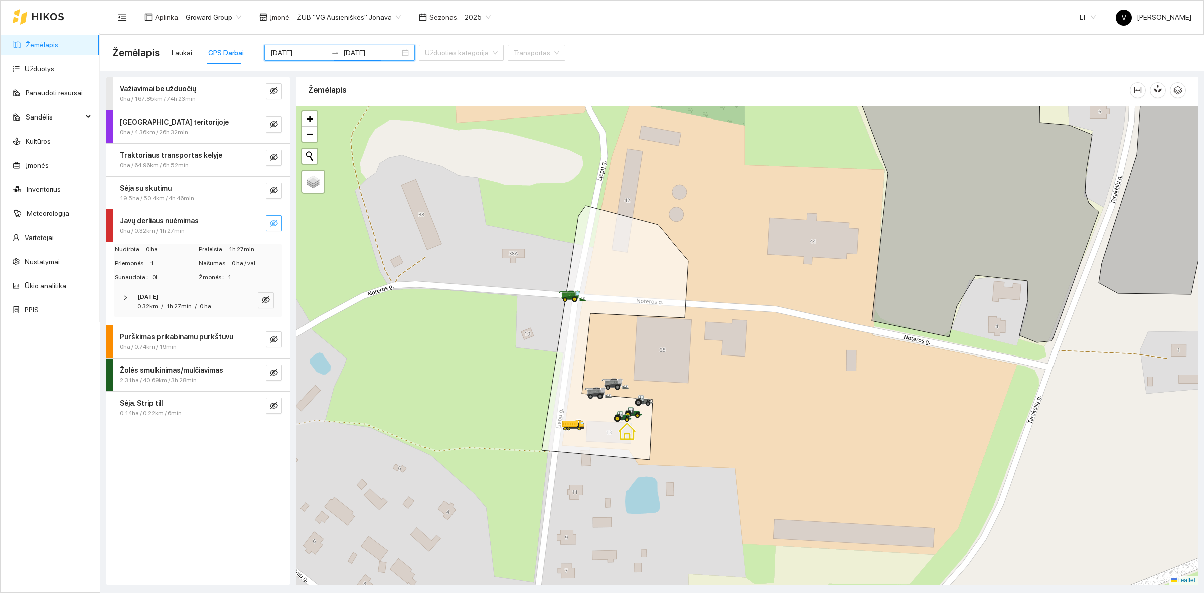
click at [272, 221] on icon "eye-invisible" at bounding box center [274, 223] width 8 height 8
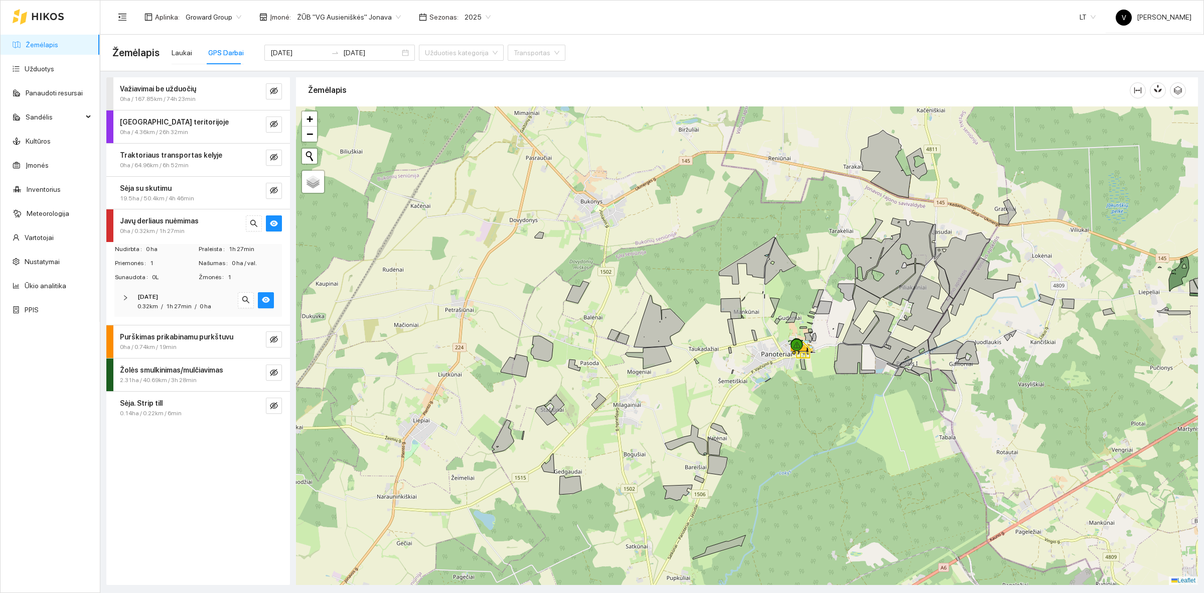
drag, startPoint x: 791, startPoint y: 221, endPoint x: 619, endPoint y: 368, distance: 226.4
click at [643, 457] on div at bounding box center [747, 345] width 902 height 478
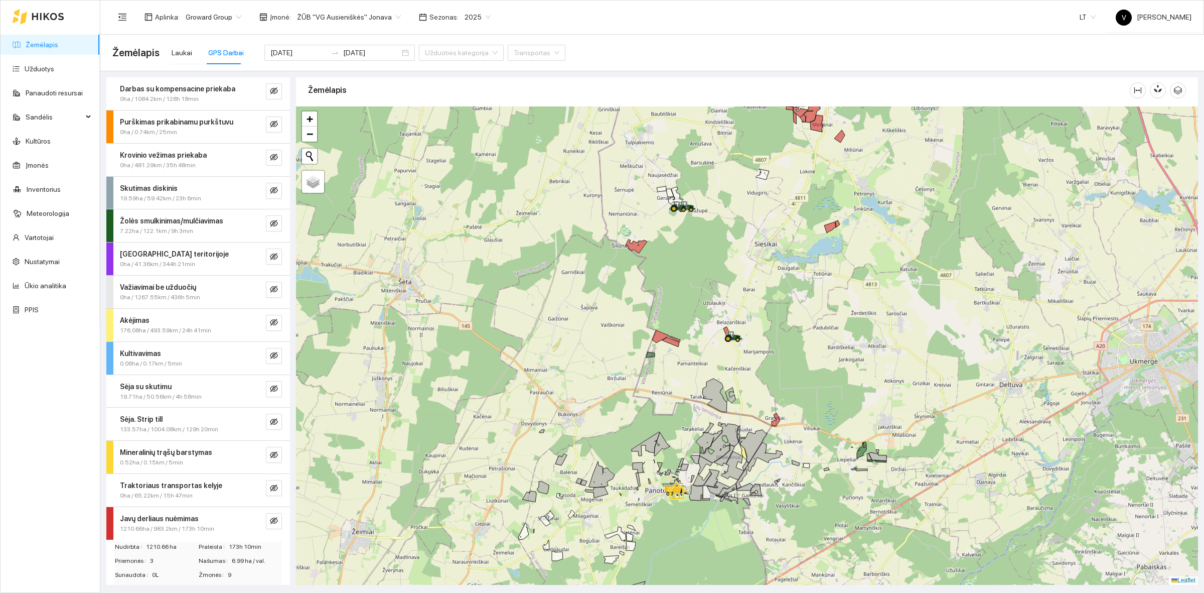
drag, startPoint x: 701, startPoint y: 262, endPoint x: 683, endPoint y: 339, distance: 78.9
click at [683, 339] on div at bounding box center [747, 345] width 902 height 478
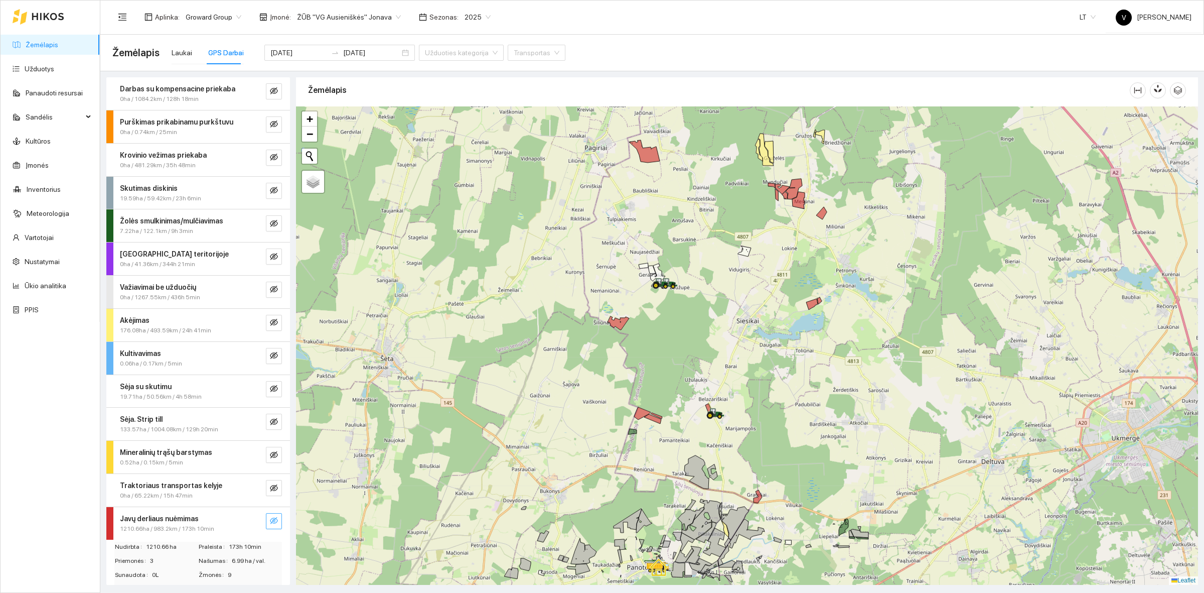
click at [267, 457] on button "button" at bounding box center [274, 521] width 16 height 16
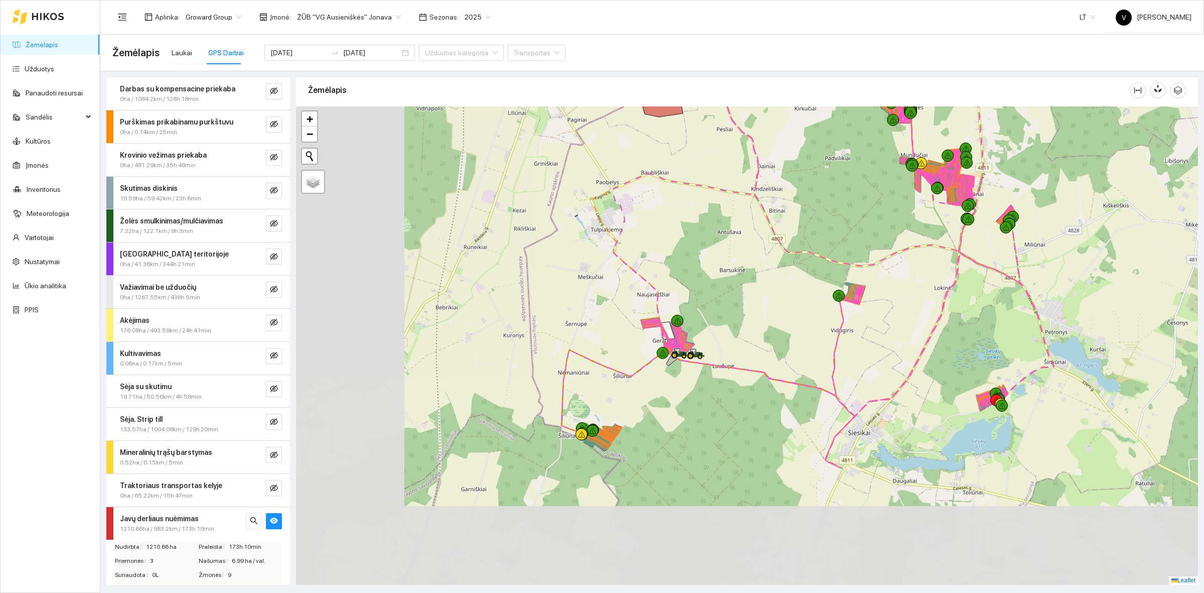
drag, startPoint x: 489, startPoint y: 433, endPoint x: 752, endPoint y: 259, distance: 314.9
click at [773, 241] on div at bounding box center [747, 345] width 902 height 478
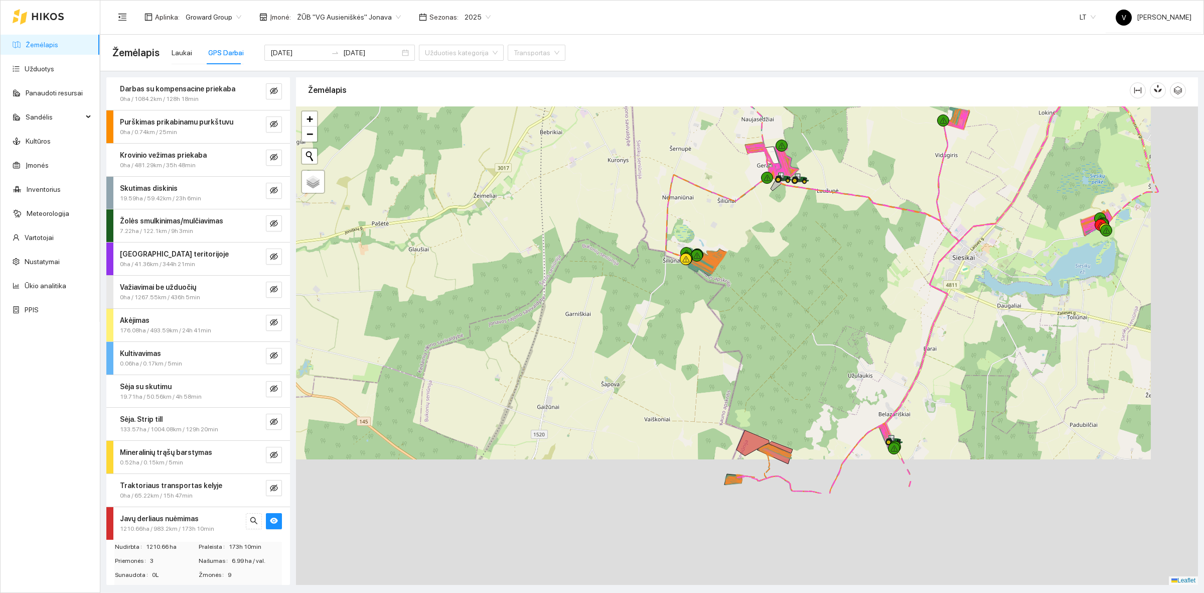
drag, startPoint x: 821, startPoint y: 485, endPoint x: 748, endPoint y: 317, distance: 183.4
click at [748, 317] on div at bounding box center [747, 345] width 902 height 478
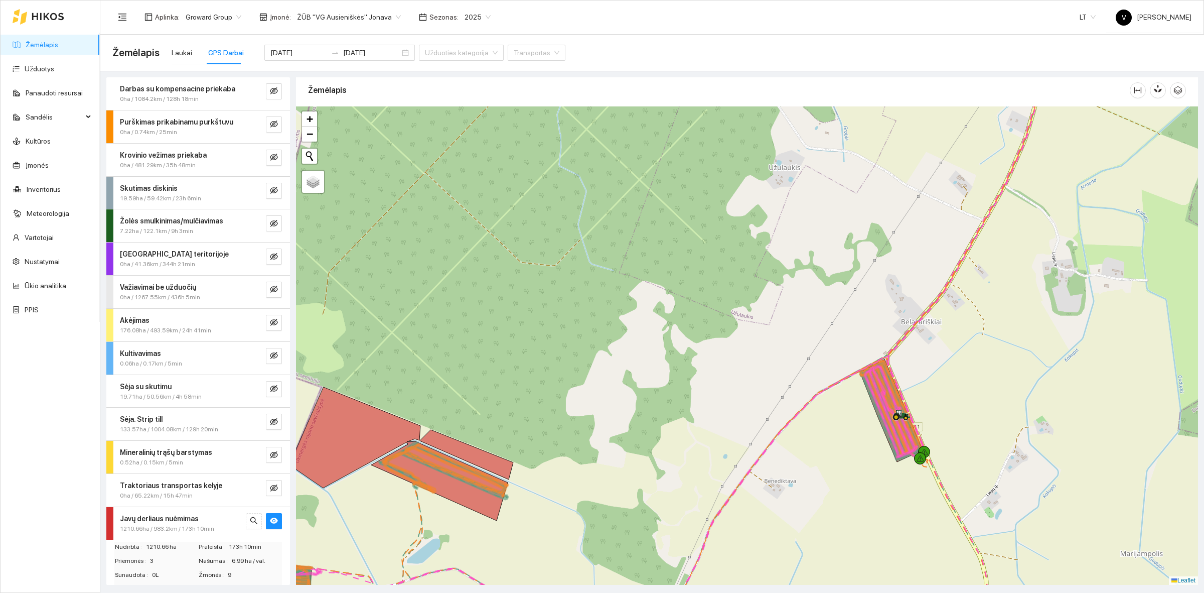
drag, startPoint x: 513, startPoint y: 412, endPoint x: 682, endPoint y: 241, distance: 240.2
click at [683, 239] on div at bounding box center [747, 345] width 902 height 478
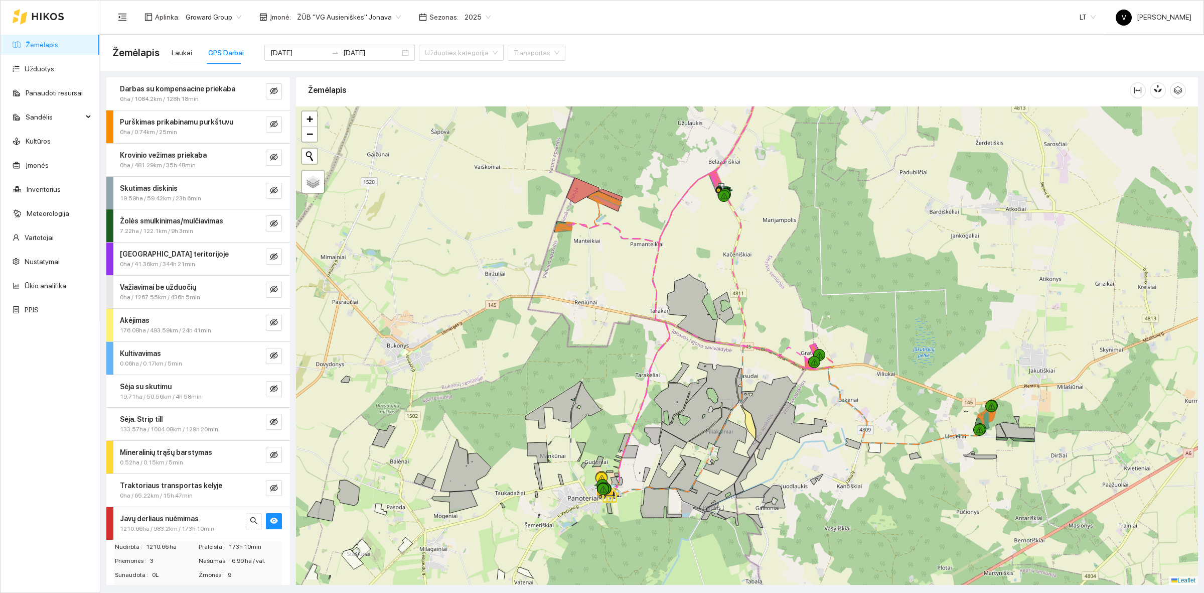
drag, startPoint x: 628, startPoint y: 438, endPoint x: 567, endPoint y: 412, distance: 66.1
click at [567, 412] on icon at bounding box center [553, 404] width 56 height 47
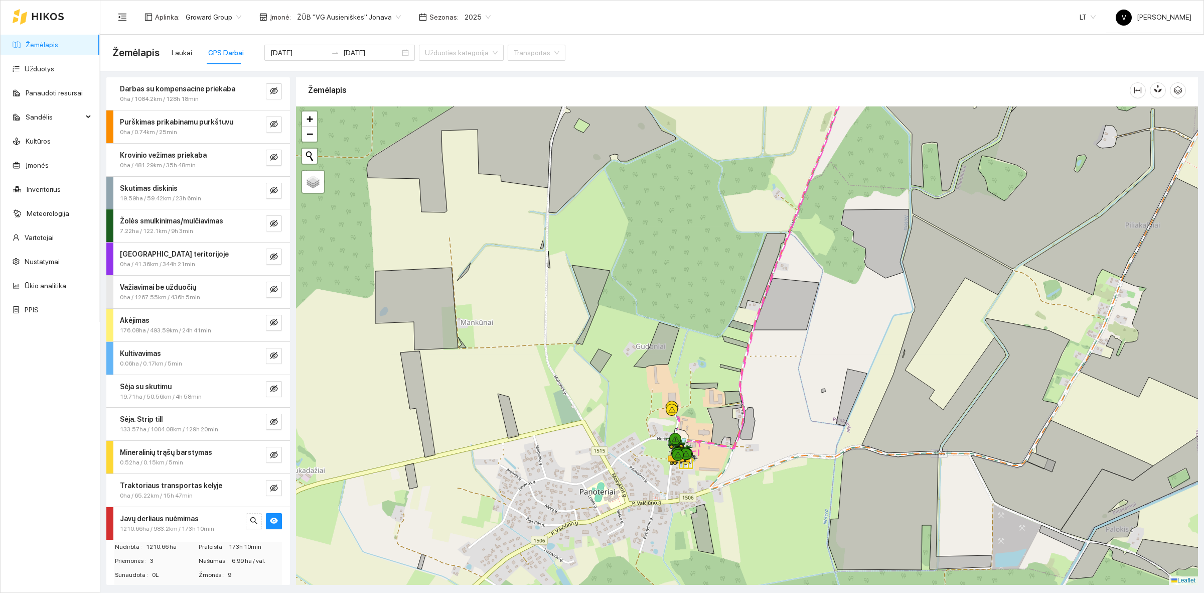
drag, startPoint x: 633, startPoint y: 364, endPoint x: 643, endPoint y: 327, distance: 38.5
click at [637, 347] on div at bounding box center [747, 345] width 902 height 478
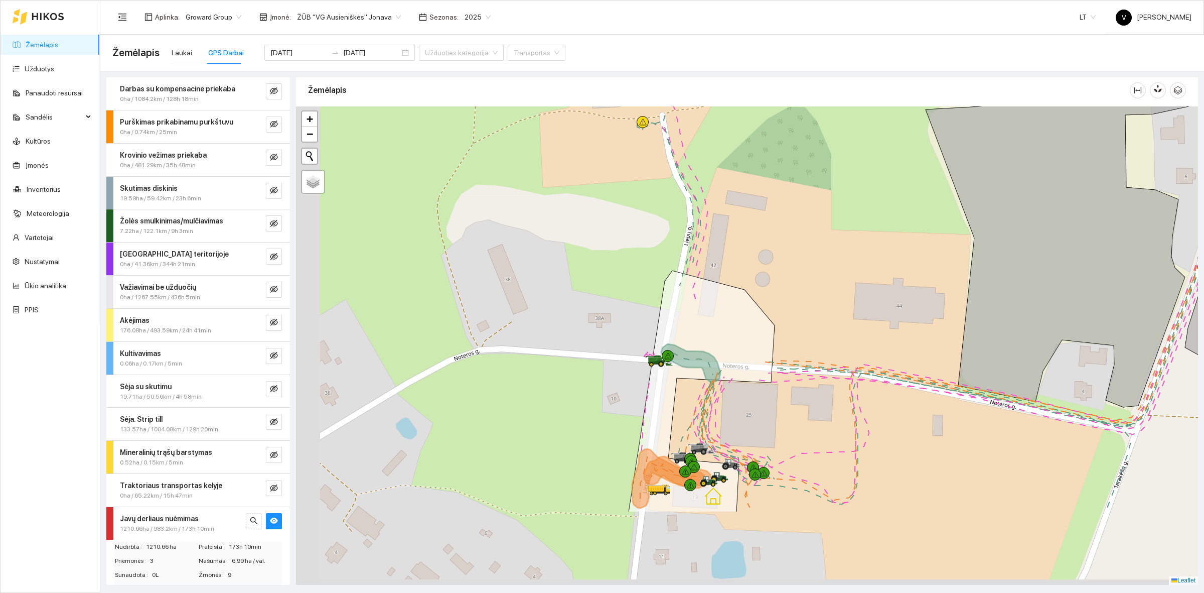
drag, startPoint x: 639, startPoint y: 380, endPoint x: 708, endPoint y: 255, distance: 142.8
click at [708, 254] on div at bounding box center [747, 345] width 902 height 478
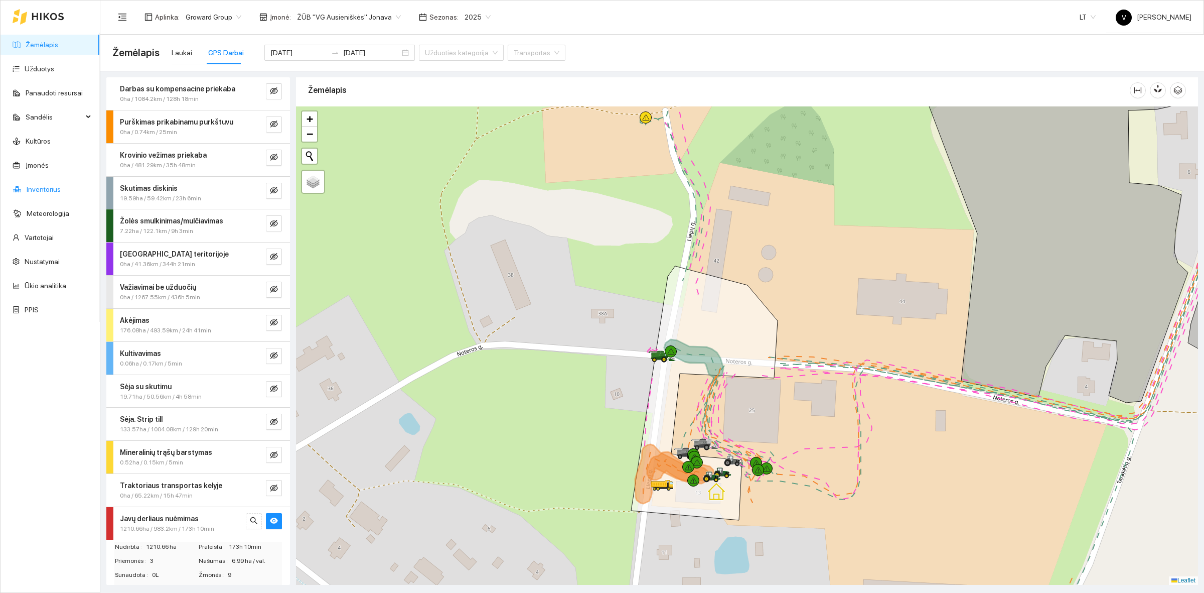
click at [51, 187] on link "Inventorius" at bounding box center [44, 189] width 34 height 8
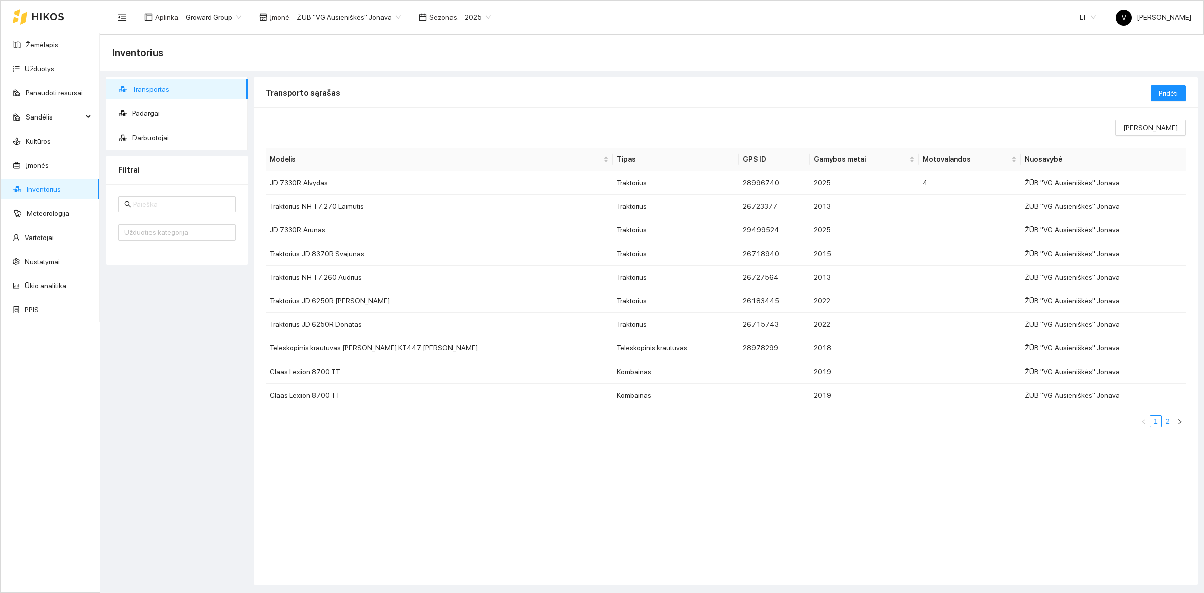
click at [963, 422] on link "2" at bounding box center [1168, 420] width 11 height 11
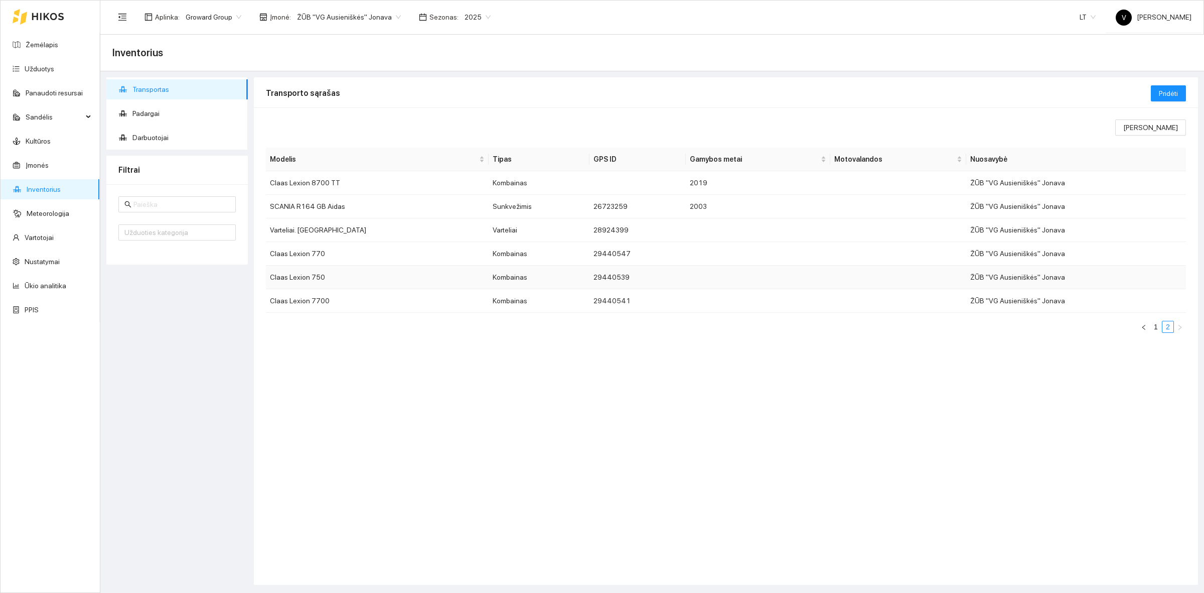
click at [336, 276] on td "Claas Lexion 750" at bounding box center [377, 277] width 223 height 24
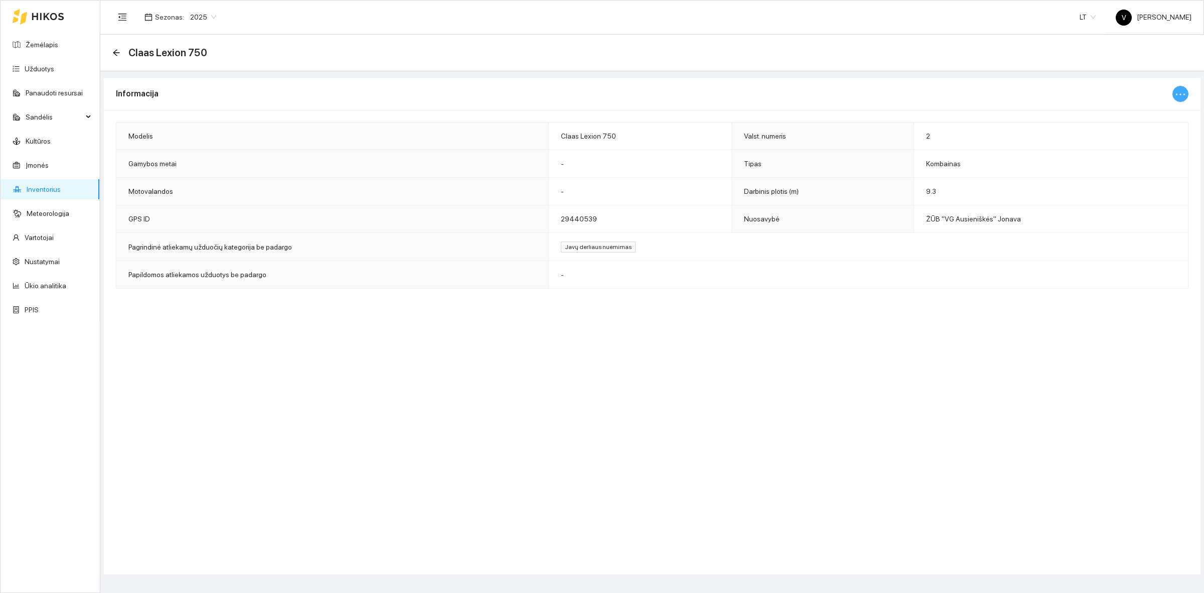
click at [963, 93] on icon "ellipsis" at bounding box center [1181, 94] width 12 height 12
click at [963, 113] on span "Keisti informaciją" at bounding box center [1158, 113] width 52 height 11
type input "Claas Lexion 750"
type input "2"
type input "9.3"
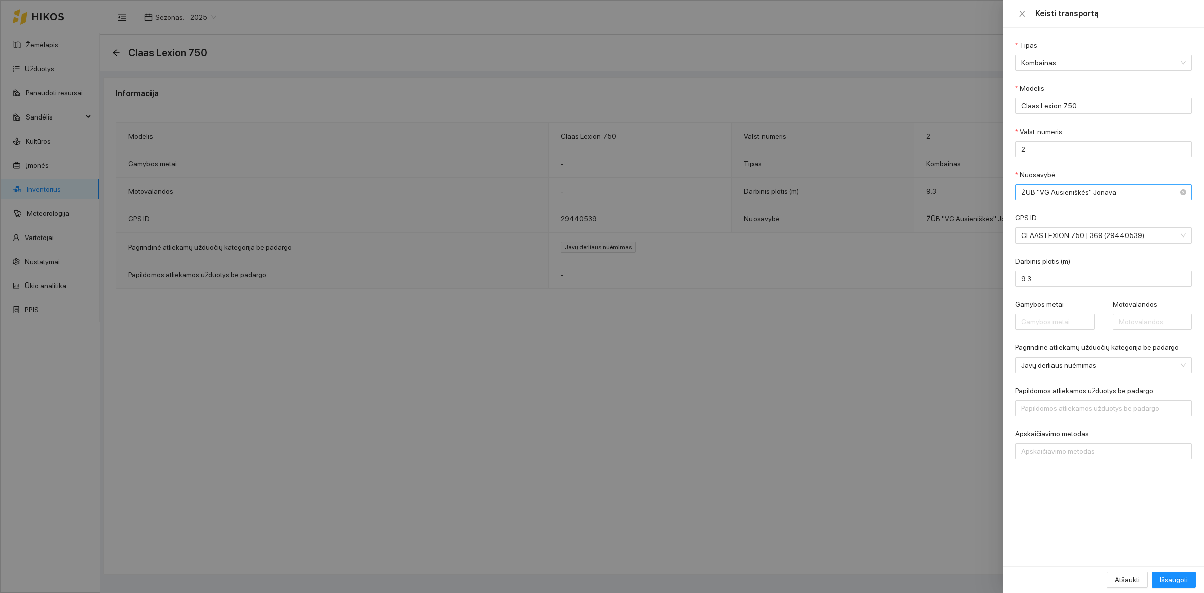
click at [963, 188] on div "ŽŪB "VG Ausieniškės" Jonava" at bounding box center [1104, 192] width 177 height 16
click at [963, 227] on div "ŽŪB "VG Ausieniškės " Vievis" at bounding box center [1096, 227] width 151 height 11
click at [963, 457] on span "Išsaugoti" at bounding box center [1174, 579] width 28 height 11
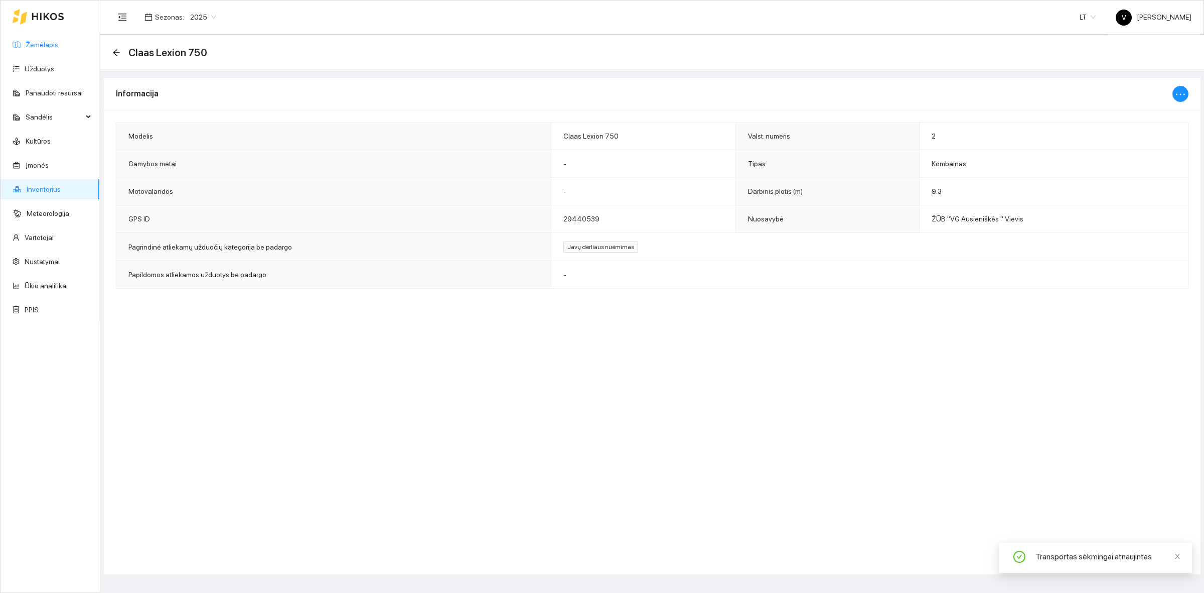
click at [44, 46] on link "Žemėlapis" at bounding box center [42, 45] width 33 height 8
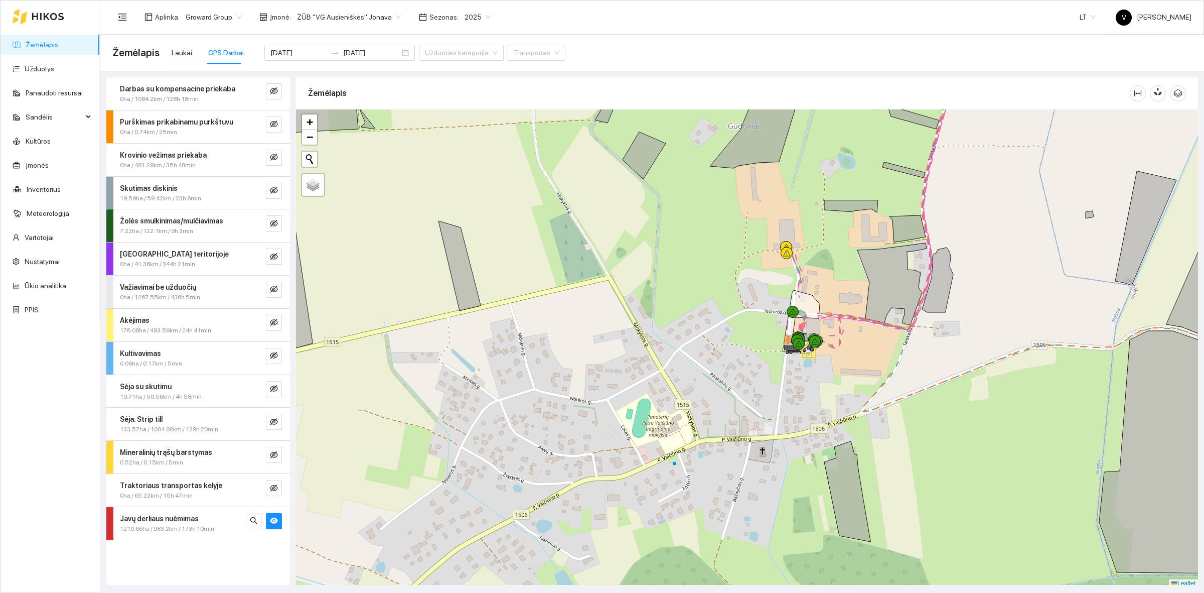
scroll to position [3, 0]
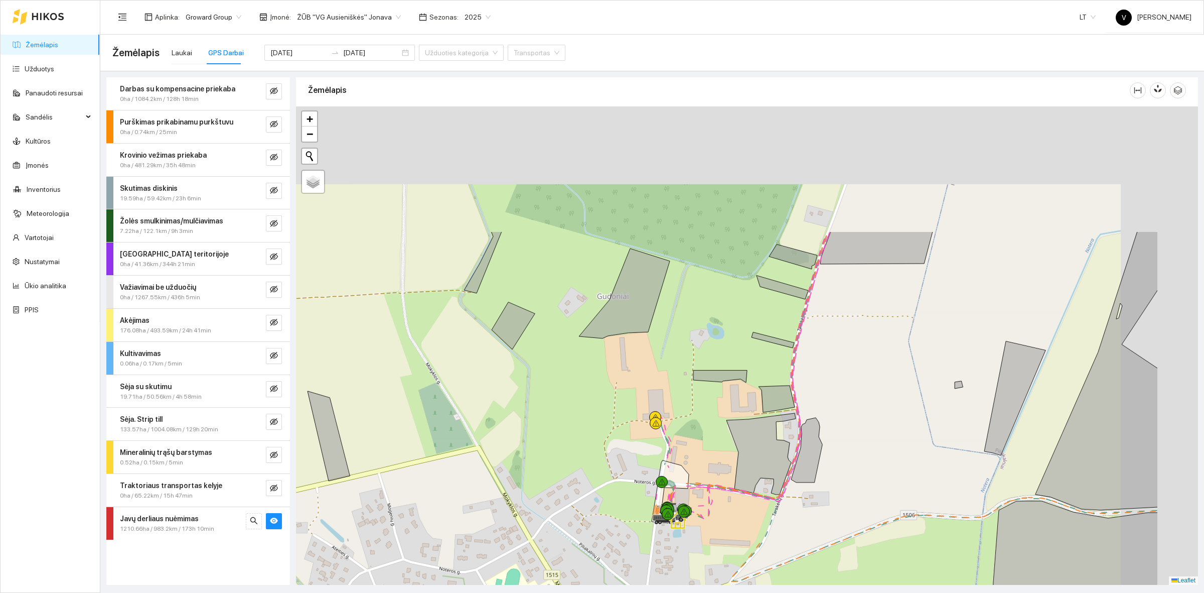
drag, startPoint x: 982, startPoint y: 189, endPoint x: 844, endPoint y: 371, distance: 228.9
click at [846, 369] on div at bounding box center [747, 345] width 902 height 478
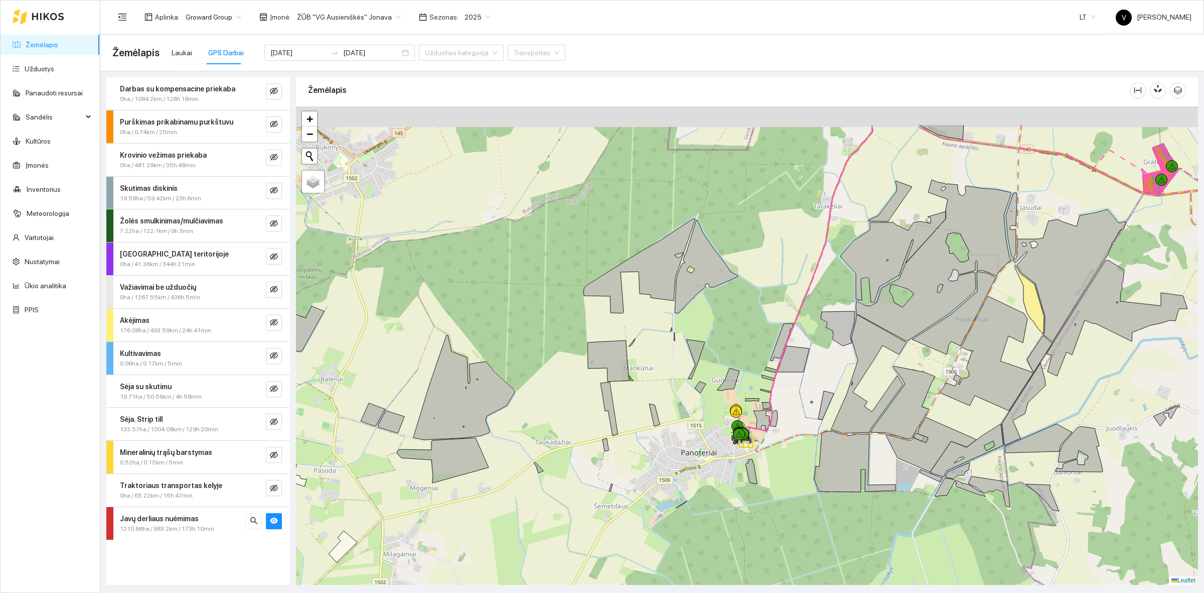
drag, startPoint x: 895, startPoint y: 242, endPoint x: 768, endPoint y: 382, distance: 189.0
click at [841, 341] on icon at bounding box center [926, 260] width 171 height 161
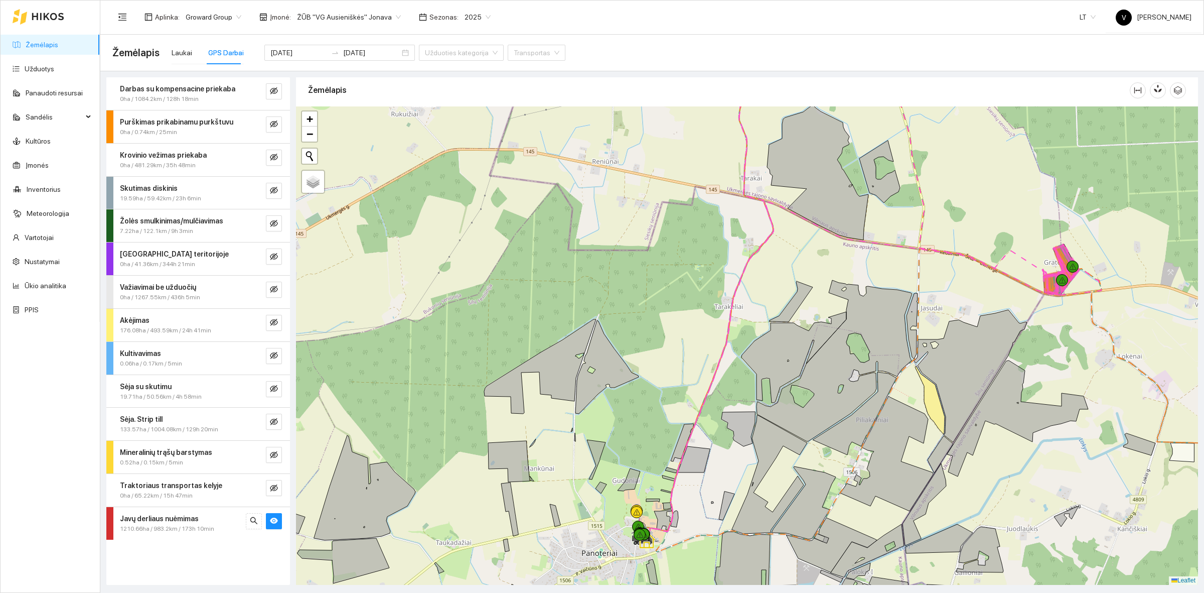
click at [349, 15] on span "ŽŪB "VG Ausieniškės" Jonava" at bounding box center [349, 17] width 104 height 15
click at [380, 13] on span "ŽŪB "VG Ausieniškės" Jonava" at bounding box center [349, 17] width 104 height 15
click at [428, 287] on div at bounding box center [747, 345] width 902 height 478
click at [370, 17] on span "ŽŪB "VG Ausieniškės" Jonava" at bounding box center [349, 17] width 104 height 15
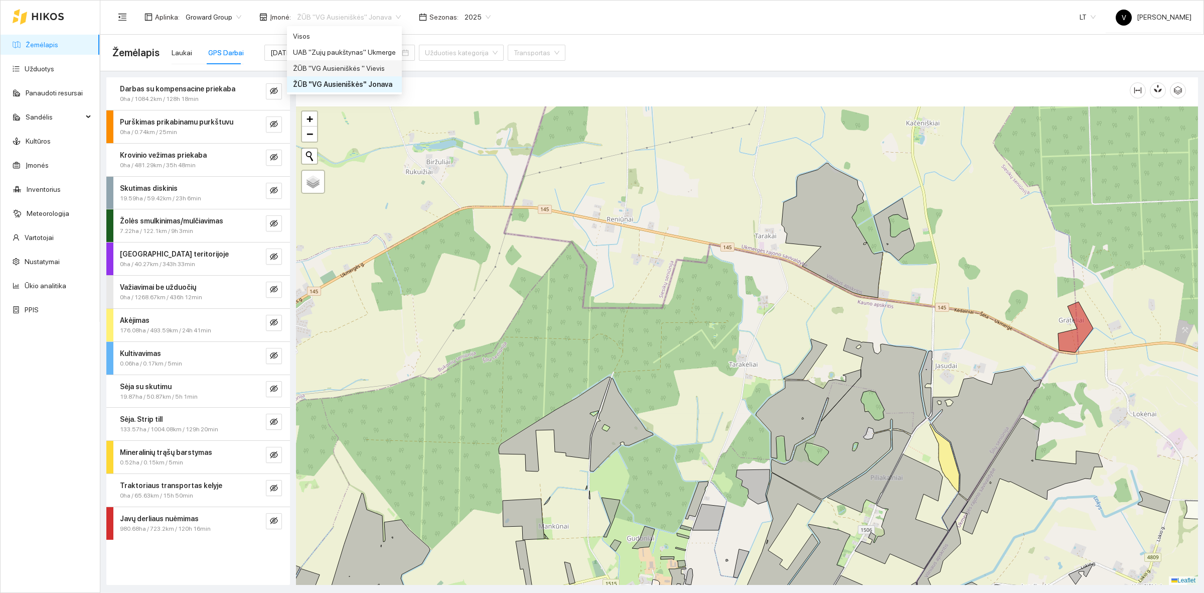
click at [372, 66] on div "ŽŪB "VG Ausieniškės " Vievis" at bounding box center [344, 68] width 103 height 11
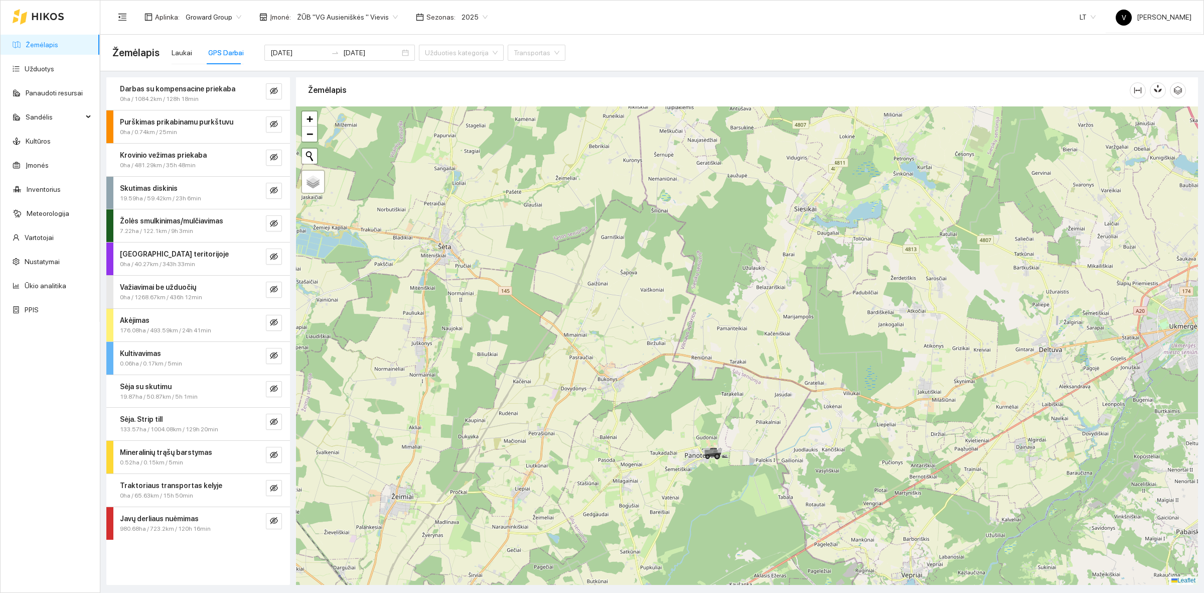
drag, startPoint x: 727, startPoint y: 482, endPoint x: 729, endPoint y: 443, distance: 39.2
click at [729, 444] on div at bounding box center [747, 345] width 902 height 478
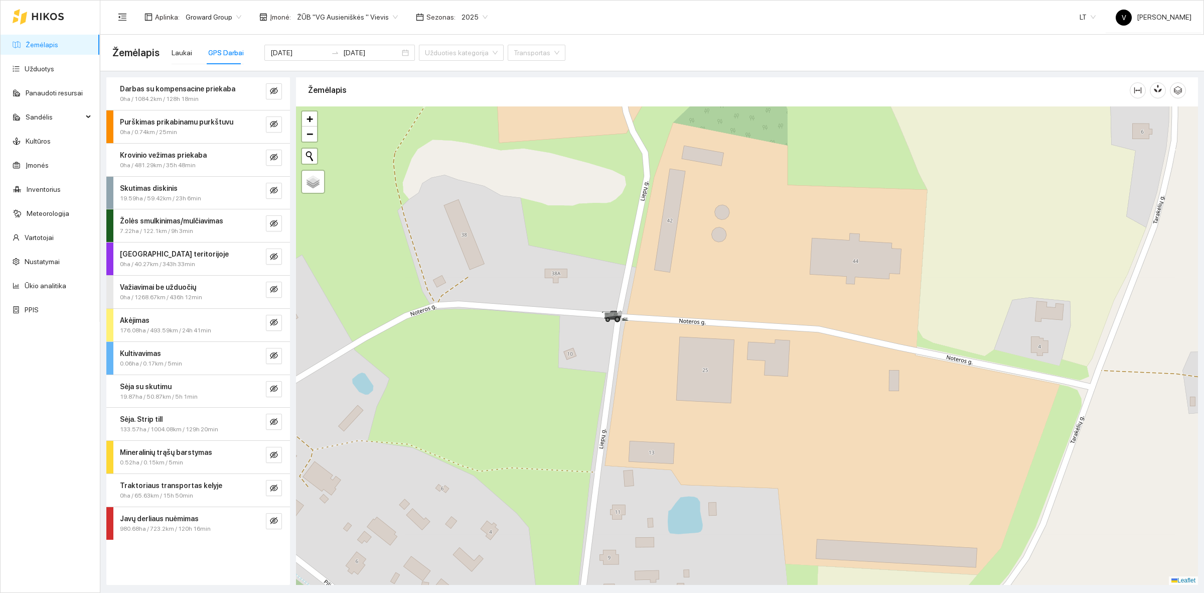
drag, startPoint x: 548, startPoint y: 319, endPoint x: 647, endPoint y: 352, distance: 104.4
click at [652, 366] on div at bounding box center [747, 345] width 902 height 478
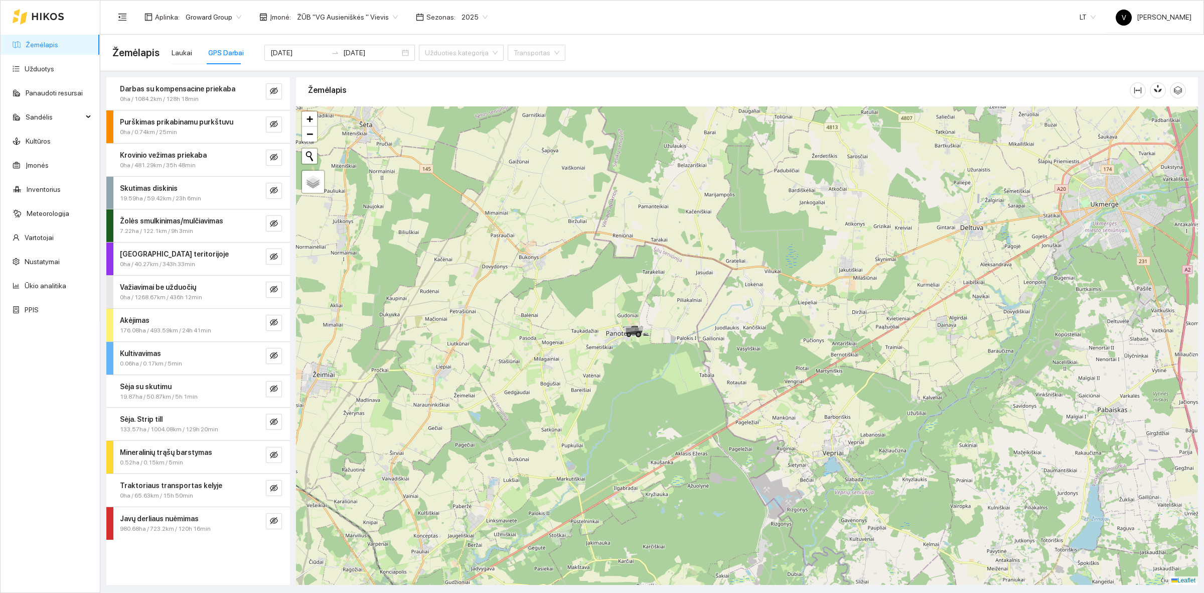
click at [344, 18] on span "ŽŪB "VG Ausieniškės " Vievis" at bounding box center [347, 17] width 101 height 15
click at [364, 83] on div "ŽŪB "VG Ausieniškės" Jonava" at bounding box center [344, 84] width 103 height 11
click at [264, 256] on div "Darbas su kompensacine priekaba 0ha / 1084.2km / 128h 18min Purškimas prikabina…" at bounding box center [198, 308] width 184 height 462
click at [272, 457] on icon "eye-invisible" at bounding box center [274, 520] width 8 height 8
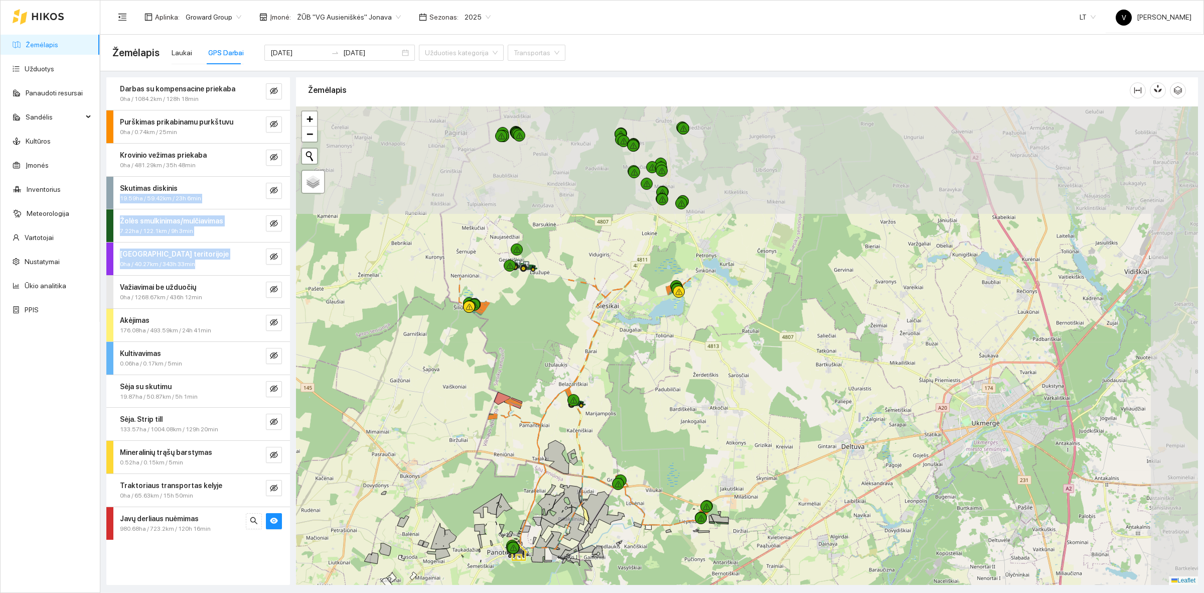
drag, startPoint x: 746, startPoint y: 149, endPoint x: 602, endPoint y: 275, distance: 191.3
click at [575, 437] on div at bounding box center [747, 345] width 902 height 478
click at [502, 389] on div at bounding box center [747, 345] width 902 height 478
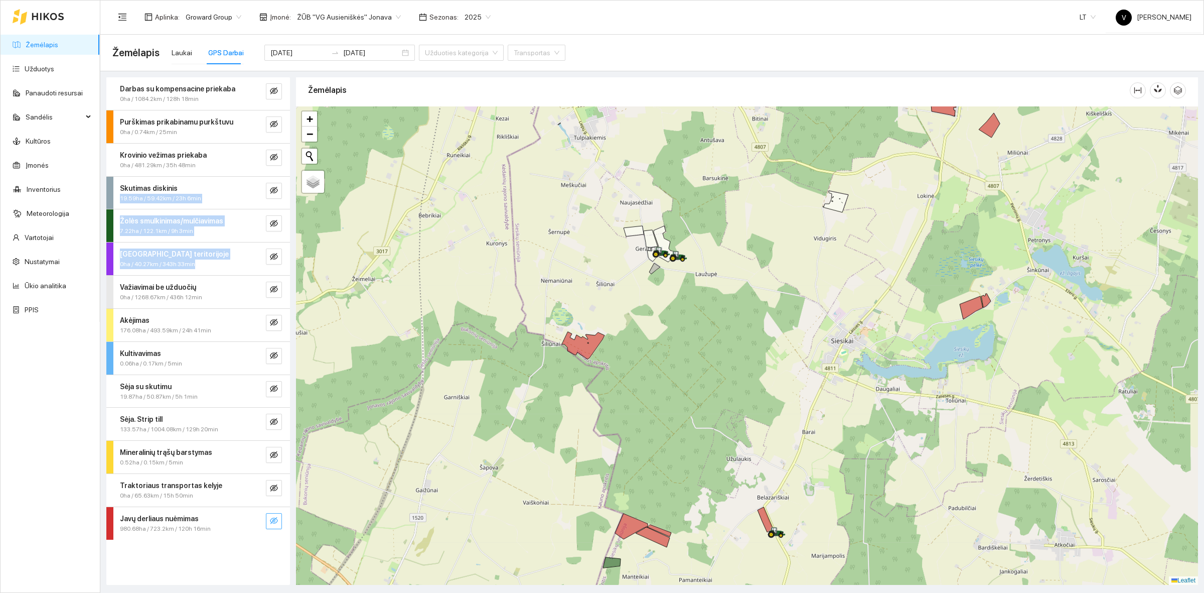
click at [279, 457] on button "button" at bounding box center [274, 521] width 16 height 16
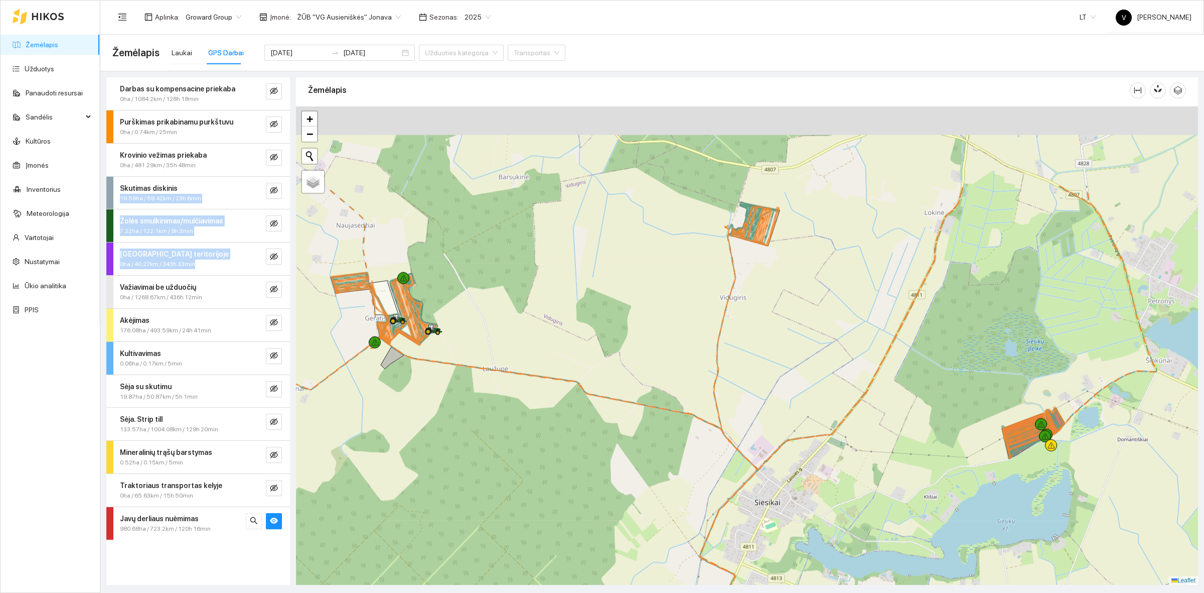
drag, startPoint x: 547, startPoint y: 167, endPoint x: 598, endPoint y: 382, distance: 221.0
click at [594, 382] on div at bounding box center [747, 345] width 902 height 478
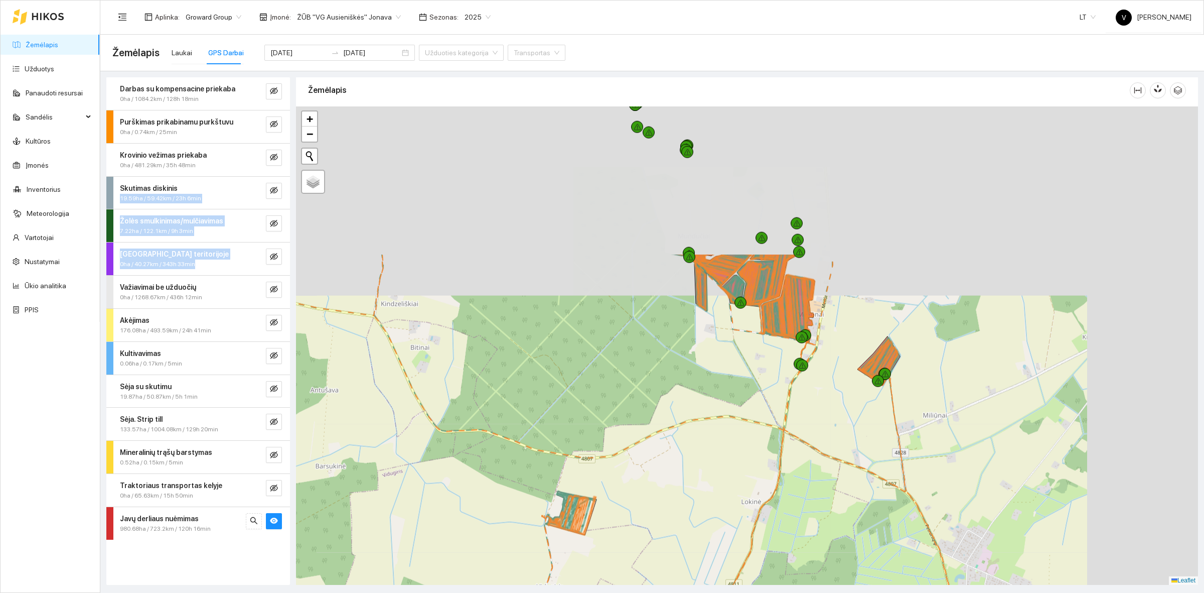
drag, startPoint x: 909, startPoint y: 206, endPoint x: 706, endPoint y: 410, distance: 287.4
click at [706, 410] on div at bounding box center [747, 345] width 902 height 478
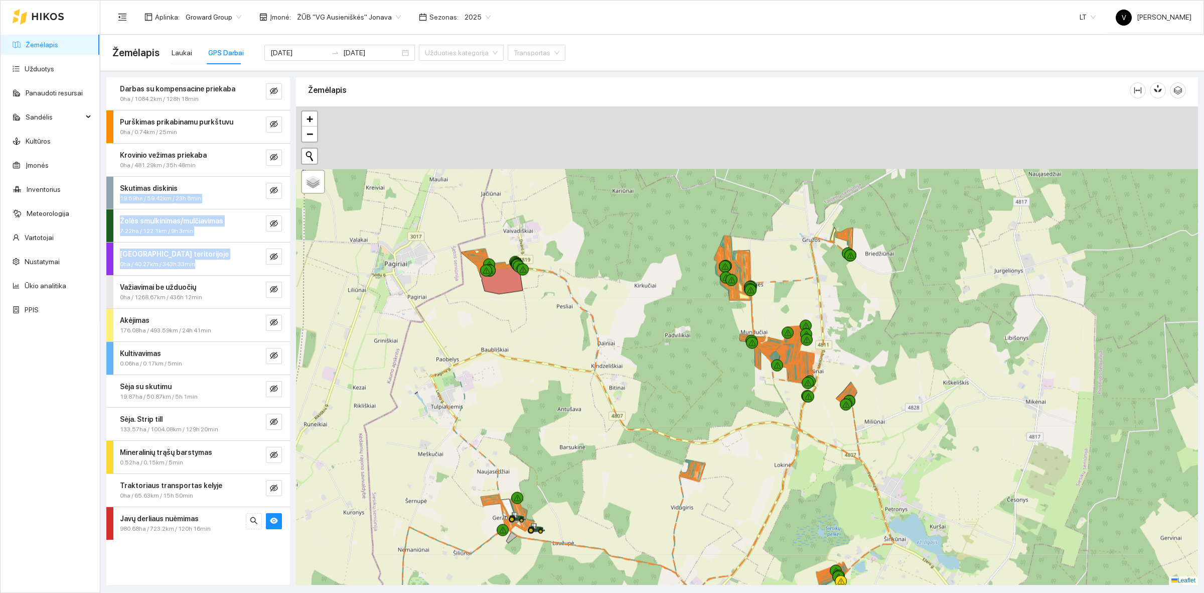
drag, startPoint x: 915, startPoint y: 239, endPoint x: 881, endPoint y: 430, distance: 193.6
click at [881, 430] on div at bounding box center [747, 345] width 902 height 478
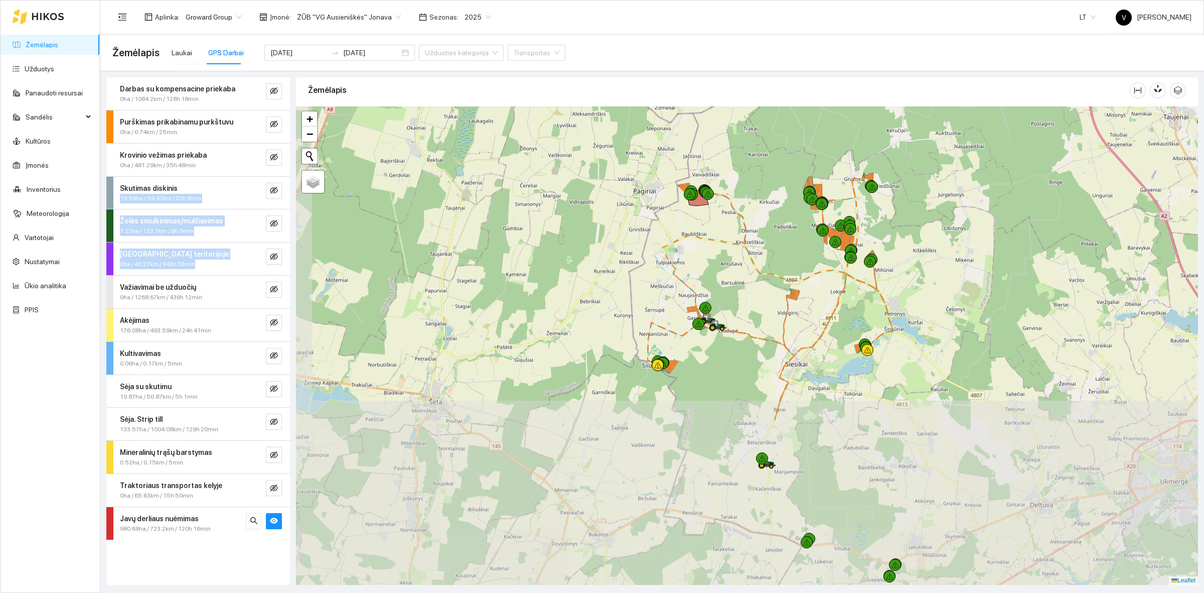
drag, startPoint x: 814, startPoint y: 458, endPoint x: 831, endPoint y: 304, distance: 154.9
click at [831, 304] on div at bounding box center [747, 345] width 902 height 478
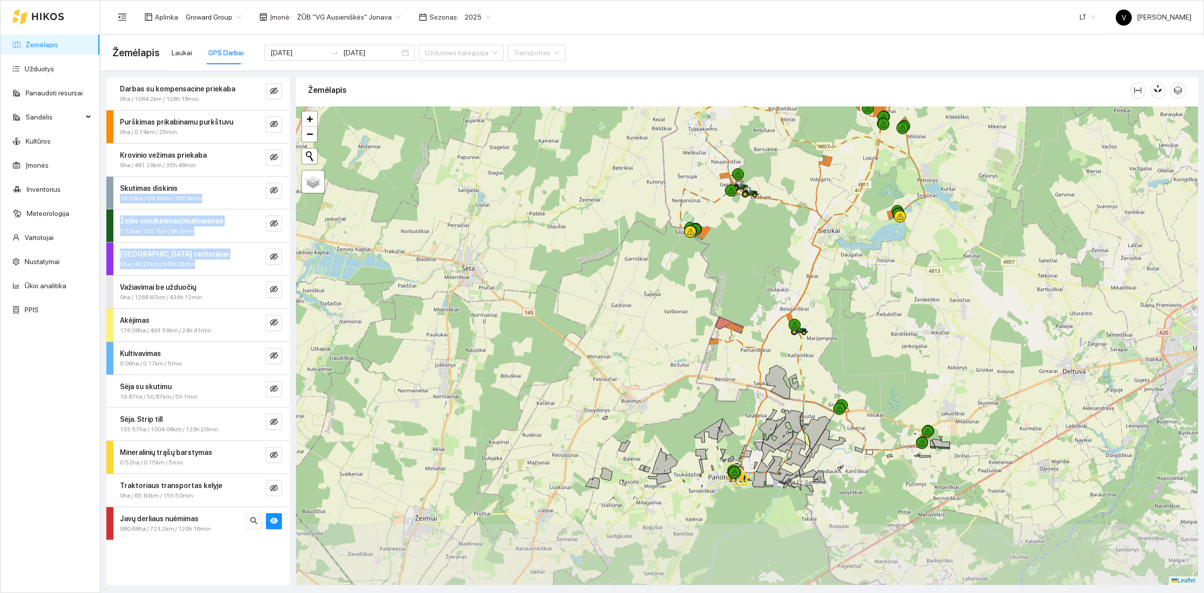
drag, startPoint x: 719, startPoint y: 454, endPoint x: 752, endPoint y: 331, distance: 127.2
click at [752, 331] on div at bounding box center [747, 345] width 902 height 478
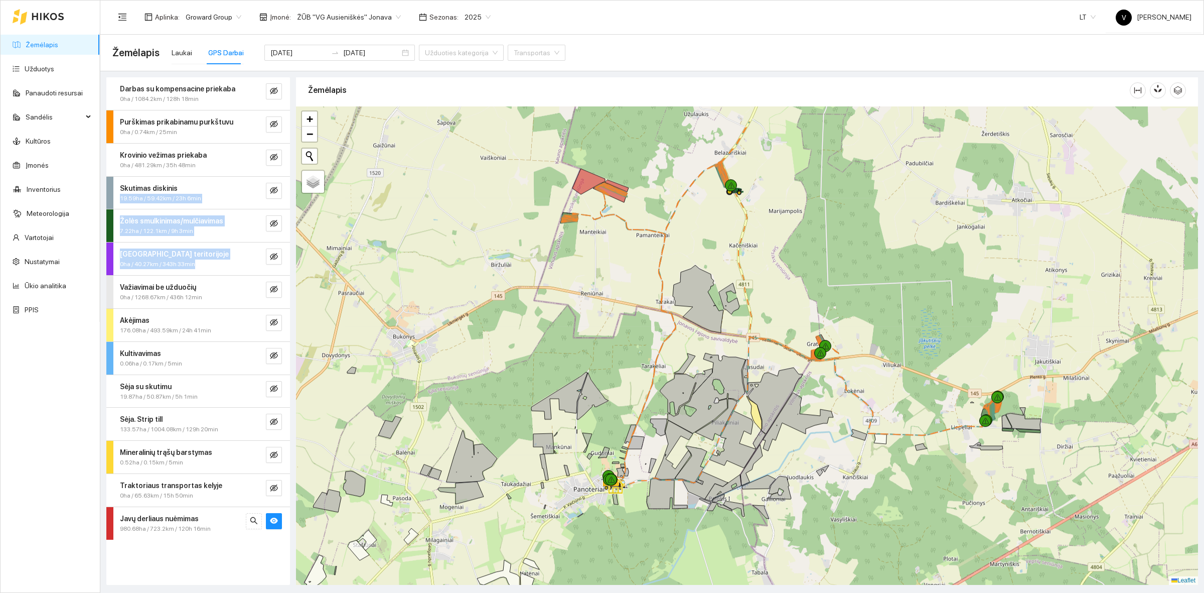
drag, startPoint x: 984, startPoint y: 229, endPoint x: 881, endPoint y: 286, distance: 118.1
click at [881, 287] on div at bounding box center [747, 345] width 902 height 478
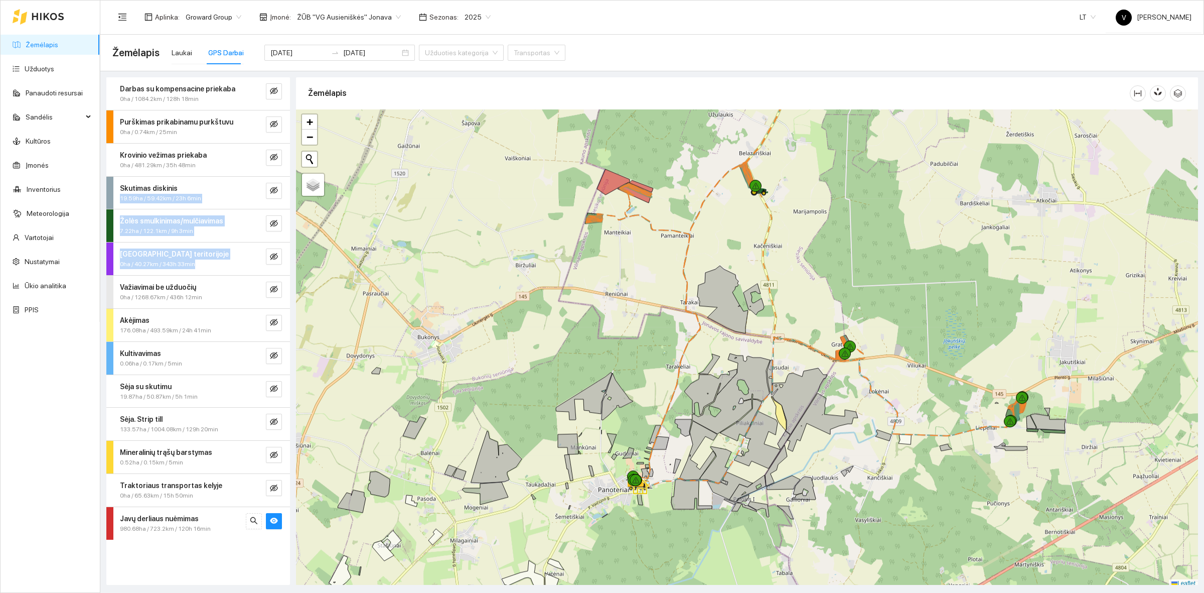
scroll to position [3, 0]
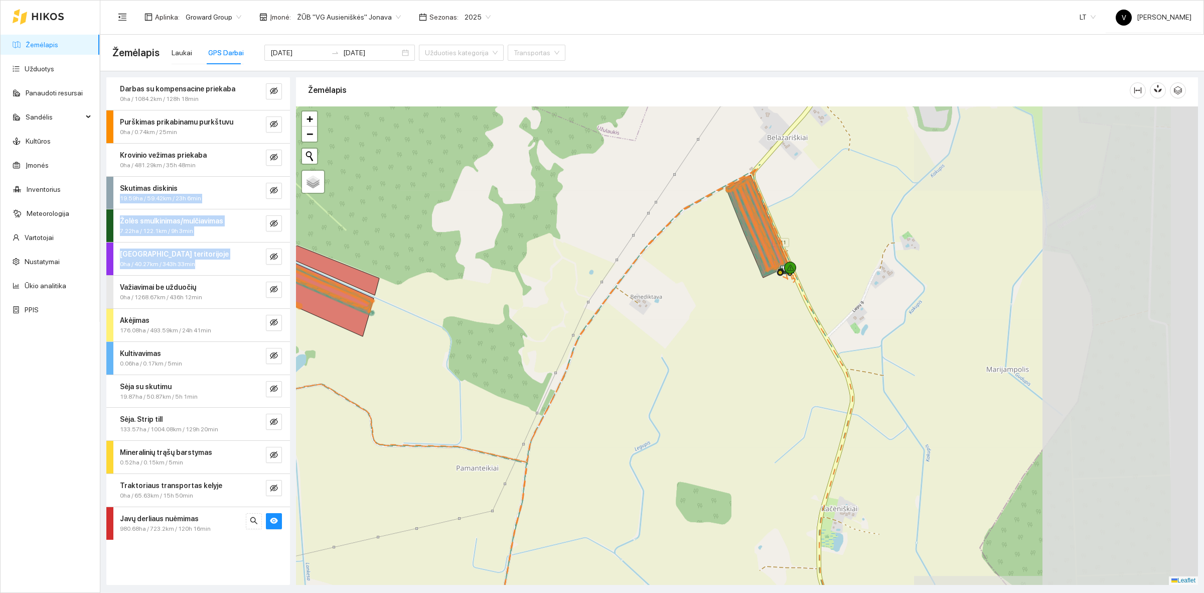
drag, startPoint x: 964, startPoint y: 380, endPoint x: 690, endPoint y: 490, distance: 295.2
click at [690, 491] on div at bounding box center [747, 345] width 902 height 478
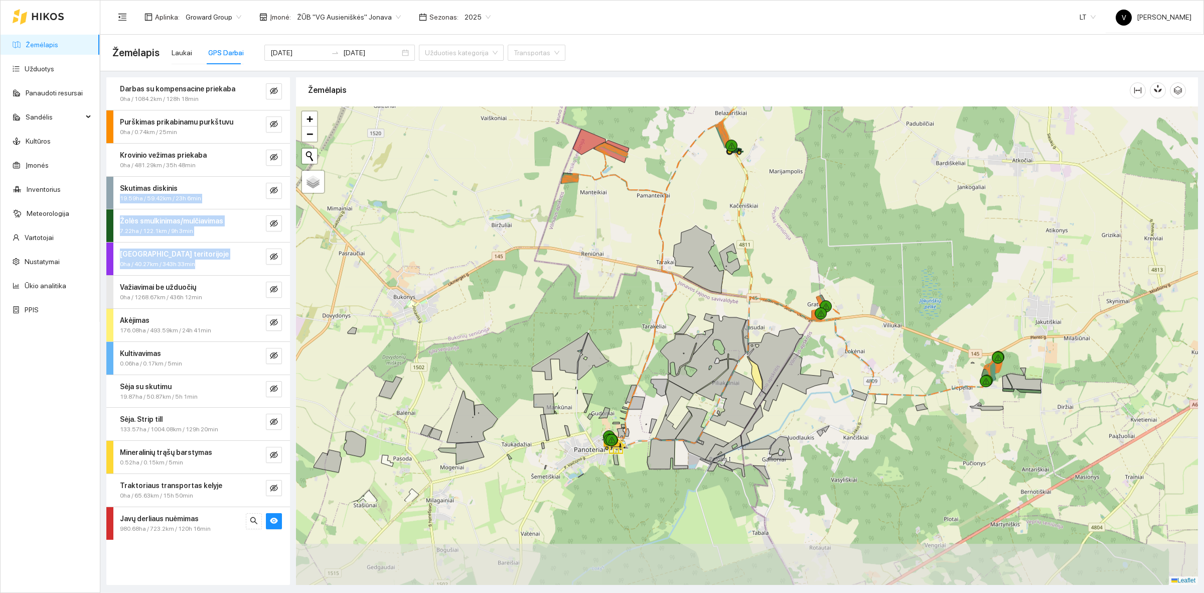
drag, startPoint x: 743, startPoint y: 455, endPoint x: 723, endPoint y: 324, distance: 132.9
click at [723, 324] on icon at bounding box center [703, 353] width 85 height 80
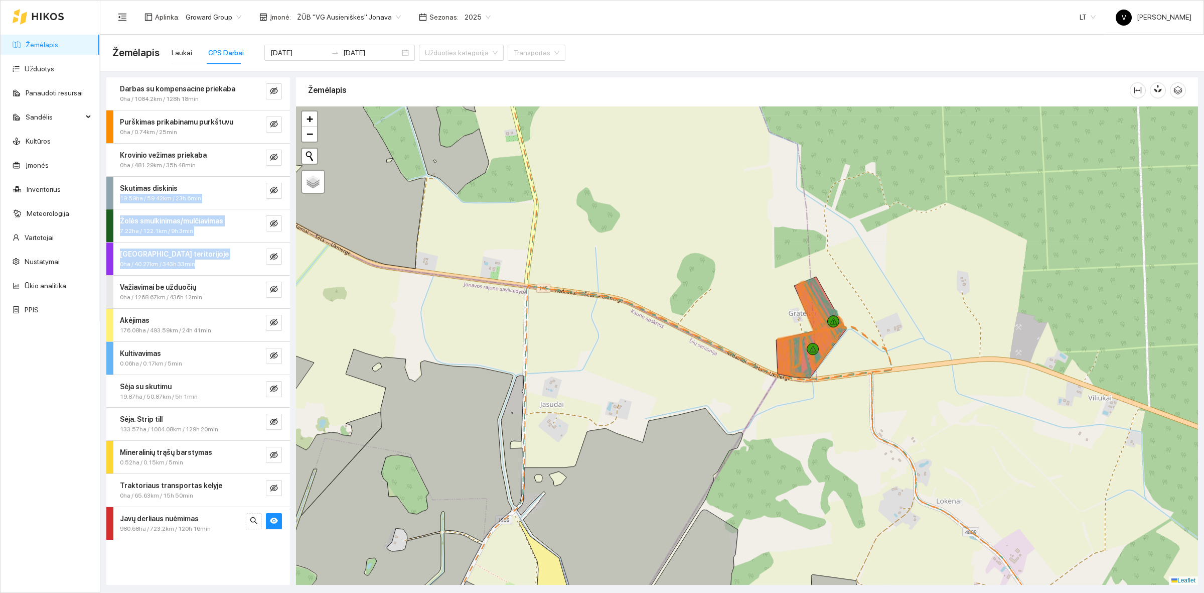
click at [380, 14] on span "ŽŪB "VG Ausieniškės" Jonava" at bounding box center [349, 17] width 104 height 15
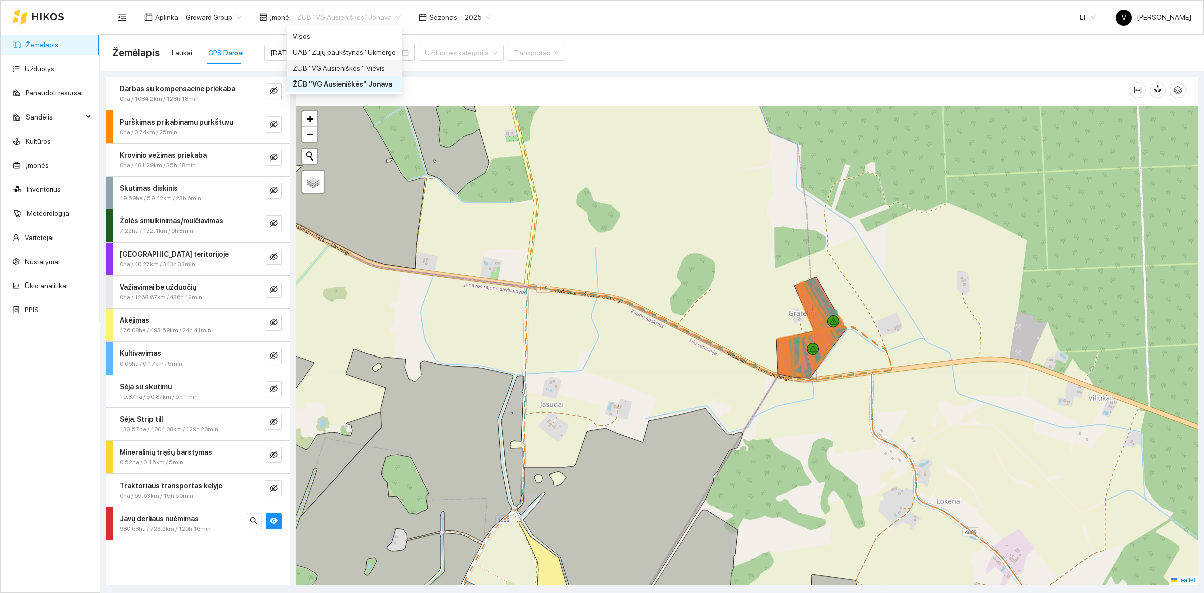
click at [364, 64] on div "ŽŪB "VG Ausieniškės " Vievis" at bounding box center [344, 68] width 103 height 11
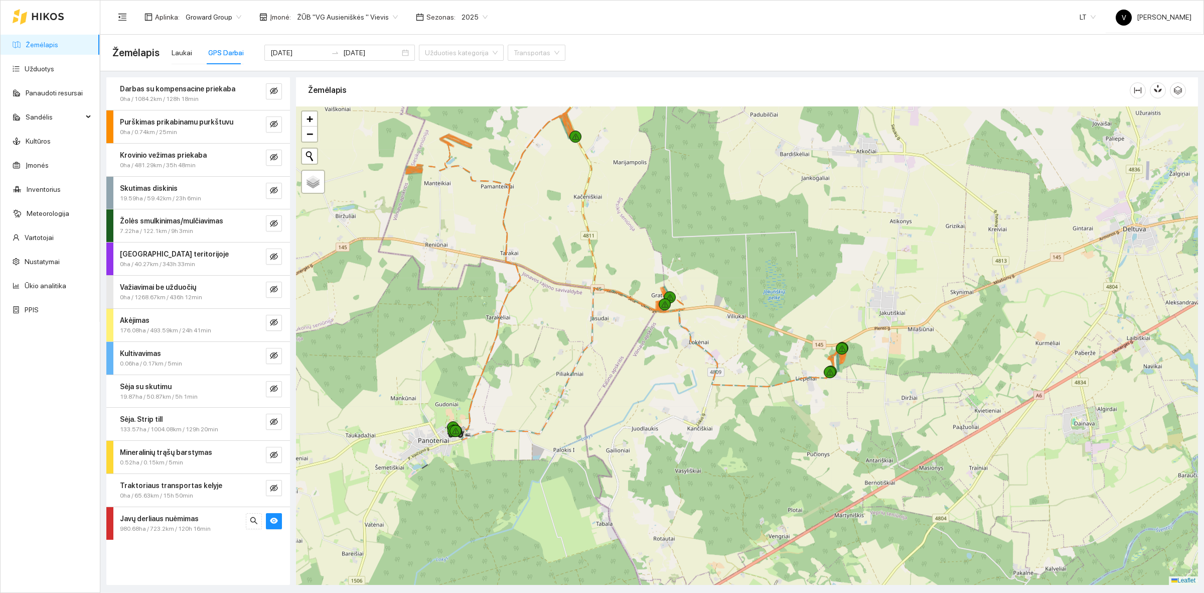
click at [651, 240] on div at bounding box center [747, 345] width 902 height 478
click at [623, 236] on div at bounding box center [747, 345] width 902 height 478
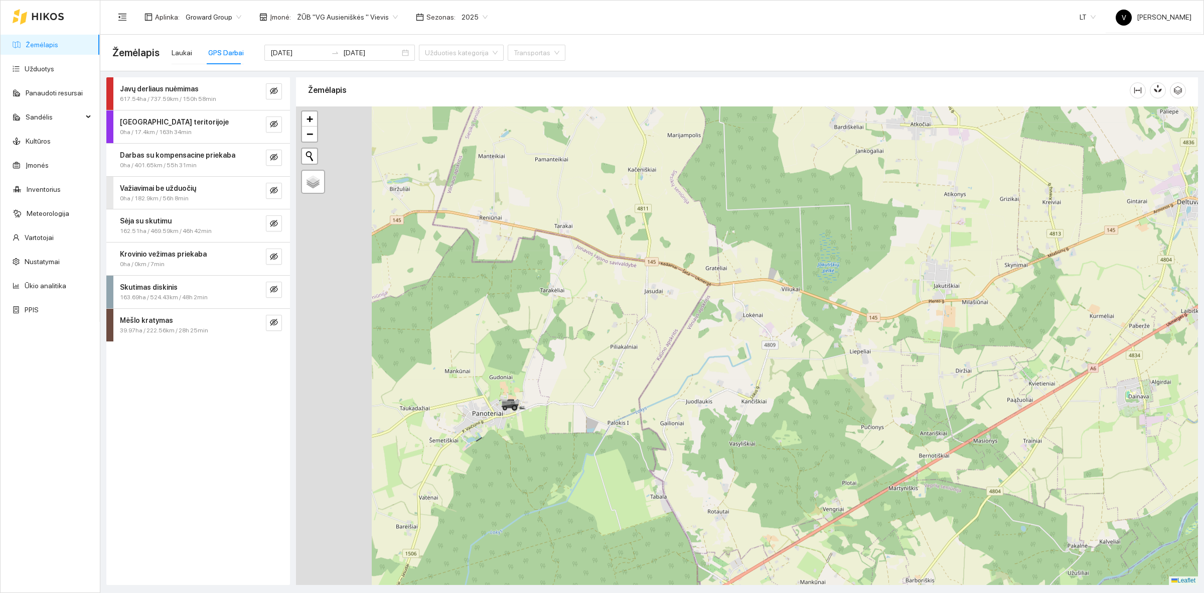
drag, startPoint x: 546, startPoint y: 343, endPoint x: 578, endPoint y: 341, distance: 32.1
click at [578, 341] on div at bounding box center [747, 345] width 902 height 478
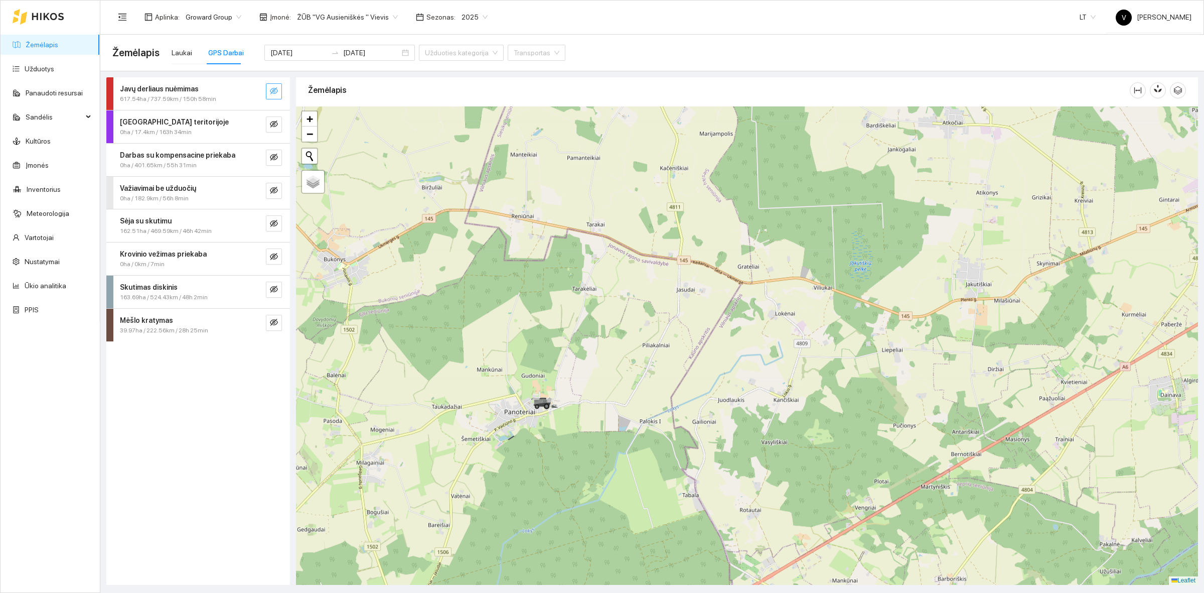
click at [272, 88] on icon "eye-invisible" at bounding box center [274, 90] width 8 height 7
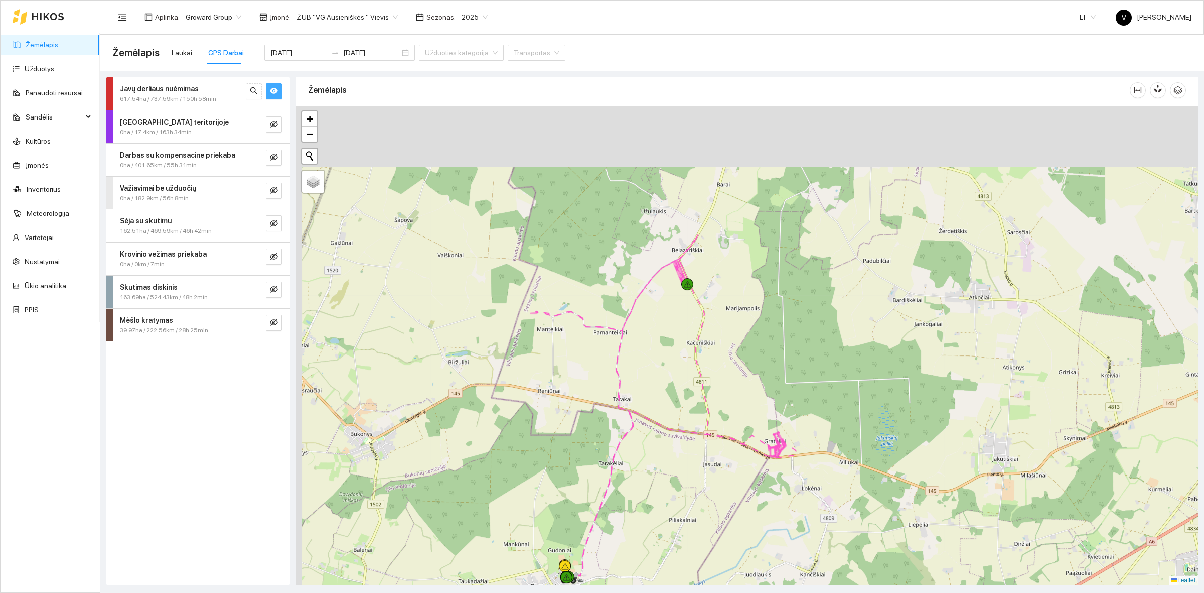
drag, startPoint x: 713, startPoint y: 217, endPoint x: 748, endPoint y: 452, distance: 237.5
click at [748, 452] on div at bounding box center [747, 345] width 902 height 478
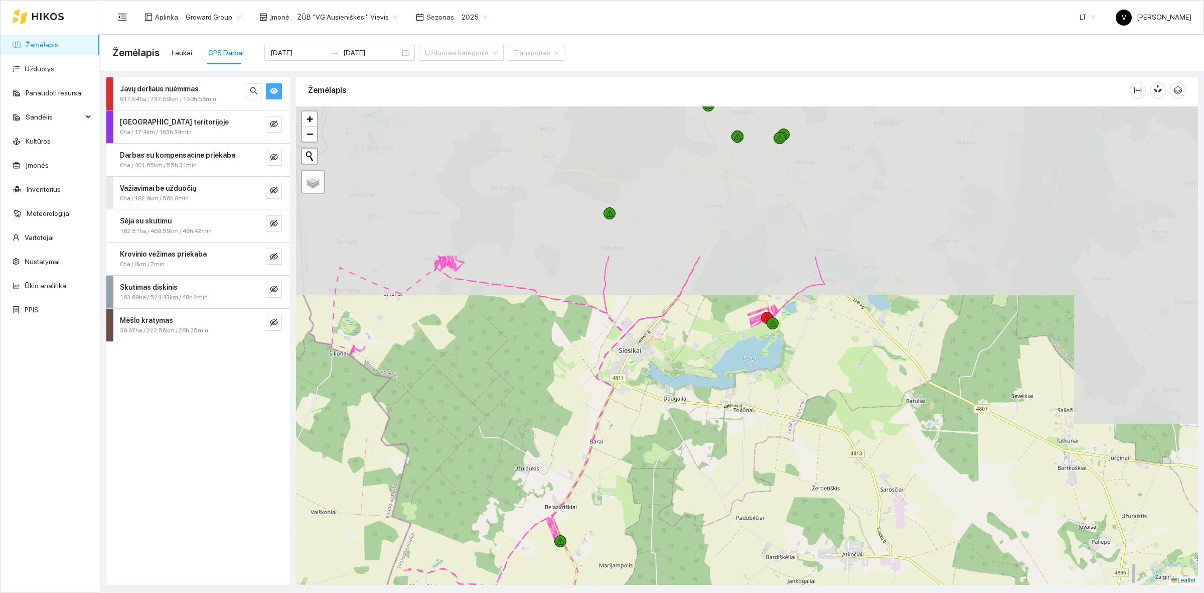
drag, startPoint x: 874, startPoint y: 239, endPoint x: 735, endPoint y: 442, distance: 245.5
click at [732, 451] on div at bounding box center [747, 345] width 902 height 478
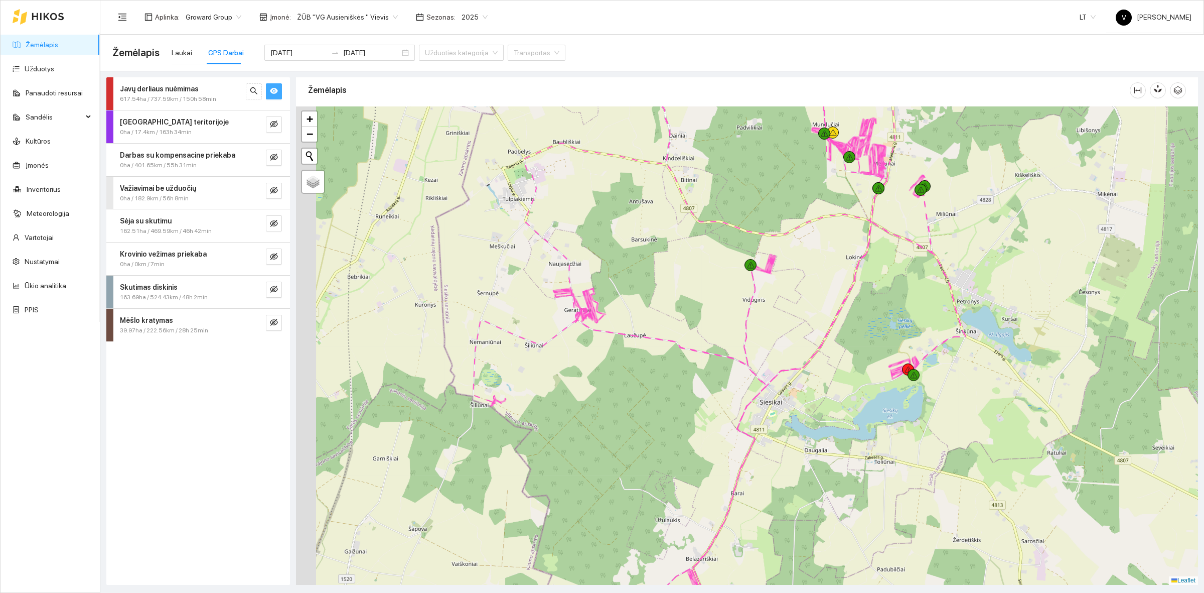
drag, startPoint x: 508, startPoint y: 282, endPoint x: 594, endPoint y: 330, distance: 97.7
click at [594, 330] on div at bounding box center [747, 345] width 902 height 478
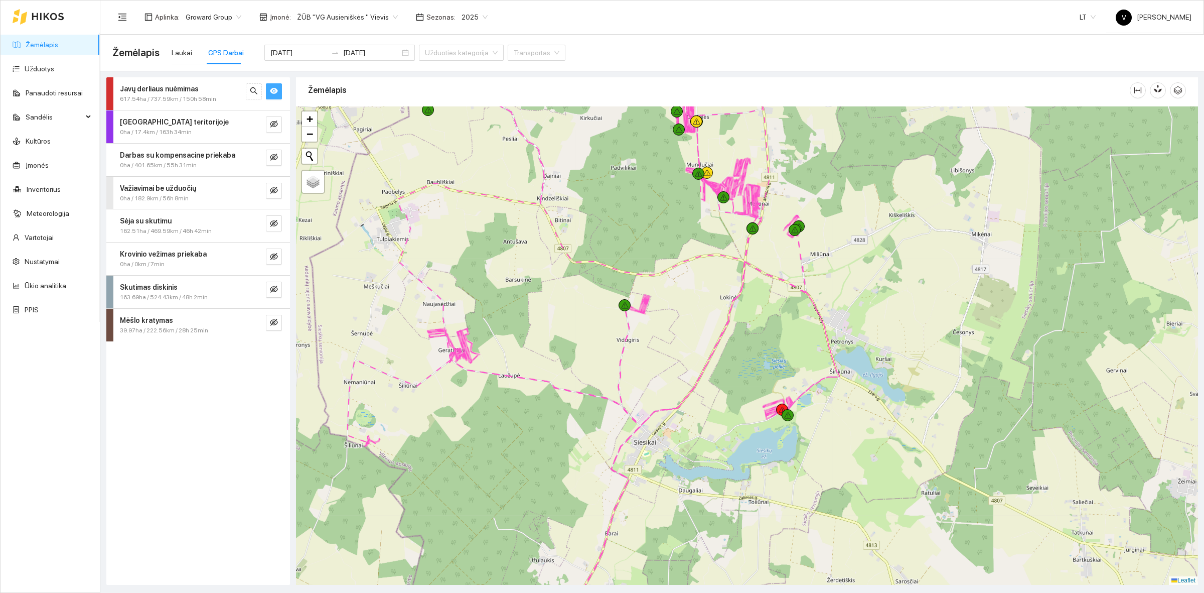
drag, startPoint x: 626, startPoint y: 320, endPoint x: 500, endPoint y: 359, distance: 132.0
click at [500, 359] on div at bounding box center [747, 345] width 902 height 478
click at [369, 14] on span "ŽŪB "VG Ausieniškės " Vievis" at bounding box center [347, 17] width 101 height 15
click at [362, 85] on div "ŽŪB "VG Ausieniškės" Jonava" at bounding box center [344, 84] width 103 height 11
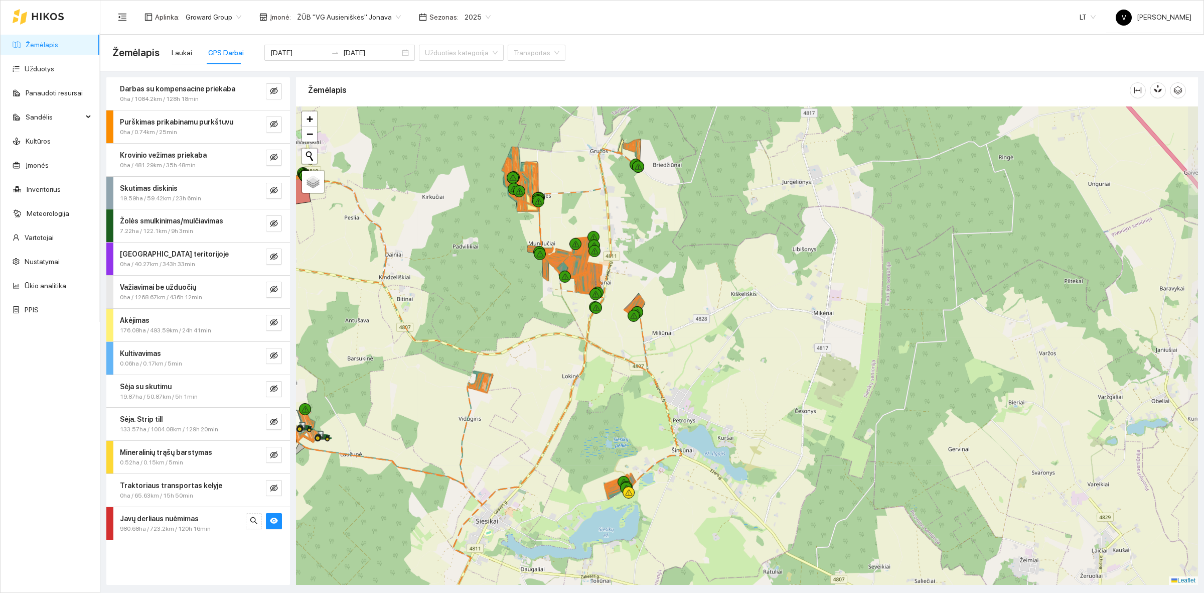
drag, startPoint x: 721, startPoint y: 323, endPoint x: 581, endPoint y: 386, distance: 154.3
click at [579, 405] on div at bounding box center [747, 345] width 902 height 478
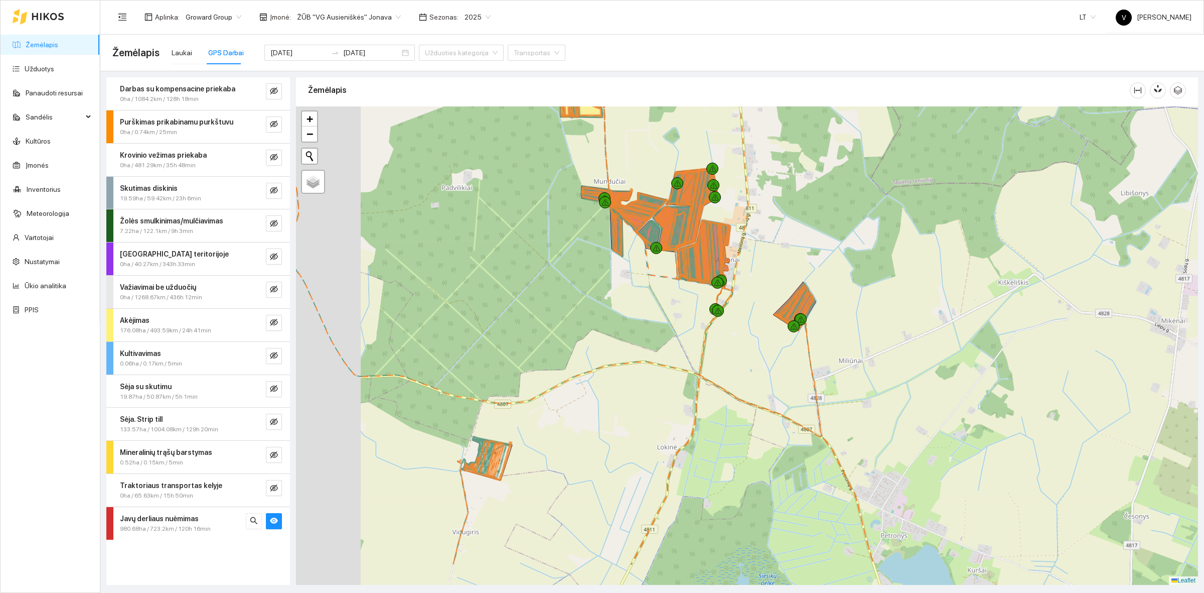
drag, startPoint x: 484, startPoint y: 369, endPoint x: 581, endPoint y: 296, distance: 121.4
click at [581, 296] on div at bounding box center [747, 345] width 902 height 478
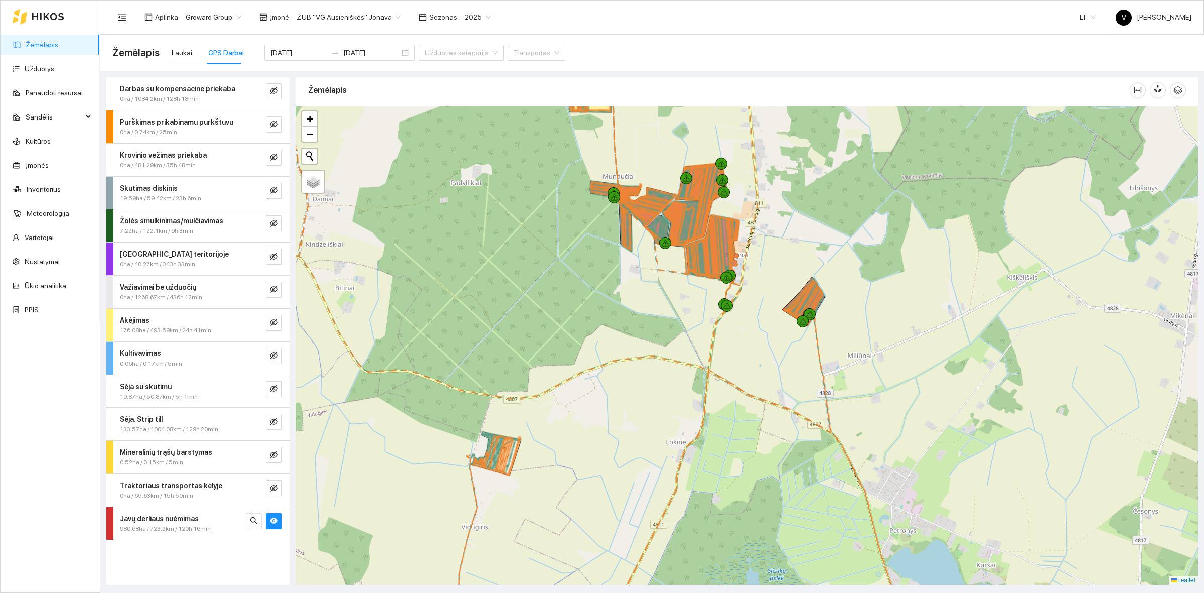
click at [566, 302] on div at bounding box center [747, 345] width 902 height 478
click at [461, 339] on div at bounding box center [747, 345] width 902 height 478
click at [533, 227] on div at bounding box center [747, 345] width 902 height 478
click at [520, 276] on div at bounding box center [747, 345] width 902 height 478
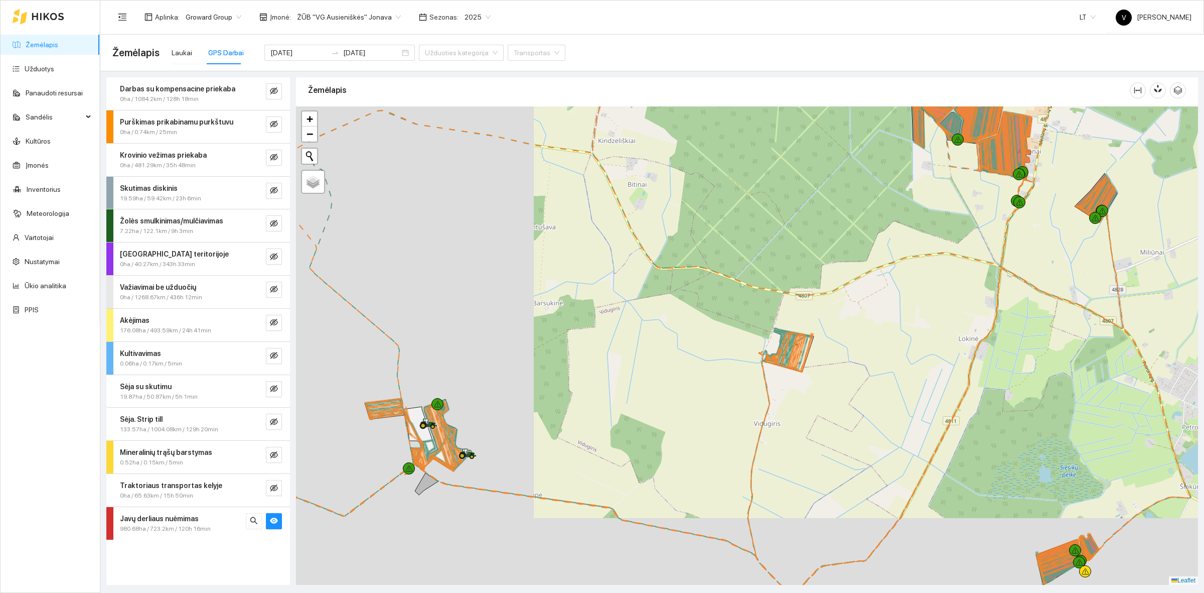
click at [537, 239] on div at bounding box center [747, 345] width 902 height 478
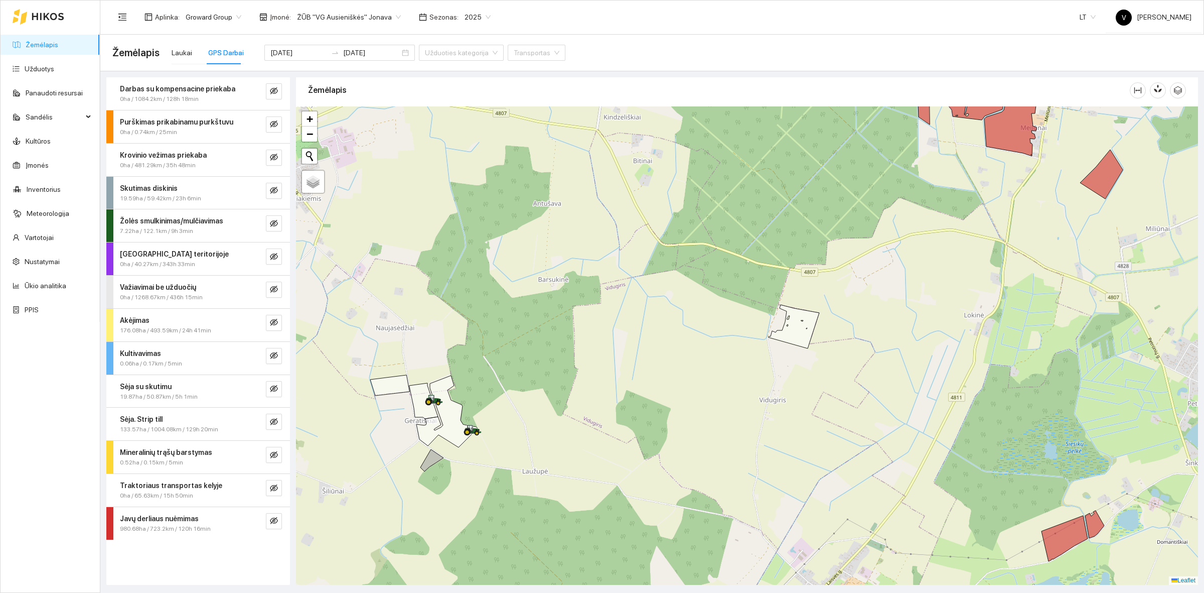
drag, startPoint x: 567, startPoint y: 205, endPoint x: 560, endPoint y: 211, distance: 10.0
click at [560, 211] on div at bounding box center [747, 345] width 902 height 478
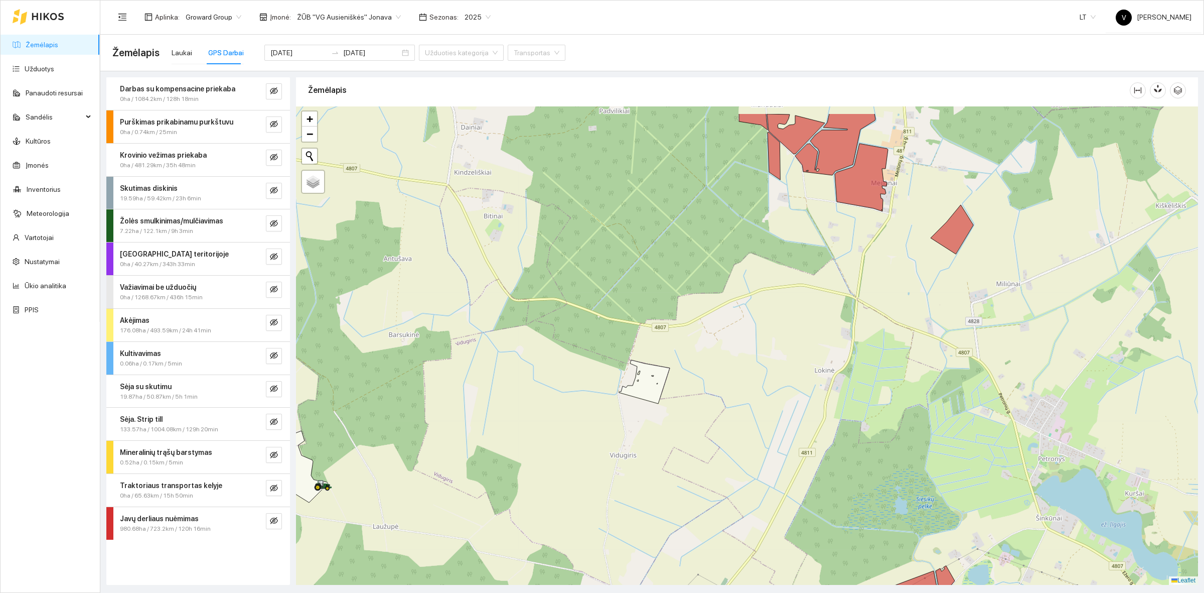
drag, startPoint x: 991, startPoint y: 216, endPoint x: 845, endPoint y: 273, distance: 156.4
click at [846, 272] on div at bounding box center [747, 345] width 902 height 478
drag, startPoint x: 37, startPoint y: 68, endPoint x: 48, endPoint y: 67, distance: 11.1
click at [37, 68] on link "Užduotys" at bounding box center [40, 69] width 30 height 8
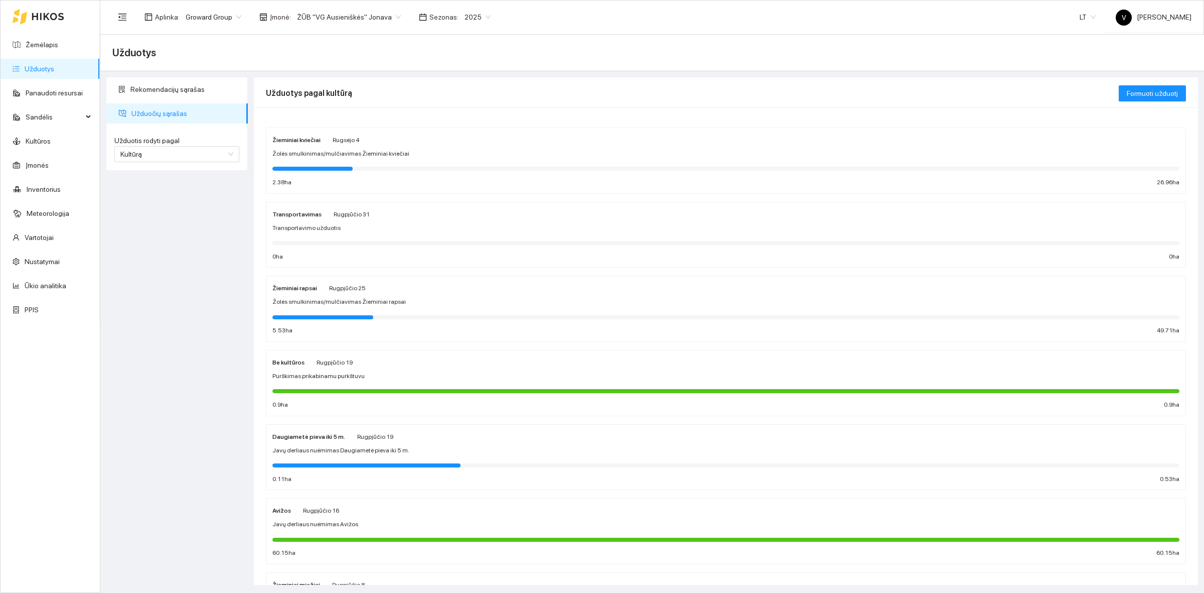
click at [295, 139] on strong "Žieminiai kviečiai" at bounding box center [296, 139] width 48 height 7
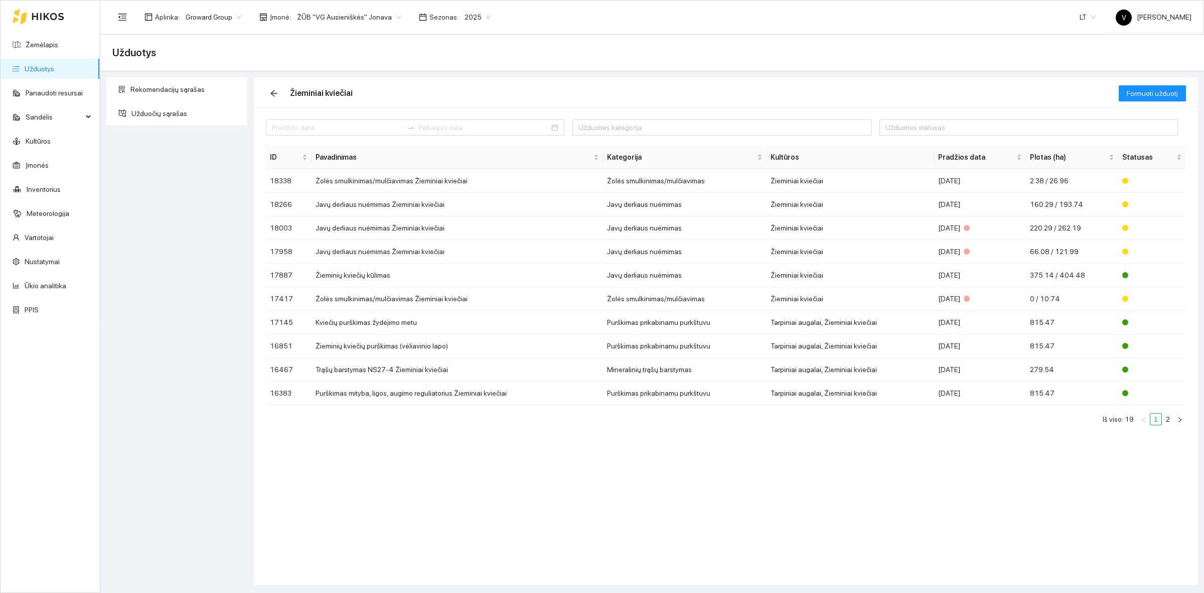
click at [47, 68] on link "Užduotys" at bounding box center [40, 69] width 30 height 8
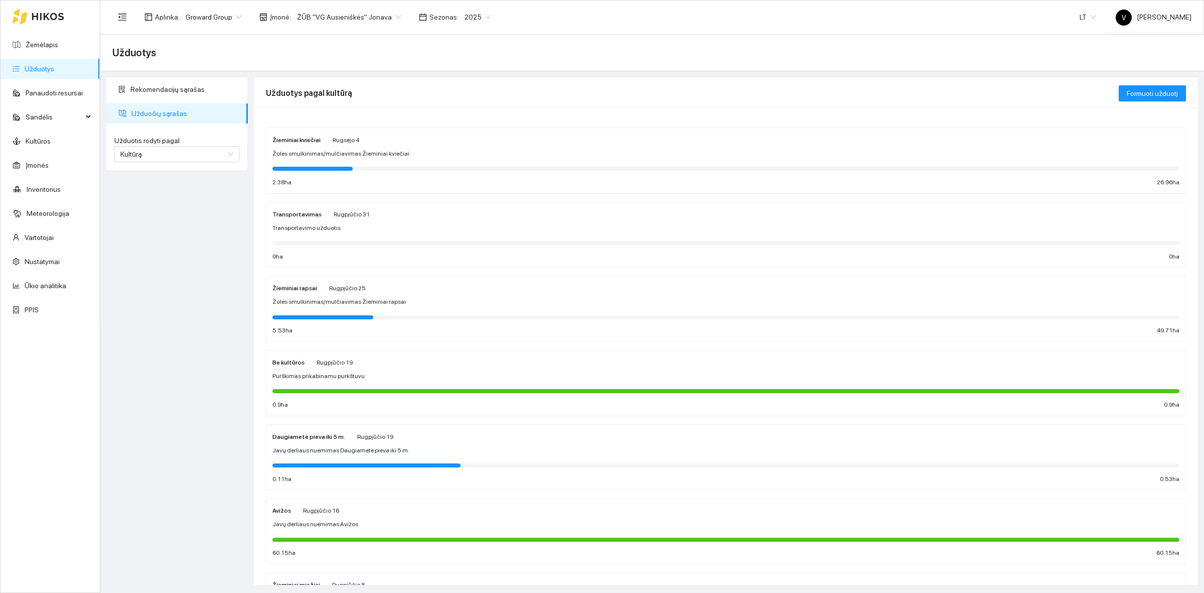
click at [292, 144] on div "Žieminiai kviečiai" at bounding box center [296, 139] width 48 height 11
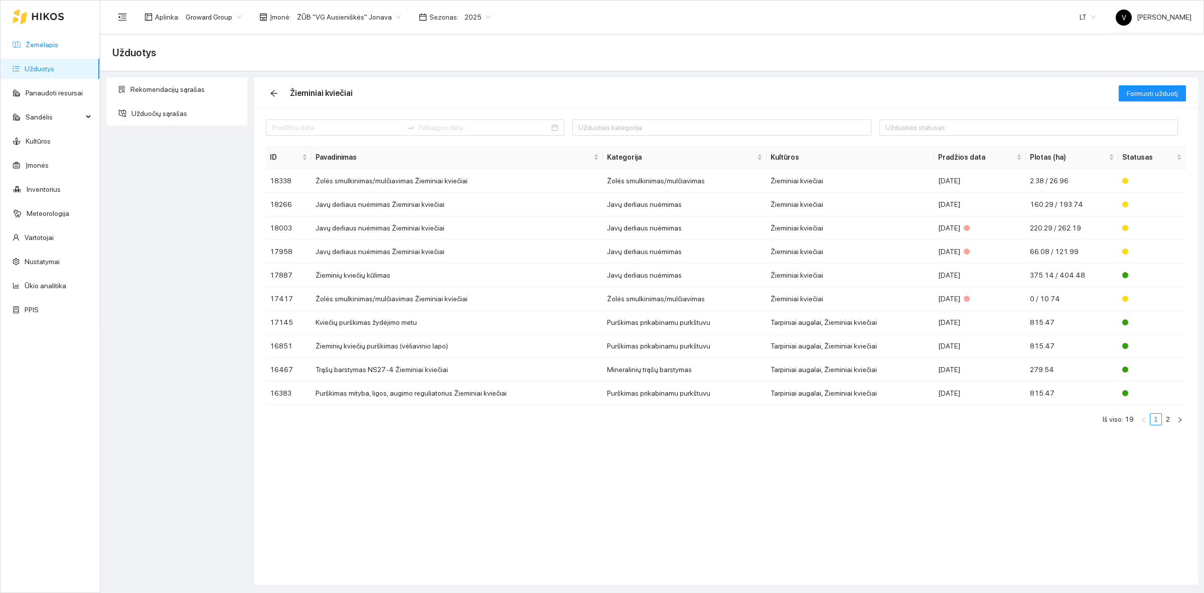
click at [49, 45] on link "Žemėlapis" at bounding box center [42, 45] width 33 height 8
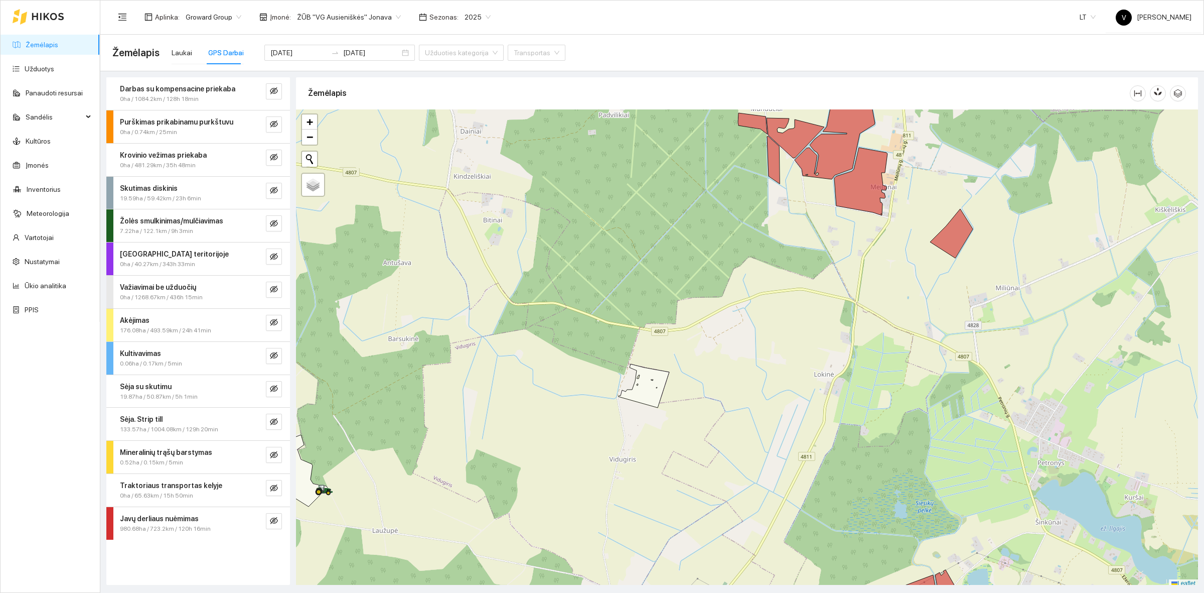
click at [221, 55] on div "GPS Darbai" at bounding box center [226, 52] width 36 height 11
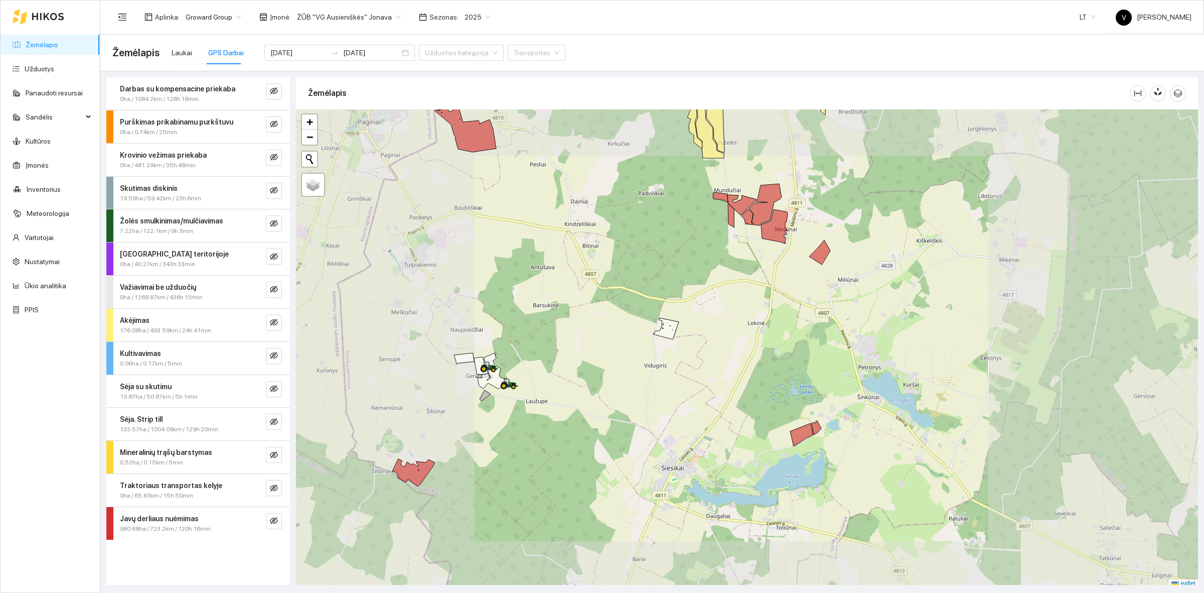
scroll to position [3, 0]
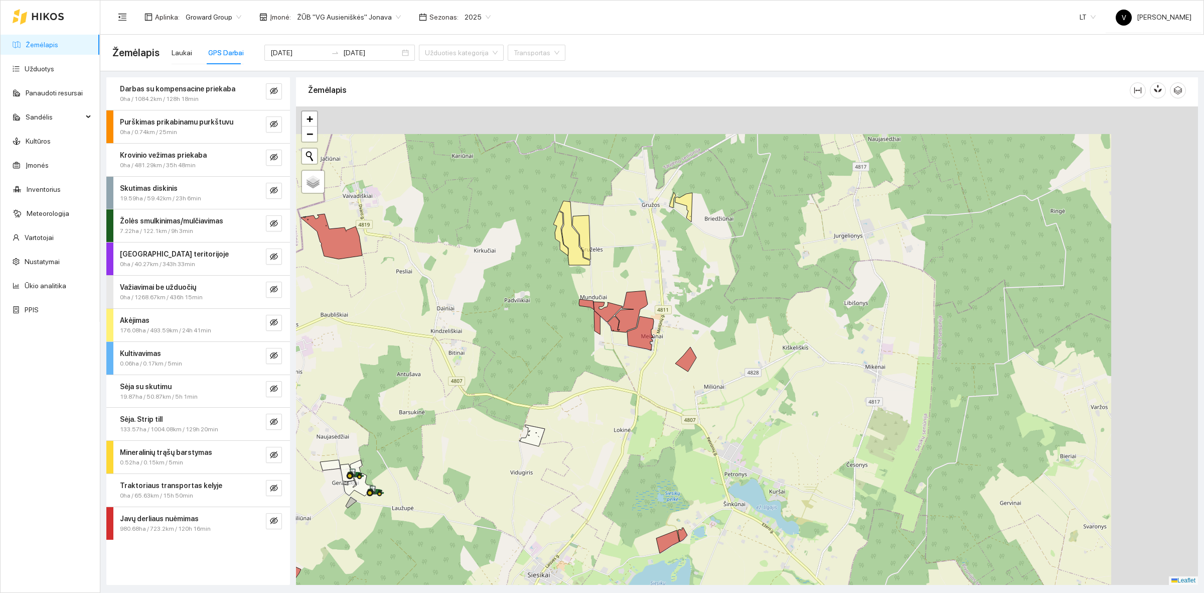
drag, startPoint x: 705, startPoint y: 224, endPoint x: 570, endPoint y: 336, distance: 175.3
click at [570, 335] on div at bounding box center [747, 345] width 902 height 478
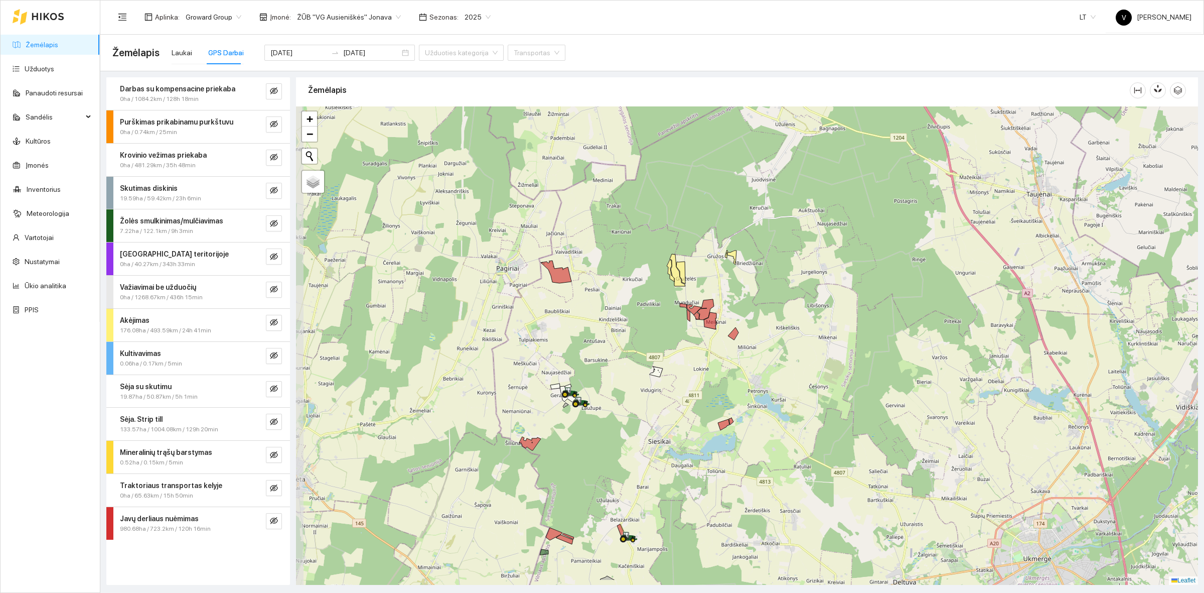
drag, startPoint x: 545, startPoint y: 485, endPoint x: 573, endPoint y: 438, distance: 54.6
click at [562, 433] on div at bounding box center [747, 345] width 902 height 478
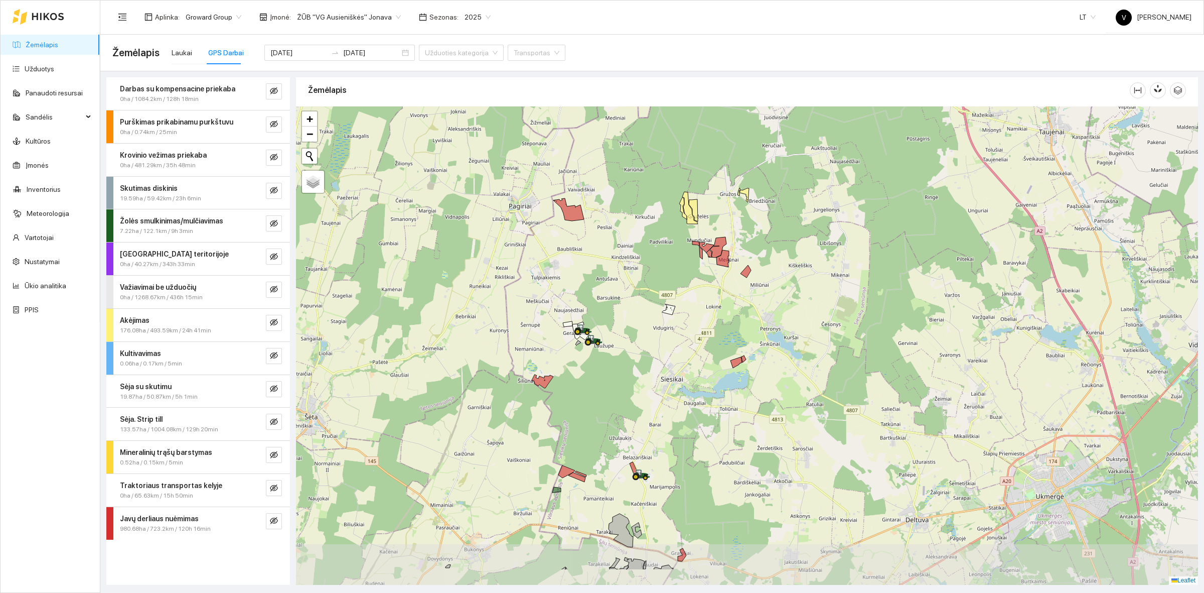
drag, startPoint x: 552, startPoint y: 492, endPoint x: 4, endPoint y: 50, distance: 704.5
click at [555, 425] on div at bounding box center [747, 345] width 902 height 478
click at [697, 493] on div at bounding box center [747, 345] width 902 height 478
click at [733, 387] on div at bounding box center [747, 345] width 902 height 478
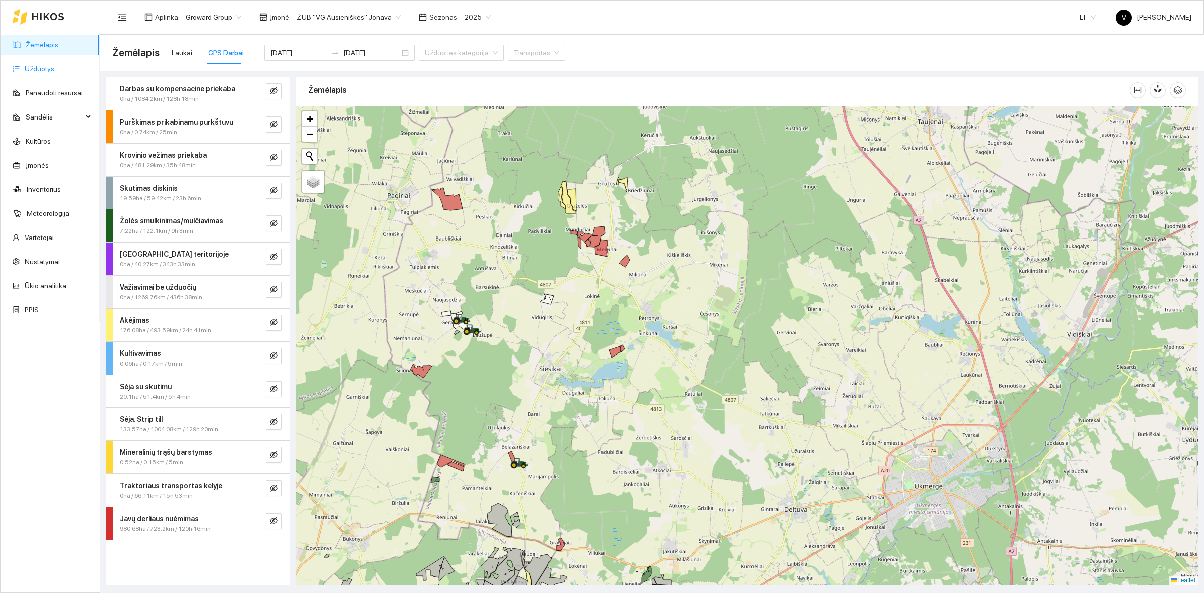
click at [35, 69] on link "Užduotys" at bounding box center [40, 69] width 30 height 8
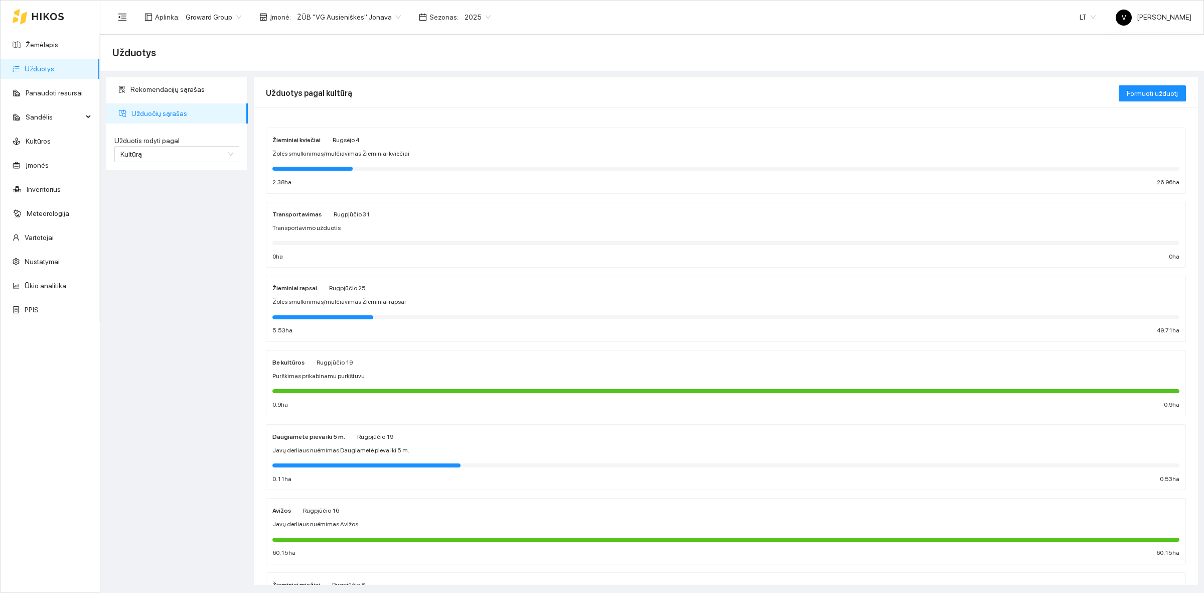
click at [294, 136] on strong "Žieminiai kviečiai" at bounding box center [296, 139] width 48 height 7
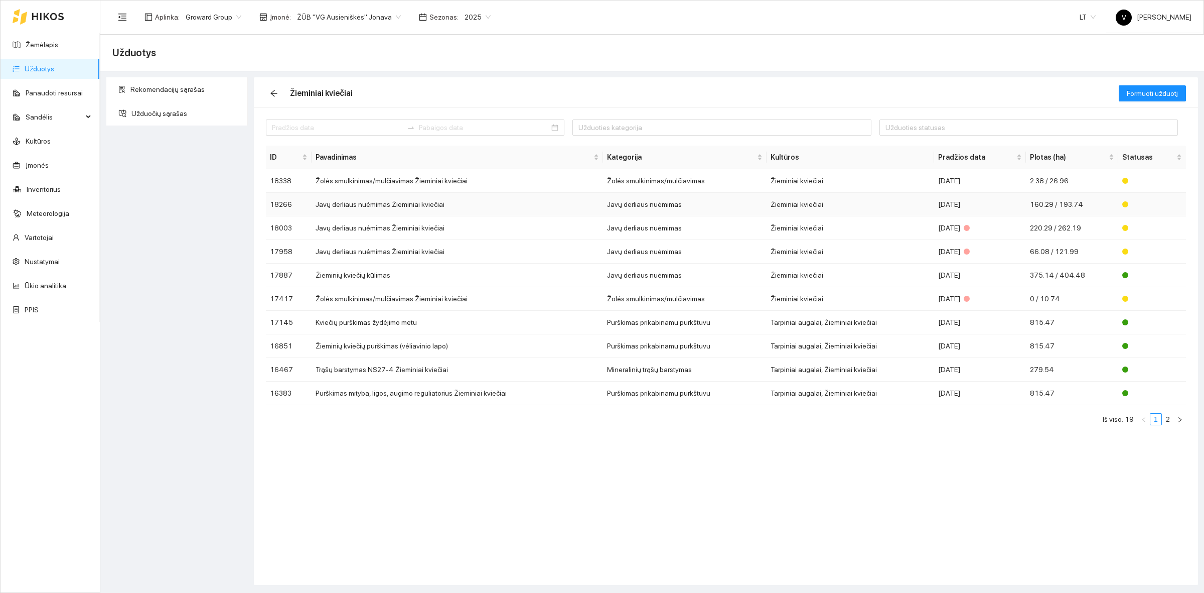
click at [367, 204] on td "Javų derliaus nuėmimas Žieminiai kviečiai" at bounding box center [458, 205] width 292 height 24
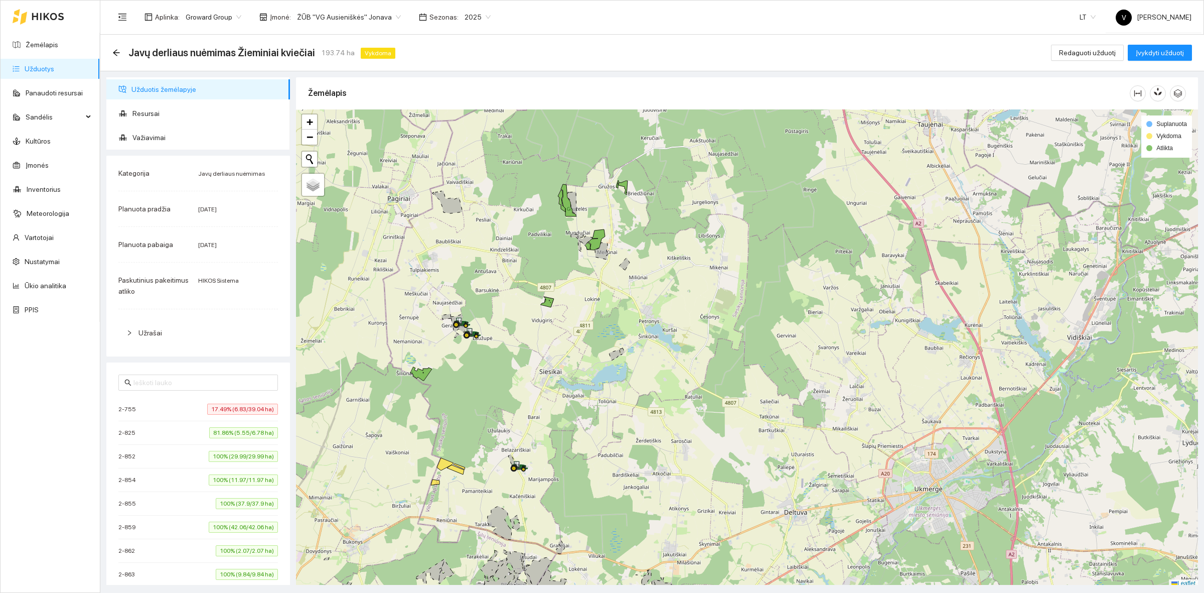
click at [131, 410] on span "2-755" at bounding box center [129, 409] width 23 height 10
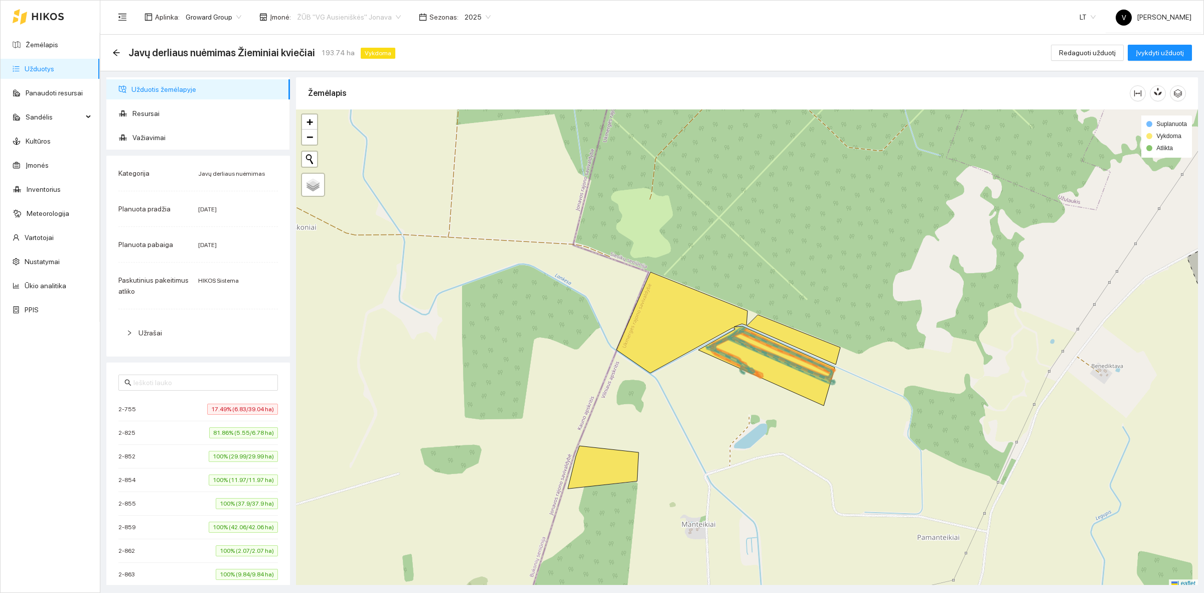
click at [375, 17] on span "ŽŪB "VG Ausieniškės" Jonava" at bounding box center [349, 17] width 104 height 15
click at [350, 67] on div "ŽŪB "VG Ausieniškės " Vievis" at bounding box center [344, 68] width 103 height 11
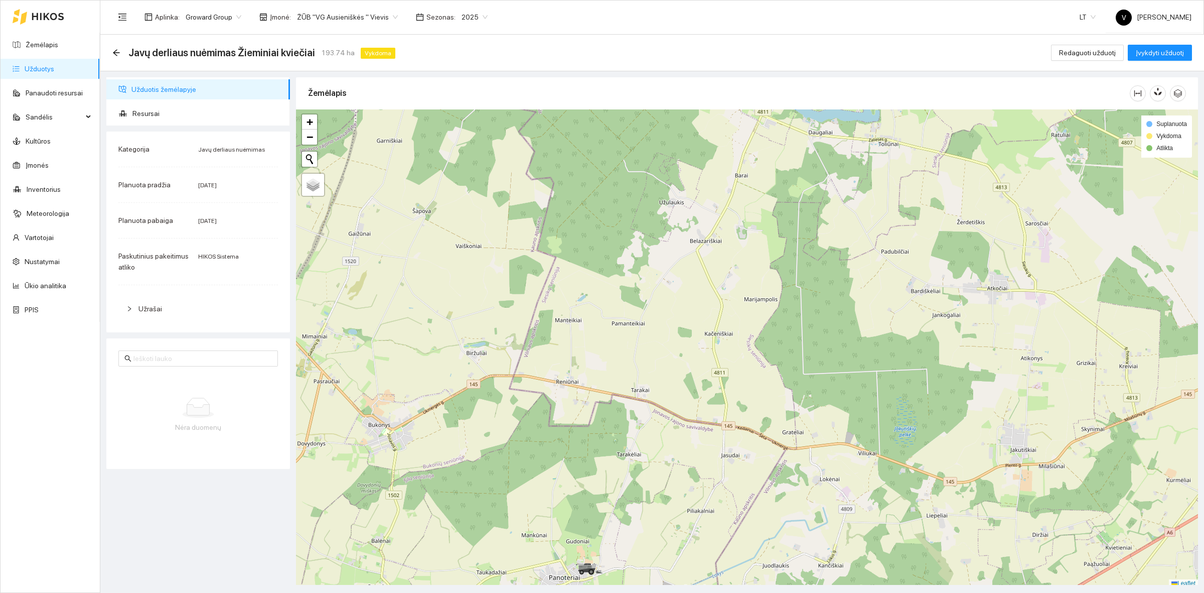
scroll to position [3, 0]
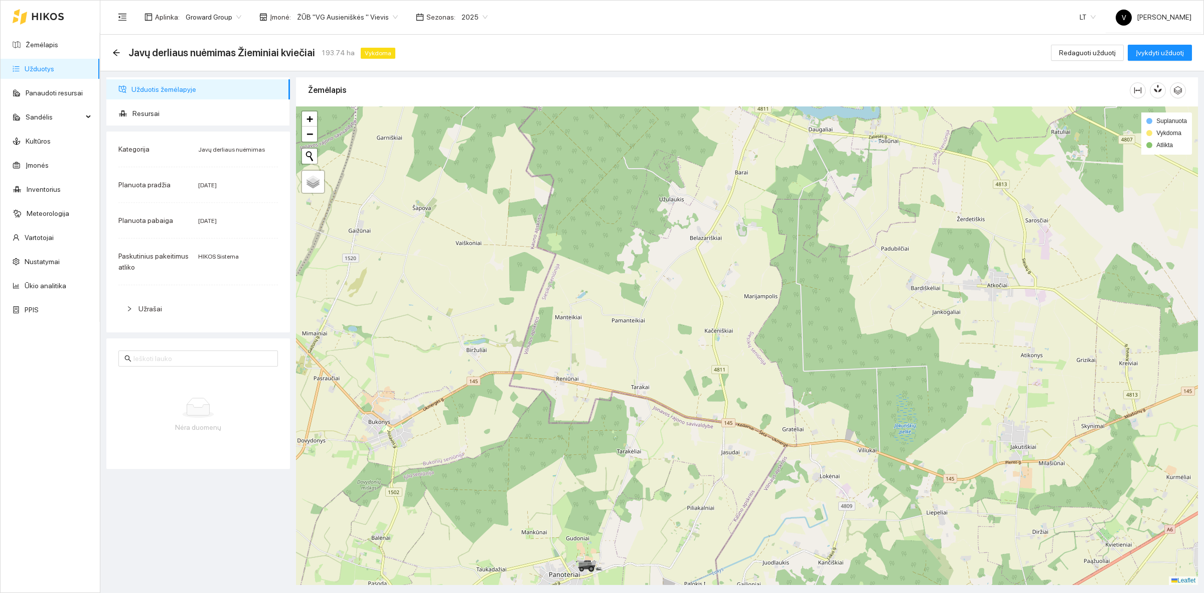
drag, startPoint x: 714, startPoint y: 362, endPoint x: 669, endPoint y: 287, distance: 87.8
click at [671, 310] on div at bounding box center [747, 345] width 902 height 478
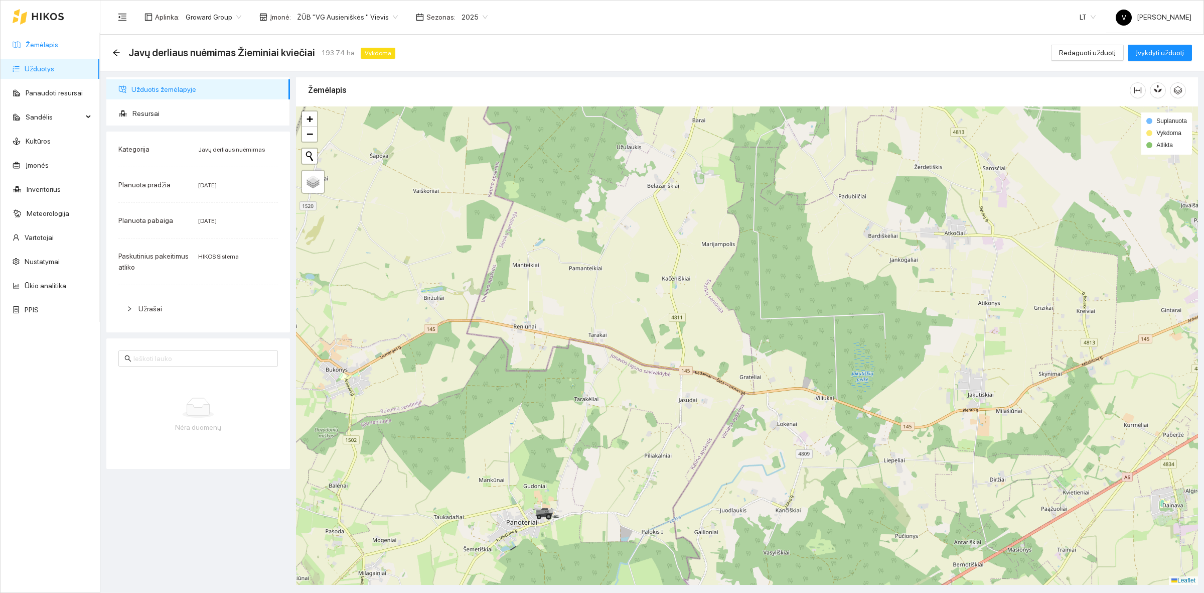
click at [43, 41] on link "Žemėlapis" at bounding box center [42, 45] width 33 height 8
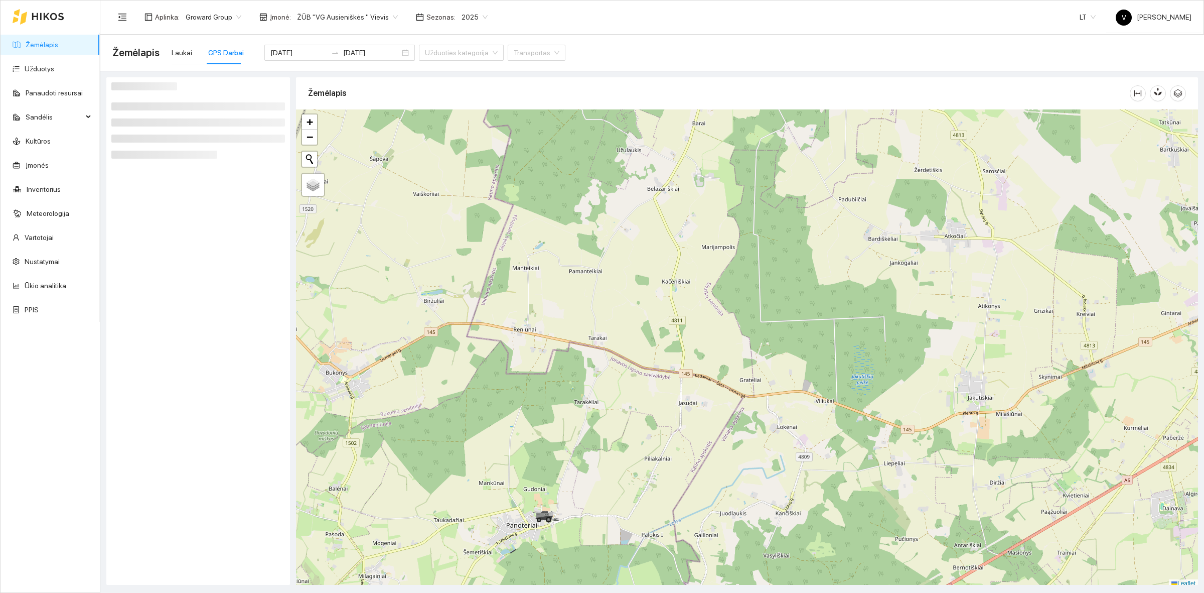
scroll to position [3, 0]
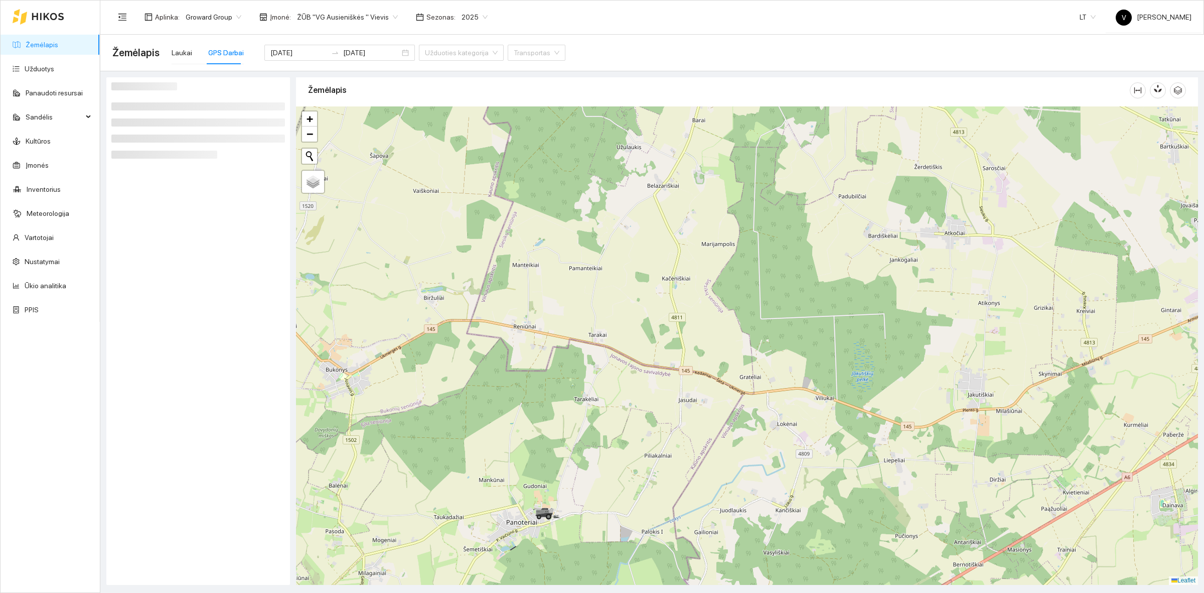
drag, startPoint x: 625, startPoint y: 260, endPoint x: 608, endPoint y: 242, distance: 24.8
click at [608, 242] on div at bounding box center [747, 345] width 902 height 478
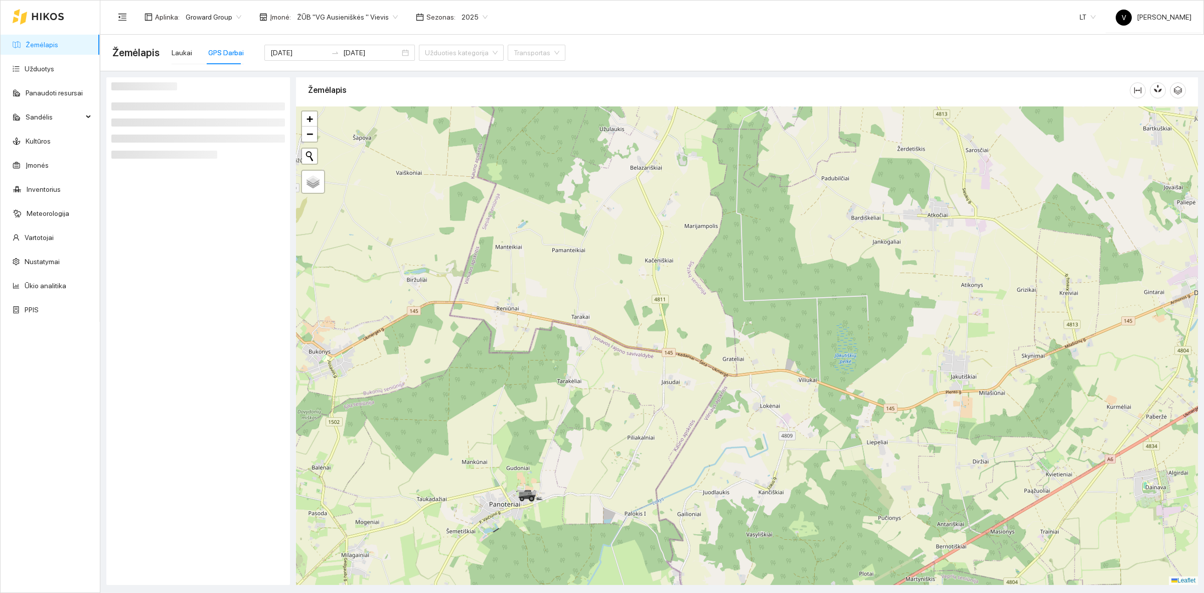
click at [776, 320] on div at bounding box center [747, 345] width 902 height 478
click at [530, 288] on div at bounding box center [747, 345] width 902 height 478
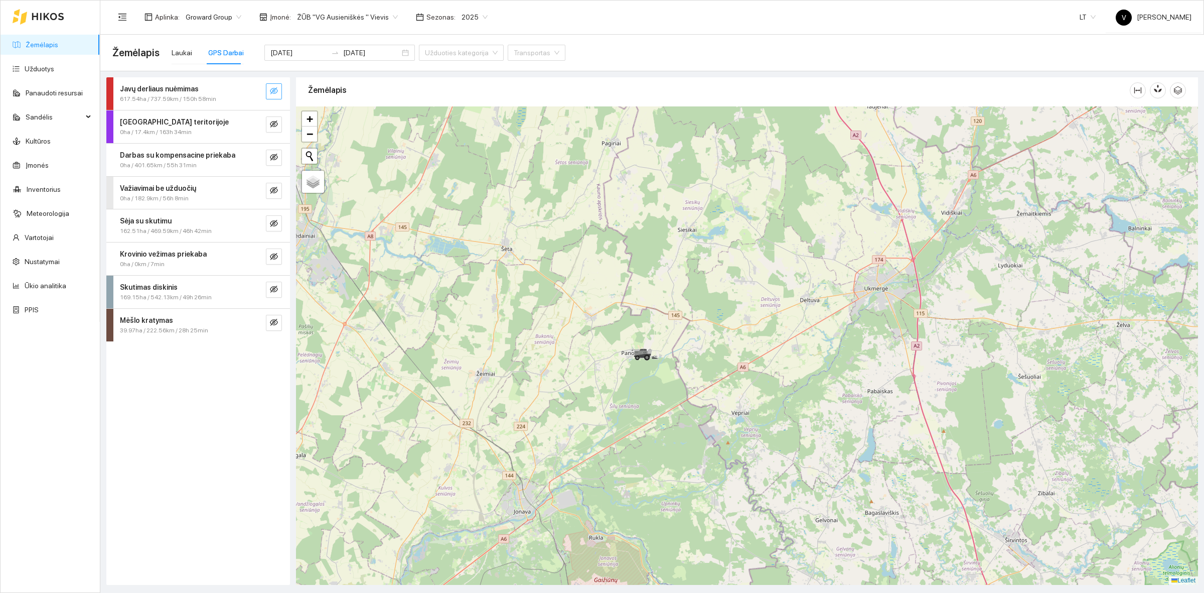
click at [268, 91] on button "button" at bounding box center [274, 91] width 16 height 16
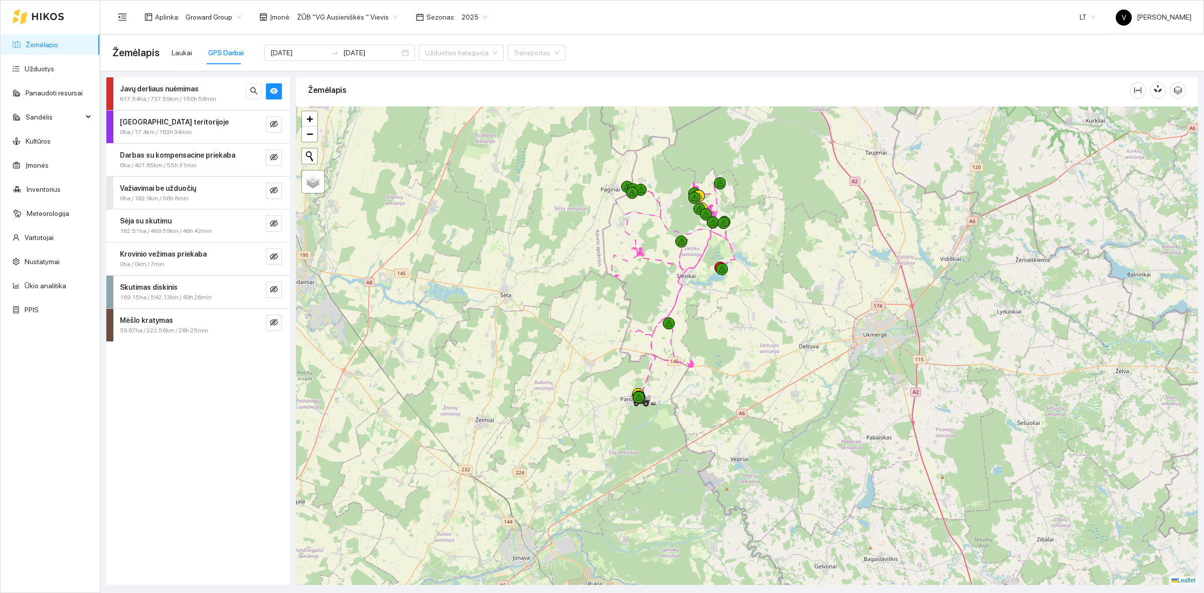
drag, startPoint x: 736, startPoint y: 251, endPoint x: 735, endPoint y: 269, distance: 18.6
click at [735, 269] on div at bounding box center [747, 345] width 902 height 478
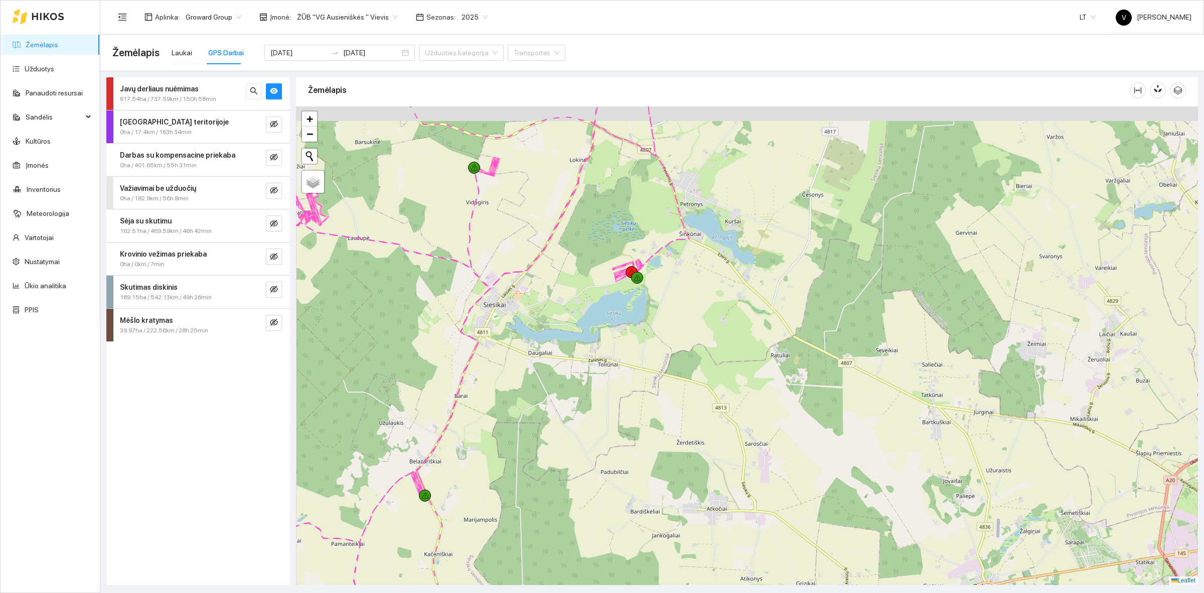
drag, startPoint x: 615, startPoint y: 276, endPoint x: 623, endPoint y: 339, distance: 63.2
click at [623, 337] on div at bounding box center [747, 345] width 902 height 478
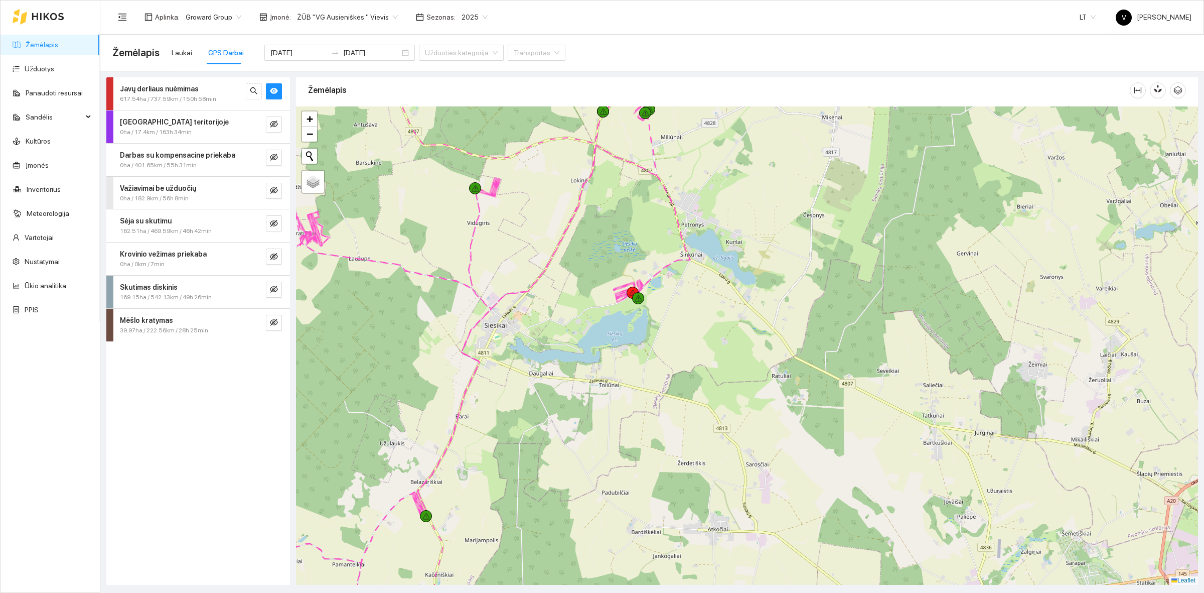
click at [462, 13] on span "2025" at bounding box center [475, 17] width 26 height 15
click at [351, 19] on span "ŽŪB "VG Ausieniškės " Vievis" at bounding box center [347, 17] width 101 height 15
click at [361, 79] on div "ŽŪB "VG Ausieniškės" Jonava" at bounding box center [344, 84] width 103 height 11
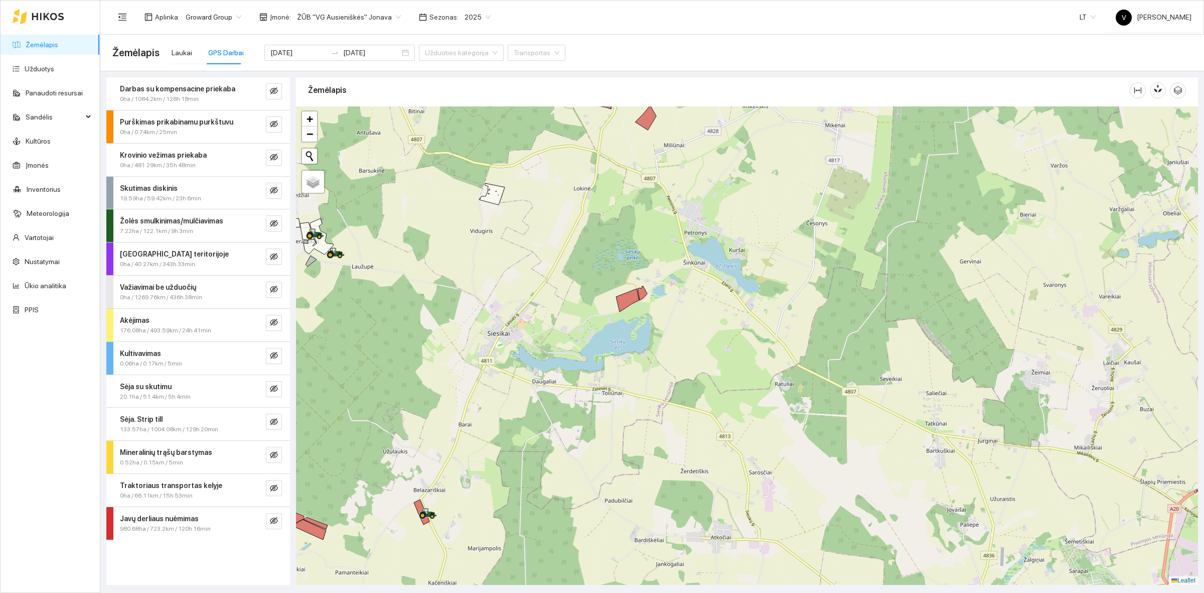
drag, startPoint x: 608, startPoint y: 344, endPoint x: 603, endPoint y: 340, distance: 6.0
click at [608, 347] on div at bounding box center [747, 345] width 902 height 478
click at [272, 522] on icon "eye-invisible" at bounding box center [274, 520] width 8 height 7
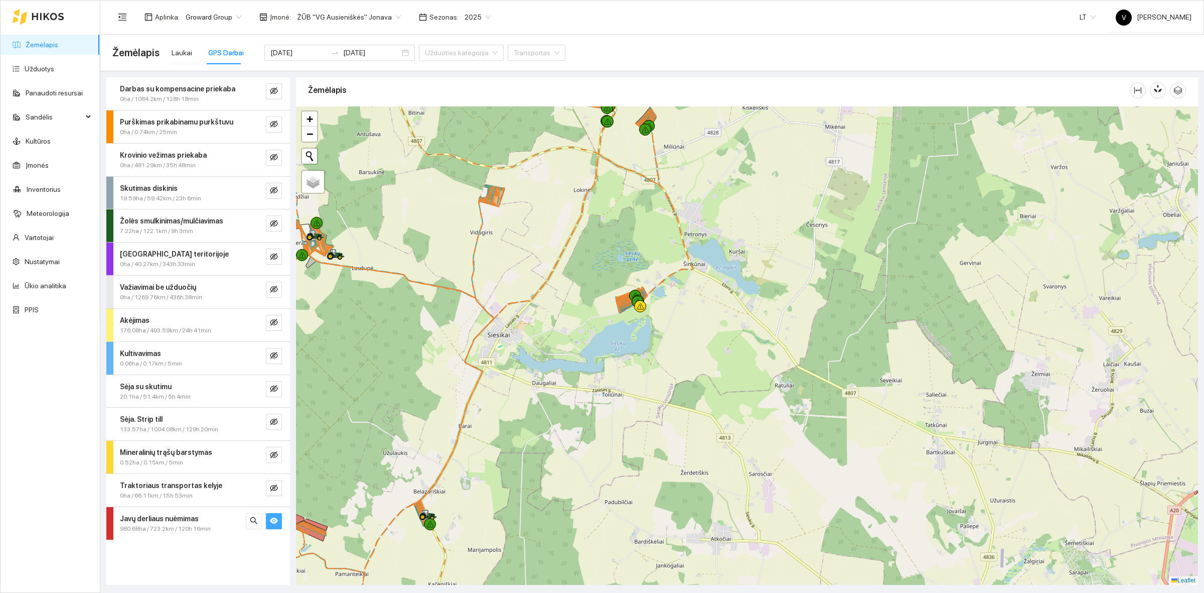
click at [272, 522] on icon "eye" at bounding box center [274, 520] width 8 height 8
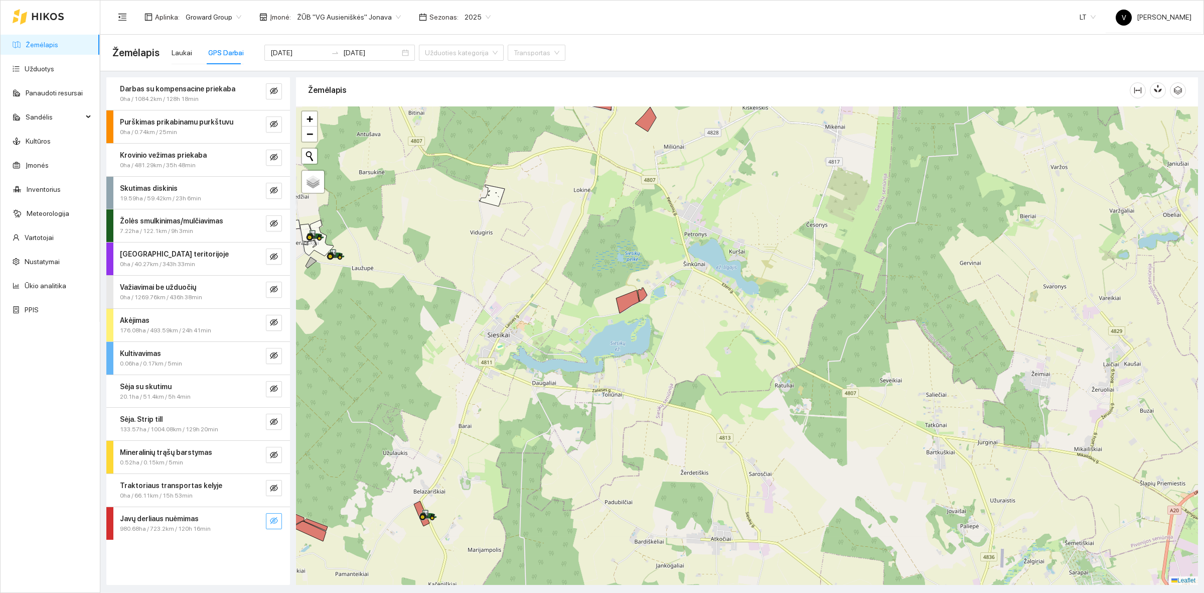
click at [272, 522] on icon "eye-invisible" at bounding box center [274, 520] width 8 height 7
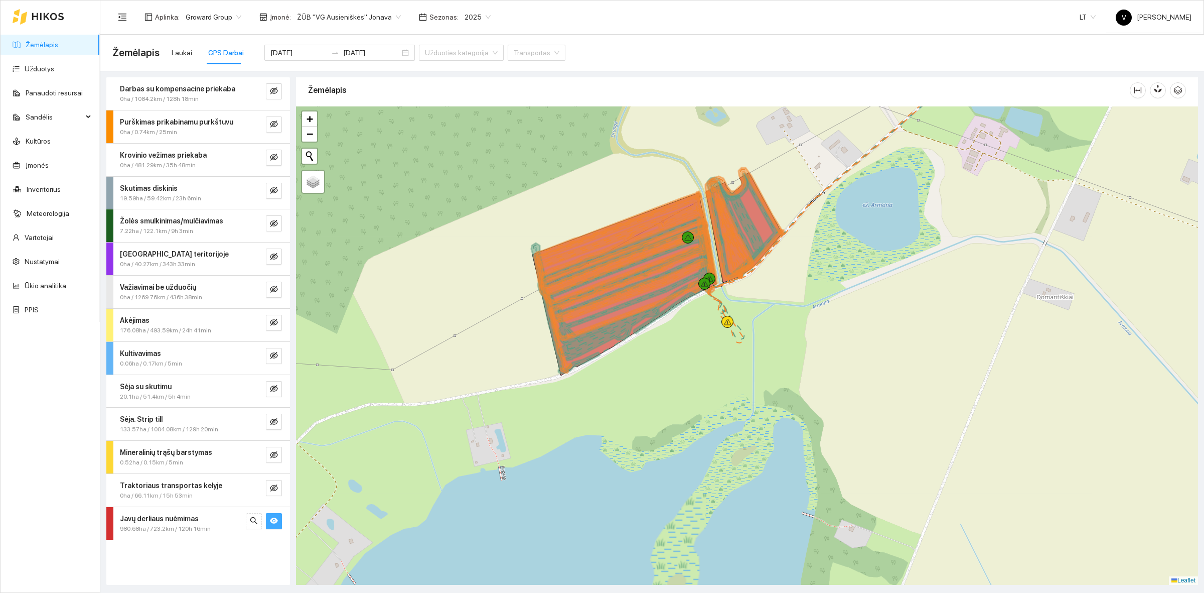
click at [270, 522] on icon "eye" at bounding box center [274, 521] width 8 height 6
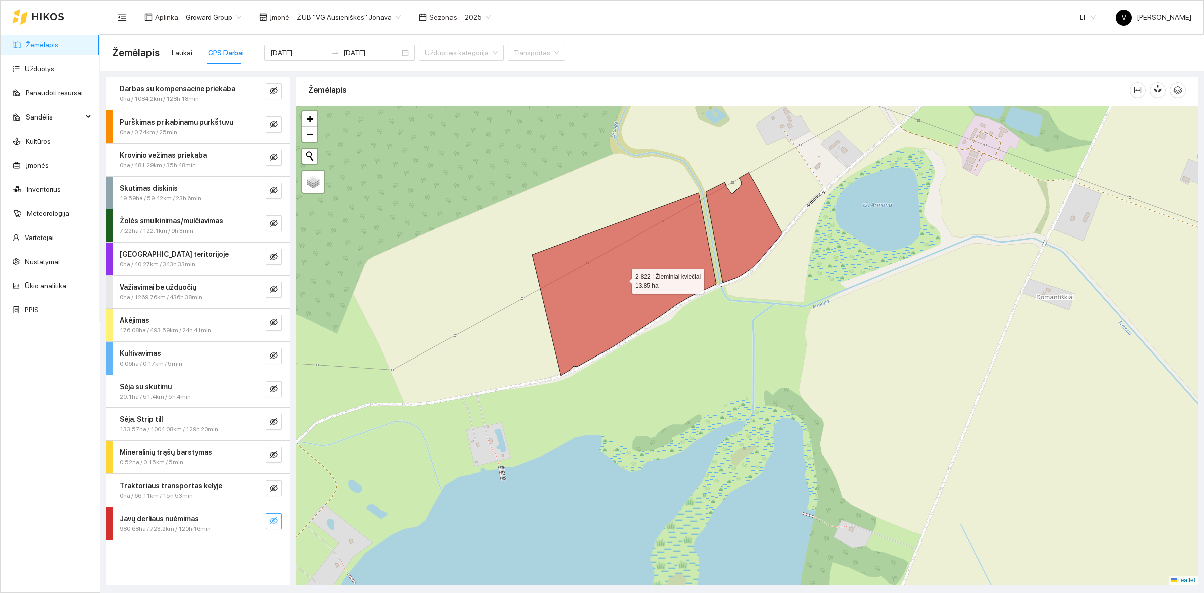
click at [620, 270] on icon at bounding box center [624, 284] width 184 height 183
click at [177, 49] on div "Laukai" at bounding box center [182, 52] width 21 height 11
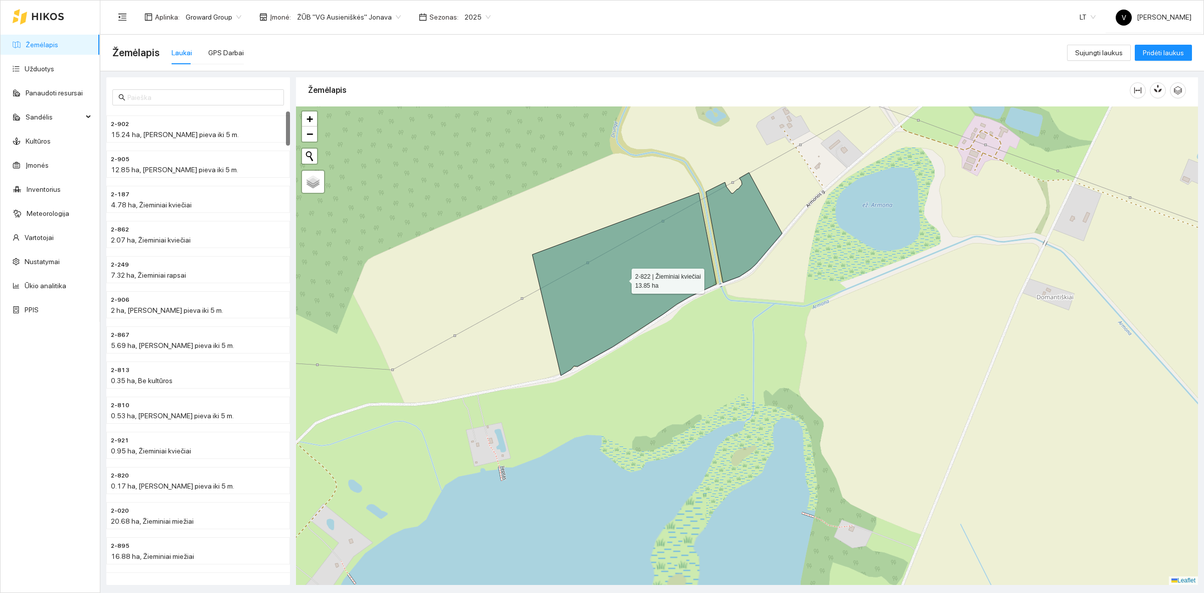
click at [586, 283] on icon at bounding box center [624, 284] width 184 height 183
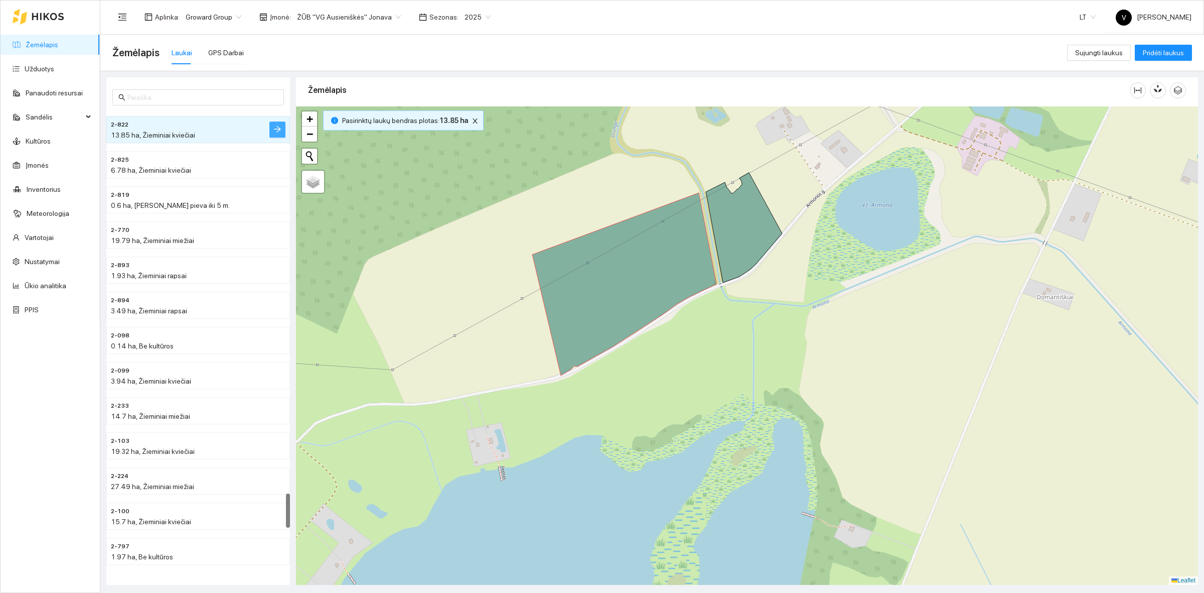
click at [273, 127] on icon "arrow-right" at bounding box center [277, 129] width 8 height 8
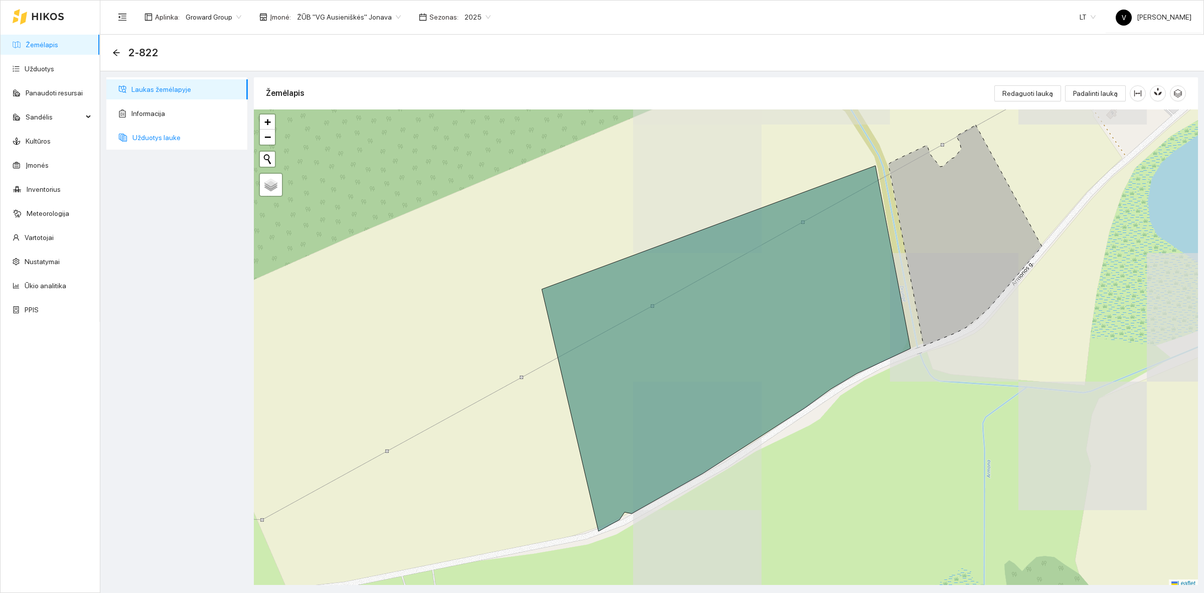
click at [164, 139] on span "Užduotys lauke" at bounding box center [185, 137] width 107 height 20
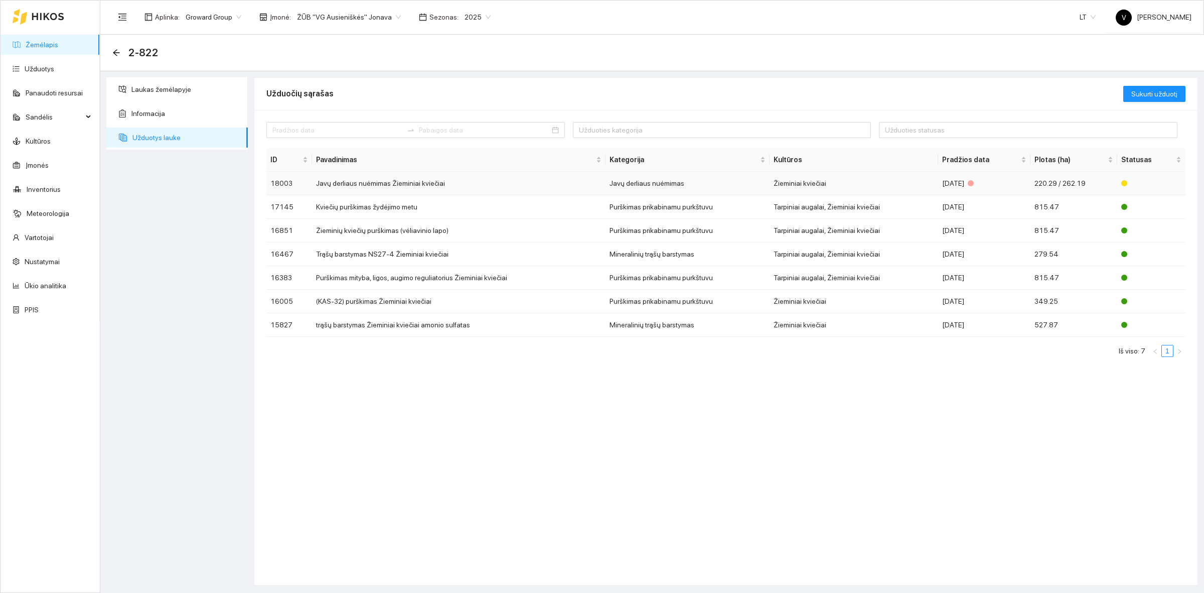
click at [347, 187] on td "Javų derliaus nuėmimas Žieminiai kviečiai" at bounding box center [459, 184] width 294 height 24
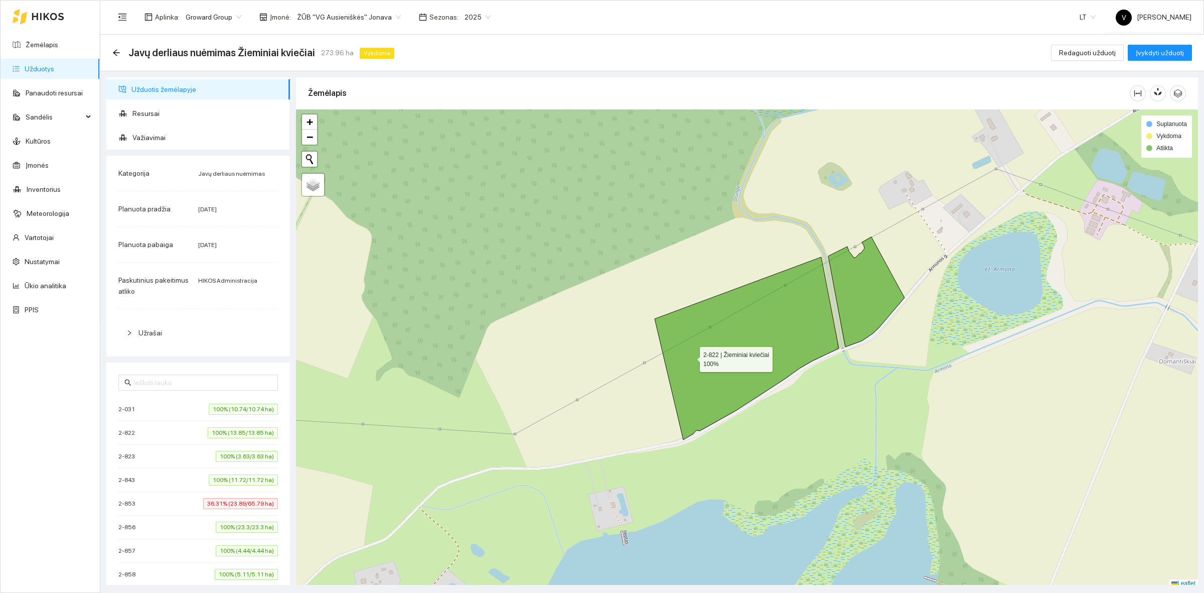
click at [703, 354] on icon at bounding box center [747, 348] width 184 height 183
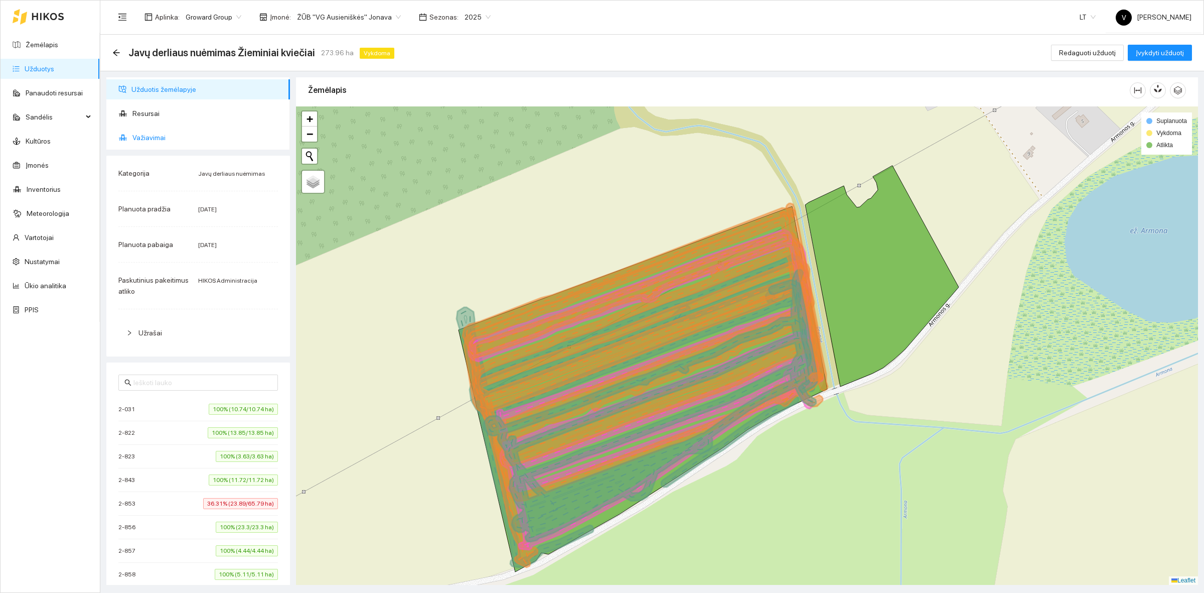
click at [157, 138] on span "Važiavimai" at bounding box center [207, 137] width 150 height 20
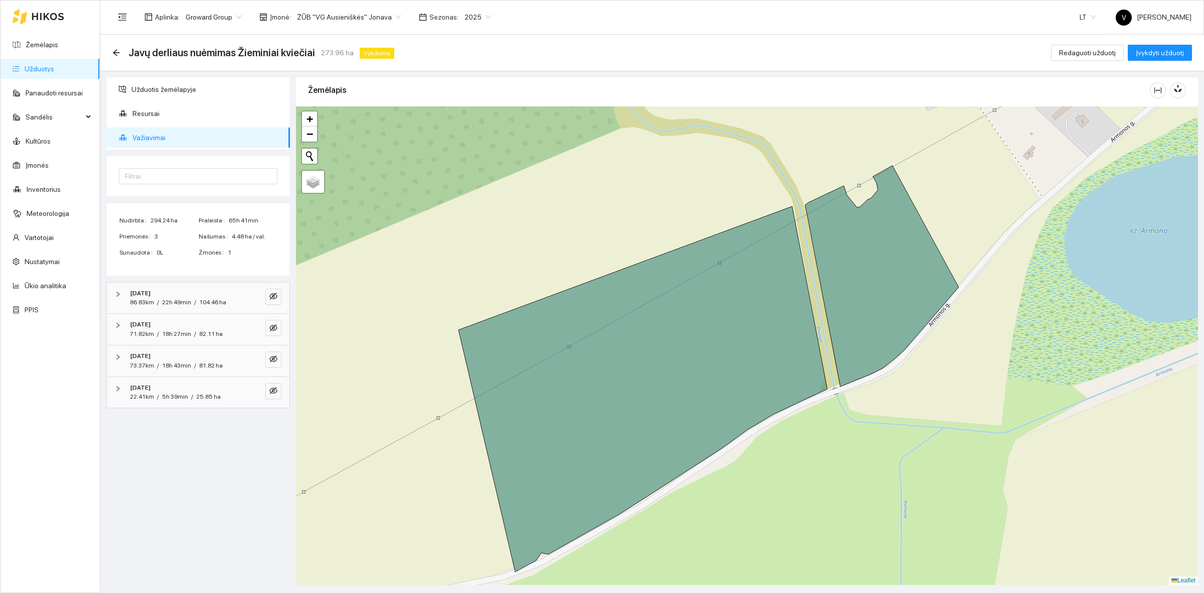
click at [118, 291] on icon "right" at bounding box center [118, 294] width 6 height 6
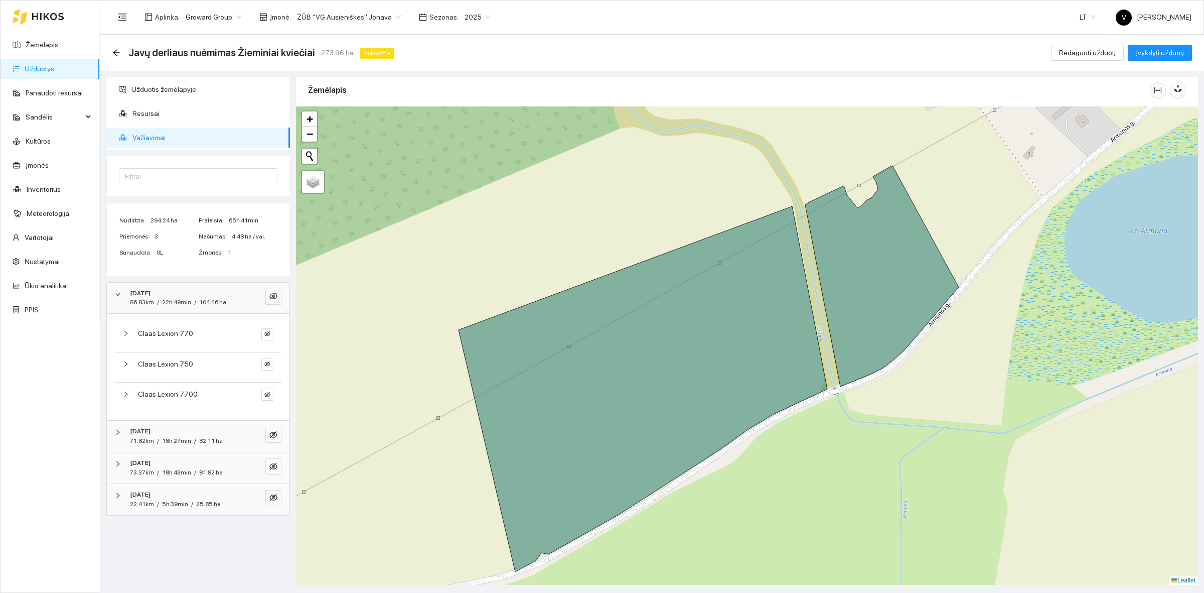
click at [116, 432] on icon "right" at bounding box center [118, 432] width 6 height 6
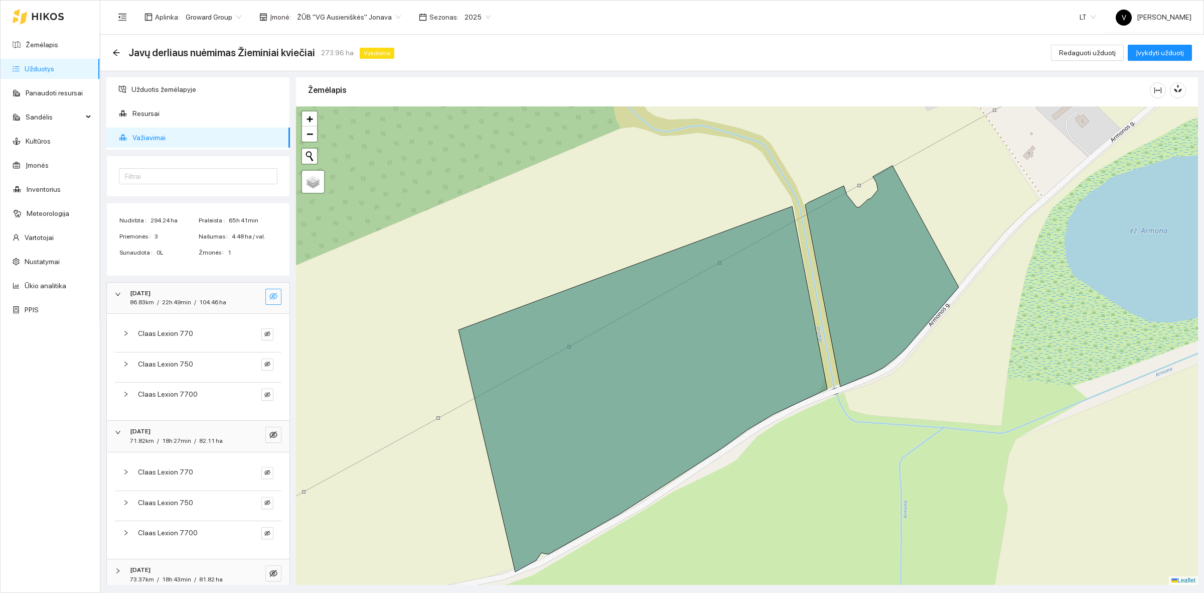
click at [269, 293] on icon "eye-invisible" at bounding box center [273, 296] width 8 height 8
click at [269, 435] on icon "eye-invisible" at bounding box center [273, 435] width 8 height 8
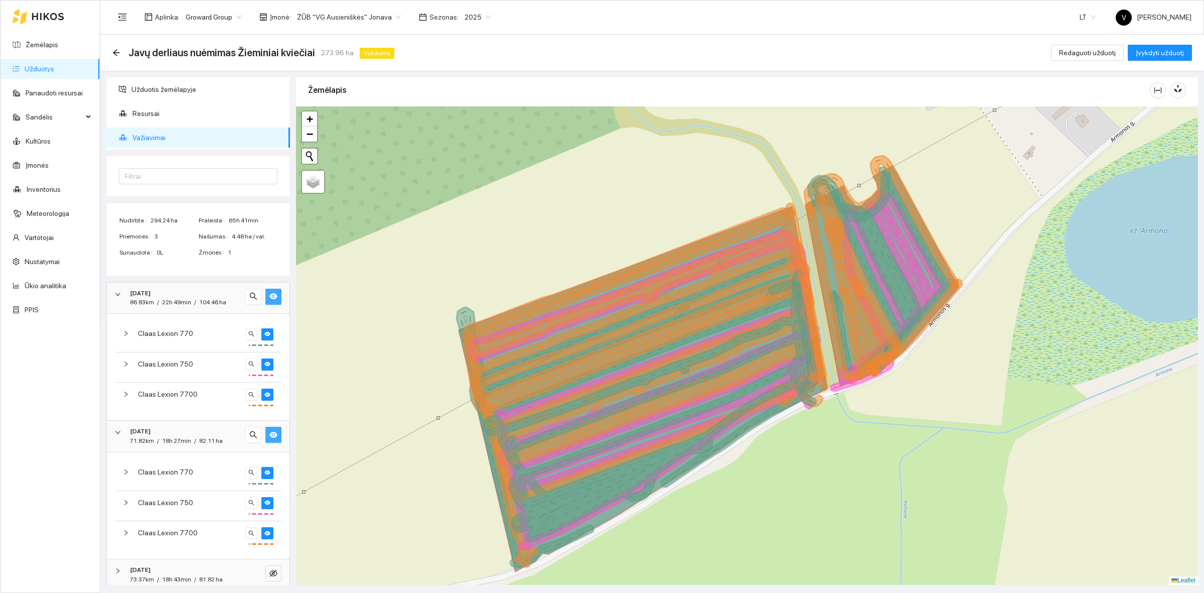
scroll to position [41, 0]
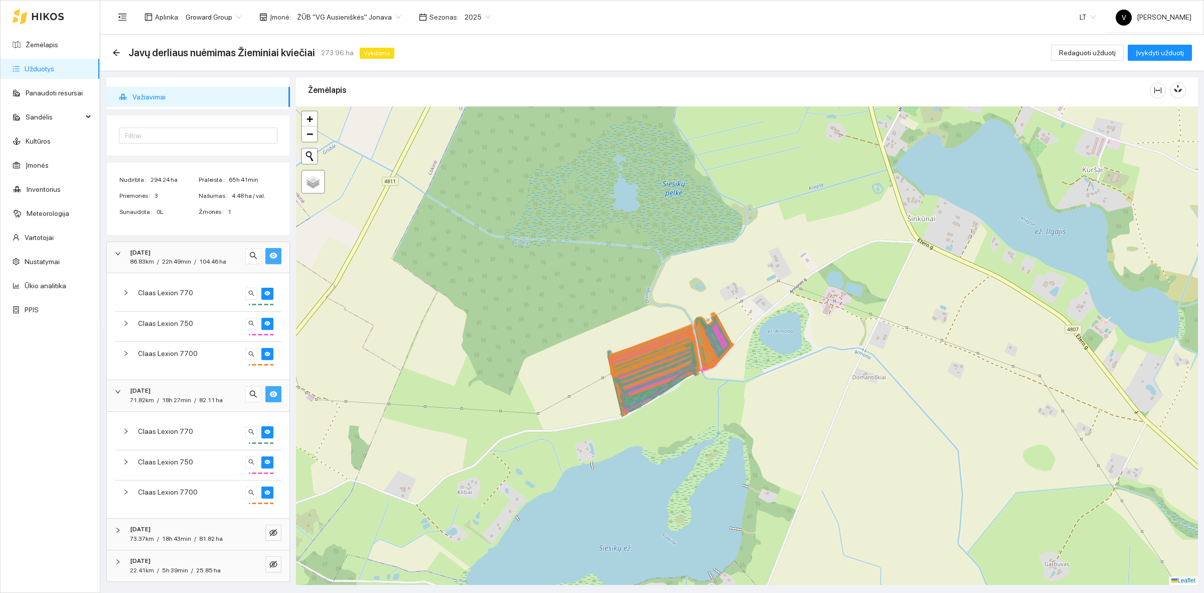
drag, startPoint x: 630, startPoint y: 408, endPoint x: 670, endPoint y: 403, distance: 40.5
click at [670, 404] on div at bounding box center [747, 345] width 902 height 478
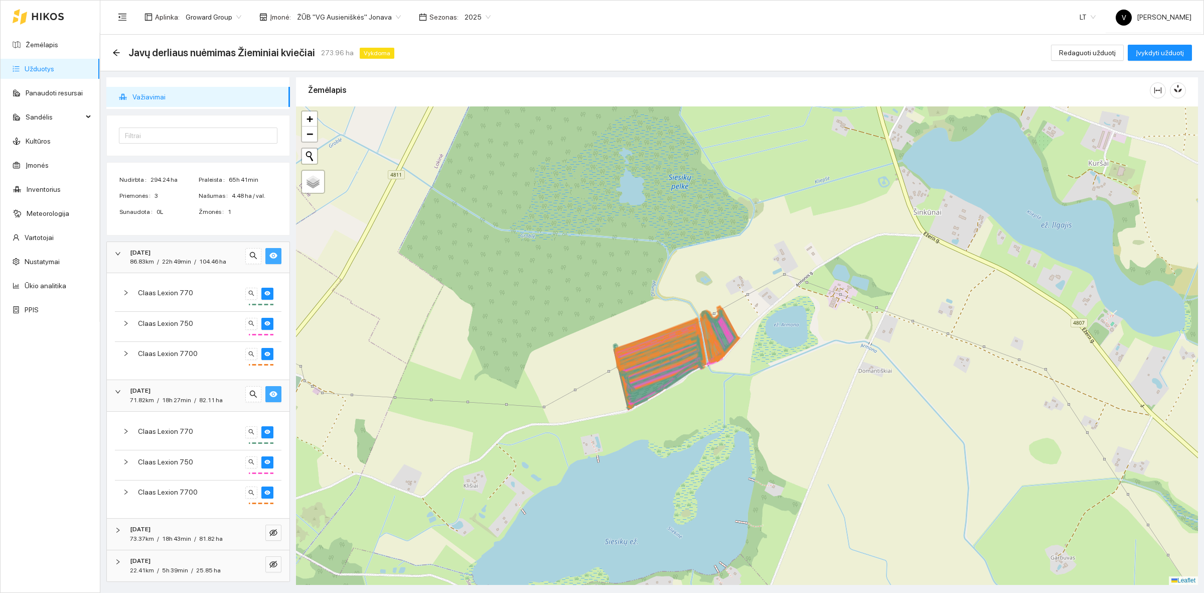
click at [680, 420] on div at bounding box center [747, 345] width 902 height 478
click at [466, 425] on div at bounding box center [747, 345] width 902 height 478
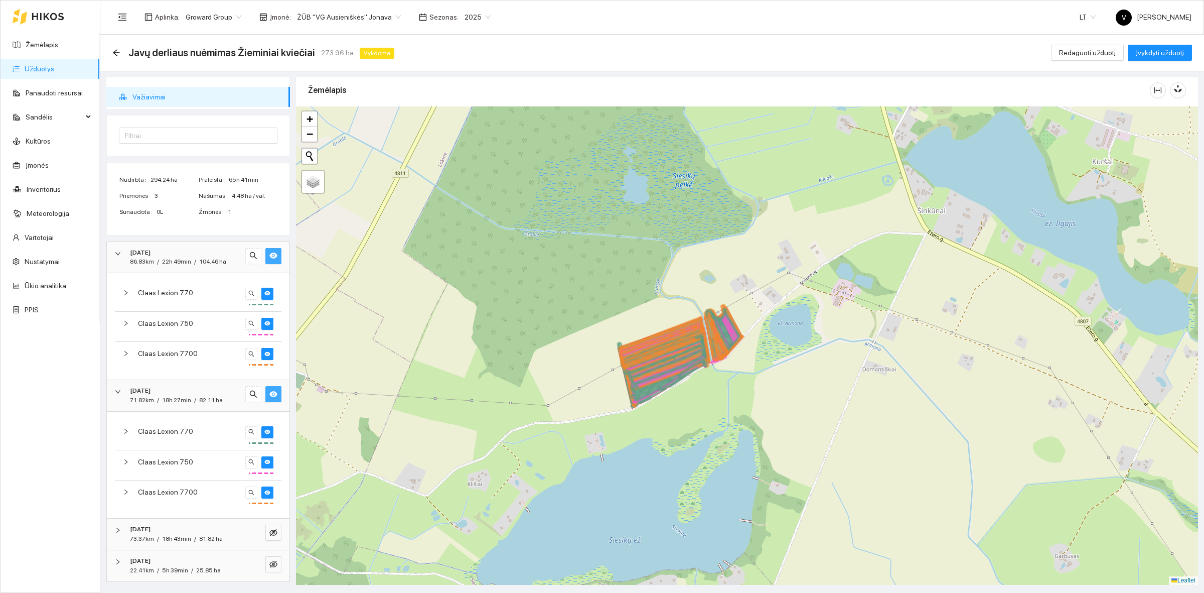
click at [265, 250] on button "button" at bounding box center [273, 256] width 16 height 16
click at [269, 390] on icon "eye" at bounding box center [273, 394] width 8 height 8
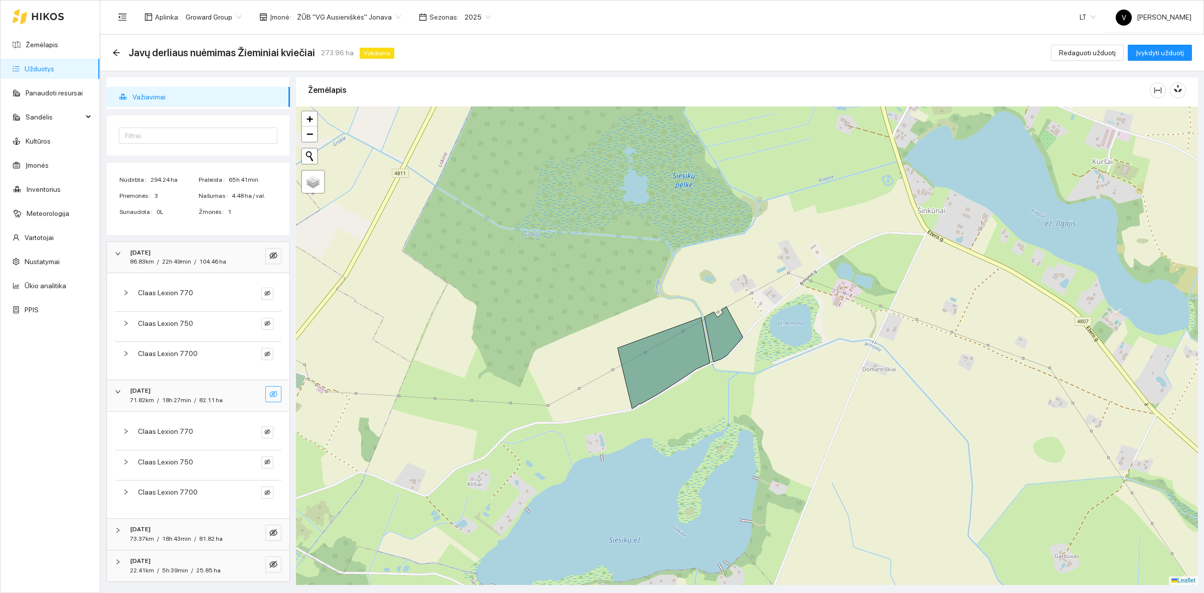
click at [123, 252] on div at bounding box center [121, 253] width 12 height 11
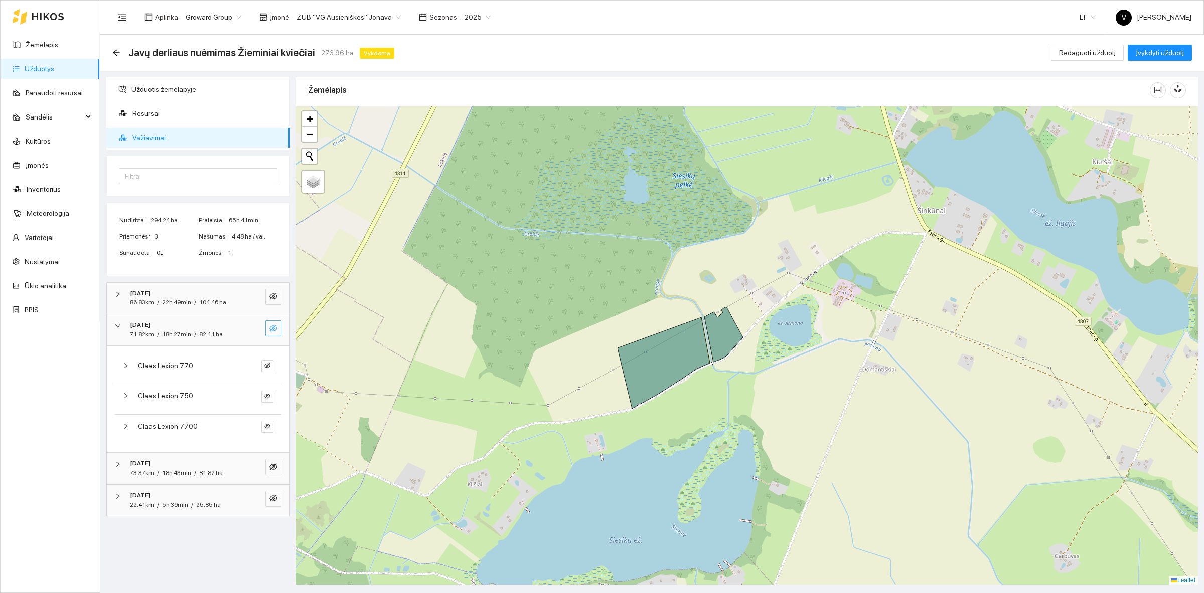
scroll to position [0, 0]
click at [118, 328] on icon "right" at bounding box center [118, 325] width 6 height 6
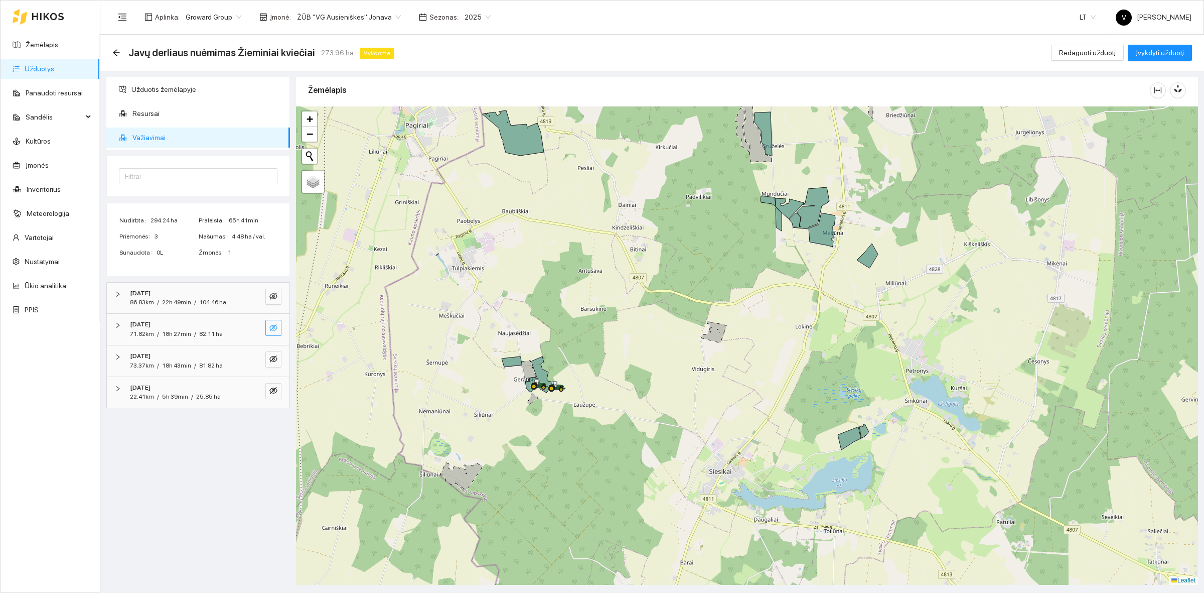
drag, startPoint x: 753, startPoint y: 320, endPoint x: 756, endPoint y: 328, distance: 8.1
click at [756, 328] on div at bounding box center [747, 345] width 902 height 478
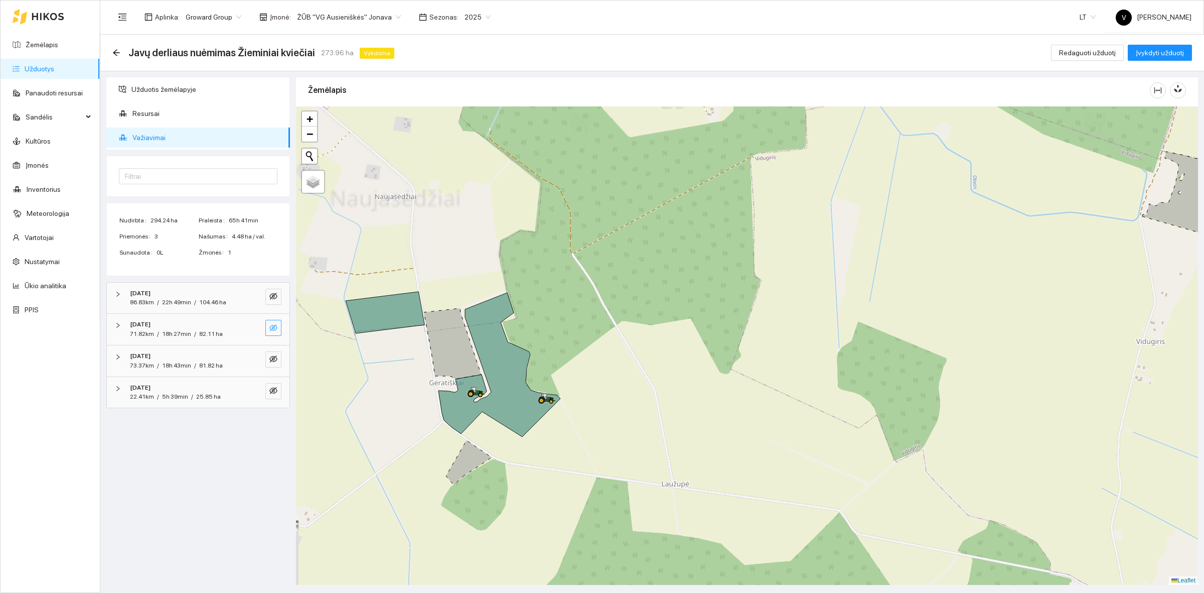
drag, startPoint x: 537, startPoint y: 339, endPoint x: 577, endPoint y: 320, distance: 44.2
click at [578, 330] on div at bounding box center [747, 345] width 902 height 478
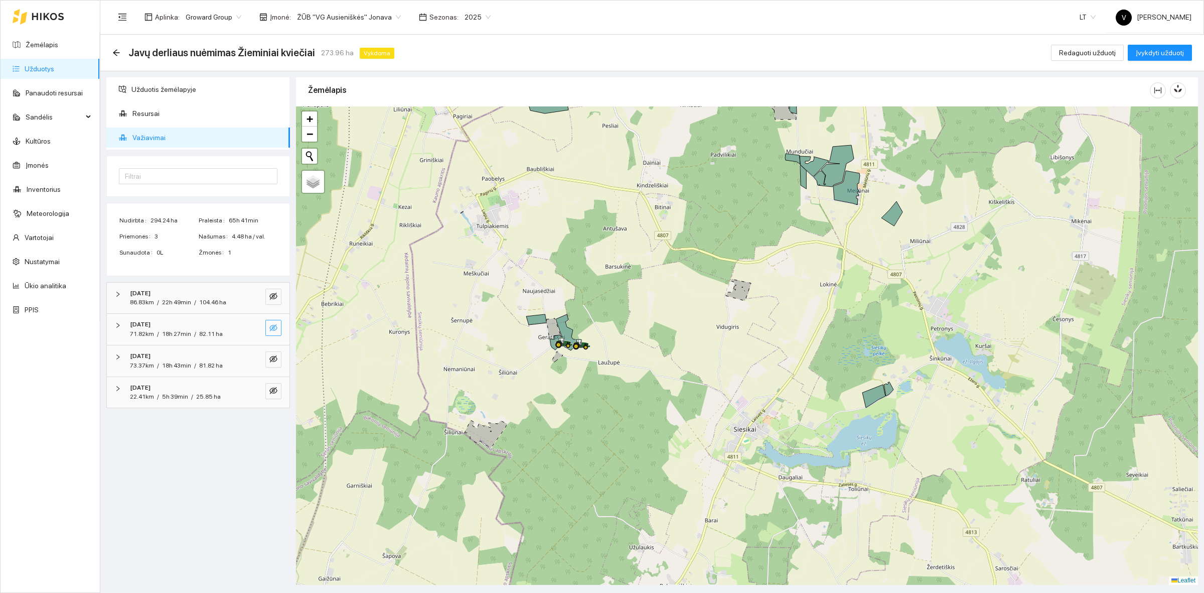
drag, startPoint x: 856, startPoint y: 212, endPoint x: 807, endPoint y: 226, distance: 50.5
click at [807, 226] on div at bounding box center [747, 345] width 902 height 478
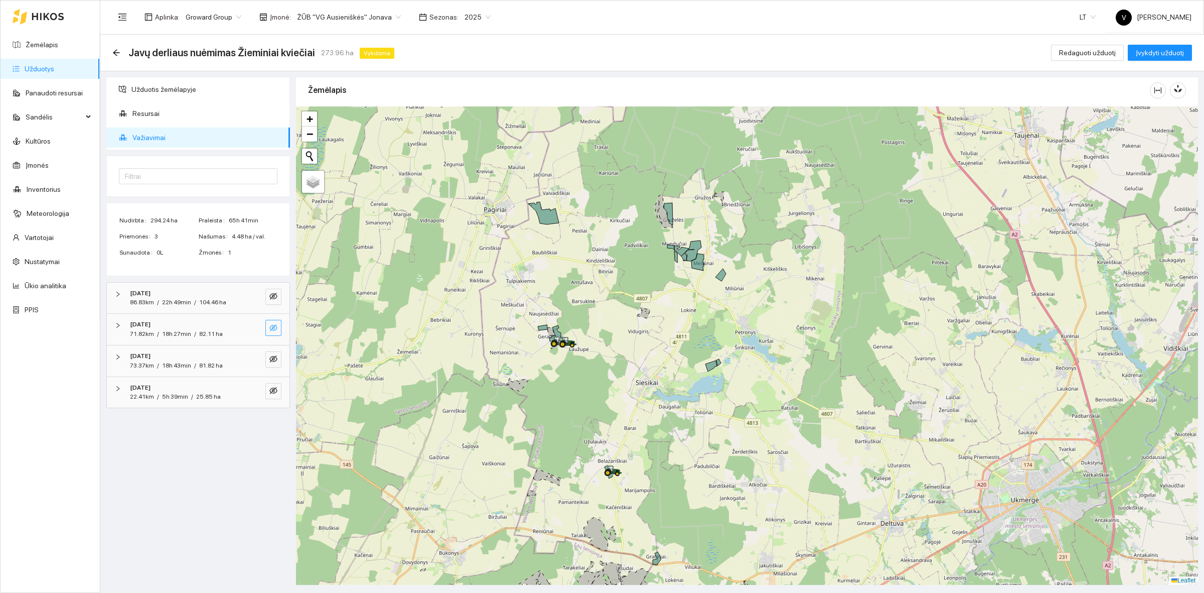
drag, startPoint x: 708, startPoint y: 199, endPoint x: 646, endPoint y: 249, distance: 80.6
click at [646, 249] on div at bounding box center [747, 345] width 902 height 478
click at [54, 41] on link "Žemėlapis" at bounding box center [42, 45] width 33 height 8
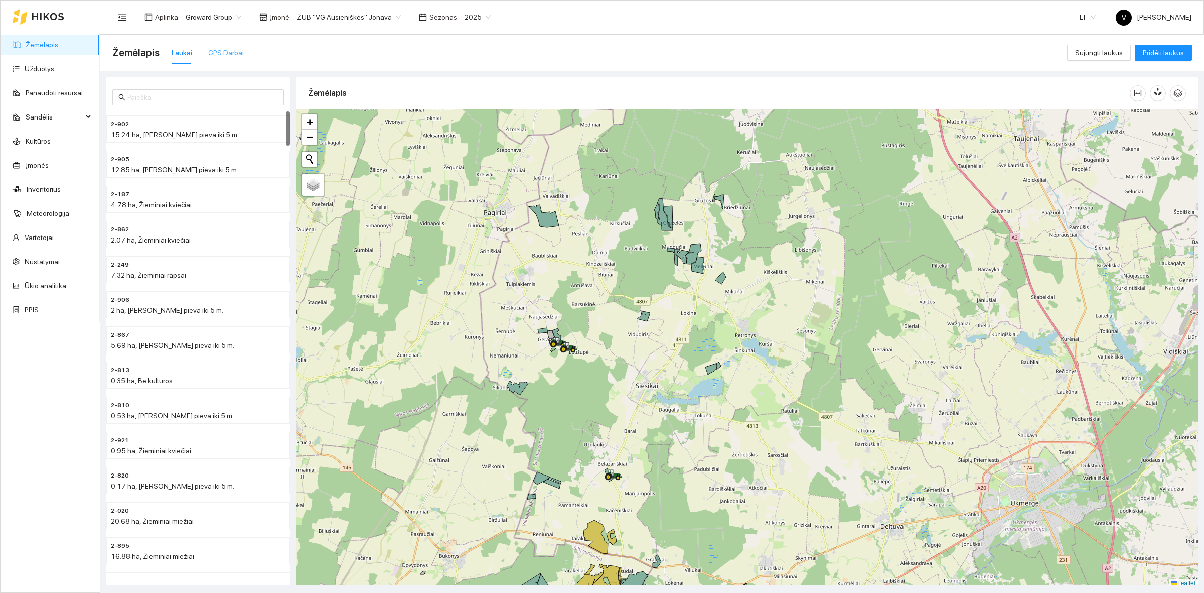
click at [221, 46] on div "GPS Darbai" at bounding box center [226, 52] width 36 height 23
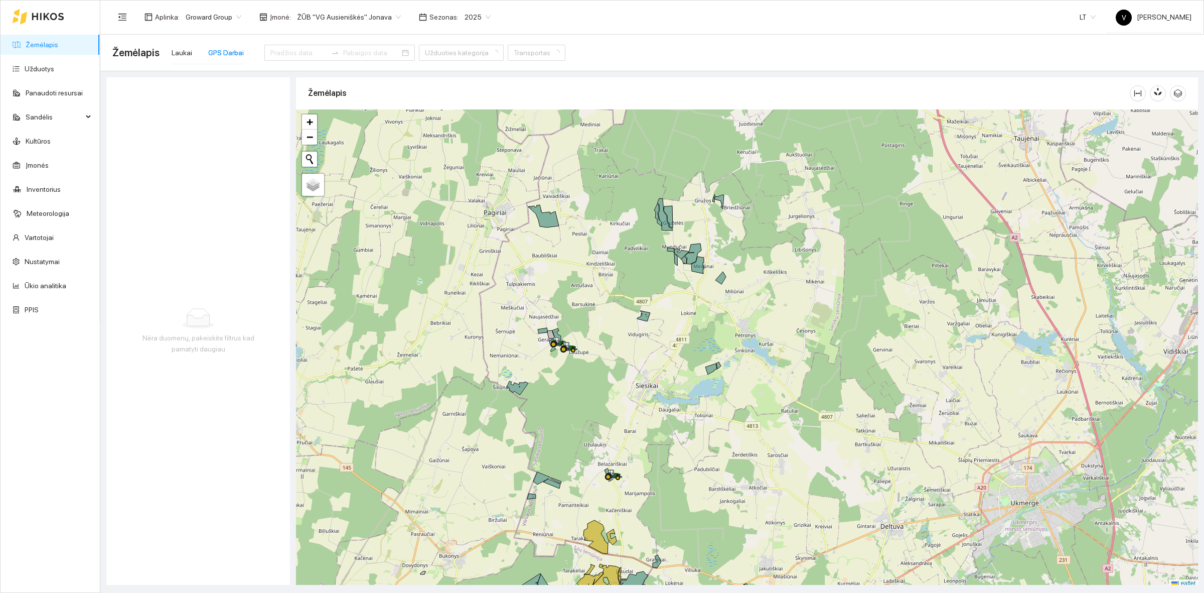
type input "[DATE]"
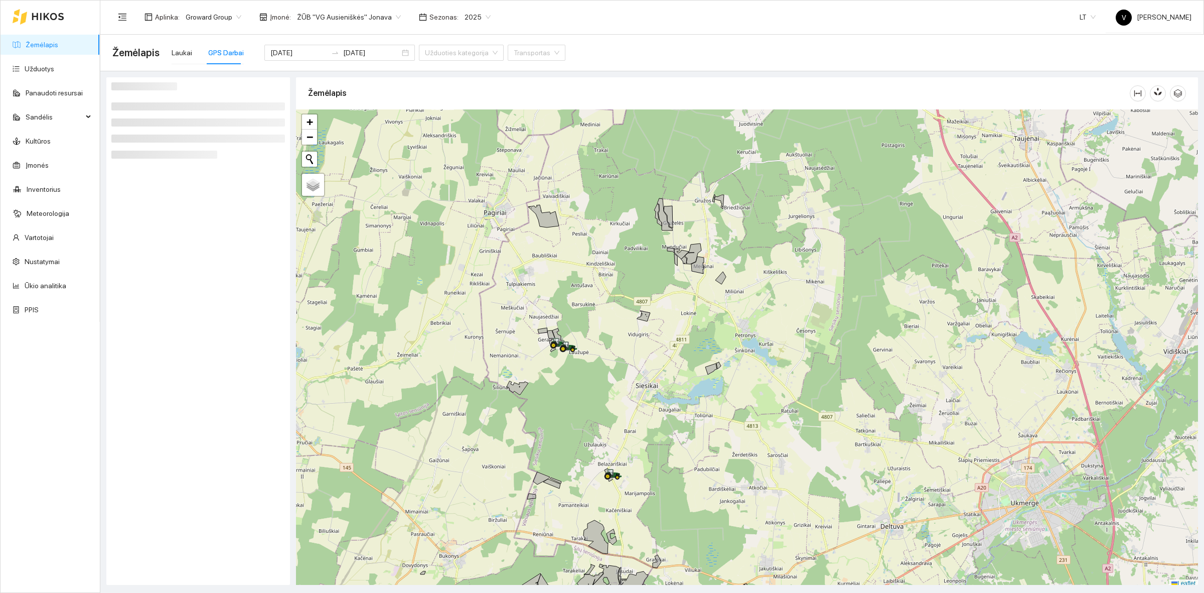
scroll to position [3, 0]
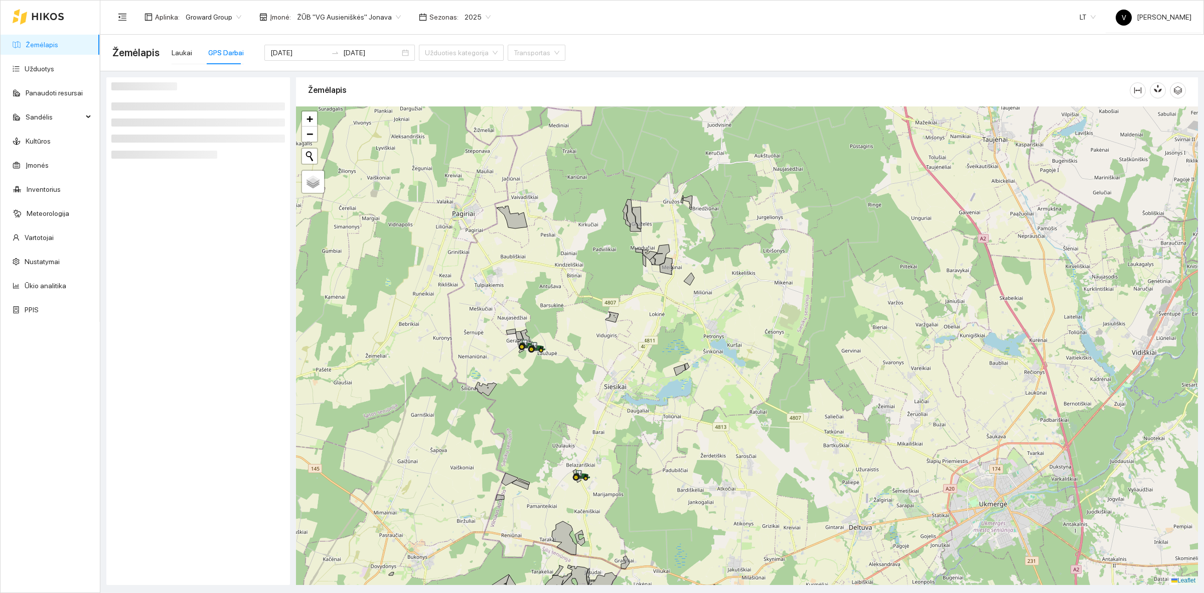
drag, startPoint x: 686, startPoint y: 384, endPoint x: 670, endPoint y: 398, distance: 21.0
click at [671, 399] on div at bounding box center [747, 345] width 902 height 478
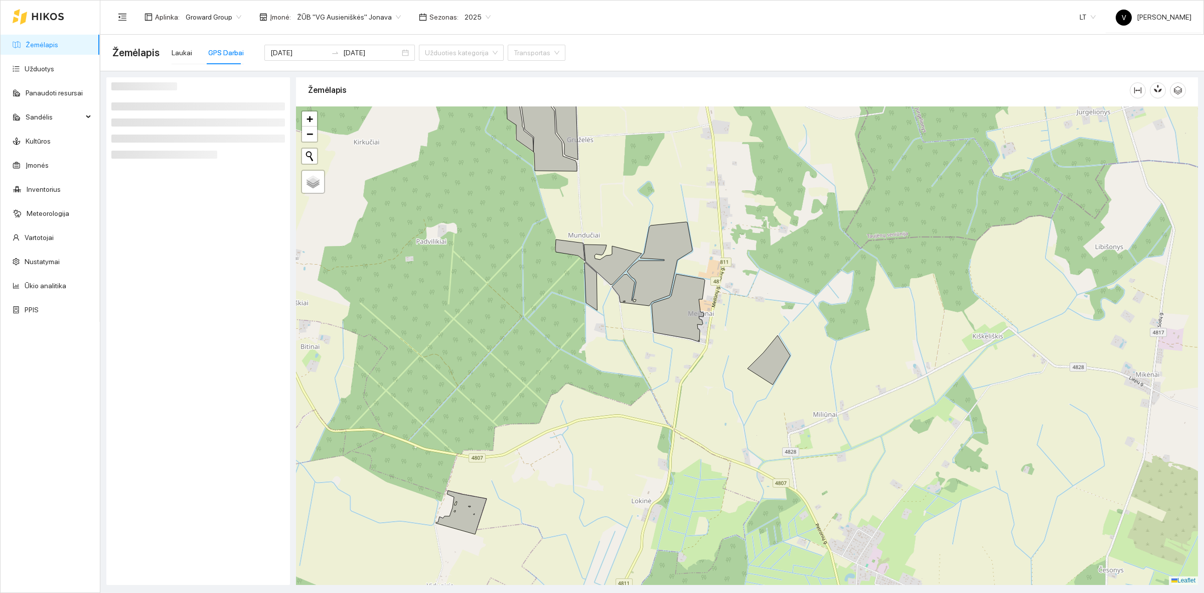
drag, startPoint x: 761, startPoint y: 292, endPoint x: 754, endPoint y: 290, distance: 6.8
click at [754, 290] on div at bounding box center [747, 345] width 902 height 478
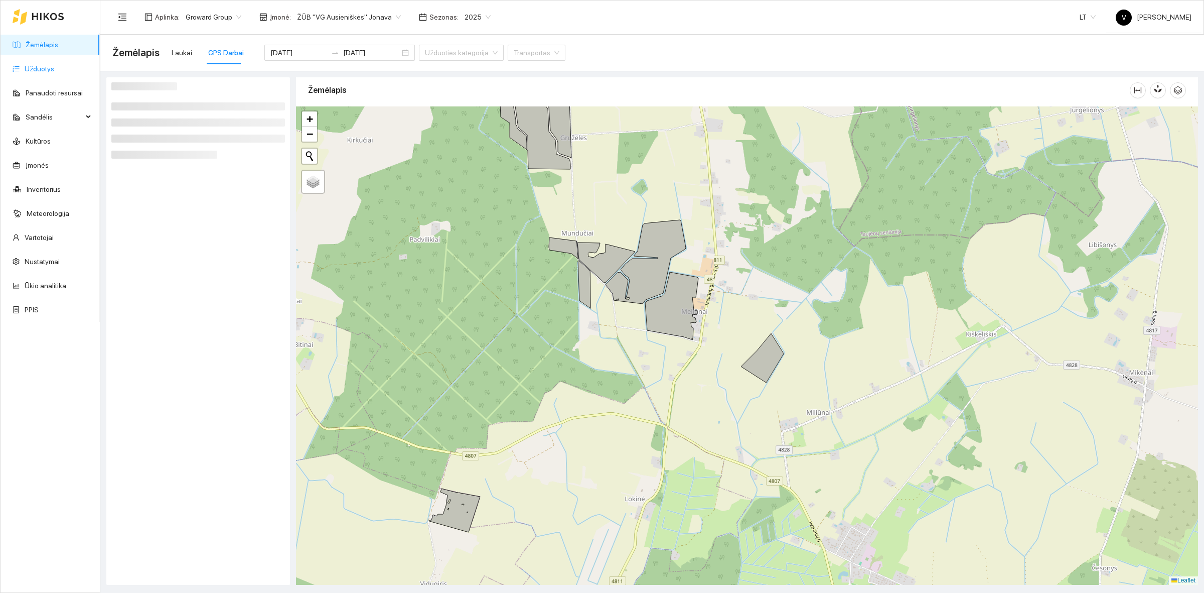
click at [54, 66] on link "Užduotys" at bounding box center [40, 69] width 30 height 8
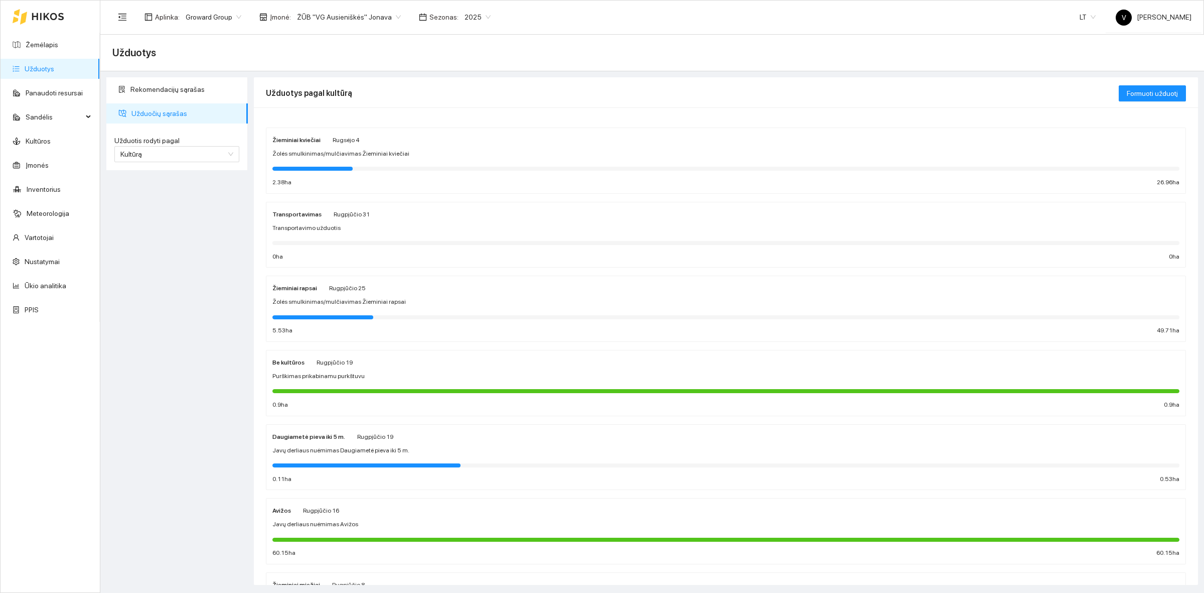
click at [29, 68] on link "Užduotys" at bounding box center [40, 69] width 30 height 8
click at [287, 139] on strong "Žieminiai kviečiai" at bounding box center [296, 139] width 48 height 7
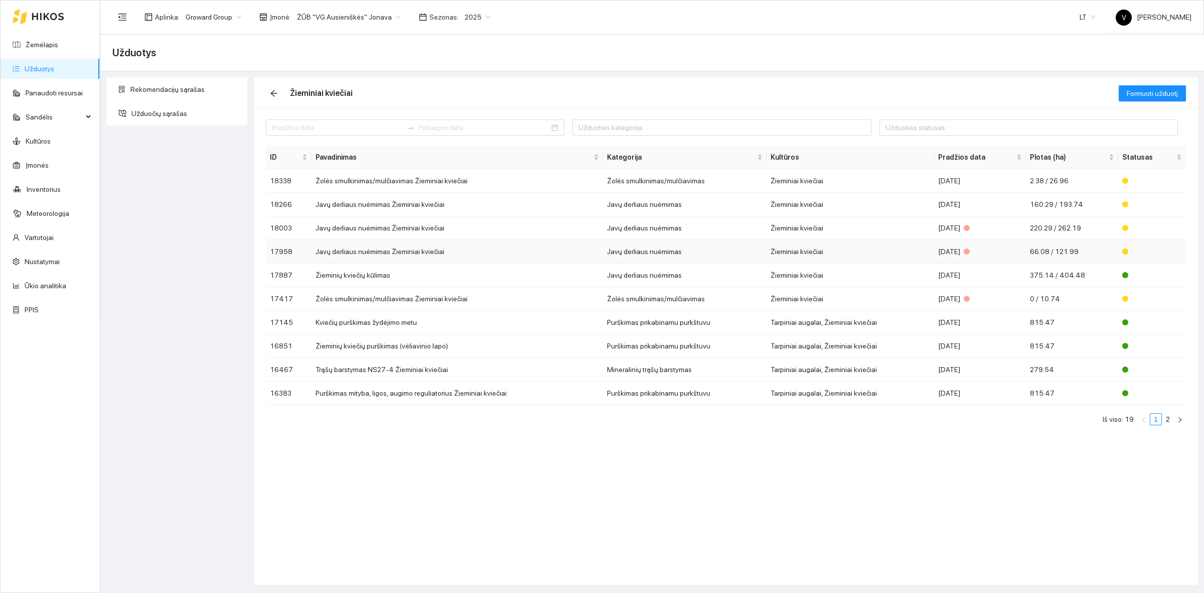
drag, startPoint x: 354, startPoint y: 251, endPoint x: 314, endPoint y: 486, distance: 237.7
click at [304, 502] on div "Užduoties kategorija Užduoties statusas ID Pavadinimas Kategorija Kultūros Prad…" at bounding box center [726, 345] width 944 height 477
click at [51, 66] on link "Užduotys" at bounding box center [40, 69] width 30 height 8
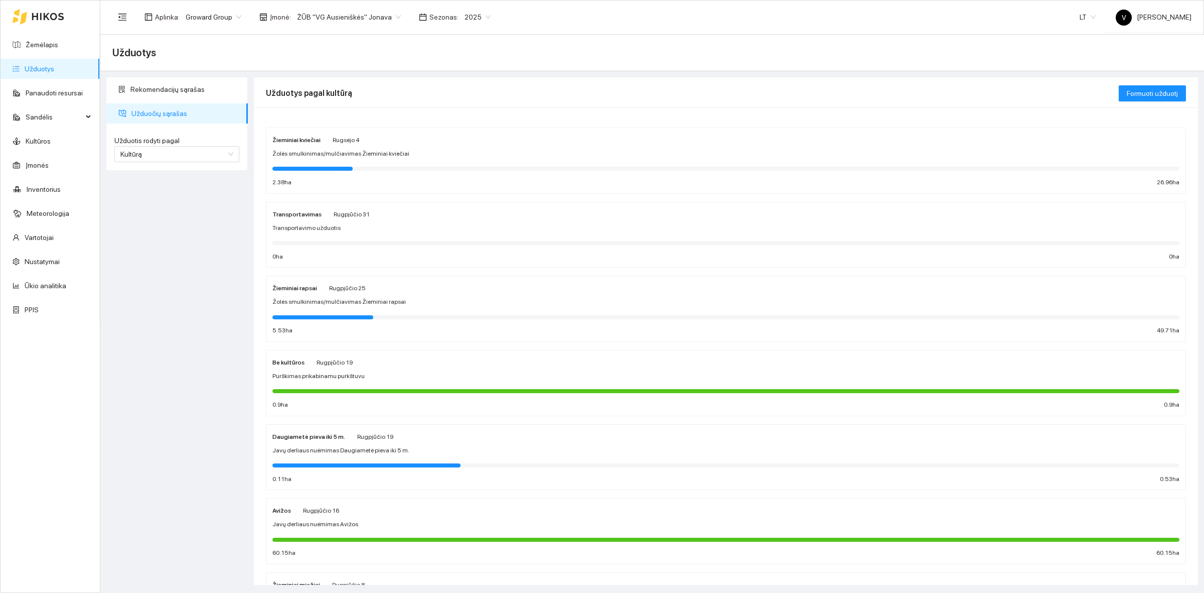
click at [291, 135] on div "Žieminiai kviečiai" at bounding box center [296, 139] width 48 height 11
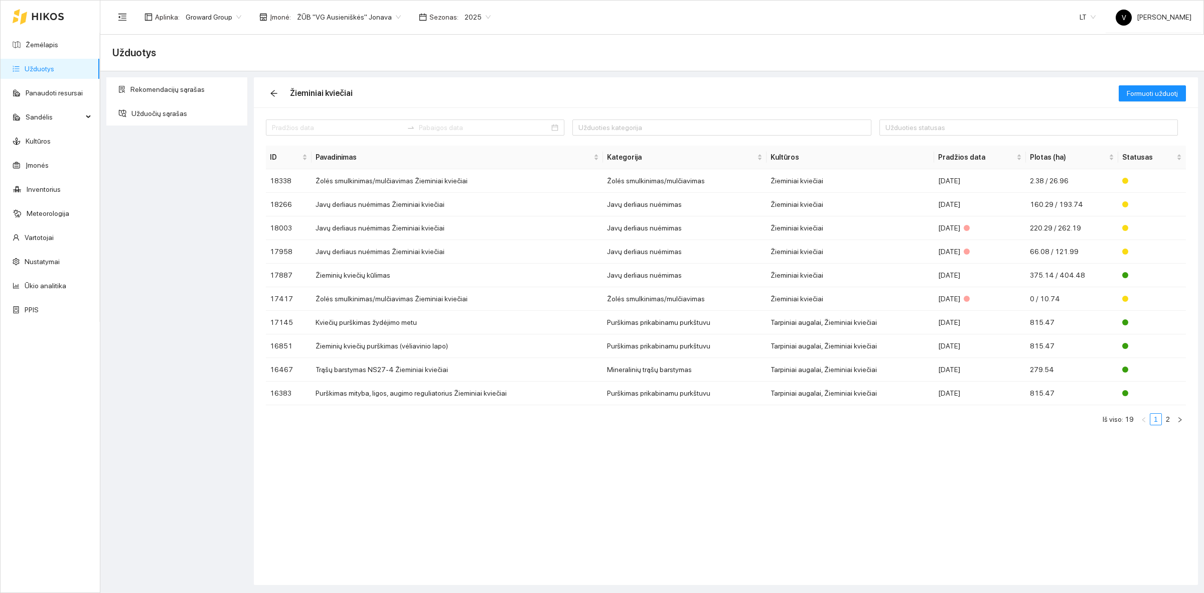
click at [204, 224] on div "Rekomendacijų sąrašas Užduočių sąrašas" at bounding box center [177, 330] width 148 height 507
click at [465, 21] on span "2025" at bounding box center [478, 17] width 26 height 15
click at [702, 39] on div "Užduotys" at bounding box center [652, 53] width 1104 height 37
click at [751, 525] on div "Užduoties kategorija Užduoties statusas ID Pavadinimas Kategorija Kultūros Prad…" at bounding box center [726, 345] width 944 height 477
click at [55, 46] on link "Žemėlapis" at bounding box center [42, 45] width 33 height 8
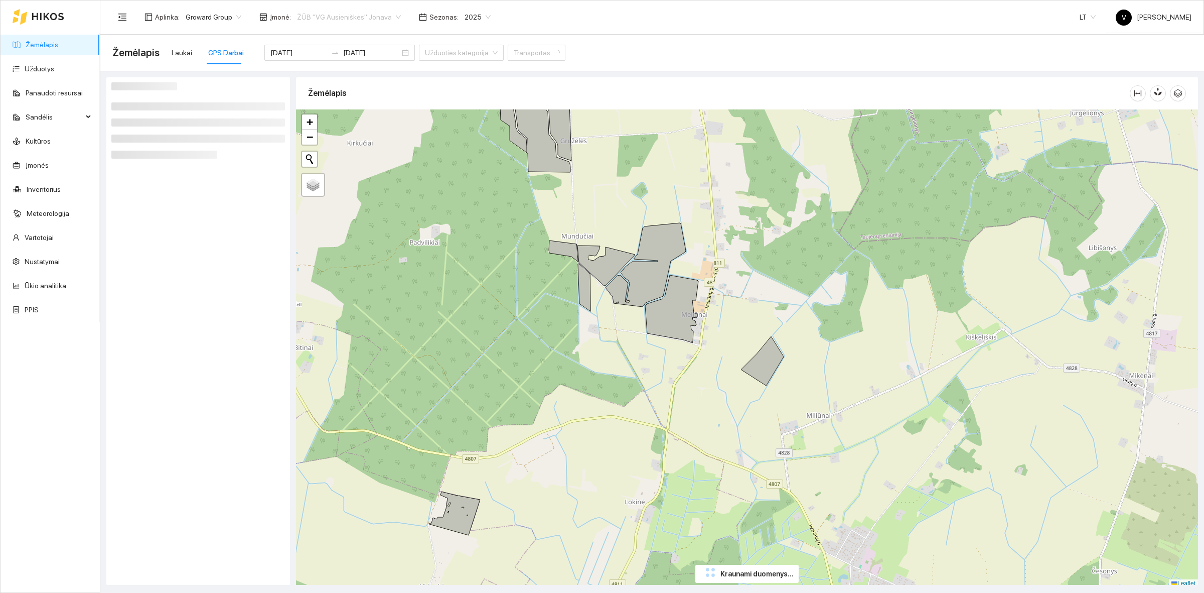
drag, startPoint x: 380, startPoint y: 14, endPoint x: 382, endPoint y: 19, distance: 5.4
click at [380, 14] on span "ŽŪB "VG Ausieniškės" Jonava" at bounding box center [349, 17] width 104 height 15
click at [378, 69] on div "ŽŪB "VG Ausieniškės " Vievis" at bounding box center [344, 68] width 103 height 11
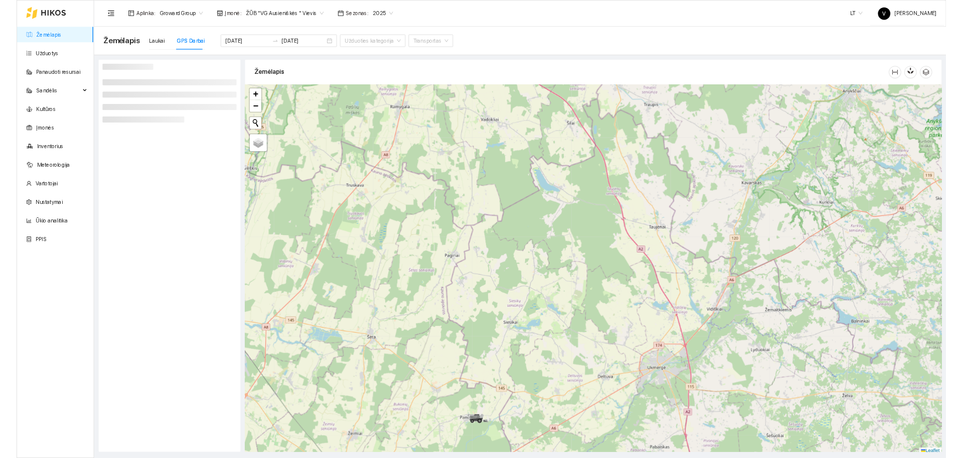
scroll to position [3, 0]
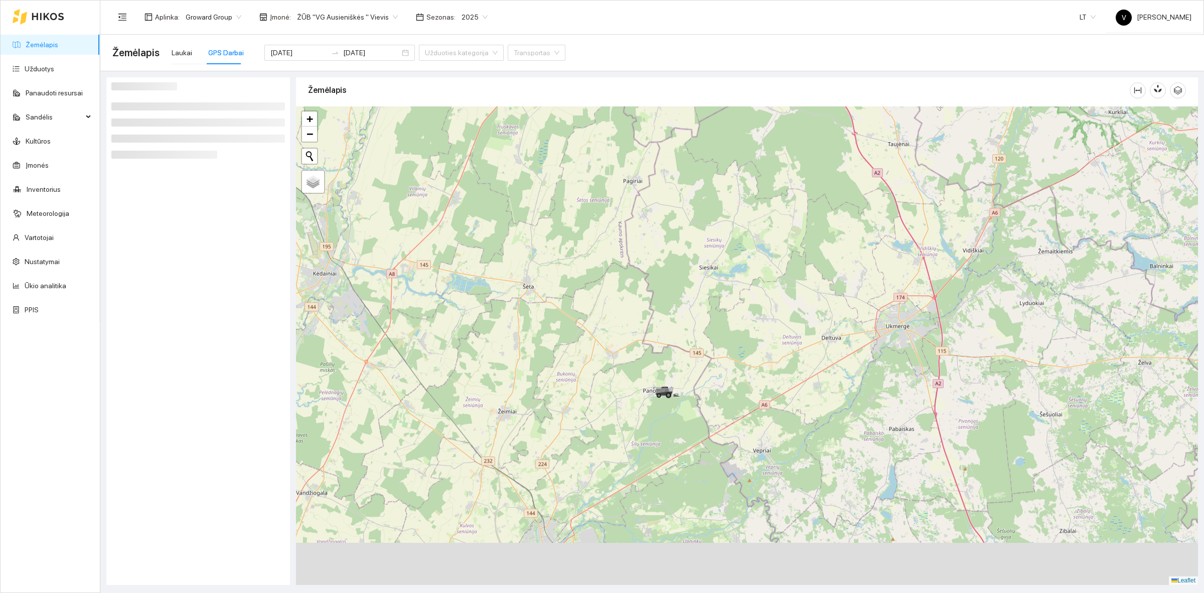
drag, startPoint x: 630, startPoint y: 472, endPoint x: 691, endPoint y: 350, distance: 136.2
click at [691, 350] on div at bounding box center [747, 345] width 902 height 478
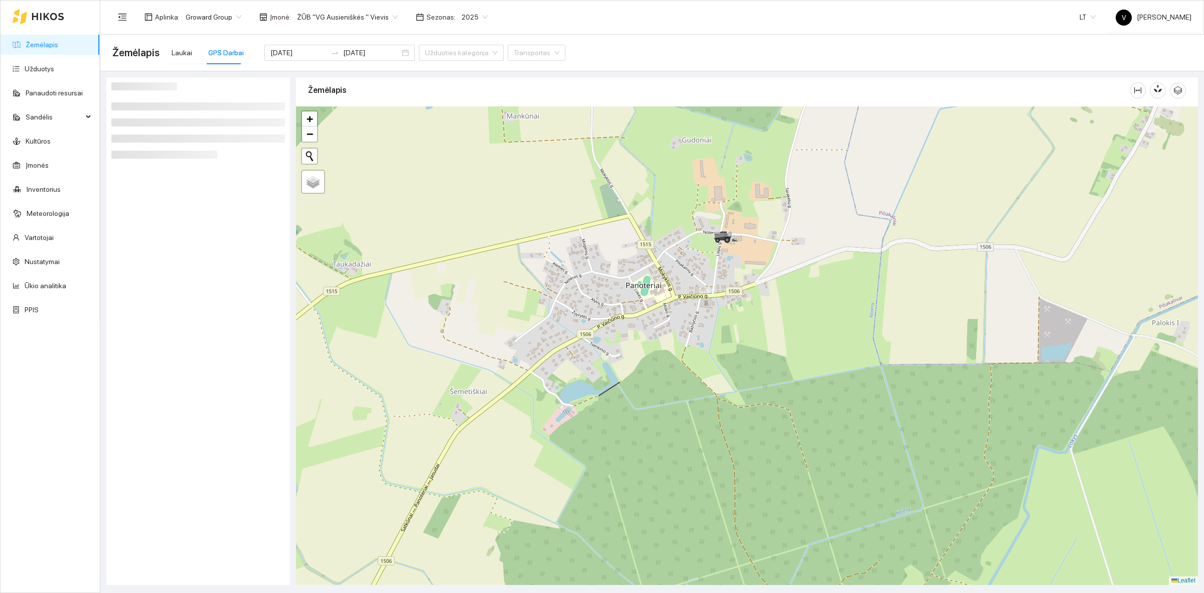
drag, startPoint x: 716, startPoint y: 261, endPoint x: 706, endPoint y: 314, distance: 53.1
click at [706, 314] on div at bounding box center [747, 345] width 902 height 478
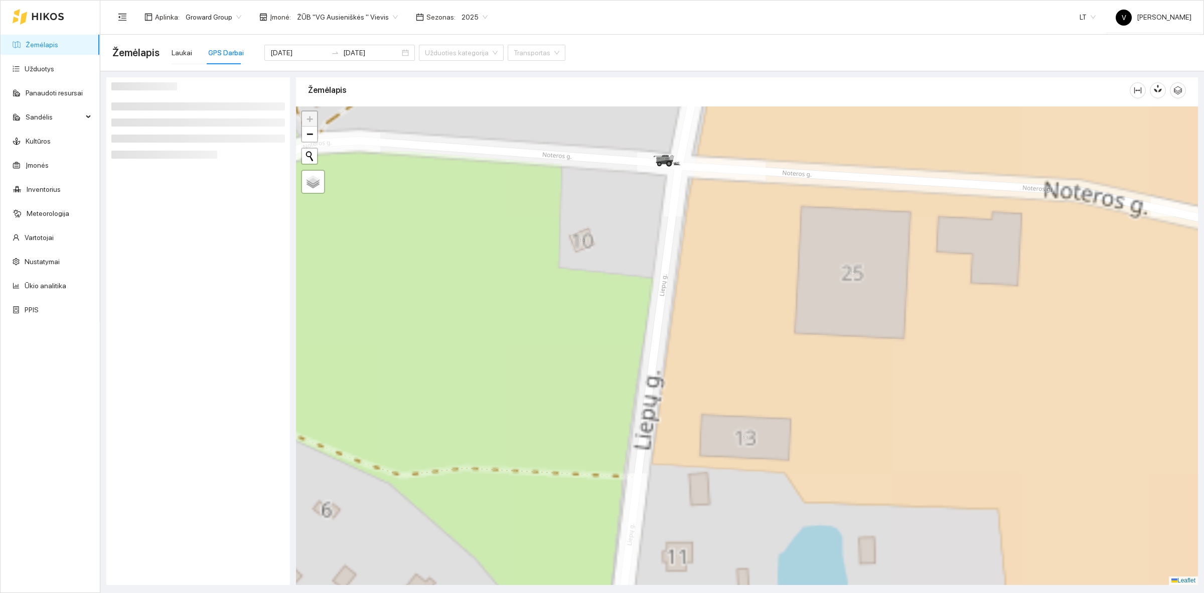
click at [611, 340] on div at bounding box center [747, 345] width 902 height 478
click at [595, 307] on div at bounding box center [747, 345] width 902 height 478
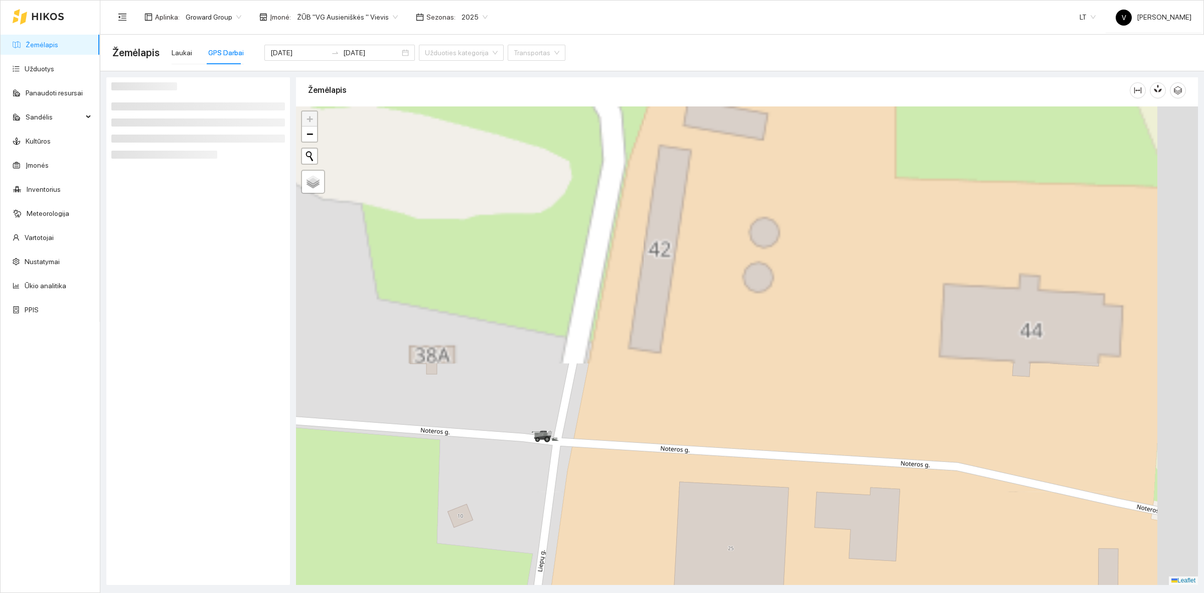
click at [591, 344] on div at bounding box center [747, 345] width 902 height 478
click at [545, 480] on div at bounding box center [747, 345] width 902 height 478
